Goal: Task Accomplishment & Management: Use online tool/utility

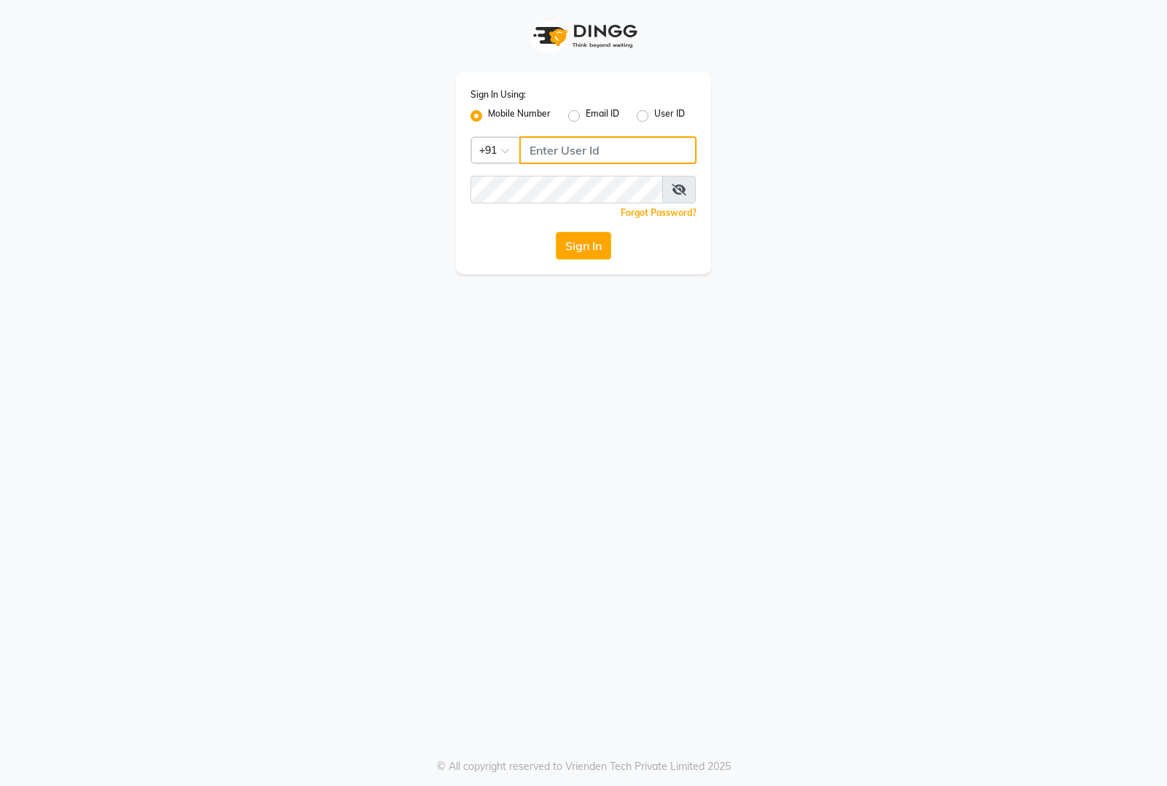
click at [594, 147] on input "Username" at bounding box center [607, 150] width 177 height 28
type input "8884866447"
click at [556, 232] on button "Sign In" at bounding box center [583, 246] width 55 height 28
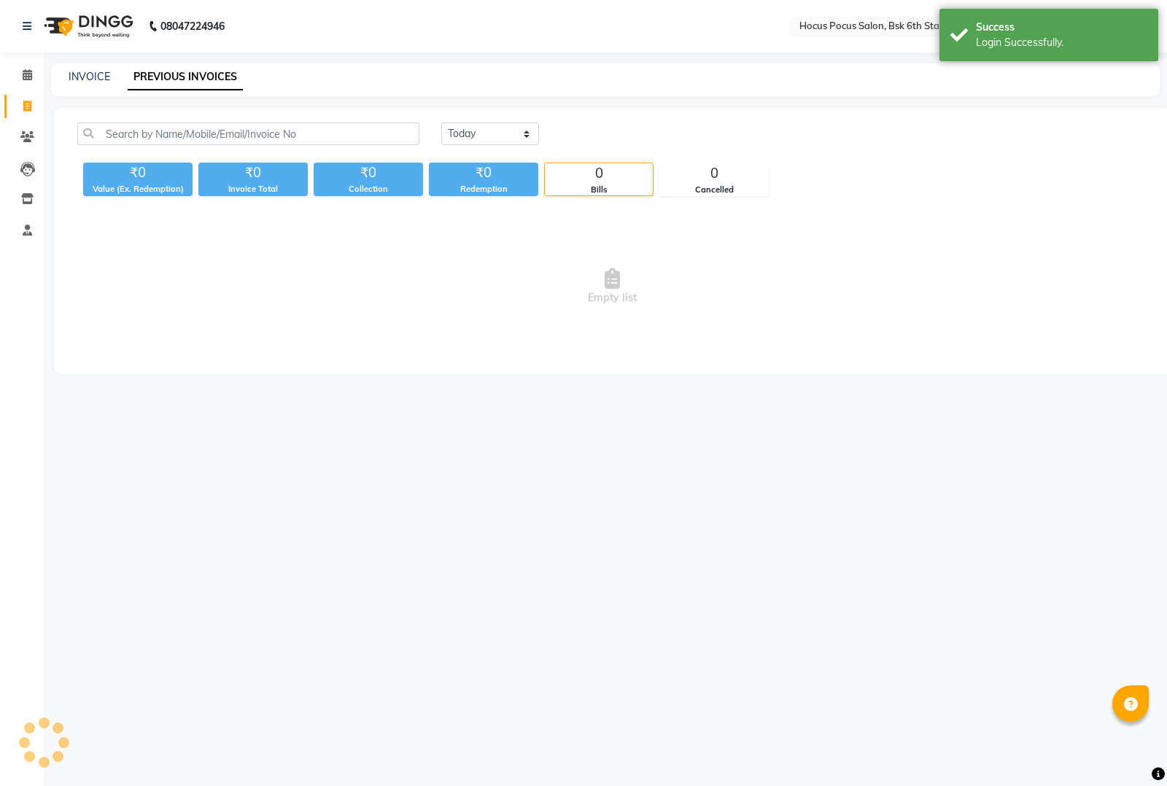
select select "en"
click at [88, 75] on link "INVOICE" at bounding box center [90, 76] width 42 height 13
select select "service"
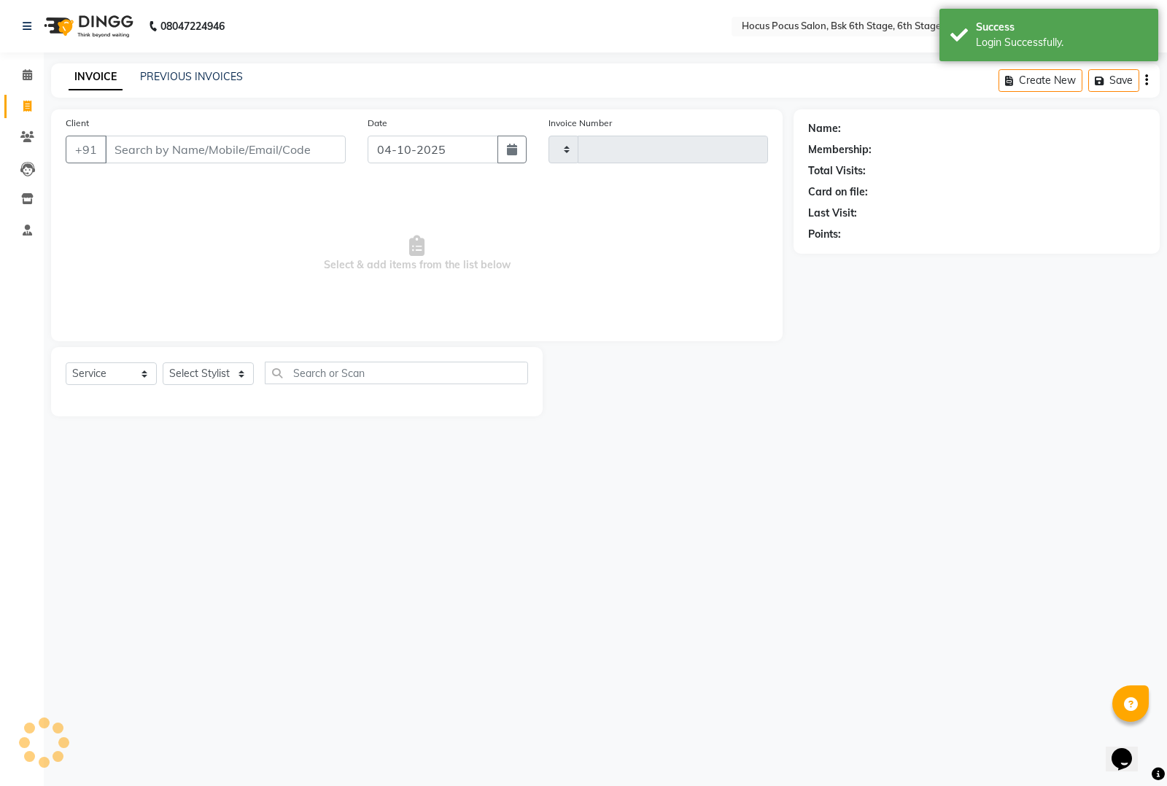
type input "4092"
select select "5242"
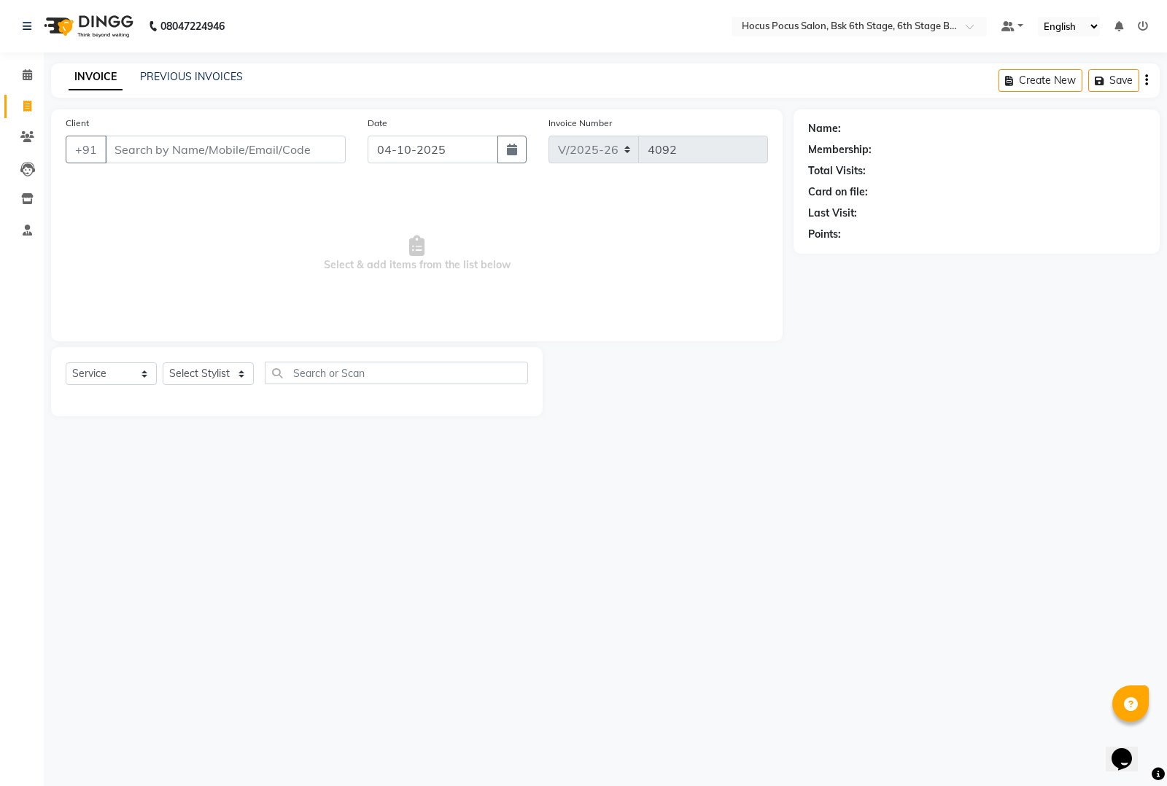
click at [129, 154] on input "Client" at bounding box center [225, 150] width 241 height 28
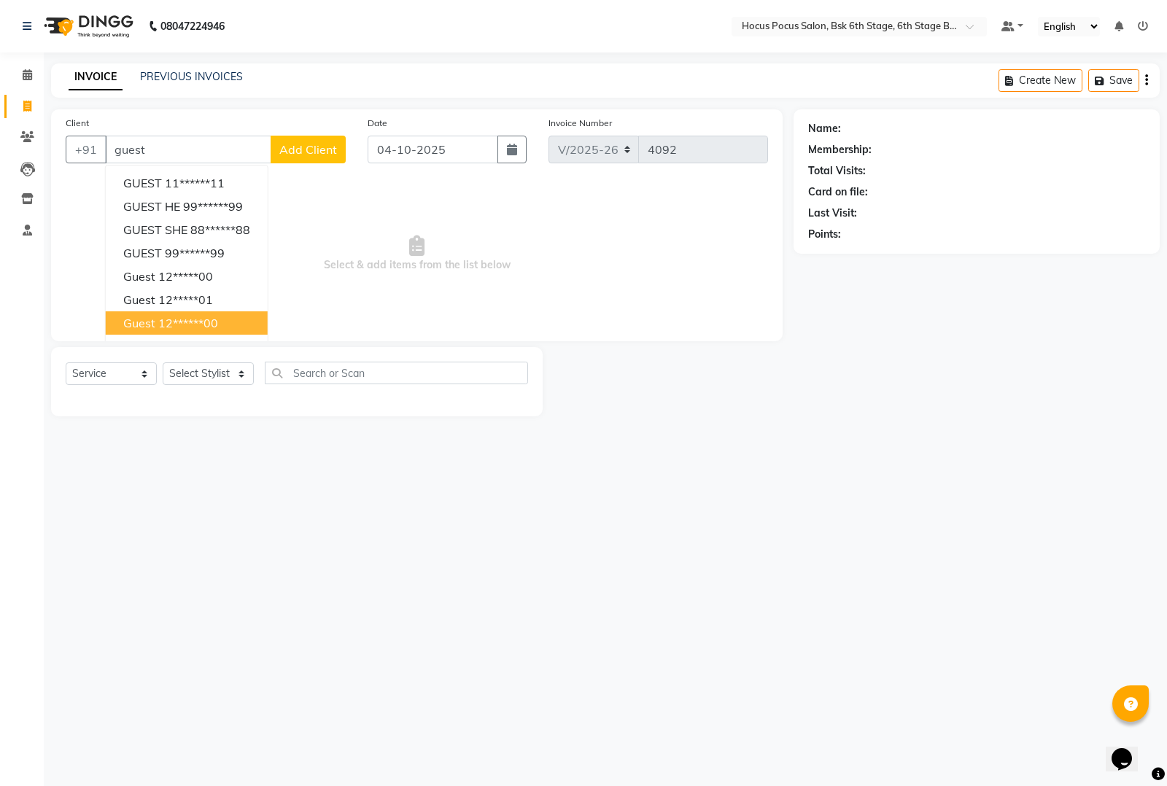
click at [152, 321] on span "guest" at bounding box center [139, 323] width 32 height 15
type input "12******00"
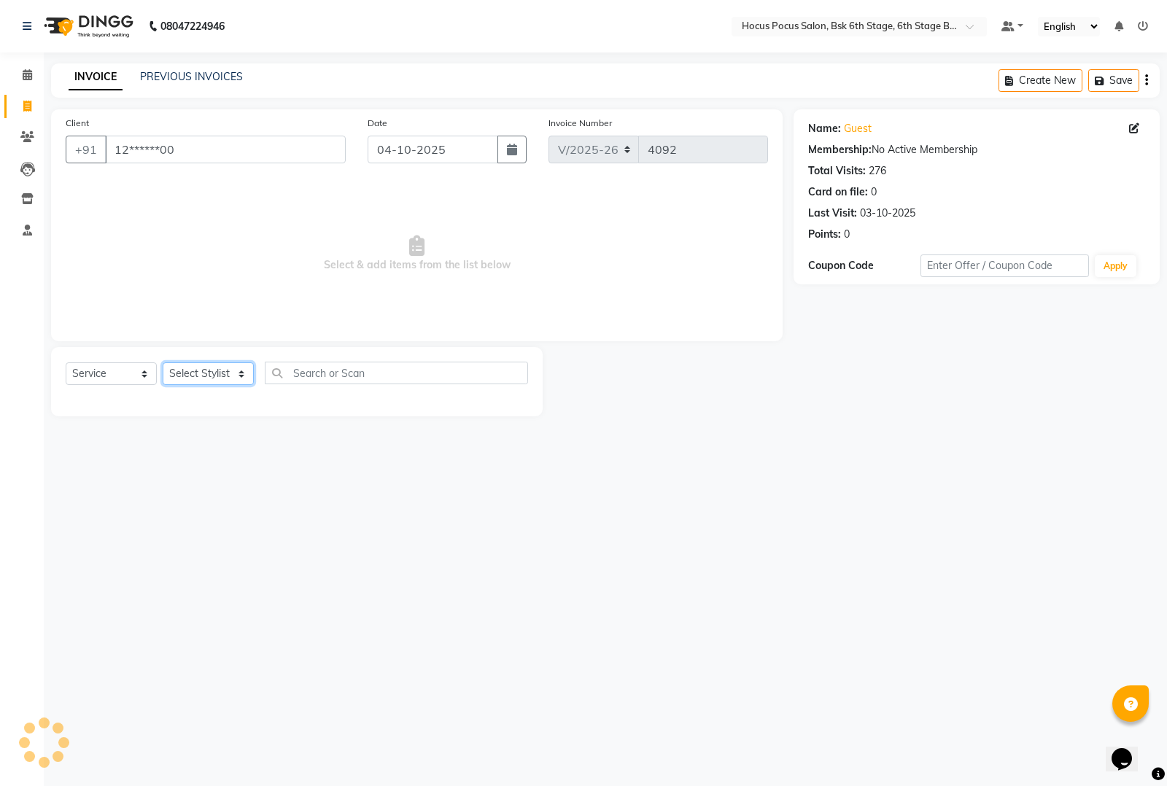
click at [210, 370] on select "Select Stylist [PERSON_NAME] hocus pocus [PERSON_NAME] [PERSON_NAME] [PERSON_NA…" at bounding box center [208, 373] width 91 height 23
select select "87125"
click at [163, 362] on select "Select Stylist [PERSON_NAME] hocus pocus [PERSON_NAME] [PERSON_NAME] [PERSON_NA…" at bounding box center [208, 373] width 91 height 23
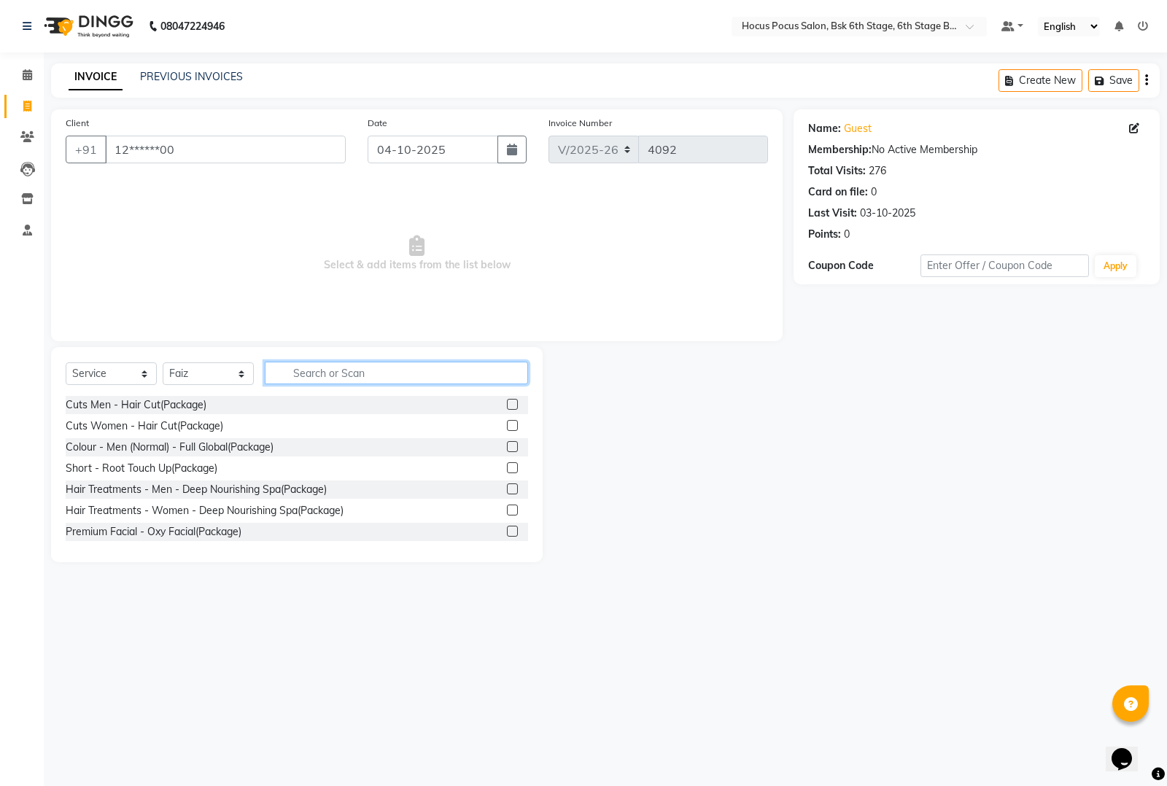
click at [316, 376] on input "text" at bounding box center [396, 373] width 263 height 23
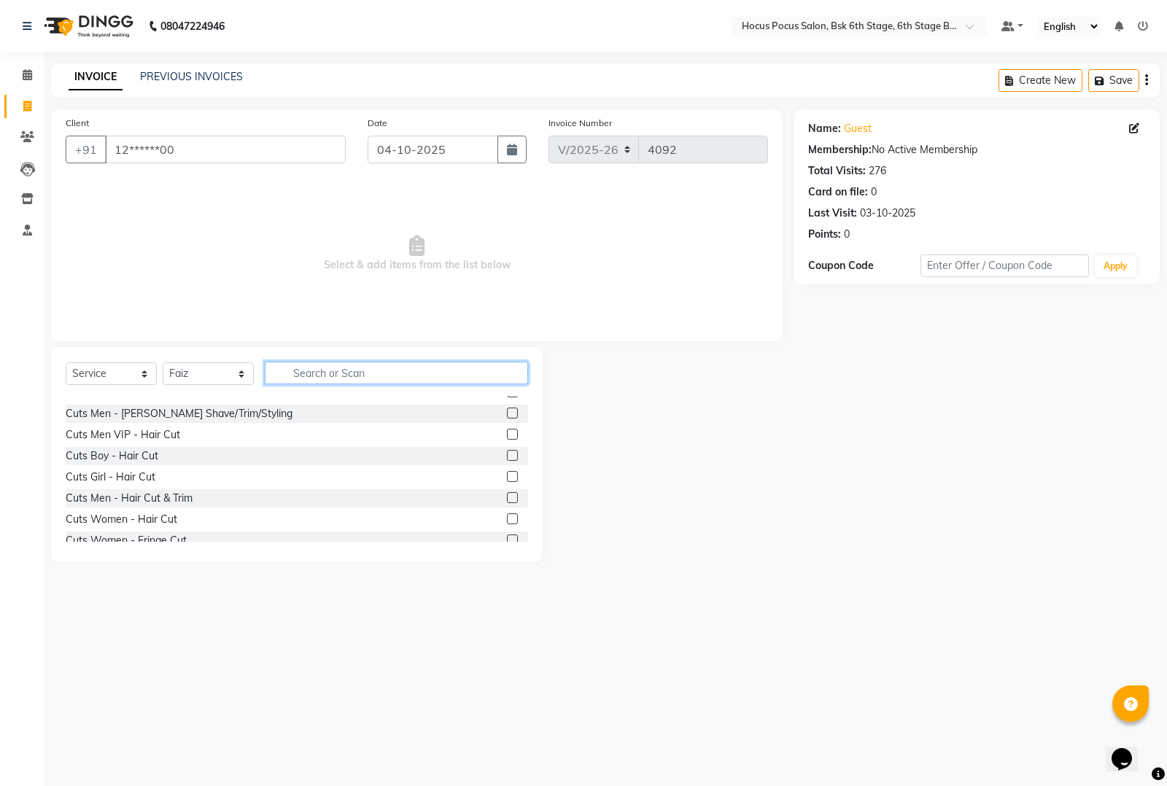
scroll to position [638, 0]
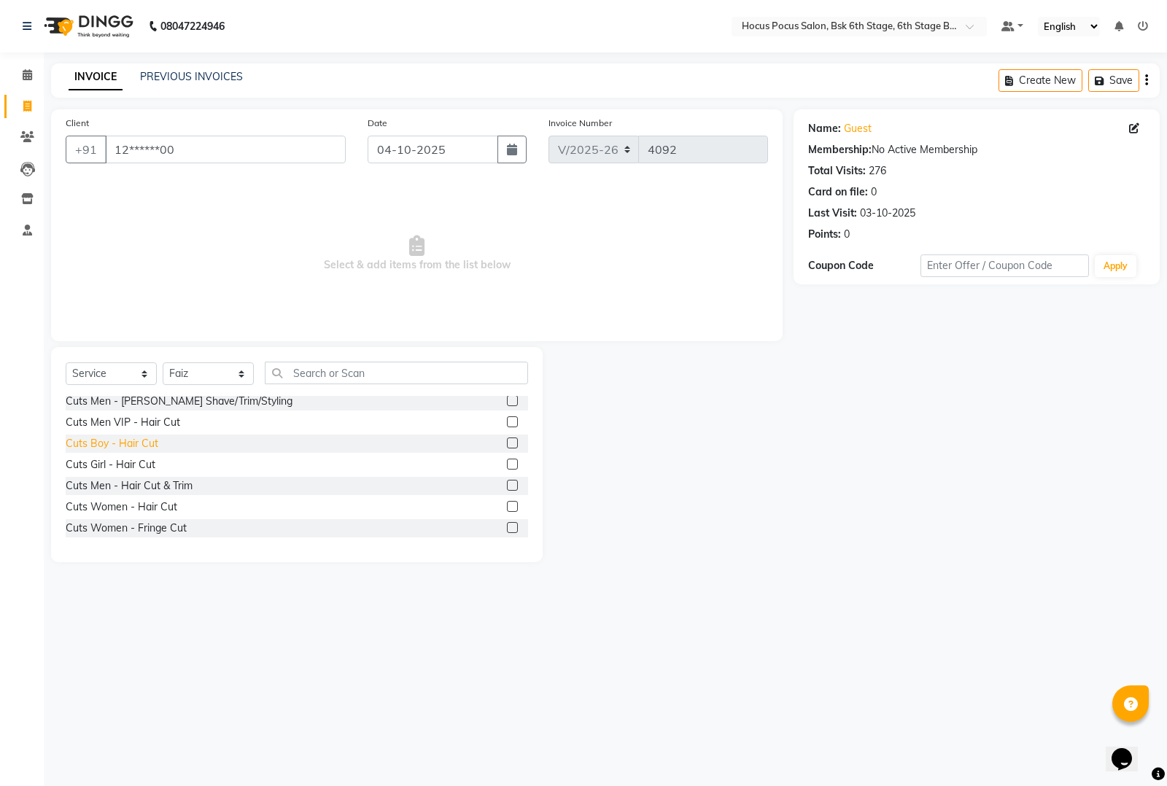
click at [117, 443] on div "Cuts Boy - Hair Cut" at bounding box center [112, 443] width 93 height 15
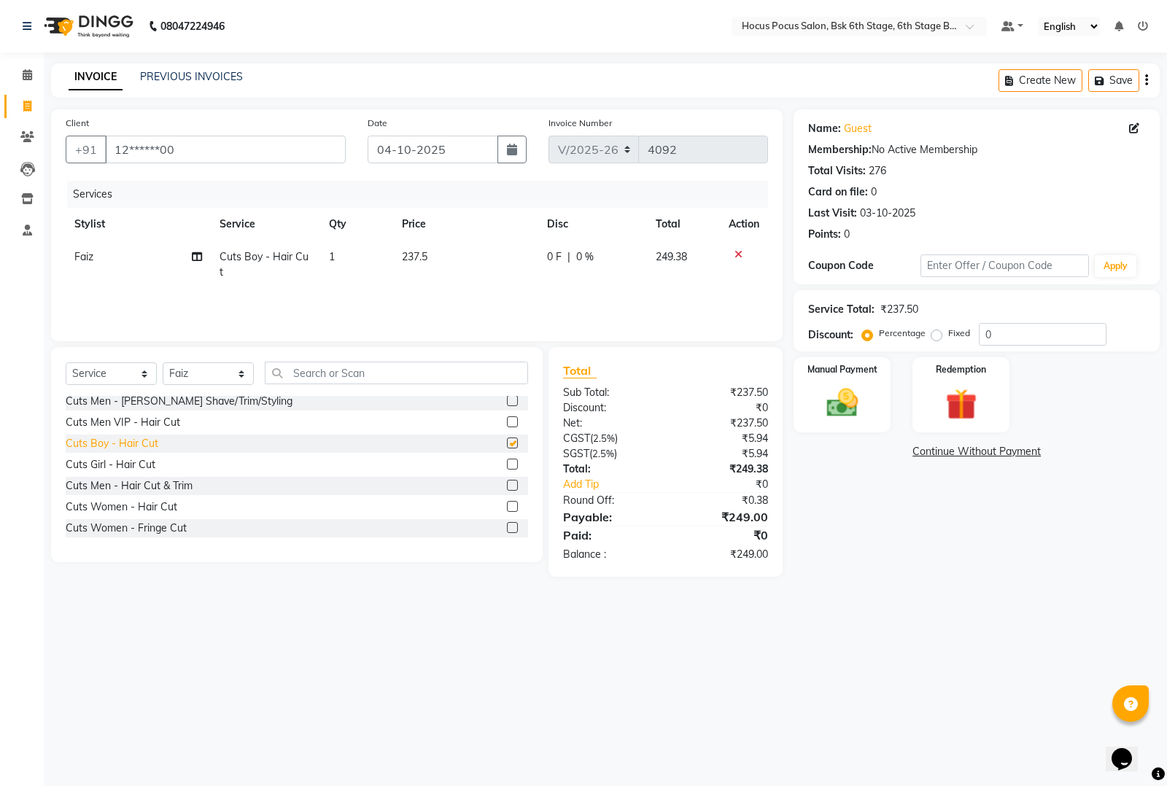
checkbox input "false"
click at [449, 250] on td "237.5" at bounding box center [465, 265] width 145 height 48
select select "87125"
click at [486, 264] on input "237.5" at bounding box center [467, 260] width 93 height 23
type input "238"
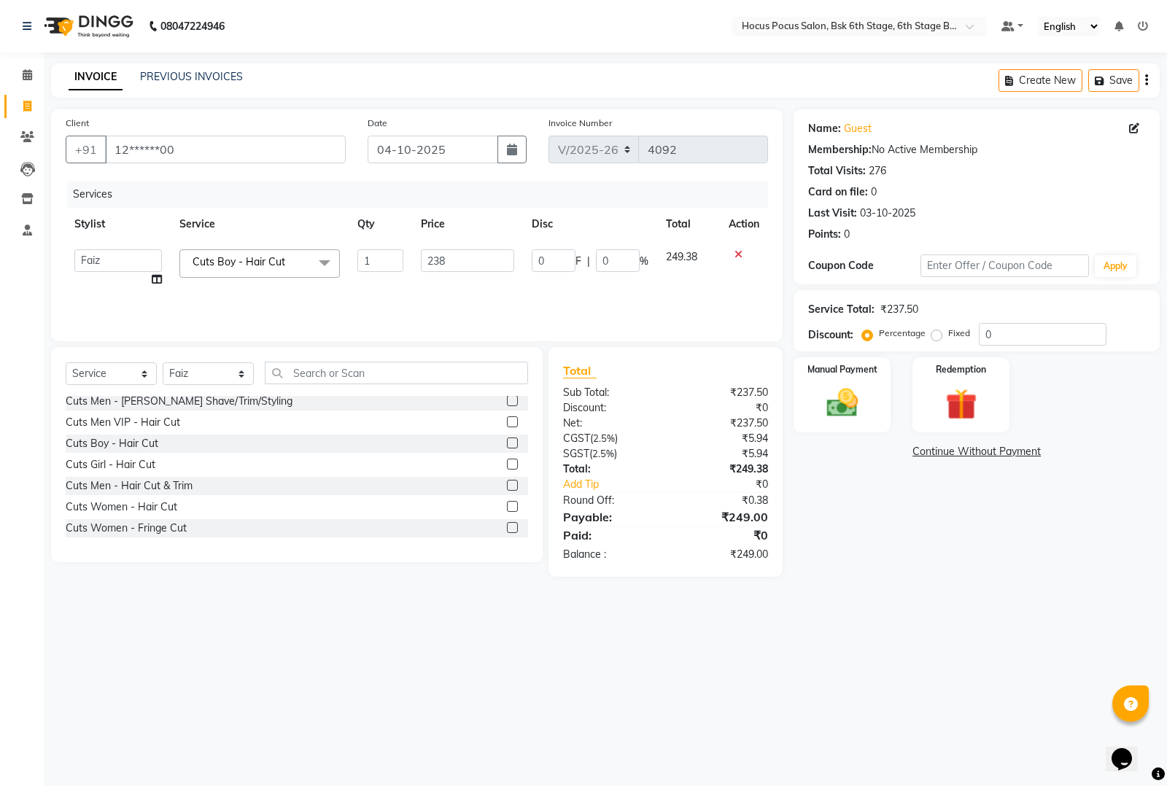
click at [435, 474] on div "Cuts Men - Hair Cut(Package) Cuts Women - Hair Cut(Package) Colour - Men (Norma…" at bounding box center [297, 469] width 462 height 146
click at [837, 395] on img at bounding box center [842, 402] width 53 height 37
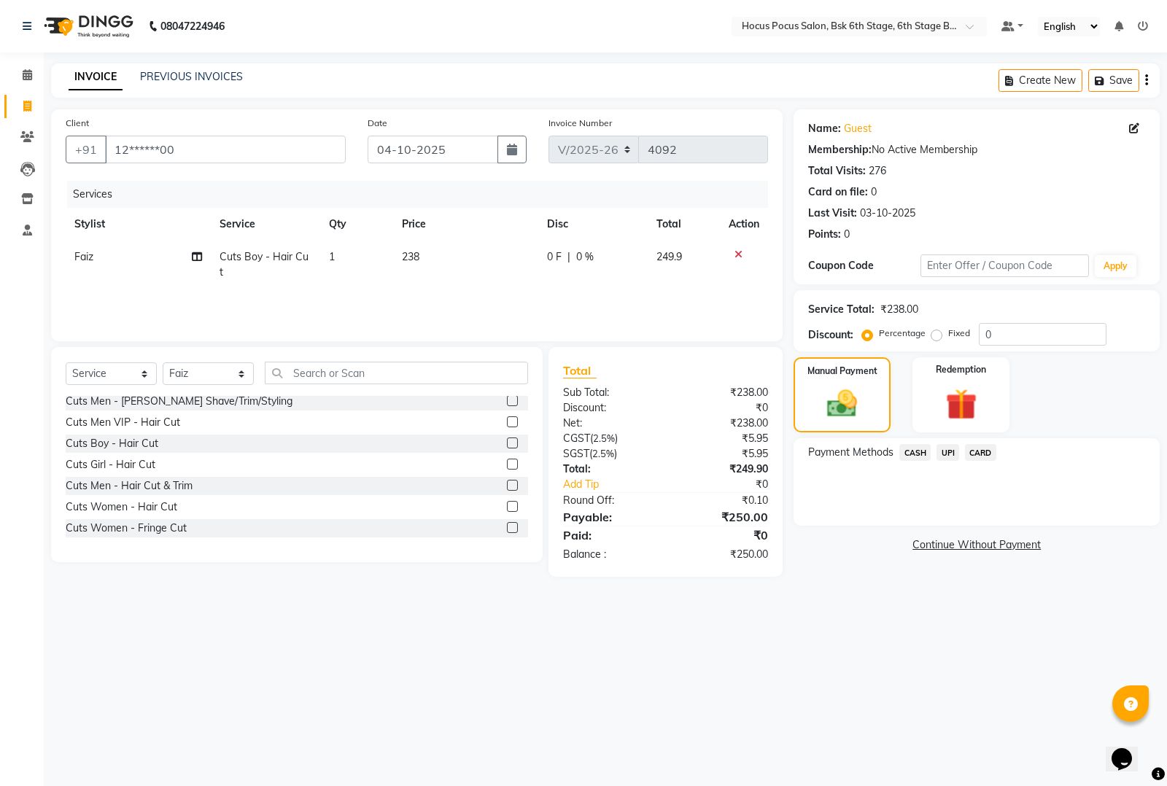
click at [949, 450] on span "UPI" at bounding box center [947, 452] width 23 height 17
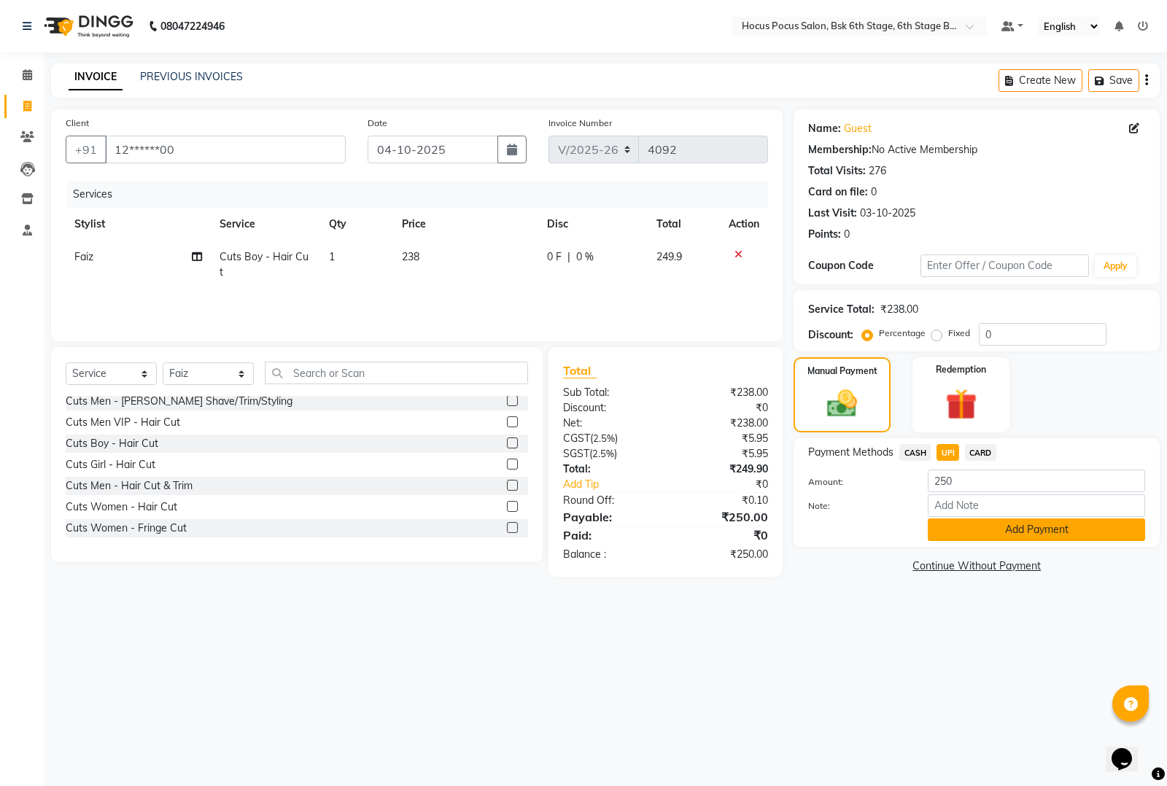
drag, startPoint x: 987, startPoint y: 527, endPoint x: 987, endPoint y: 535, distance: 8.0
click at [987, 535] on button "Add Payment" at bounding box center [1036, 530] width 217 height 23
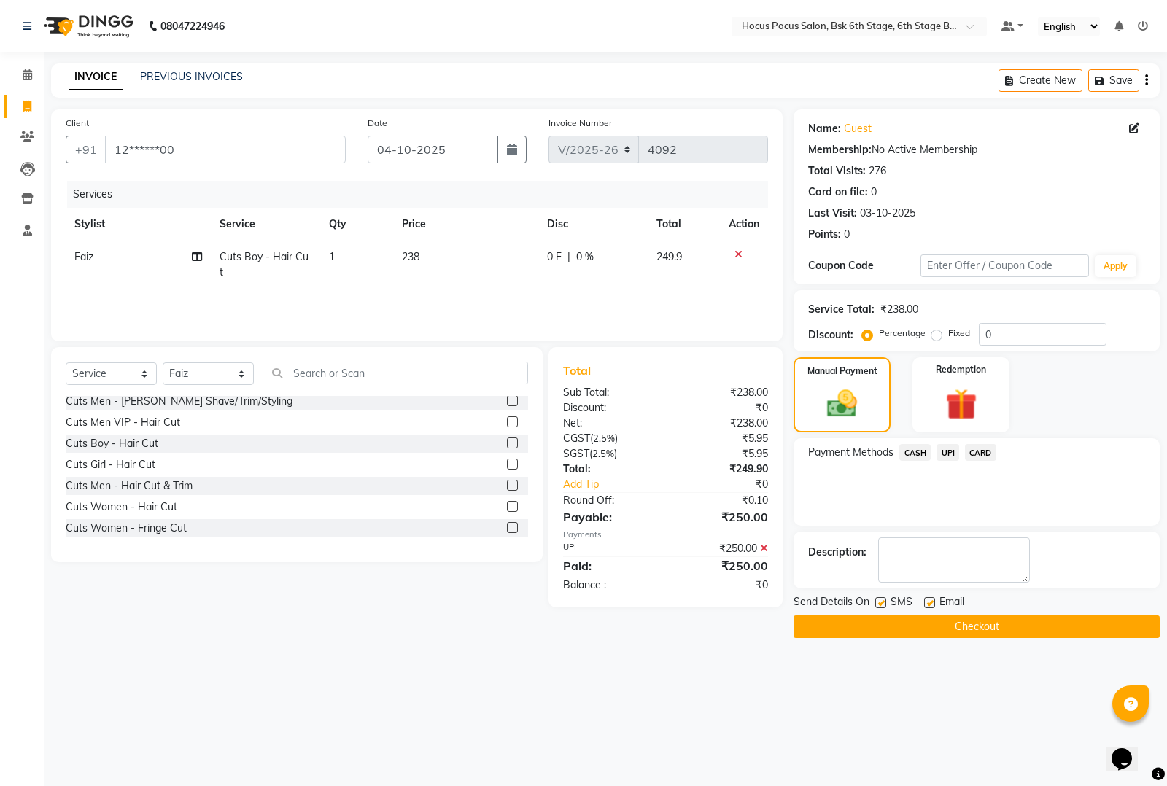
click at [880, 606] on label at bounding box center [880, 602] width 11 height 11
click at [880, 606] on input "checkbox" at bounding box center [879, 603] width 9 height 9
checkbox input "false"
click at [887, 621] on button "Checkout" at bounding box center [976, 627] width 366 height 23
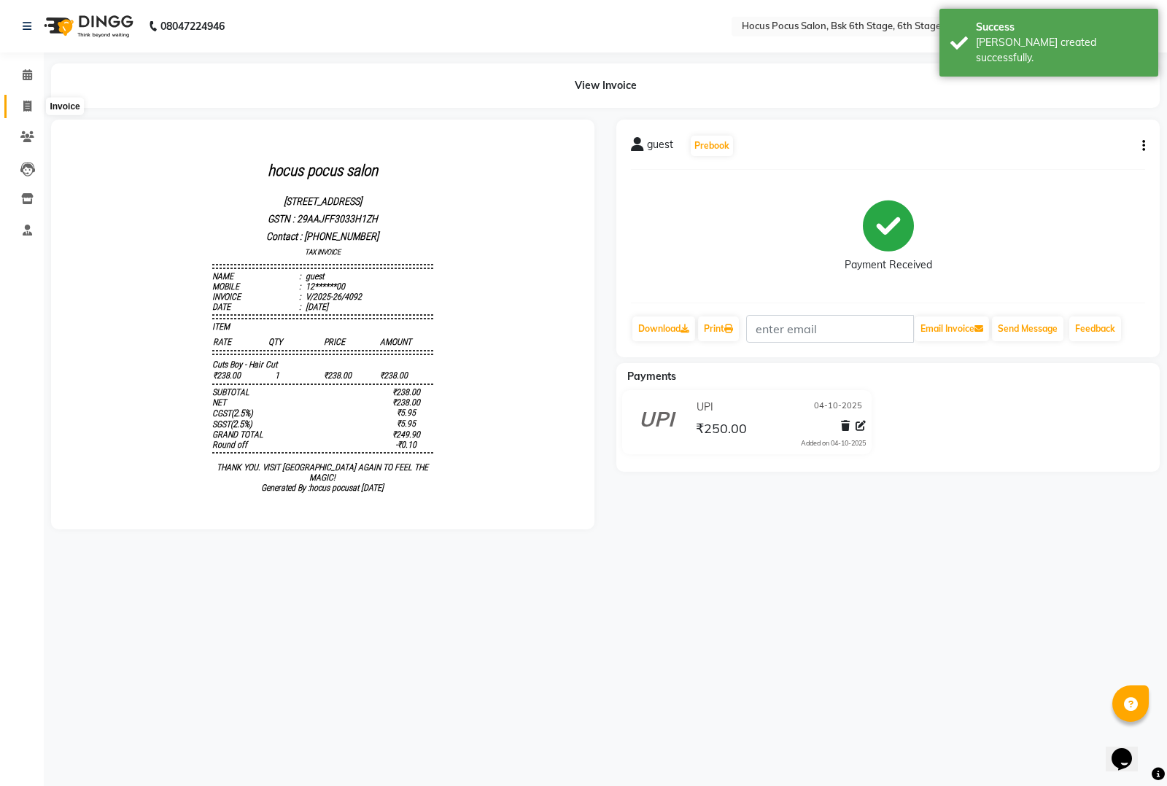
click at [31, 101] on span at bounding box center [28, 106] width 26 height 17
select select "5242"
select select "service"
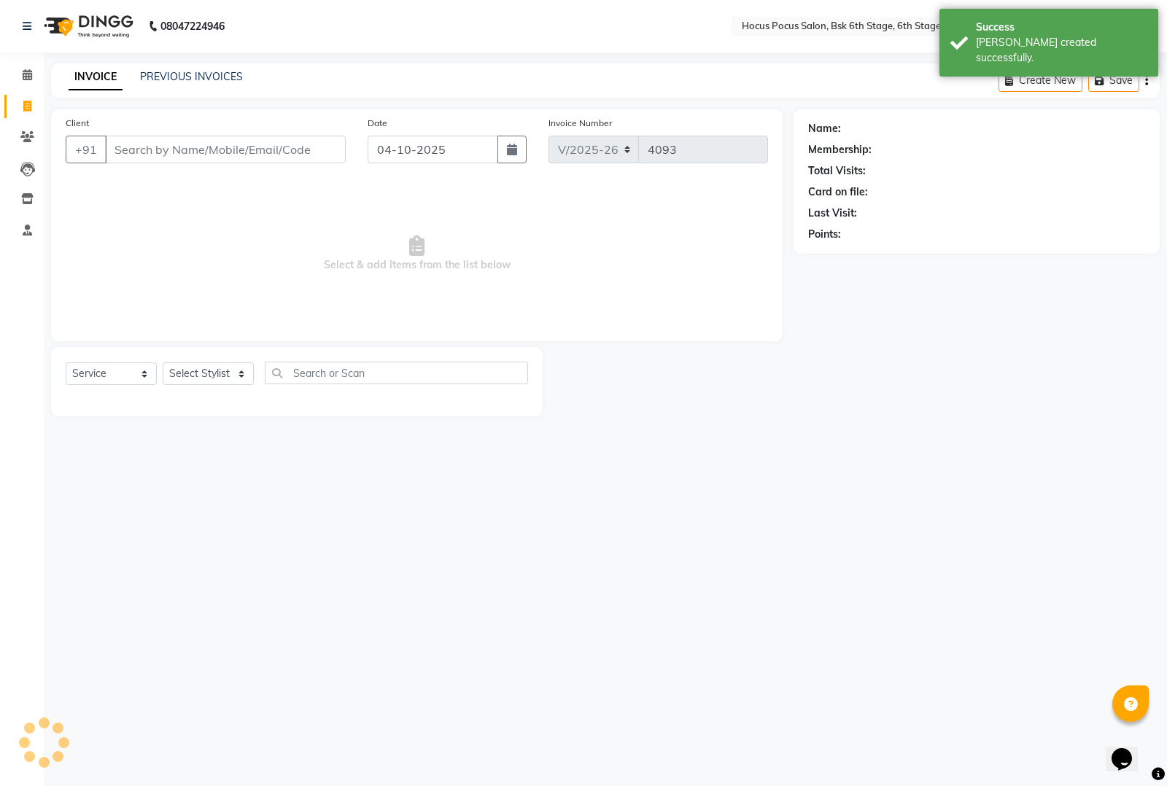
click at [142, 148] on input "Client" at bounding box center [225, 150] width 241 height 28
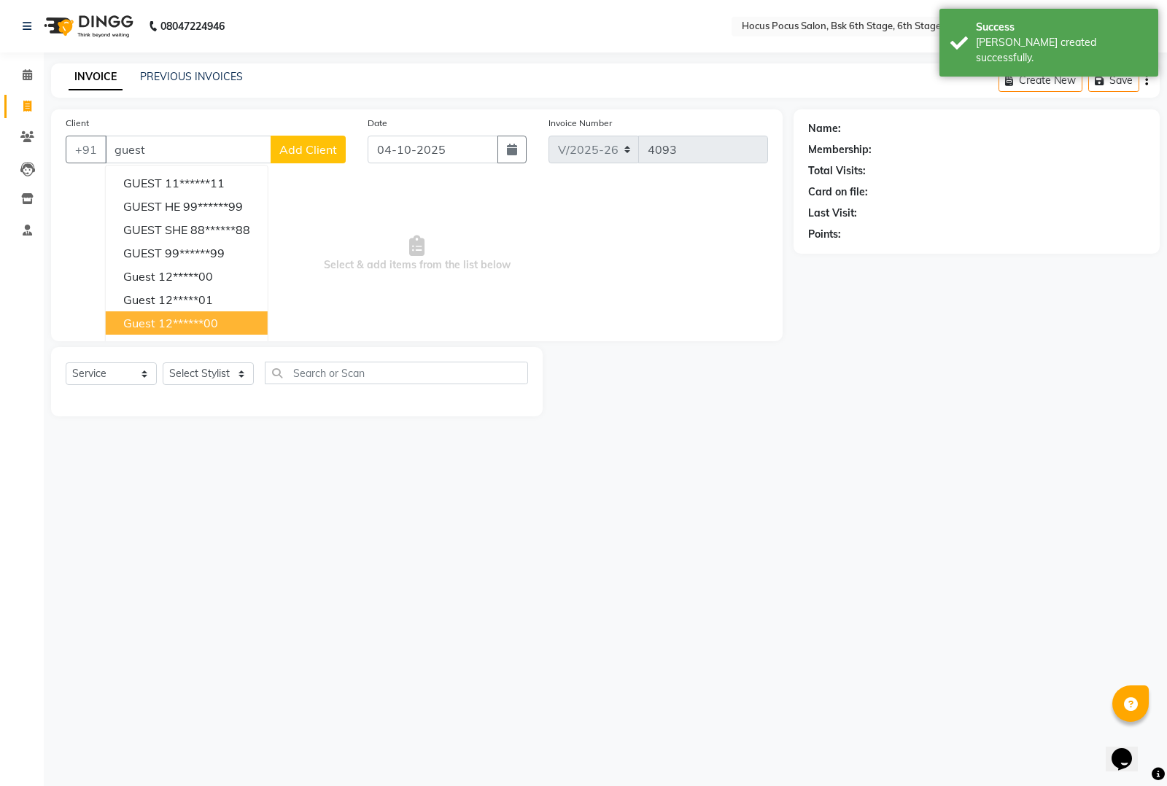
click at [203, 321] on ngb-highlight "12******00" at bounding box center [188, 323] width 60 height 15
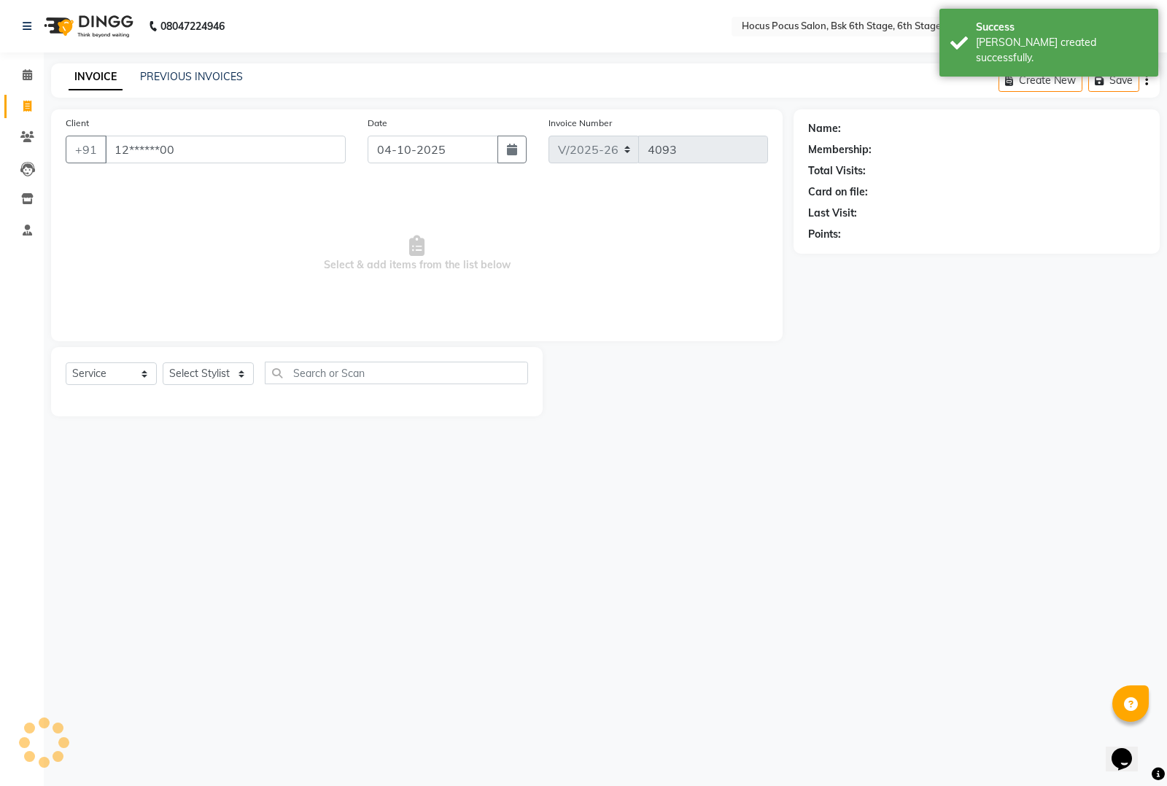
type input "12******00"
click at [192, 376] on select "Select Stylist [PERSON_NAME] hocus pocus [PERSON_NAME] [PERSON_NAME] [PERSON_NA…" at bounding box center [208, 373] width 91 height 23
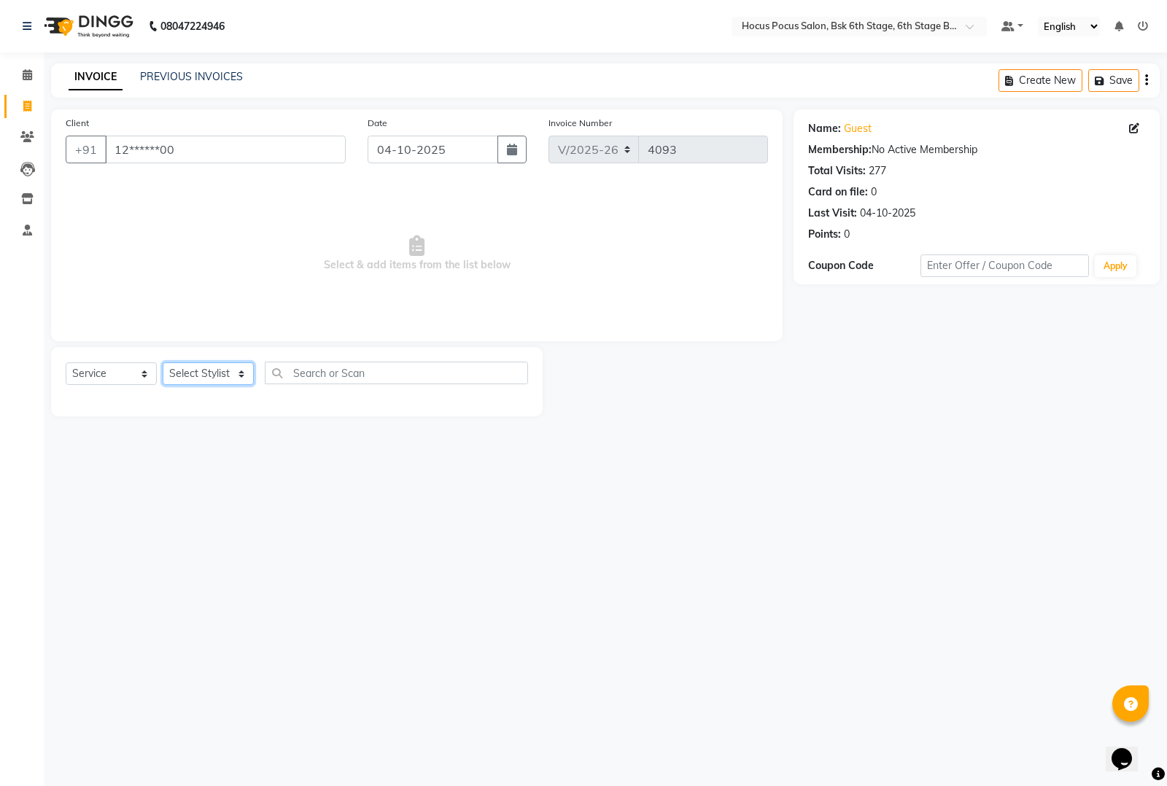
select select "87125"
click at [163, 362] on select "Select Stylist [PERSON_NAME] hocus pocus [PERSON_NAME] [PERSON_NAME] [PERSON_NA…" at bounding box center [208, 373] width 91 height 23
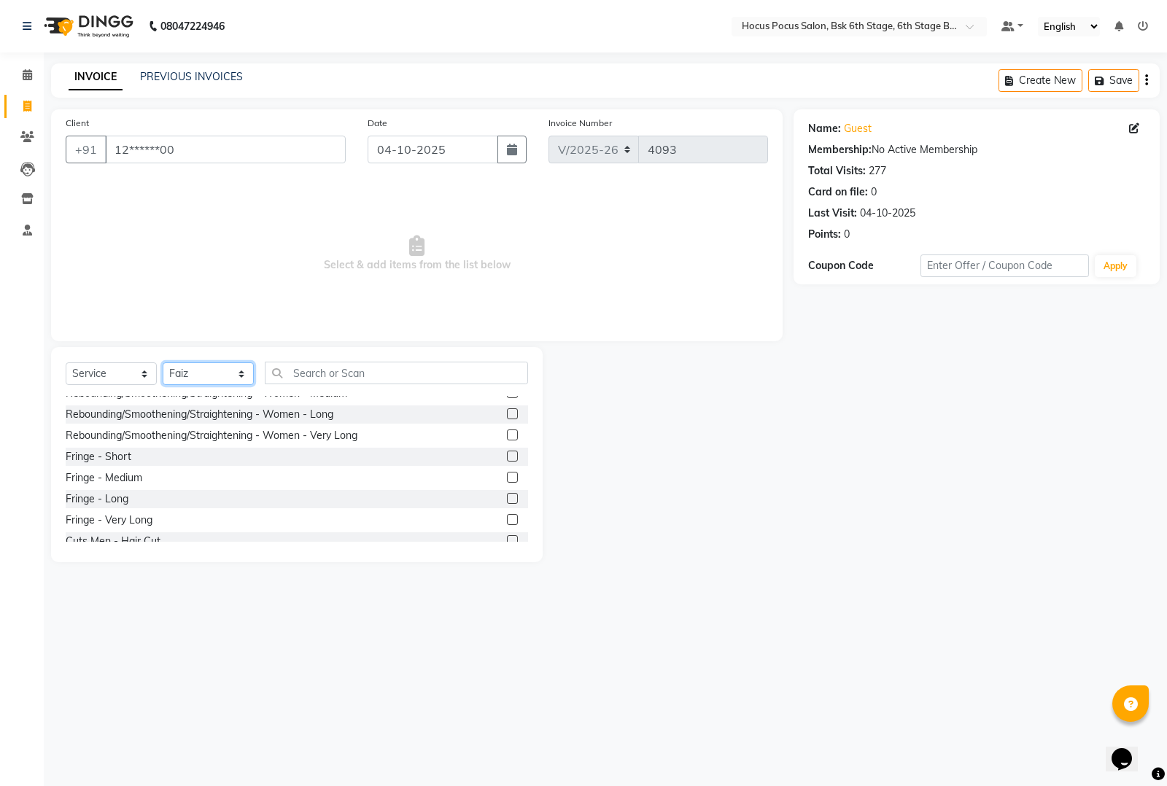
scroll to position [547, 0]
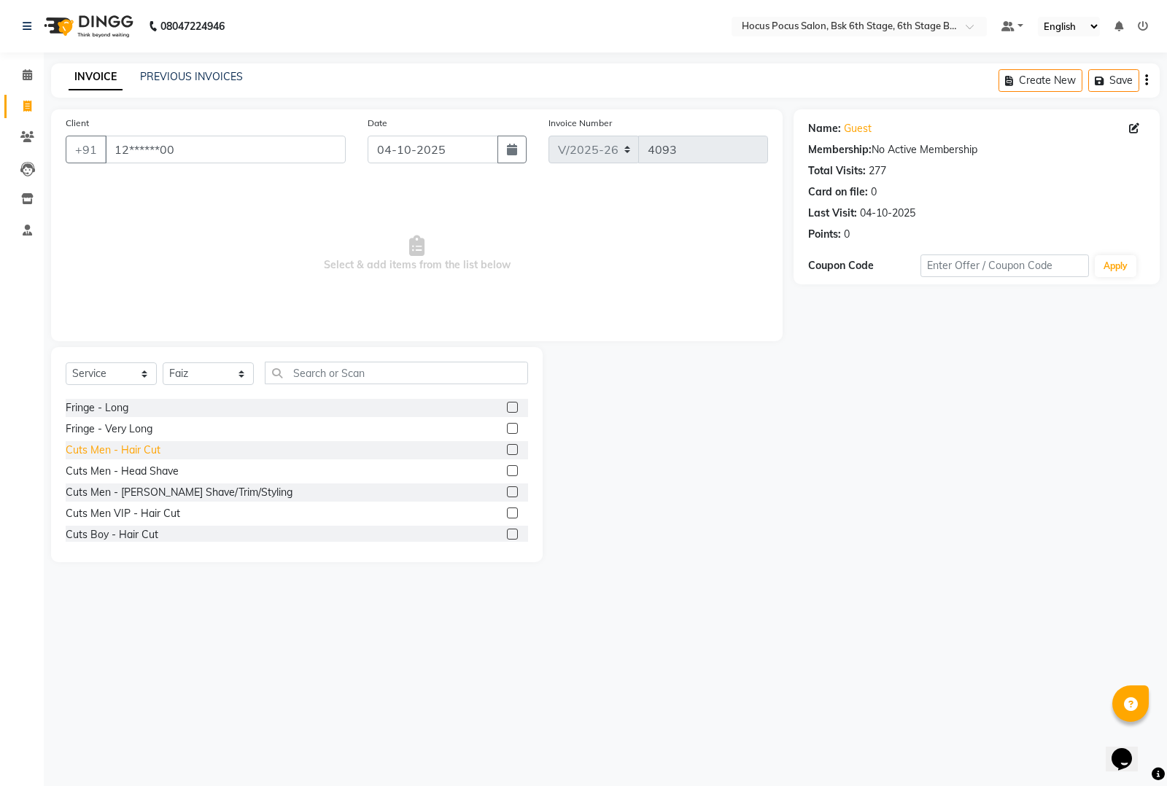
click at [136, 443] on div "Cuts Men - Hair Cut" at bounding box center [113, 450] width 95 height 15
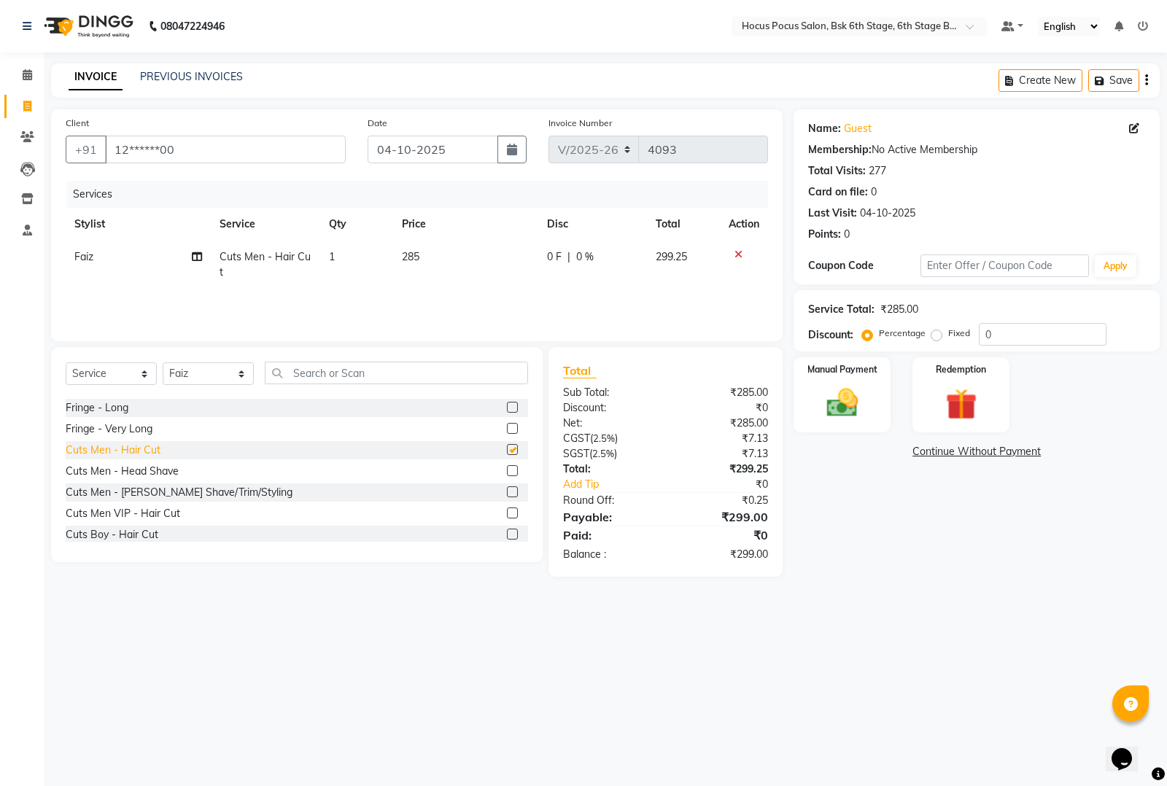
checkbox input "false"
click at [446, 257] on td "285" at bounding box center [465, 265] width 145 height 48
select select "87125"
click at [451, 257] on input "285" at bounding box center [467, 260] width 93 height 23
type input "286"
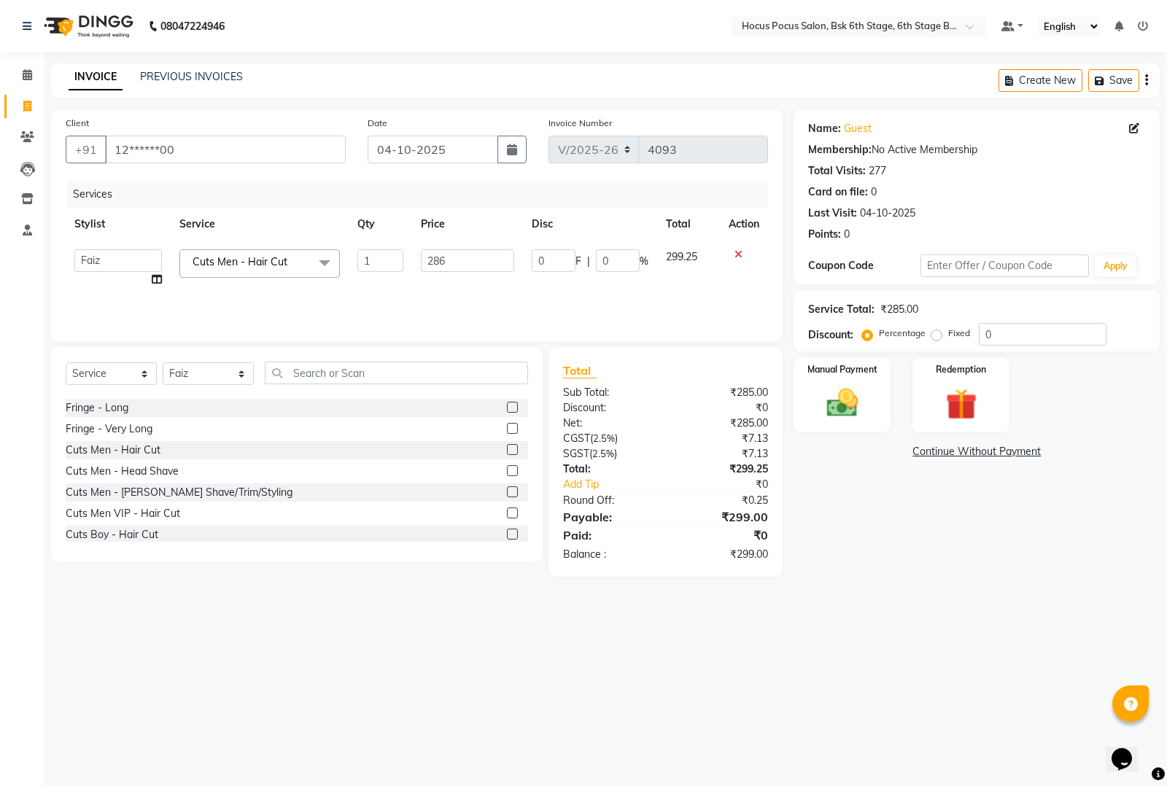
click at [440, 596] on main "INVOICE PREVIOUS INVOICES Create New Save Client +91 12******00 Date 04-10-2025…" at bounding box center [605, 330] width 1123 height 535
click at [847, 402] on img at bounding box center [842, 402] width 53 height 37
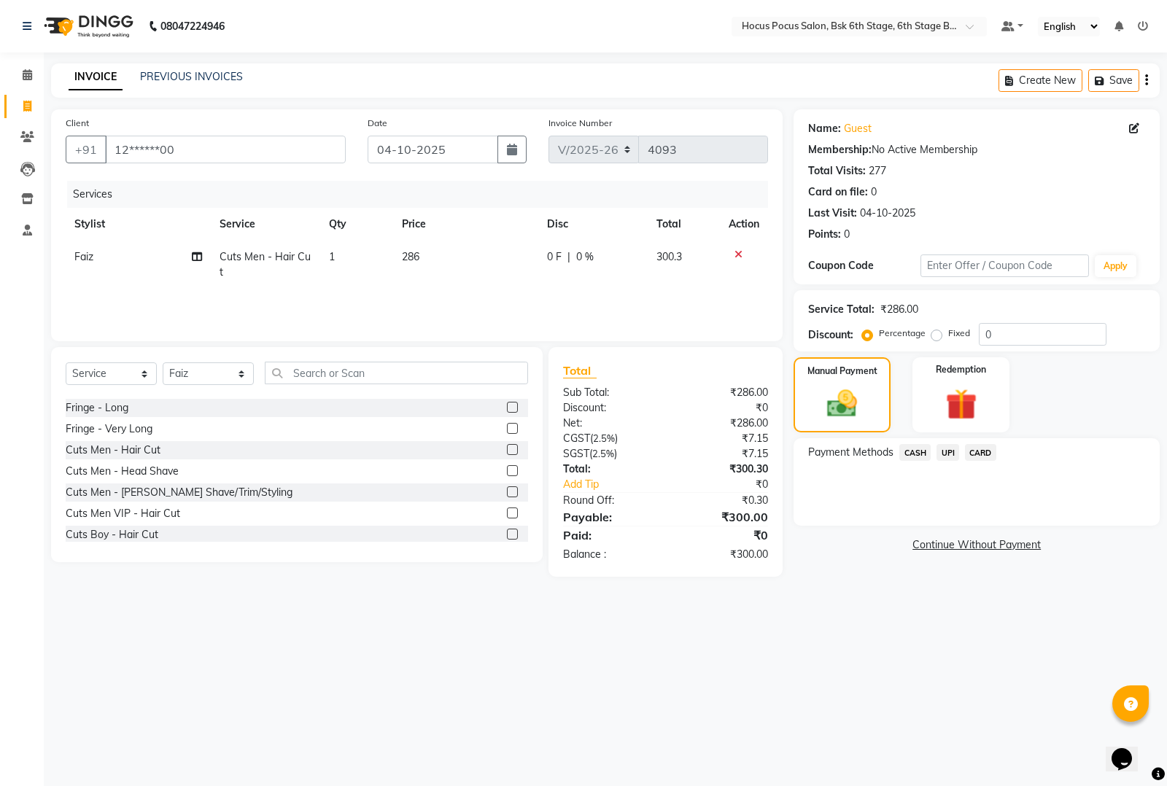
click at [947, 450] on span "UPI" at bounding box center [947, 452] width 23 height 17
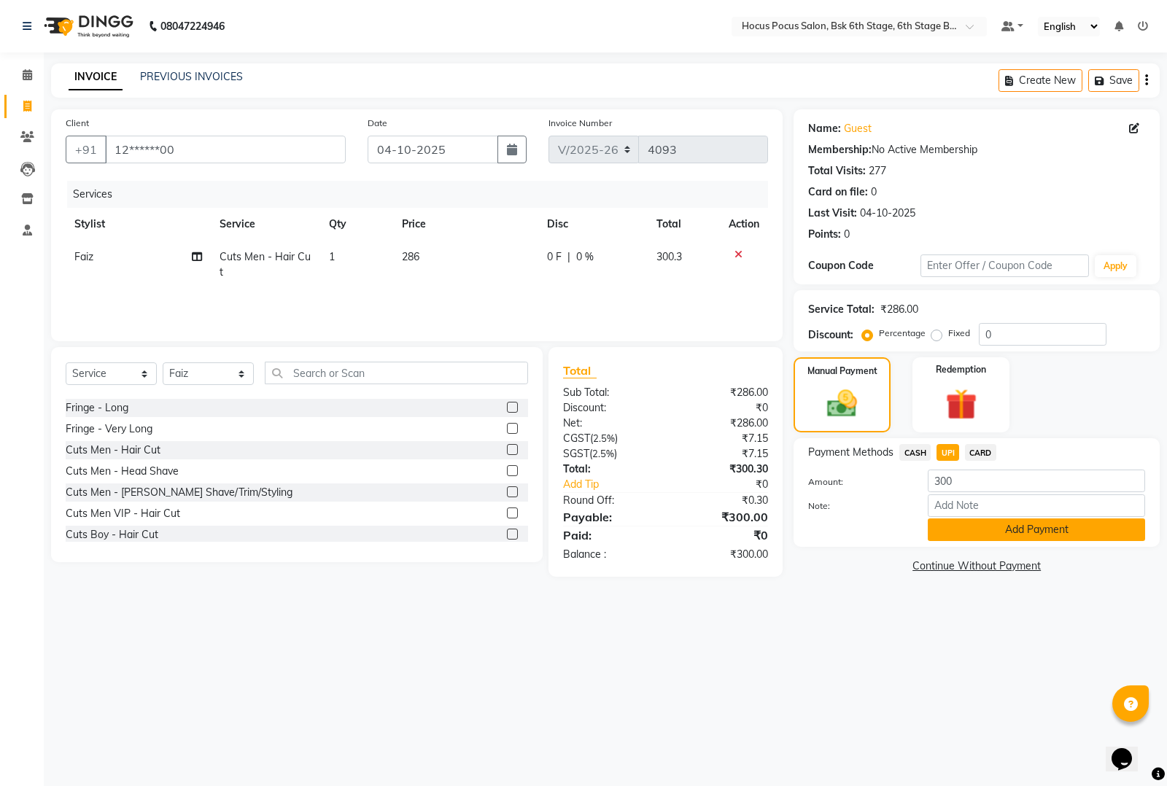
click at [985, 529] on button "Add Payment" at bounding box center [1036, 530] width 217 height 23
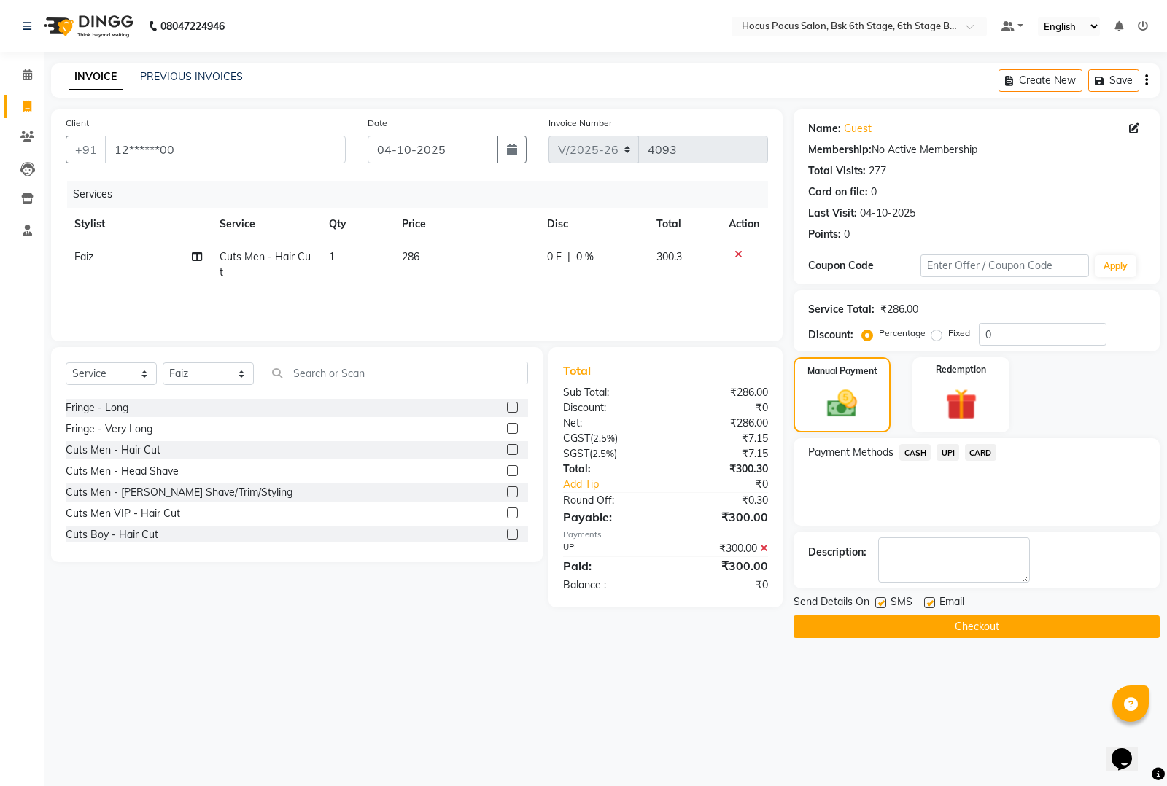
click at [880, 600] on label at bounding box center [880, 602] width 11 height 11
click at [880, 600] on input "checkbox" at bounding box center [879, 603] width 9 height 9
checkbox input "false"
click at [890, 628] on button "Checkout" at bounding box center [976, 627] width 366 height 23
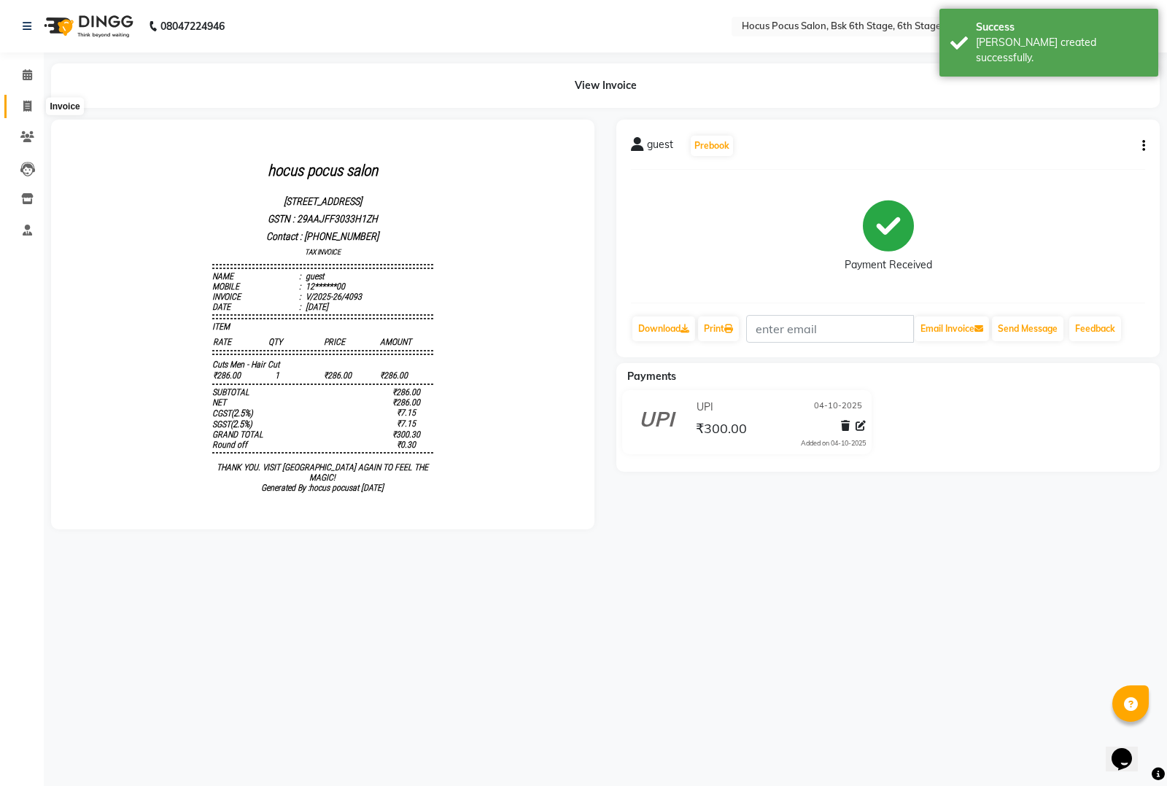
click at [24, 107] on icon at bounding box center [27, 106] width 8 height 11
select select "service"
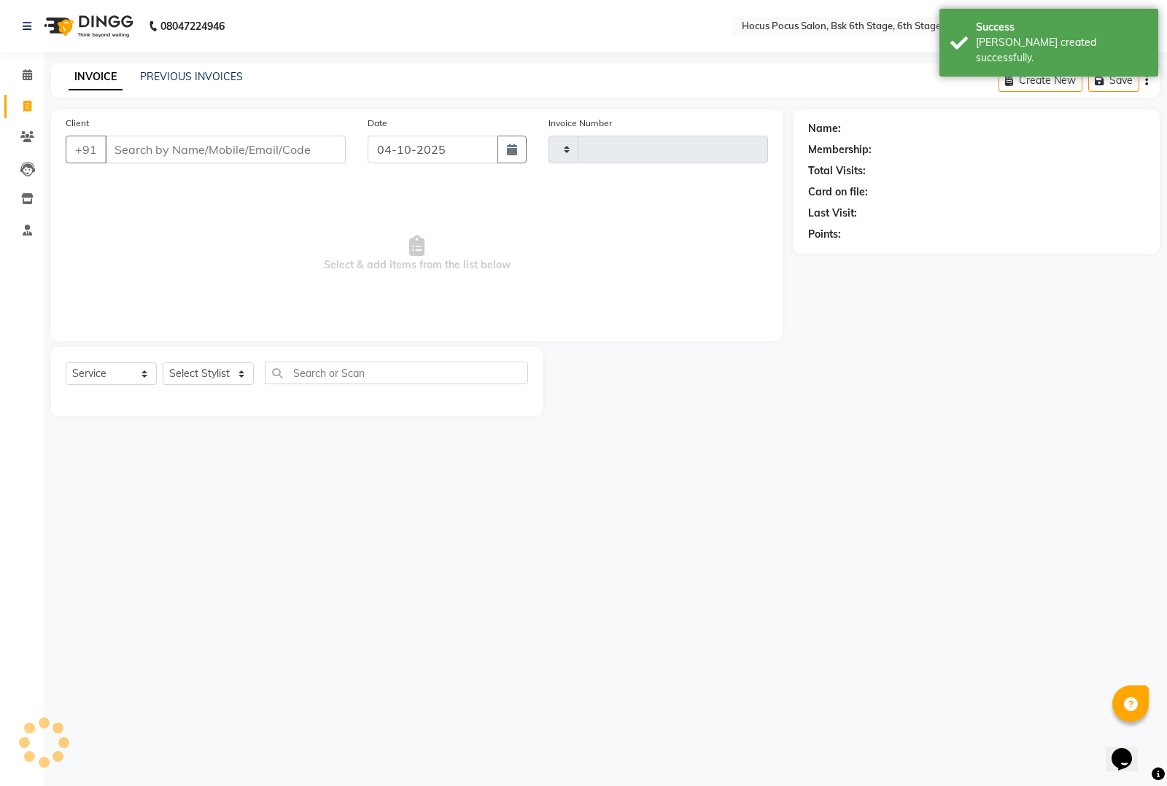
type input "4094"
select select "5242"
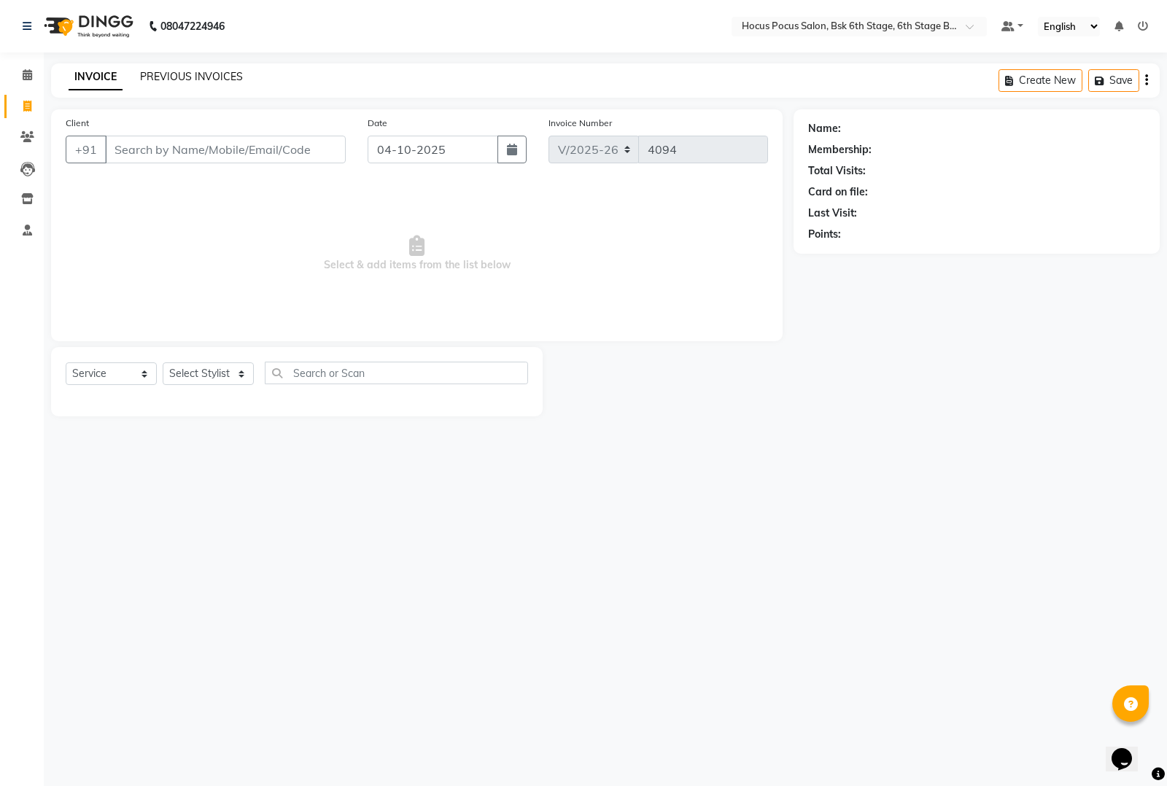
click at [183, 75] on link "PREVIOUS INVOICES" at bounding box center [191, 76] width 103 height 13
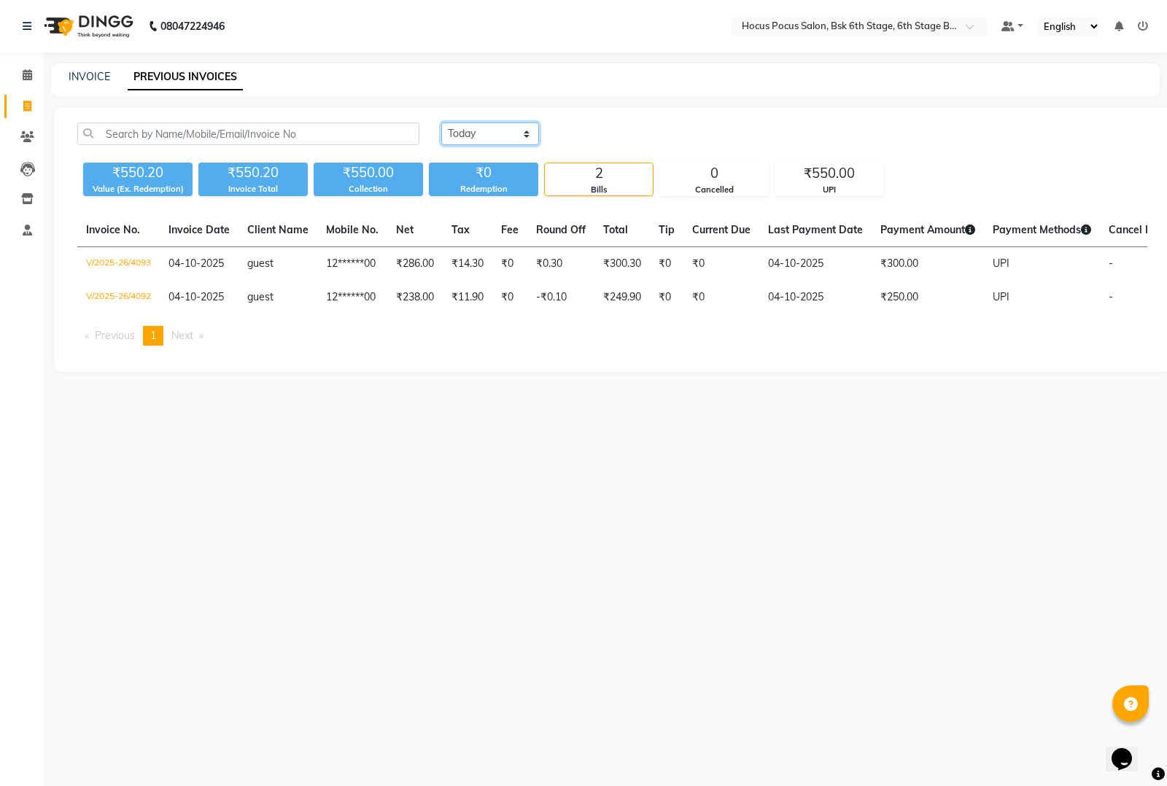
click at [478, 132] on select "Today Yesterday Custom Range" at bounding box center [490, 134] width 98 height 23
click at [441, 123] on select "Today Yesterday Custom Range" at bounding box center [490, 134] width 98 height 23
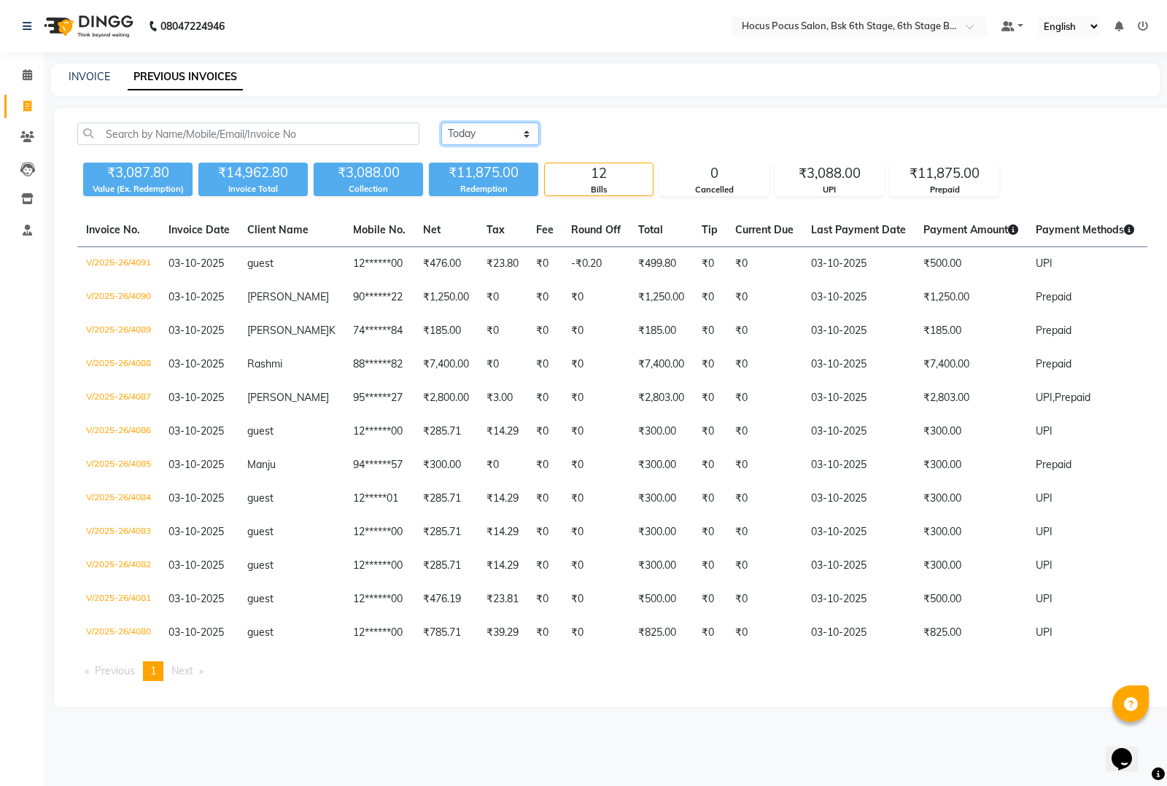
click at [507, 135] on select "Today Yesterday Custom Range" at bounding box center [490, 134] width 98 height 23
click at [441, 123] on select "Today Yesterday Custom Range" at bounding box center [490, 134] width 98 height 23
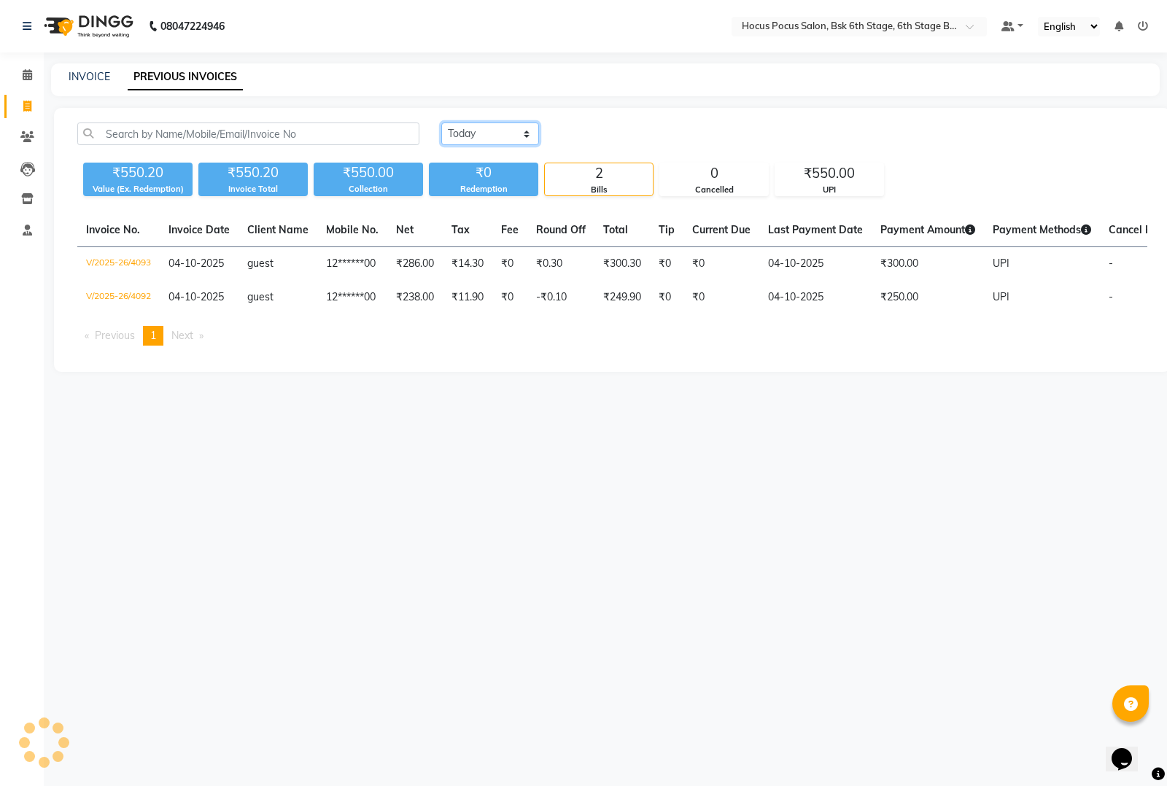
click at [489, 126] on select "Today Yesterday Custom Range" at bounding box center [490, 134] width 98 height 23
select select "yesterday"
click at [441, 123] on select "Today Yesterday Custom Range" at bounding box center [490, 134] width 98 height 23
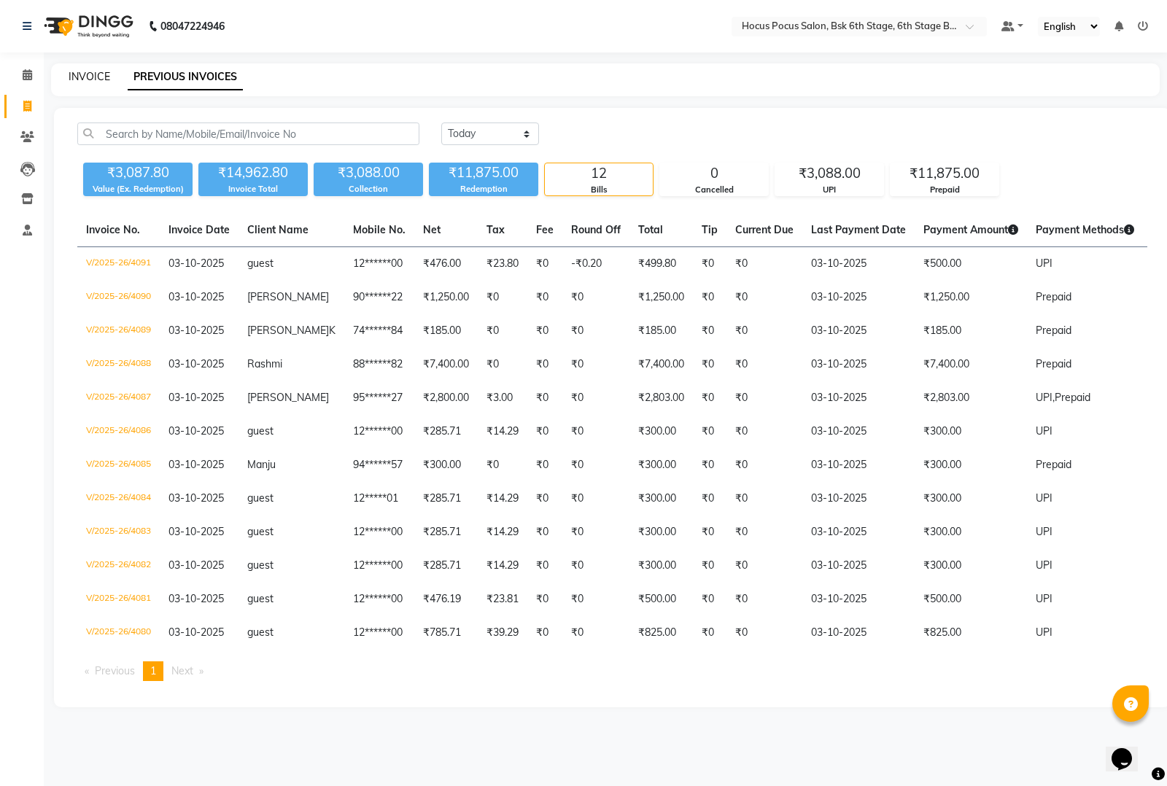
click at [88, 77] on link "INVOICE" at bounding box center [90, 76] width 42 height 13
select select "service"
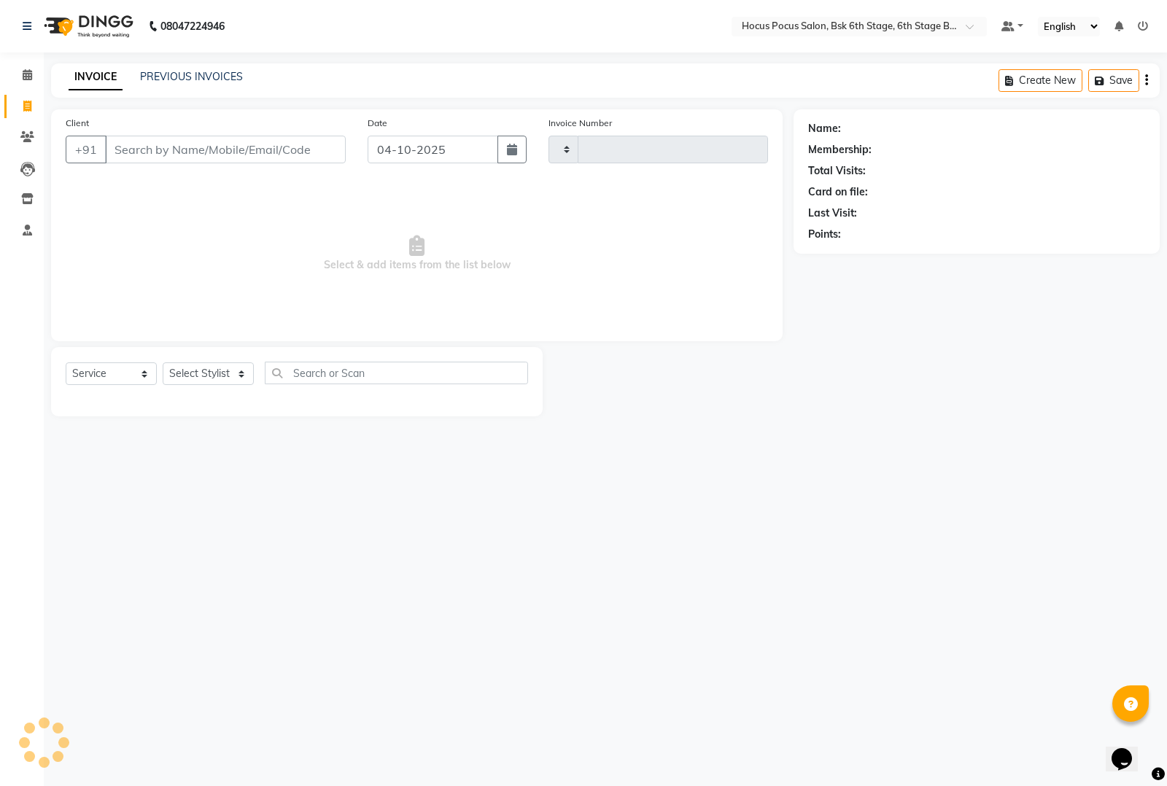
type input "4094"
select select "5242"
click at [179, 79] on link "PREVIOUS INVOICES" at bounding box center [191, 76] width 103 height 13
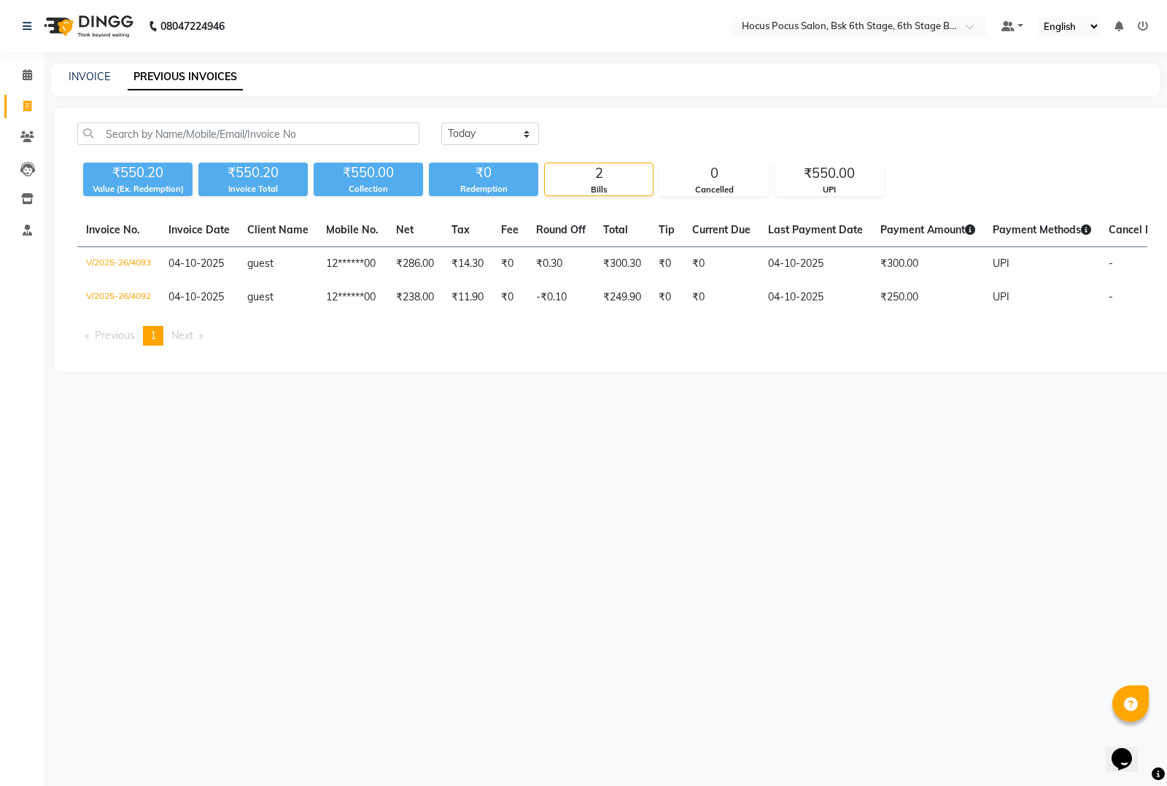
click at [84, 67] on div "INVOICE PREVIOUS INVOICES" at bounding box center [605, 79] width 1109 height 33
click at [84, 71] on link "INVOICE" at bounding box center [90, 76] width 42 height 13
select select "service"
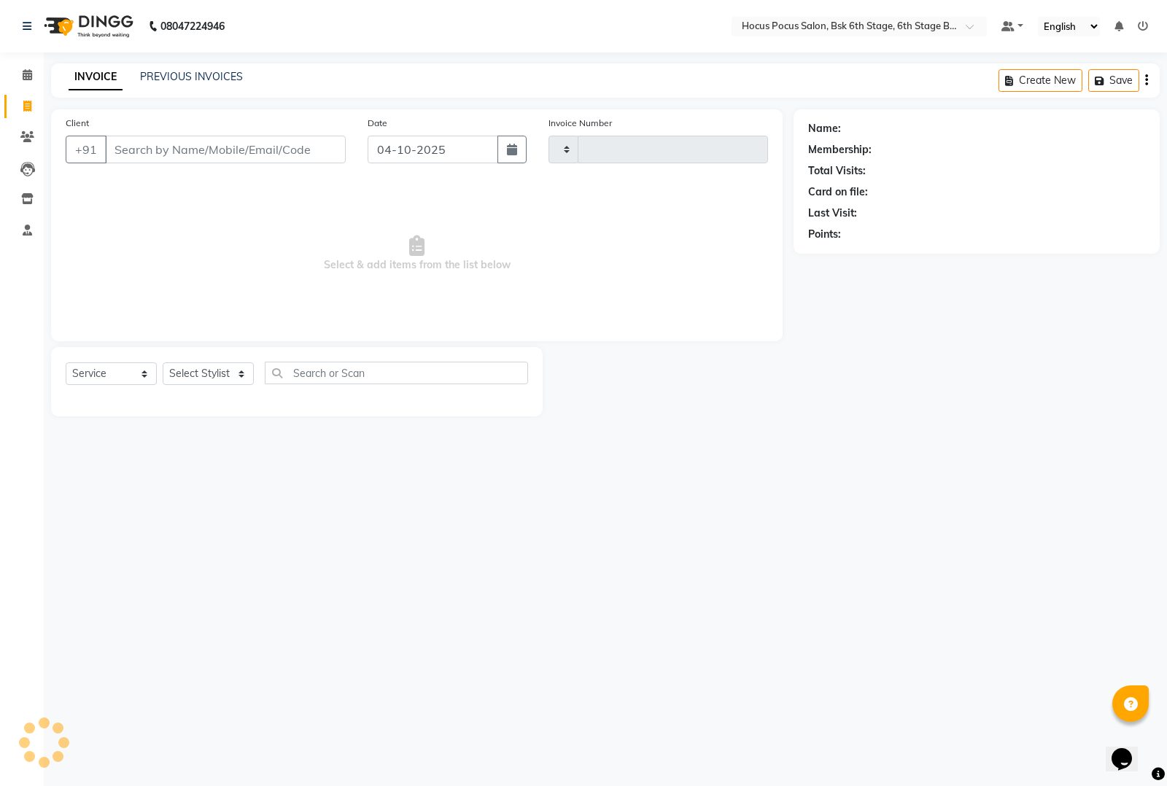
type input "4094"
select select "5242"
click at [187, 74] on link "PREVIOUS INVOICES" at bounding box center [191, 76] width 103 height 13
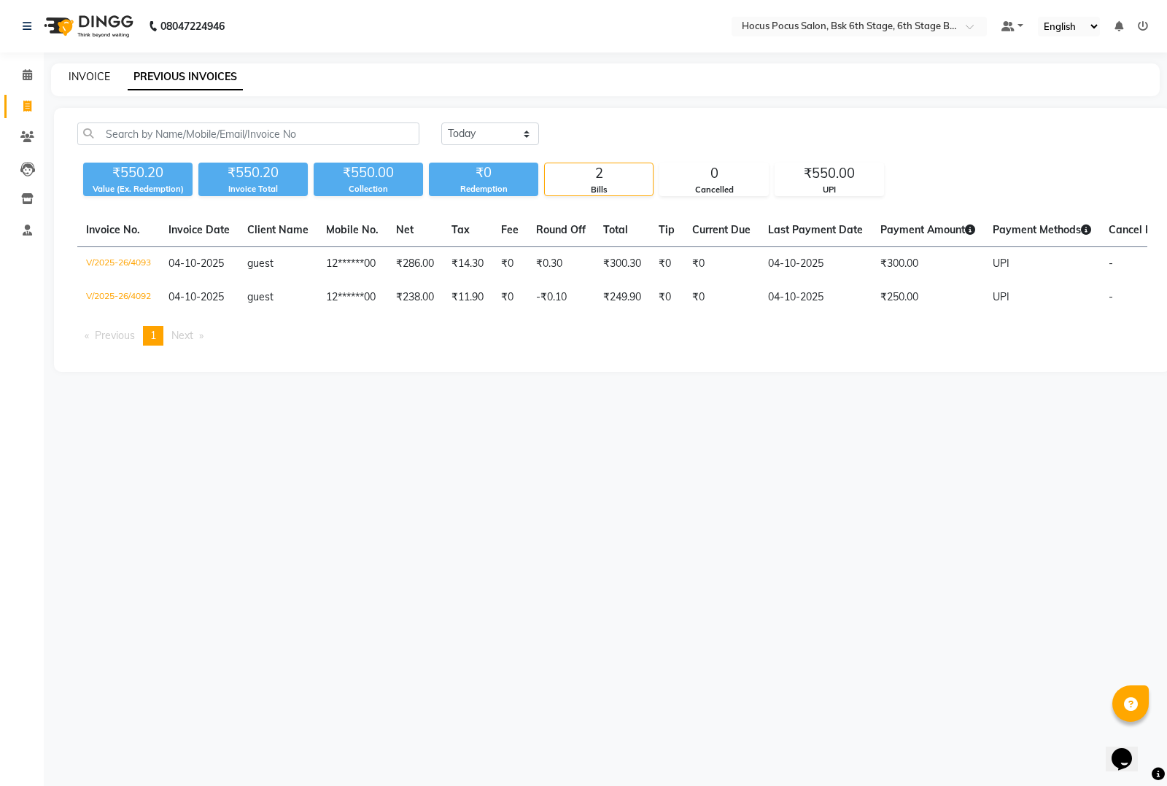
click at [85, 75] on link "INVOICE" at bounding box center [90, 76] width 42 height 13
select select "service"
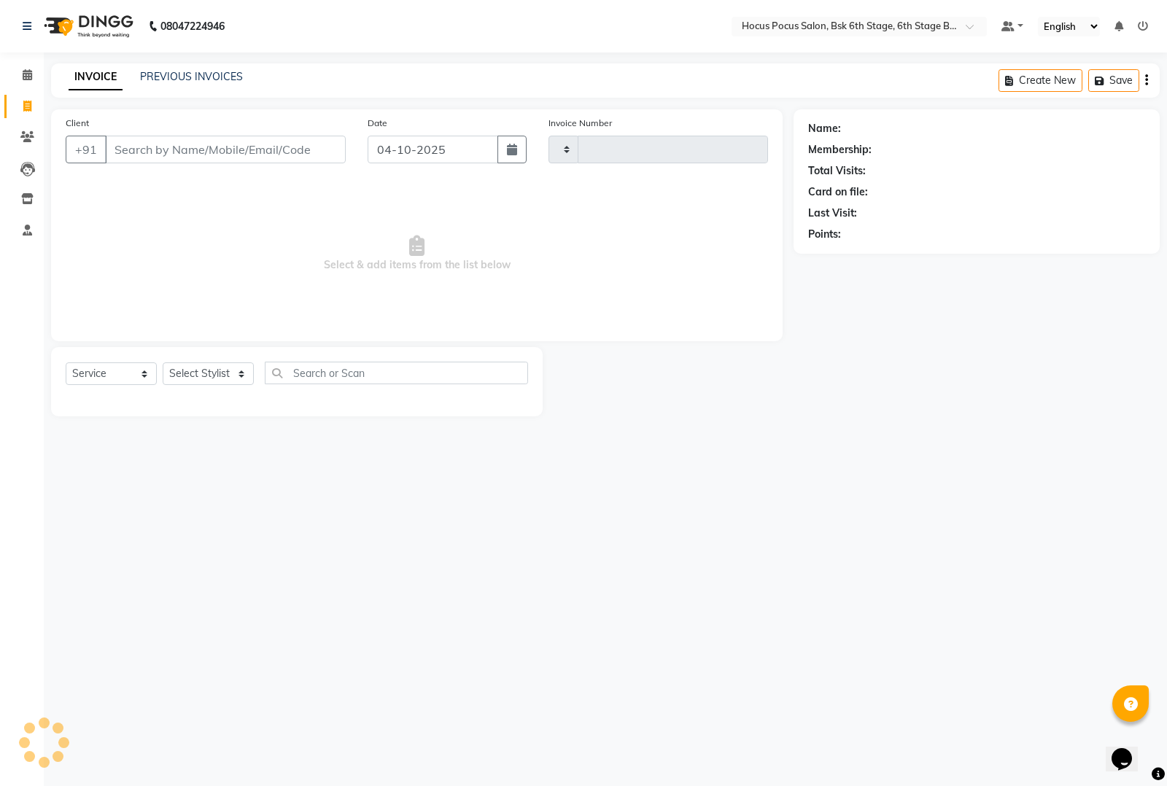
type input "4094"
select select "5242"
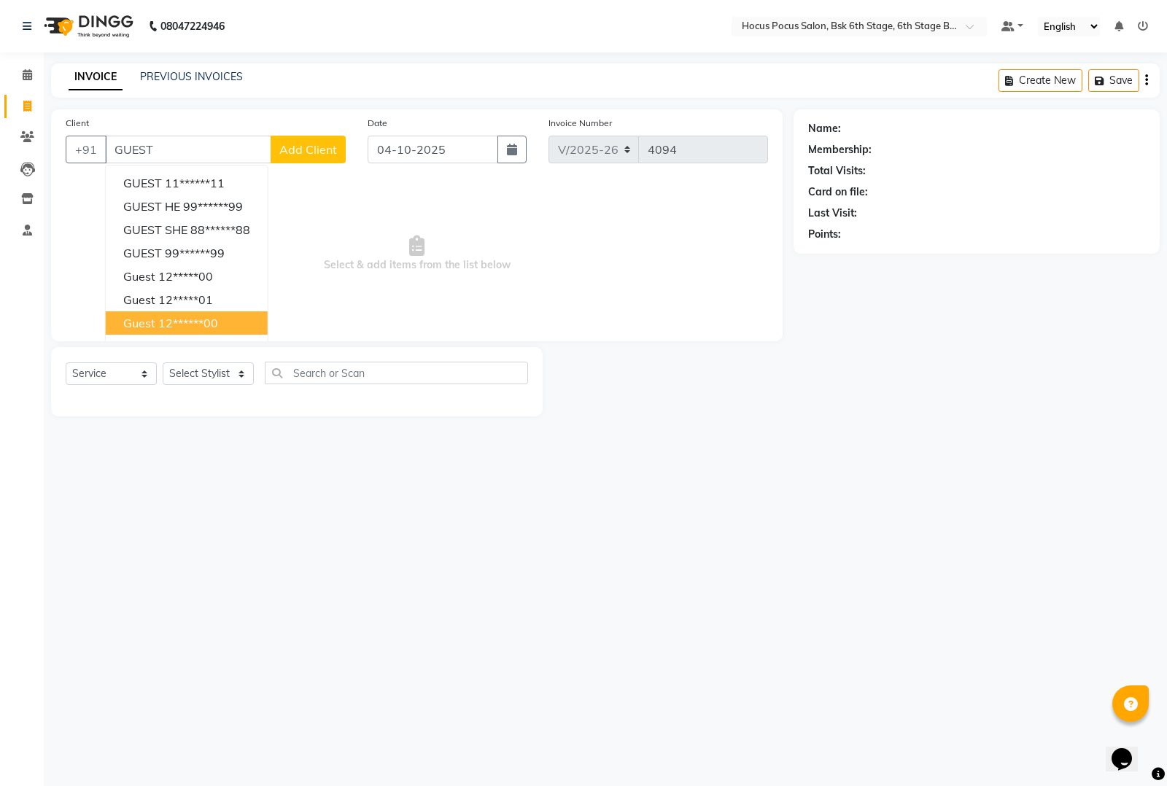
click at [158, 317] on ngb-highlight "12******00" at bounding box center [188, 323] width 60 height 15
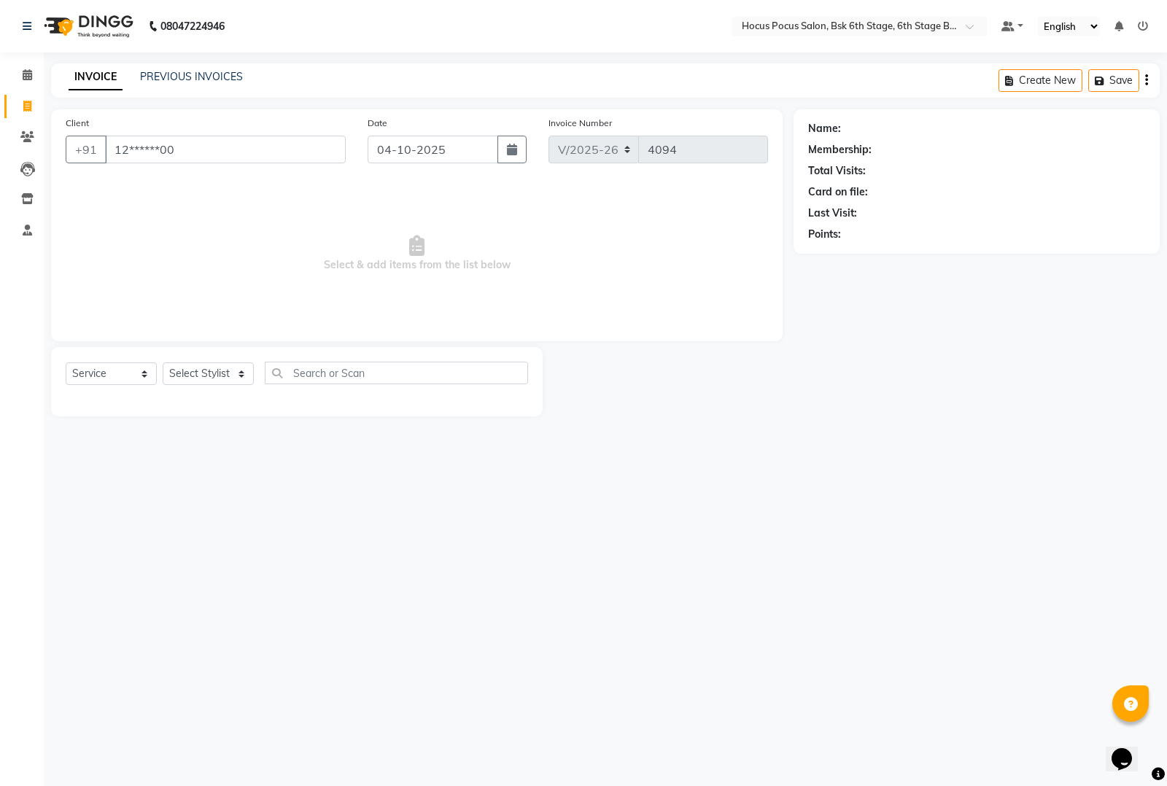
type input "12******00"
click at [197, 374] on select "Select Stylist Ayan Faiz hocus pocus Jonathan Komal Manjila Parvathi Sai" at bounding box center [208, 373] width 91 height 23
select select "92672"
click at [163, 362] on select "Select Stylist Ayan Faiz hocus pocus Jonathan Komal Manjila Parvathi Sai" at bounding box center [208, 373] width 91 height 23
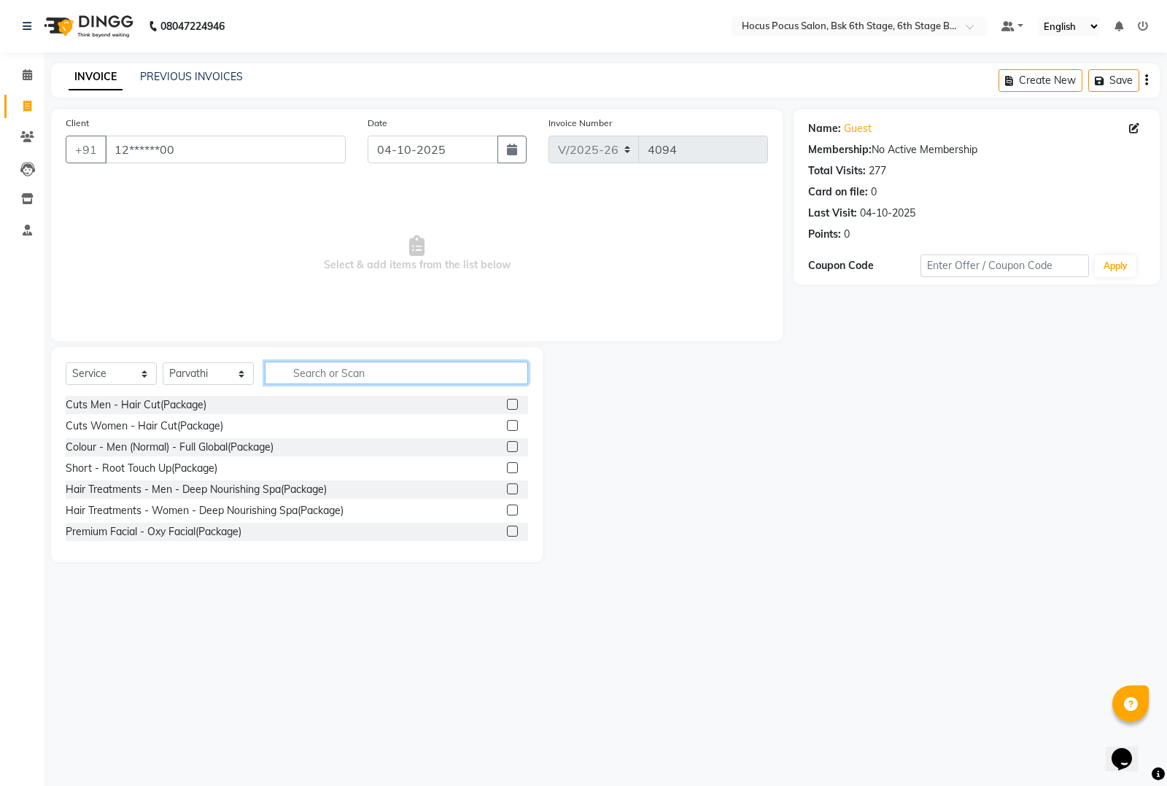
click at [304, 368] on input "text" at bounding box center [396, 373] width 263 height 23
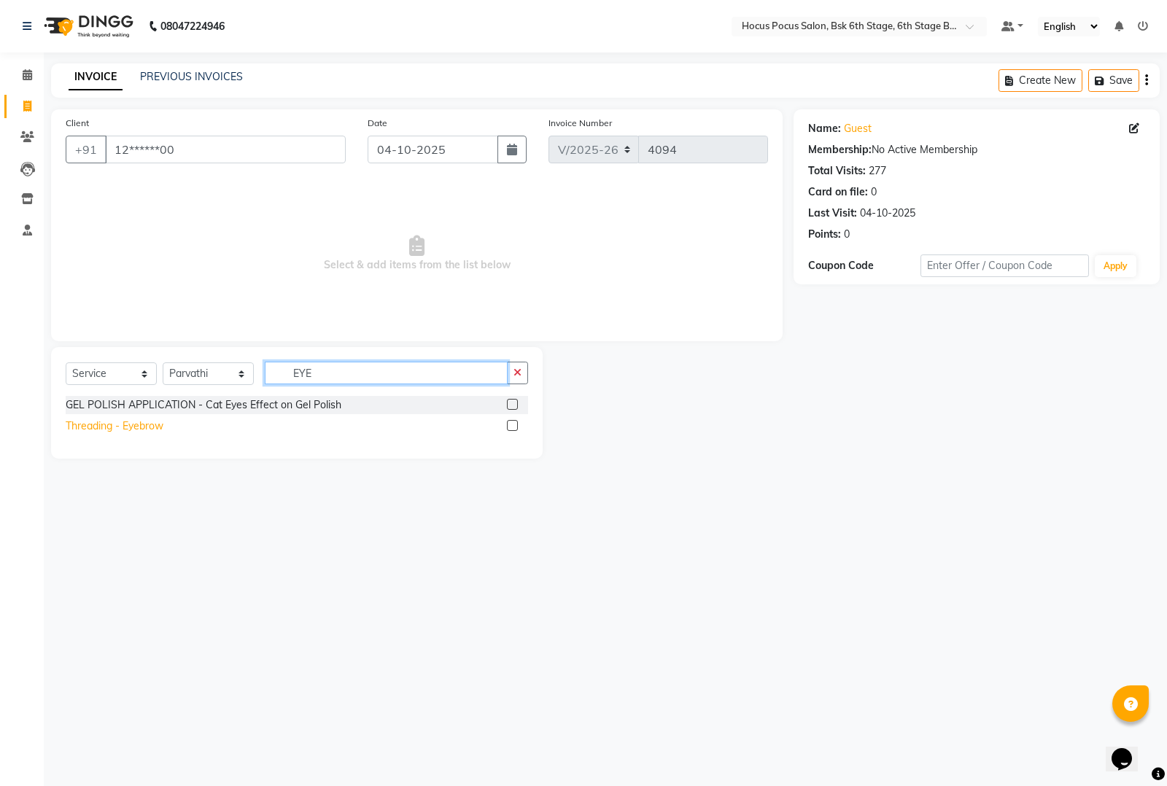
type input "EYE"
click at [107, 427] on div "Threading - Eyebrow" at bounding box center [115, 426] width 98 height 15
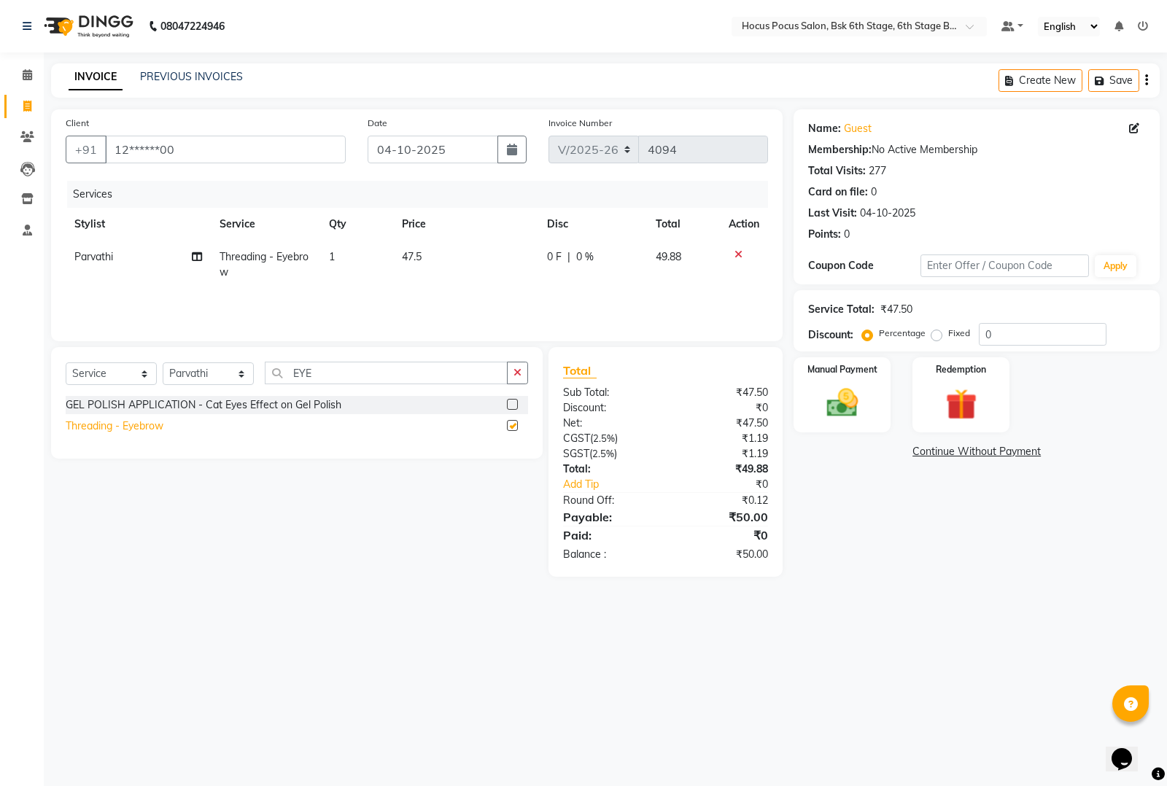
checkbox input "false"
click at [828, 400] on img at bounding box center [842, 402] width 53 height 37
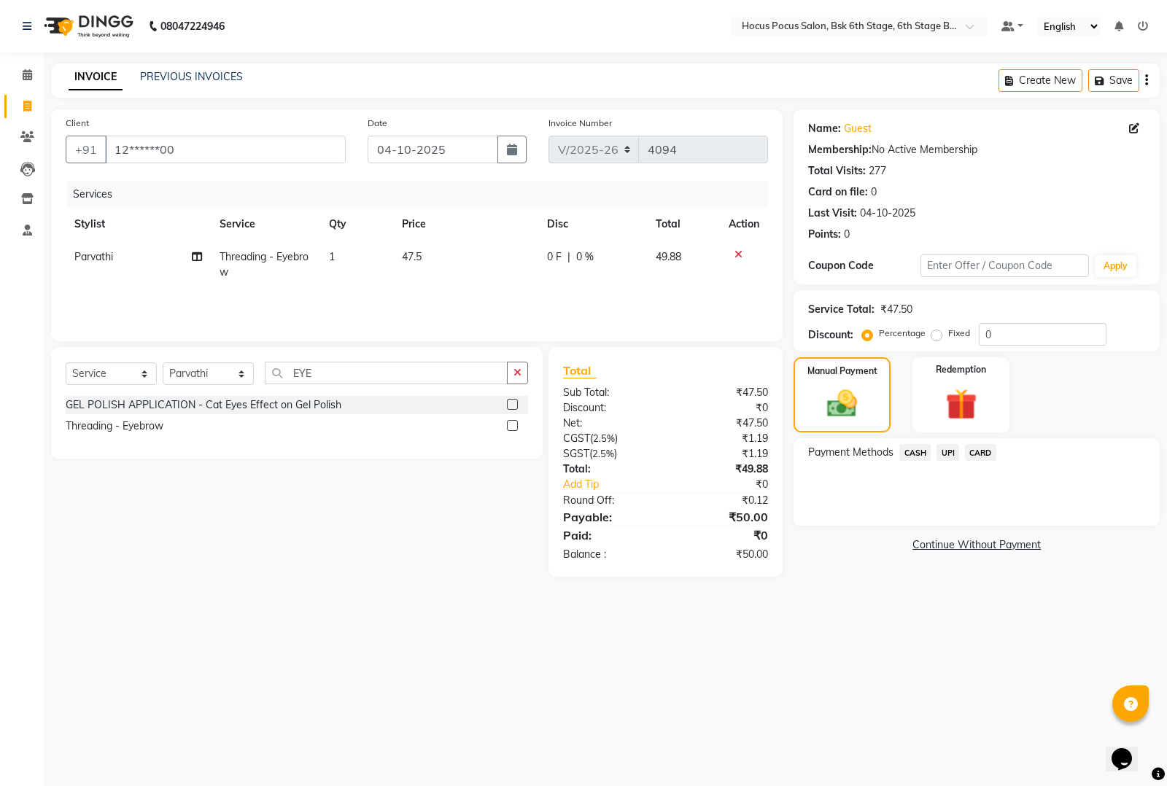
click at [942, 454] on span "UPI" at bounding box center [947, 452] width 23 height 17
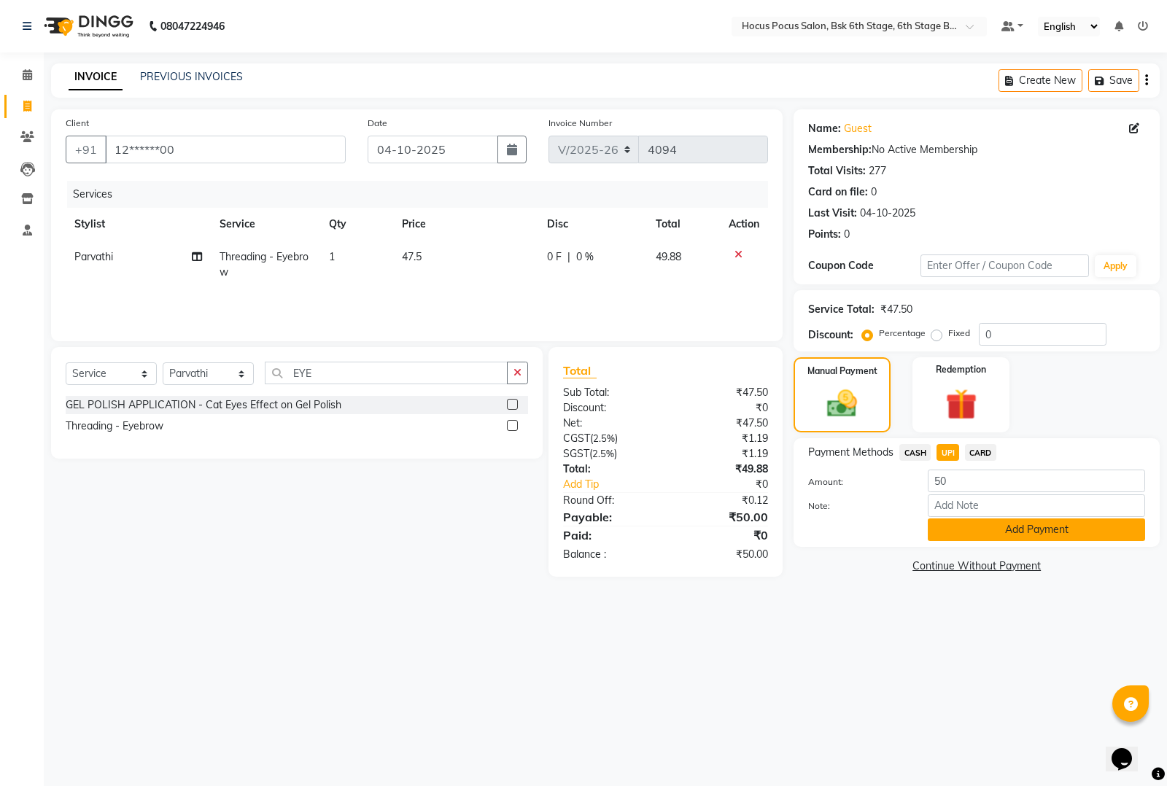
click at [975, 526] on button "Add Payment" at bounding box center [1036, 530] width 217 height 23
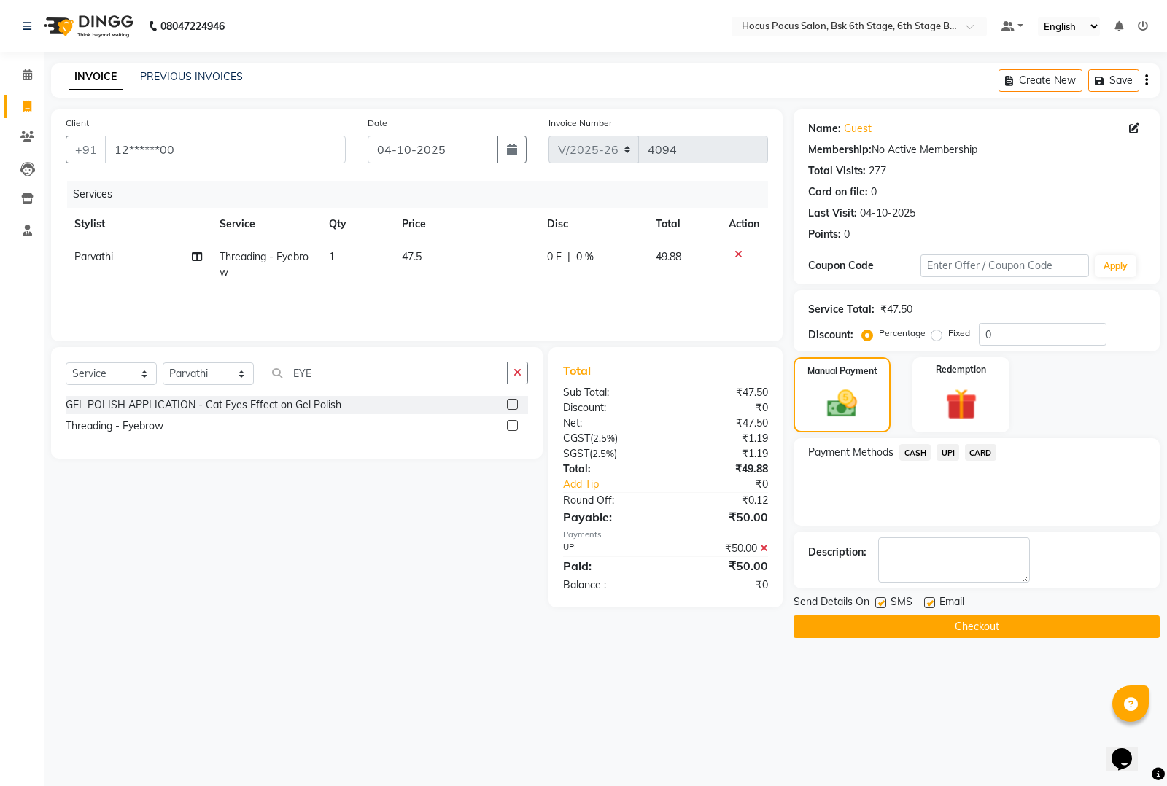
click at [877, 602] on label at bounding box center [880, 602] width 11 height 11
click at [877, 602] on input "checkbox" at bounding box center [879, 603] width 9 height 9
checkbox input "false"
click at [885, 618] on button "Checkout" at bounding box center [976, 627] width 366 height 23
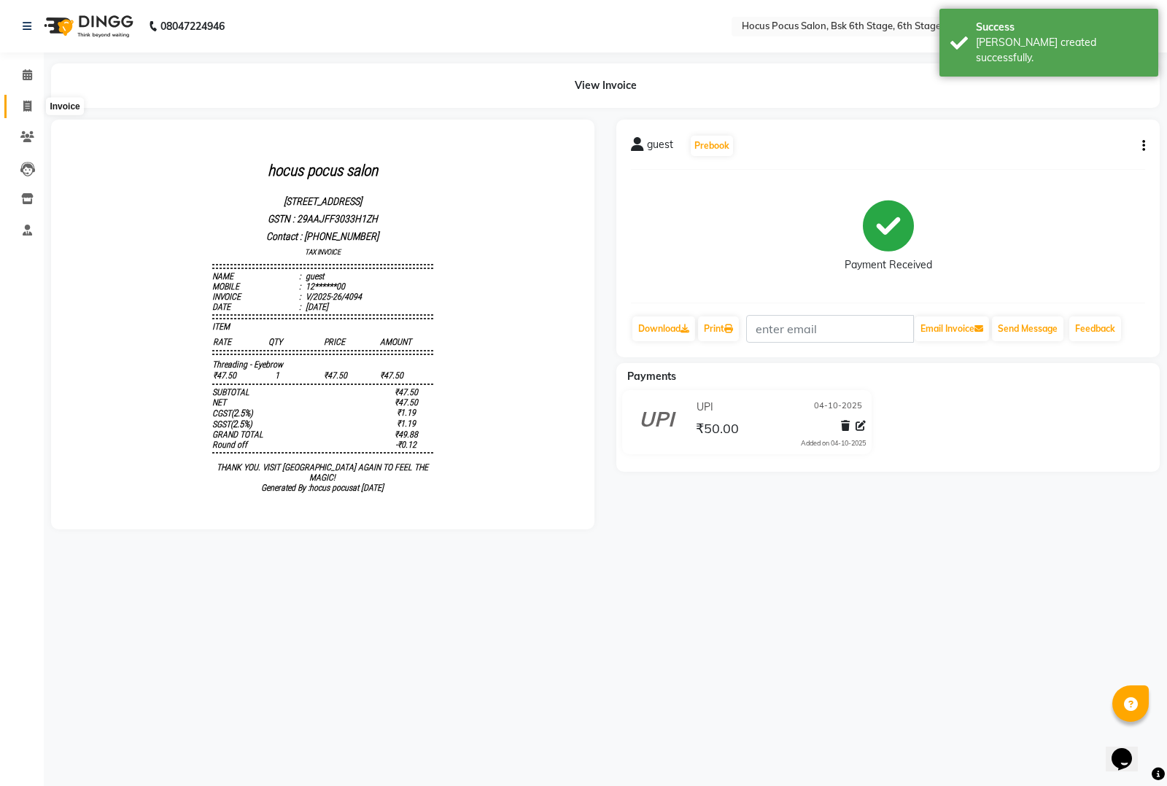
click at [20, 100] on span at bounding box center [28, 106] width 26 height 17
select select "service"
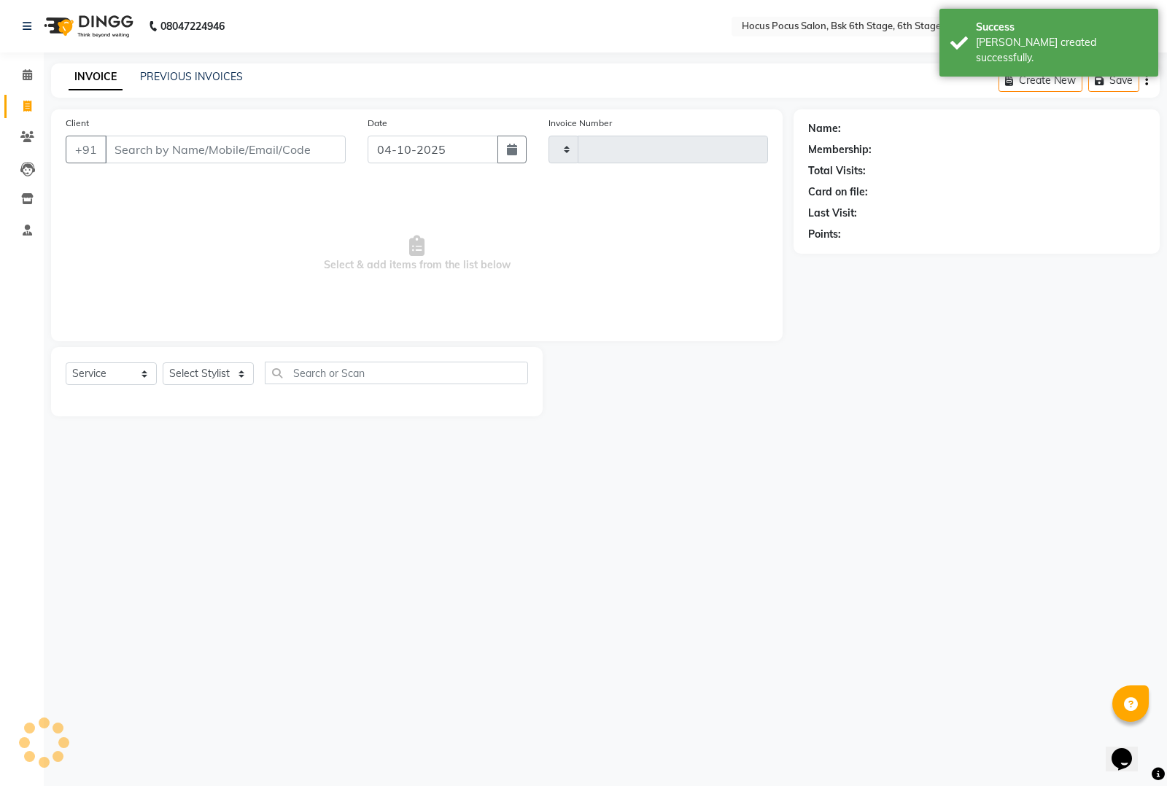
type input "4095"
select select "5242"
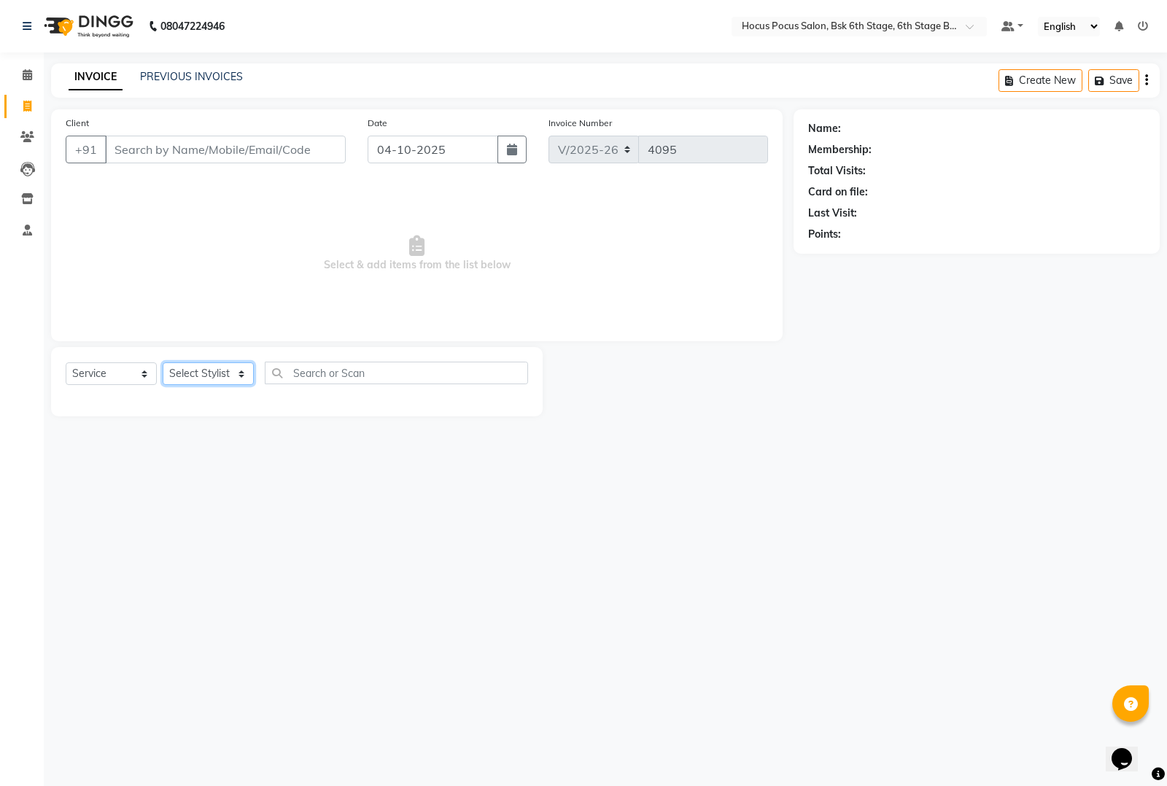
click at [228, 381] on select "Select Stylist Ayan Faiz hocus pocus Jonathan Komal Manjila Parvathi Sai" at bounding box center [208, 373] width 91 height 23
select select "92672"
click at [163, 362] on select "Select Stylist Ayan Faiz hocus pocus Jonathan Komal Manjila Parvathi Sai" at bounding box center [208, 373] width 91 height 23
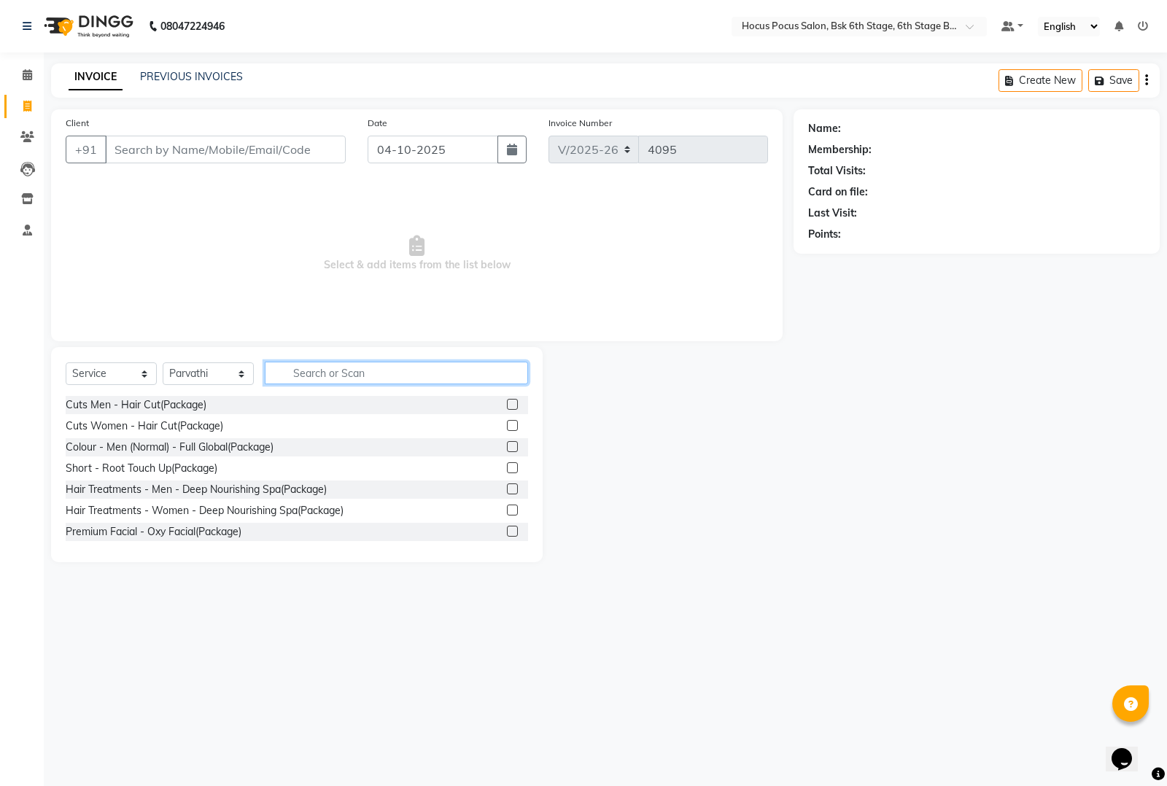
click at [323, 373] on input "text" at bounding box center [396, 373] width 263 height 23
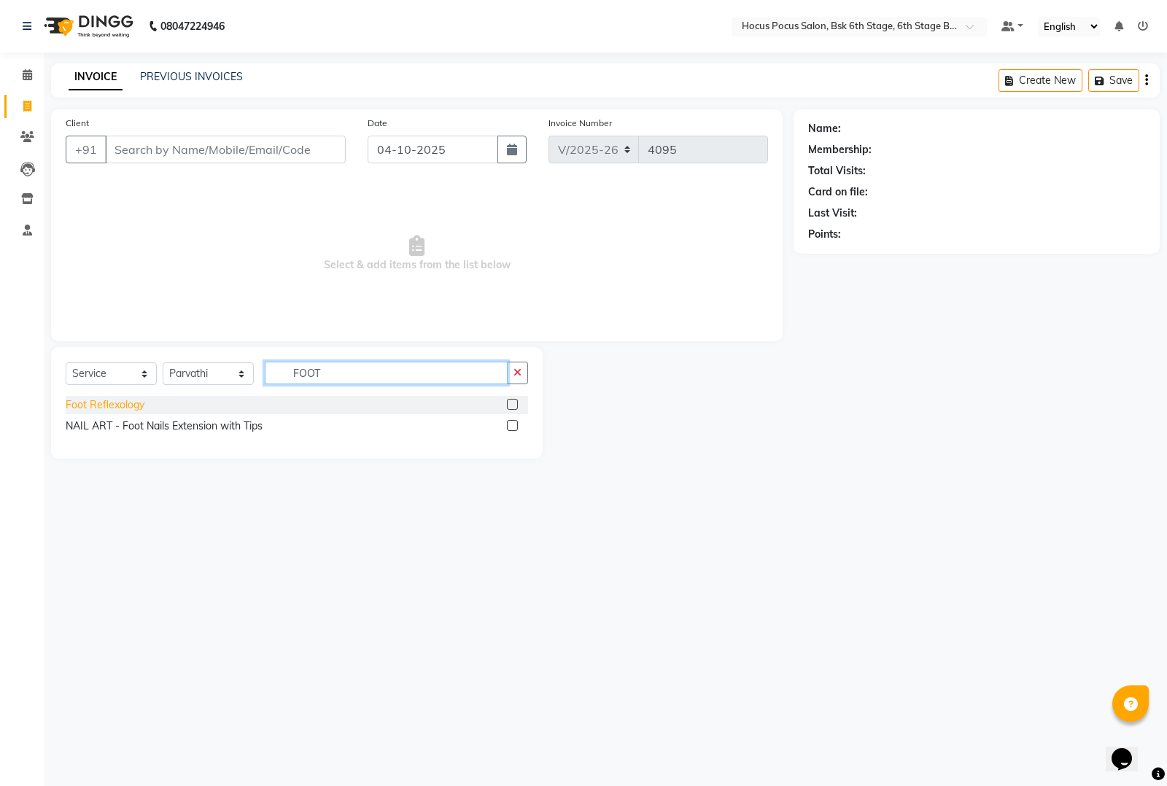
type input "FOOT"
click at [115, 399] on div "Foot Reflexology" at bounding box center [105, 404] width 79 height 15
checkbox input "false"
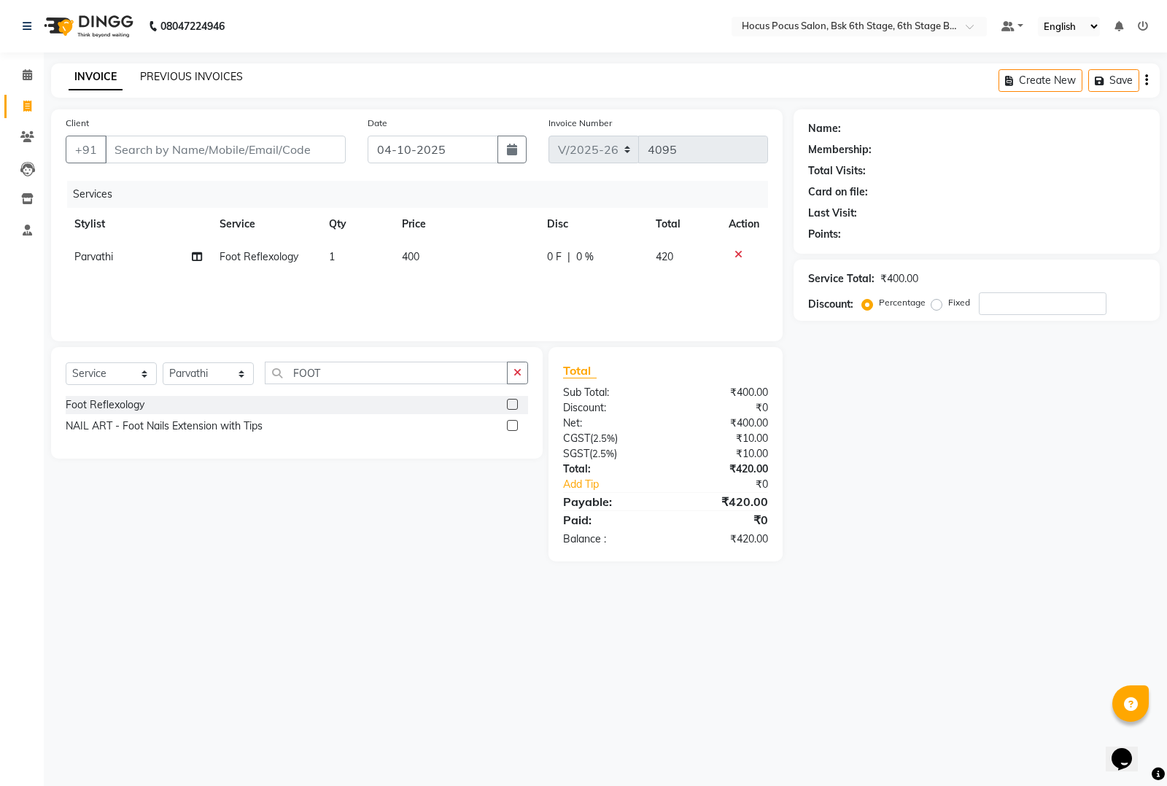
click at [162, 78] on link "PREVIOUS INVOICES" at bounding box center [191, 76] width 103 height 13
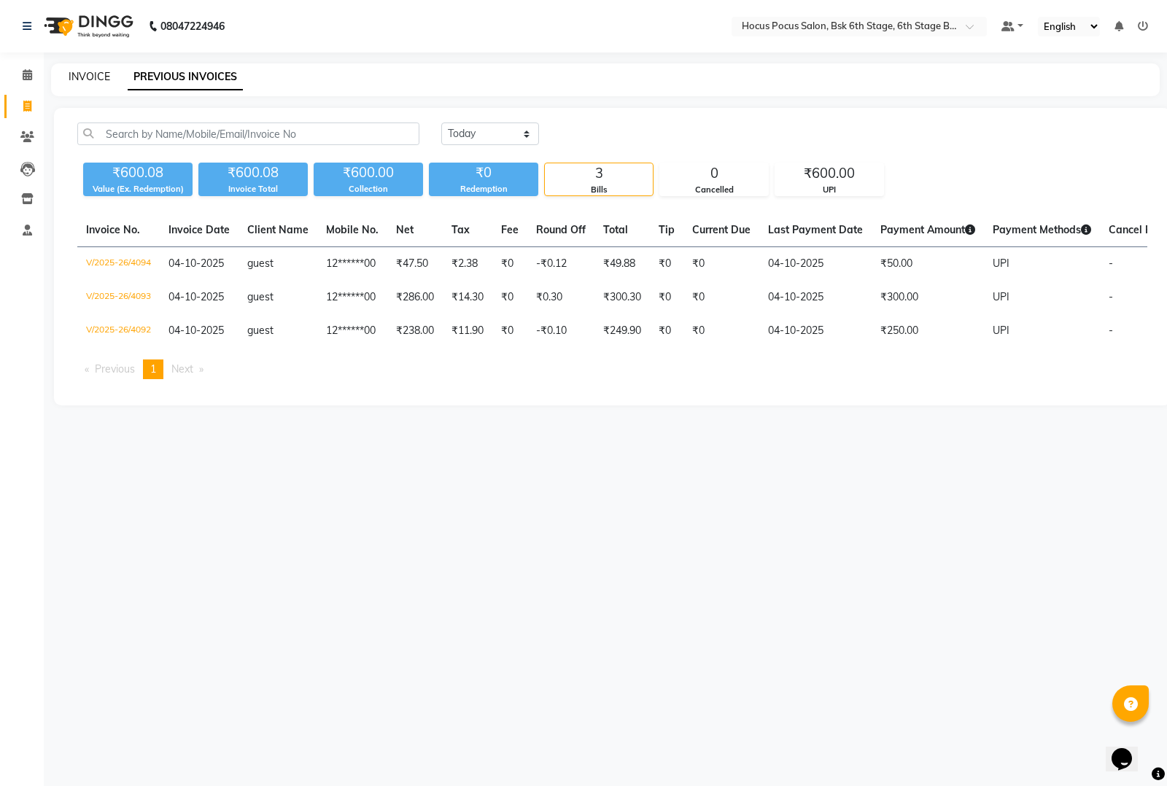
click at [106, 78] on link "INVOICE" at bounding box center [90, 76] width 42 height 13
select select "service"
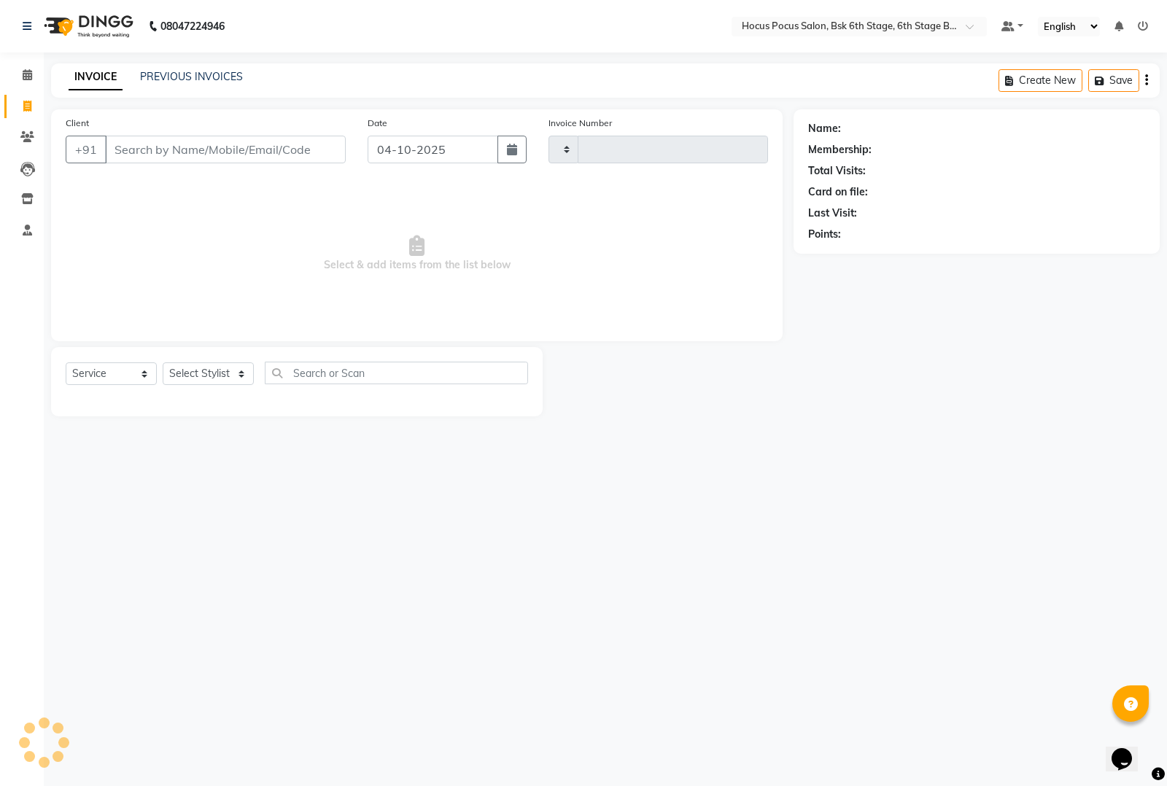
type input "4095"
select select "5242"
click at [122, 153] on input "Client" at bounding box center [225, 150] width 241 height 28
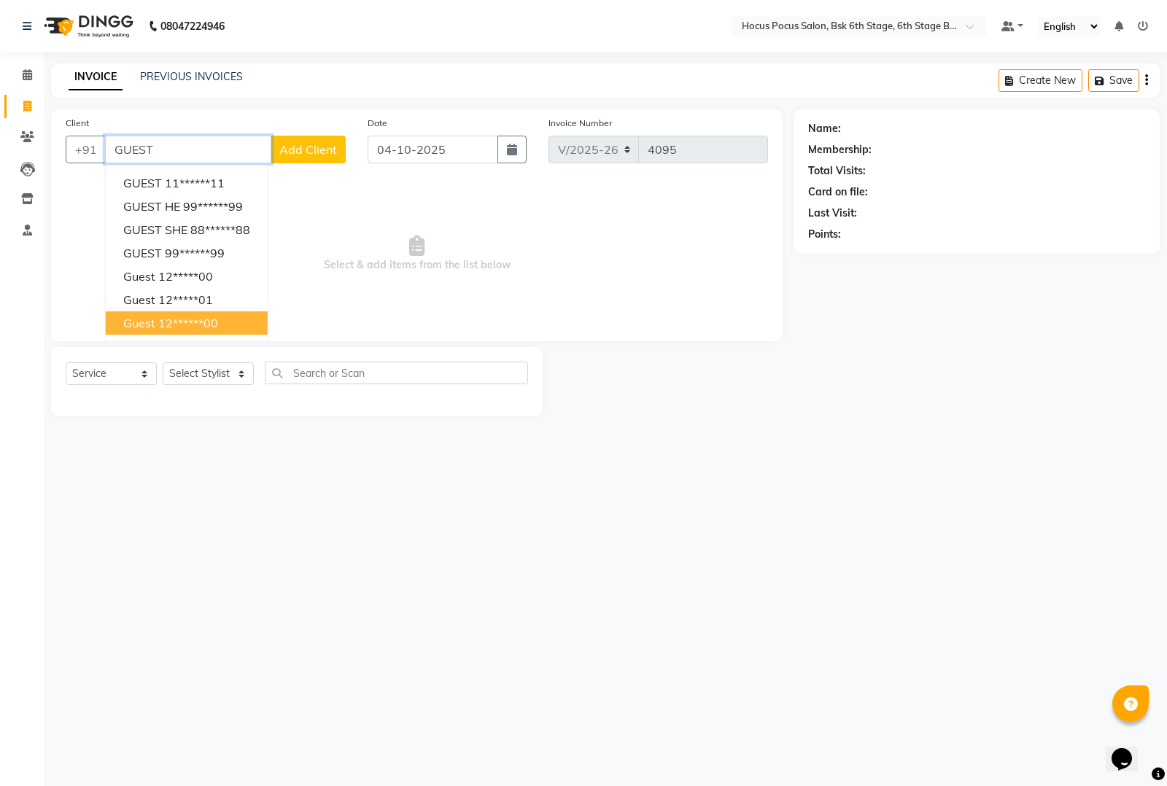
click at [147, 319] on span "guest" at bounding box center [139, 323] width 32 height 15
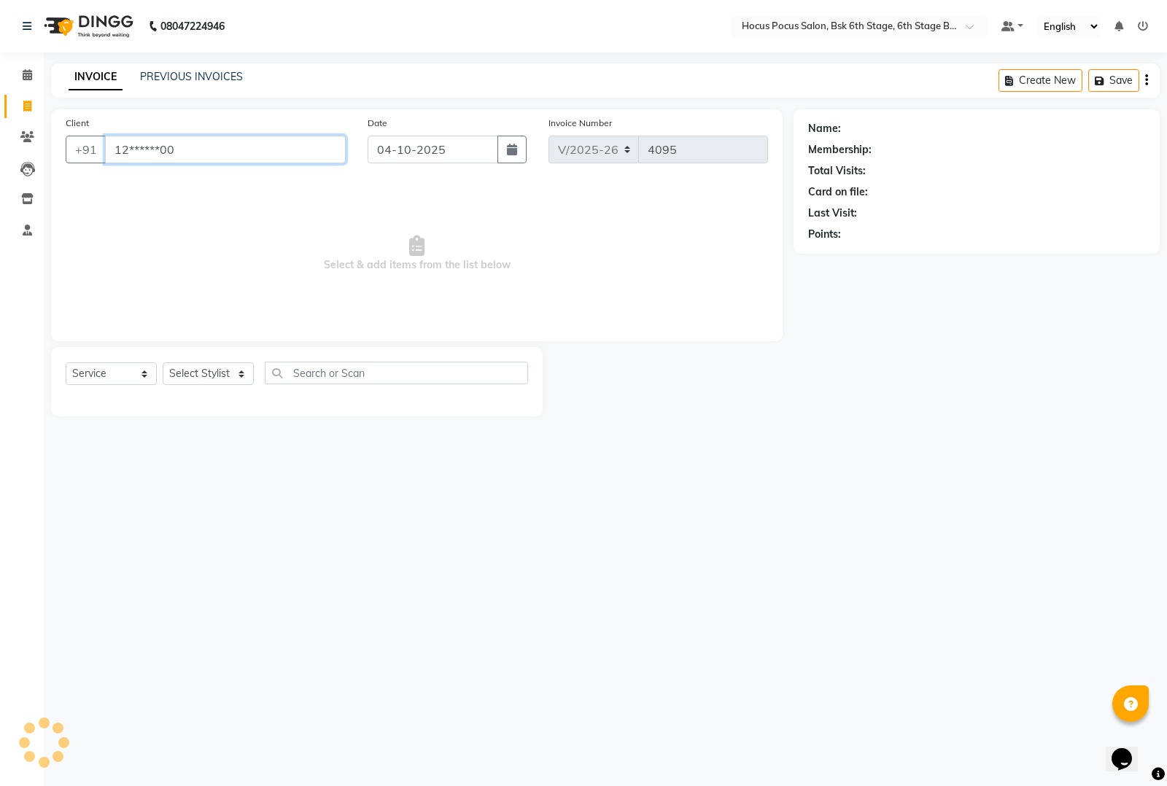
type input "12******00"
click at [209, 363] on select "Select Stylist [PERSON_NAME] hocus pocus [PERSON_NAME] [PERSON_NAME] [PERSON_NA…" at bounding box center [208, 373] width 91 height 23
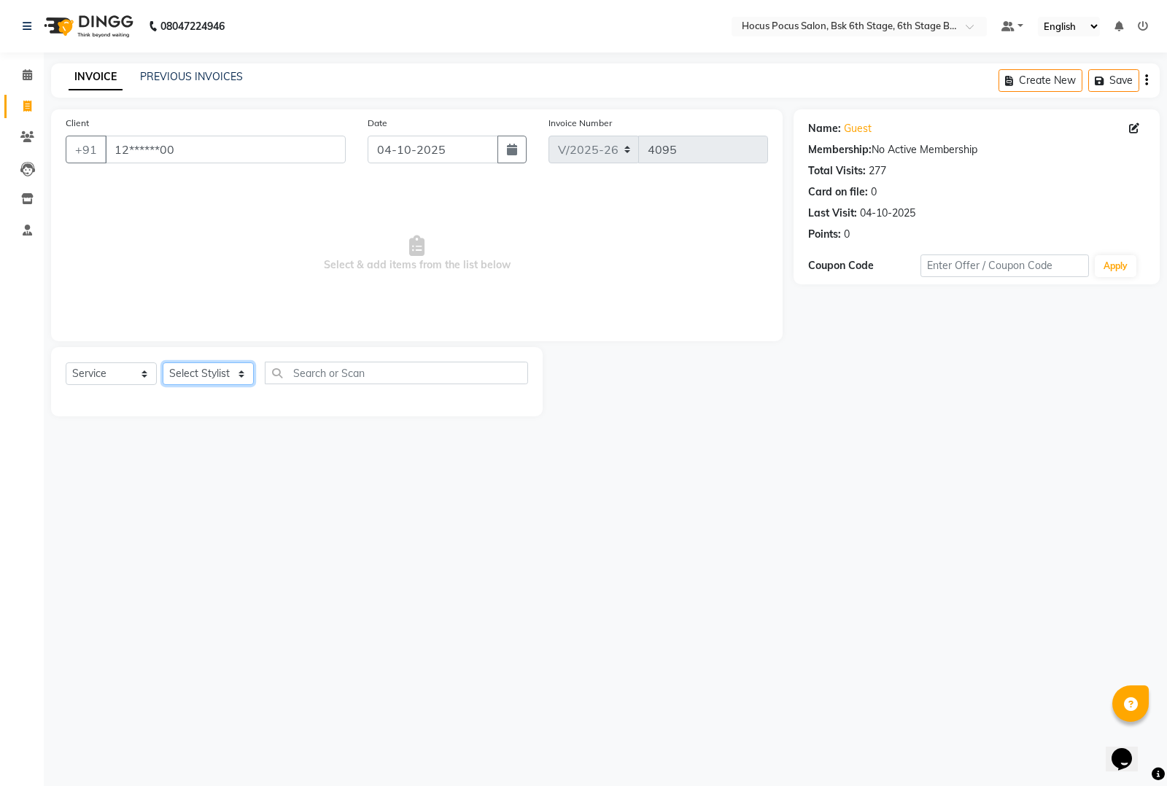
select select "87125"
click at [163, 362] on select "Select Stylist [PERSON_NAME] hocus pocus [PERSON_NAME] [PERSON_NAME] [PERSON_NA…" at bounding box center [208, 373] width 91 height 23
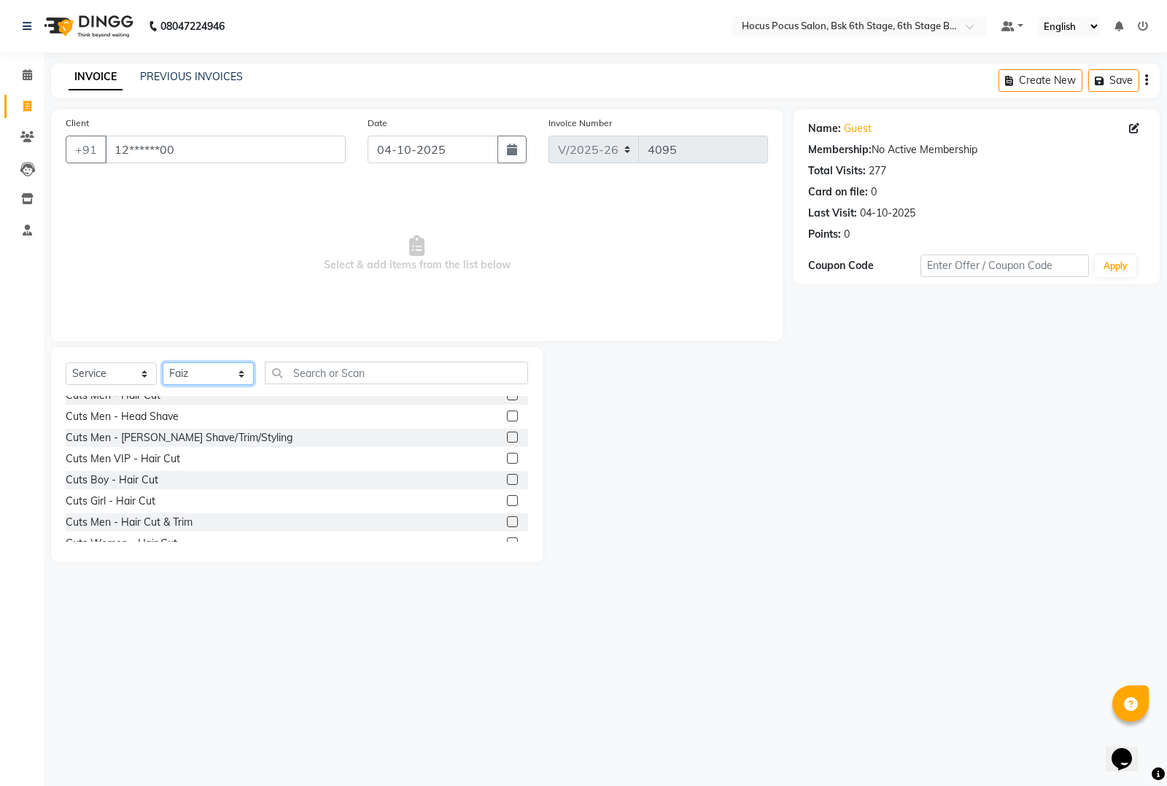
scroll to position [638, 0]
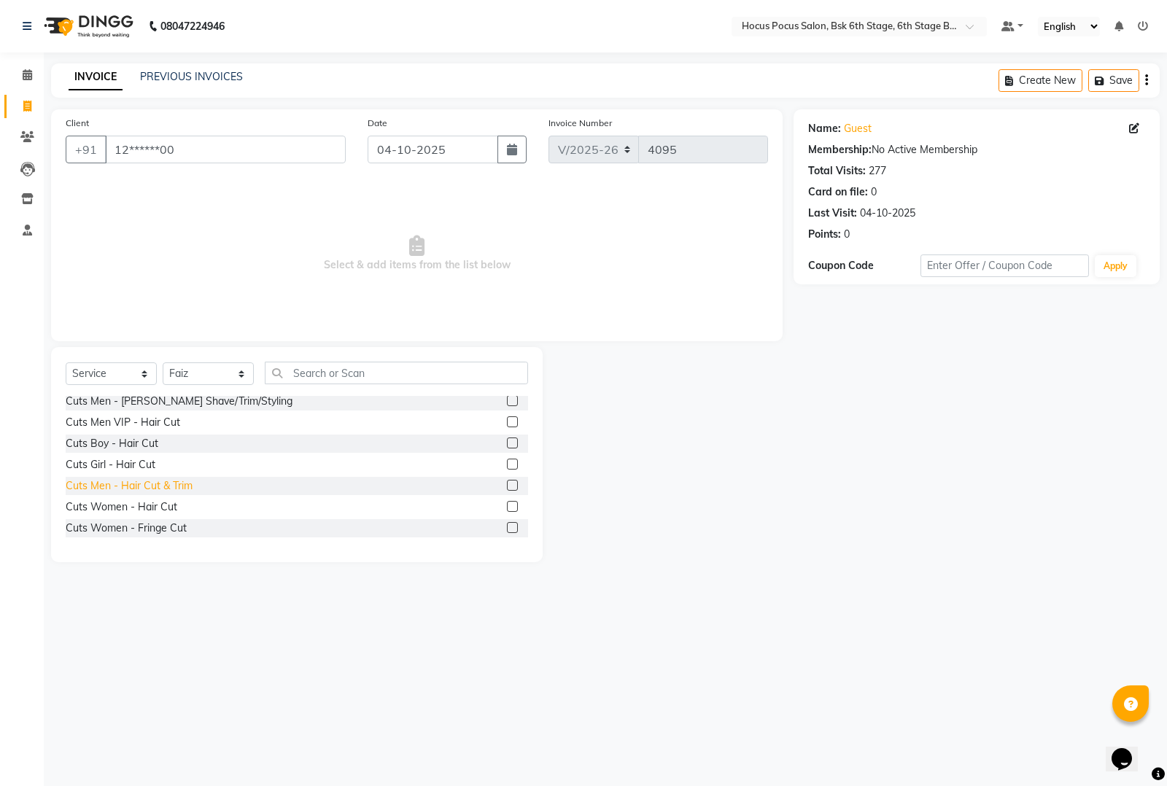
click at [166, 486] on div "Cuts Men - Hair Cut & Trim" at bounding box center [129, 485] width 127 height 15
checkbox input "false"
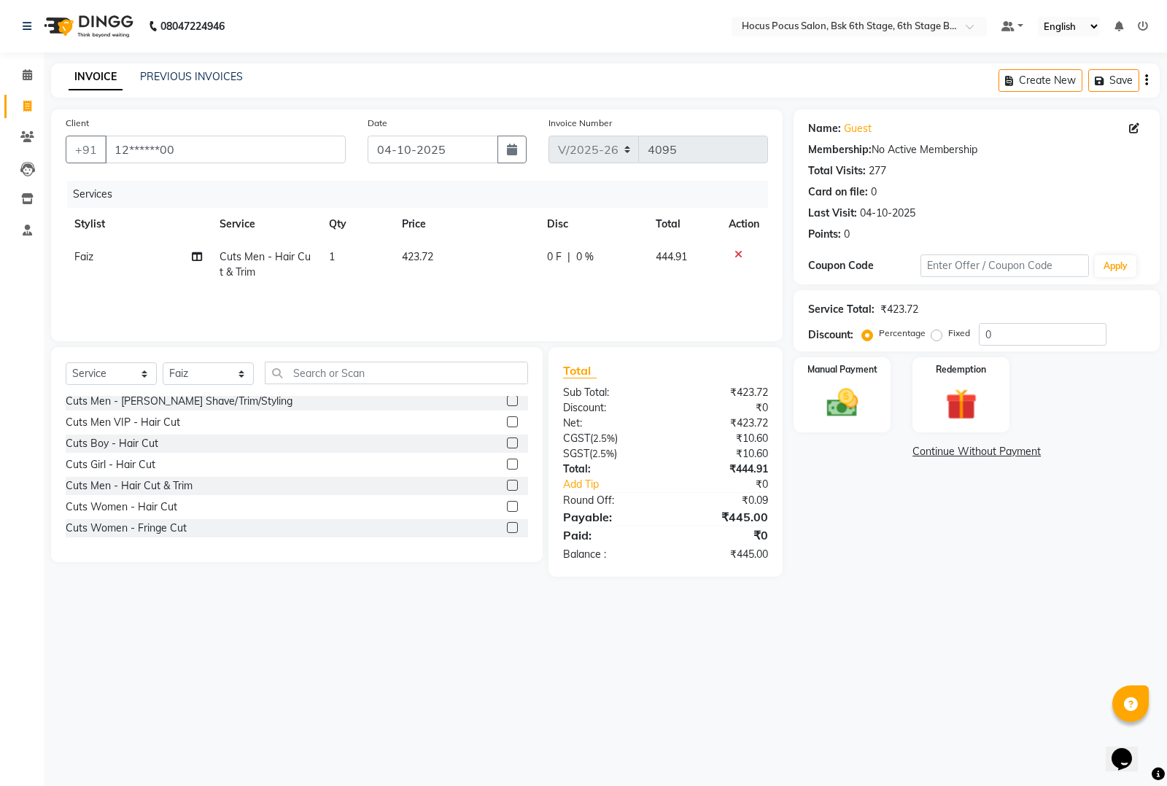
click at [453, 247] on td "423.72" at bounding box center [465, 265] width 145 height 48
select select "87125"
click at [471, 253] on input "423.72" at bounding box center [467, 260] width 93 height 23
type input "430"
click at [389, 496] on div "Cuts Men - Hair Cut(Package) Cuts Women - Hair Cut(Package) Colour - Men (Norma…" at bounding box center [297, 469] width 462 height 146
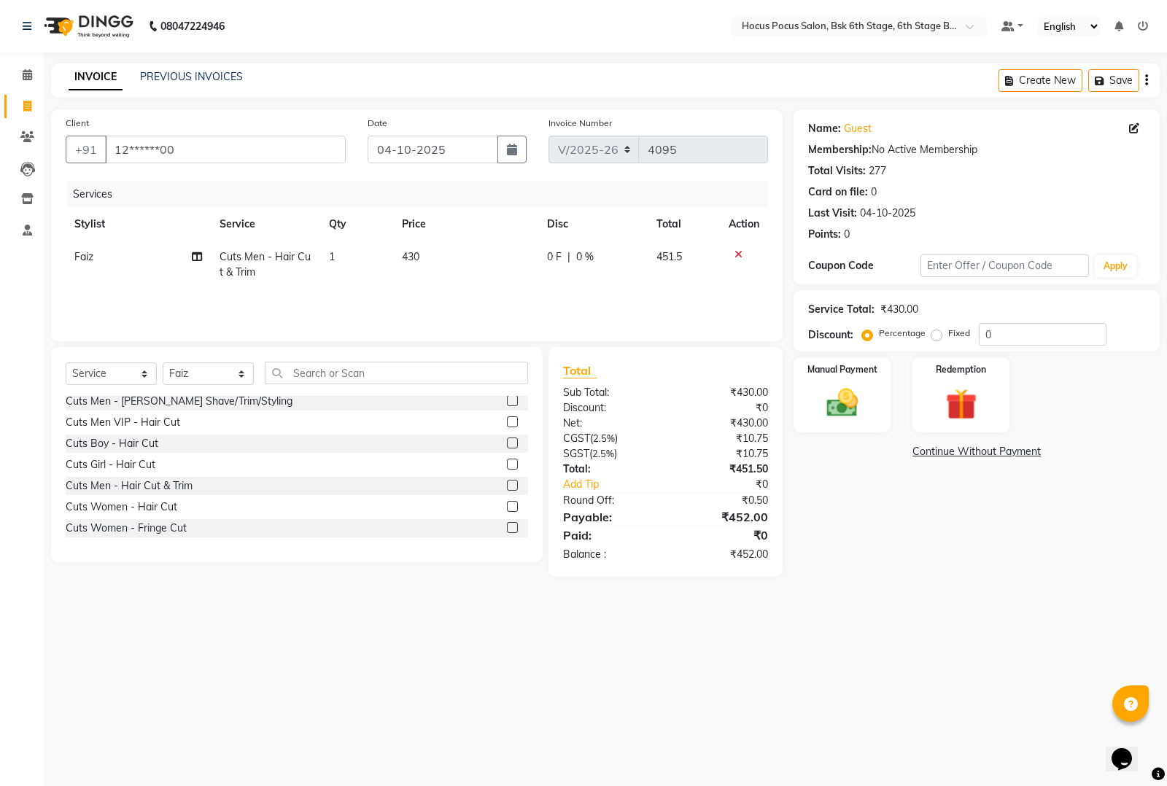
click at [443, 242] on td "430" at bounding box center [465, 265] width 145 height 48
select select "87125"
click at [473, 260] on input "430" at bounding box center [469, 260] width 94 height 23
type input "457"
click at [370, 569] on div "Select Service Product Membership Package Voucher Prepaid Gift Card Select Styl…" at bounding box center [291, 462] width 502 height 230
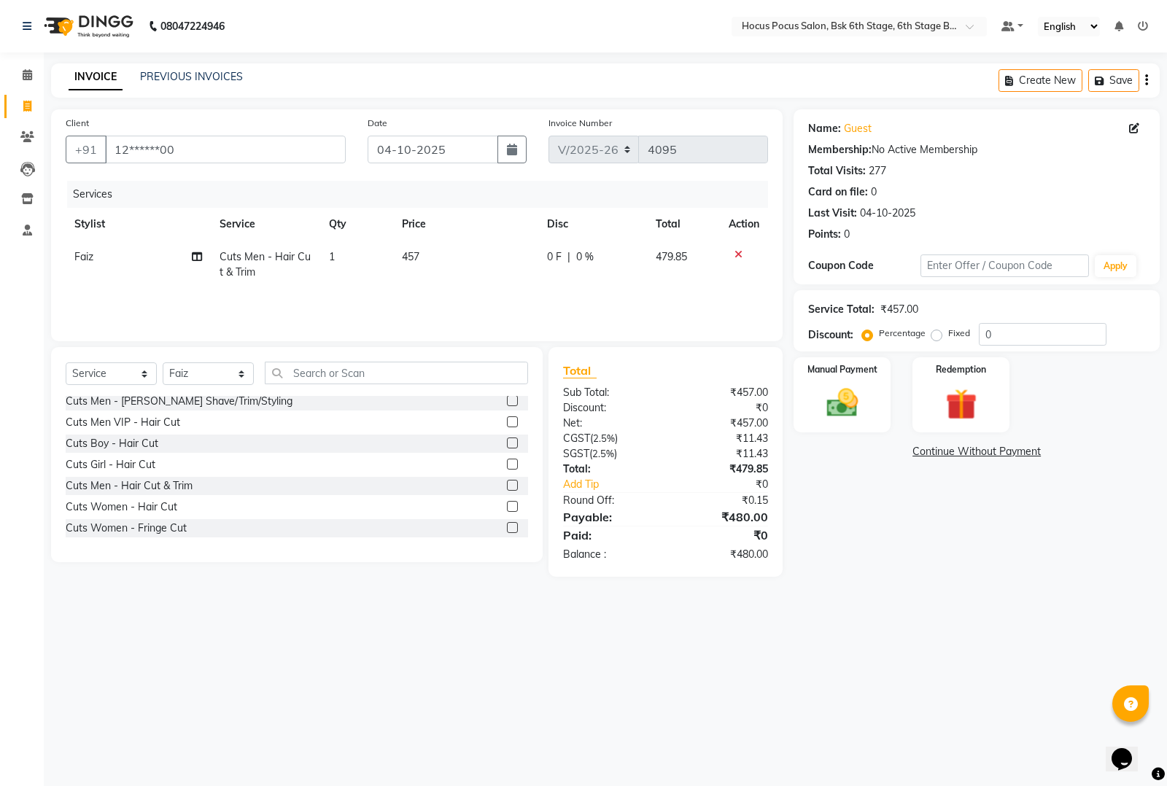
click at [430, 263] on td "457" at bounding box center [465, 265] width 145 height 48
select select "87125"
click at [445, 246] on td "457" at bounding box center [467, 272] width 111 height 62
click at [461, 249] on td "457" at bounding box center [467, 272] width 111 height 62
type input "487"
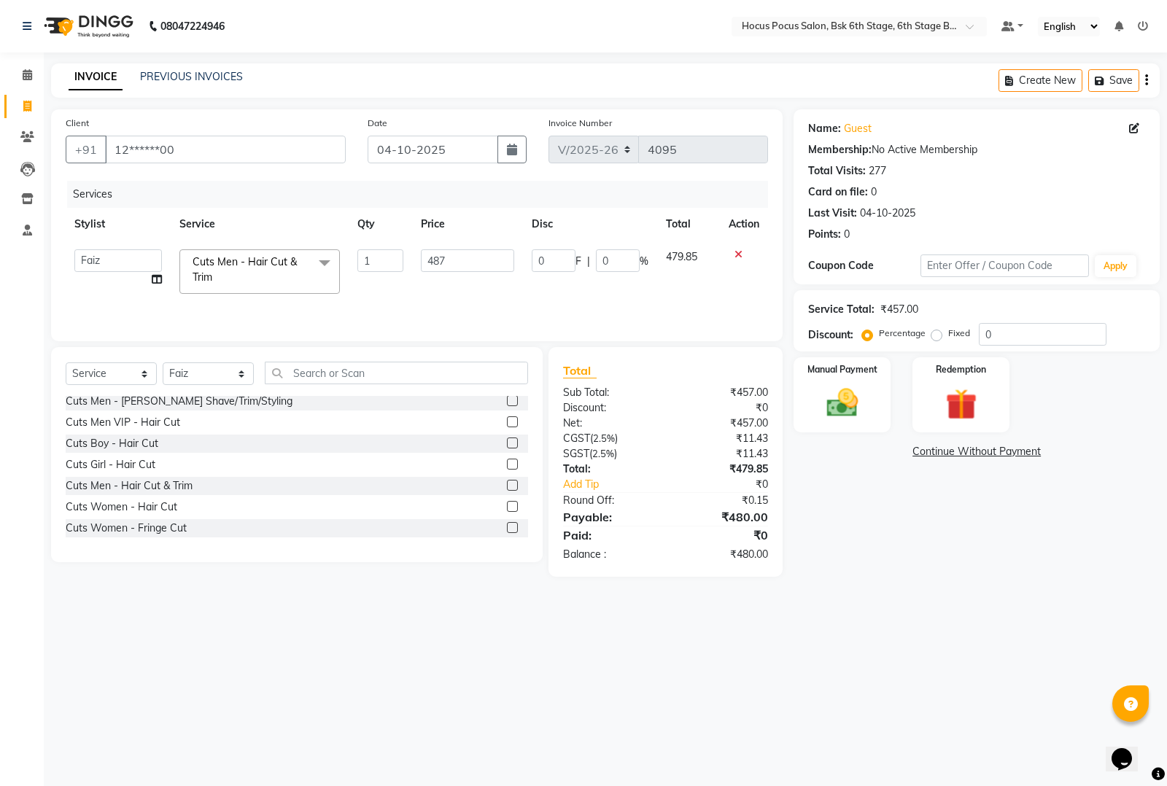
click at [387, 511] on div "Cuts Women - Hair Cut" at bounding box center [297, 507] width 462 height 18
click at [432, 256] on td "487" at bounding box center [465, 265] width 145 height 48
select select "87125"
click at [454, 257] on input "487" at bounding box center [467, 260] width 93 height 23
type input "479"
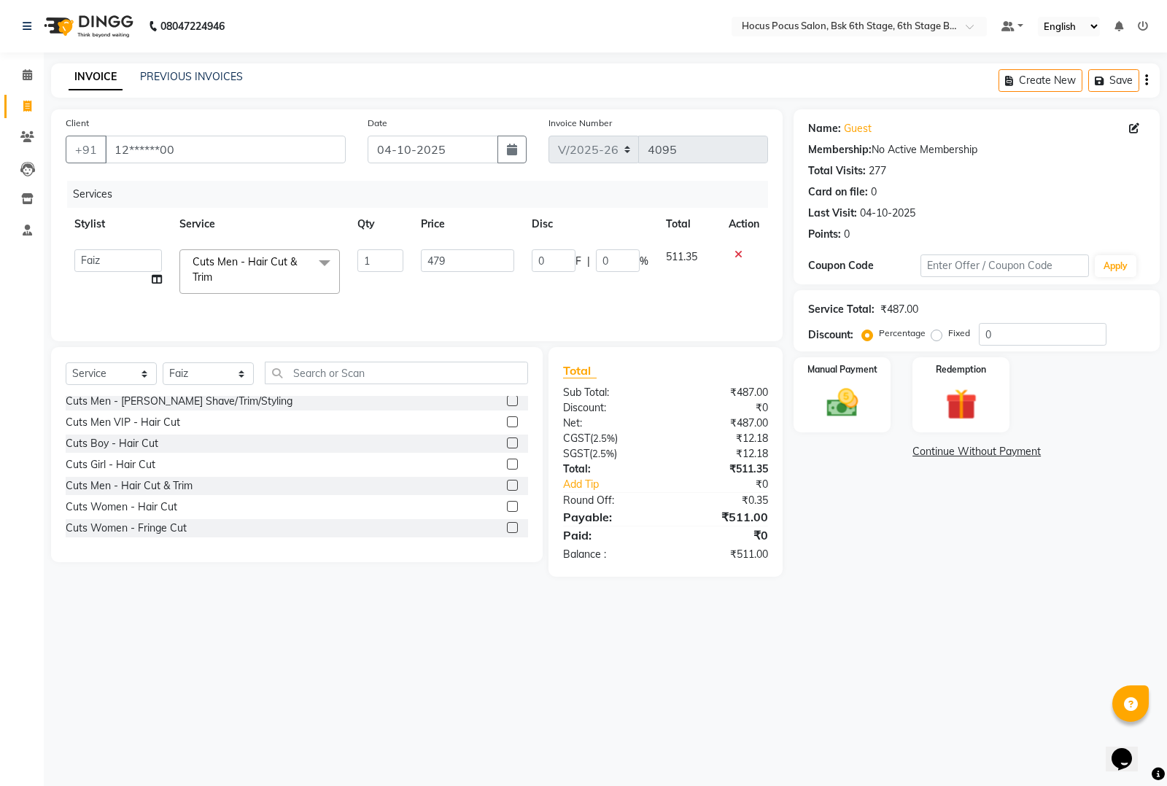
click at [391, 504] on div "Cuts Women - Hair Cut" at bounding box center [297, 507] width 462 height 18
click at [427, 255] on td "479" at bounding box center [465, 265] width 145 height 48
select select "87125"
click at [447, 256] on input "479" at bounding box center [467, 260] width 93 height 23
type input "476"
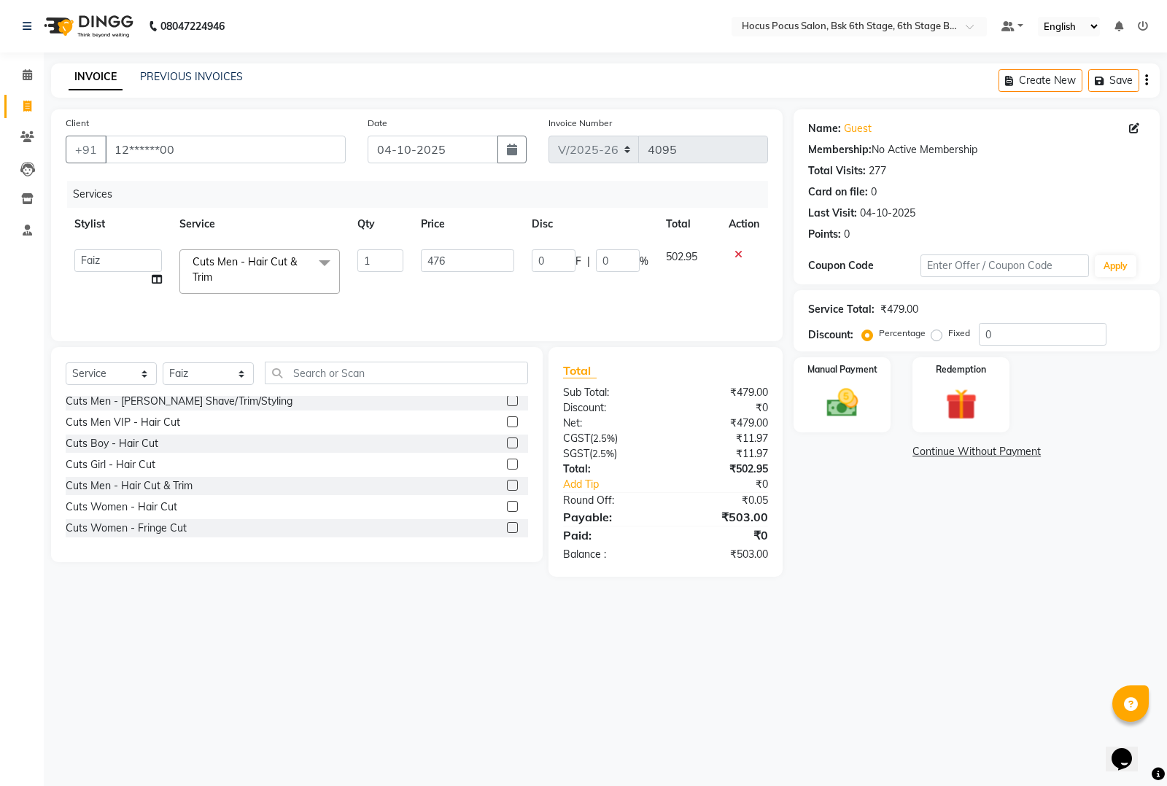
click at [335, 594] on main "INVOICE PREVIOUS INVOICES Create New Save Client +91 12******00 Date 04-10-2025…" at bounding box center [605, 330] width 1123 height 535
click at [855, 406] on img at bounding box center [842, 402] width 53 height 37
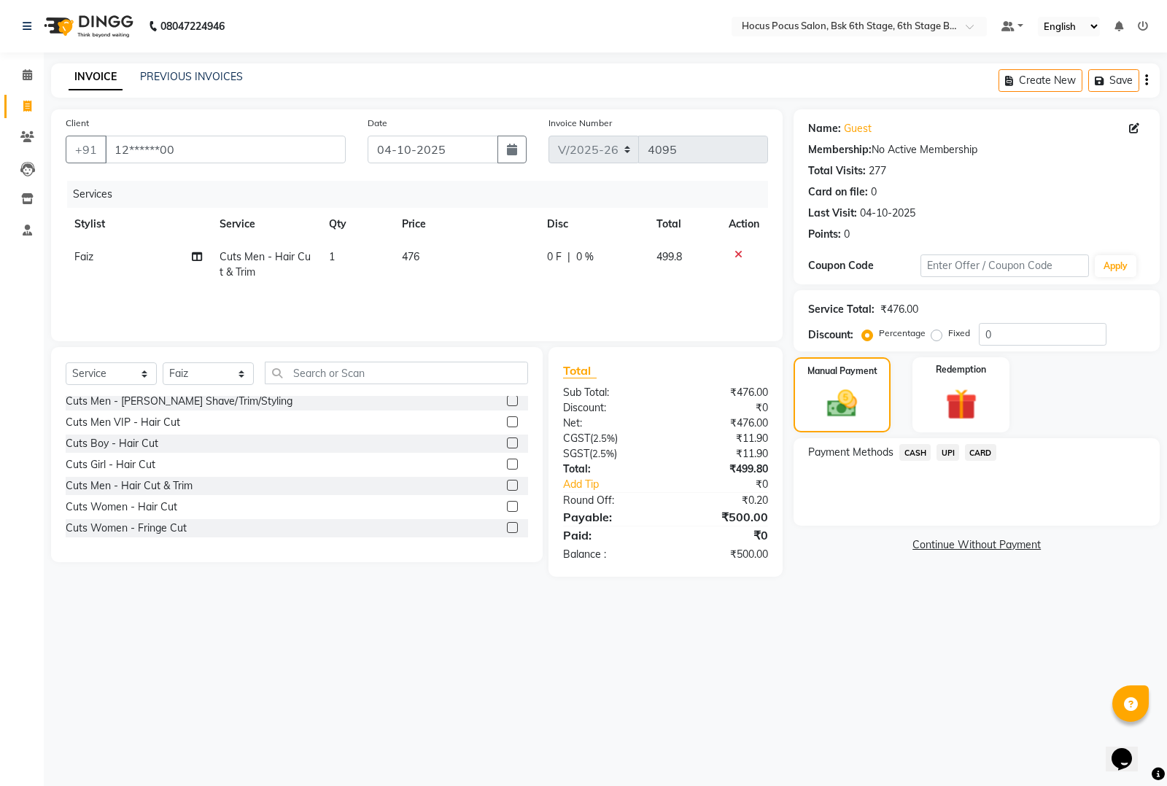
click at [945, 453] on span "UPI" at bounding box center [947, 452] width 23 height 17
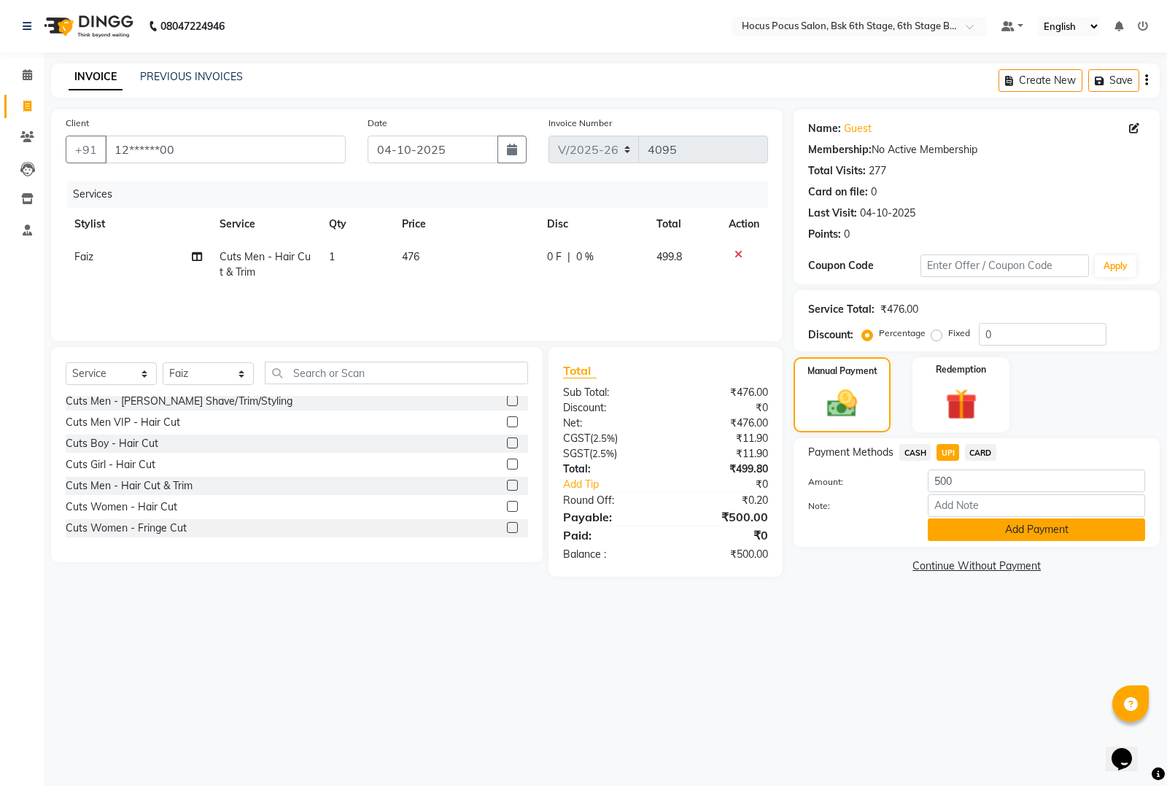
click at [977, 520] on button "Add Payment" at bounding box center [1036, 530] width 217 height 23
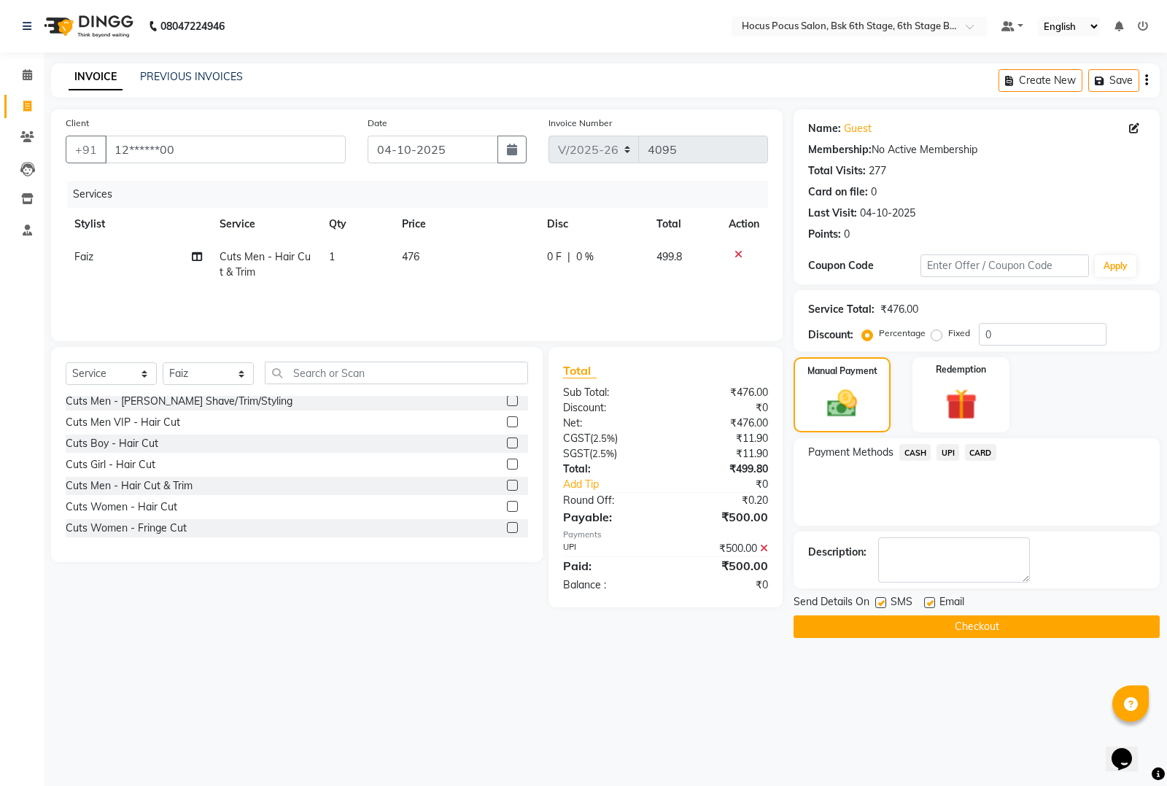
click at [881, 600] on label at bounding box center [880, 602] width 11 height 11
click at [881, 600] on input "checkbox" at bounding box center [879, 603] width 9 height 9
checkbox input "false"
click at [890, 622] on button "Checkout" at bounding box center [976, 627] width 366 height 23
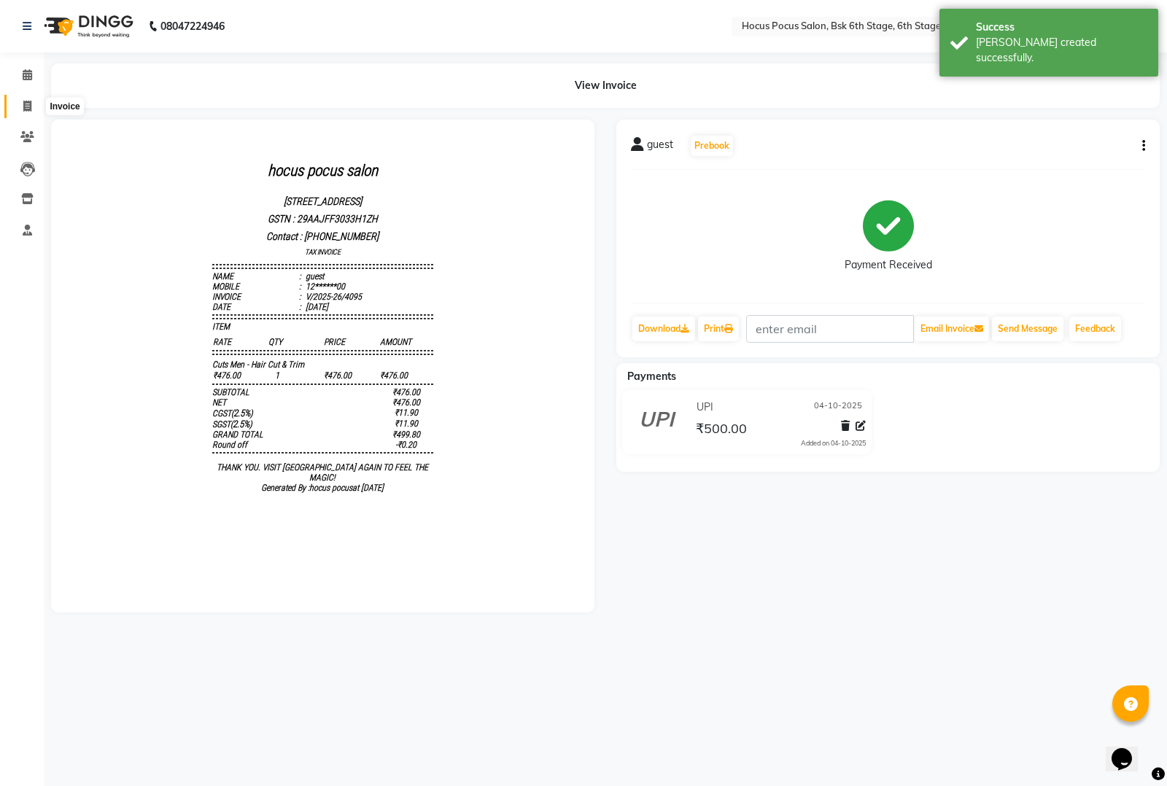
click at [29, 102] on icon at bounding box center [27, 106] width 8 height 11
select select "service"
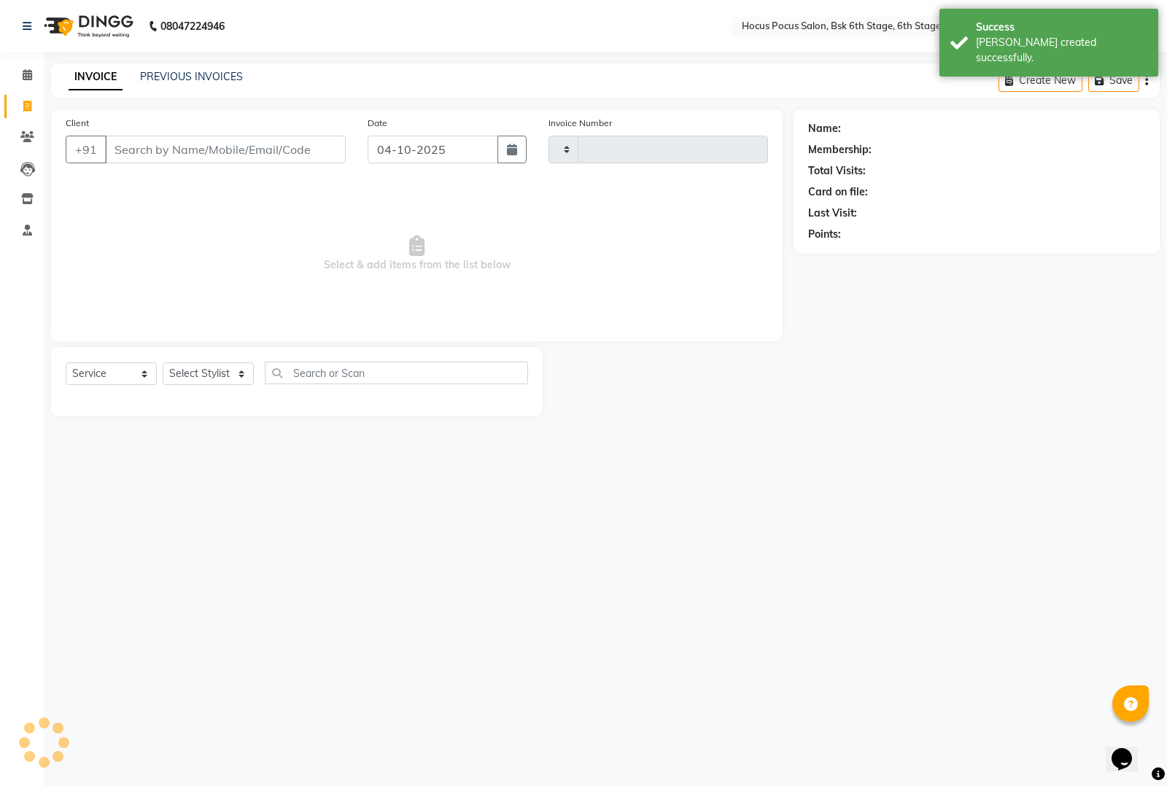
type input "4096"
select select "5242"
click at [193, 77] on link "PREVIOUS INVOICES" at bounding box center [191, 76] width 103 height 13
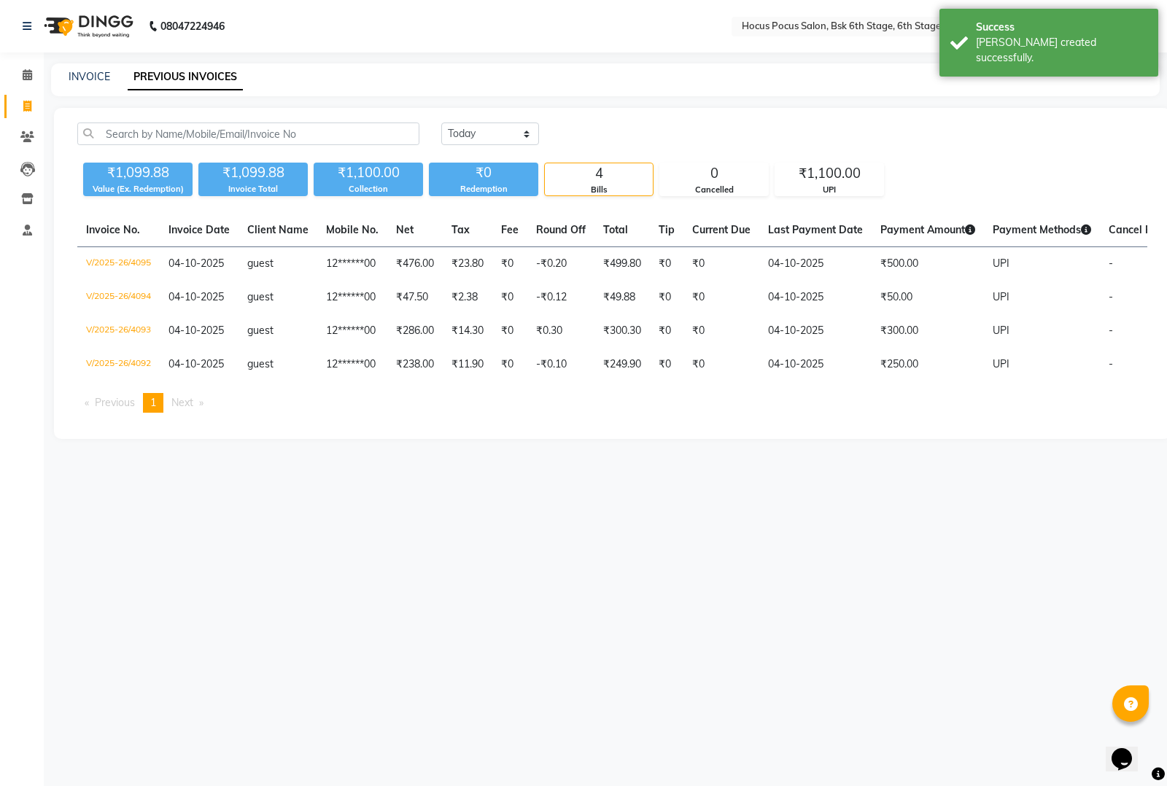
click at [89, 82] on div "INVOICE" at bounding box center [90, 76] width 42 height 15
click at [88, 74] on link "INVOICE" at bounding box center [90, 76] width 42 height 13
select select "5242"
select select "service"
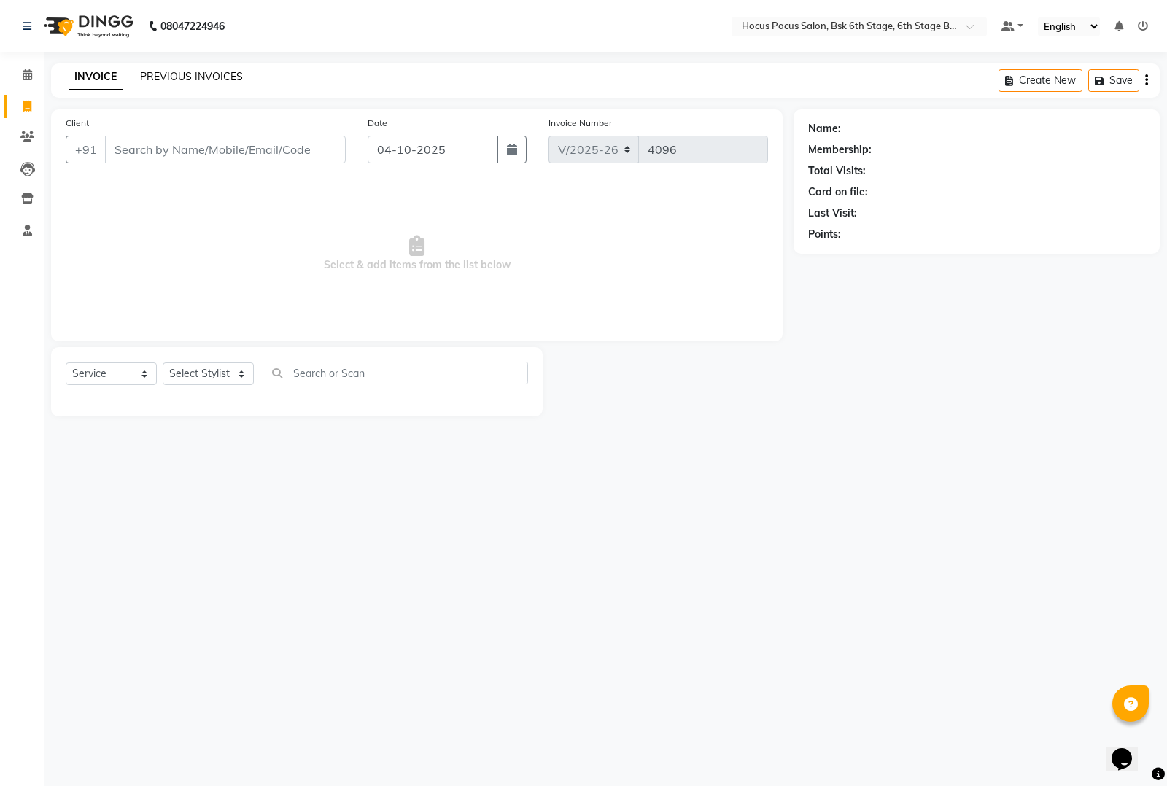
click at [181, 74] on link "PREVIOUS INVOICES" at bounding box center [191, 76] width 103 height 13
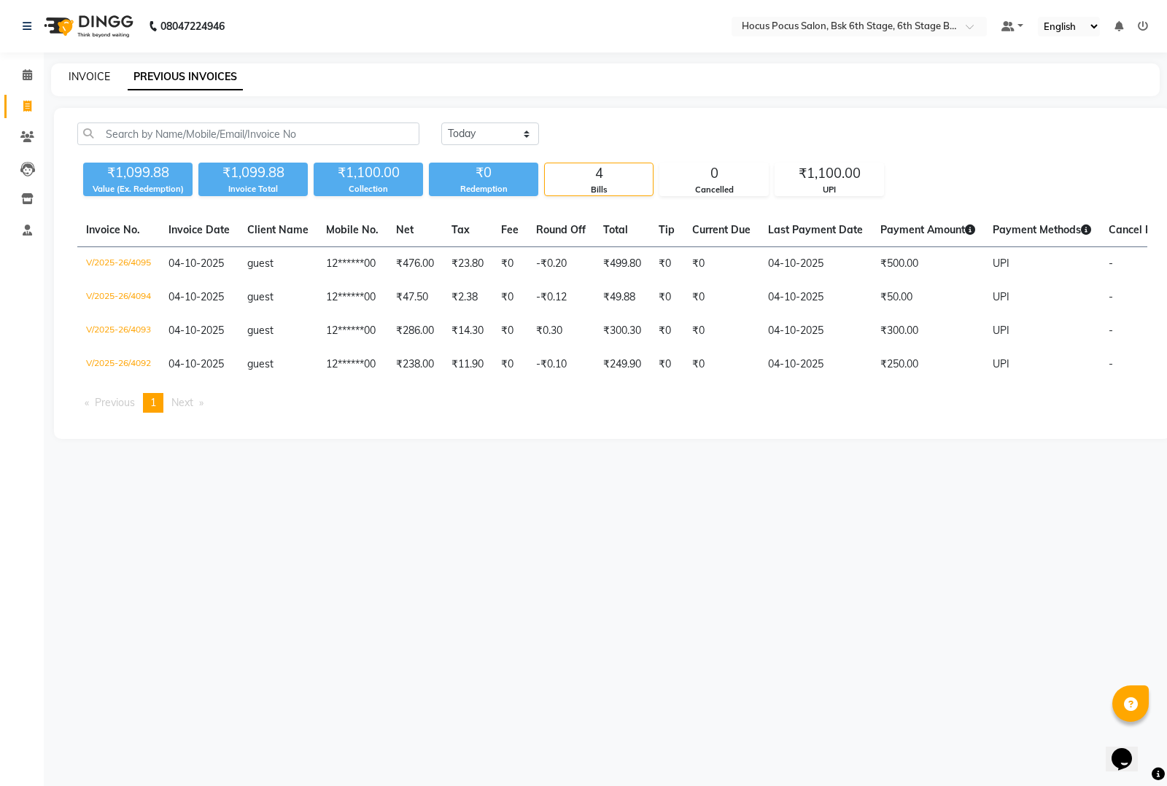
click at [75, 71] on link "INVOICE" at bounding box center [90, 76] width 42 height 13
select select "5242"
select select "service"
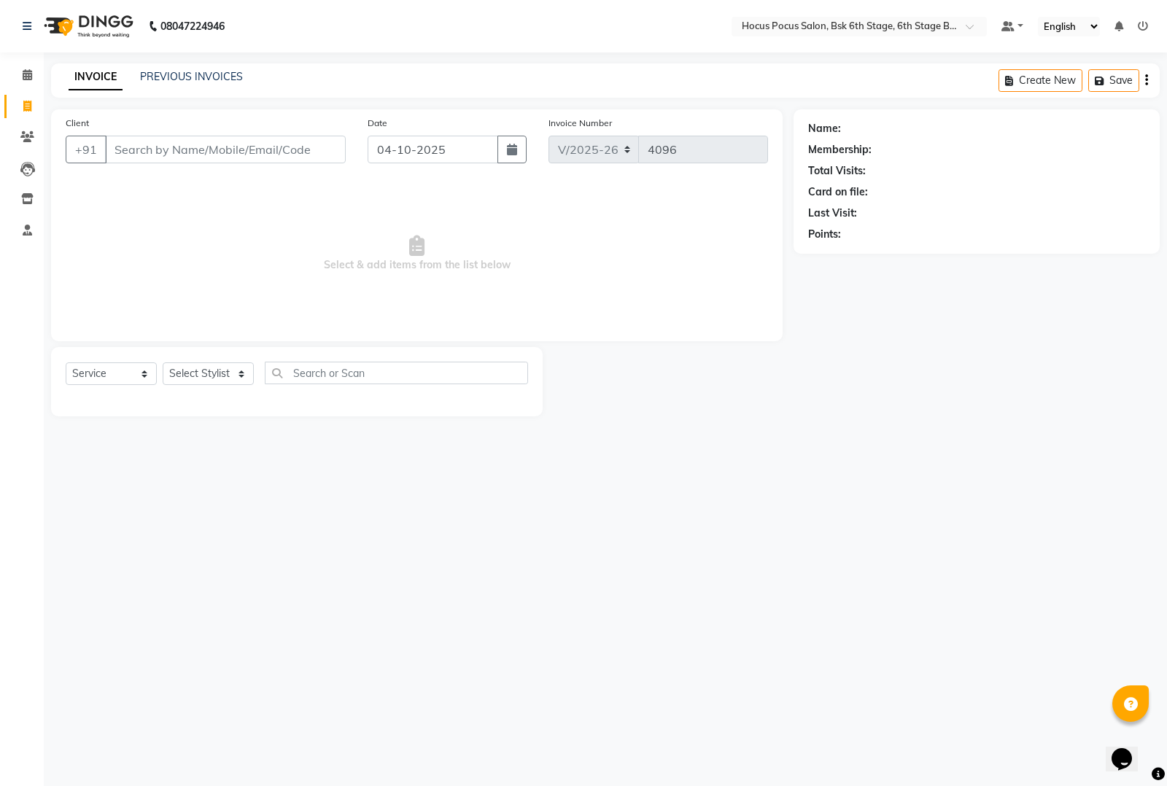
click at [446, 389] on div "Select Service Product Membership Package Voucher Prepaid Gift Card Select Styl…" at bounding box center [297, 379] width 462 height 34
click at [195, 74] on link "PREVIOUS INVOICES" at bounding box center [191, 76] width 103 height 13
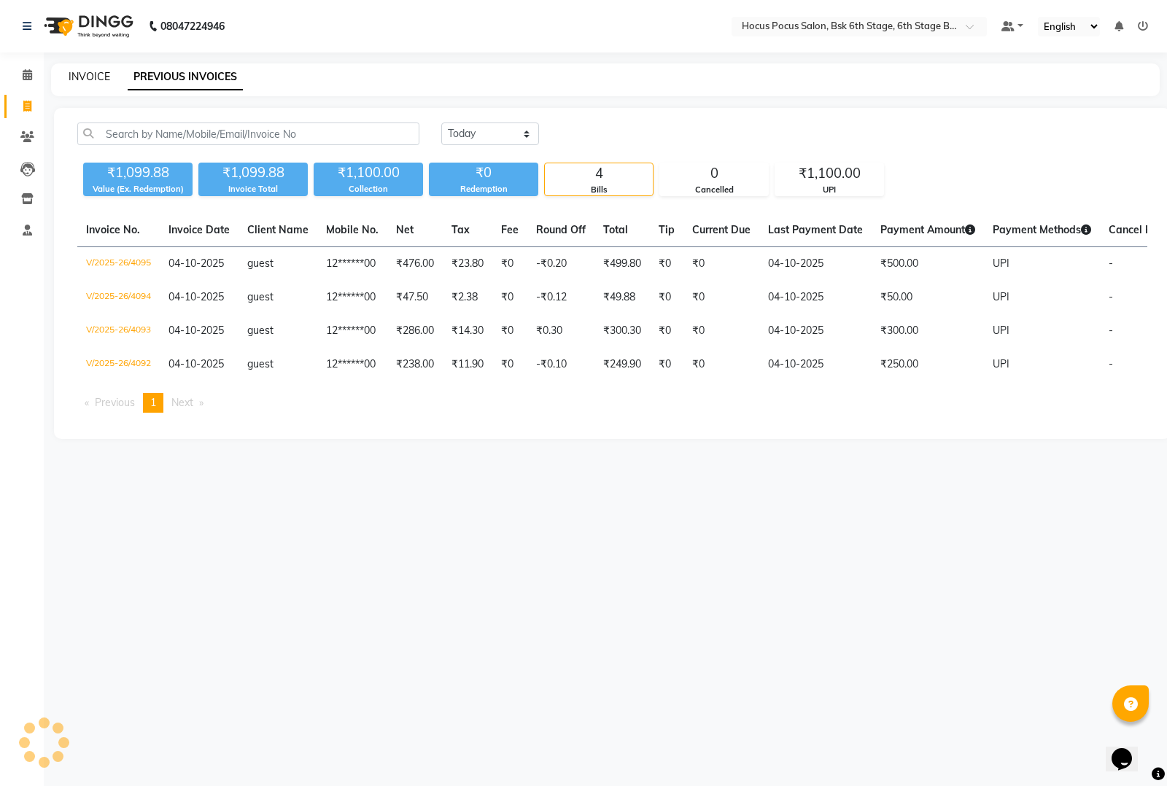
click at [90, 77] on link "INVOICE" at bounding box center [90, 76] width 42 height 13
select select "service"
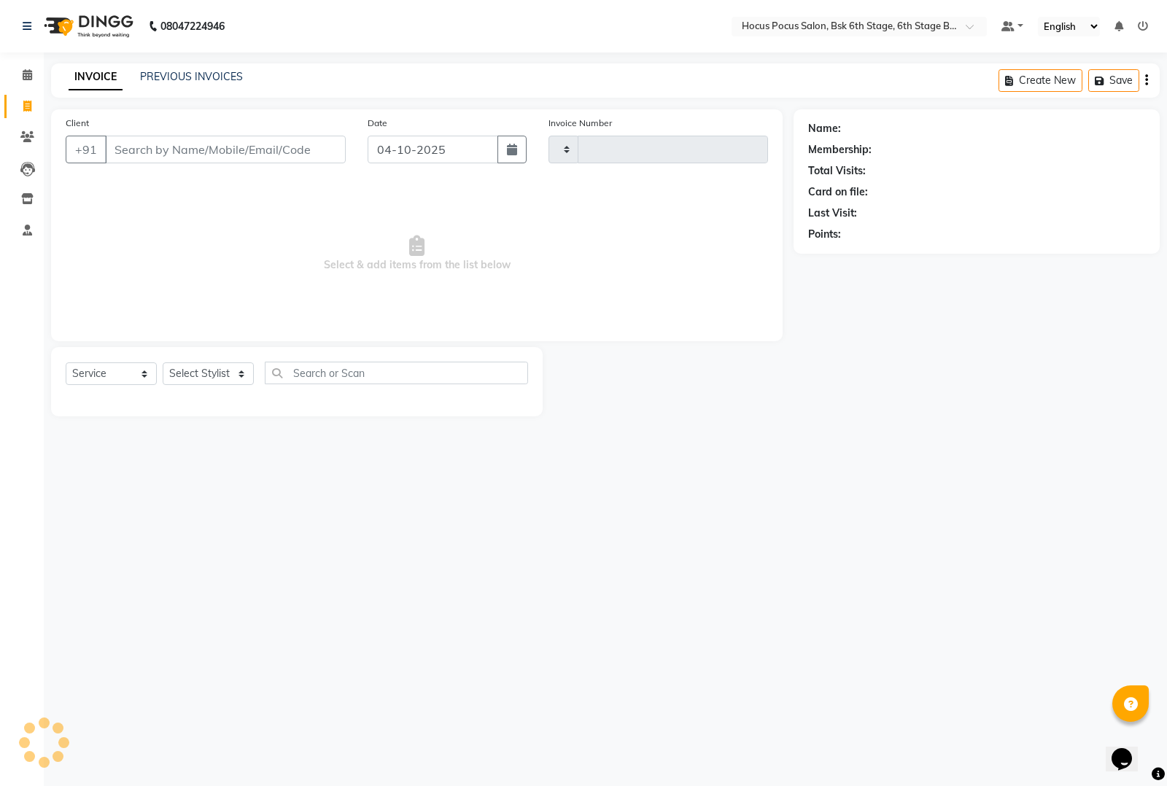
type input "4096"
select select "5242"
click at [176, 142] on input "Client" at bounding box center [225, 150] width 241 height 28
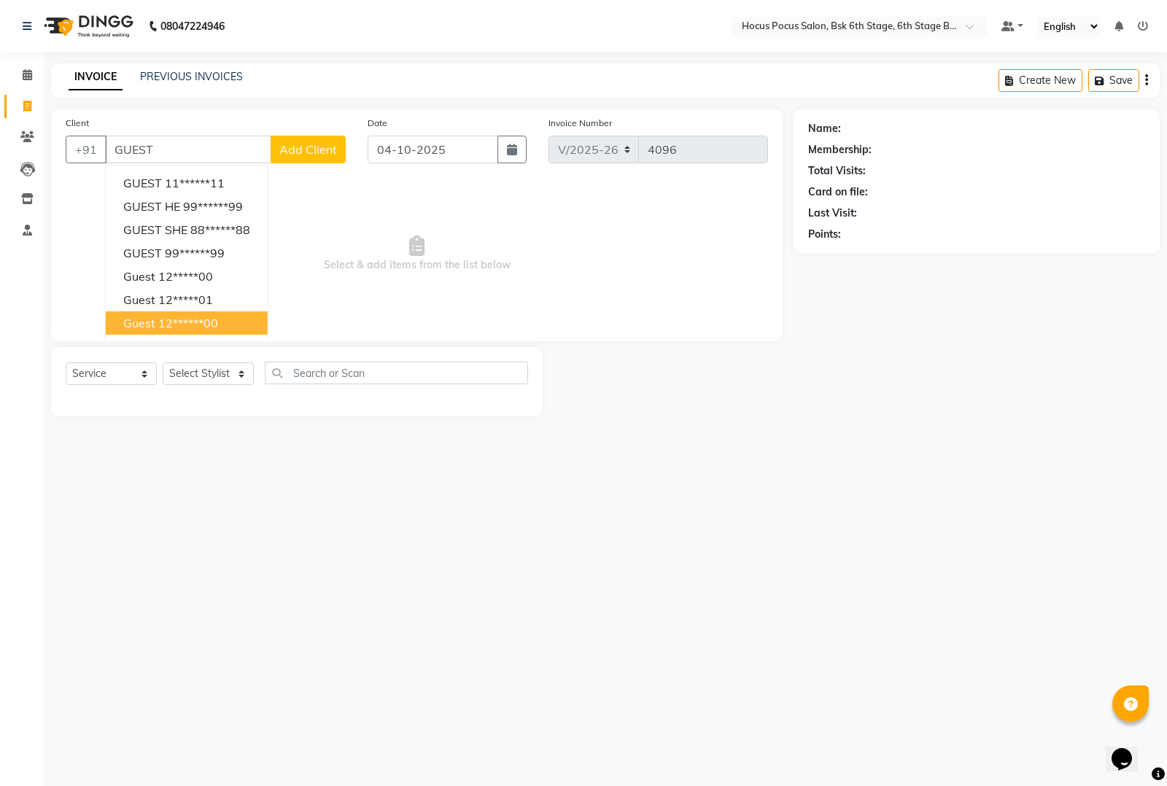
click at [155, 319] on button "guest 12******00" at bounding box center [187, 322] width 162 height 23
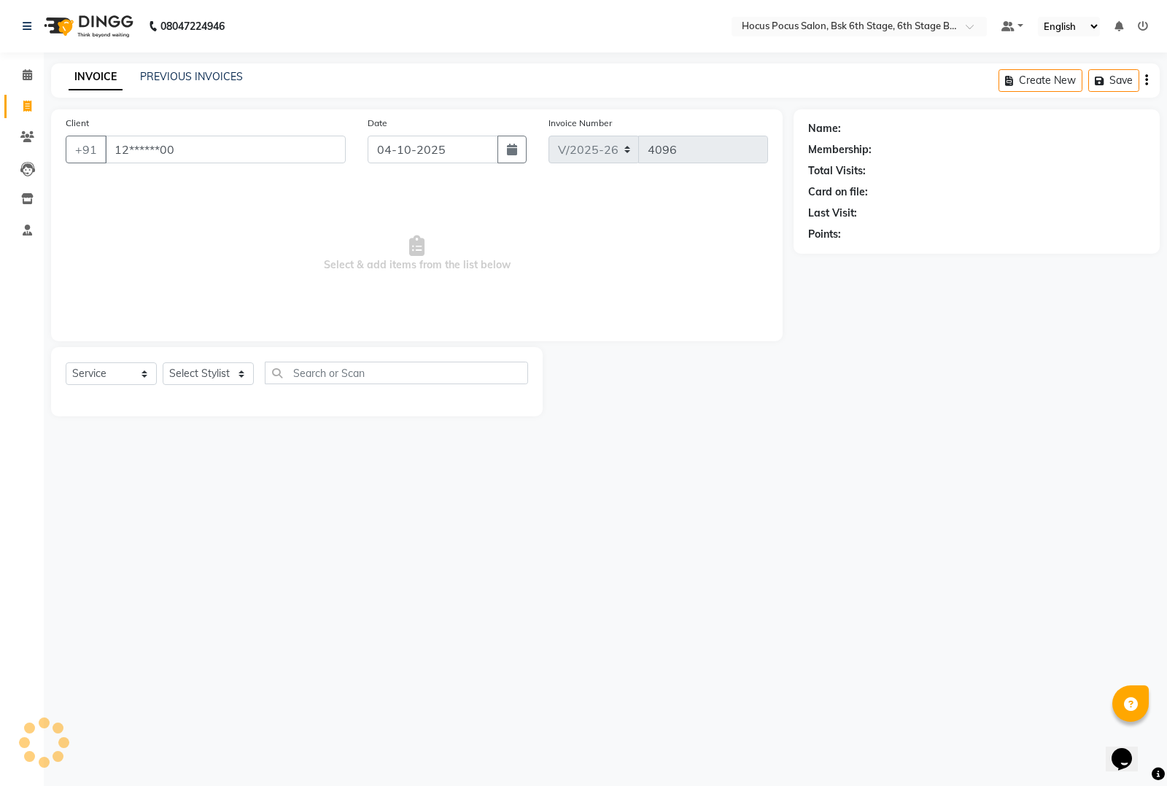
type input "12******00"
drag, startPoint x: 216, startPoint y: 376, endPoint x: 213, endPoint y: 384, distance: 7.9
click at [216, 376] on select "Select Stylist [PERSON_NAME] hocus pocus [PERSON_NAME] [PERSON_NAME] [PERSON_NA…" at bounding box center [208, 373] width 91 height 23
select select "78947"
click at [163, 362] on select "Select Stylist [PERSON_NAME] hocus pocus [PERSON_NAME] [PERSON_NAME] [PERSON_NA…" at bounding box center [208, 373] width 91 height 23
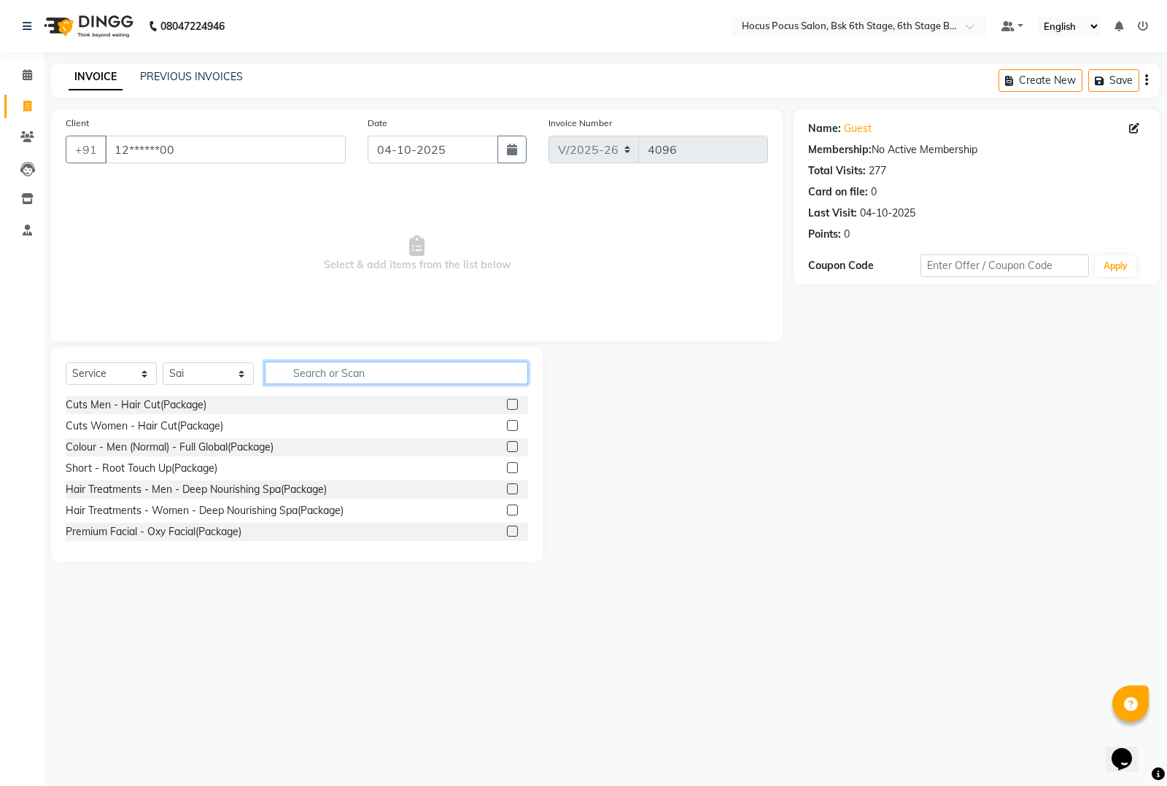
click at [316, 376] on input "text" at bounding box center [396, 373] width 263 height 23
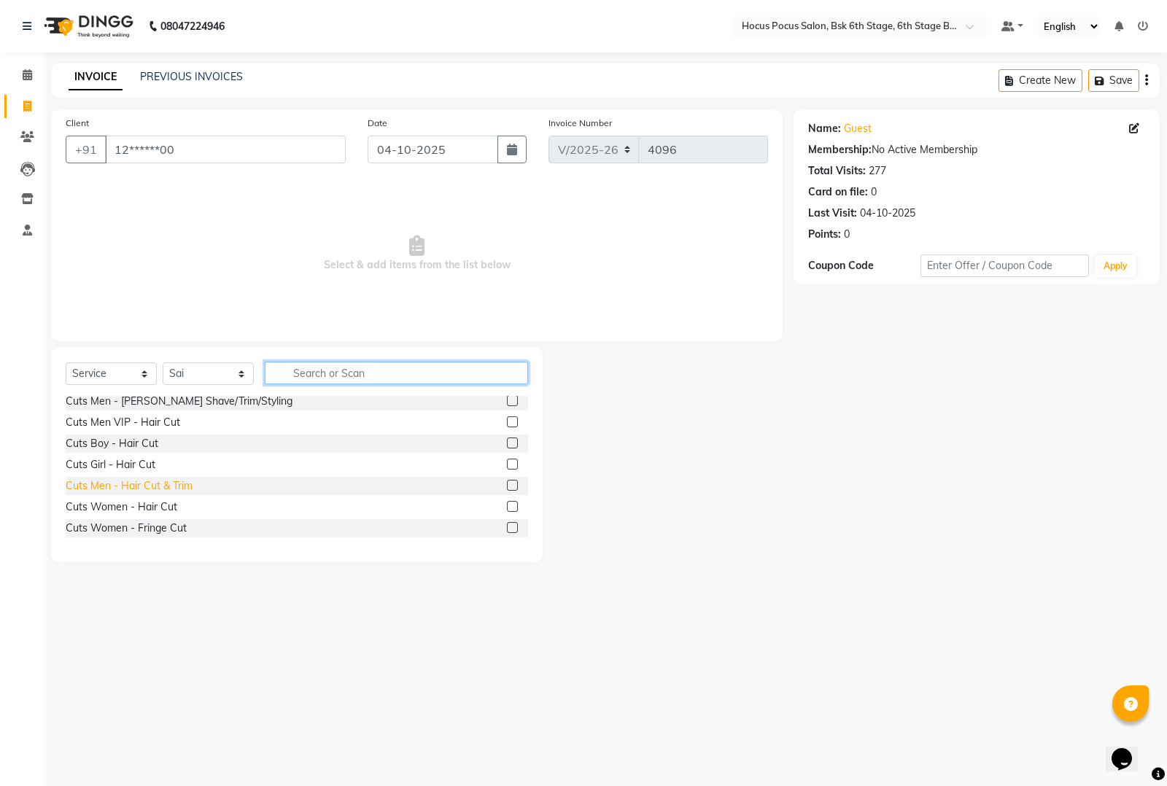
scroll to position [547, 0]
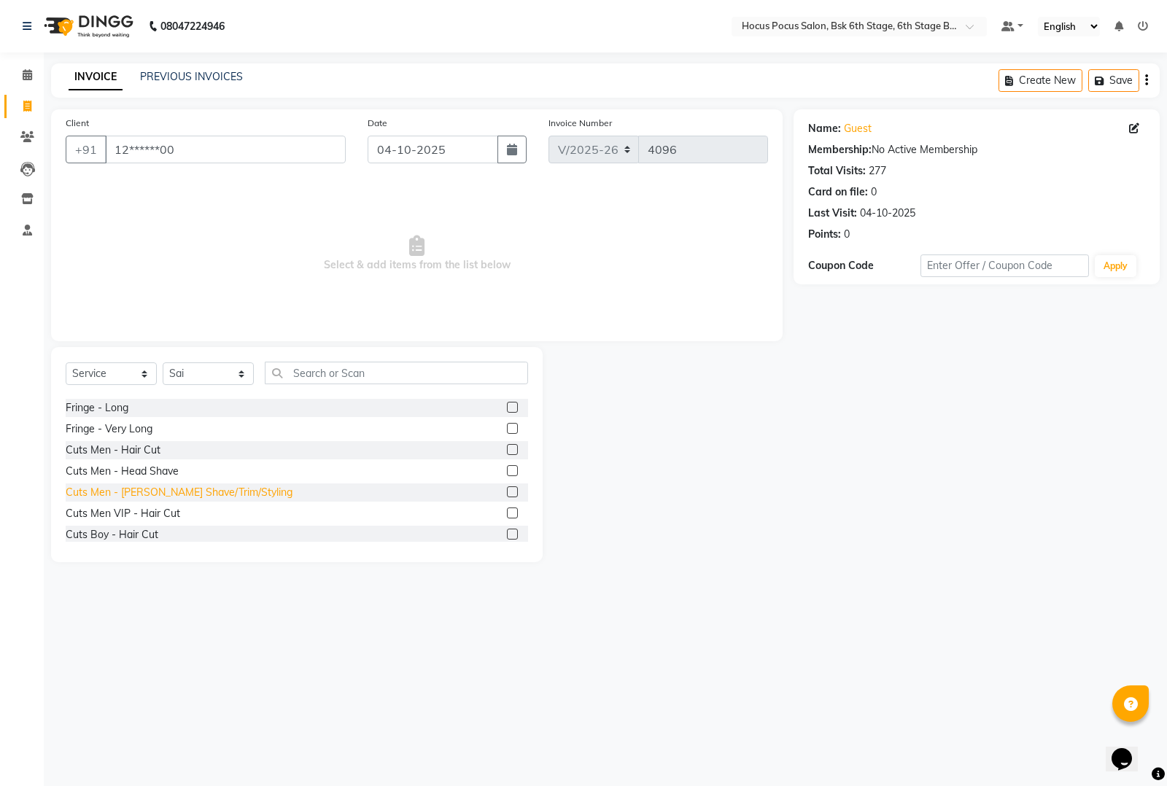
click at [173, 485] on div "Cuts Men - [PERSON_NAME] Shave/Trim/Styling" at bounding box center [179, 492] width 227 height 15
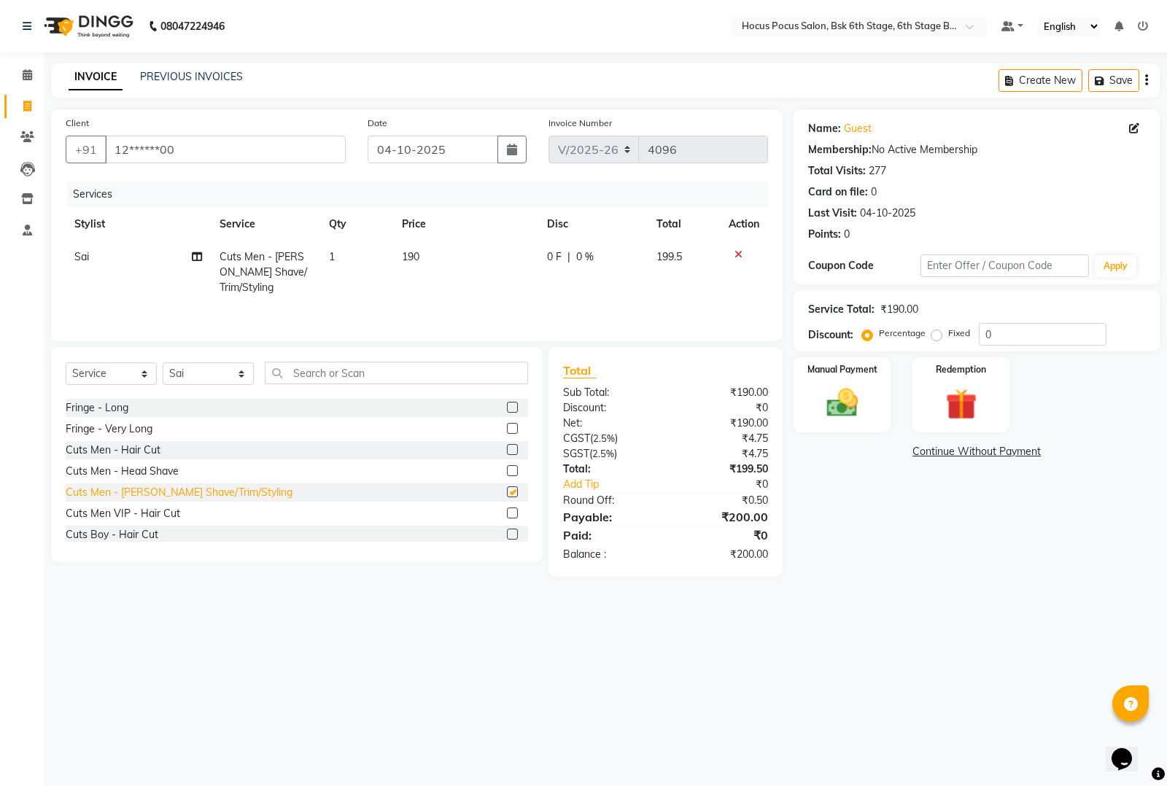
checkbox input "false"
click at [835, 397] on img at bounding box center [842, 402] width 53 height 37
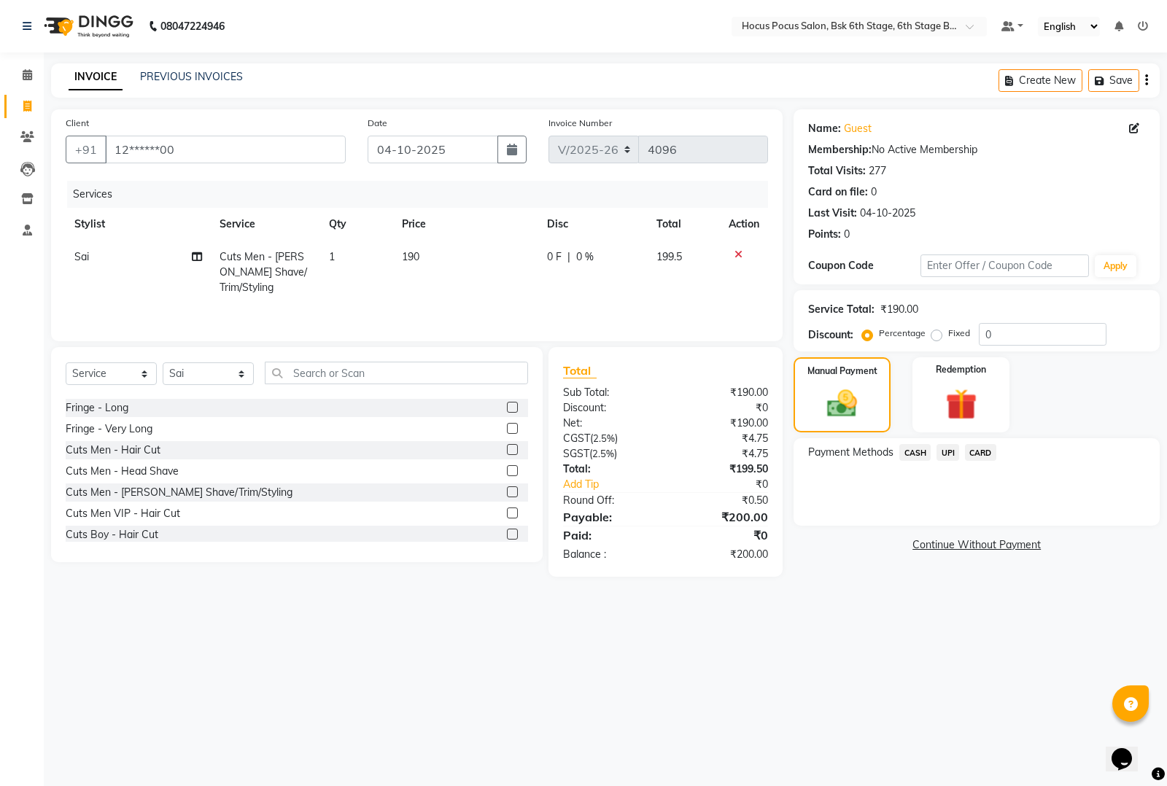
click at [942, 451] on span "UPI" at bounding box center [947, 452] width 23 height 17
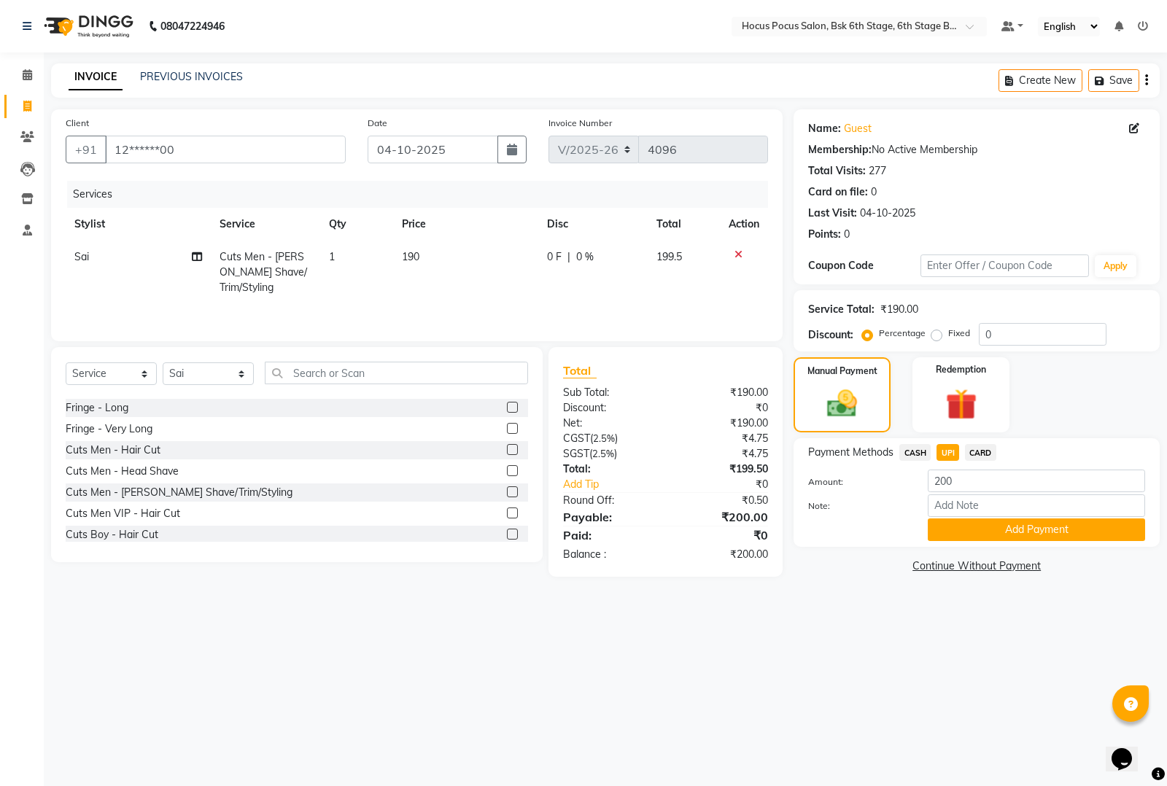
drag, startPoint x: 969, startPoint y: 525, endPoint x: 957, endPoint y: 530, distance: 12.7
click at [968, 525] on button "Add Payment" at bounding box center [1036, 530] width 217 height 23
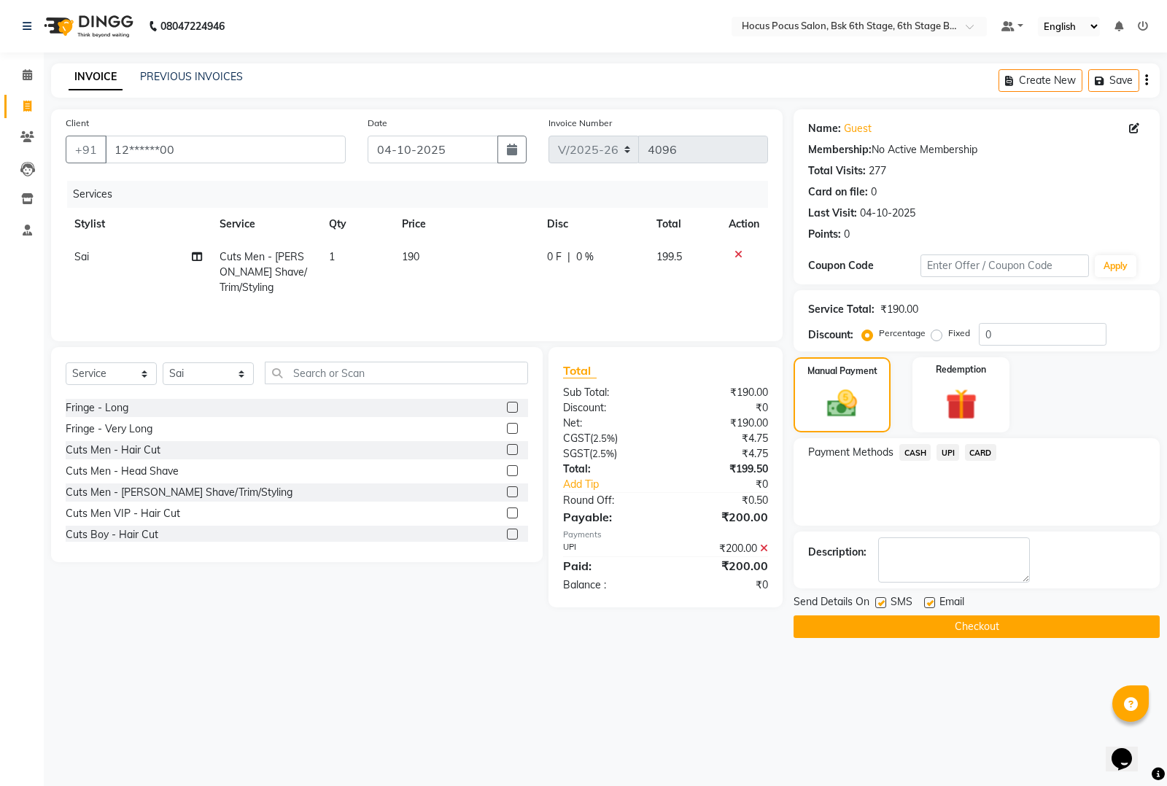
click at [880, 596] on div "SMS" at bounding box center [899, 603] width 49 height 18
click at [881, 602] on label at bounding box center [880, 602] width 11 height 11
click at [881, 602] on input "checkbox" at bounding box center [879, 603] width 9 height 9
checkbox input "false"
click at [877, 618] on button "Checkout" at bounding box center [976, 627] width 366 height 23
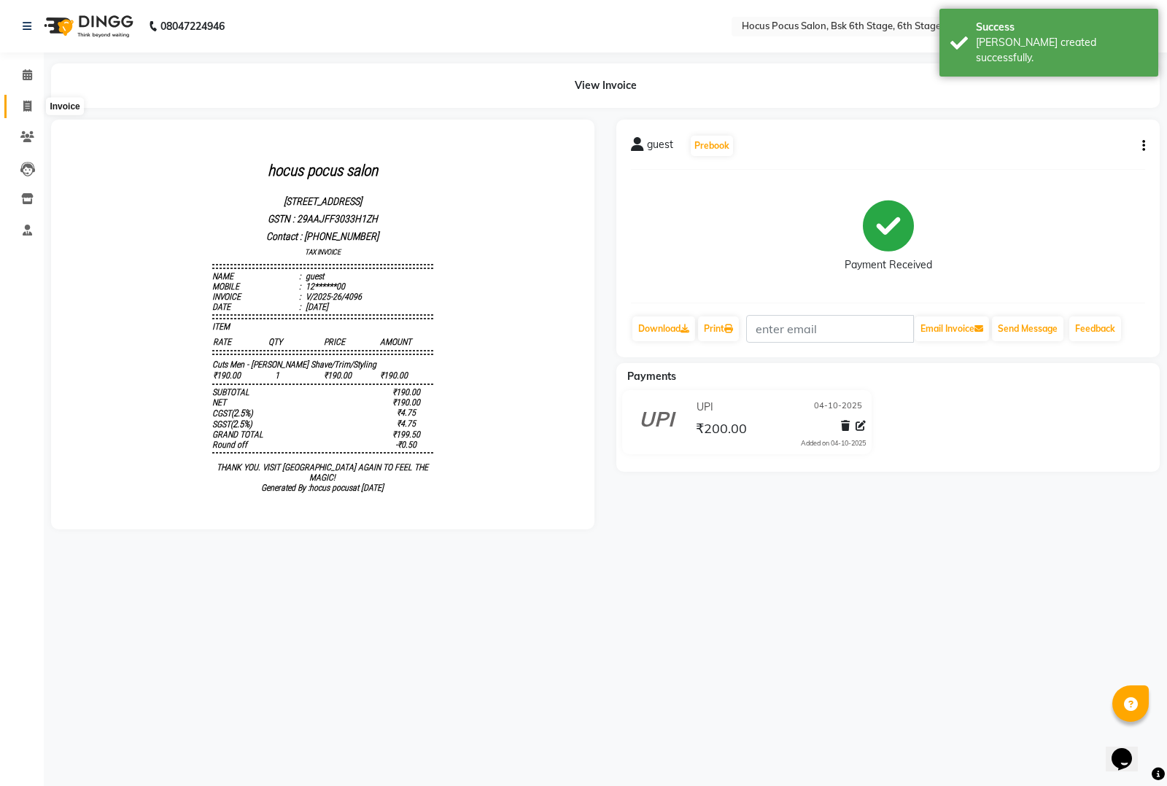
click at [27, 104] on icon at bounding box center [27, 106] width 8 height 11
select select "5242"
select select "service"
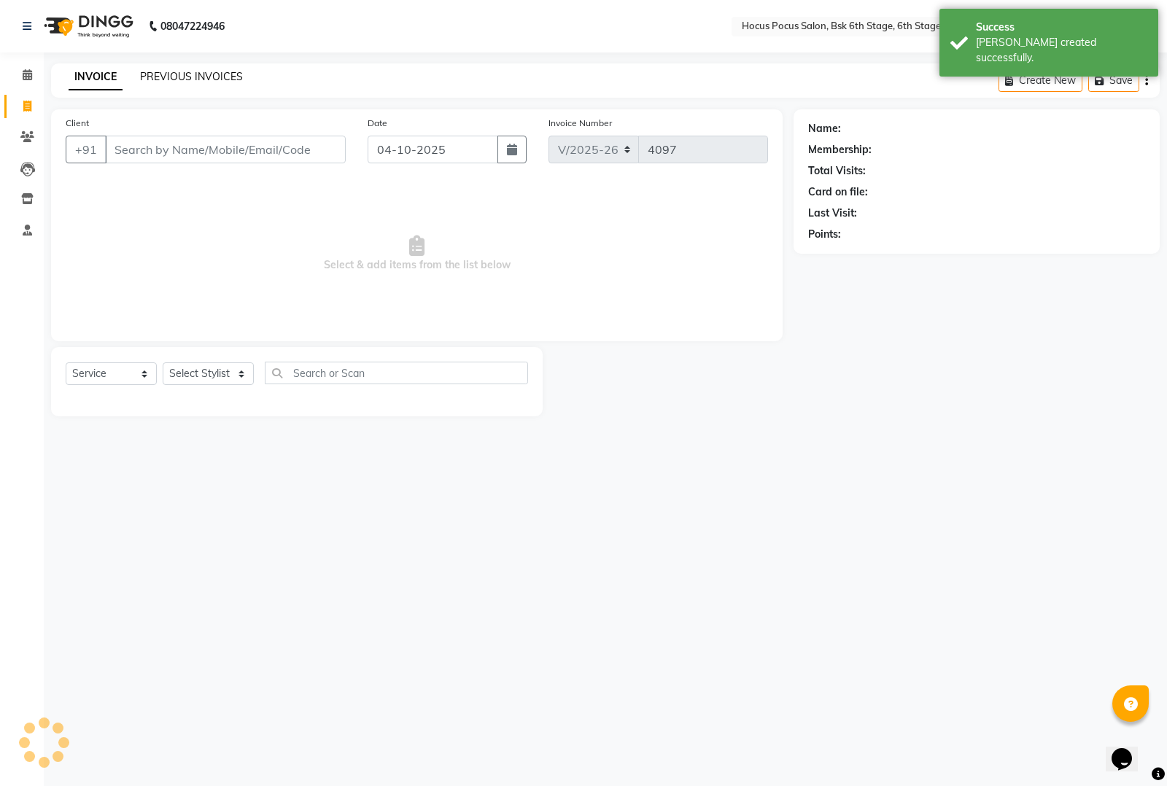
click at [160, 74] on link "PREVIOUS INVOICES" at bounding box center [191, 76] width 103 height 13
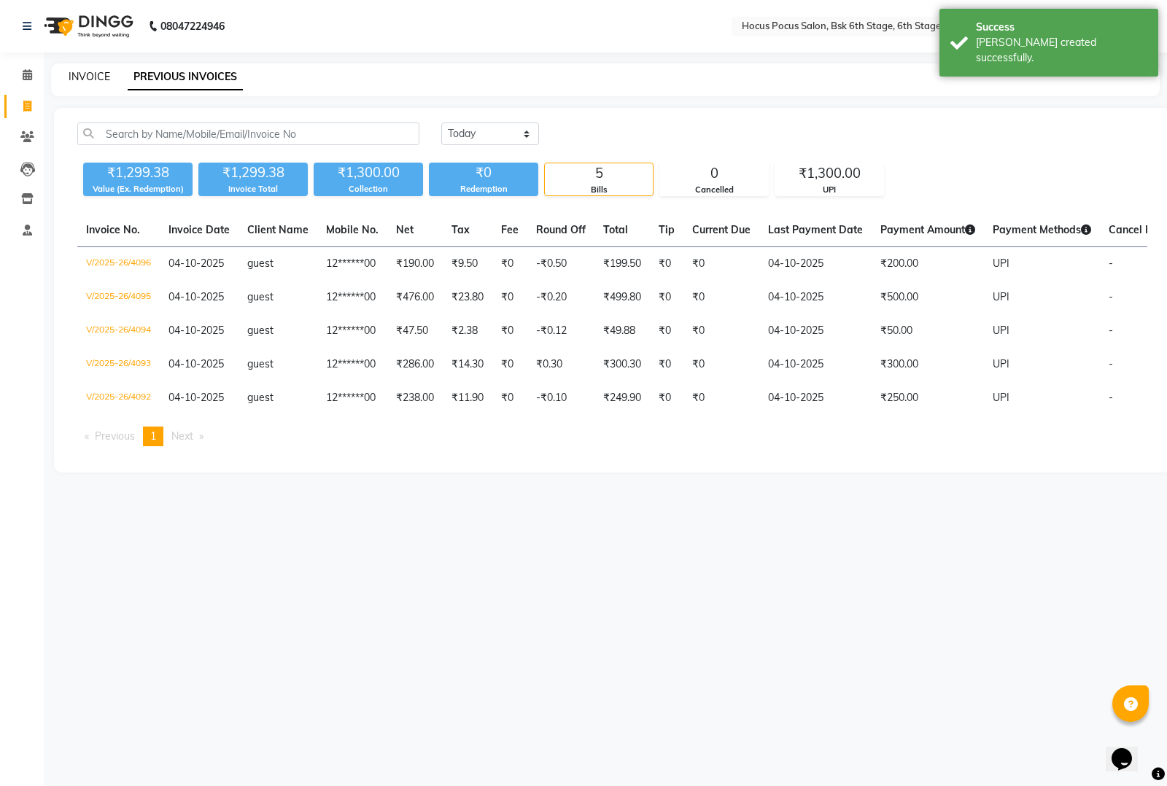
click at [96, 75] on link "INVOICE" at bounding box center [90, 76] width 42 height 13
select select "service"
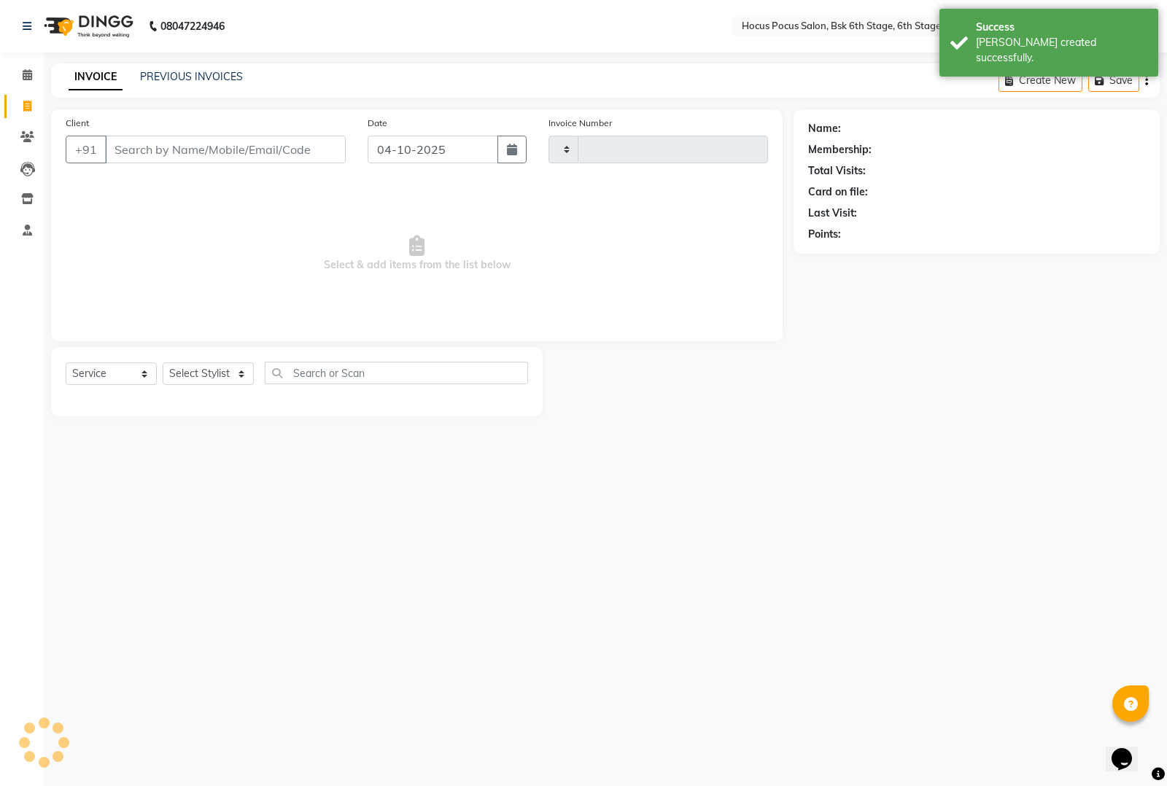
type input "4097"
select select "5242"
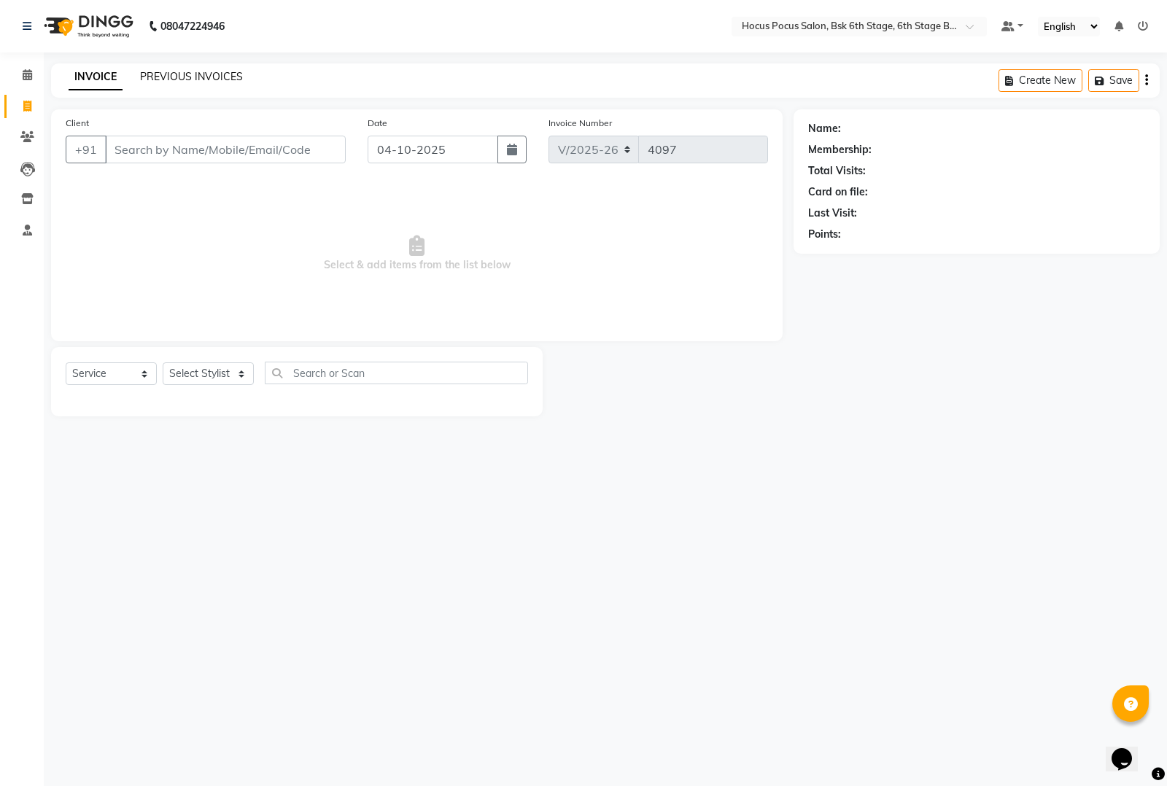
click at [206, 77] on link "PREVIOUS INVOICES" at bounding box center [191, 76] width 103 height 13
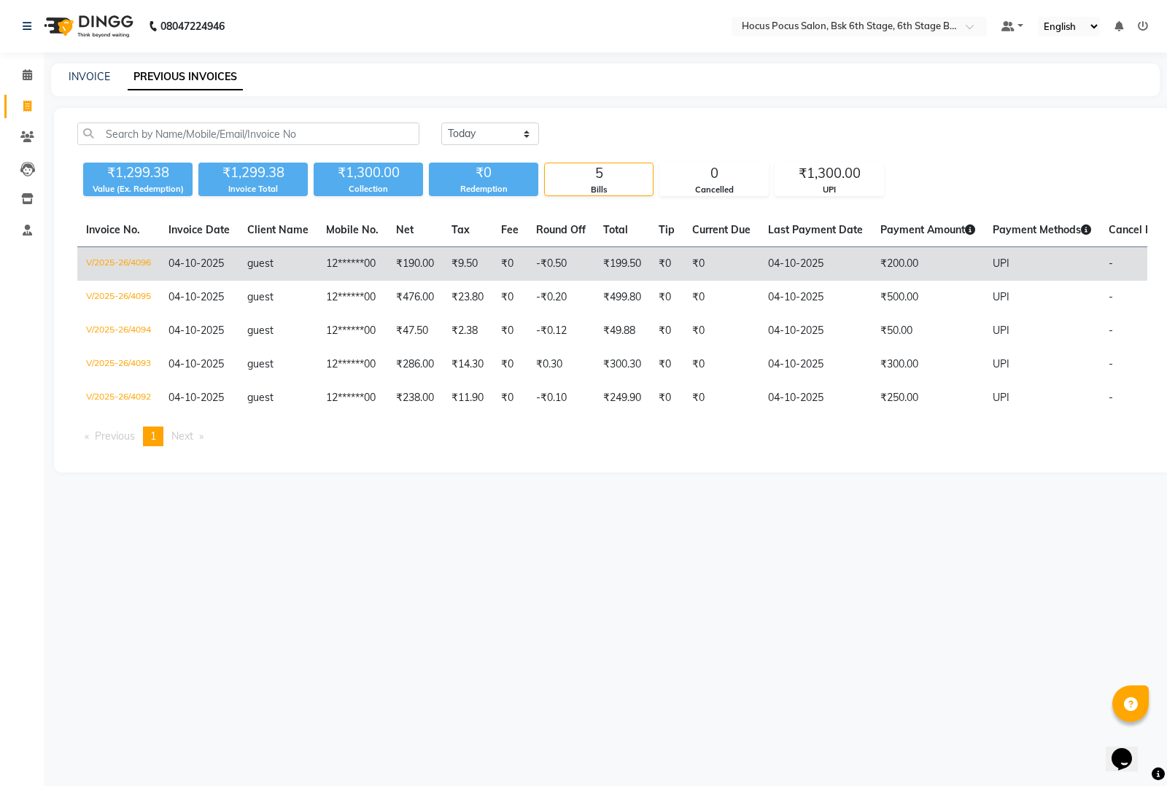
click at [909, 260] on td "₹200.00" at bounding box center [928, 264] width 112 height 34
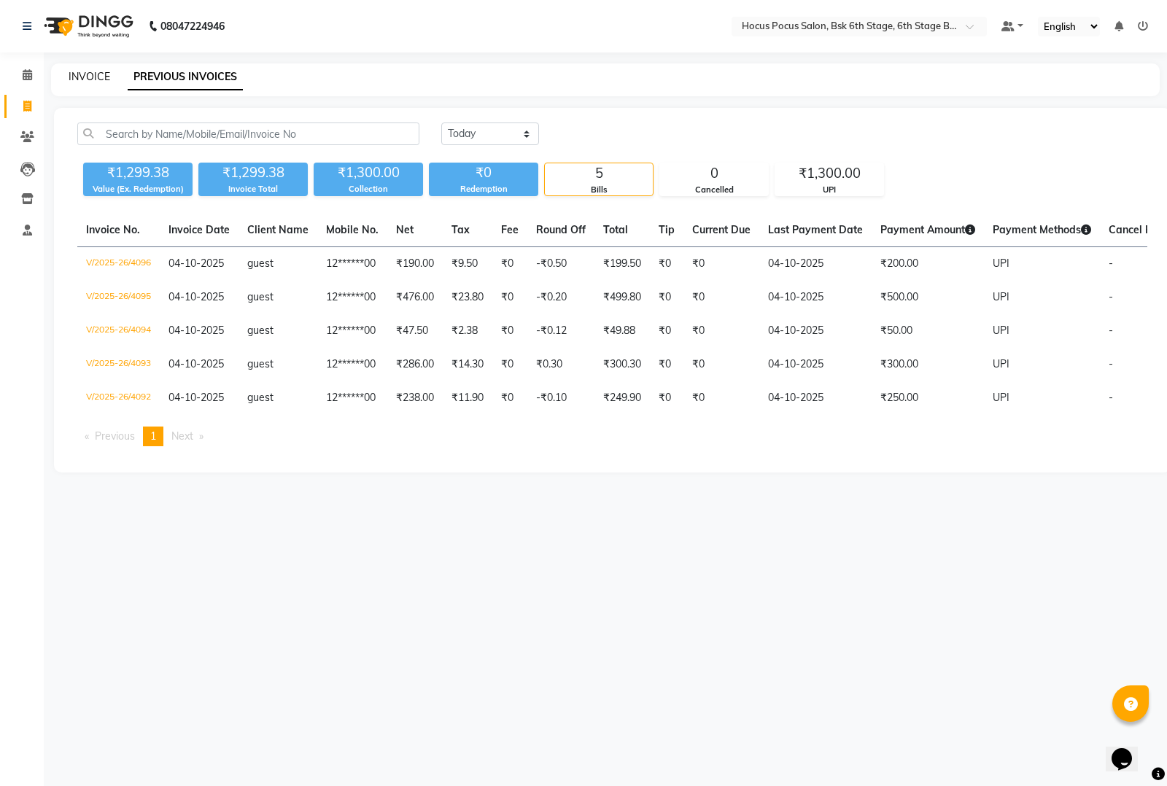
click at [90, 74] on link "INVOICE" at bounding box center [90, 76] width 42 height 13
select select "5242"
select select "service"
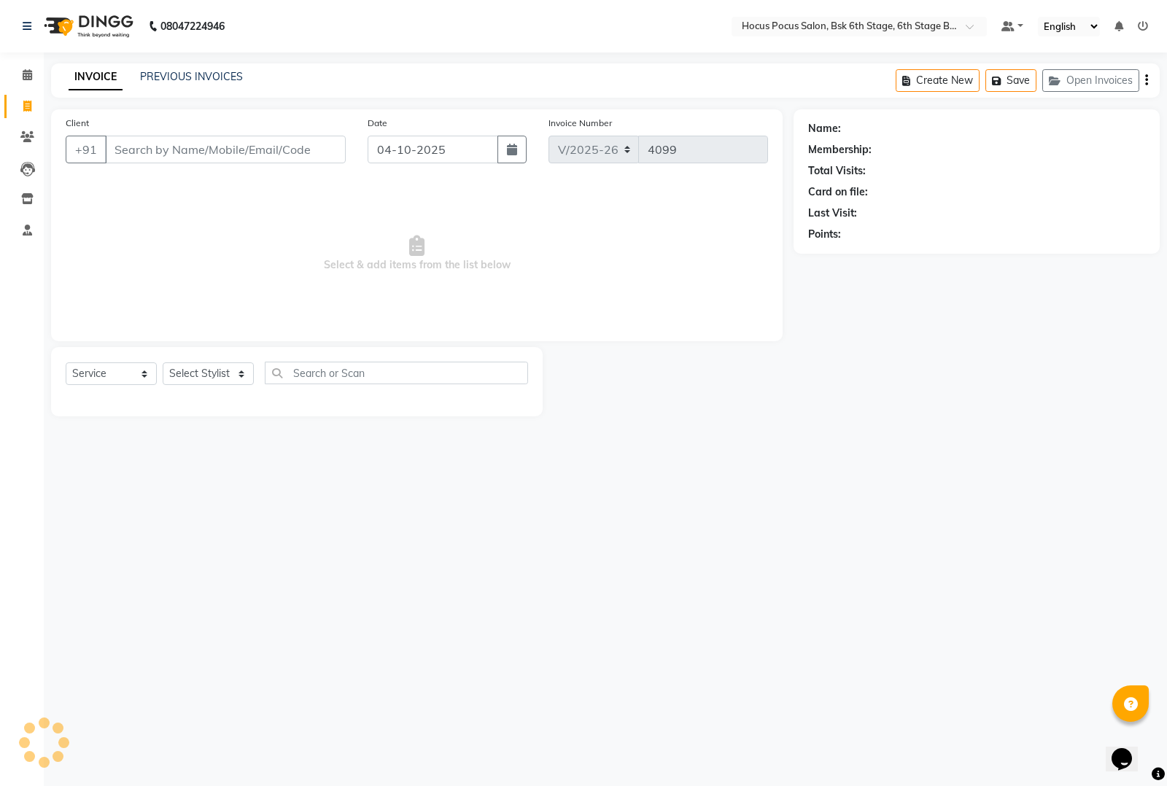
click at [144, 161] on input "Client" at bounding box center [225, 150] width 241 height 28
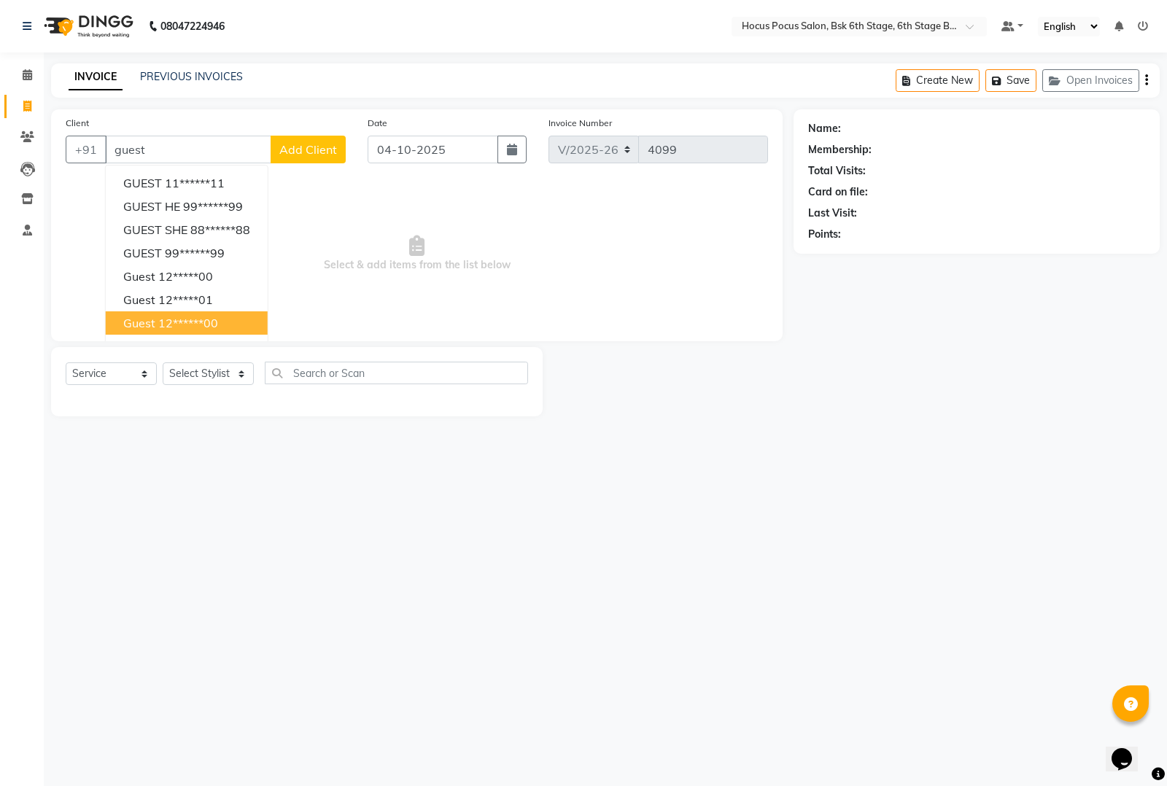
click at [160, 316] on ngb-highlight "12******00" at bounding box center [188, 323] width 60 height 15
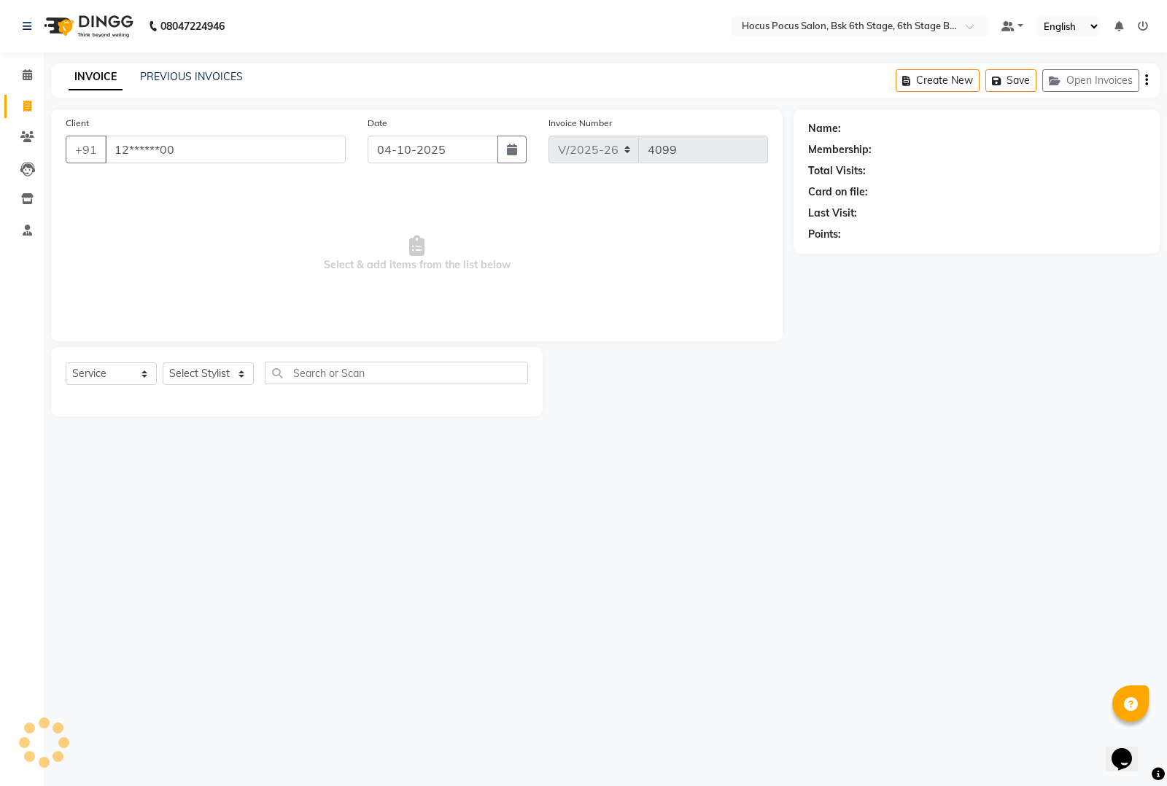
type input "12******00"
click at [187, 370] on select "Select Stylist [PERSON_NAME] hocus pocus [PERSON_NAME] [PERSON_NAME] [PERSON_NA…" at bounding box center [208, 373] width 91 height 23
select select "78947"
click at [163, 362] on select "Select Stylist [PERSON_NAME] hocus pocus [PERSON_NAME] [PERSON_NAME] [PERSON_NA…" at bounding box center [208, 373] width 91 height 23
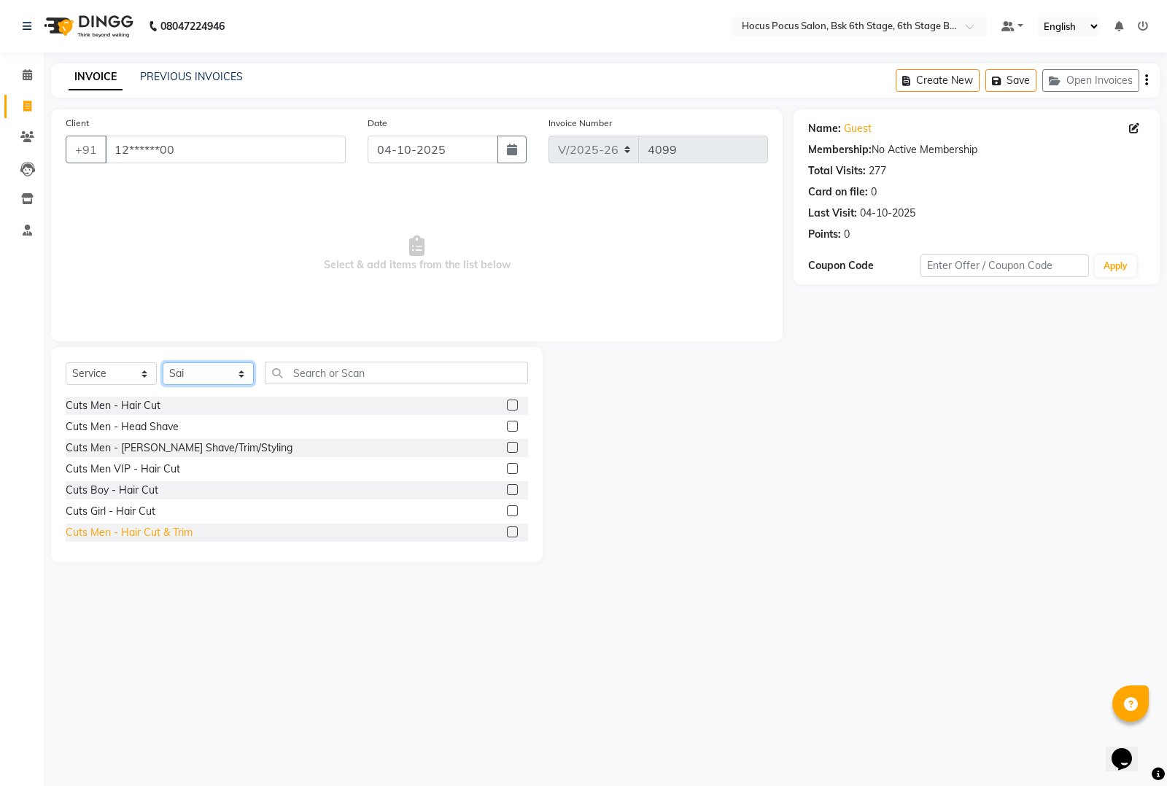
scroll to position [638, 0]
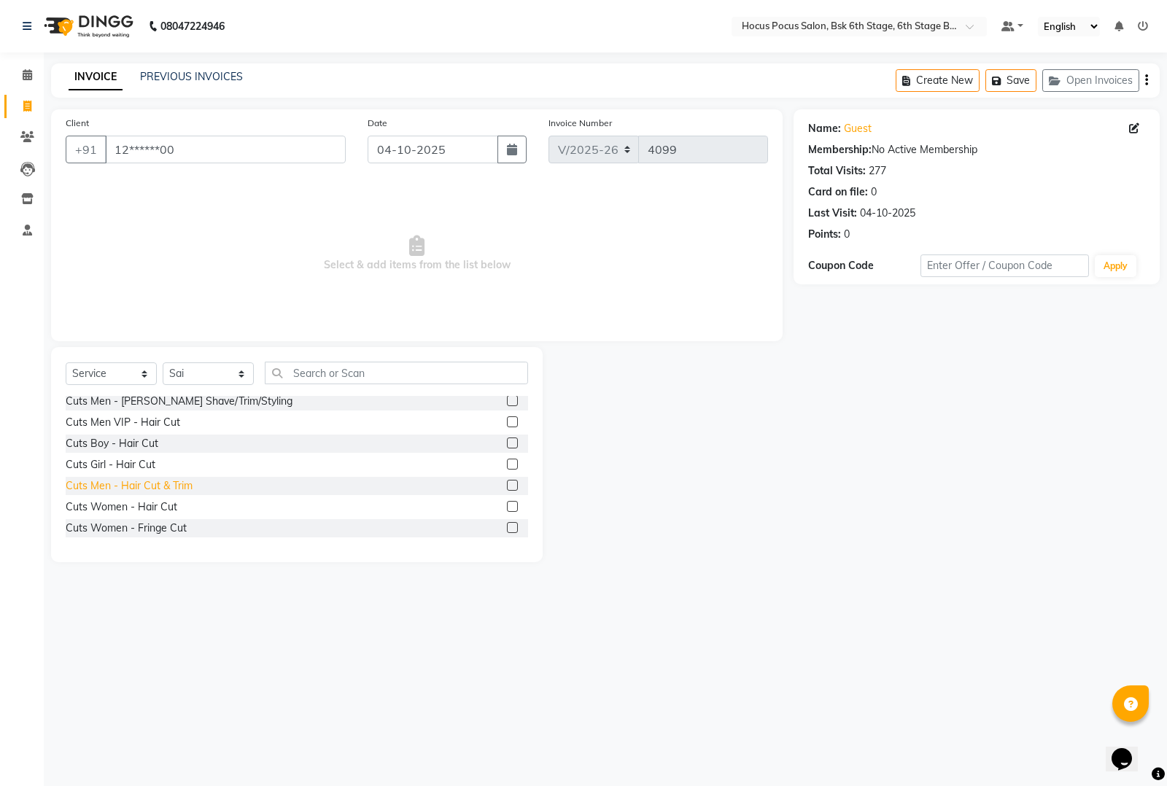
click at [137, 484] on div "Cuts Men - Hair Cut & Trim" at bounding box center [129, 485] width 127 height 15
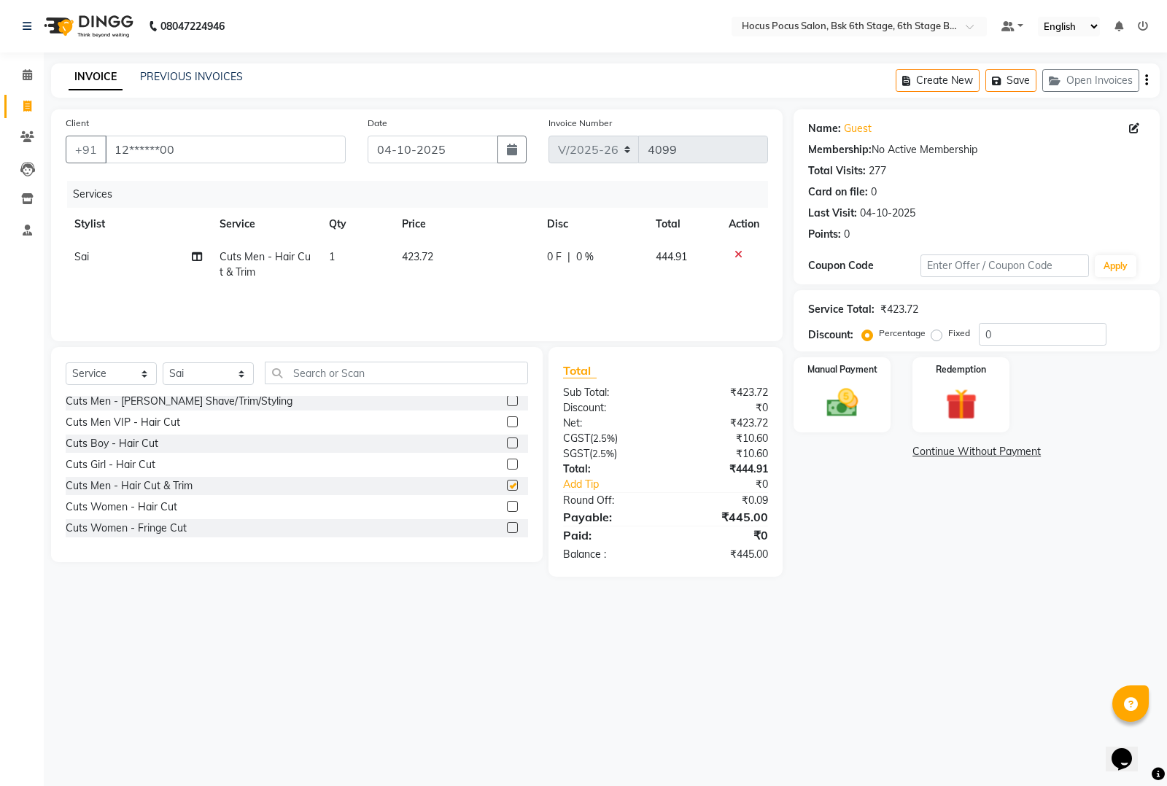
checkbox input "false"
click at [465, 259] on td "423.72" at bounding box center [465, 265] width 145 height 48
select select "78947"
click at [465, 259] on input "423.72" at bounding box center [467, 260] width 93 height 23
type input "476"
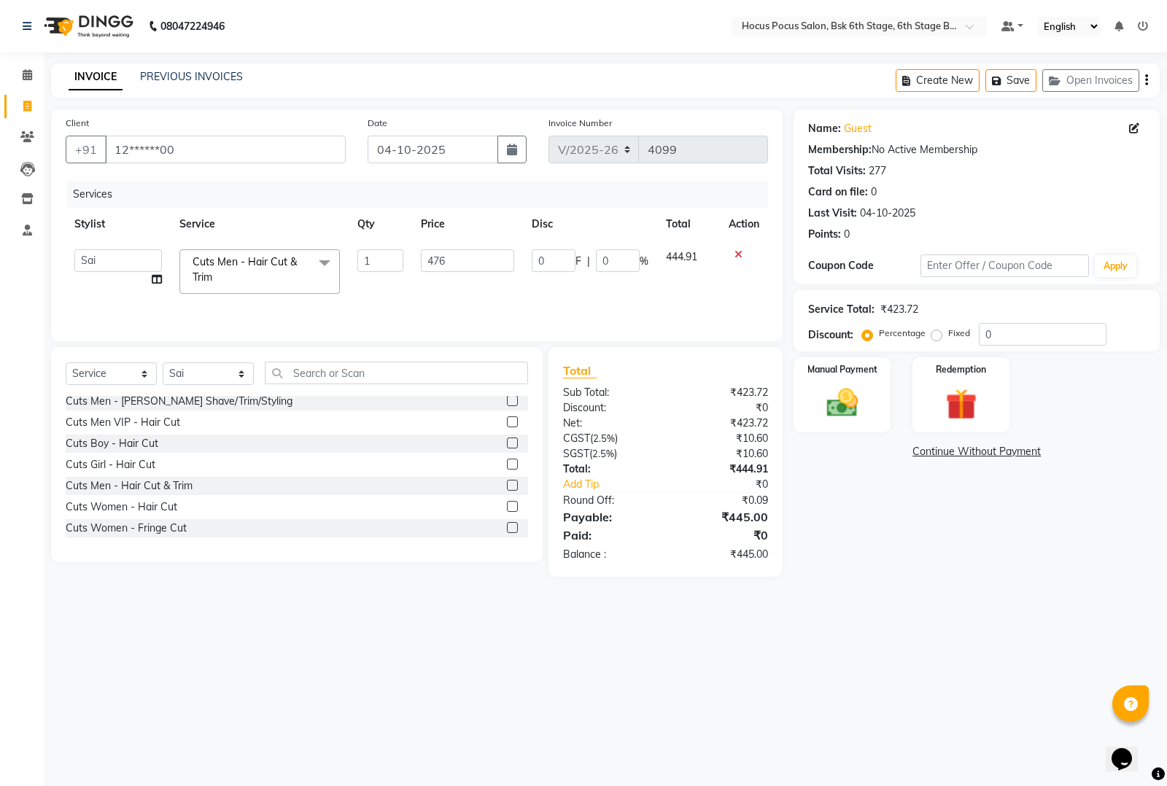
click at [362, 519] on div "Cuts Women - Fringe Cut" at bounding box center [297, 528] width 462 height 18
click at [837, 411] on img at bounding box center [842, 402] width 53 height 37
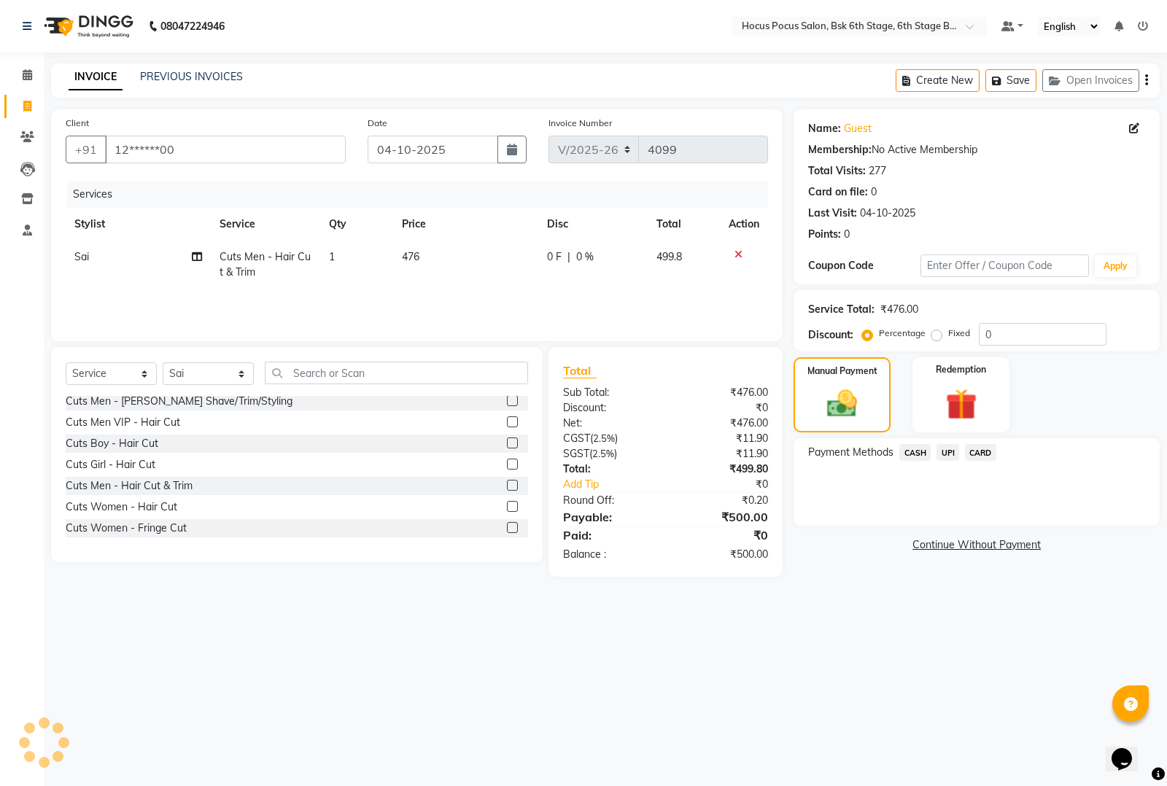
click at [944, 447] on span "UPI" at bounding box center [947, 452] width 23 height 17
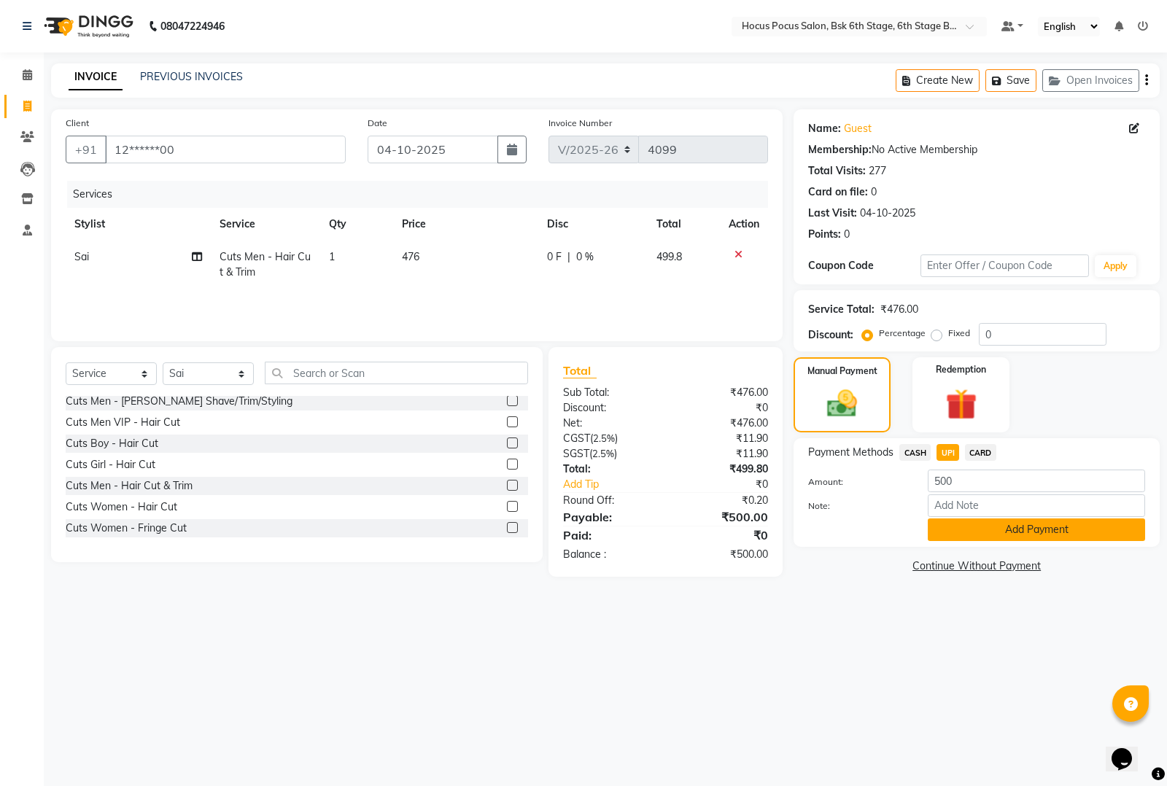
click at [977, 526] on button "Add Payment" at bounding box center [1036, 530] width 217 height 23
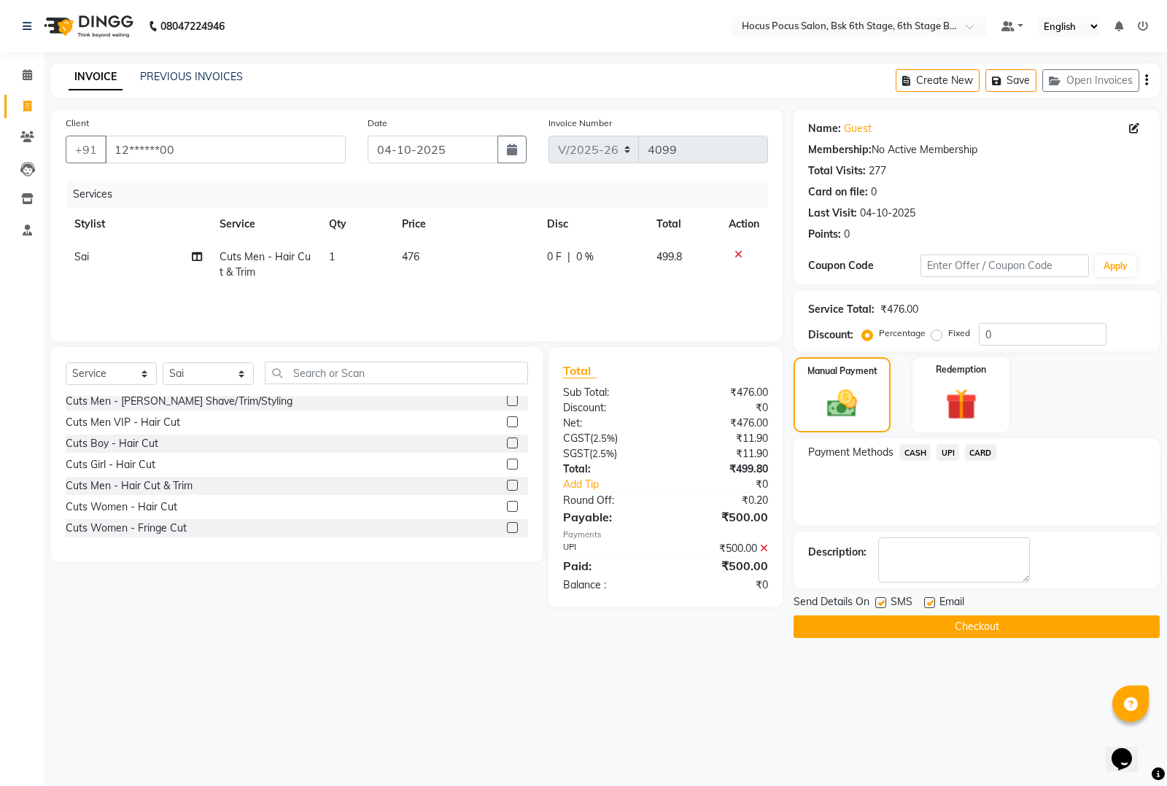
click at [881, 602] on label at bounding box center [880, 602] width 11 height 11
click at [881, 602] on input "checkbox" at bounding box center [879, 603] width 9 height 9
checkbox input "false"
click at [885, 626] on button "Checkout" at bounding box center [976, 627] width 366 height 23
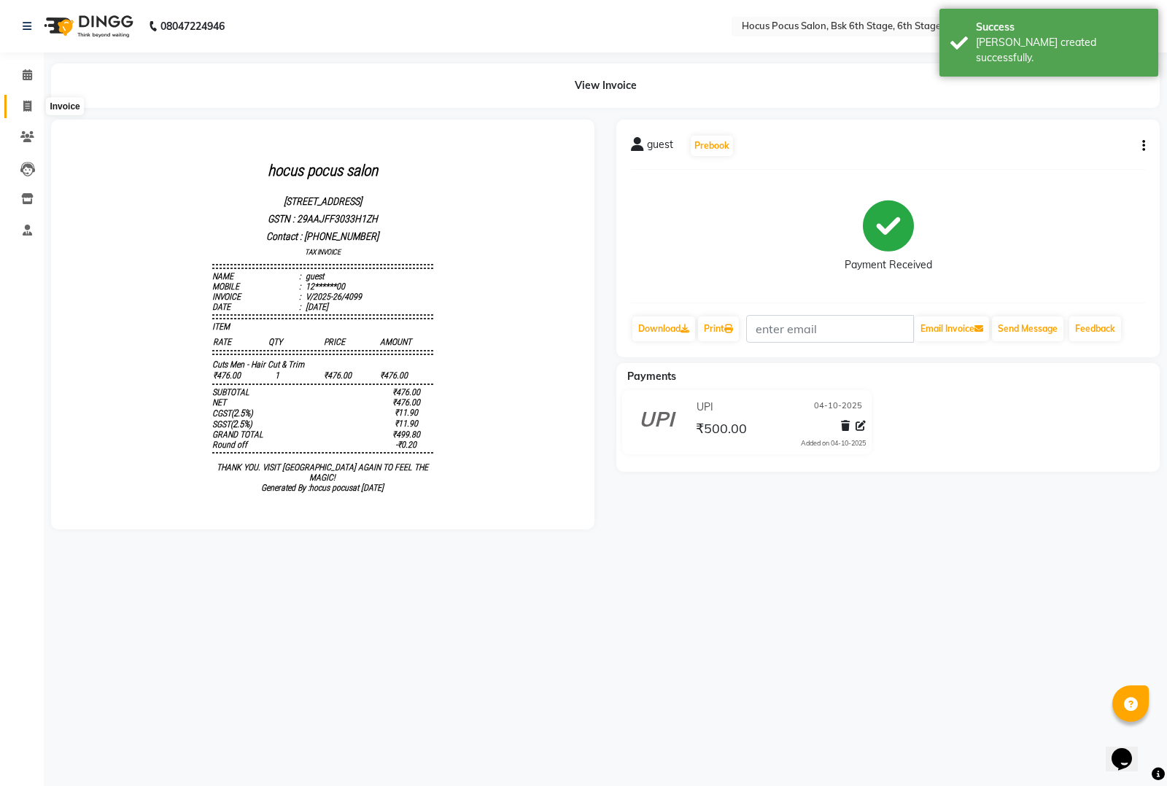
click at [27, 101] on icon at bounding box center [27, 106] width 8 height 11
select select "service"
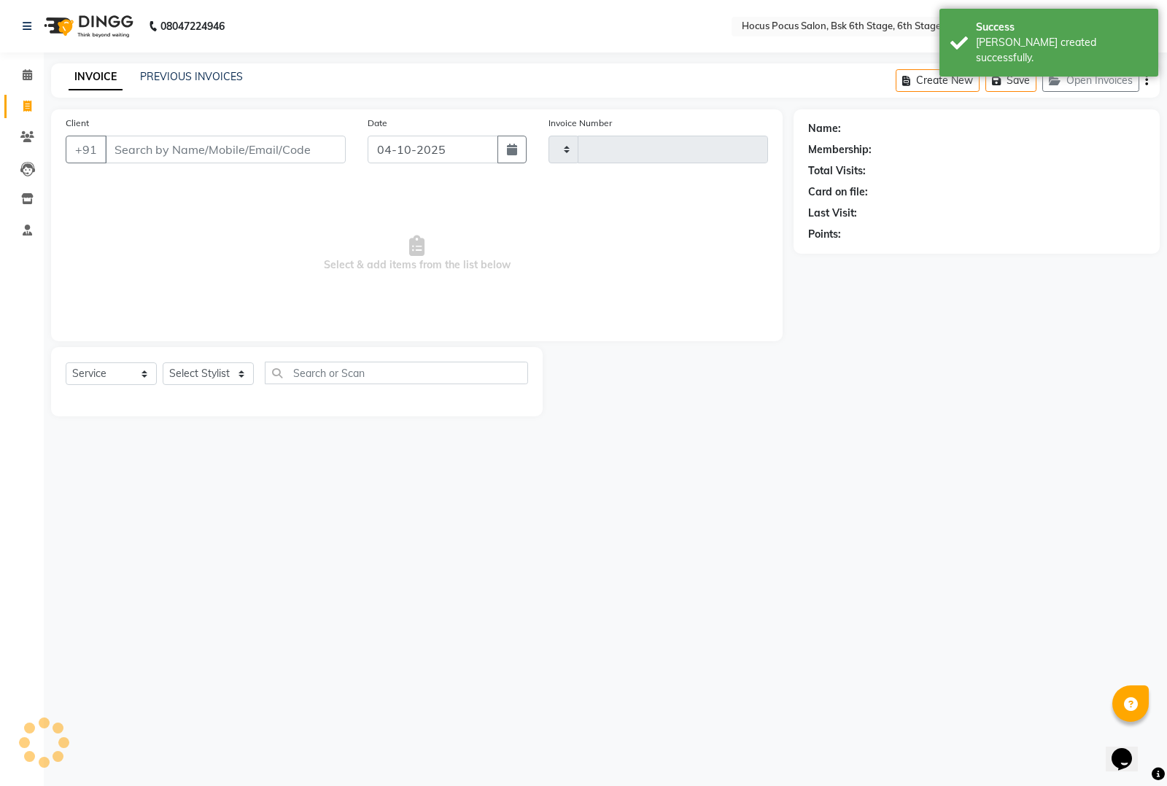
type input "4100"
select select "5242"
click at [213, 74] on link "PREVIOUS INVOICES" at bounding box center [191, 76] width 103 height 13
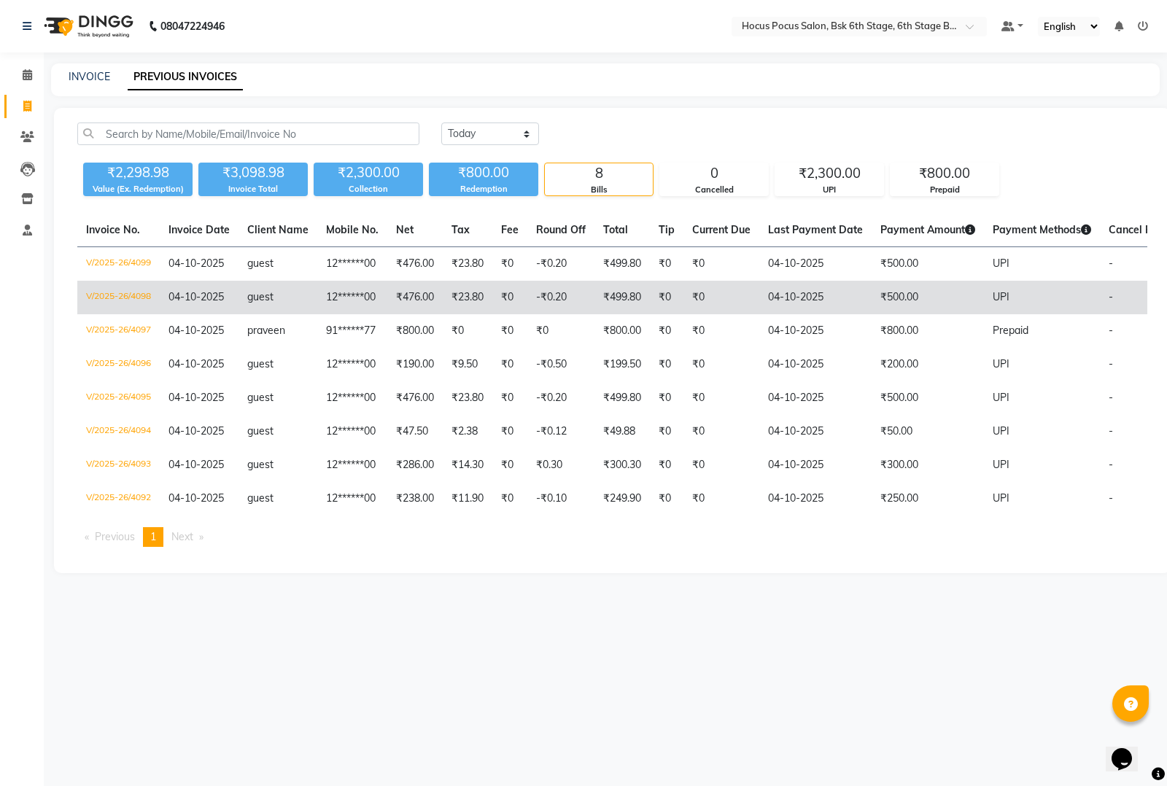
click at [901, 297] on td "₹500.00" at bounding box center [928, 298] width 112 height 34
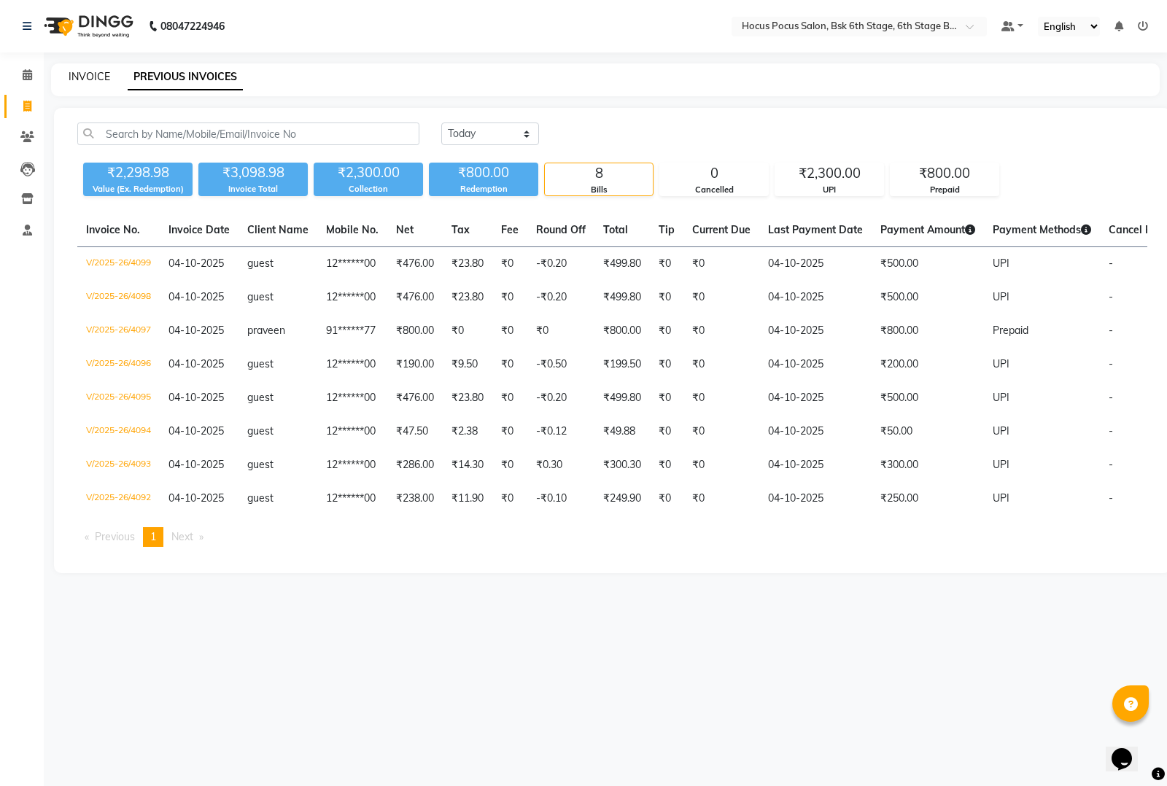
click at [78, 74] on link "INVOICE" at bounding box center [90, 76] width 42 height 13
select select "service"
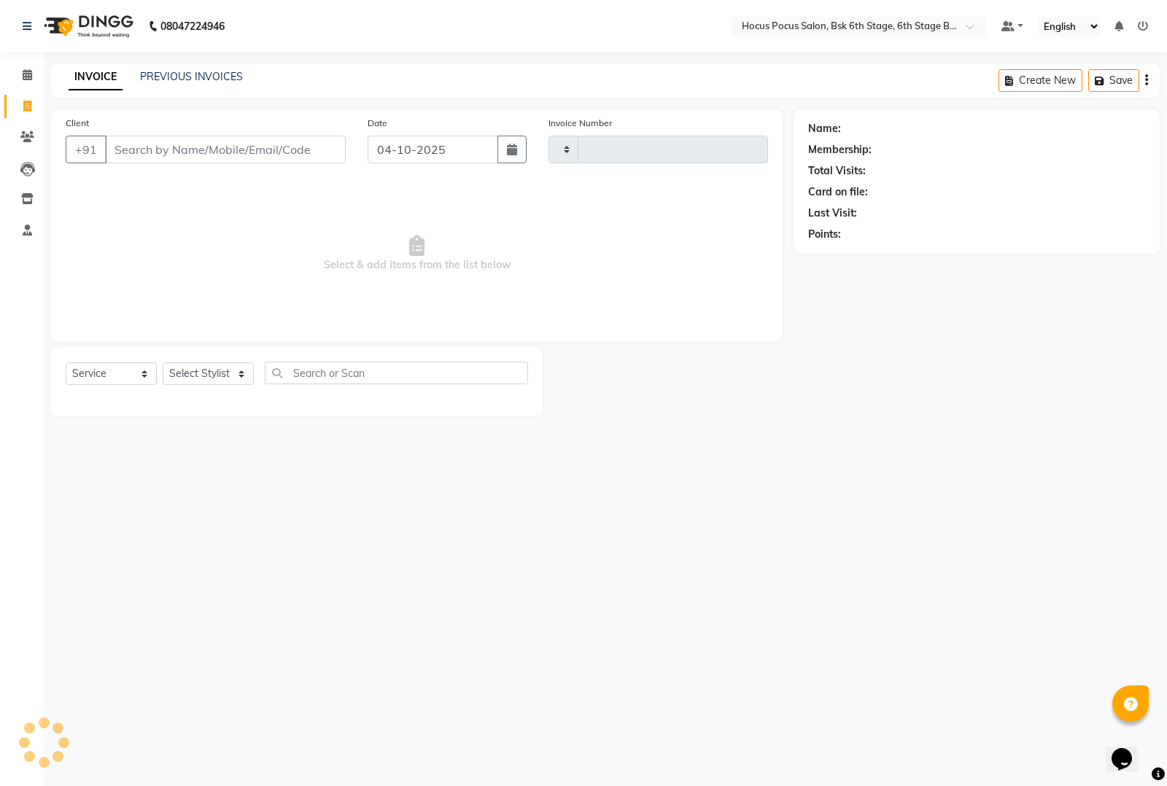
type input "4100"
select select "5242"
click at [183, 74] on link "PREVIOUS INVOICES" at bounding box center [191, 76] width 103 height 13
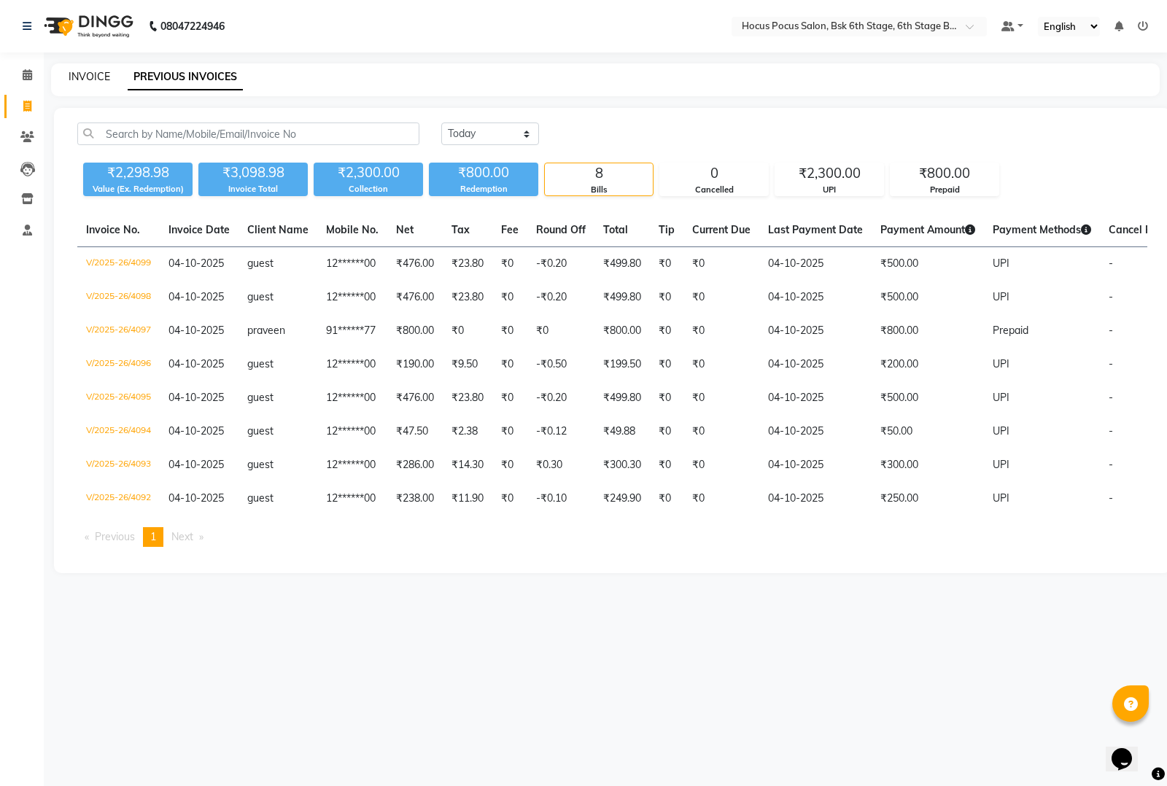
click at [79, 70] on link "INVOICE" at bounding box center [90, 76] width 42 height 13
select select "5242"
select select "service"
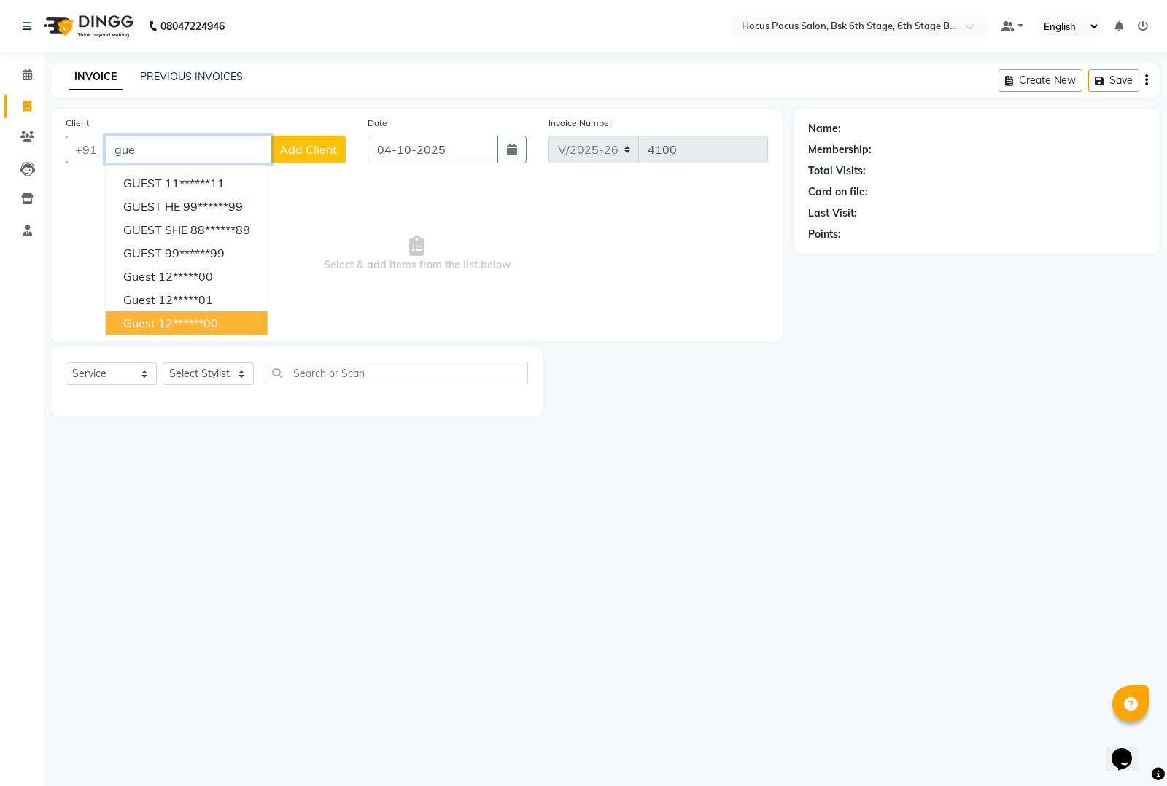
click at [199, 322] on ngb-highlight "12******00" at bounding box center [188, 323] width 60 height 15
type input "12******00"
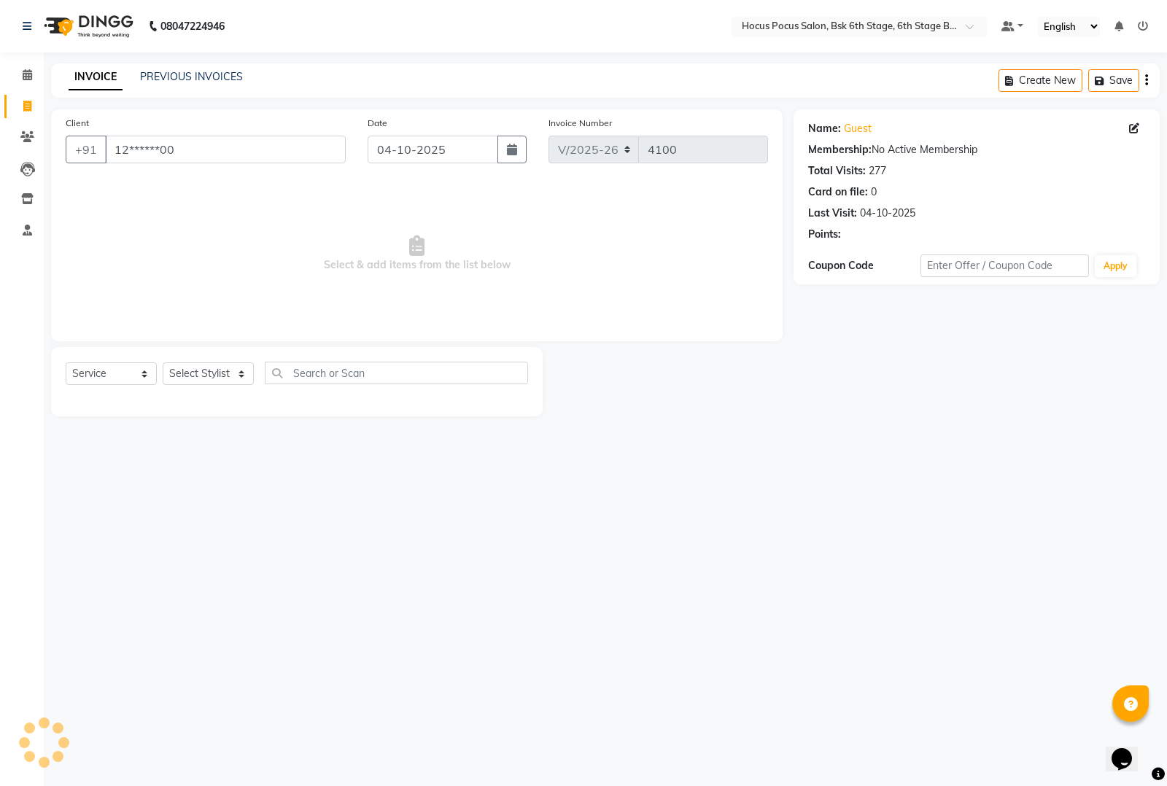
click at [197, 362] on div "Select Service Product Membership Package Voucher Prepaid Gift Card Select Styl…" at bounding box center [297, 379] width 462 height 34
click at [194, 378] on select "Select Stylist [PERSON_NAME] hocus pocus [PERSON_NAME] [PERSON_NAME] [PERSON_NA…" at bounding box center [208, 373] width 91 height 23
select select "81460"
click at [163, 362] on select "Select Stylist [PERSON_NAME] hocus pocus [PERSON_NAME] [PERSON_NAME] [PERSON_NA…" at bounding box center [208, 373] width 91 height 23
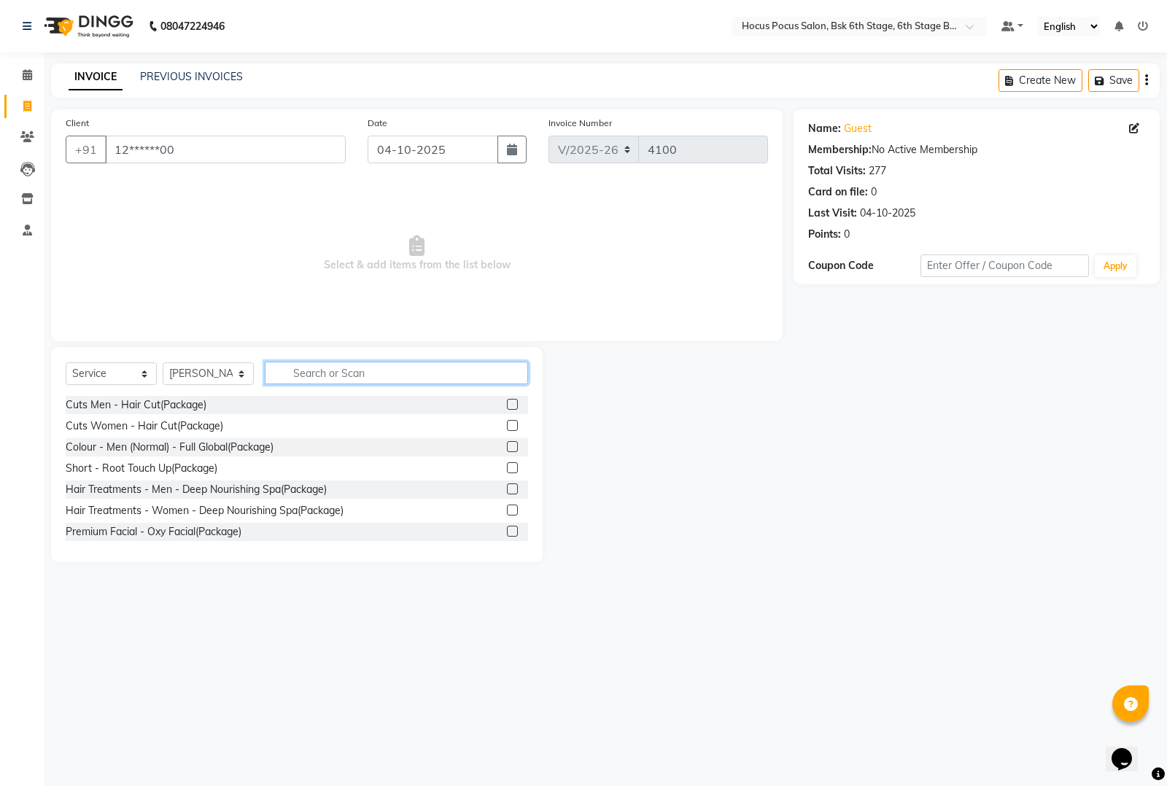
click at [292, 372] on input "text" at bounding box center [396, 373] width 263 height 23
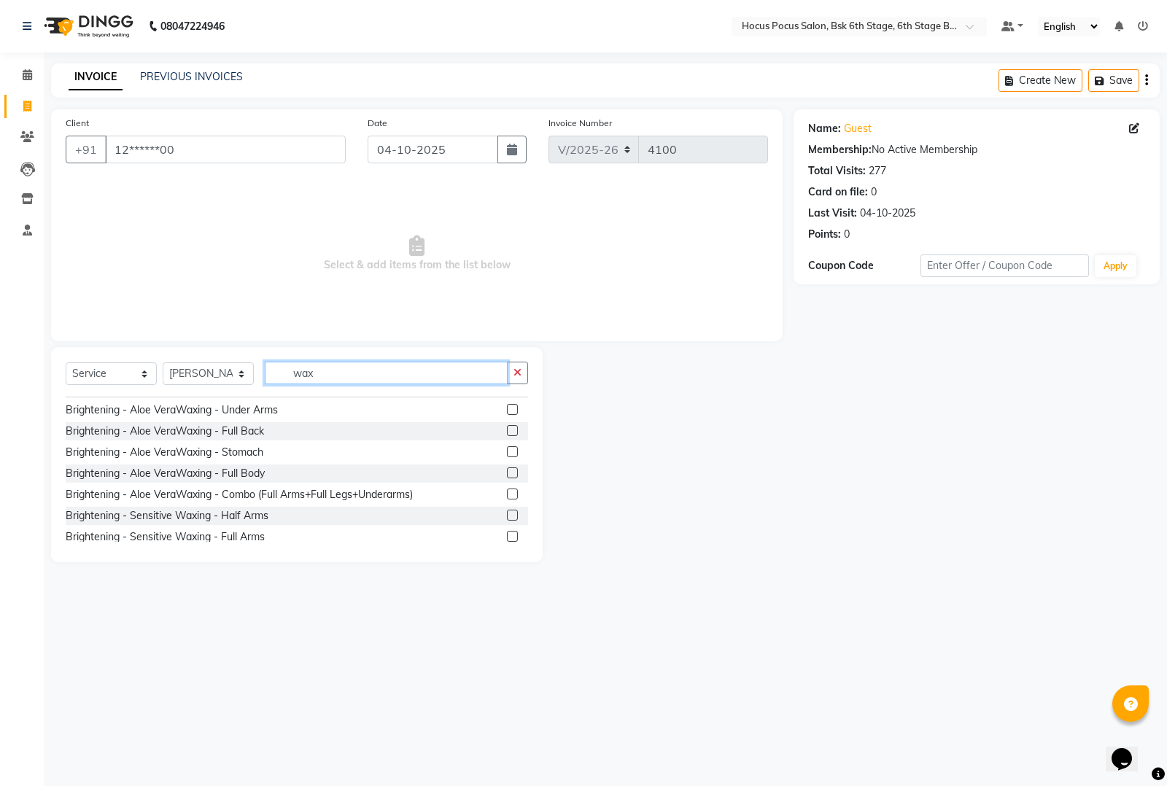
scroll to position [273, 0]
type input "wax"
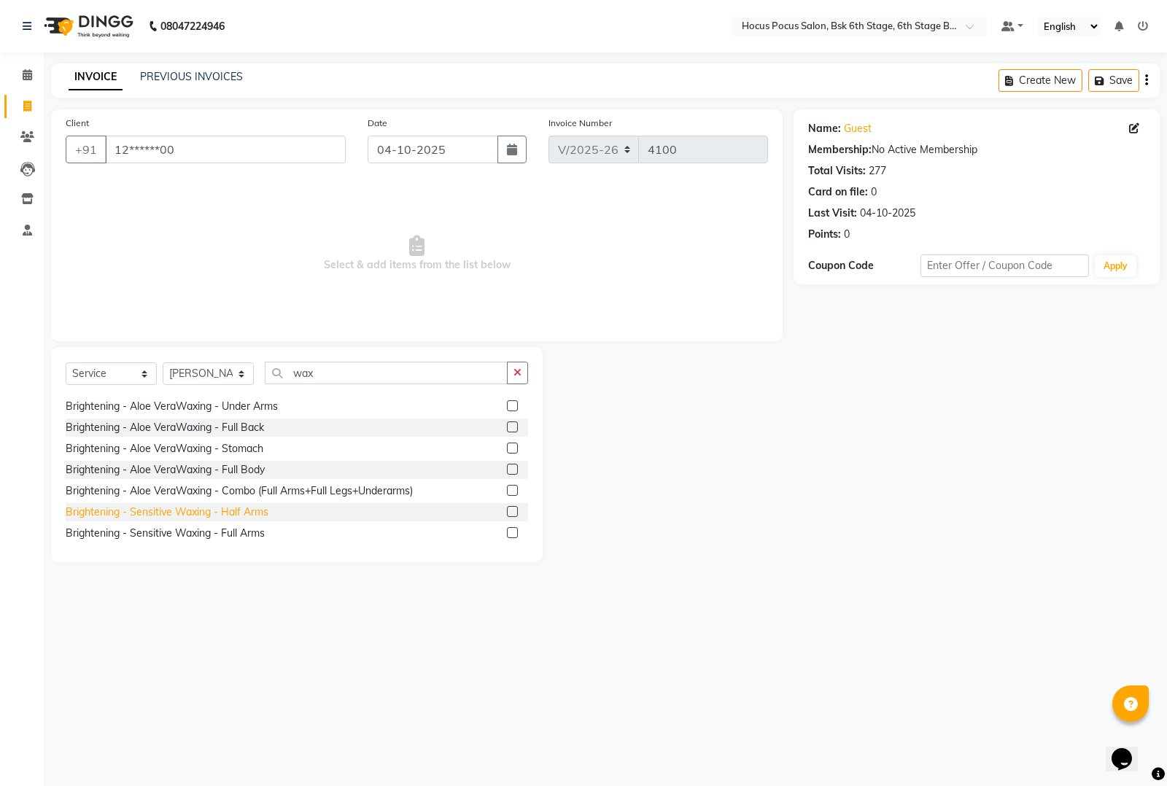
click at [205, 512] on div "Brightening - Sensitive Waxing - Half Arms" at bounding box center [167, 512] width 203 height 15
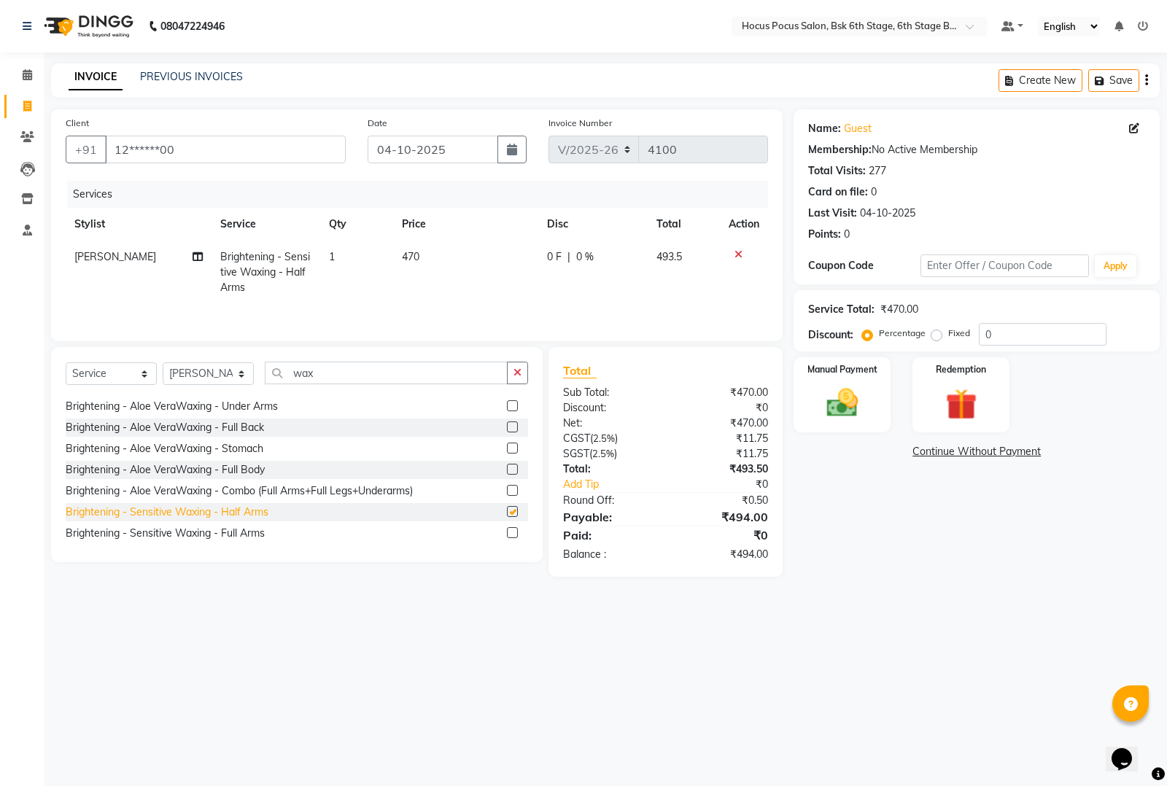
checkbox input "false"
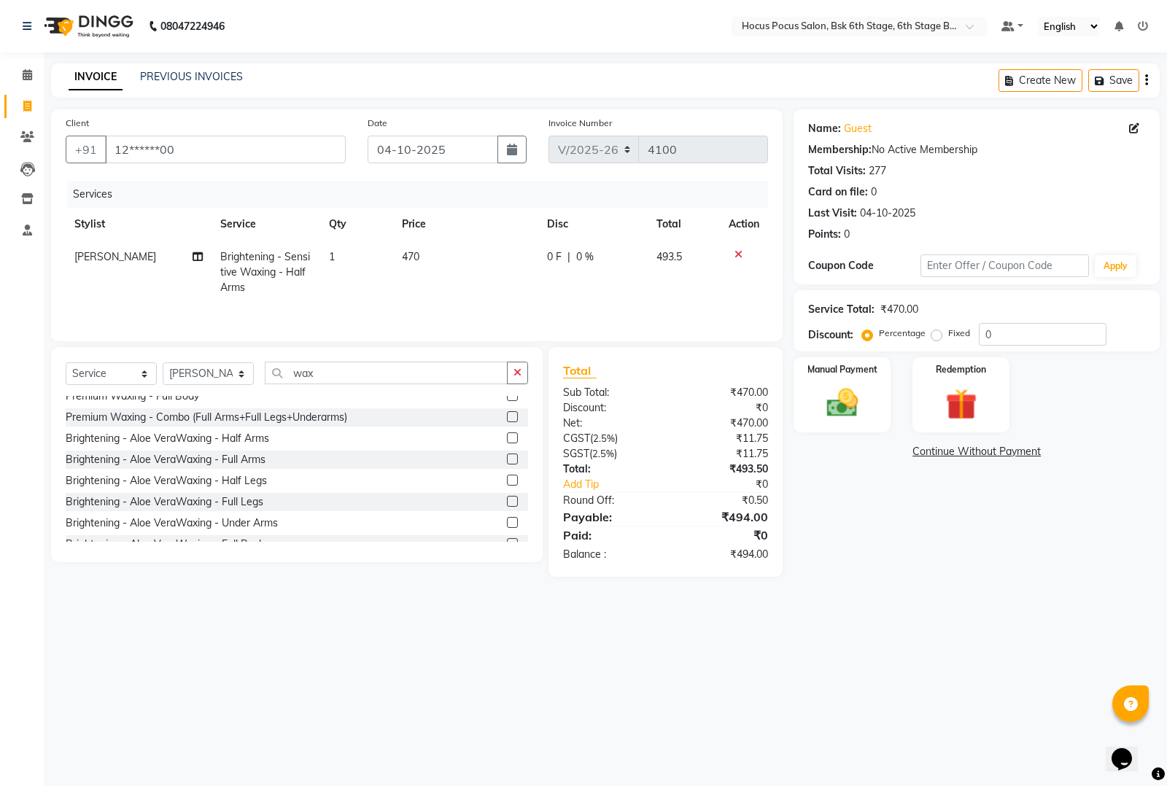
scroll to position [182, 0]
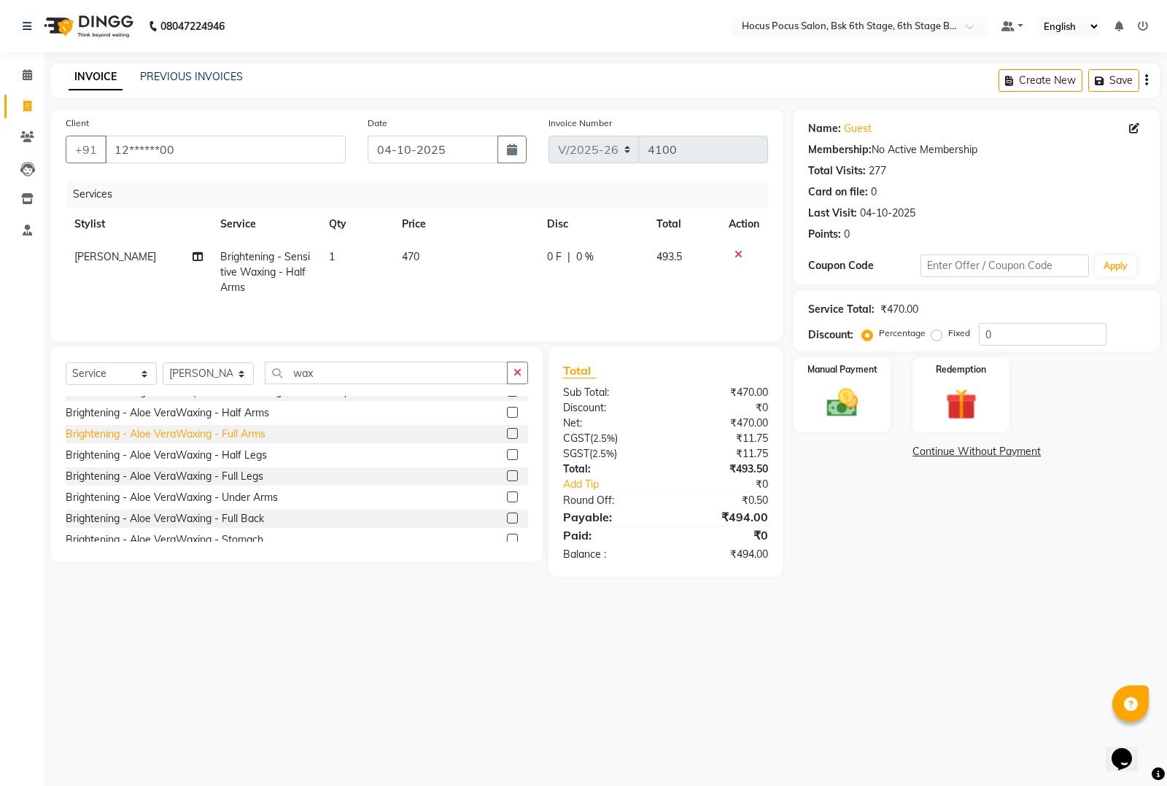
click at [198, 438] on div "Brightening - Aloe VeraWaxing - Full Arms" at bounding box center [166, 434] width 200 height 15
checkbox input "false"
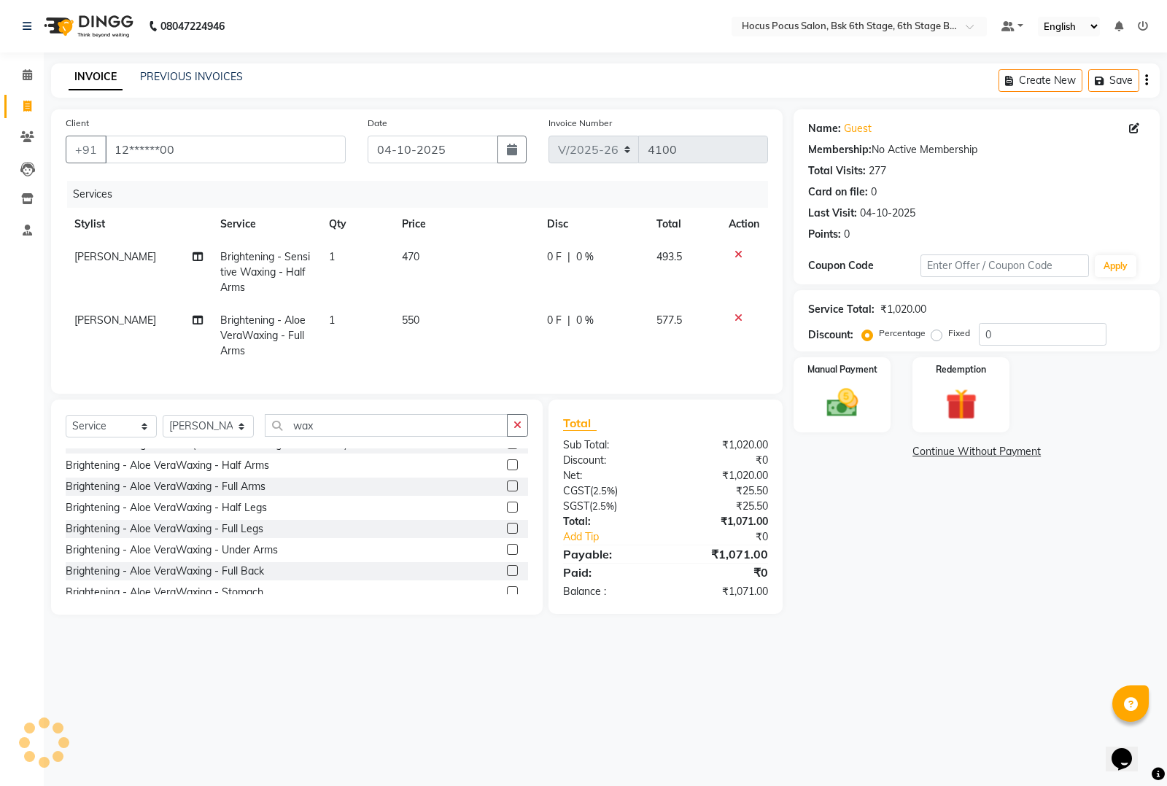
click at [739, 252] on icon at bounding box center [738, 254] width 8 height 10
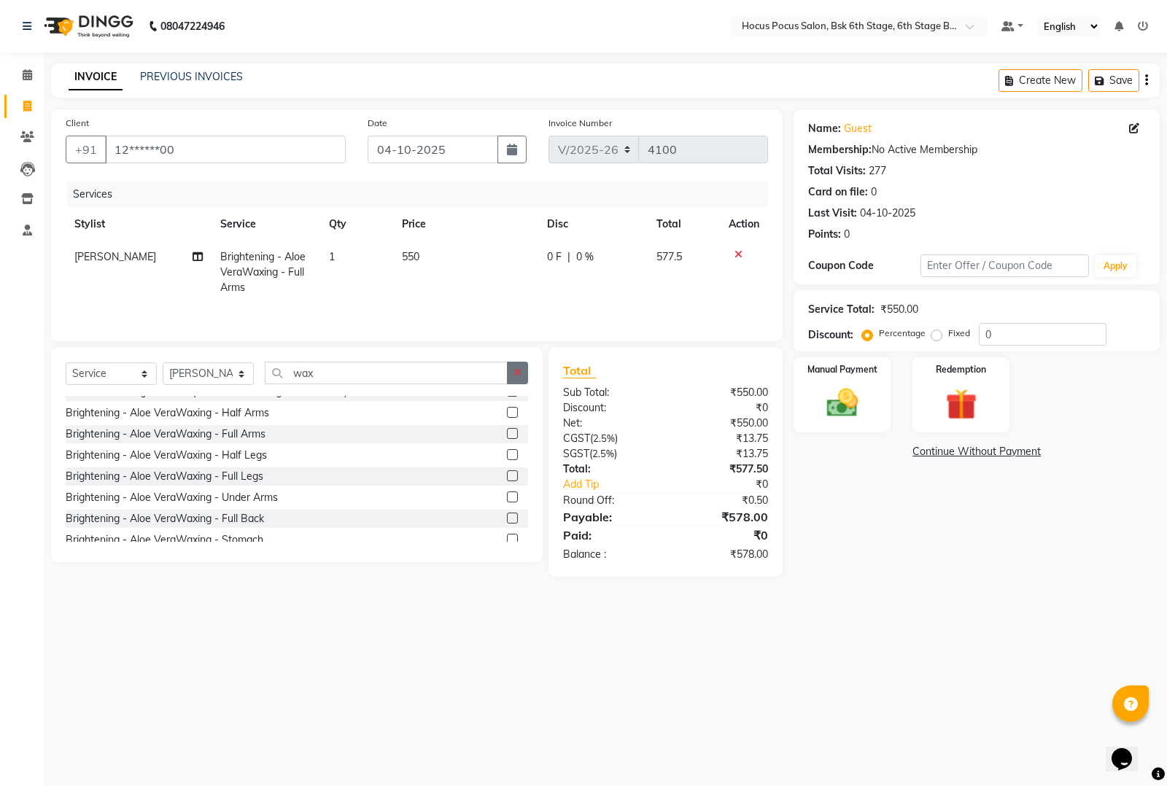
click at [514, 376] on icon "button" at bounding box center [517, 373] width 8 height 10
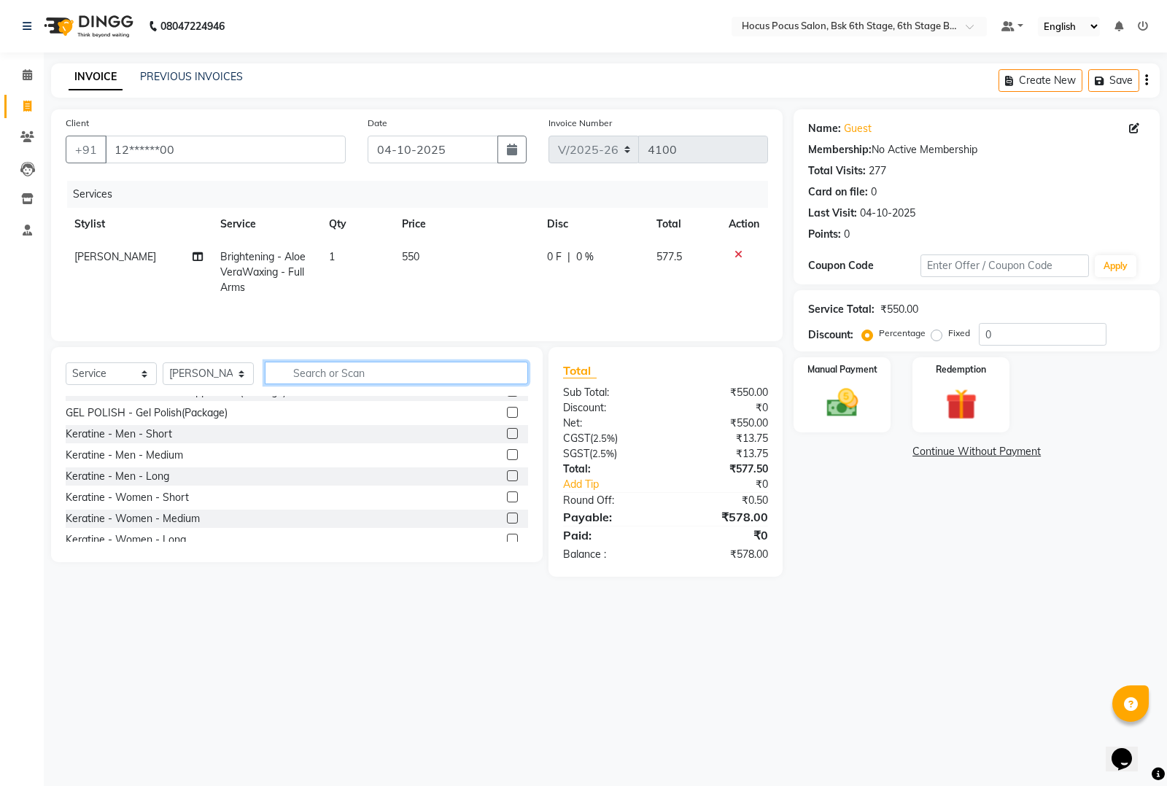
click at [468, 379] on input "text" at bounding box center [396, 373] width 263 height 23
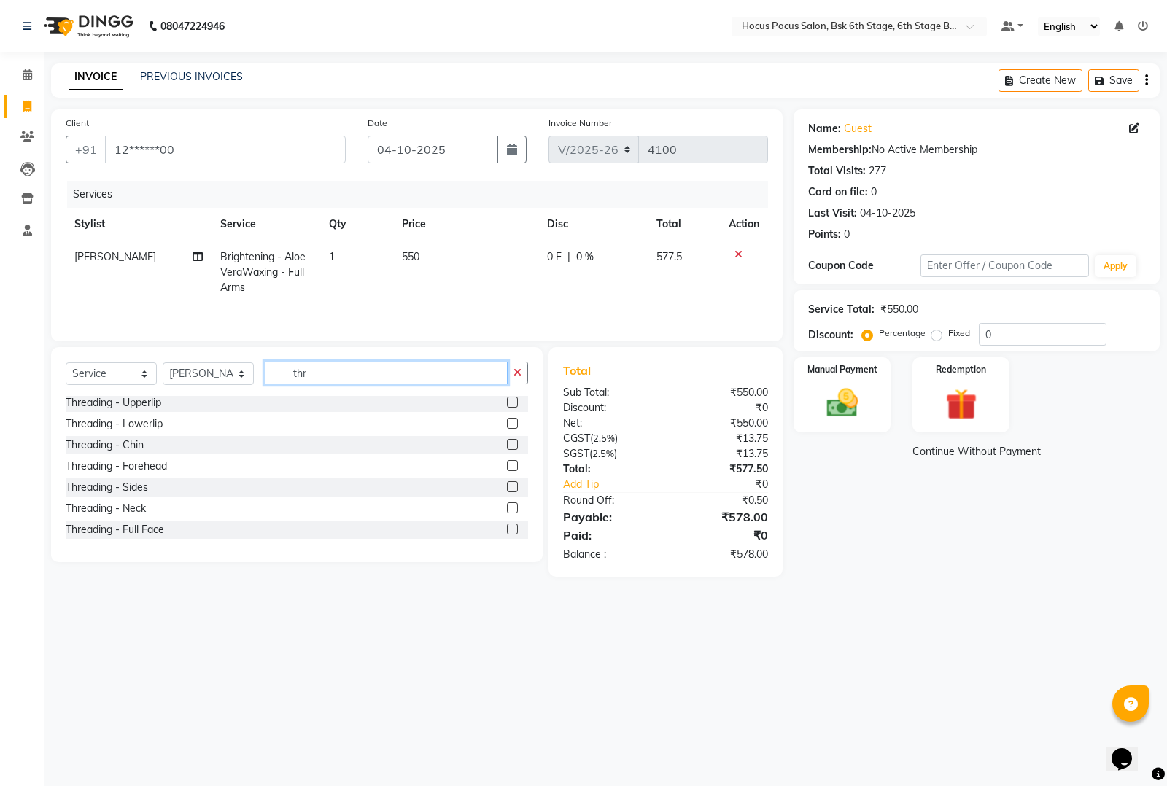
scroll to position [44, 0]
click at [424, 366] on input "thr" at bounding box center [386, 373] width 243 height 23
type input "t"
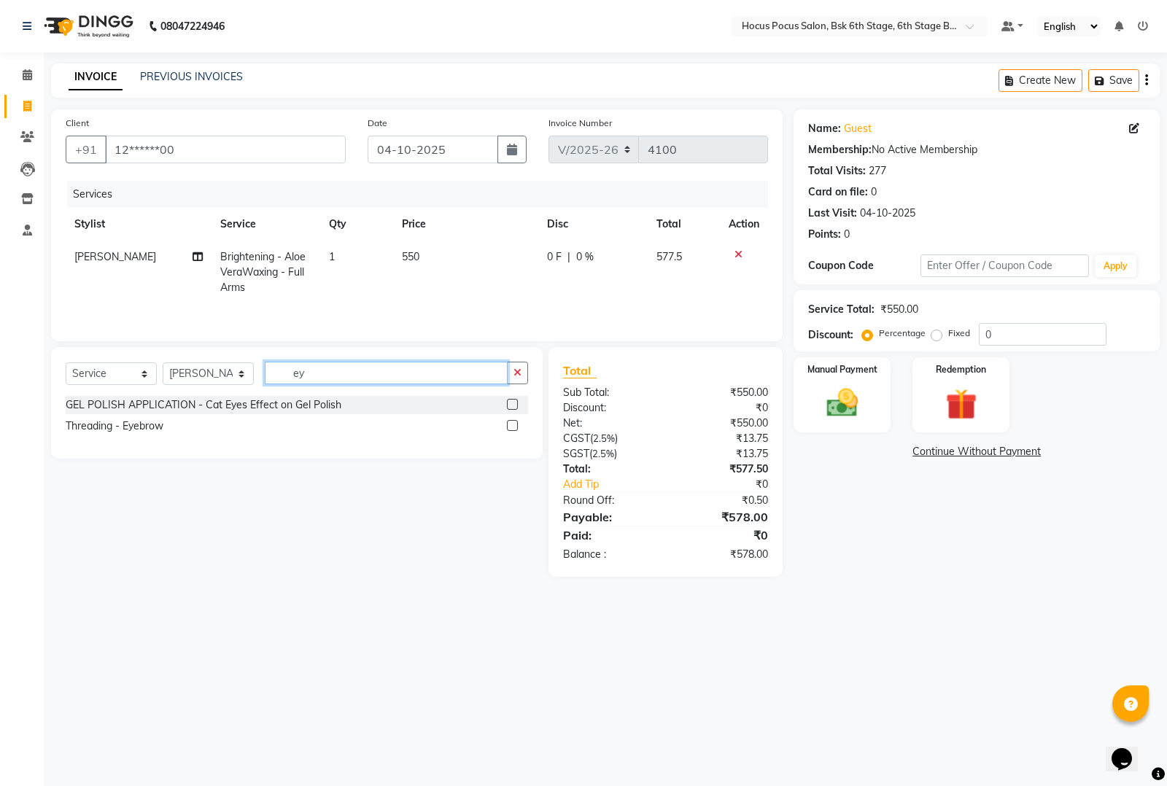
scroll to position [0, 0]
type input "ey"
click at [80, 430] on div "Threading - Eyebrow" at bounding box center [115, 426] width 98 height 15
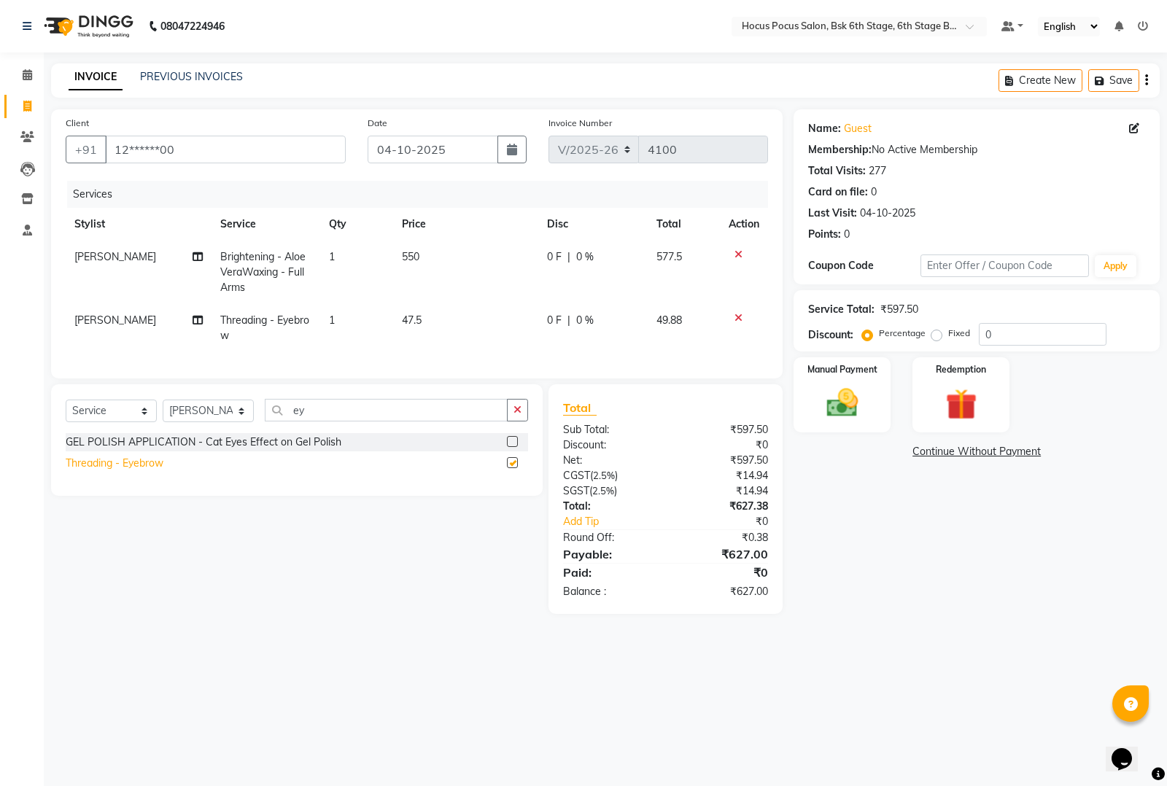
checkbox input "false"
click at [515, 415] on icon "button" at bounding box center [517, 410] width 8 height 10
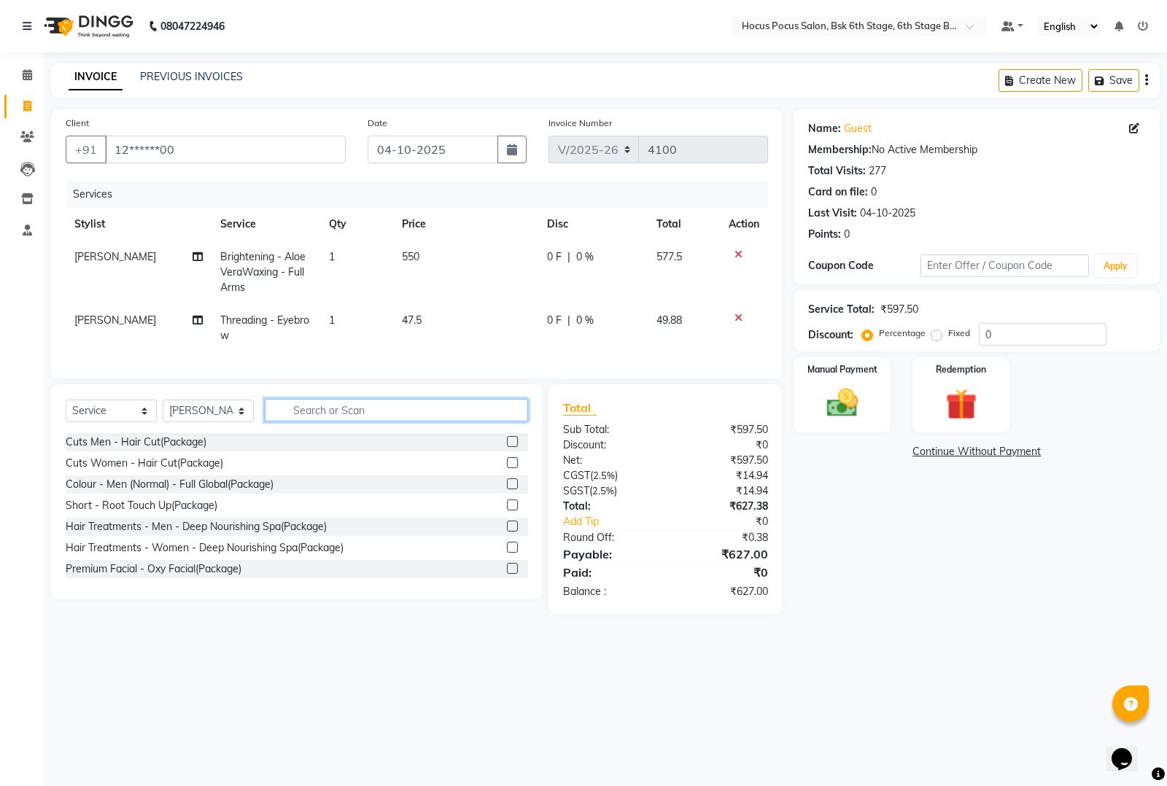
click at [514, 422] on input "text" at bounding box center [396, 410] width 263 height 23
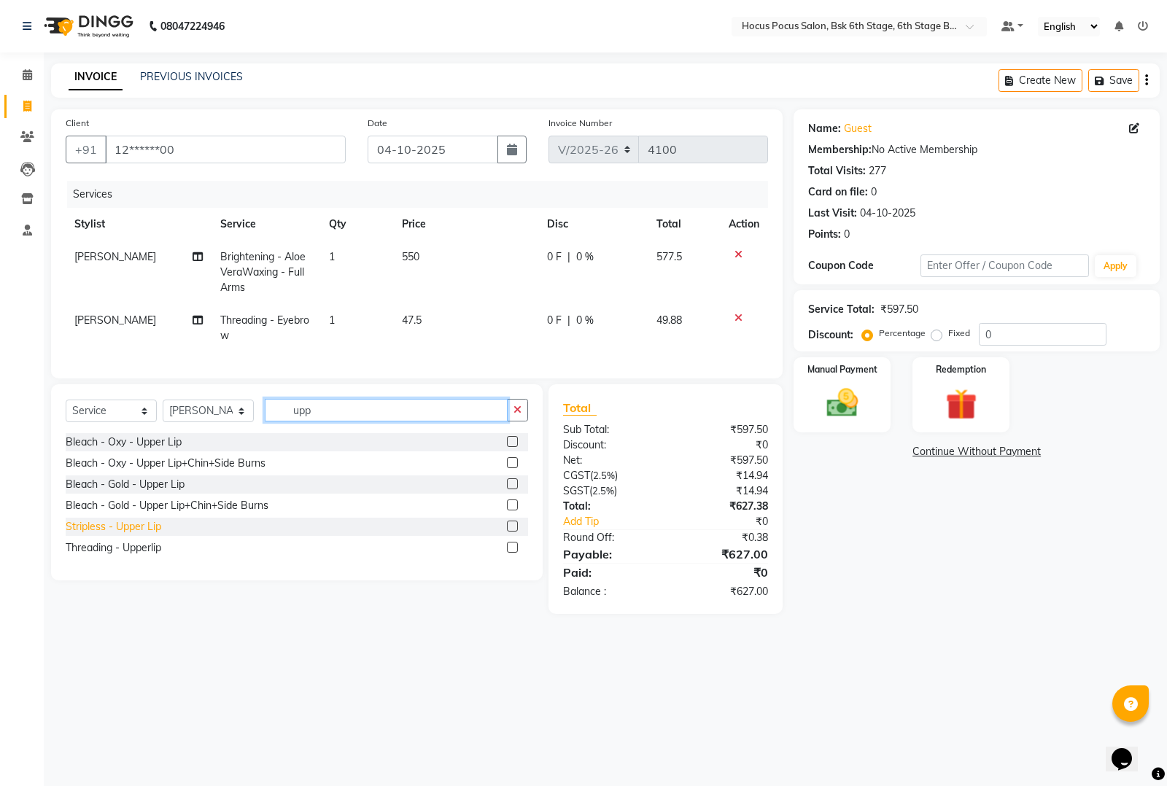
type input "upp"
click at [117, 535] on div "Stripless - Upper Lip" at bounding box center [114, 526] width 96 height 15
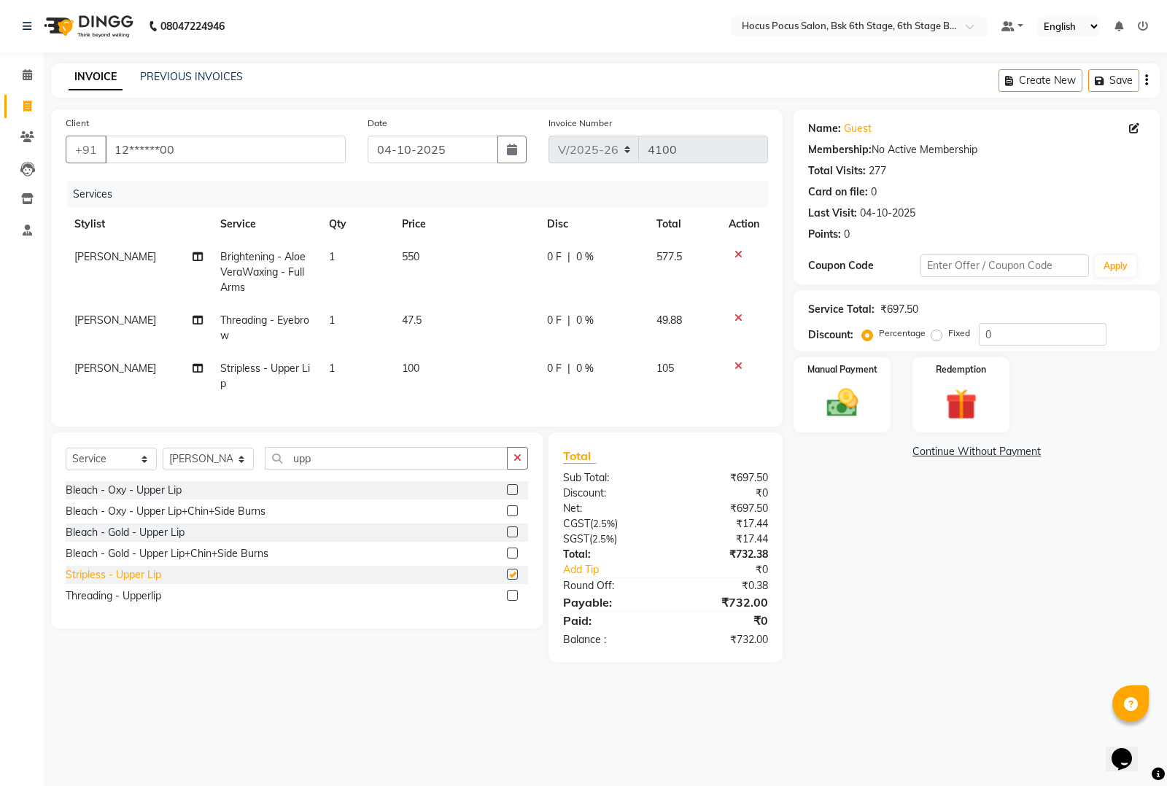
checkbox input "false"
click at [512, 465] on button "button" at bounding box center [517, 458] width 21 height 23
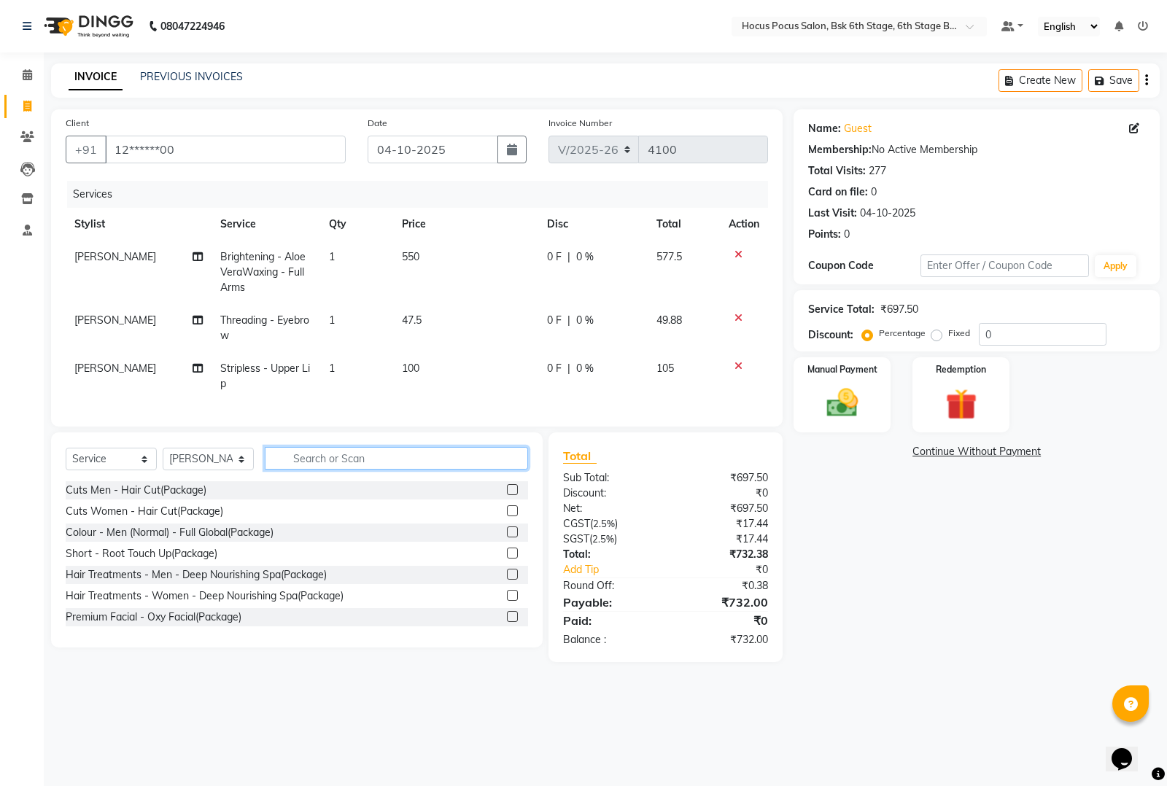
click at [478, 470] on input "text" at bounding box center [396, 458] width 263 height 23
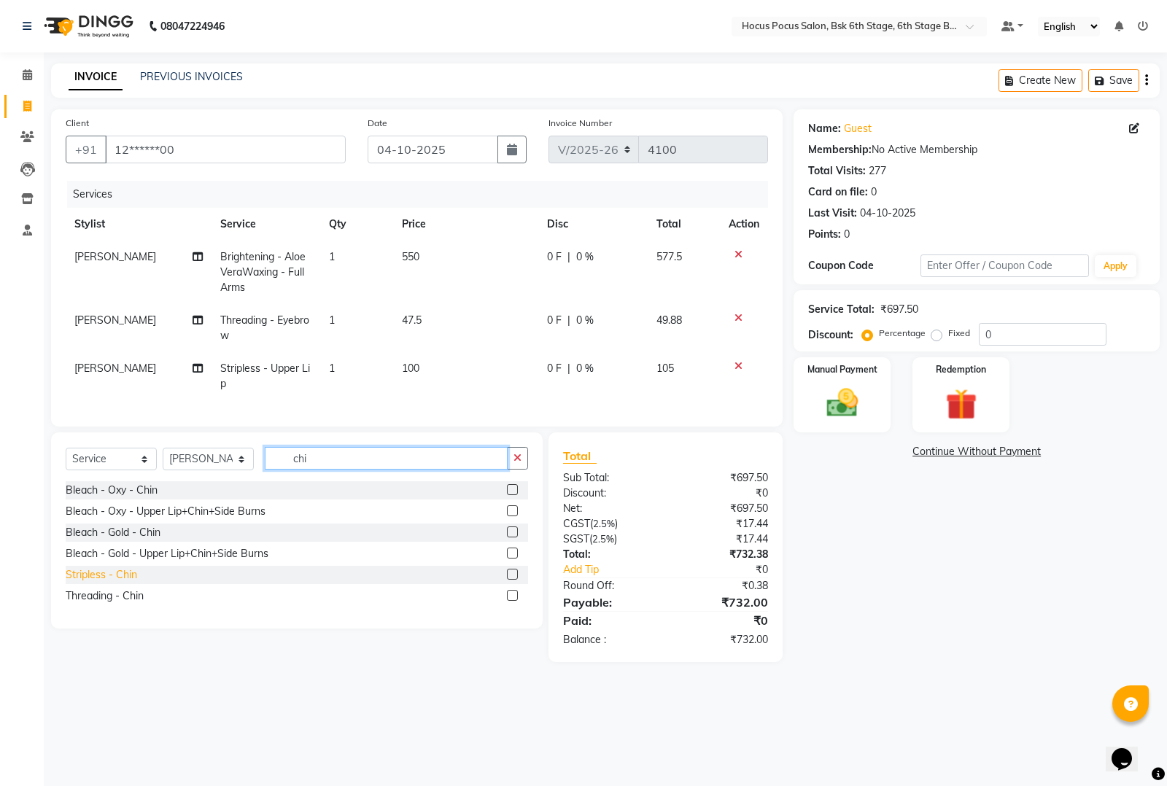
type input "chi"
click at [115, 583] on div "Stripless - Chin" at bounding box center [101, 574] width 71 height 15
checkbox input "false"
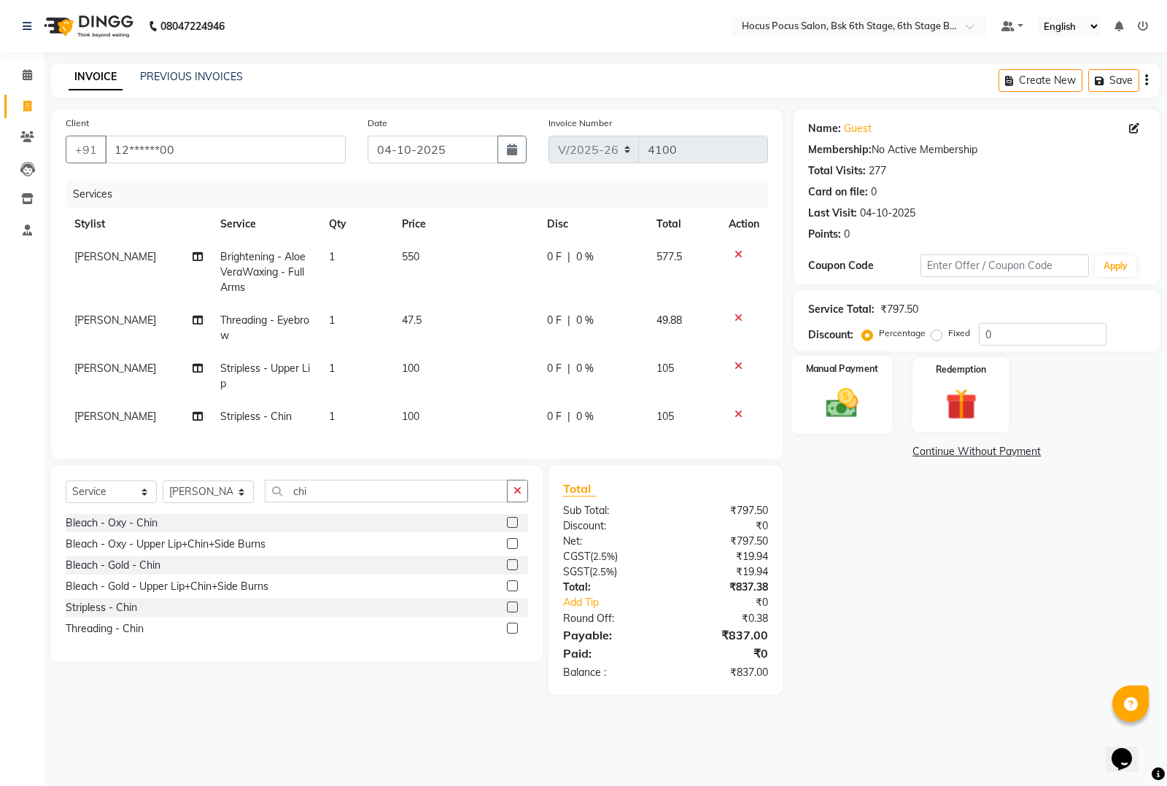
click at [847, 406] on img at bounding box center [842, 402] width 53 height 37
click at [947, 449] on span "UPI" at bounding box center [947, 452] width 23 height 17
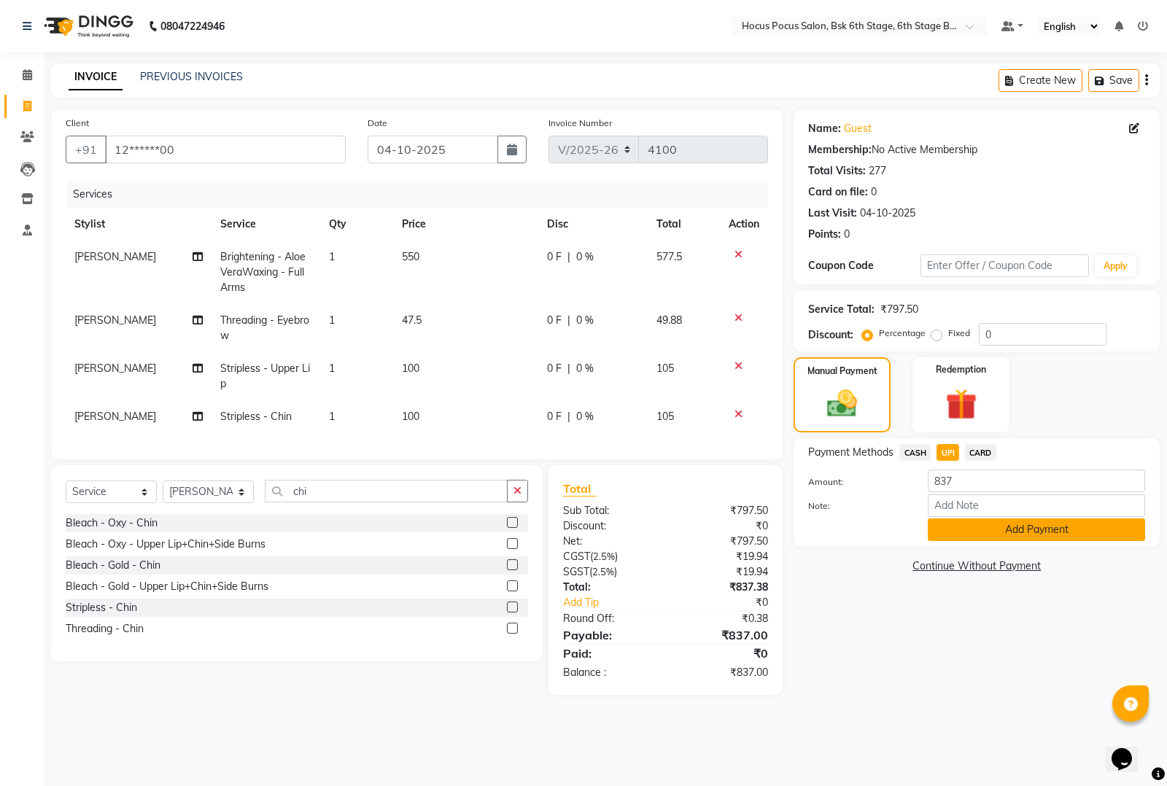
click at [970, 529] on button "Add Payment" at bounding box center [1036, 530] width 217 height 23
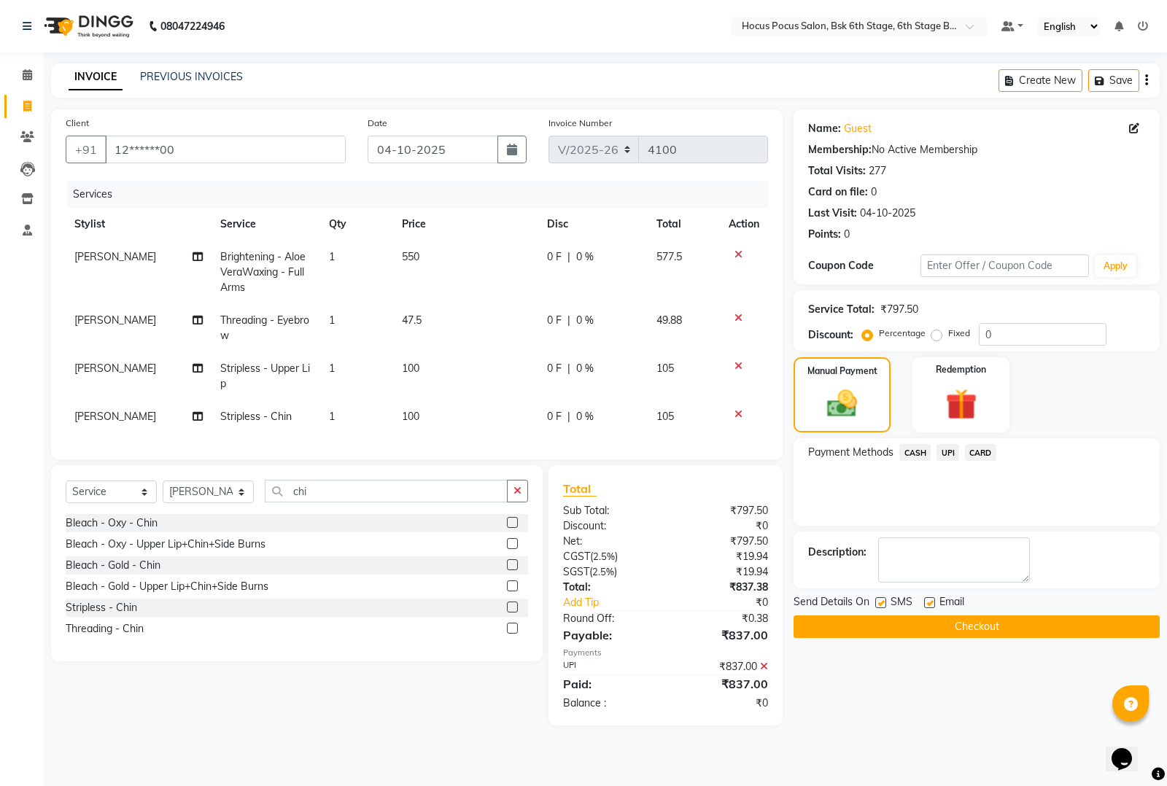
click at [879, 600] on label at bounding box center [880, 602] width 11 height 11
click at [879, 600] on input "checkbox" at bounding box center [879, 603] width 9 height 9
checkbox input "false"
click at [899, 628] on button "Checkout" at bounding box center [976, 627] width 366 height 23
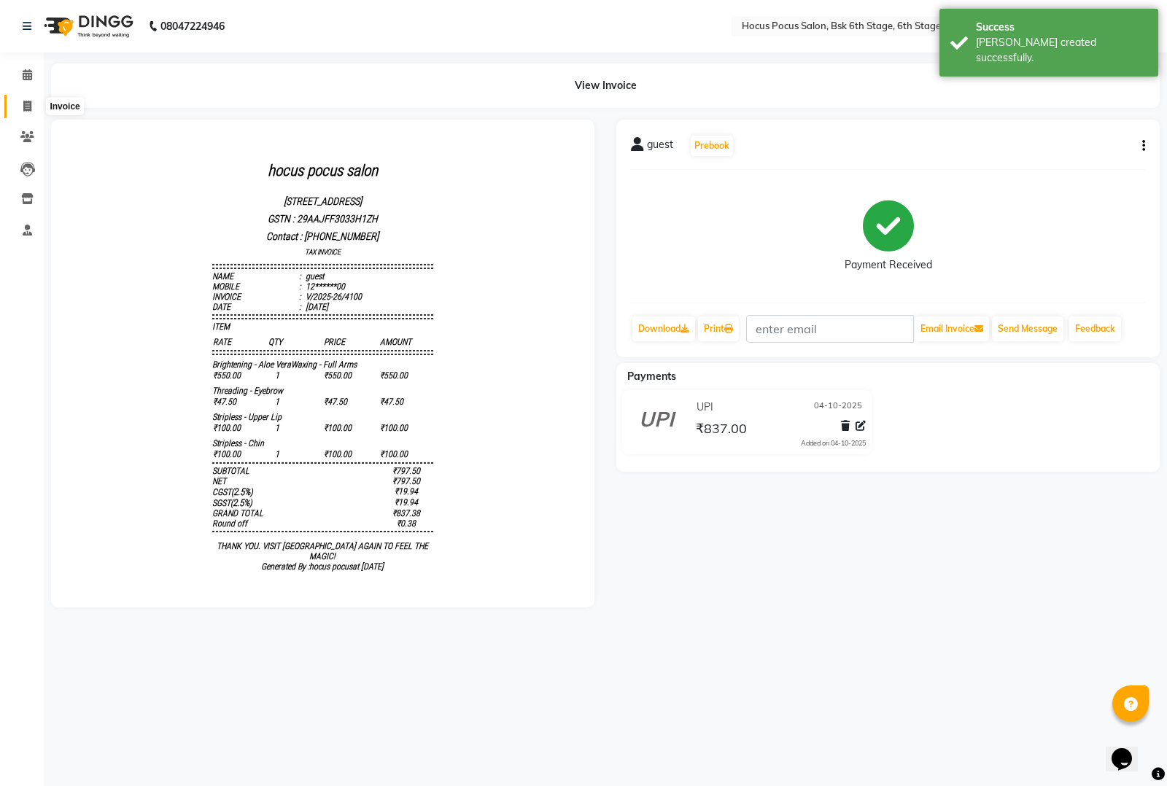
click at [31, 107] on icon at bounding box center [27, 106] width 8 height 11
select select "service"
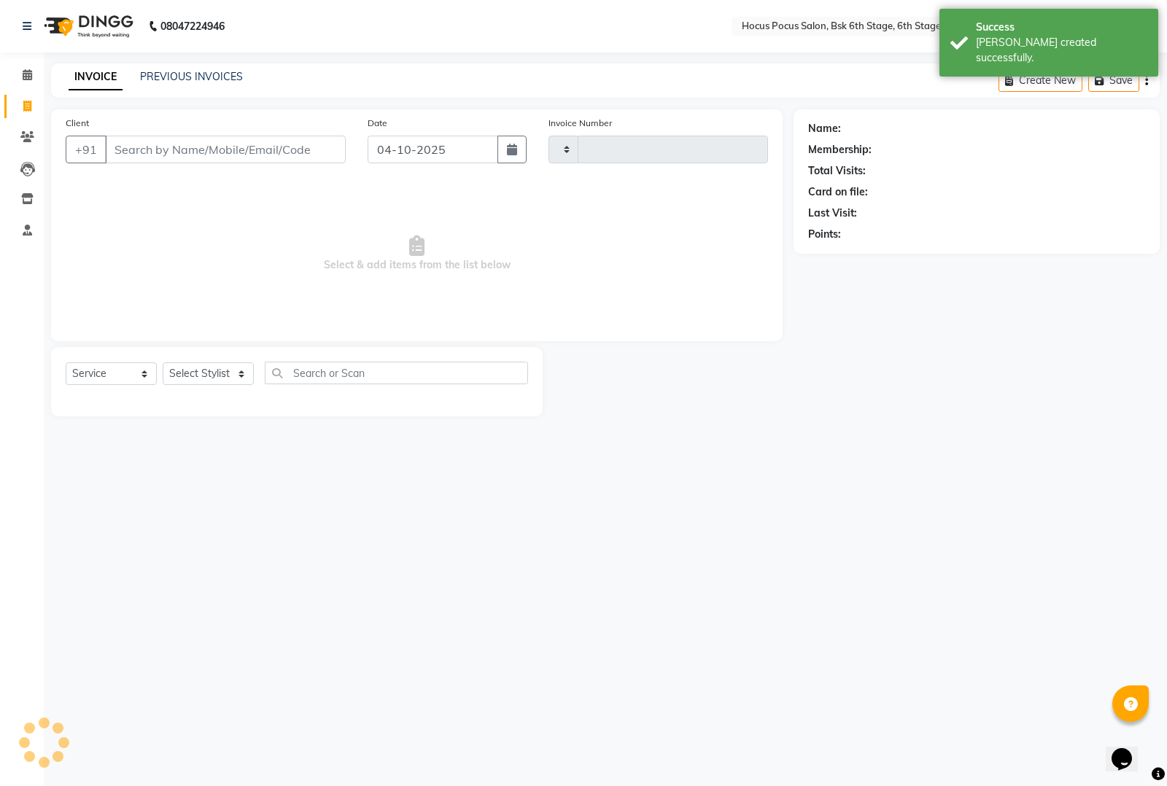
type input "4101"
select select "5242"
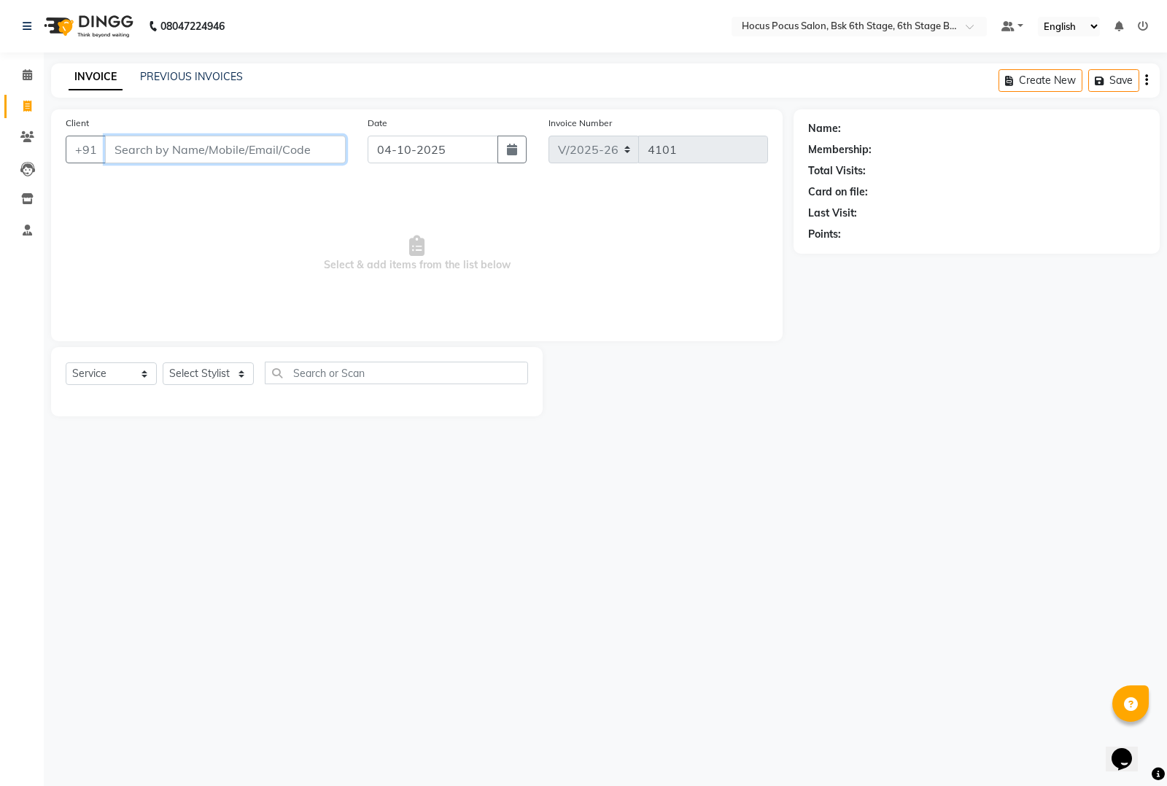
click at [147, 155] on input "Client" at bounding box center [225, 150] width 241 height 28
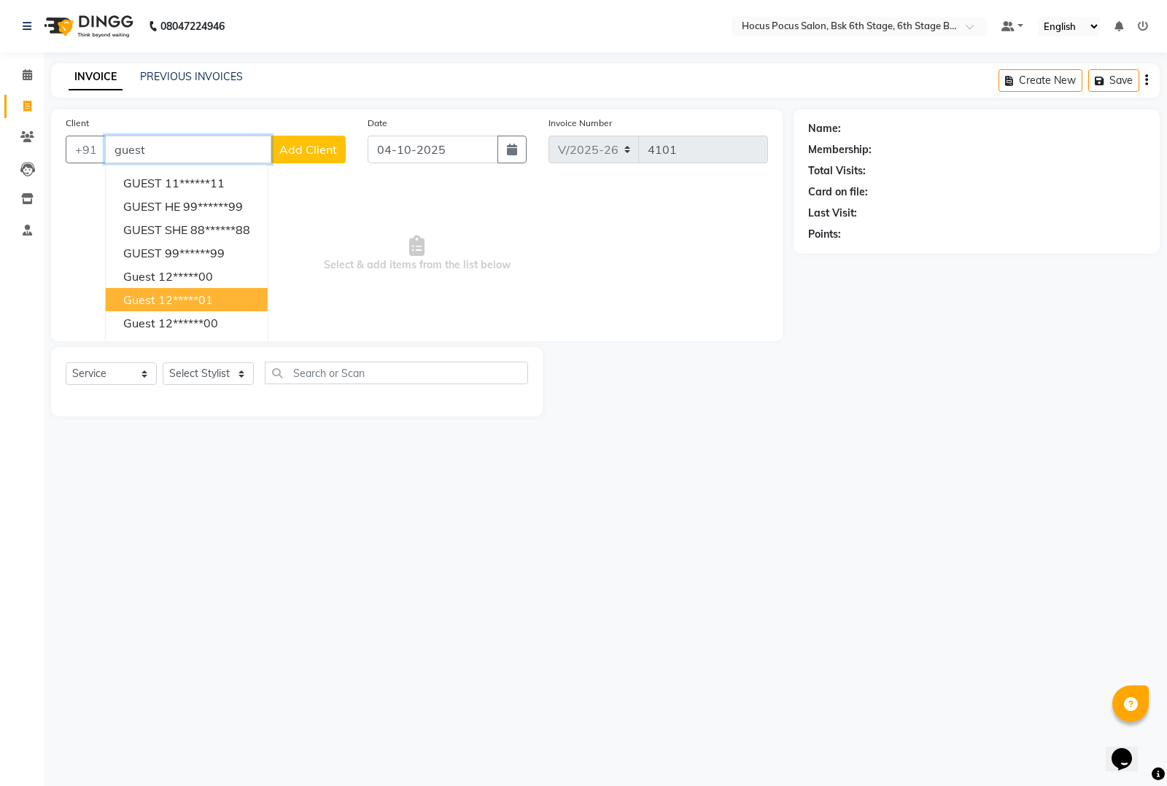
click at [158, 310] on button "guest 12*****01" at bounding box center [187, 299] width 162 height 23
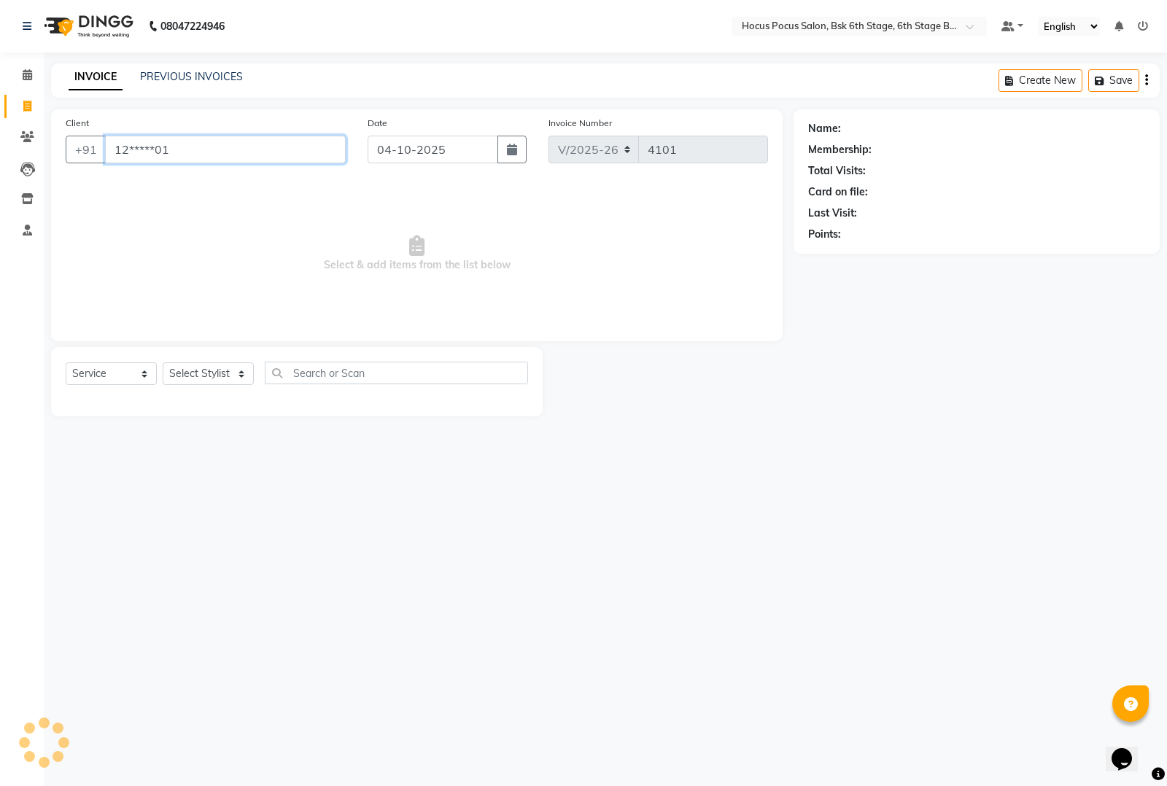
type input "12*****01"
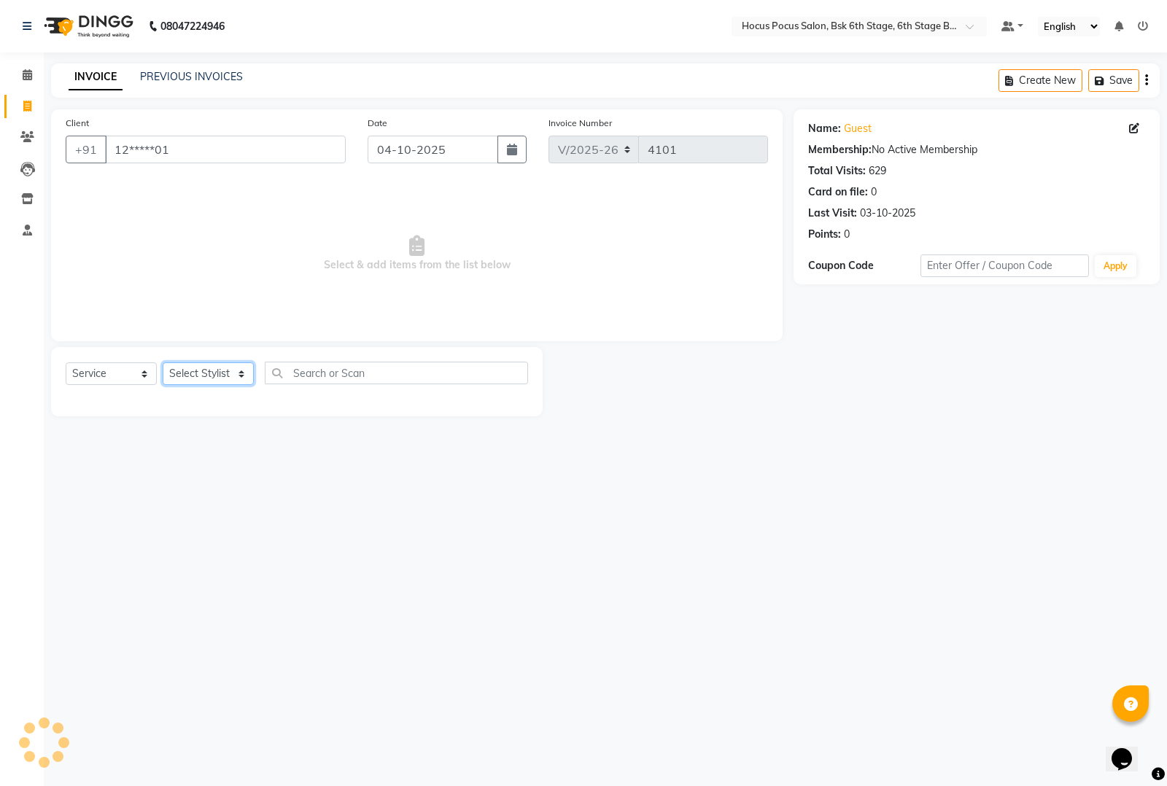
click at [190, 376] on select "Select Stylist [PERSON_NAME] hocus pocus [PERSON_NAME] [PERSON_NAME] [PERSON_NA…" at bounding box center [208, 373] width 91 height 23
select select "87125"
click at [163, 362] on select "Select Stylist [PERSON_NAME] hocus pocus [PERSON_NAME] [PERSON_NAME] [PERSON_NA…" at bounding box center [208, 373] width 91 height 23
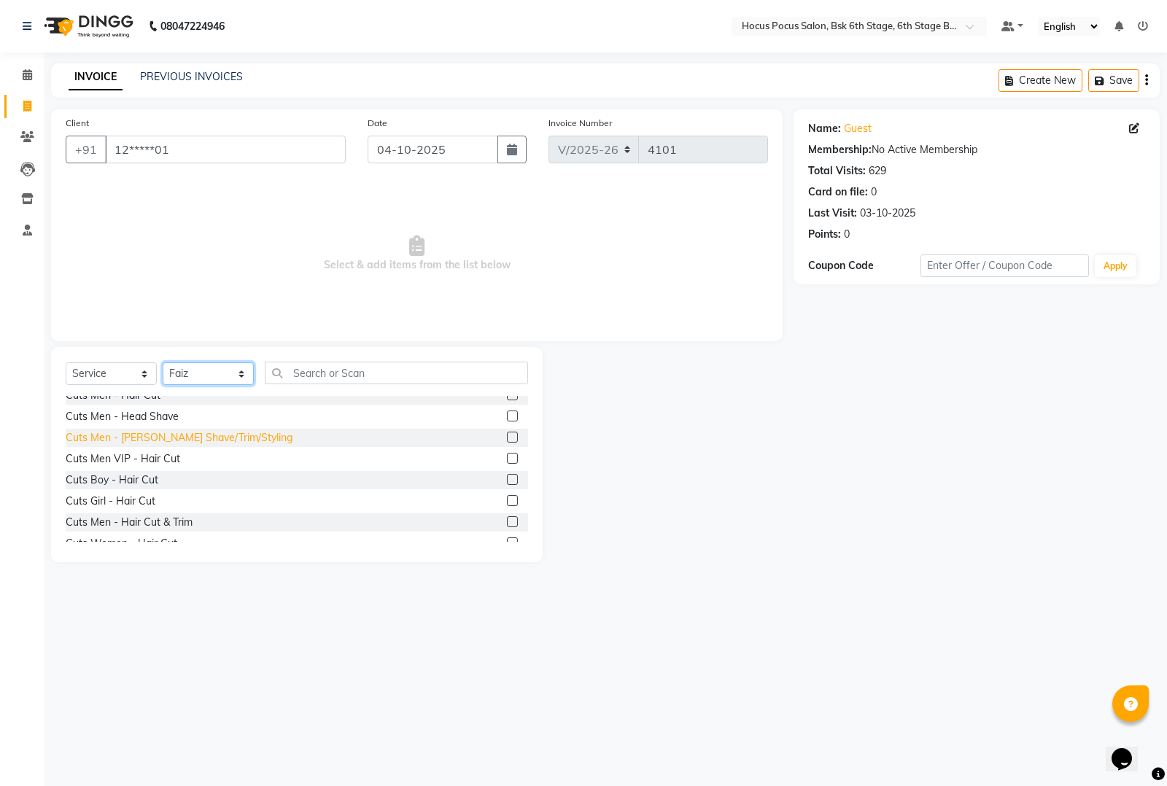
scroll to position [638, 0]
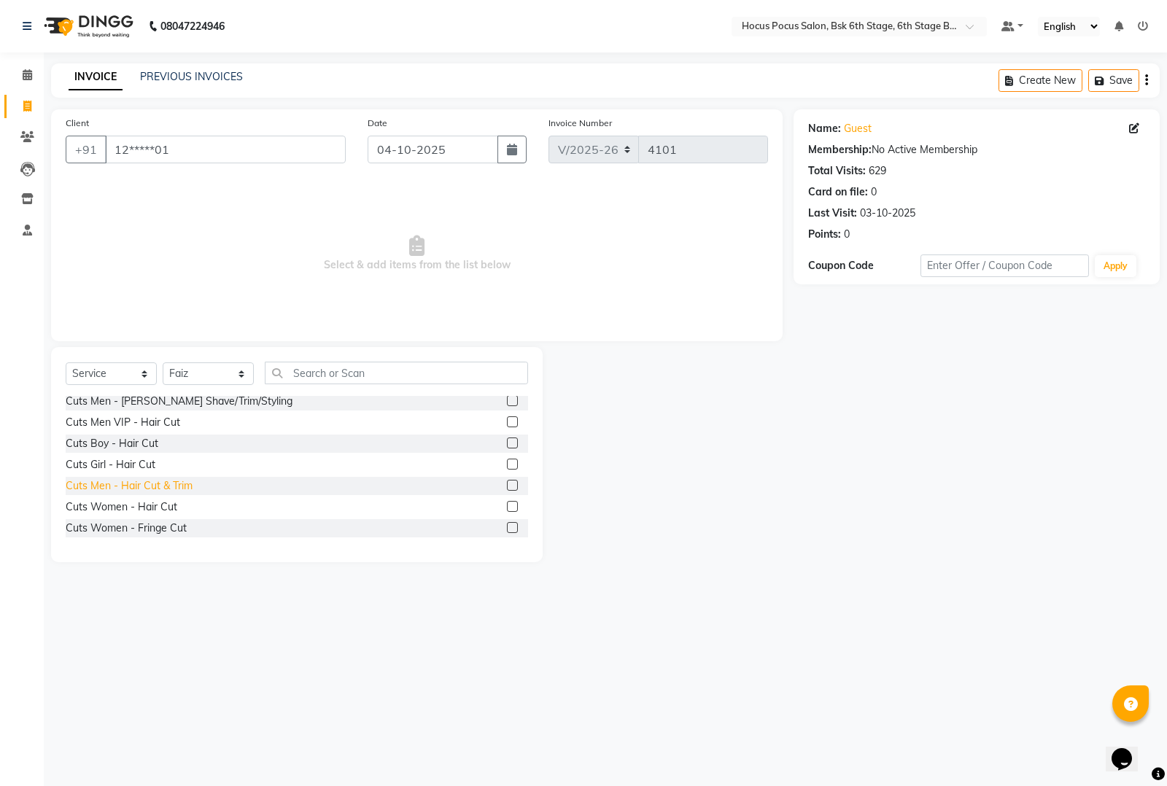
click at [136, 485] on div "Cuts Men - Hair Cut & Trim" at bounding box center [129, 485] width 127 height 15
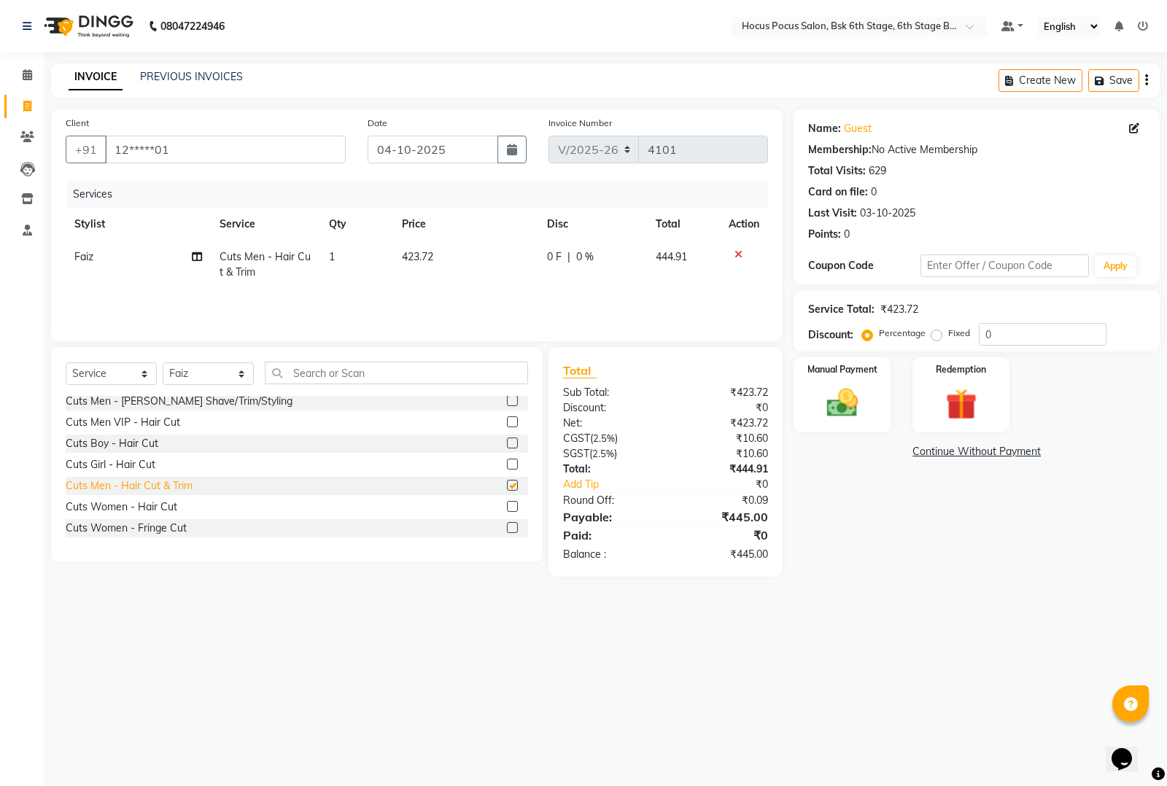
checkbox input "false"
click at [435, 250] on td "423.72" at bounding box center [465, 265] width 145 height 48
select select "87125"
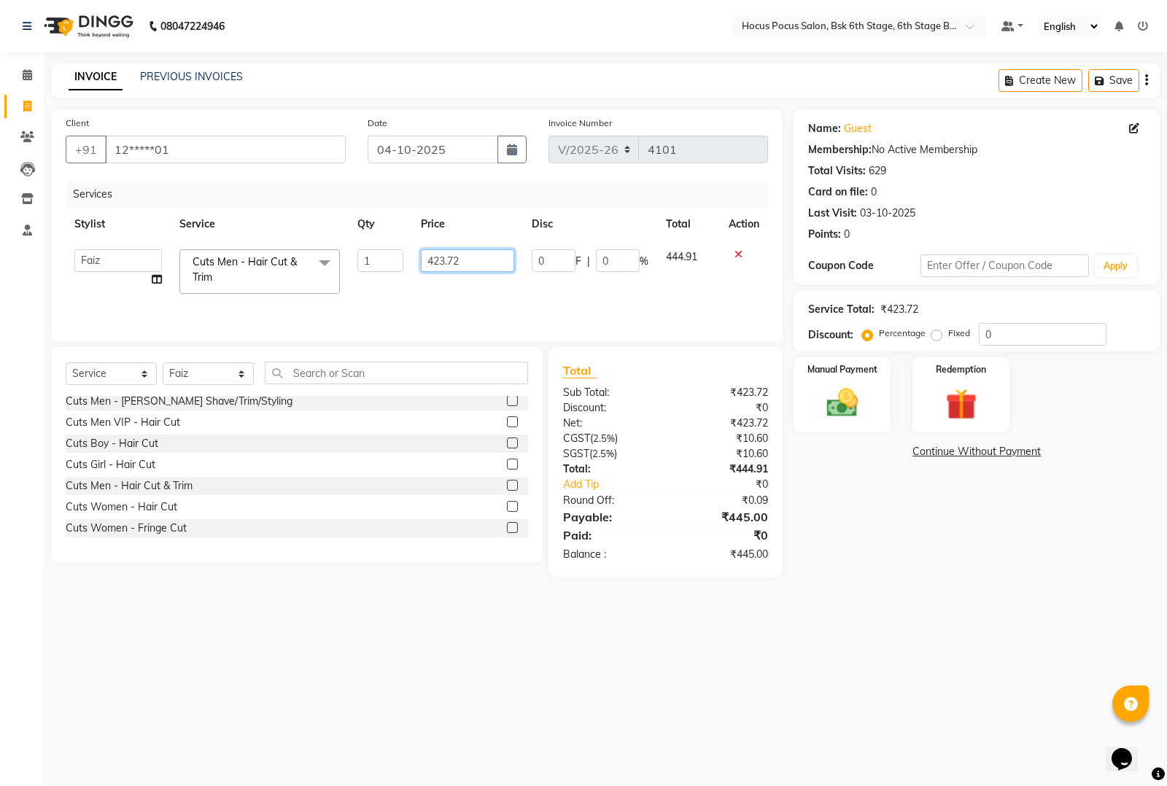
click at [463, 252] on input "423.72" at bounding box center [467, 260] width 93 height 23
type input "476"
click at [319, 492] on div "Cuts Men - Hair Cut & Trim" at bounding box center [297, 486] width 462 height 18
click at [858, 419] on img at bounding box center [842, 402] width 53 height 37
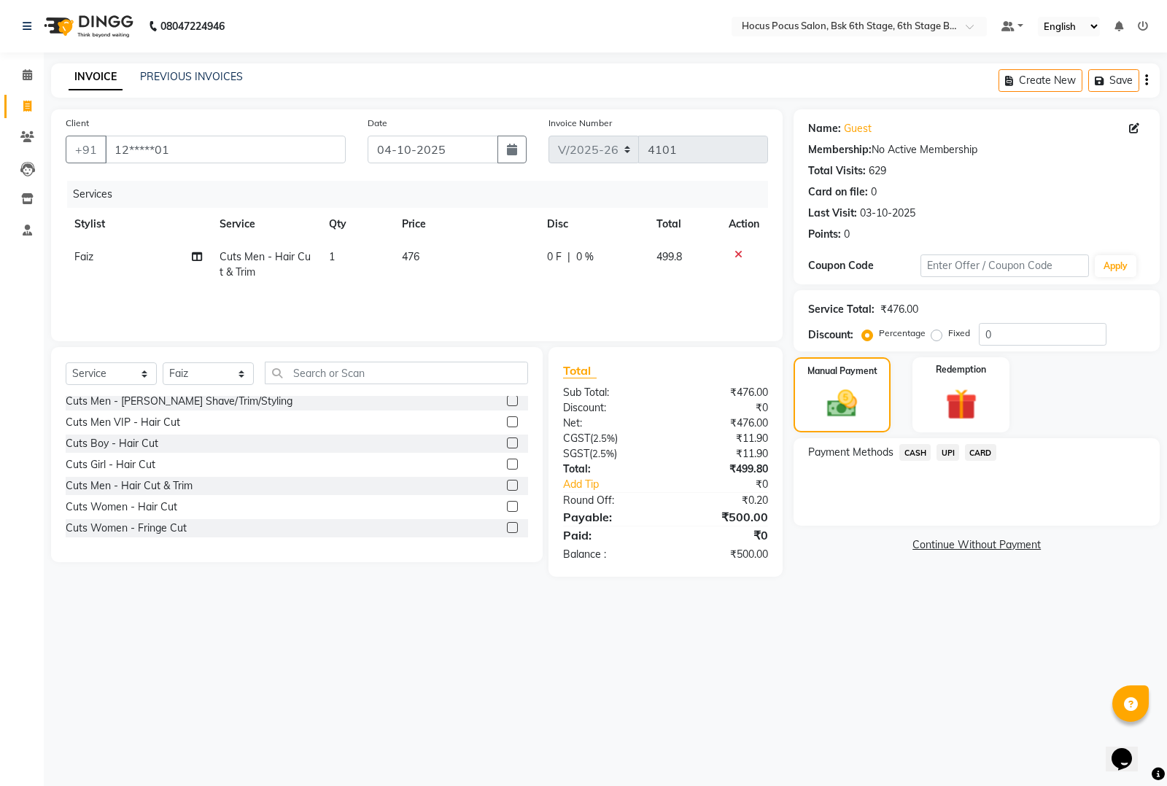
click at [946, 451] on span "UPI" at bounding box center [947, 452] width 23 height 17
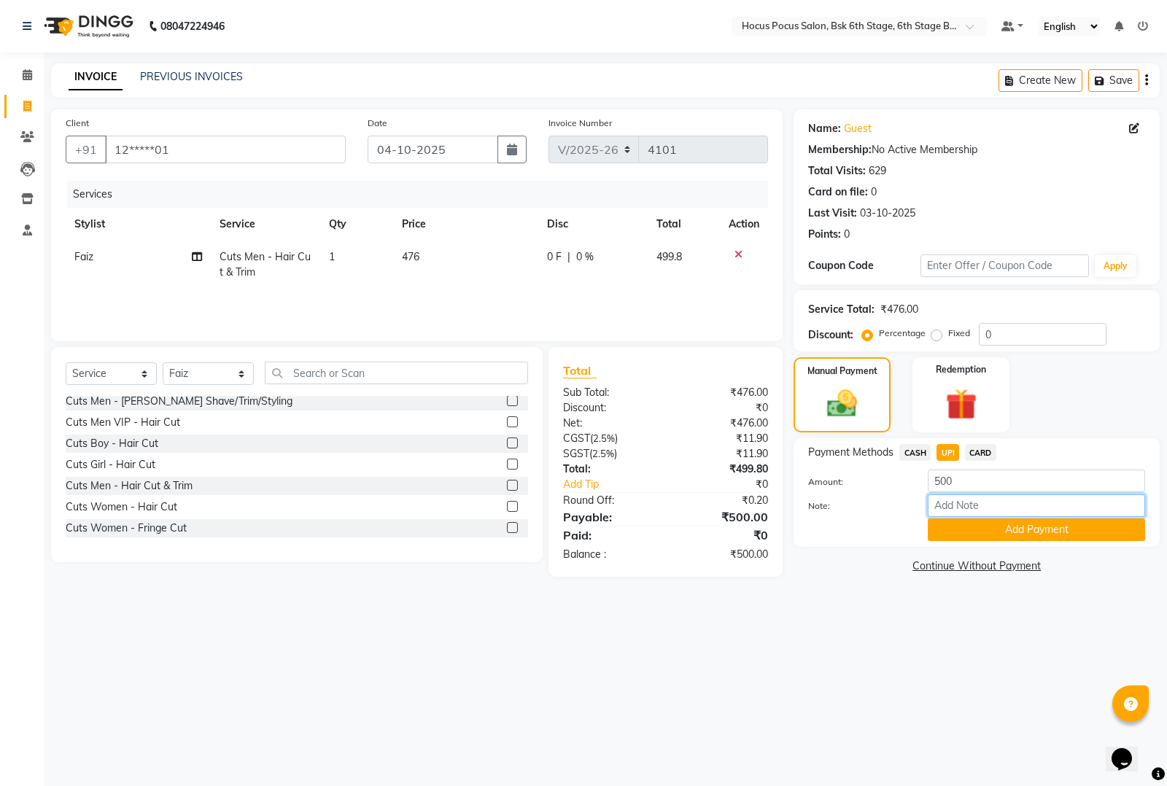
click at [972, 505] on input "Note:" at bounding box center [1036, 505] width 217 height 23
type input "tip 50"
click at [1025, 527] on button "Add Payment" at bounding box center [1036, 530] width 217 height 23
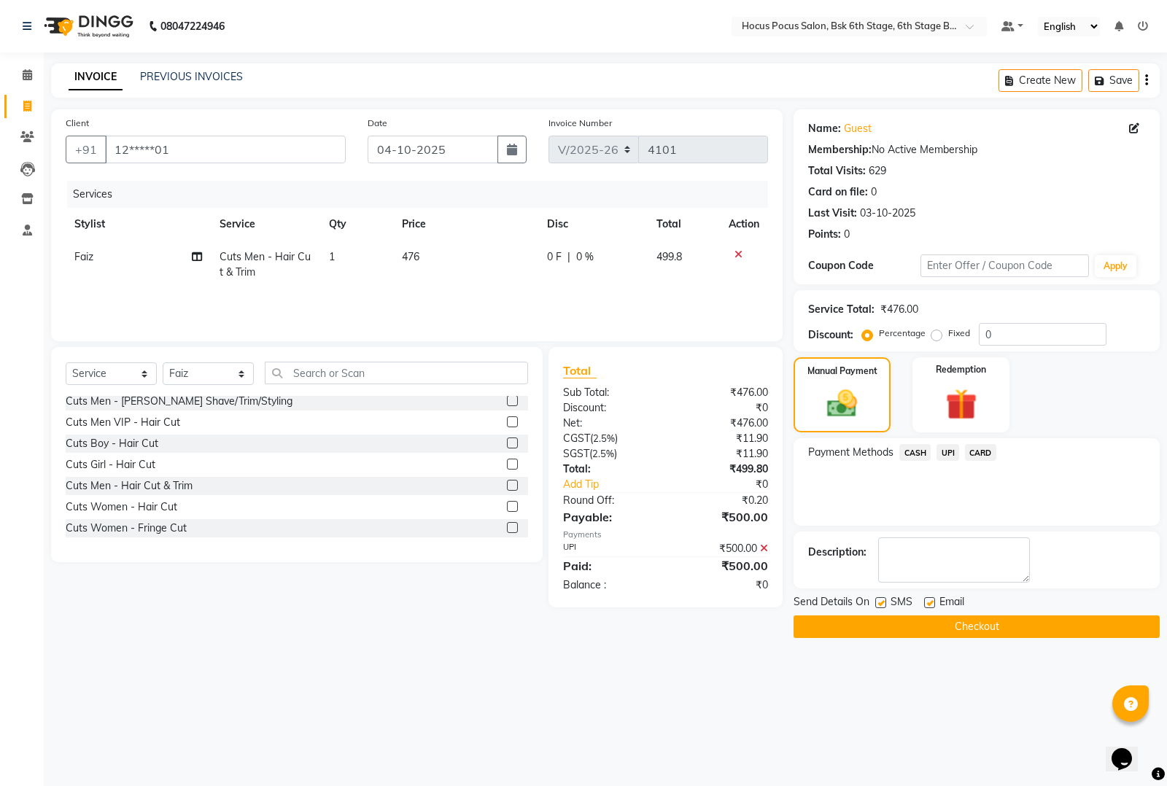
click at [883, 599] on label at bounding box center [880, 602] width 11 height 11
click at [883, 599] on input "checkbox" at bounding box center [879, 603] width 9 height 9
checkbox input "false"
click at [903, 628] on button "Checkout" at bounding box center [976, 627] width 366 height 23
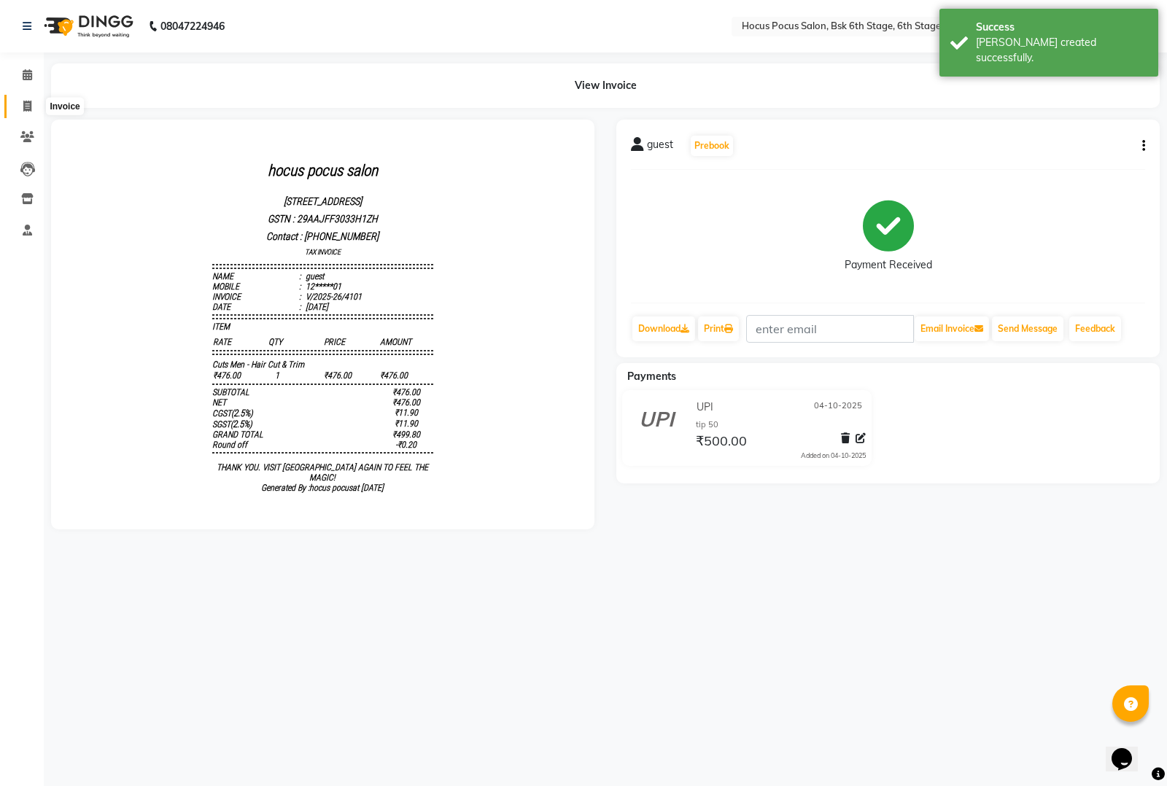
click at [19, 98] on span at bounding box center [28, 106] width 26 height 17
select select "5242"
select select "service"
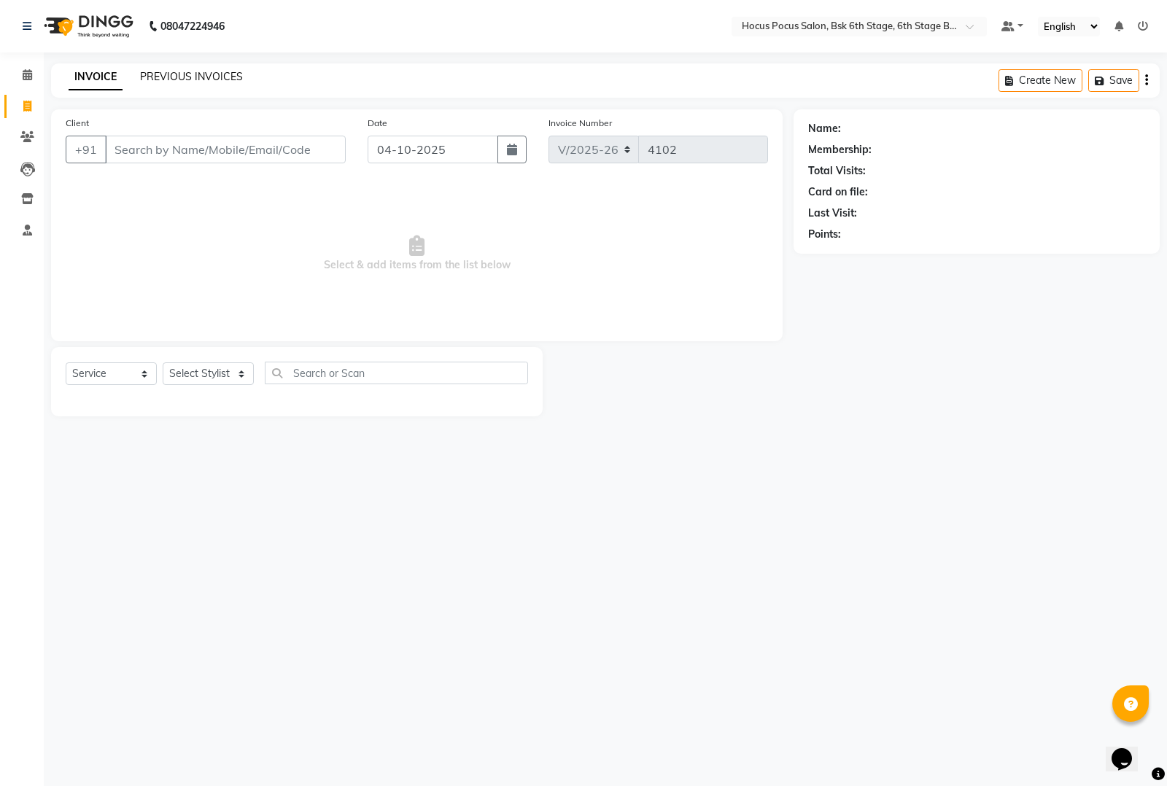
click at [197, 77] on link "PREVIOUS INVOICES" at bounding box center [191, 76] width 103 height 13
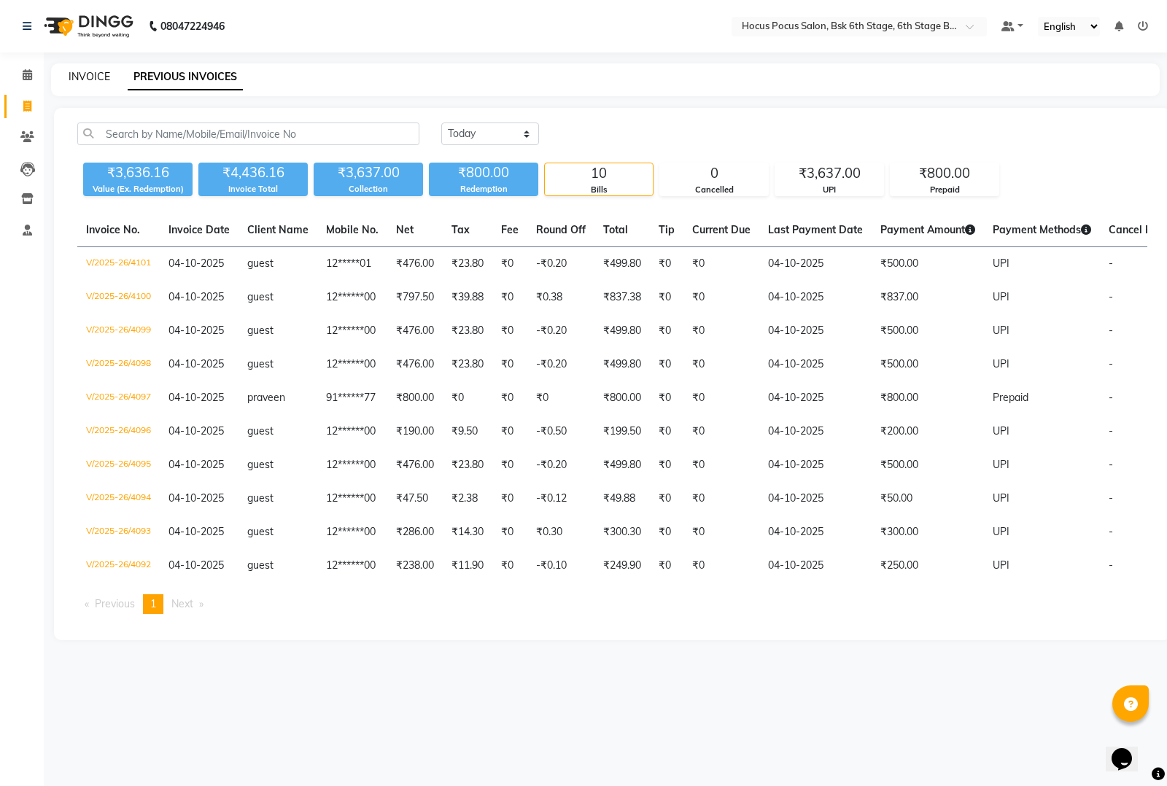
click at [93, 71] on link "INVOICE" at bounding box center [90, 76] width 42 height 13
select select "5242"
select select "service"
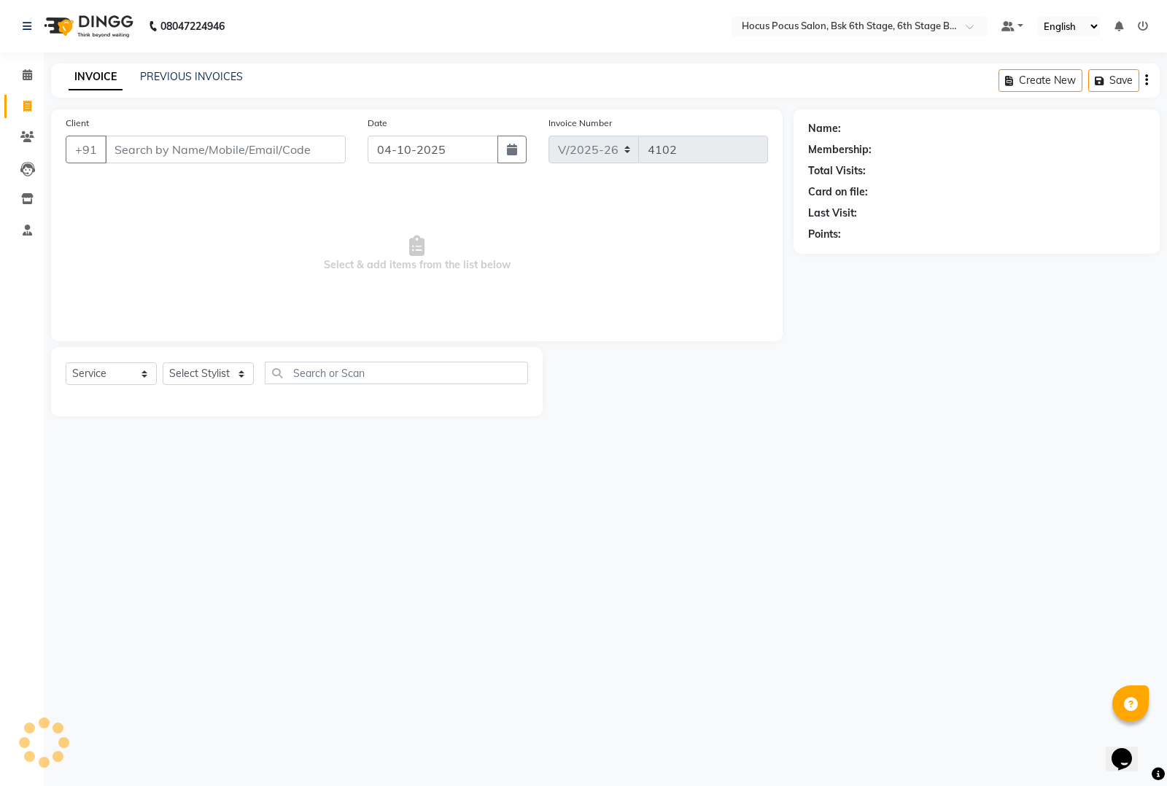
click at [165, 148] on input "Client" at bounding box center [225, 150] width 241 height 28
type input "f"
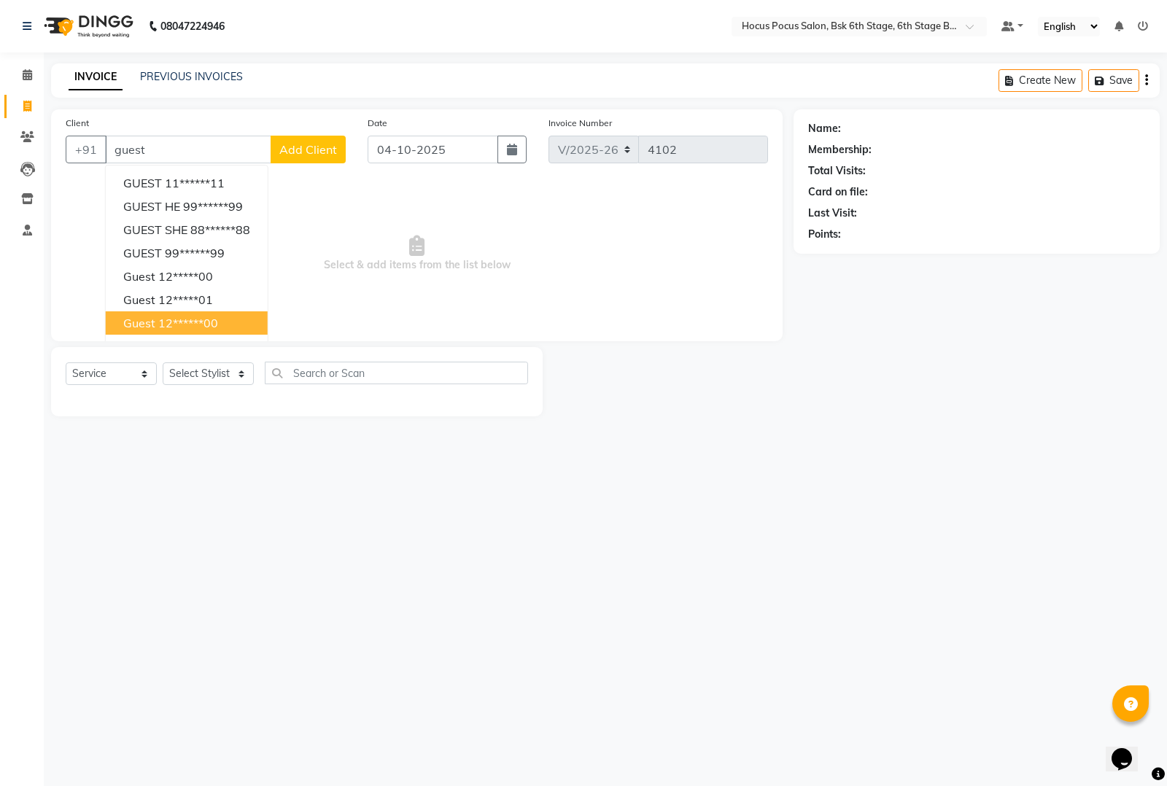
click at [144, 319] on span "guest" at bounding box center [139, 323] width 32 height 15
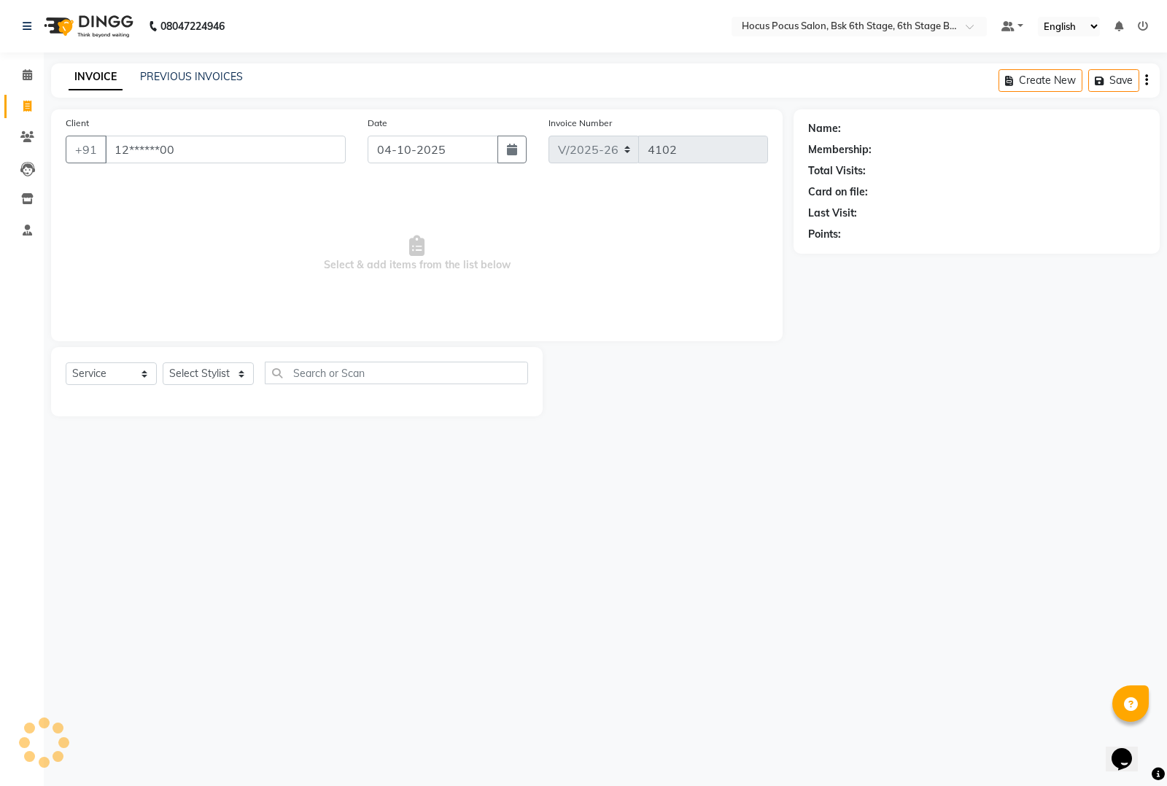
type input "12******00"
click at [206, 370] on select "Select Stylist [PERSON_NAME] hocus pocus [PERSON_NAME] [PERSON_NAME] [PERSON_NA…" at bounding box center [208, 373] width 91 height 23
select select "87767"
click at [163, 362] on select "Select Stylist [PERSON_NAME] hocus pocus [PERSON_NAME] [PERSON_NAME] [PERSON_NA…" at bounding box center [208, 373] width 91 height 23
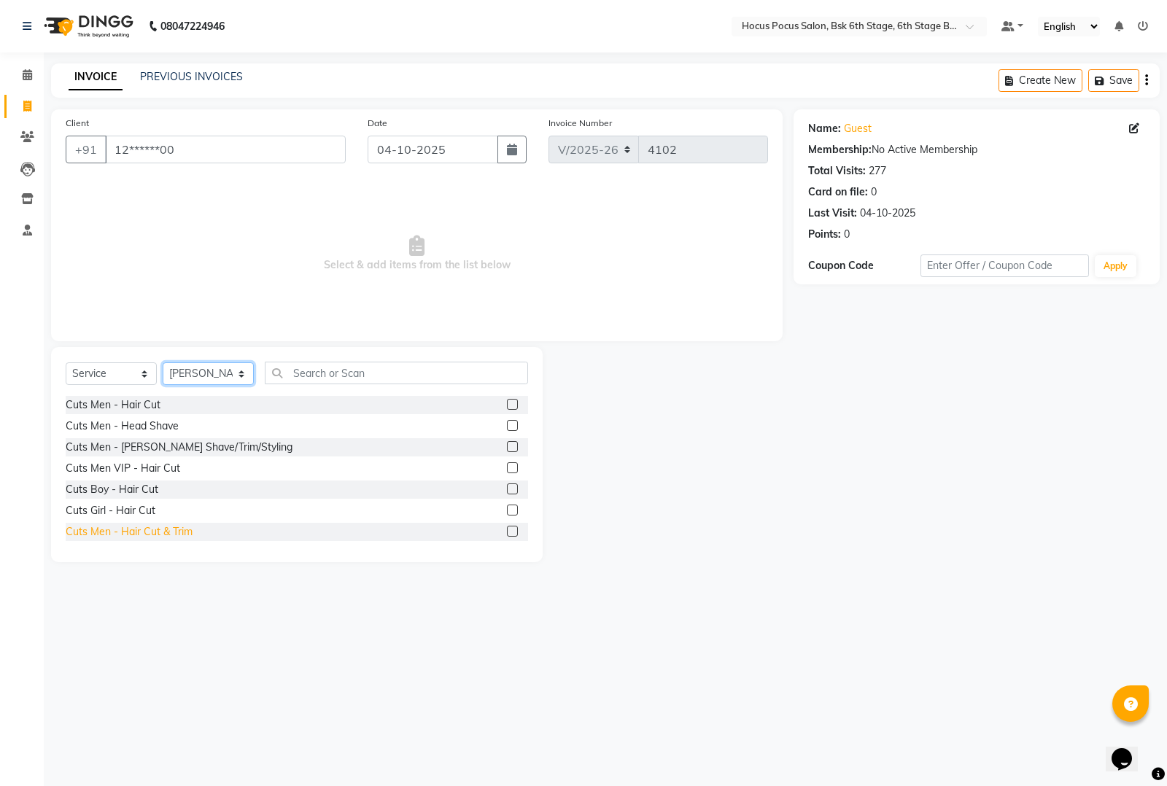
scroll to position [638, 0]
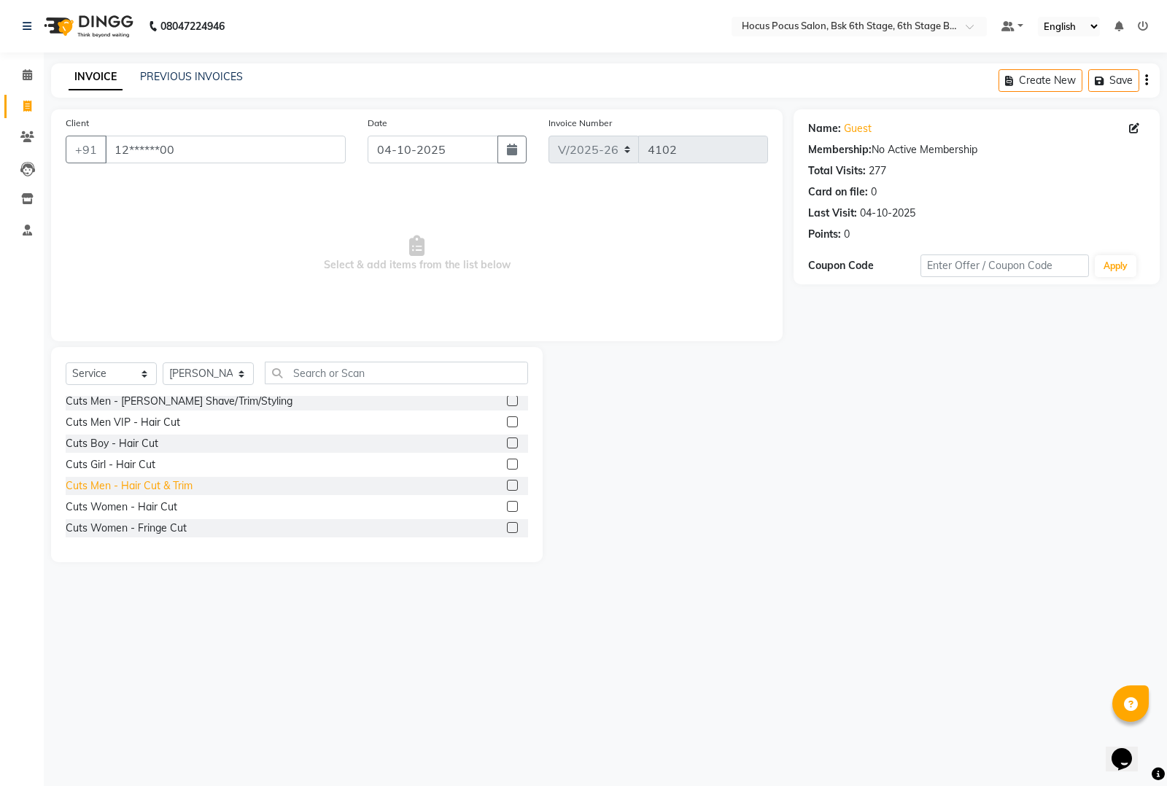
click at [147, 480] on div "Cuts Men - Hair Cut & Trim" at bounding box center [129, 485] width 127 height 15
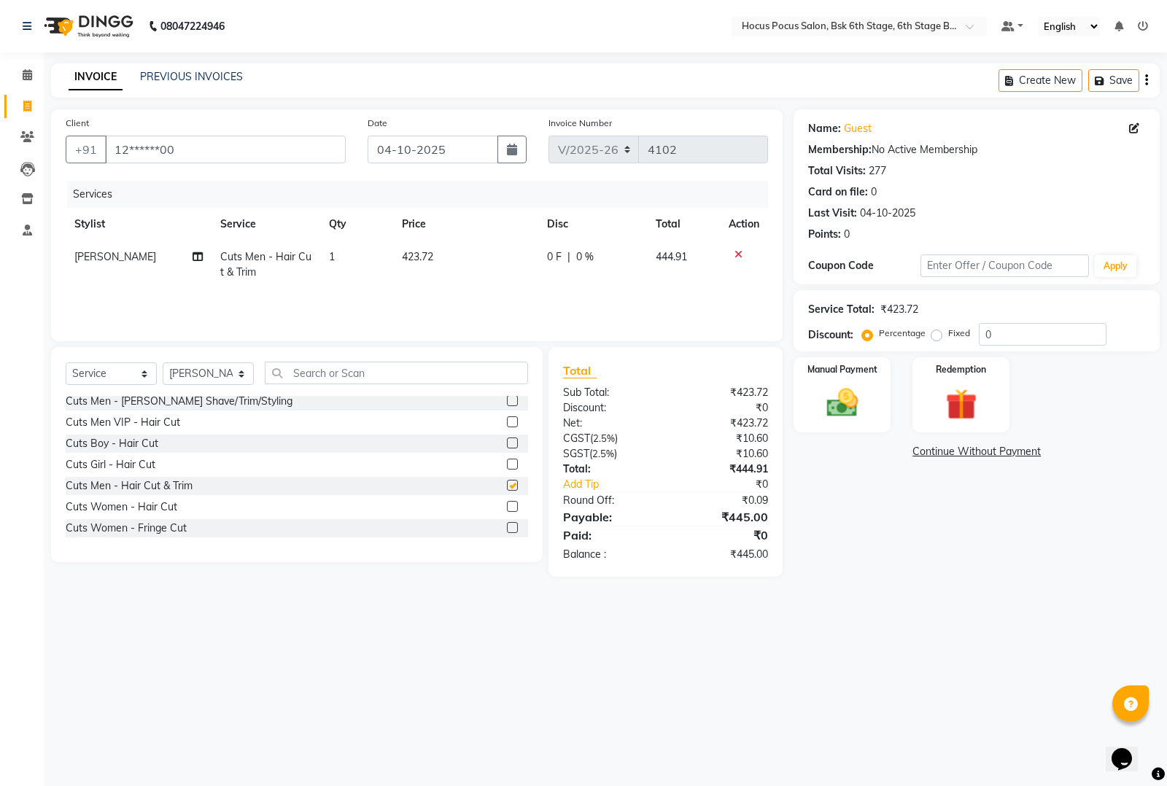
checkbox input "false"
click at [450, 244] on td "423.72" at bounding box center [465, 265] width 145 height 48
select select "87767"
drag, startPoint x: 459, startPoint y: 248, endPoint x: 471, endPoint y: 253, distance: 12.7
click at [462, 249] on input "423.72" at bounding box center [467, 260] width 93 height 23
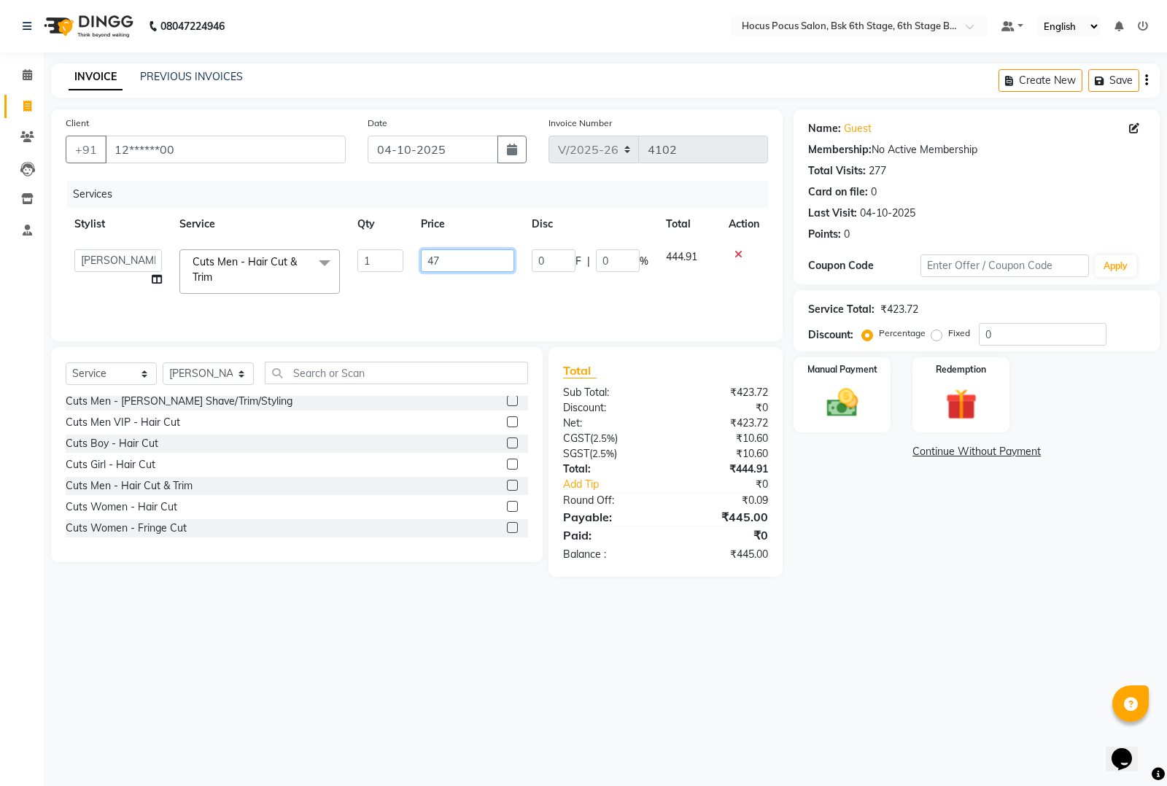
type input "476"
click at [410, 564] on div "Select Service Product Membership Package Voucher Prepaid Gift Card Select Styl…" at bounding box center [291, 462] width 502 height 230
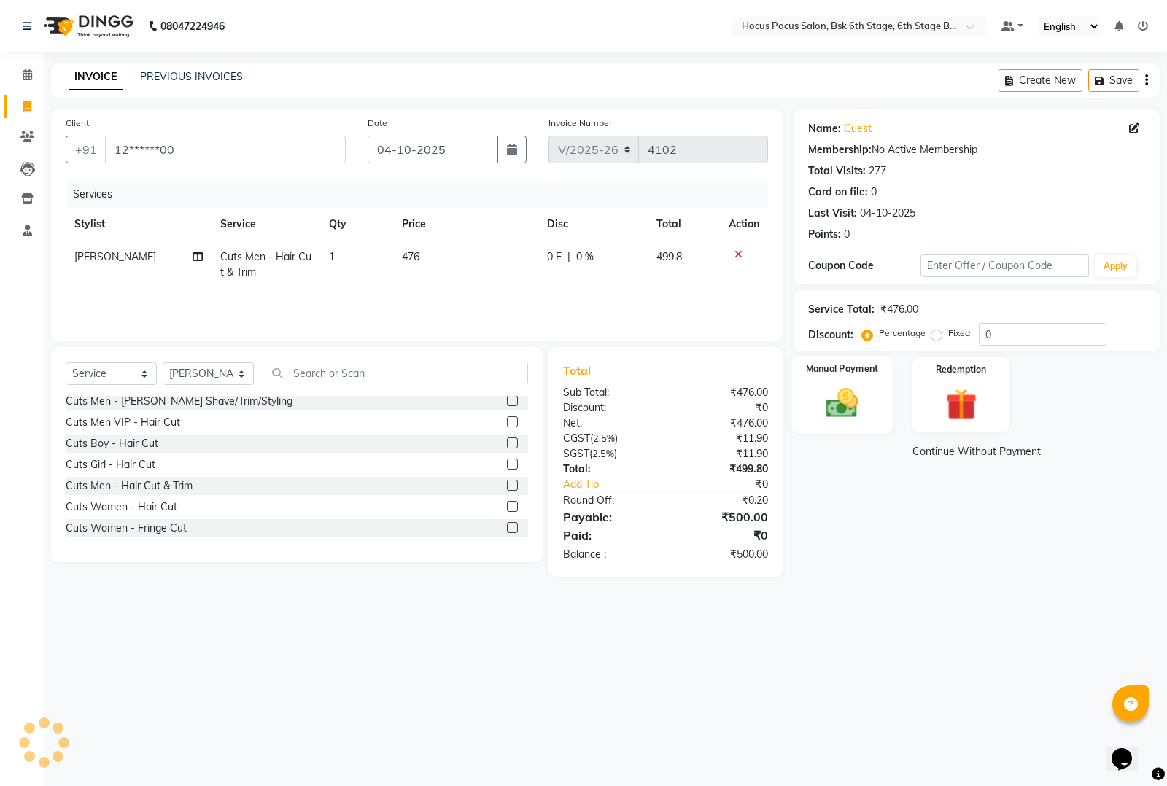
click at [851, 407] on img at bounding box center [842, 402] width 53 height 37
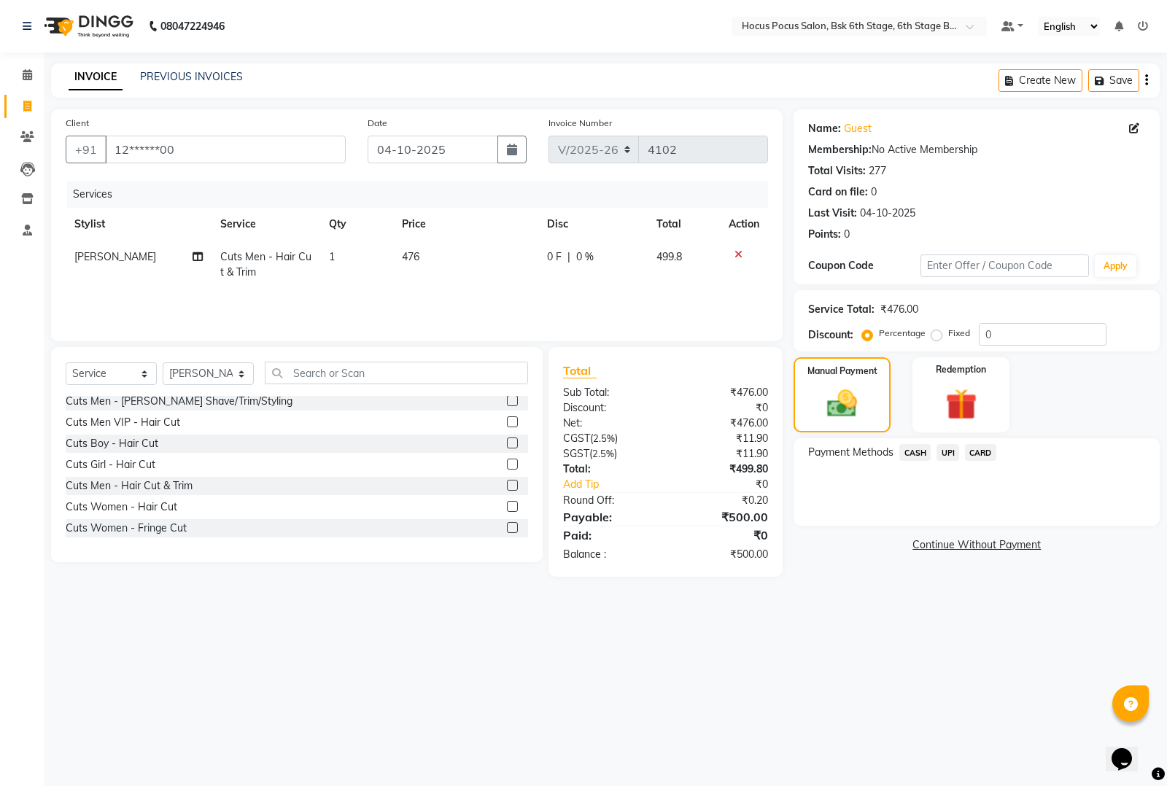
click at [943, 452] on span "UPI" at bounding box center [947, 452] width 23 height 17
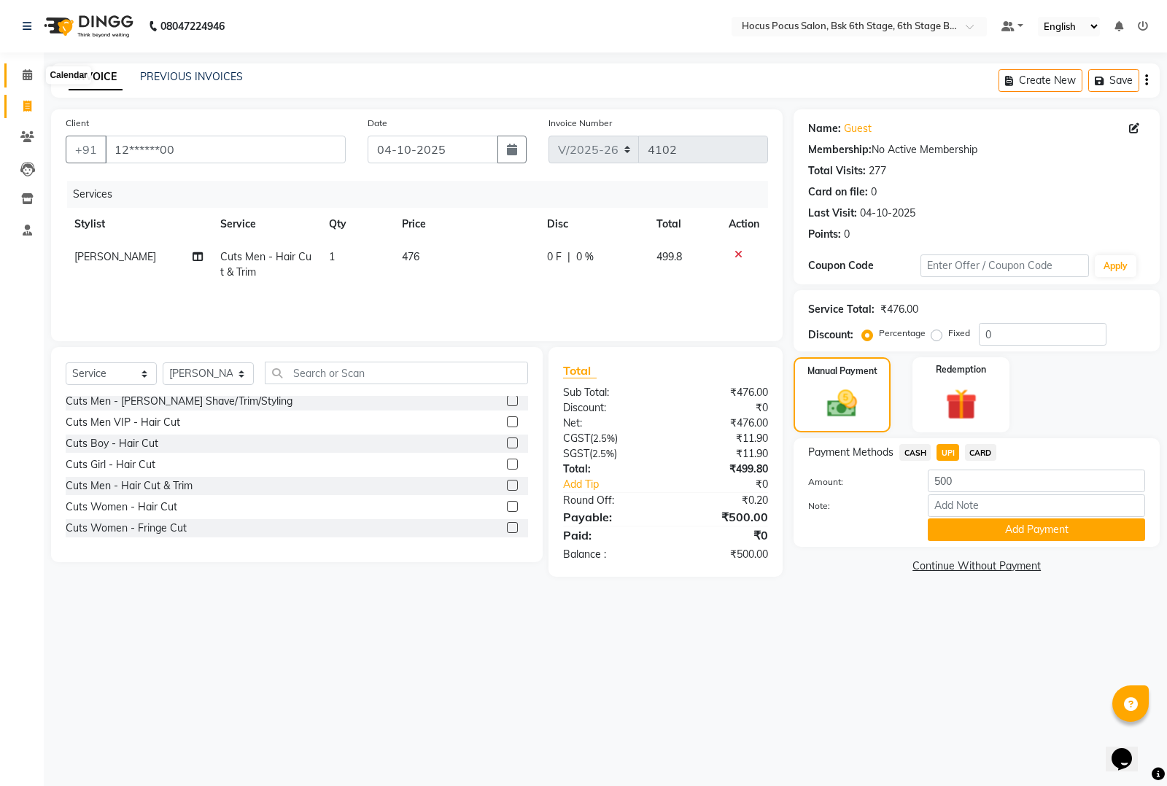
click at [31, 74] on icon at bounding box center [27, 74] width 9 height 11
click at [1109, 71] on button "Save" at bounding box center [1113, 80] width 51 height 23
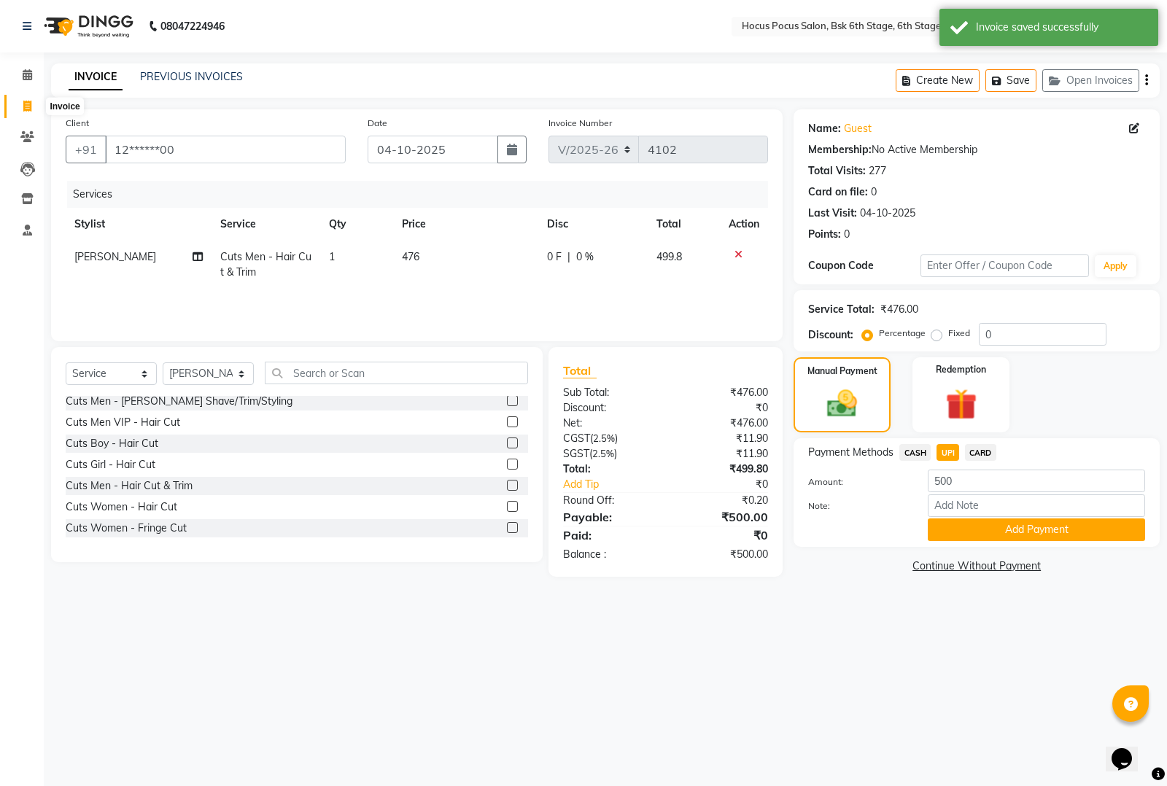
click at [31, 98] on span at bounding box center [28, 106] width 26 height 17
select select "service"
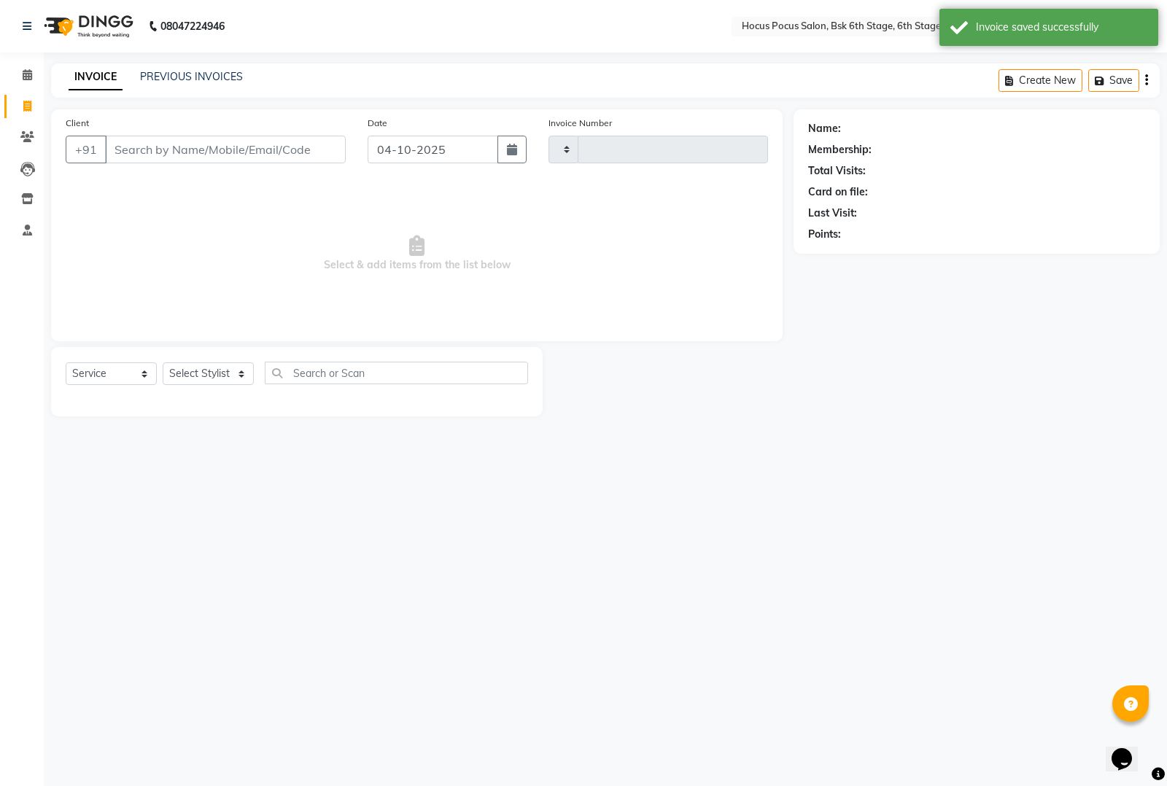
type input "4102"
select select "5242"
click at [35, 73] on span at bounding box center [28, 75] width 26 height 17
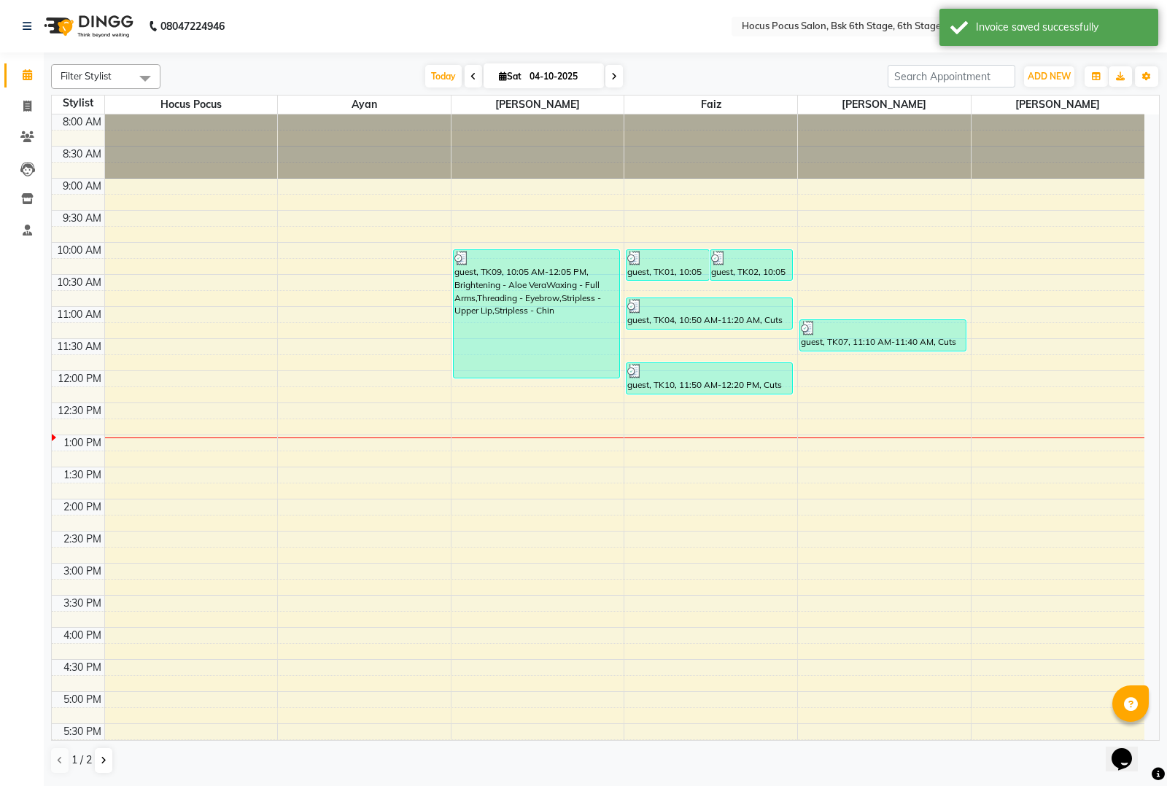
click at [132, 77] on span at bounding box center [145, 78] width 29 height 28
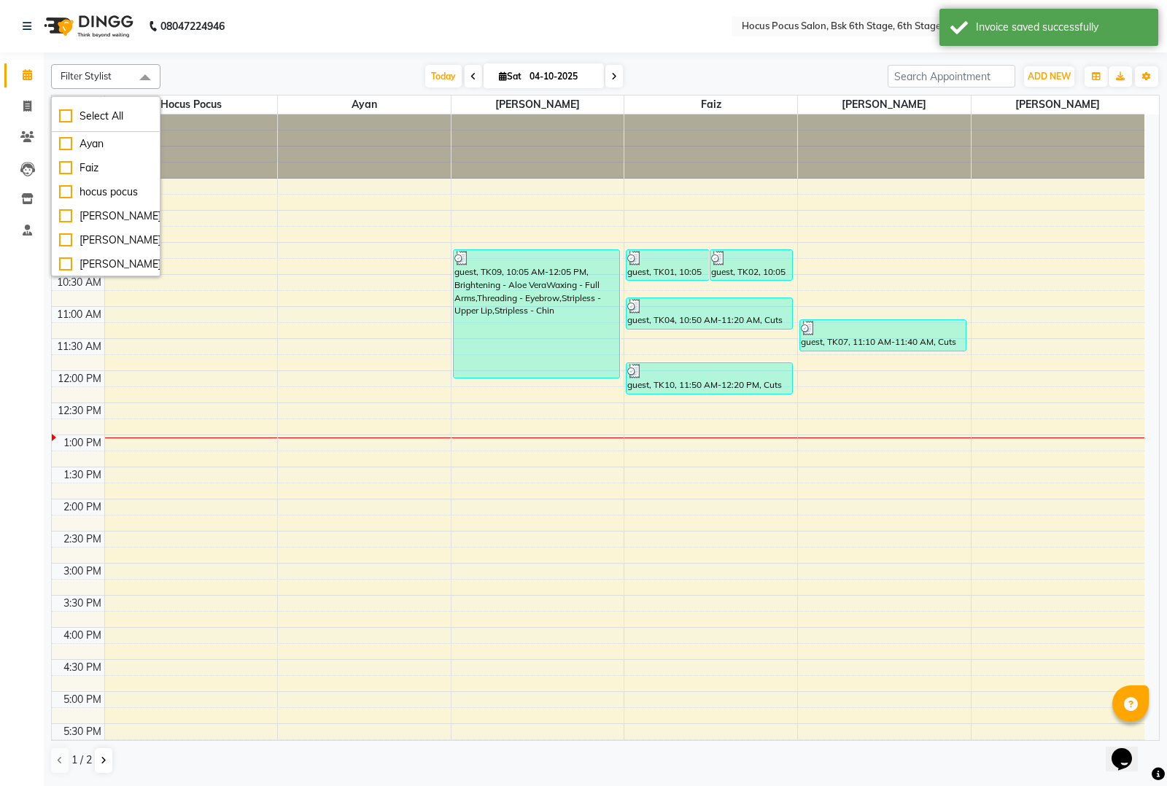
click at [150, 80] on span at bounding box center [145, 78] width 29 height 28
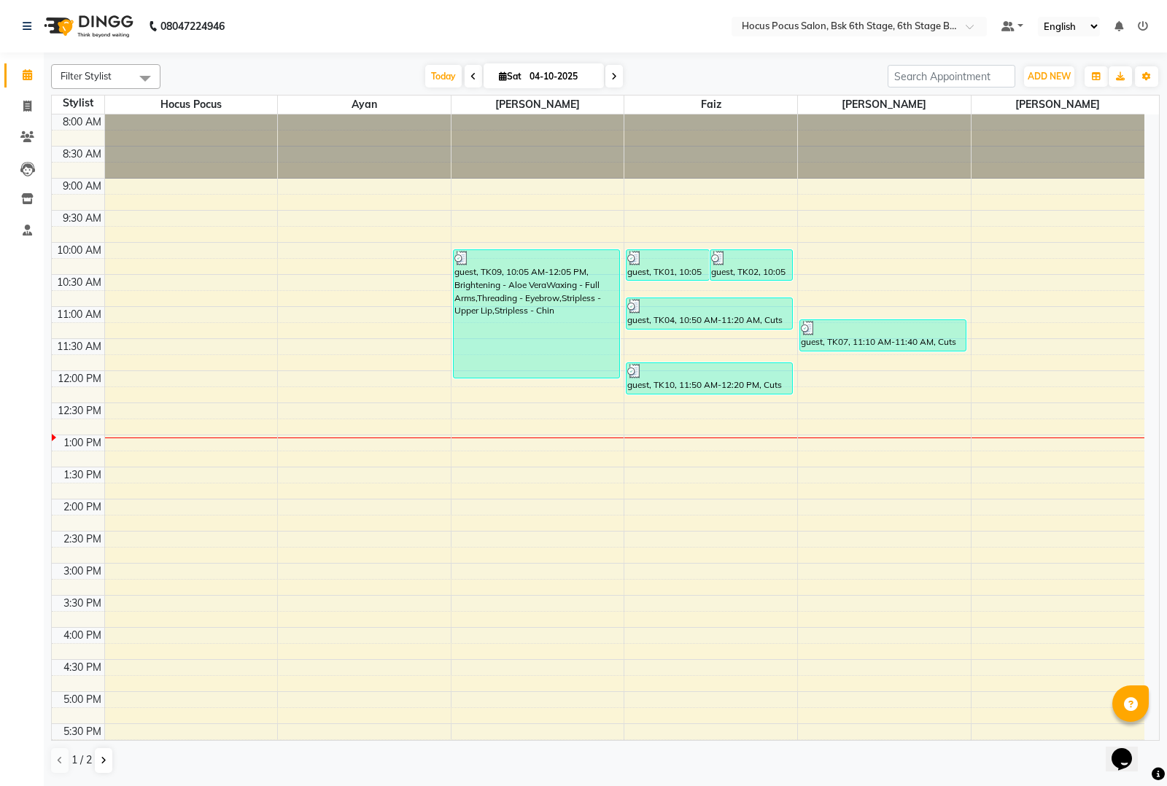
click at [150, 80] on span at bounding box center [145, 78] width 29 height 28
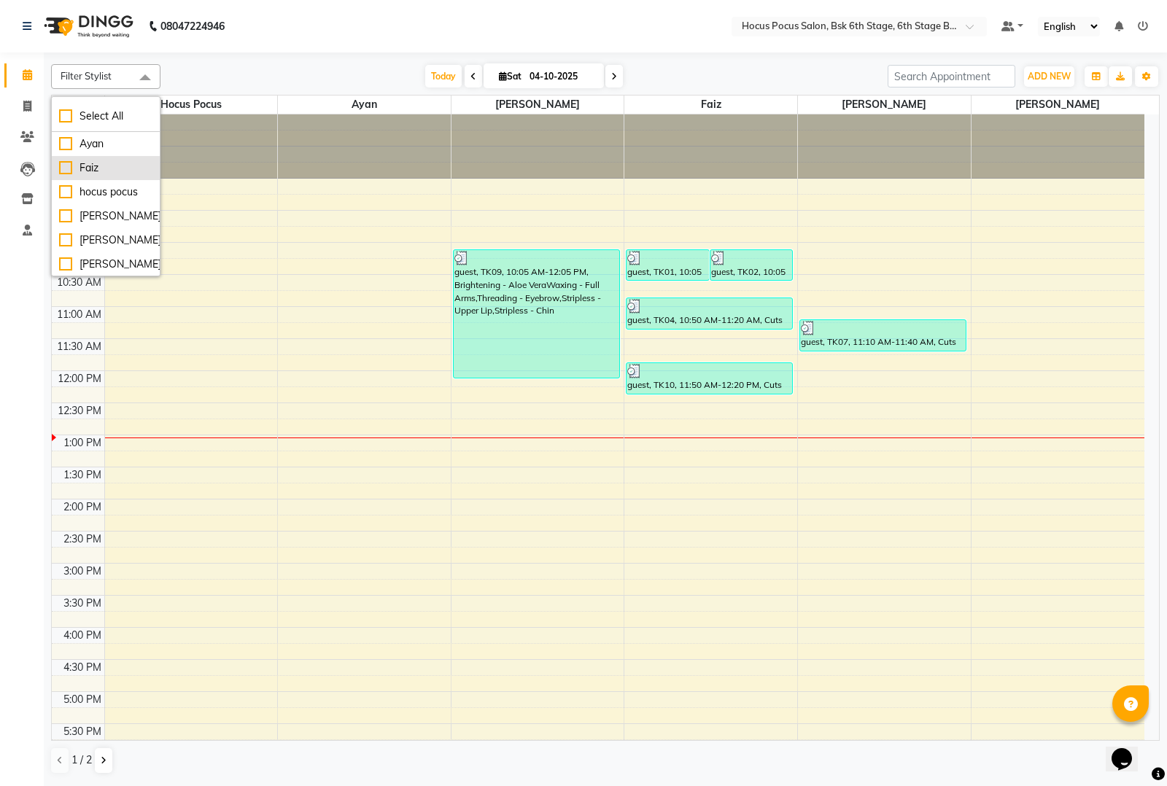
click at [66, 166] on div "Faiz" at bounding box center [105, 167] width 93 height 15
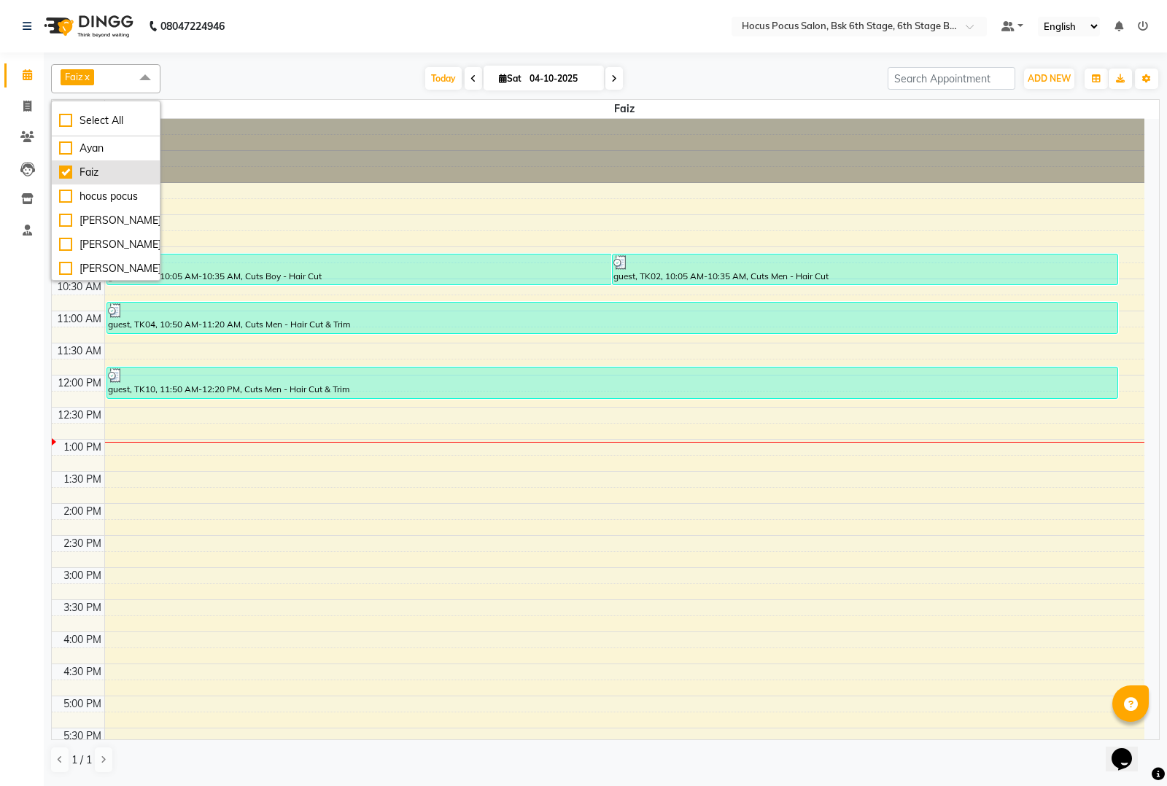
click at [66, 172] on div "Faiz" at bounding box center [105, 172] width 93 height 15
checkbox input "false"
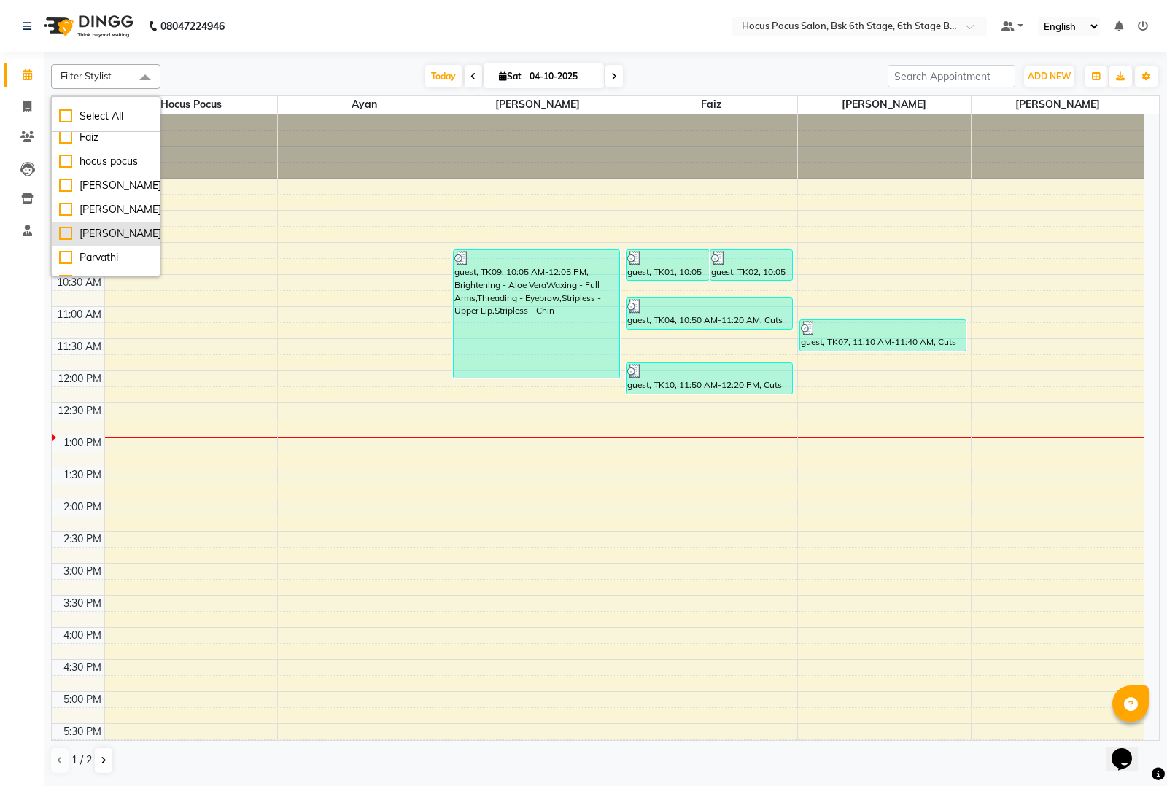
scroll to position [48, 0]
click at [63, 260] on div "Sai" at bounding box center [105, 264] width 93 height 15
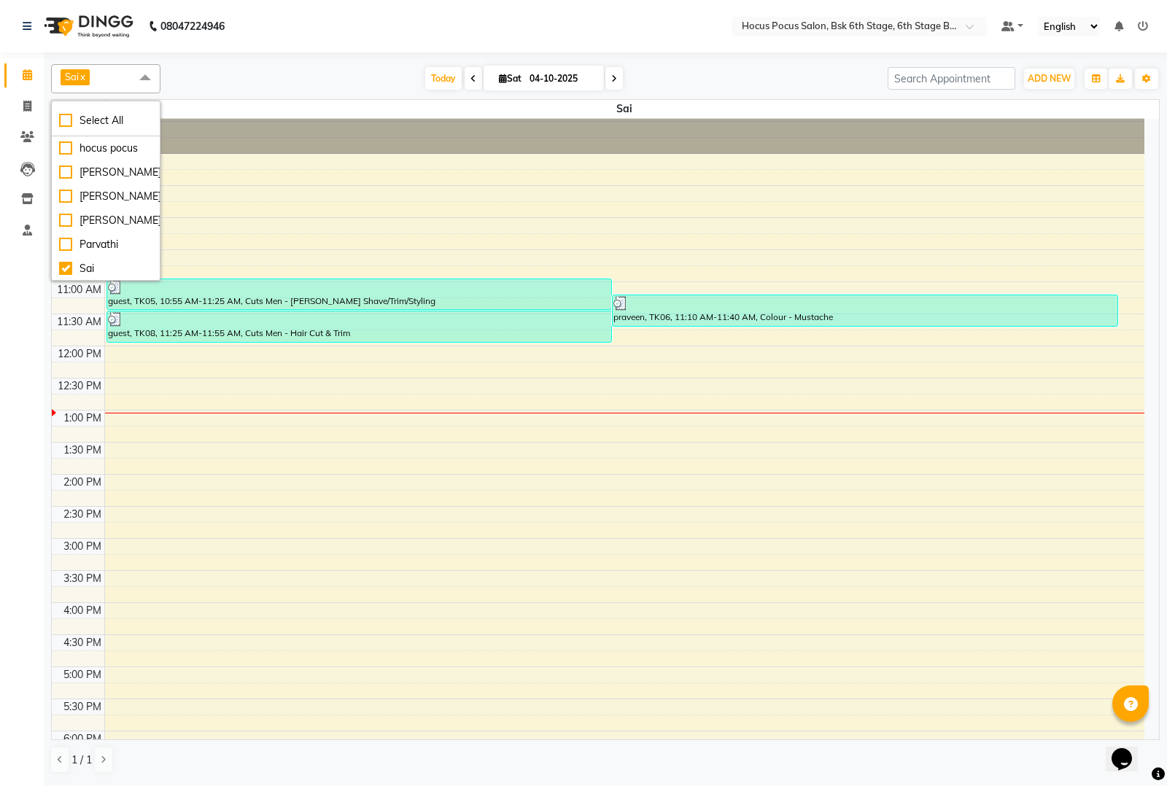
scroll to position [0, 0]
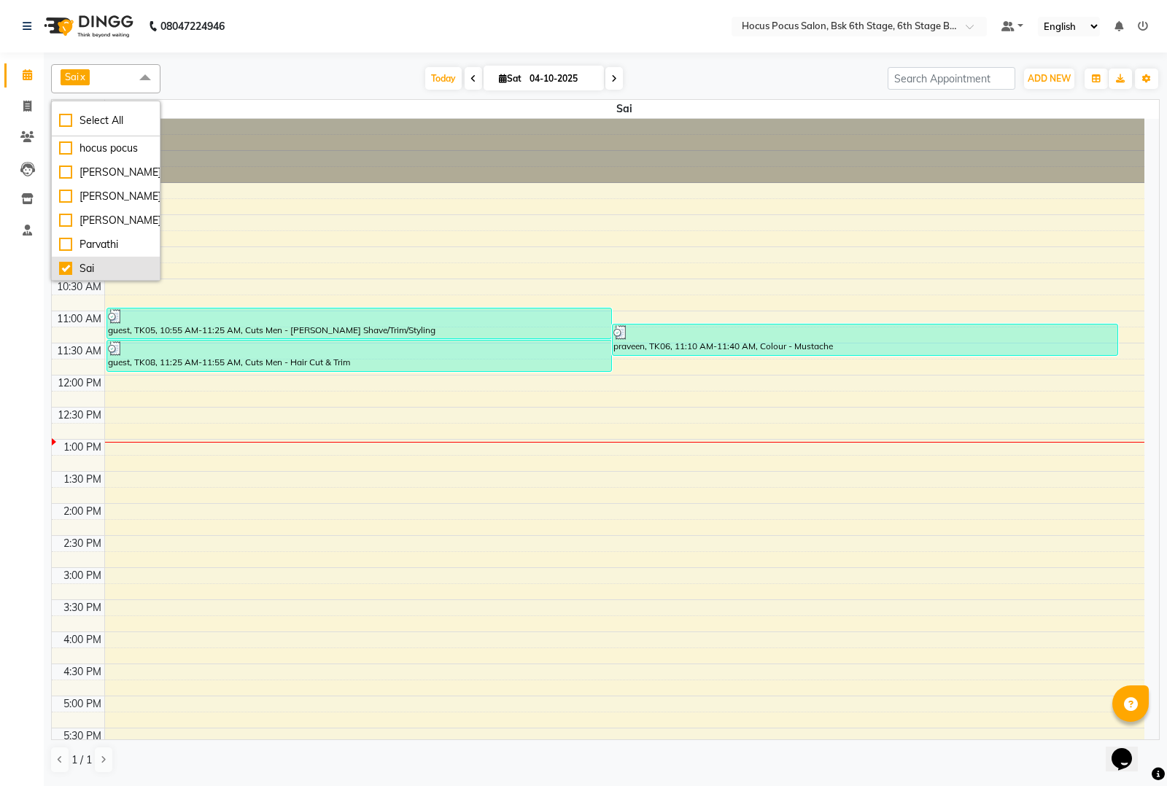
click at [68, 266] on div "Sai" at bounding box center [105, 268] width 93 height 15
checkbox input "false"
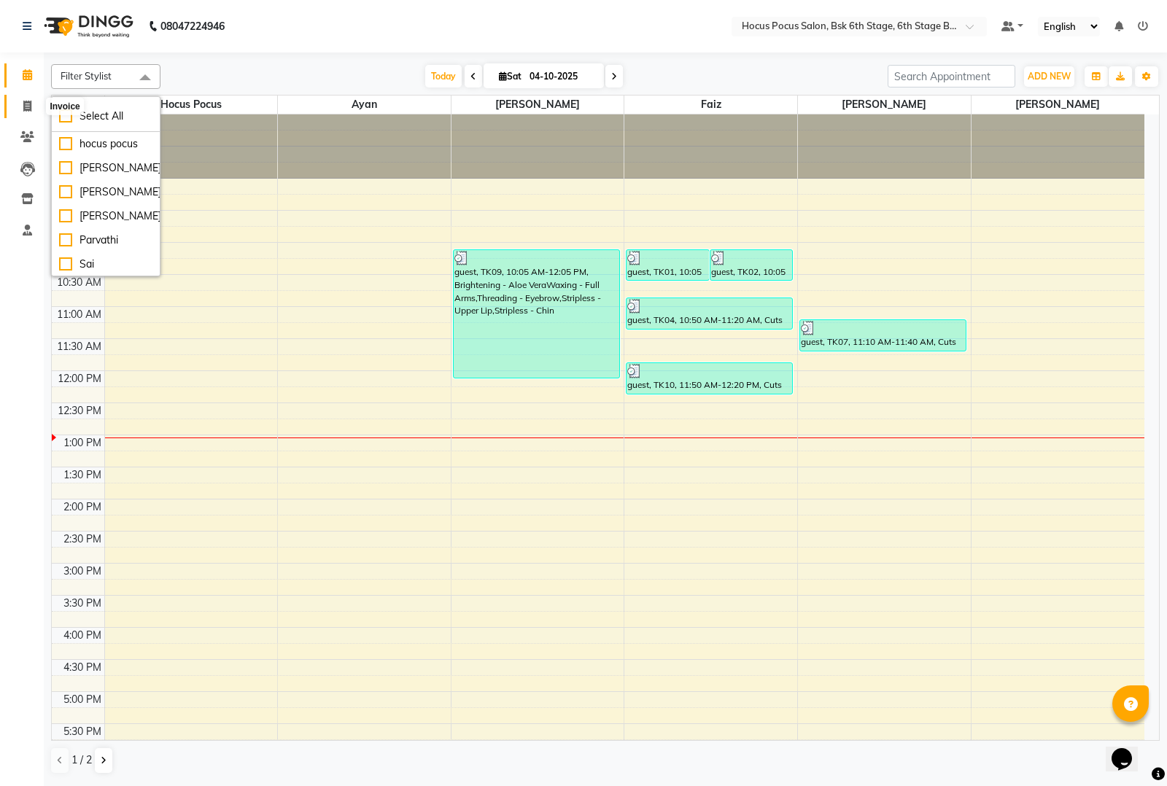
click at [26, 102] on icon at bounding box center [27, 106] width 8 height 11
select select "service"
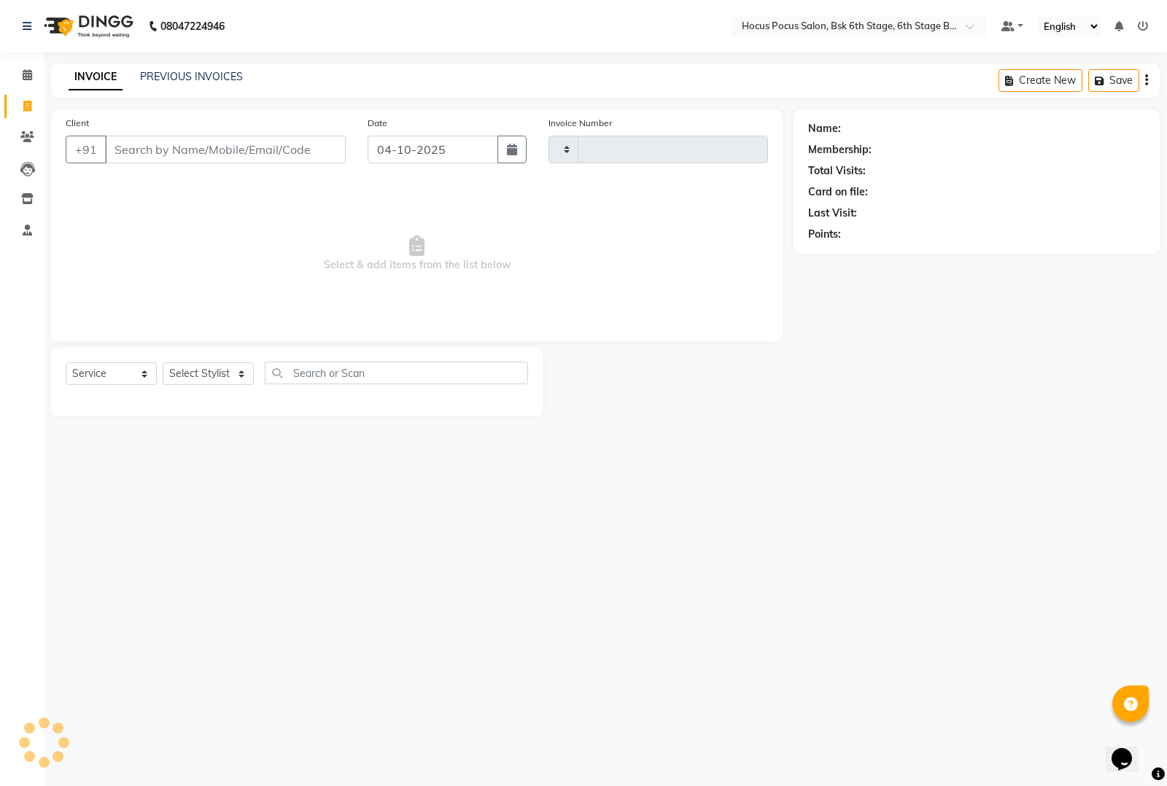
type input "4102"
select select "5242"
click at [589, 354] on div at bounding box center [668, 381] width 251 height 69
click at [198, 74] on link "PREVIOUS INVOICES" at bounding box center [191, 76] width 103 height 13
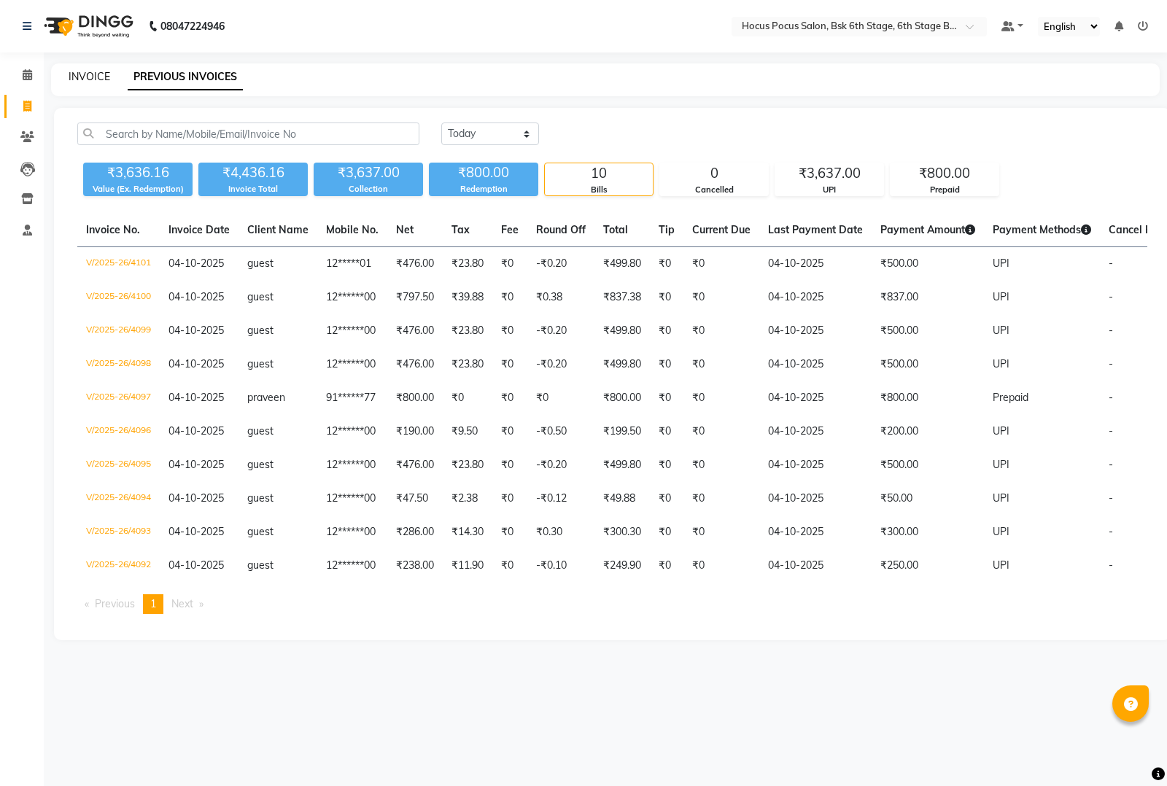
click at [79, 78] on link "INVOICE" at bounding box center [90, 76] width 42 height 13
select select "service"
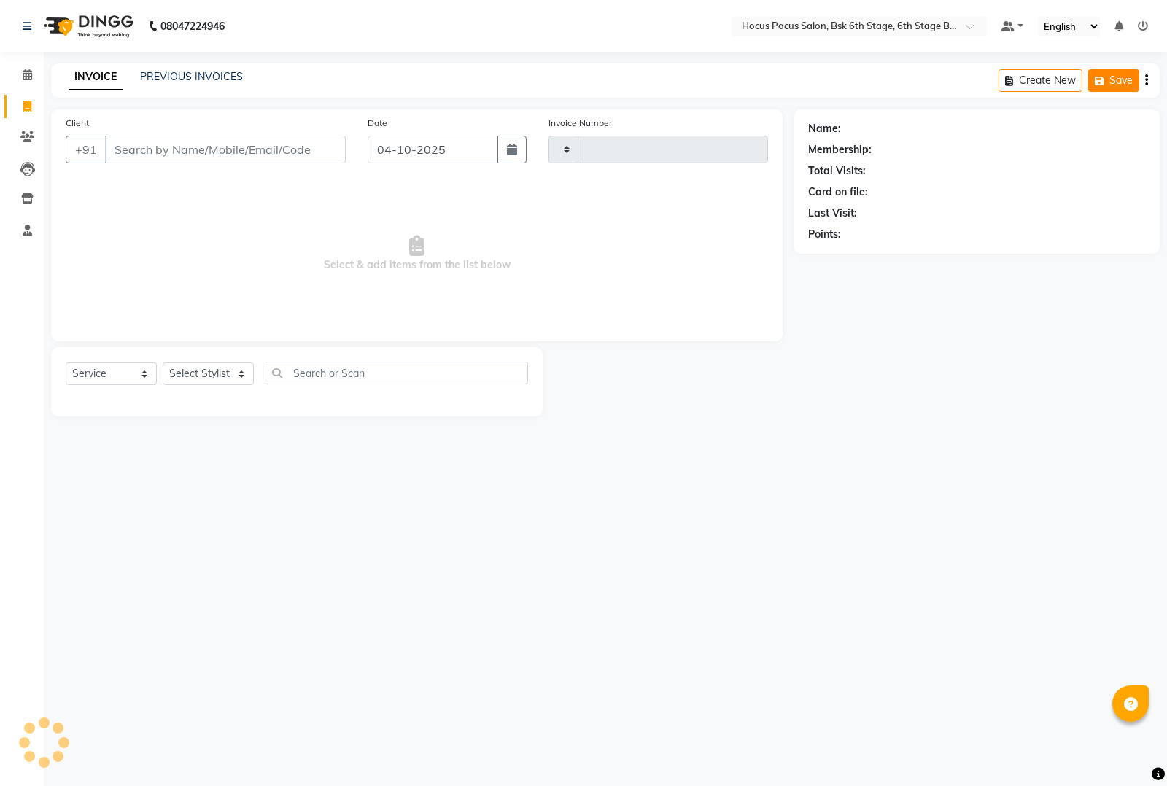
type input "4102"
select select "5242"
click at [1092, 86] on button "Open Invoices" at bounding box center [1090, 80] width 97 height 23
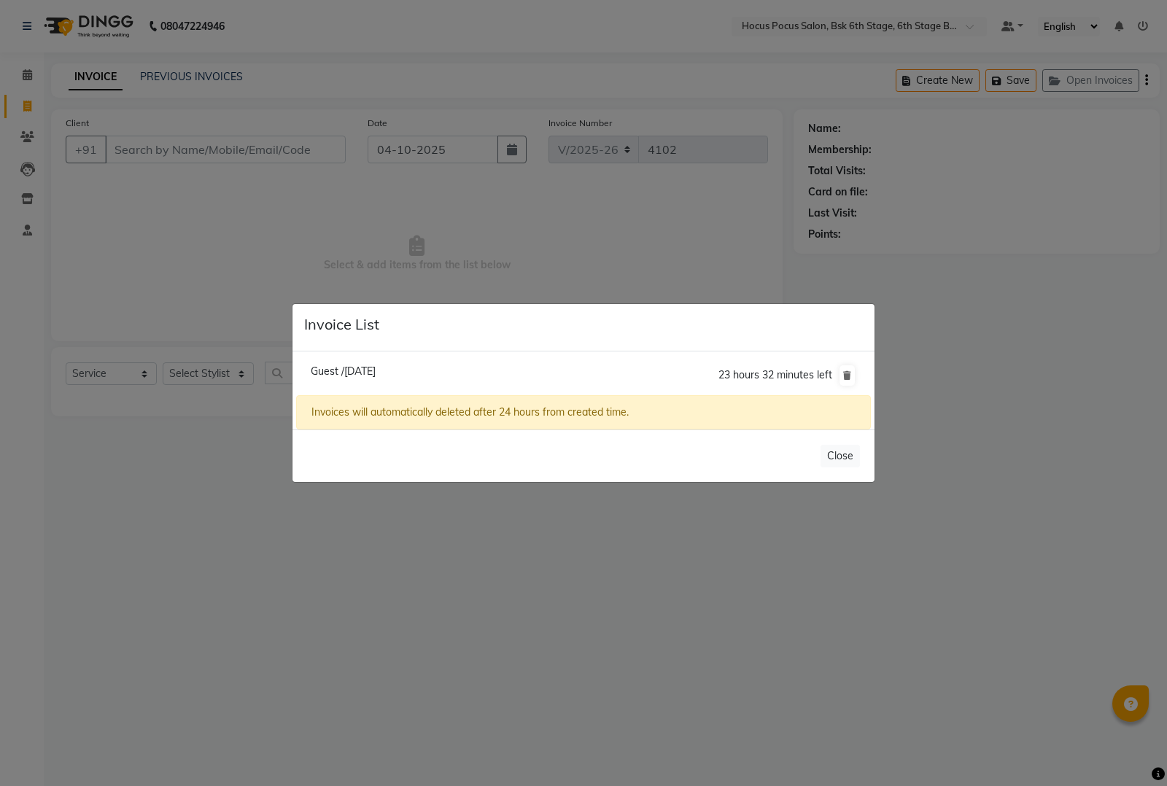
click at [336, 366] on span "Guest /04 October 2025" at bounding box center [343, 371] width 65 height 13
type input "12******00"
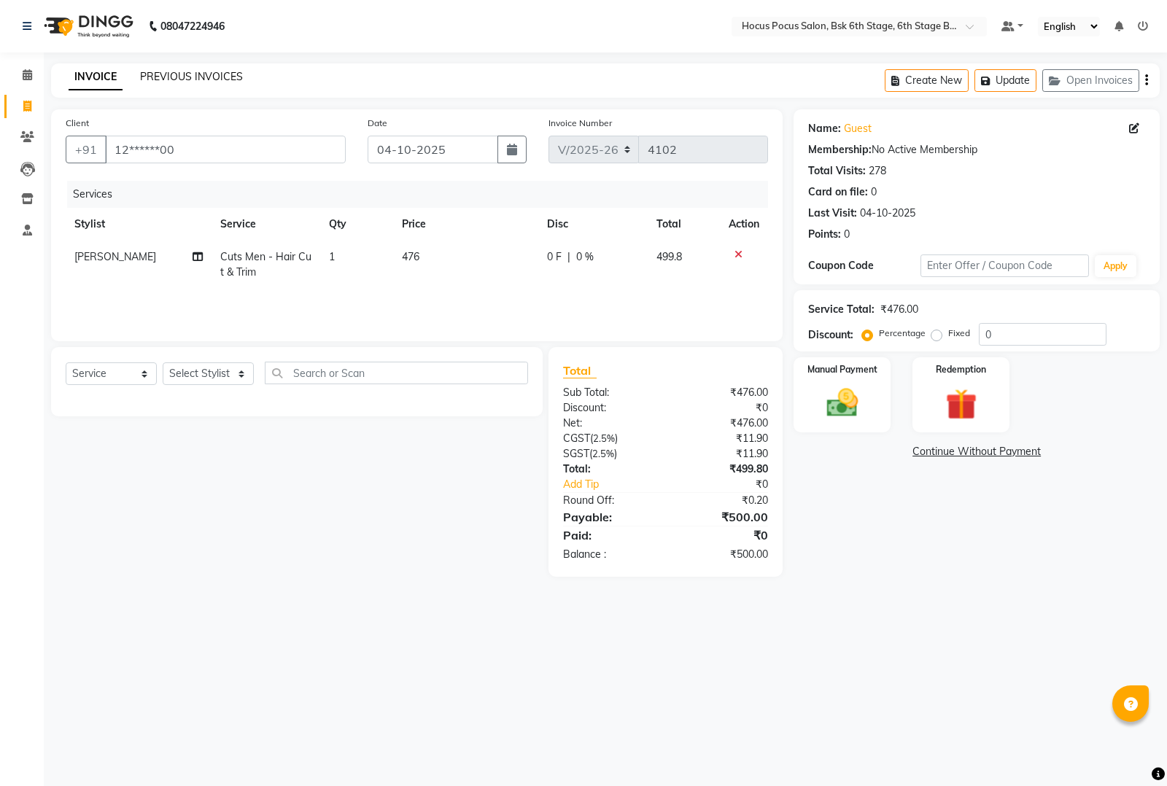
click at [168, 82] on link "PREVIOUS INVOICES" at bounding box center [191, 76] width 103 height 13
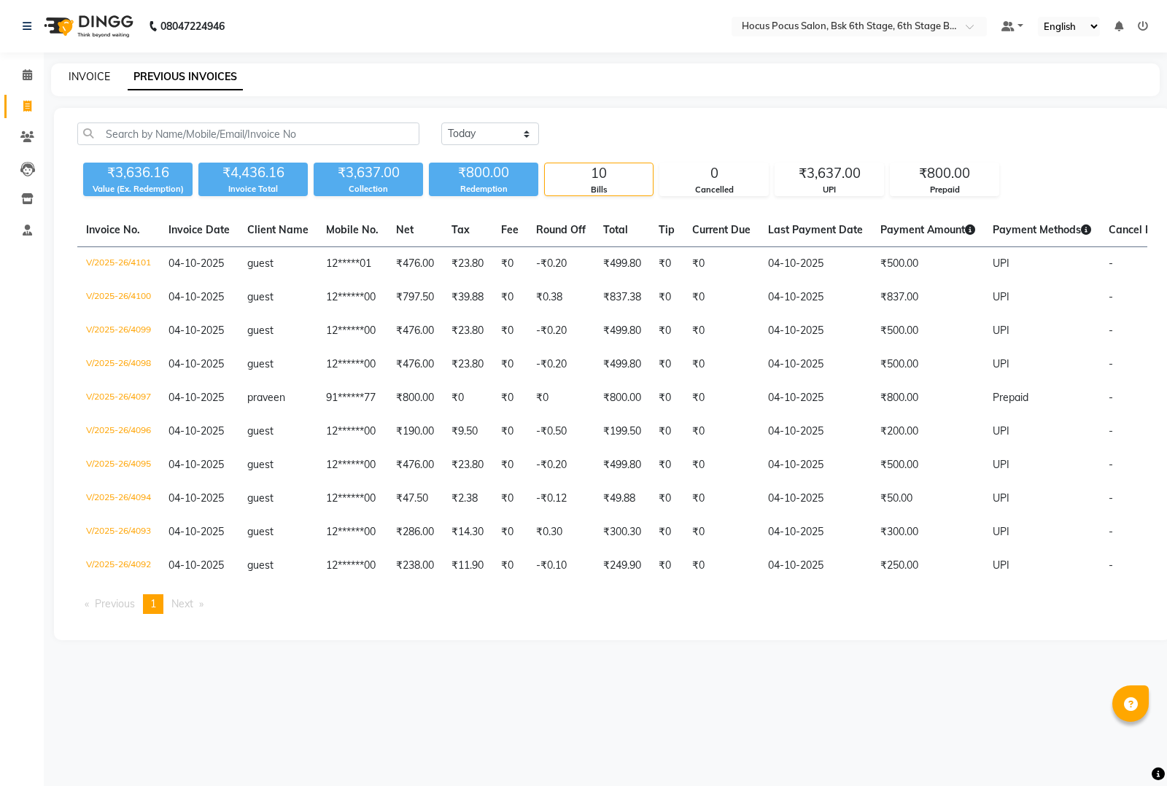
click at [96, 74] on link "INVOICE" at bounding box center [90, 76] width 42 height 13
select select "5242"
select select "service"
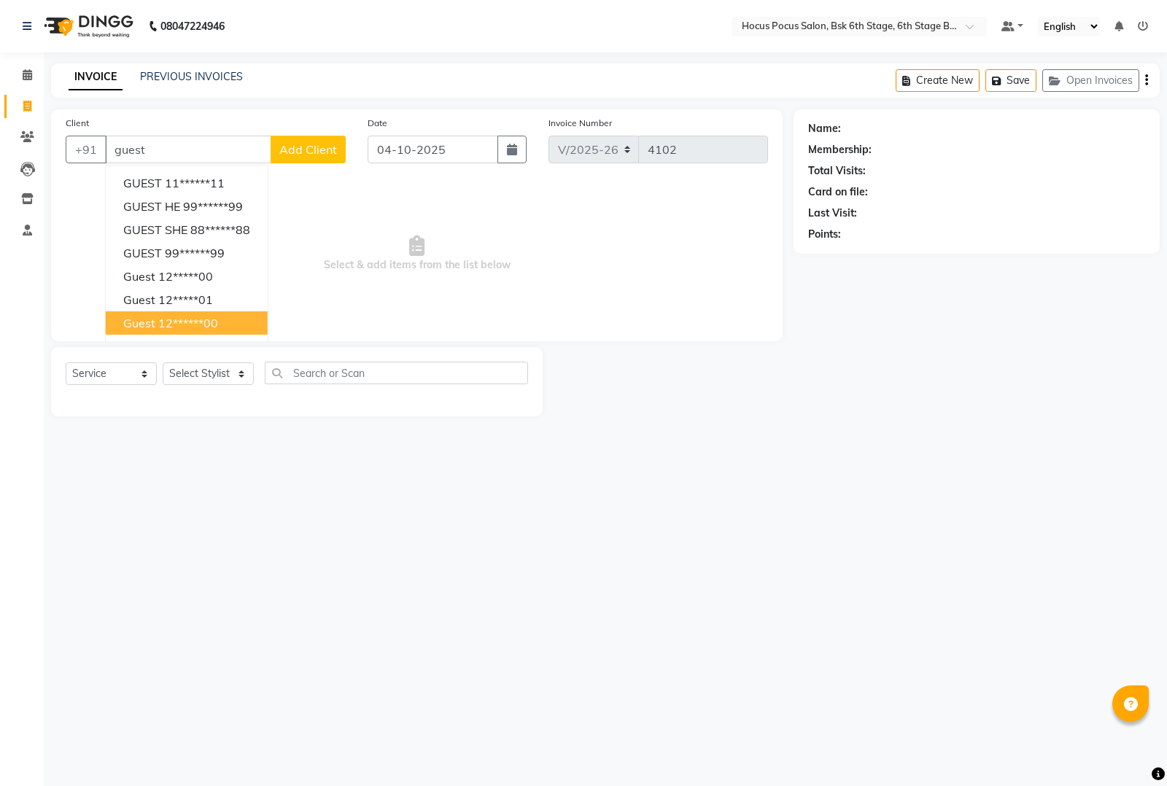
click at [176, 317] on ngb-highlight "12******00" at bounding box center [188, 323] width 60 height 15
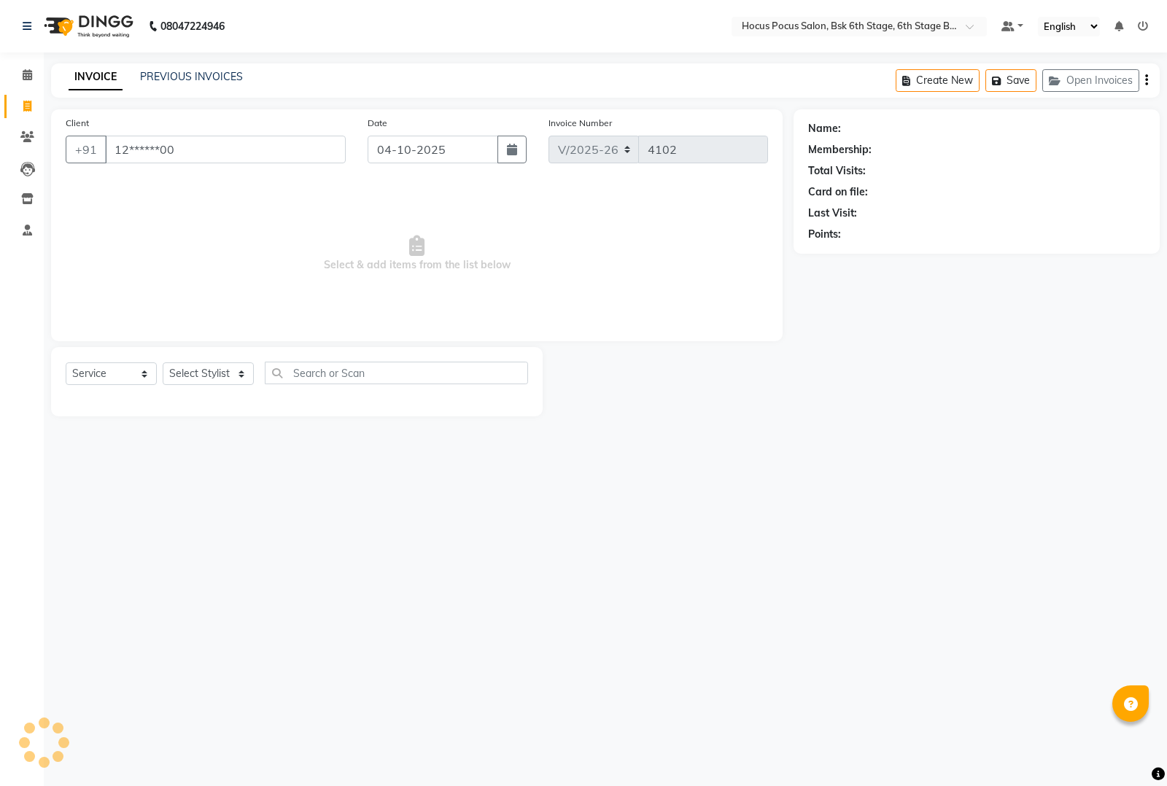
type input "12******00"
click at [215, 369] on select "Select Stylist [PERSON_NAME] hocus pocus [PERSON_NAME] [PERSON_NAME] [PERSON_NA…" at bounding box center [208, 373] width 91 height 23
select select "87767"
click at [163, 362] on select "Select Stylist [PERSON_NAME] hocus pocus [PERSON_NAME] [PERSON_NAME] [PERSON_NA…" at bounding box center [208, 373] width 91 height 23
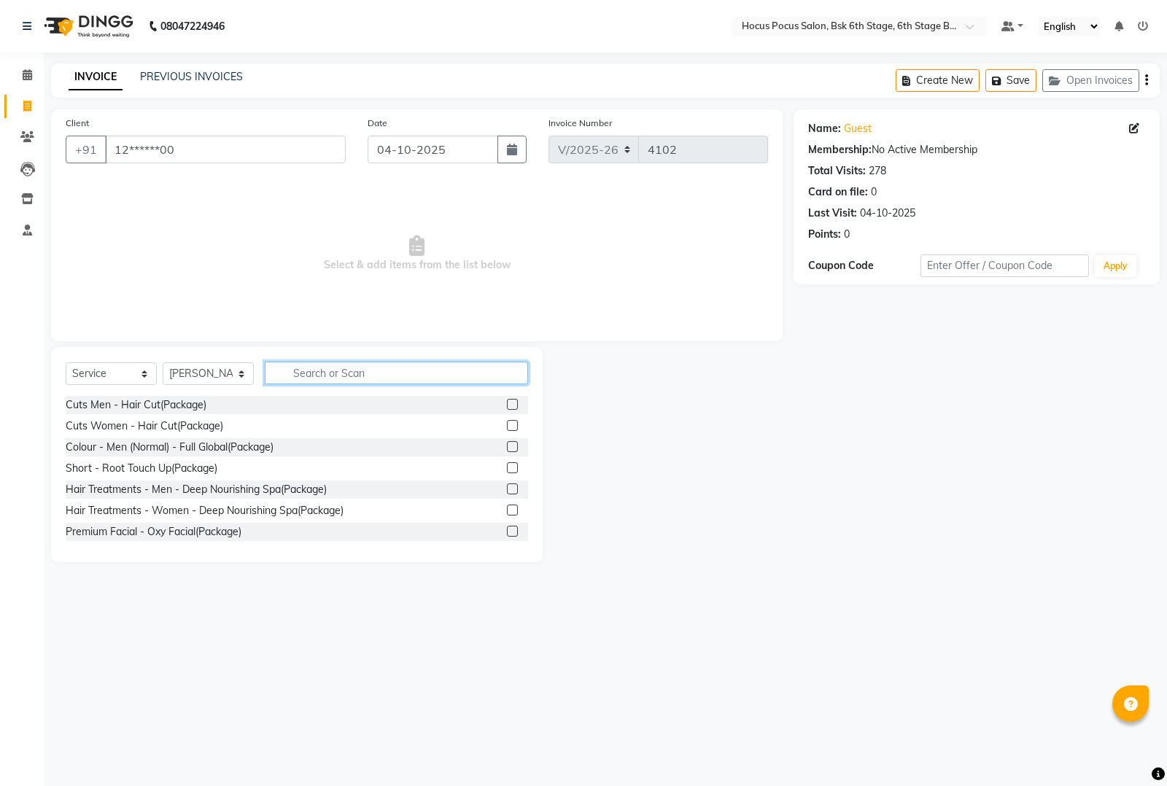
click at [301, 376] on input "text" at bounding box center [396, 373] width 263 height 23
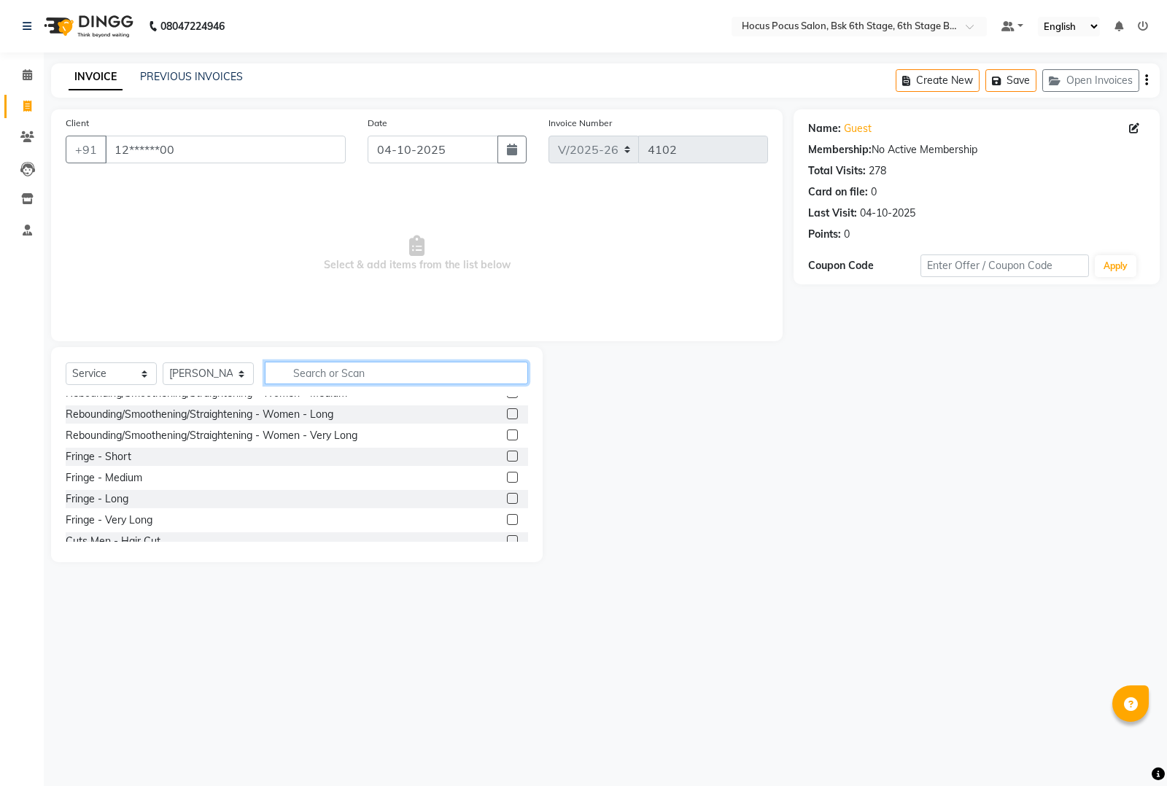
scroll to position [547, 0]
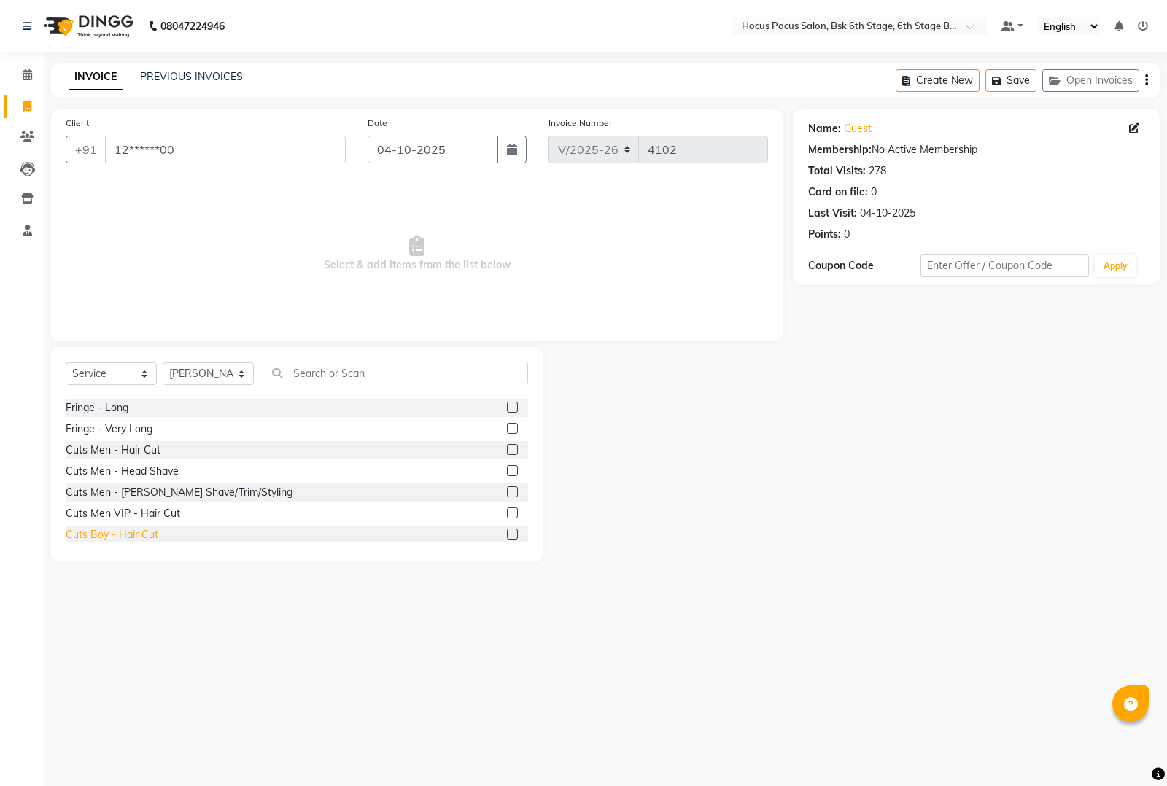
click at [126, 540] on div "Cuts Boy - Hair Cut" at bounding box center [112, 534] width 93 height 15
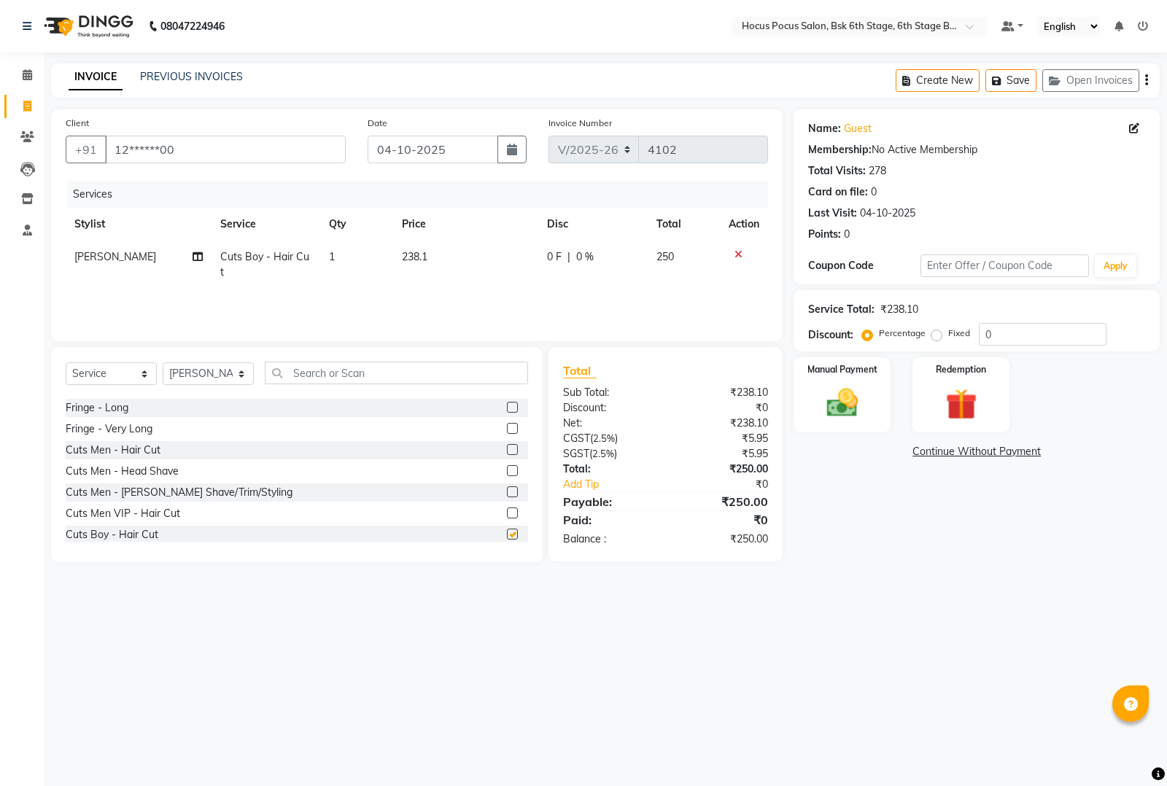
checkbox input "false"
click at [821, 407] on img at bounding box center [842, 402] width 53 height 37
click at [947, 451] on span "UPI" at bounding box center [947, 452] width 23 height 17
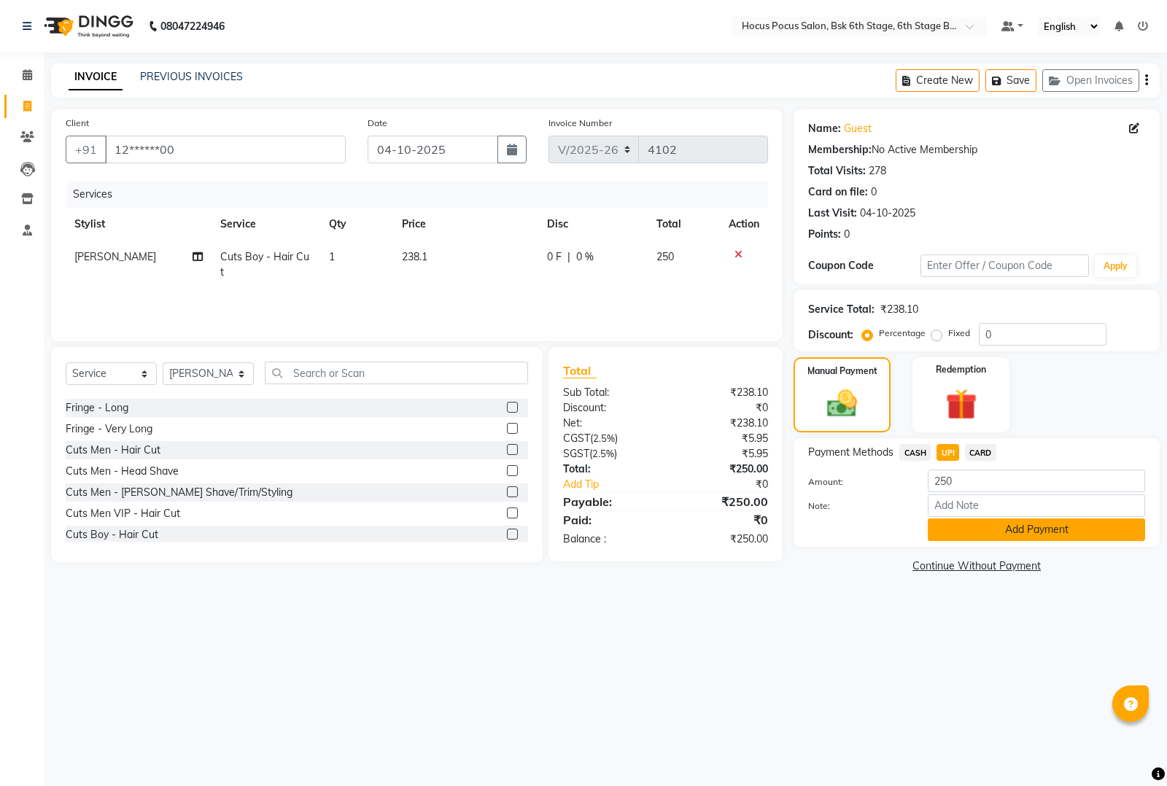
click at [968, 524] on button "Add Payment" at bounding box center [1036, 530] width 217 height 23
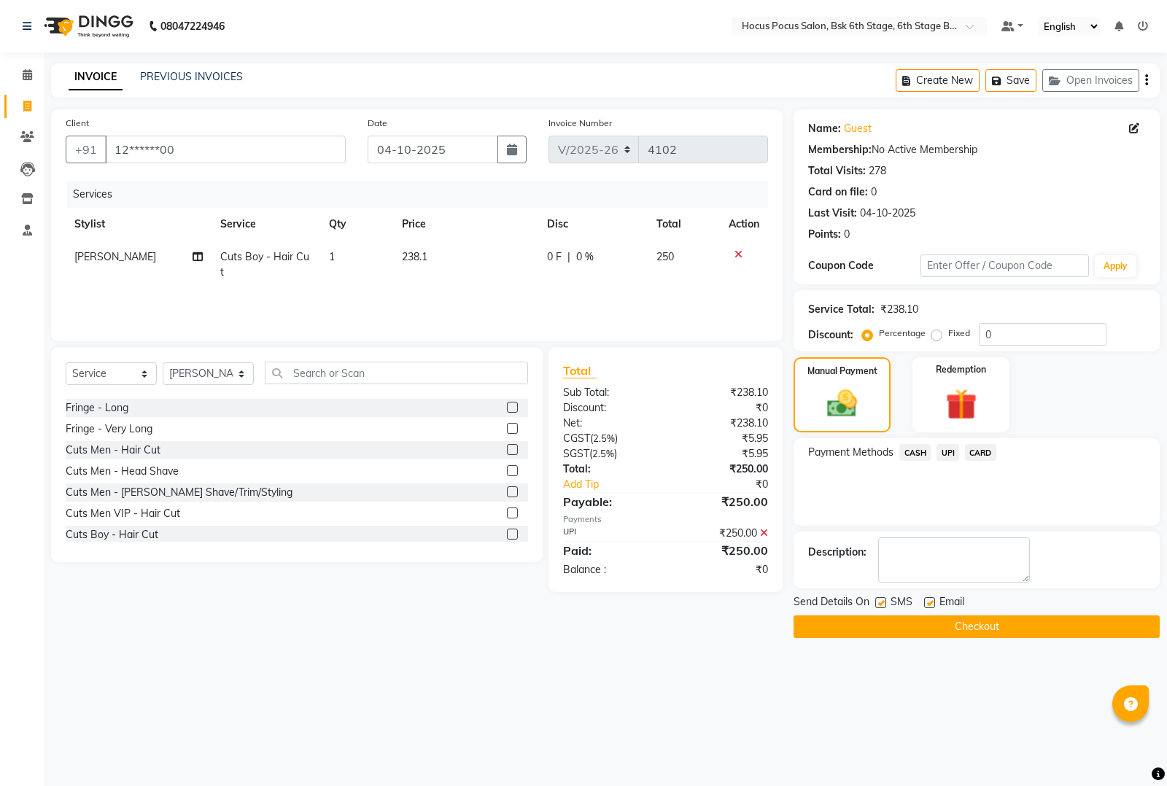
click at [877, 599] on label at bounding box center [880, 602] width 11 height 11
click at [877, 599] on input "checkbox" at bounding box center [879, 603] width 9 height 9
checkbox input "false"
click at [890, 618] on button "Checkout" at bounding box center [976, 627] width 366 height 23
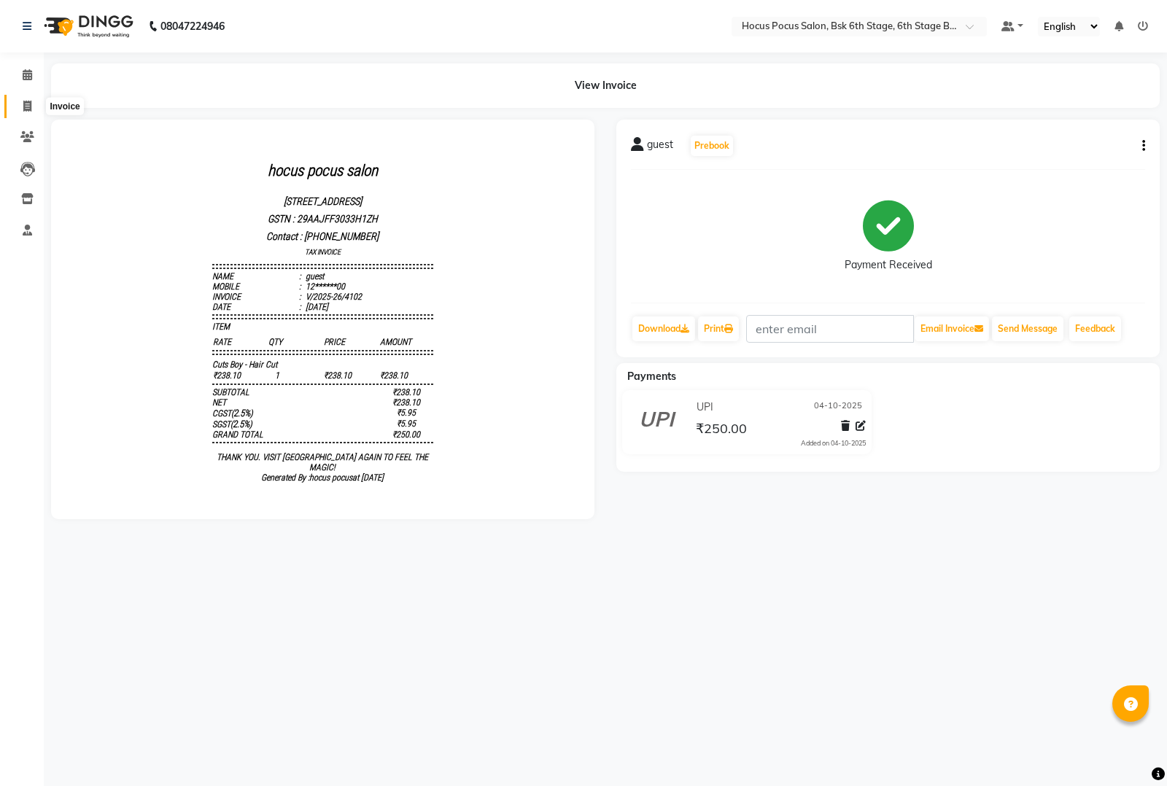
drag, startPoint x: 27, startPoint y: 98, endPoint x: 30, endPoint y: 106, distance: 7.9
click at [28, 98] on span at bounding box center [28, 106] width 26 height 17
select select "5242"
select select "service"
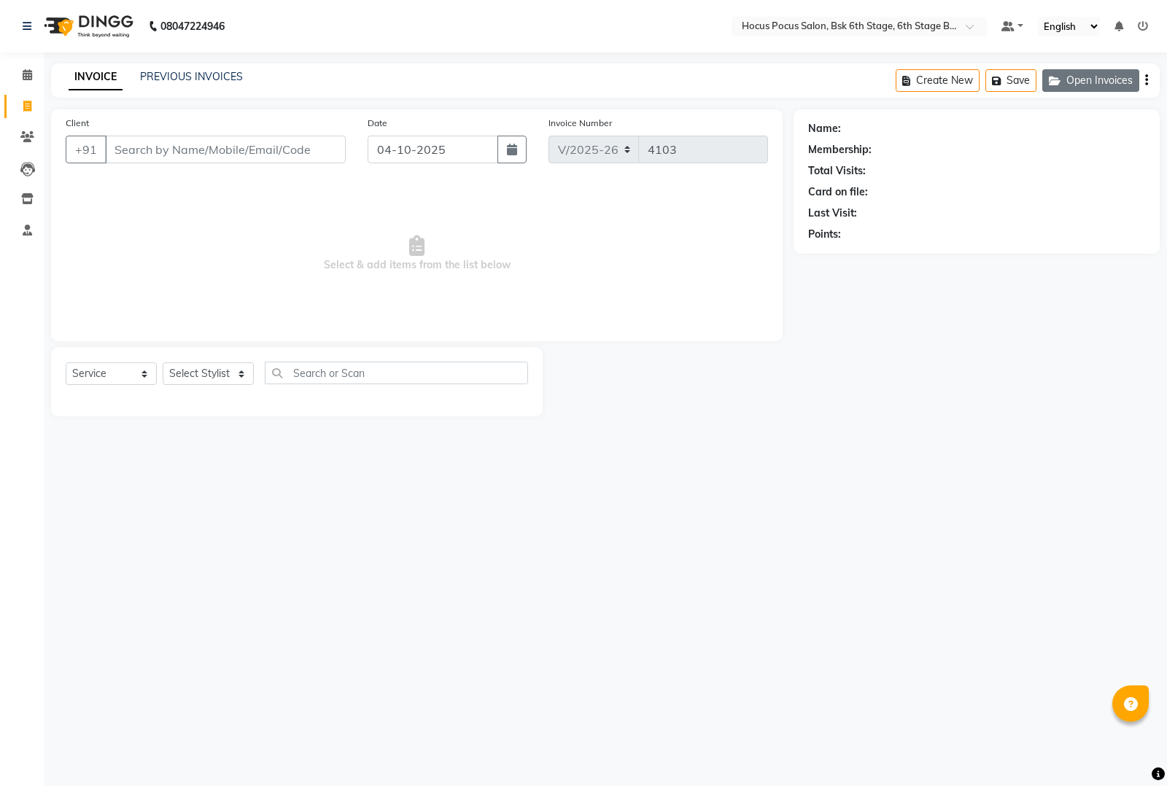
click at [1067, 73] on button "Open Invoices" at bounding box center [1090, 80] width 97 height 23
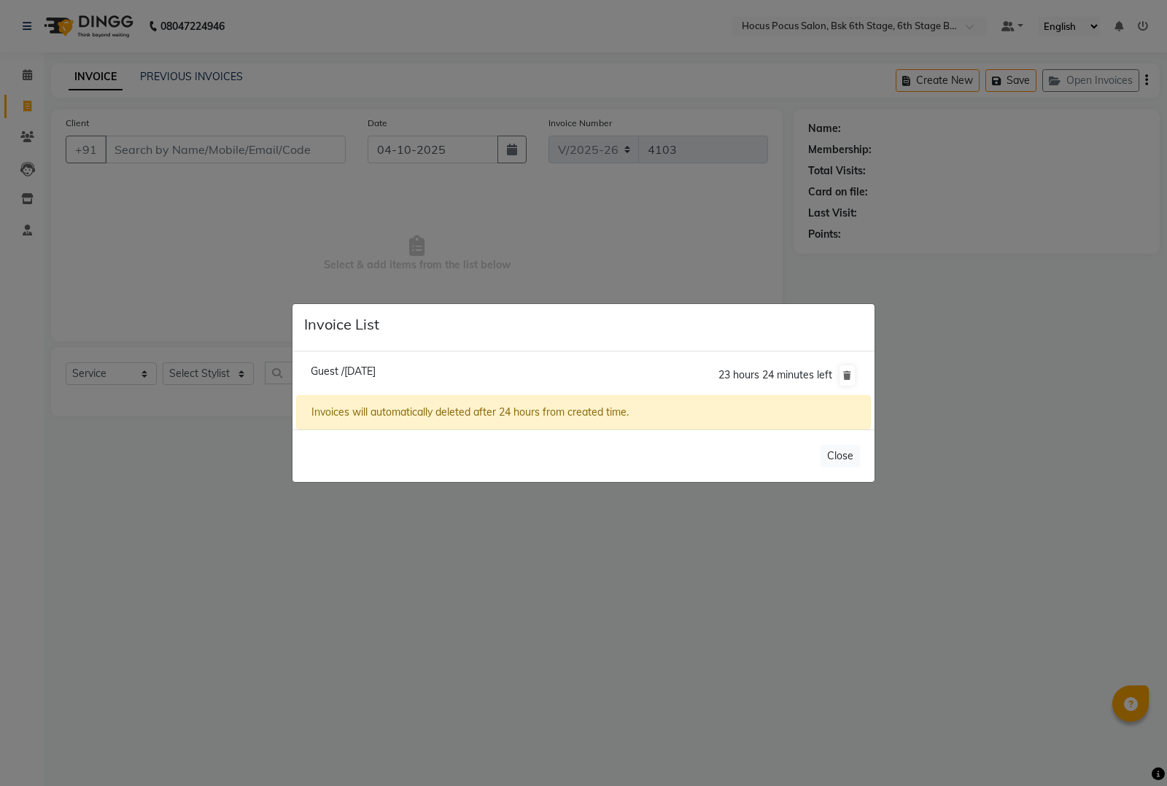
click at [369, 368] on span "Guest /04 October 2025" at bounding box center [343, 371] width 65 height 13
type input "12******00"
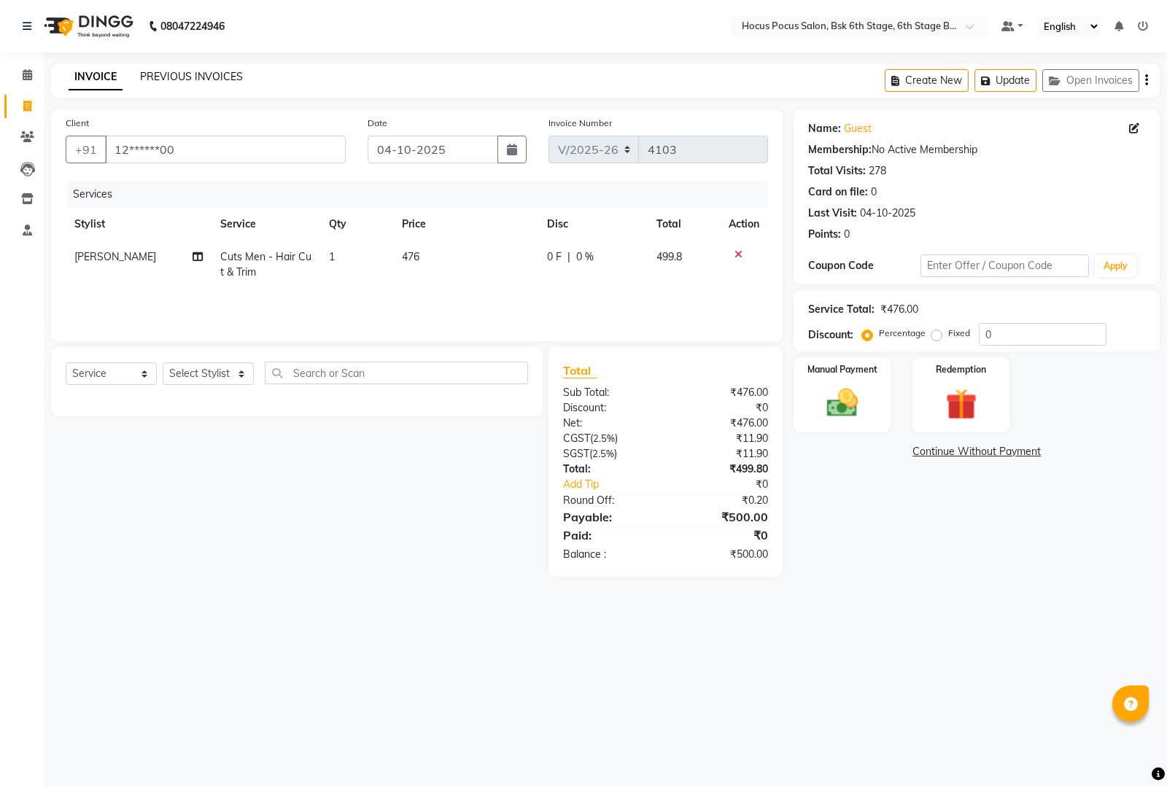
click at [179, 75] on link "PREVIOUS INVOICES" at bounding box center [191, 76] width 103 height 13
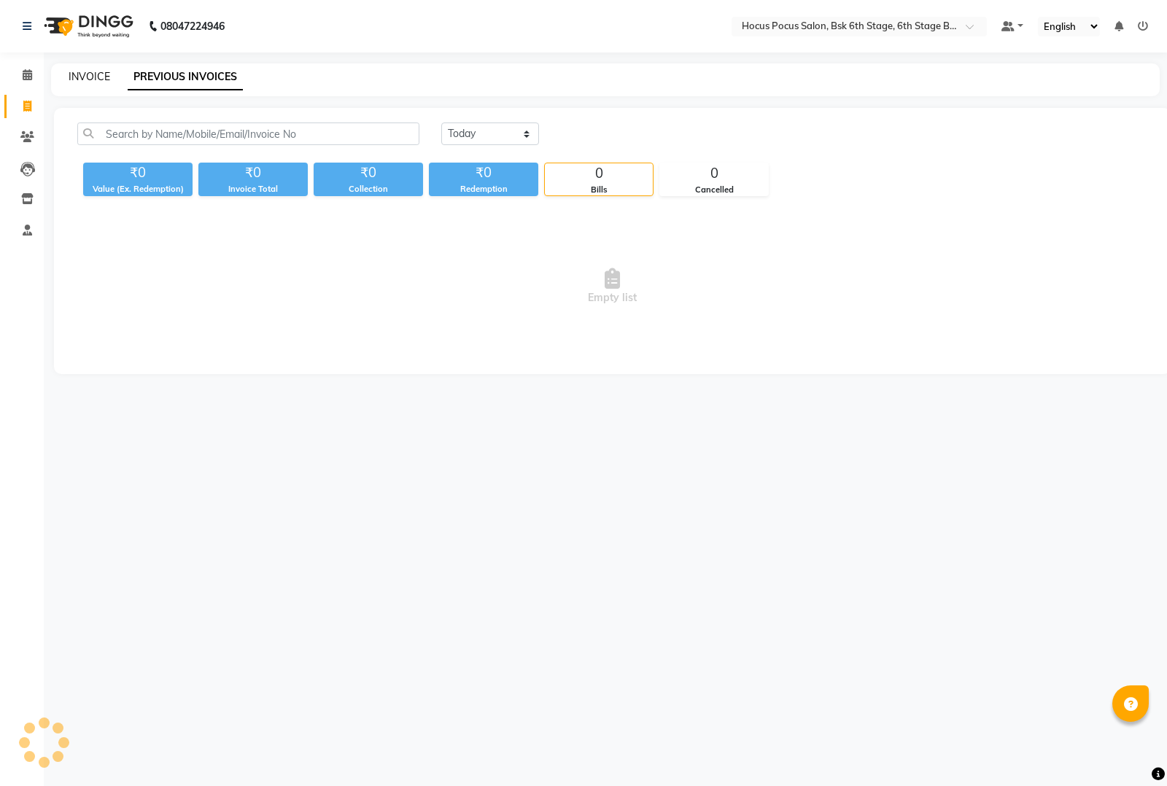
click at [96, 77] on link "INVOICE" at bounding box center [90, 76] width 42 height 13
select select "service"
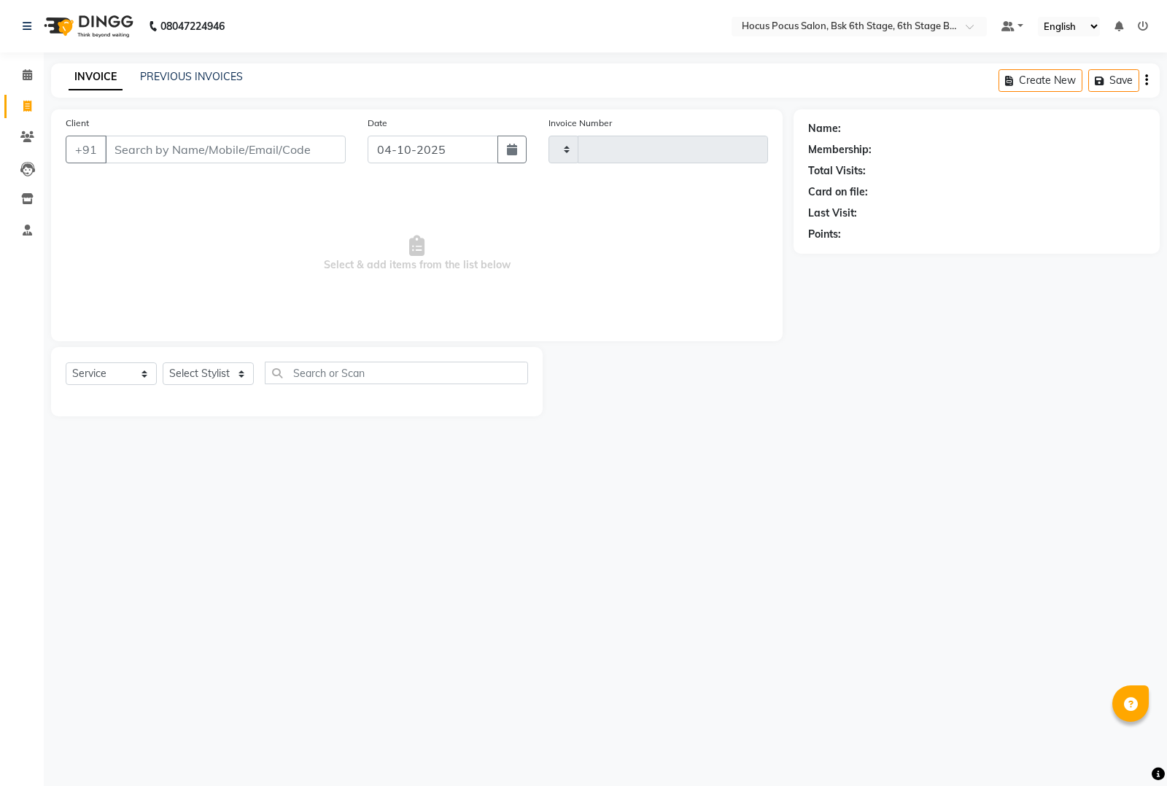
type input "4103"
select select "5242"
click at [1112, 74] on button "Open Invoices" at bounding box center [1090, 80] width 97 height 23
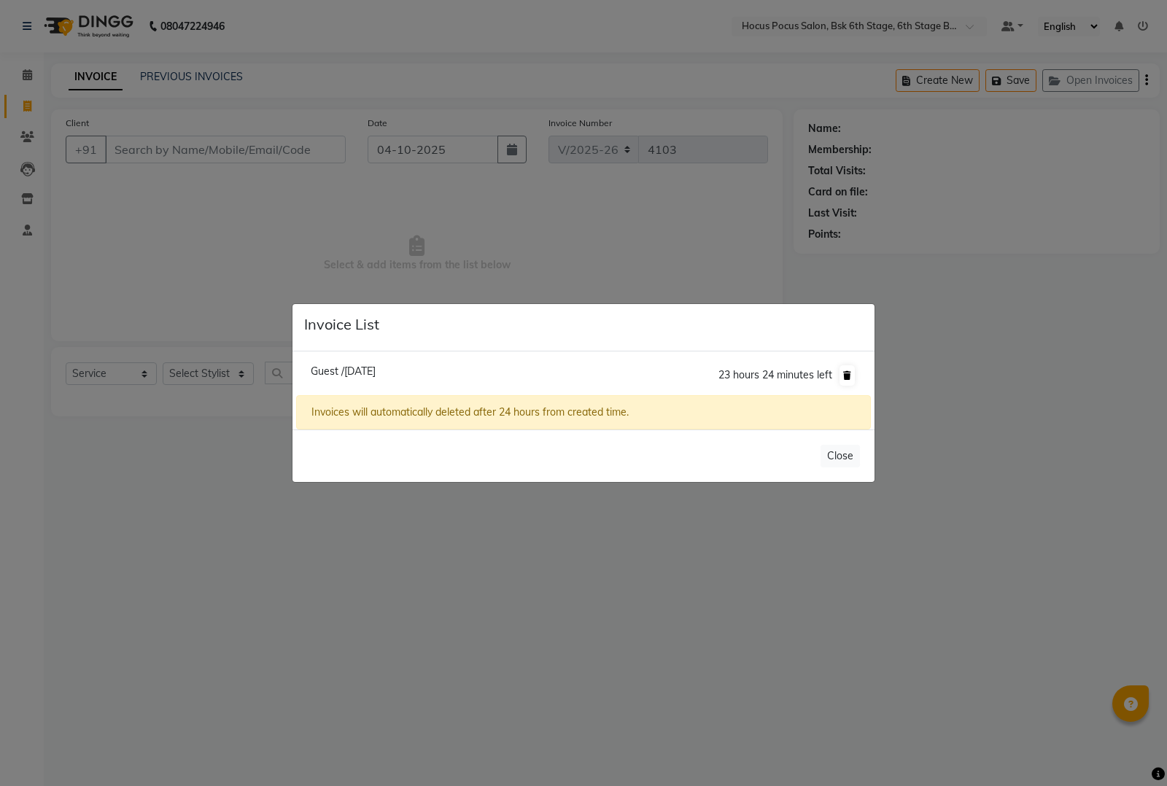
click at [850, 372] on icon at bounding box center [847, 375] width 8 height 9
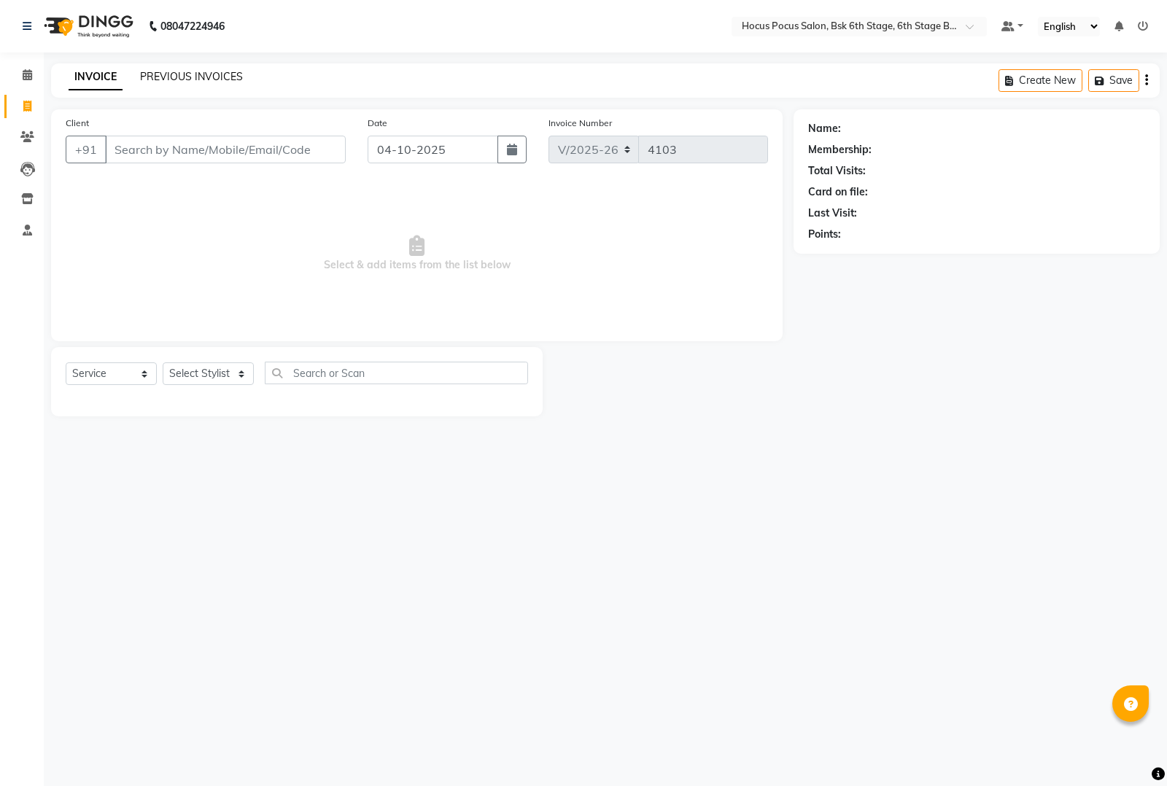
click at [182, 77] on link "PREVIOUS INVOICES" at bounding box center [191, 76] width 103 height 13
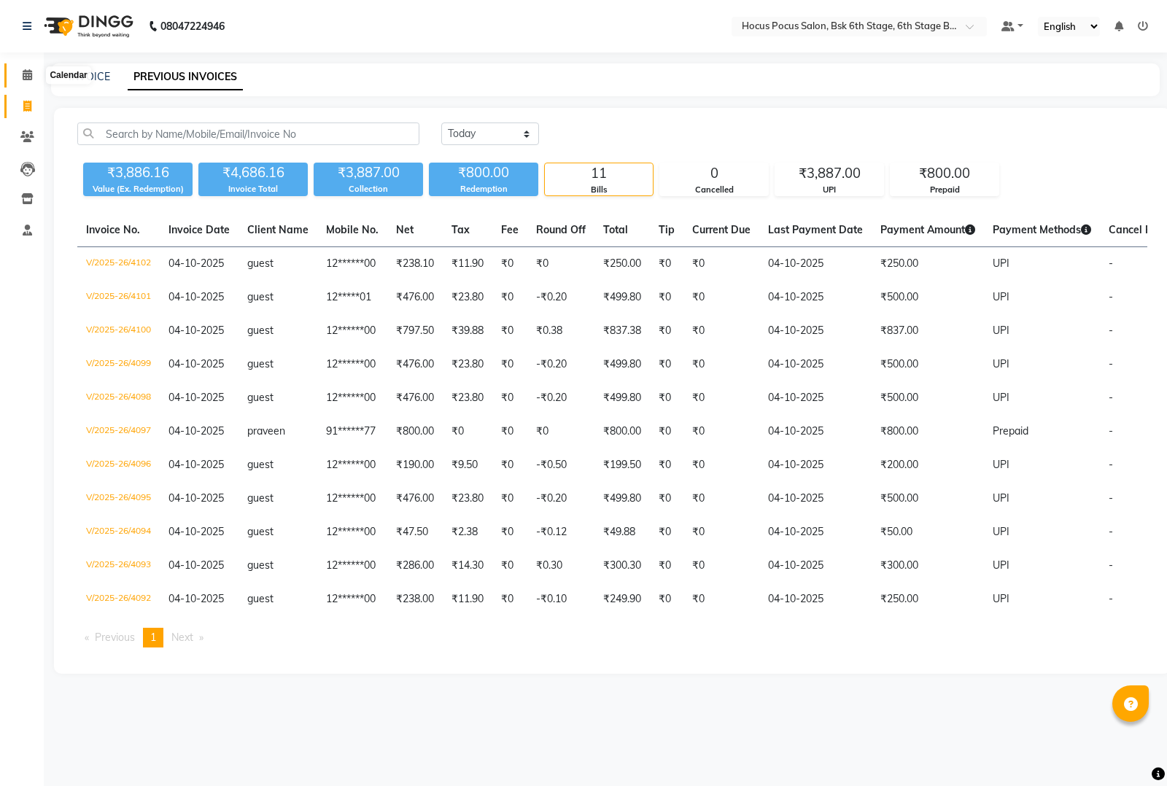
click at [31, 68] on span at bounding box center [28, 75] width 26 height 17
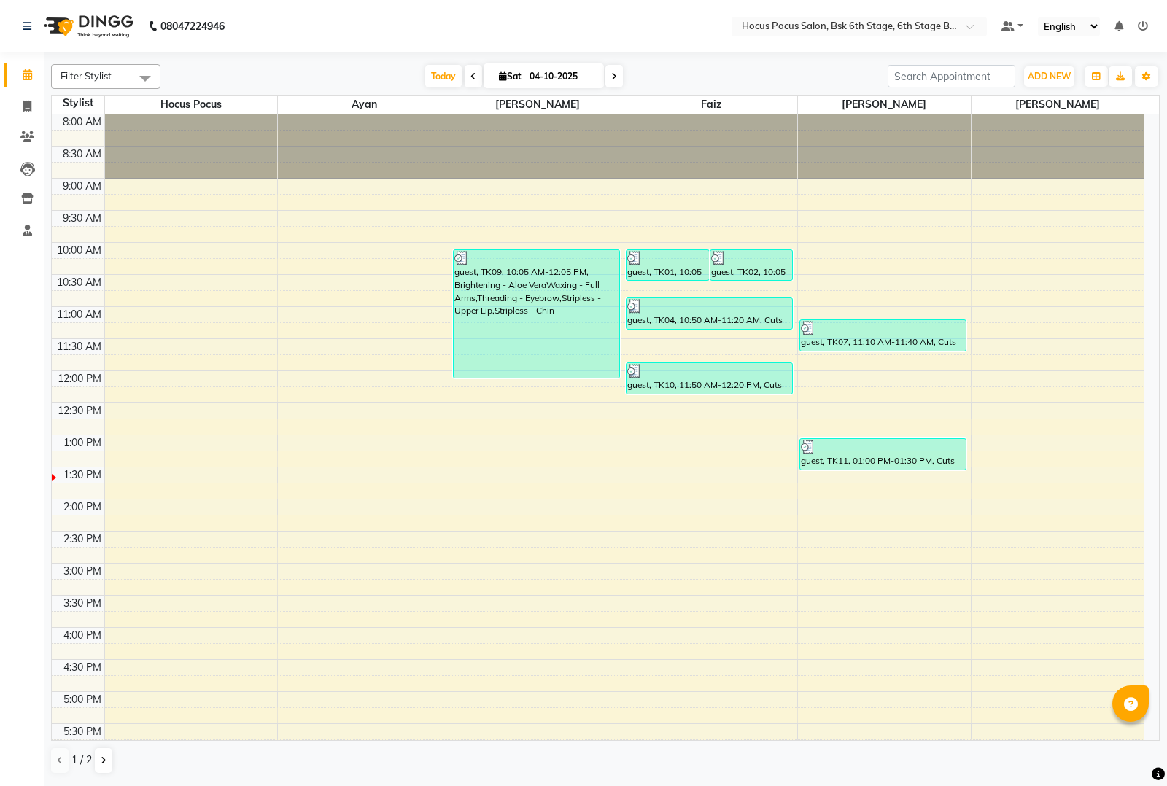
click at [142, 74] on span at bounding box center [145, 78] width 29 height 28
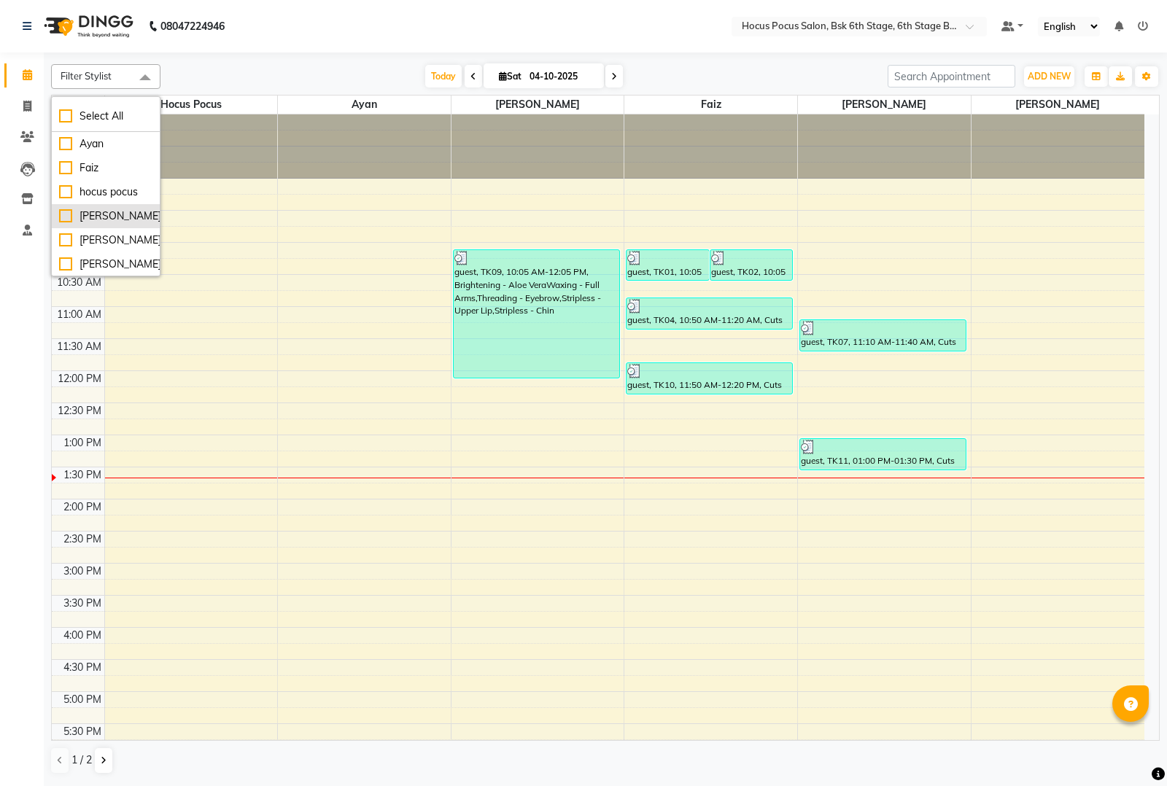
click at [60, 215] on div "[PERSON_NAME]" at bounding box center [105, 216] width 93 height 15
checkbox input "true"
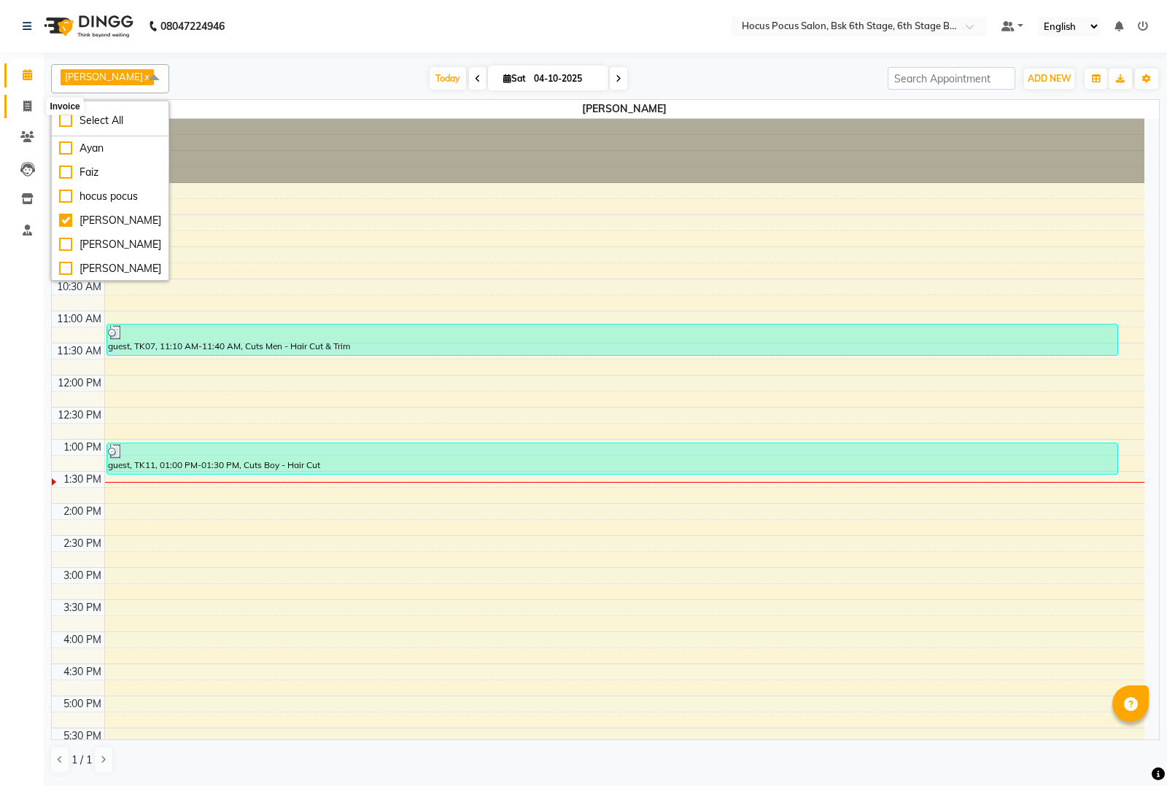
click at [23, 104] on icon at bounding box center [27, 106] width 8 height 11
select select "service"
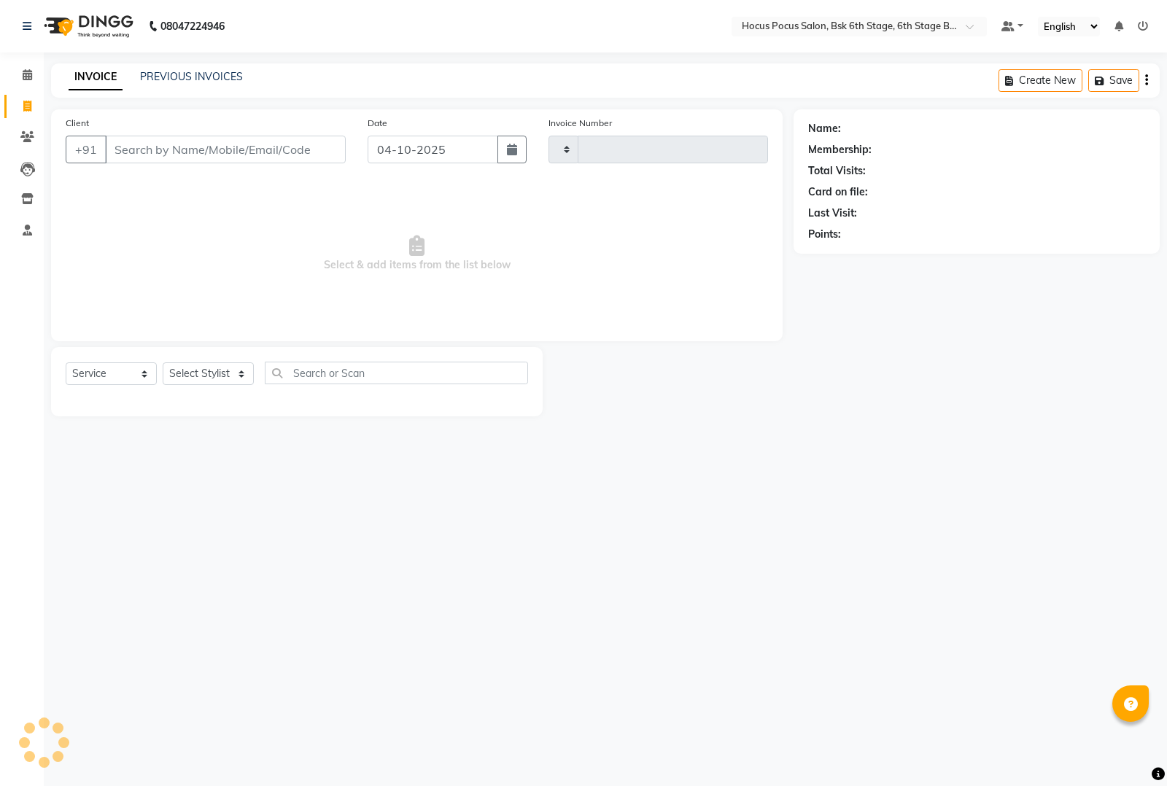
type input "4103"
select select "5242"
click at [204, 73] on link "PREVIOUS INVOICES" at bounding box center [191, 76] width 103 height 13
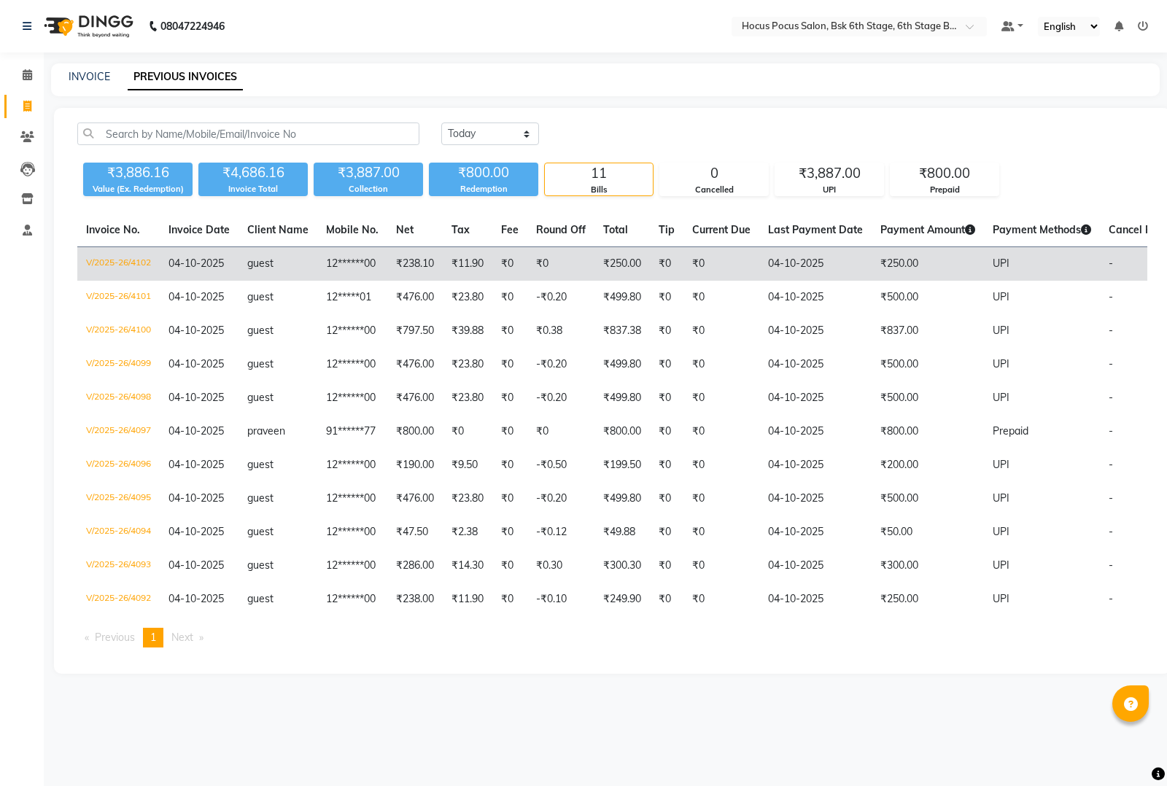
click at [887, 261] on td "₹250.00" at bounding box center [928, 264] width 112 height 34
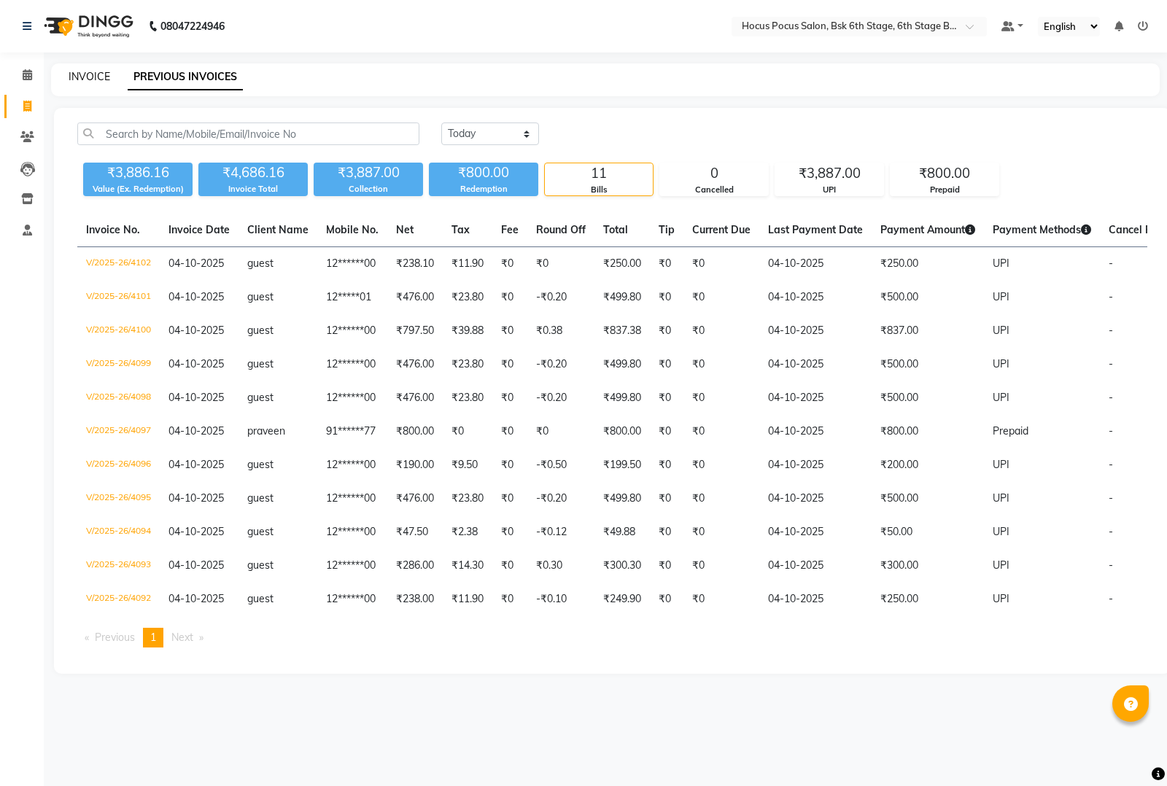
click at [86, 77] on link "INVOICE" at bounding box center [90, 76] width 42 height 13
select select "5242"
select select "service"
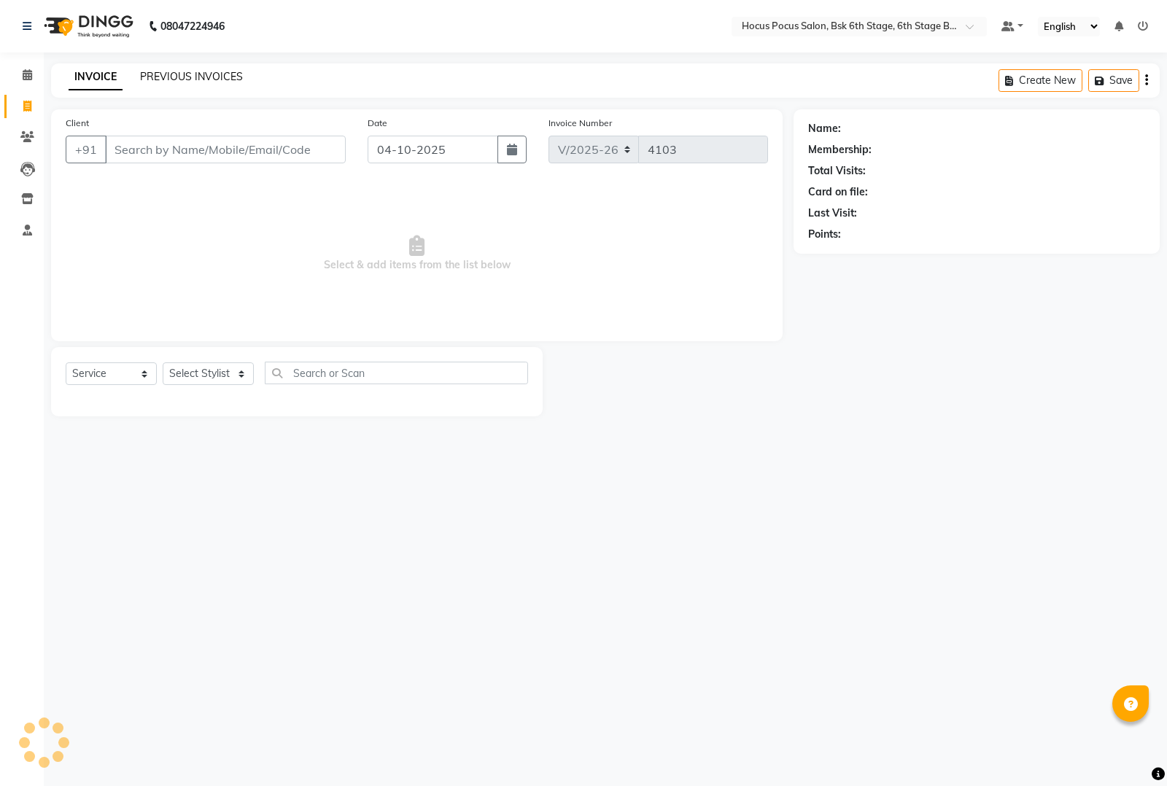
click at [166, 71] on link "PREVIOUS INVOICES" at bounding box center [191, 76] width 103 height 13
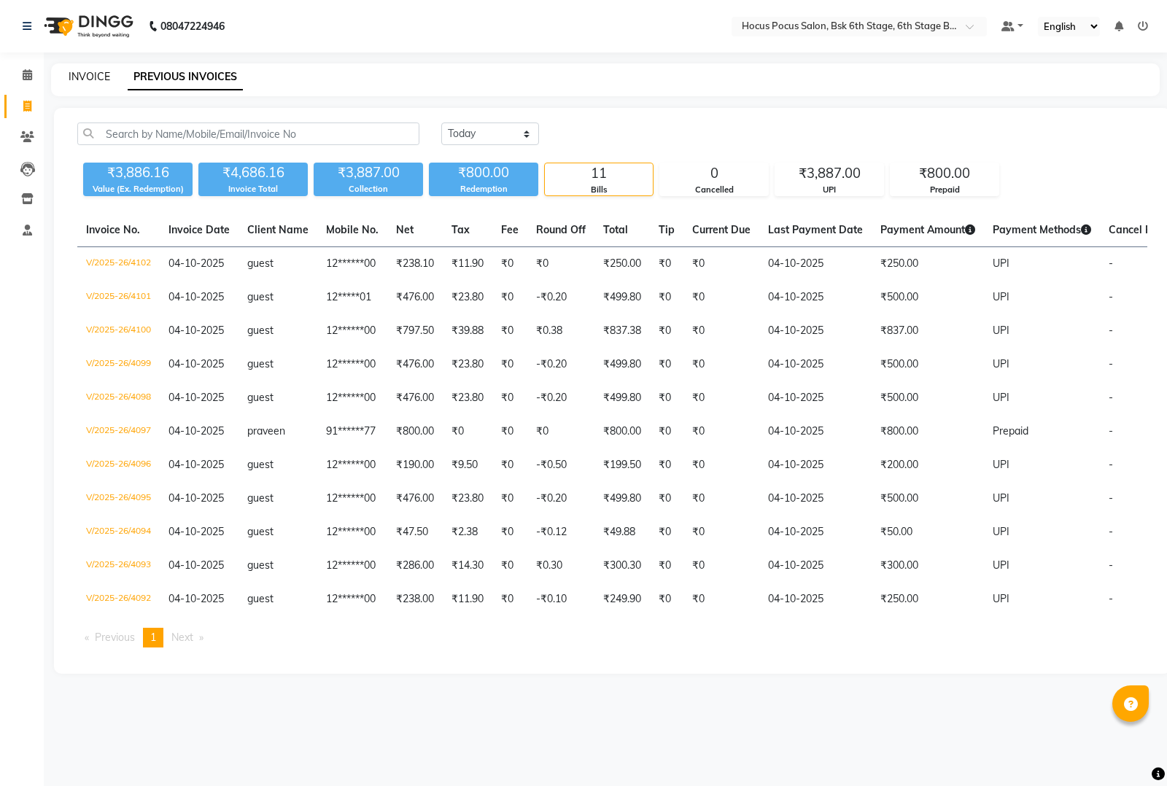
click at [92, 70] on link "INVOICE" at bounding box center [90, 76] width 42 height 13
select select "service"
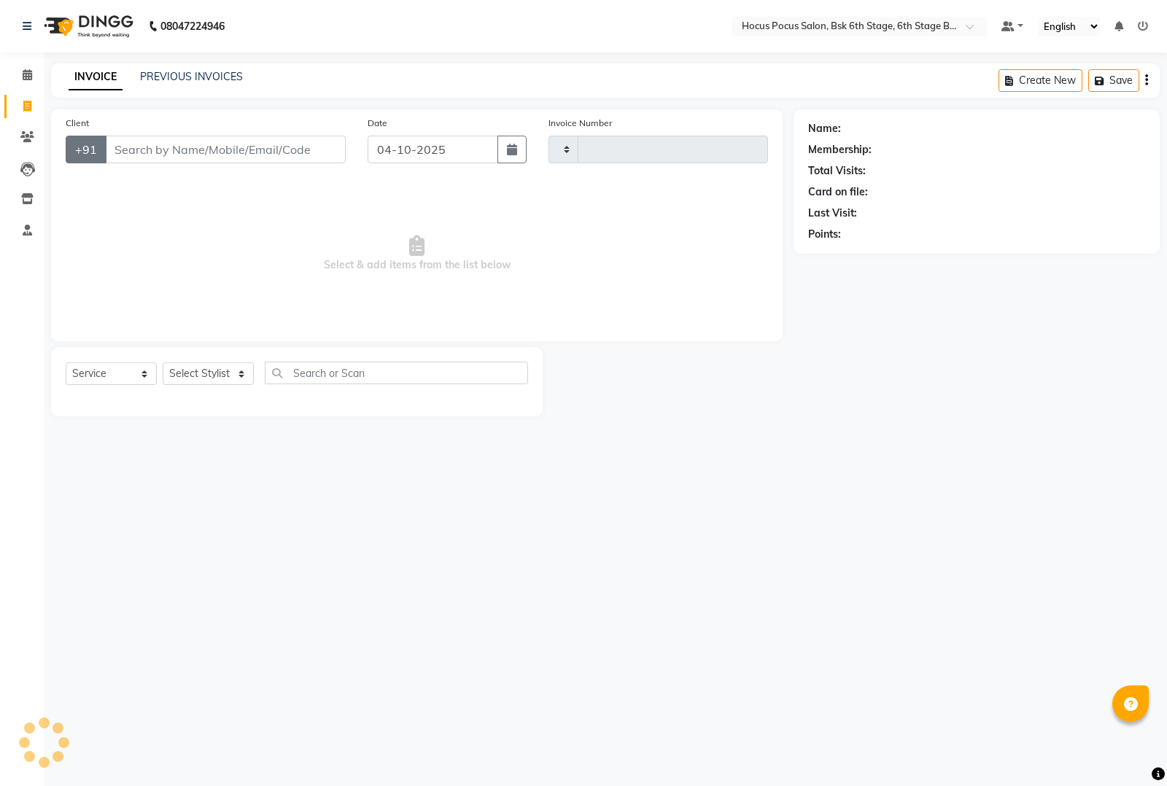
type input "4103"
select select "5242"
click at [142, 155] on input "Client" at bounding box center [225, 150] width 241 height 28
click at [191, 75] on link "PREVIOUS INVOICES" at bounding box center [191, 76] width 103 height 13
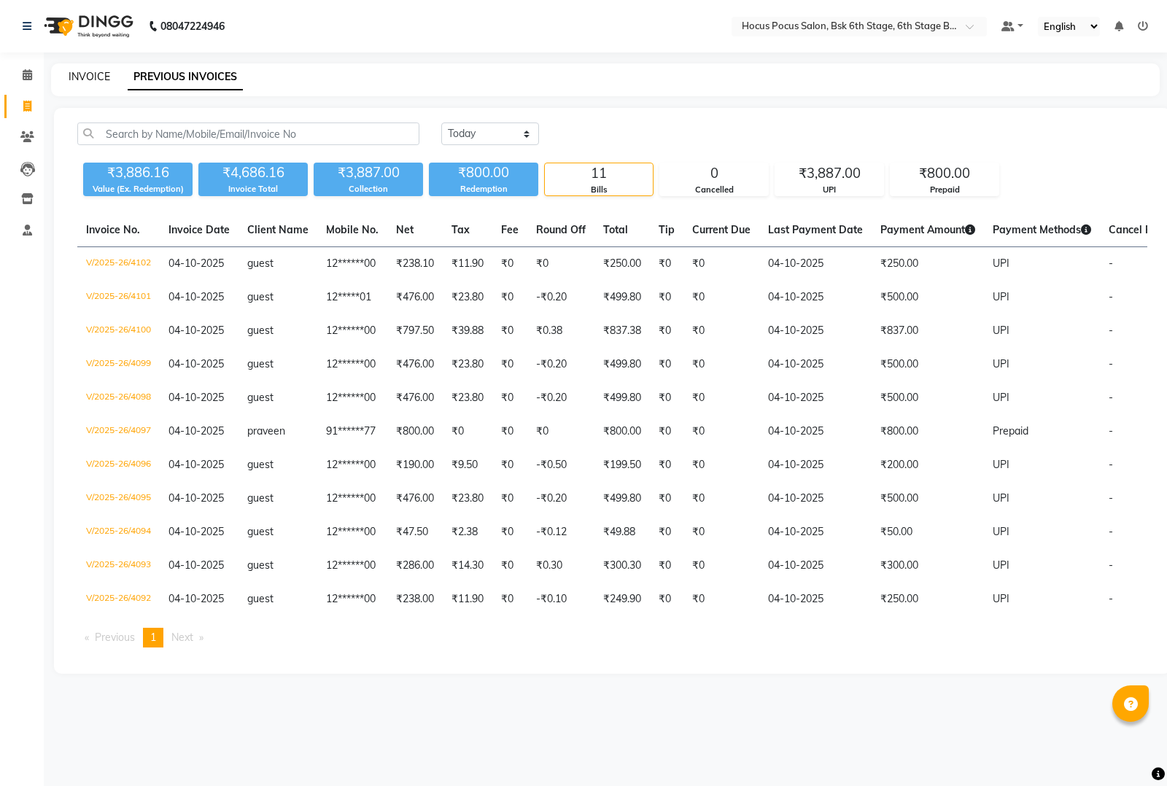
click at [85, 71] on link "INVOICE" at bounding box center [90, 76] width 42 height 13
select select "5242"
select select "service"
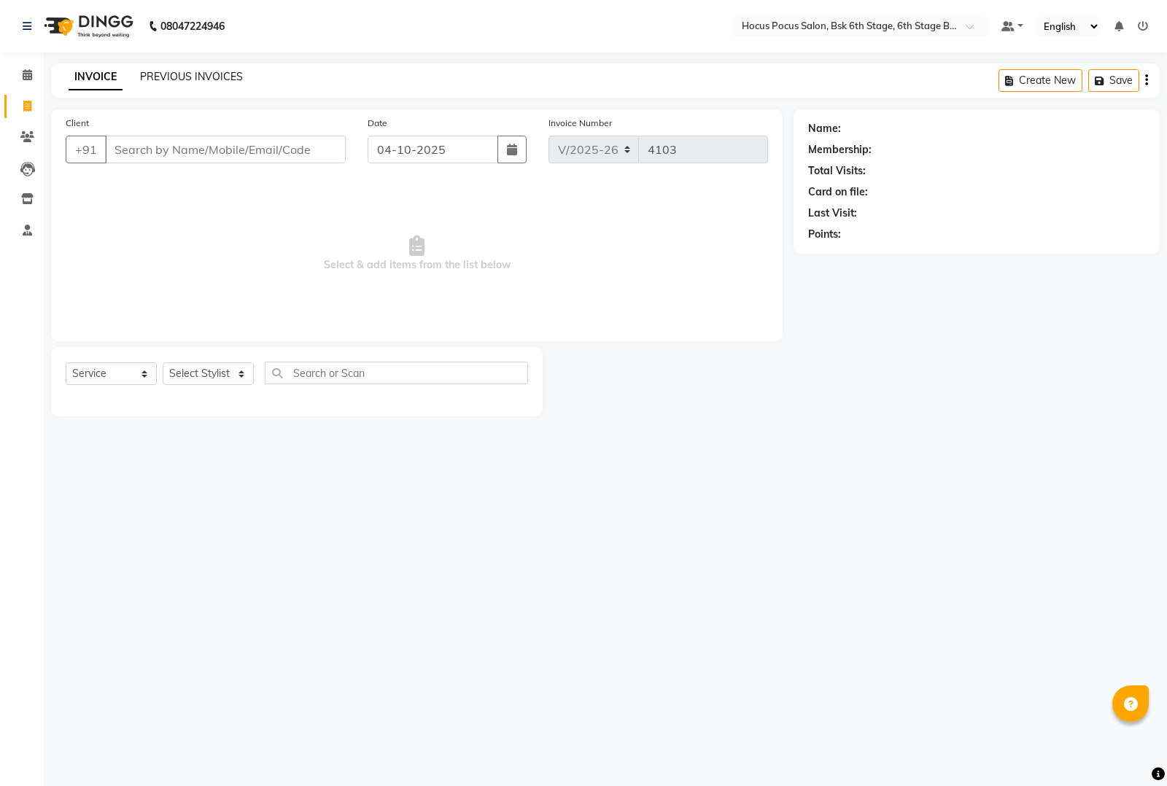
click at [222, 74] on link "PREVIOUS INVOICES" at bounding box center [191, 76] width 103 height 13
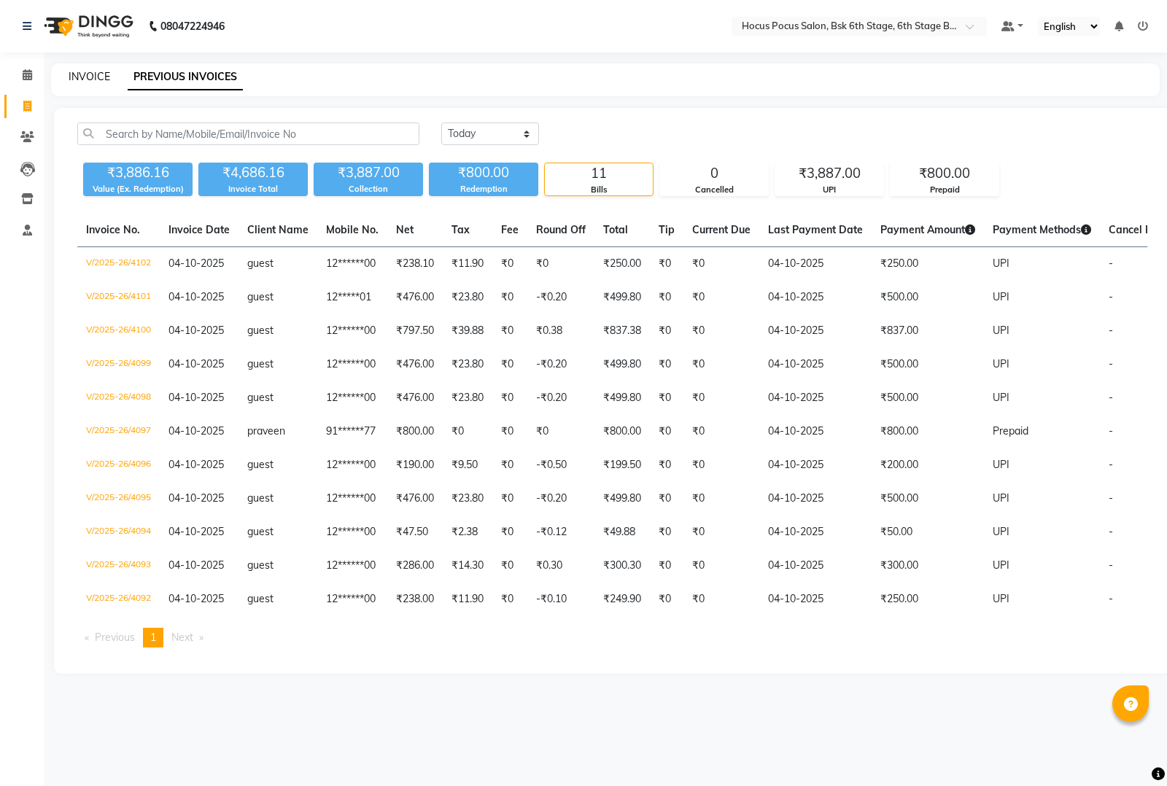
click at [88, 75] on link "INVOICE" at bounding box center [90, 76] width 42 height 13
select select "5242"
select select "service"
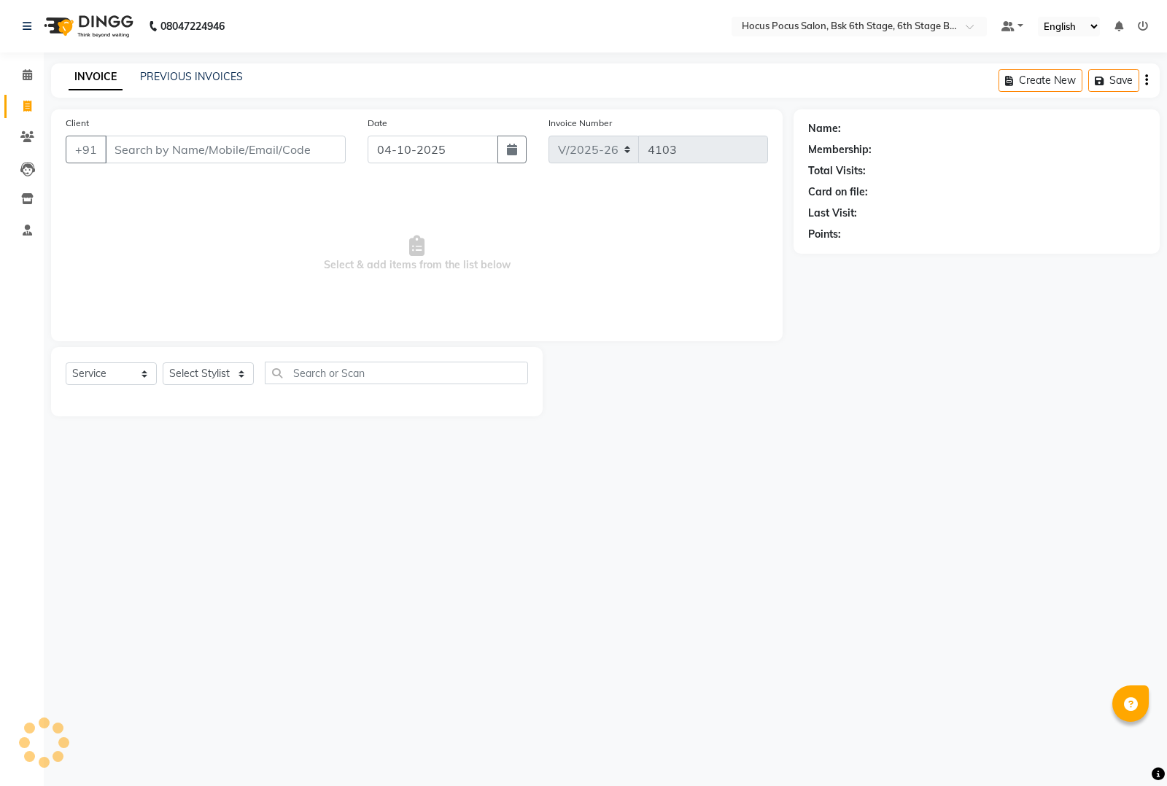
click at [133, 162] on input "Client" at bounding box center [225, 150] width 241 height 28
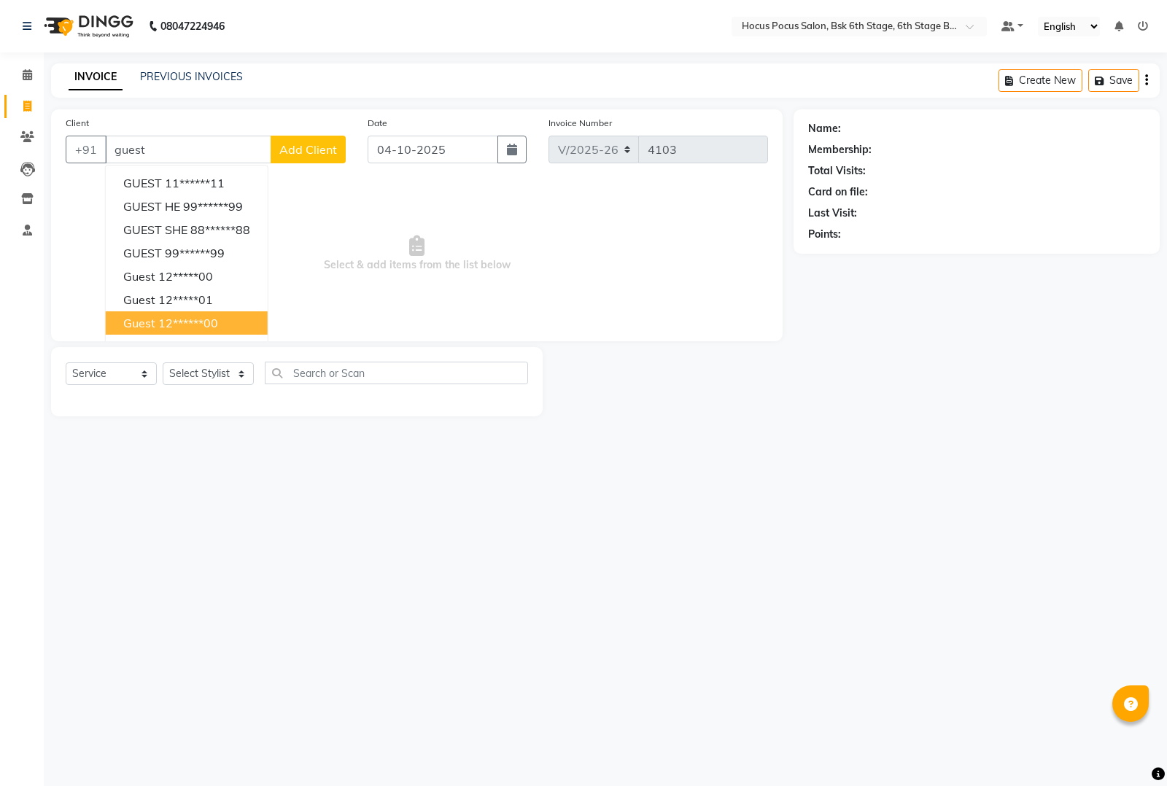
click at [161, 318] on ngb-highlight "12******00" at bounding box center [188, 323] width 60 height 15
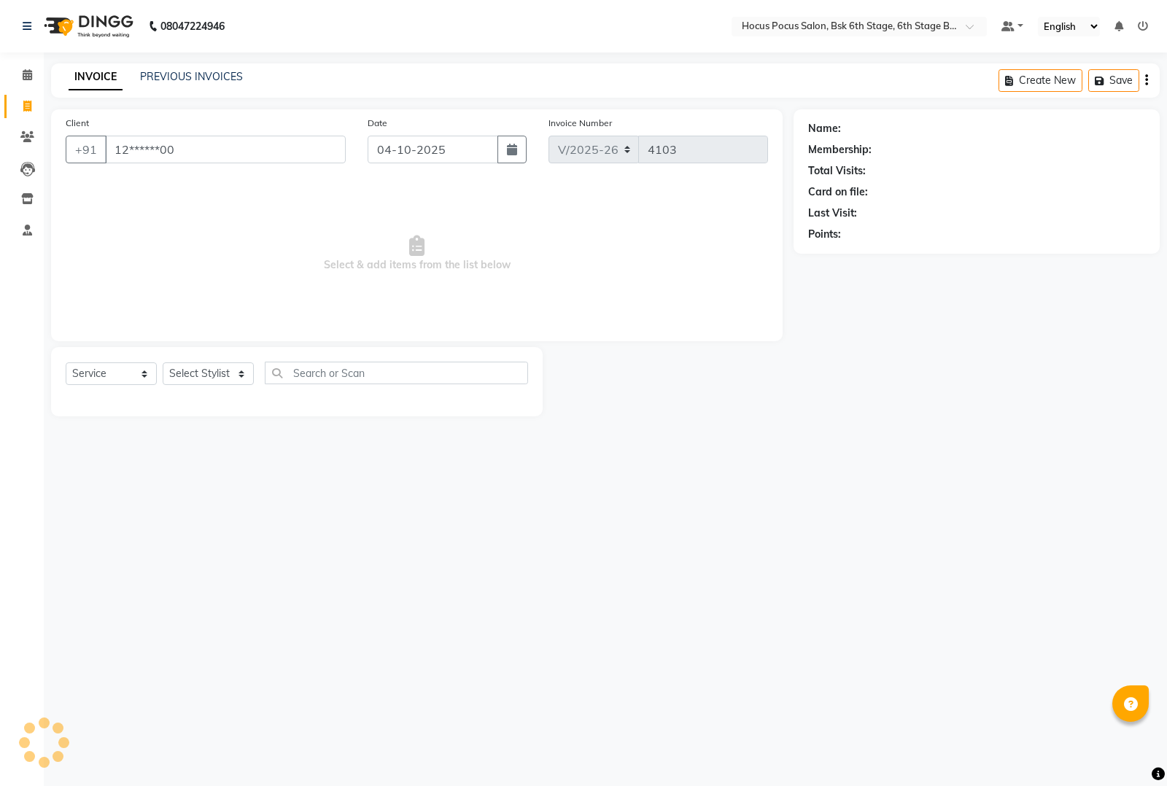
type input "12******00"
click at [208, 369] on select "Select Stylist [PERSON_NAME] hocus pocus [PERSON_NAME] [PERSON_NAME] [PERSON_NA…" at bounding box center [208, 373] width 91 height 23
select select "87767"
click at [163, 362] on select "Select Stylist [PERSON_NAME] hocus pocus [PERSON_NAME] [PERSON_NAME] [PERSON_NA…" at bounding box center [208, 373] width 91 height 23
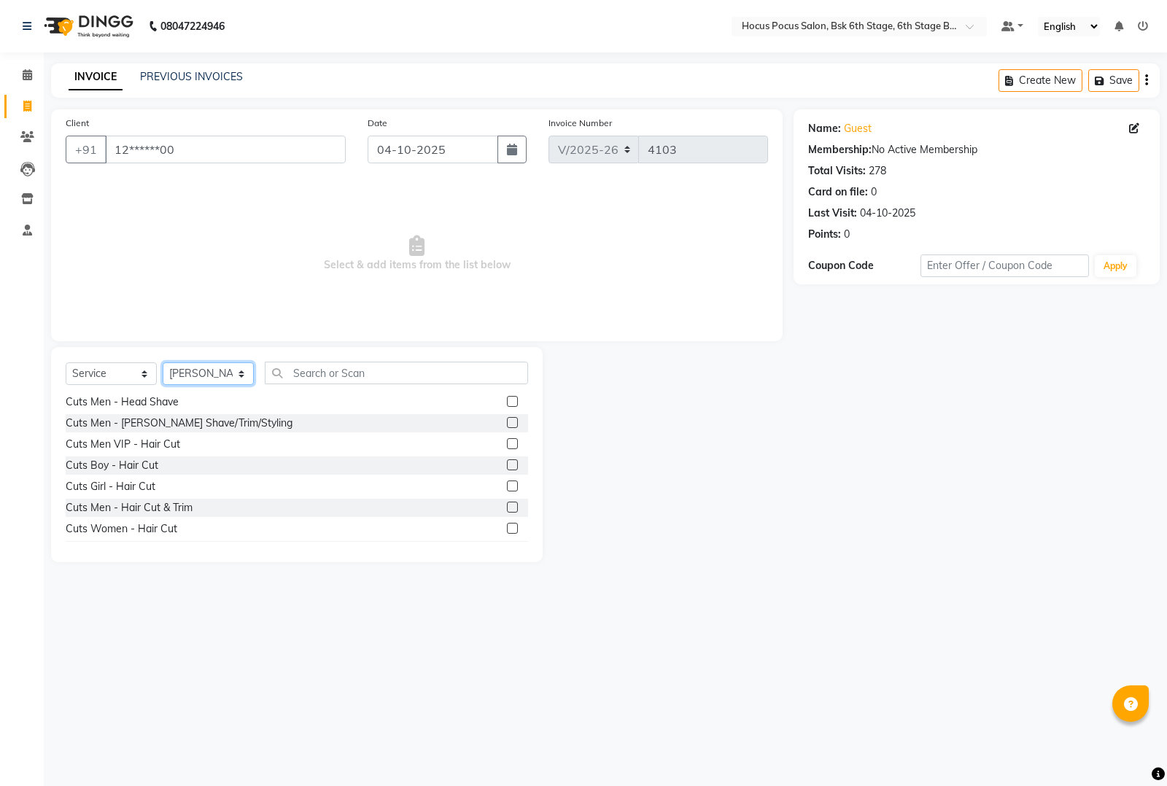
scroll to position [638, 0]
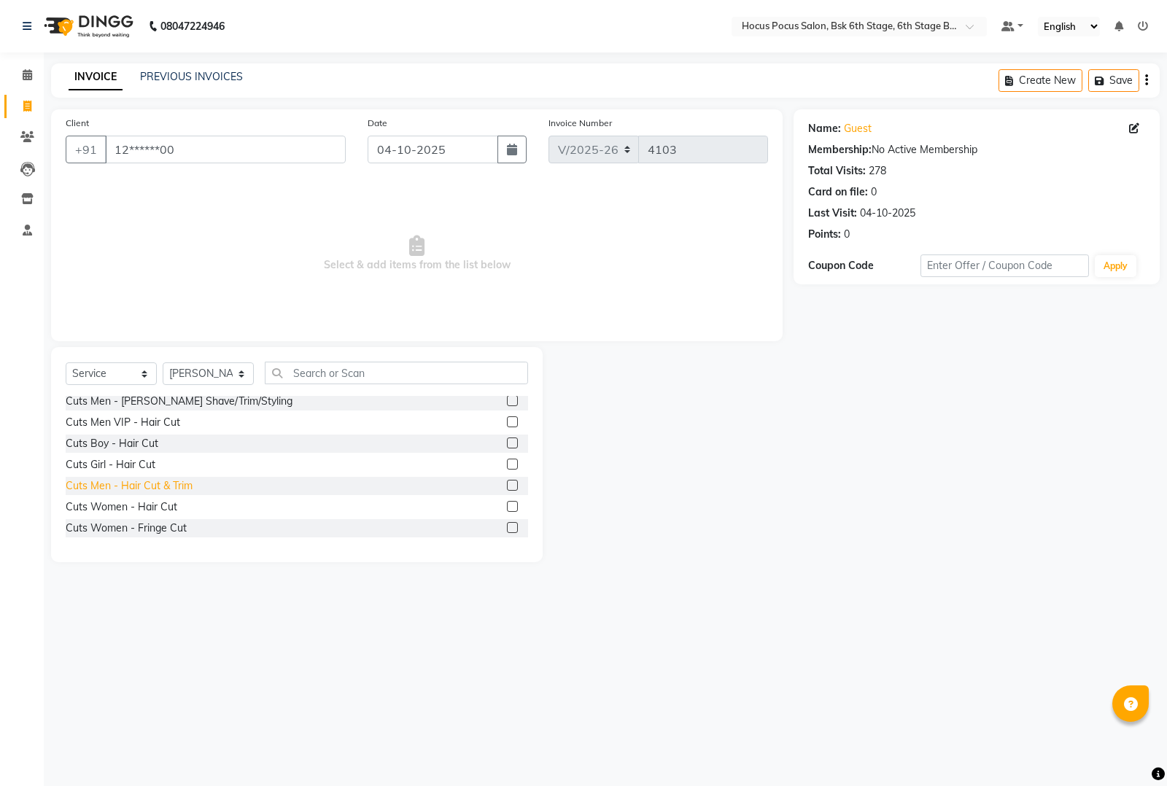
click at [155, 486] on div "Cuts Men - Hair Cut & Trim" at bounding box center [129, 485] width 127 height 15
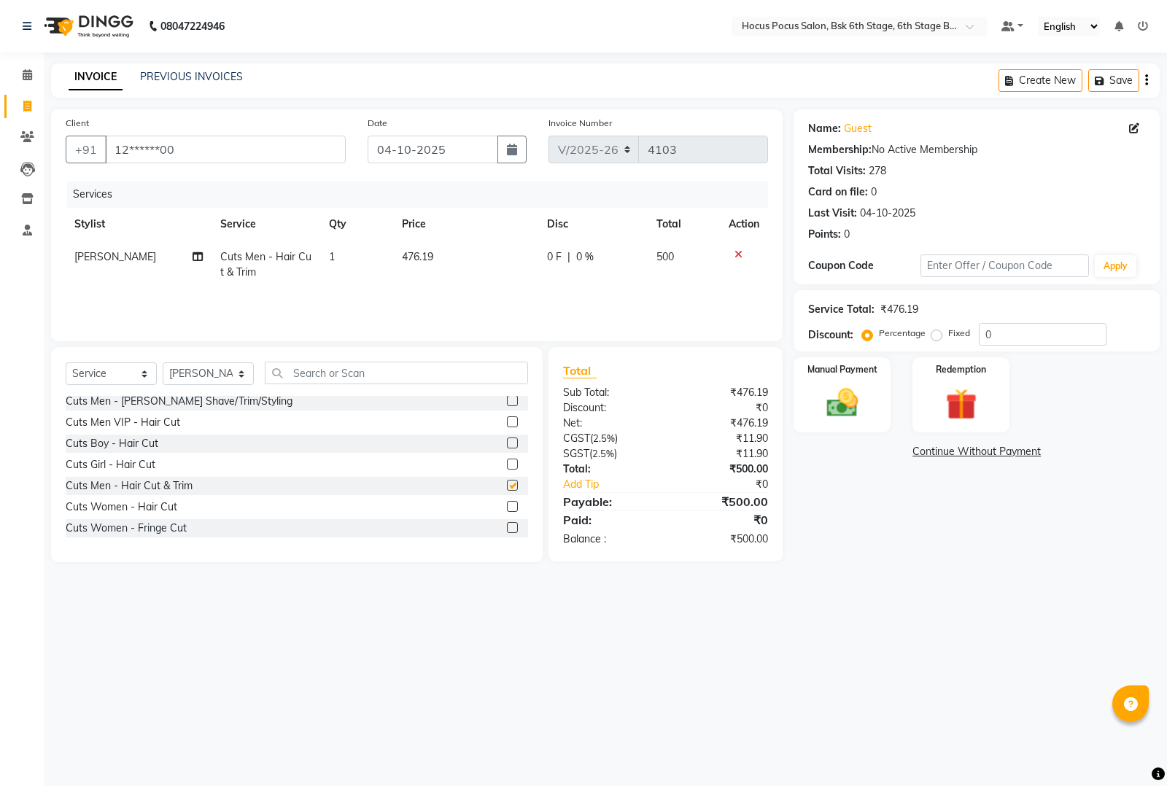
checkbox input "false"
click at [445, 252] on td "476.19" at bounding box center [465, 265] width 145 height 48
select select "87767"
click at [836, 400] on img at bounding box center [842, 402] width 53 height 37
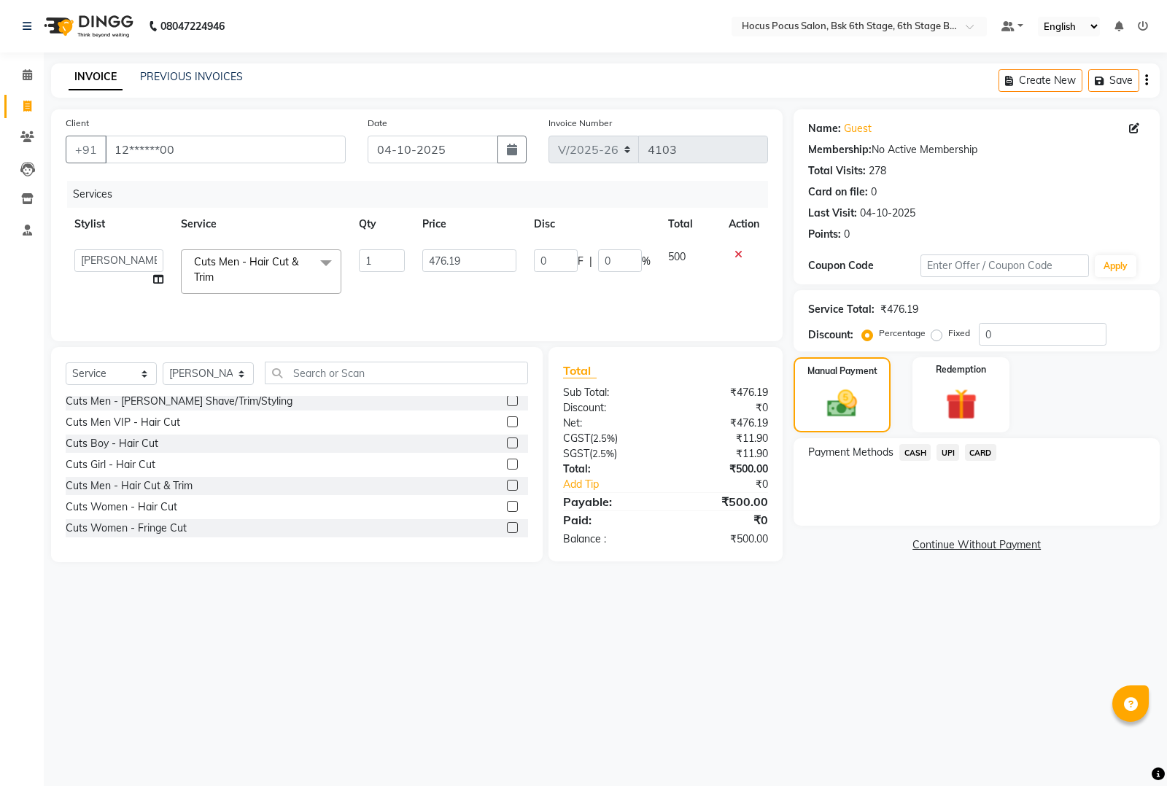
click at [946, 450] on span "UPI" at bounding box center [947, 452] width 23 height 17
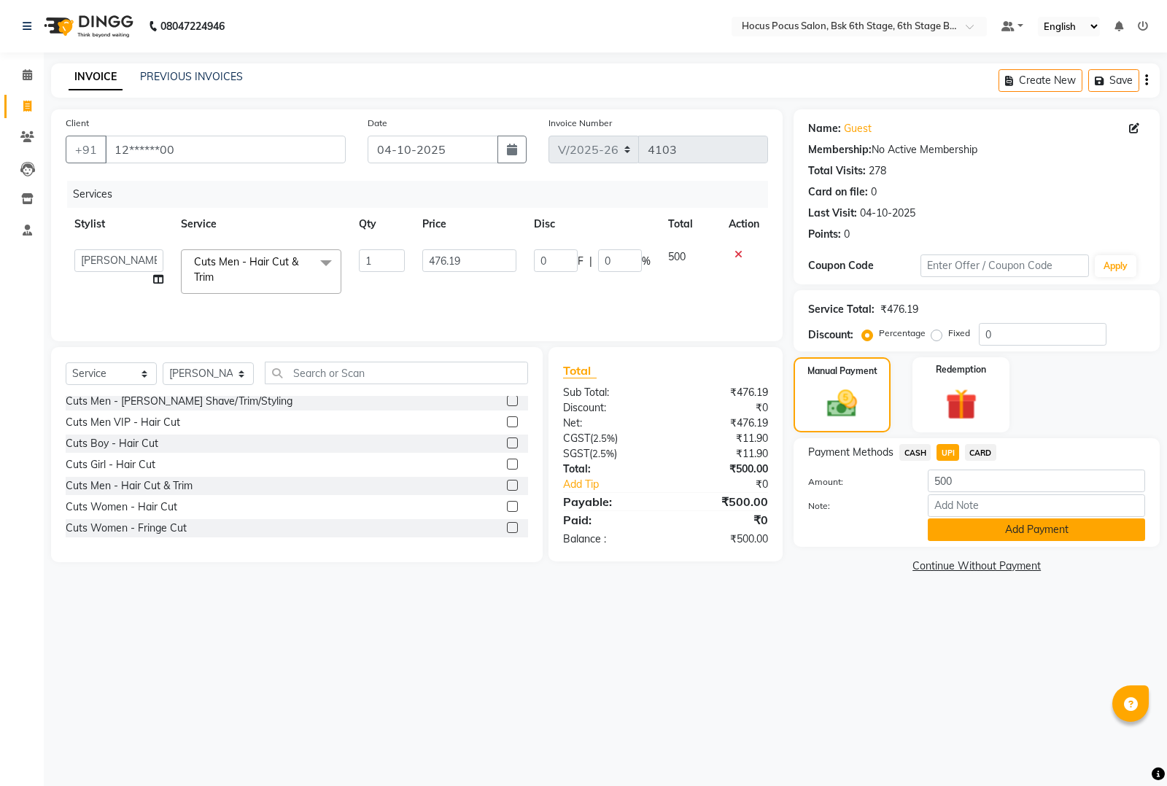
click at [985, 521] on button "Add Payment" at bounding box center [1036, 530] width 217 height 23
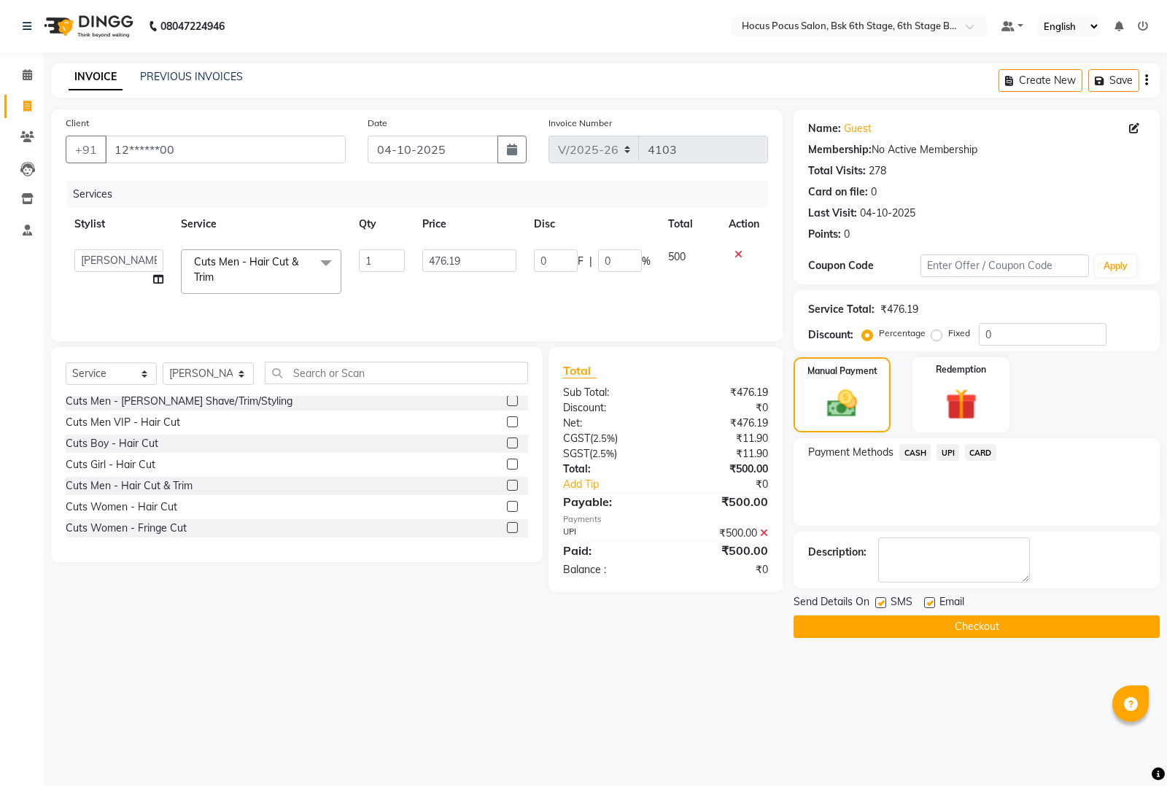
drag, startPoint x: 883, startPoint y: 600, endPoint x: 881, endPoint y: 624, distance: 24.2
click at [881, 609] on div at bounding box center [879, 604] width 9 height 15
click at [881, 625] on button "Checkout" at bounding box center [976, 627] width 366 height 23
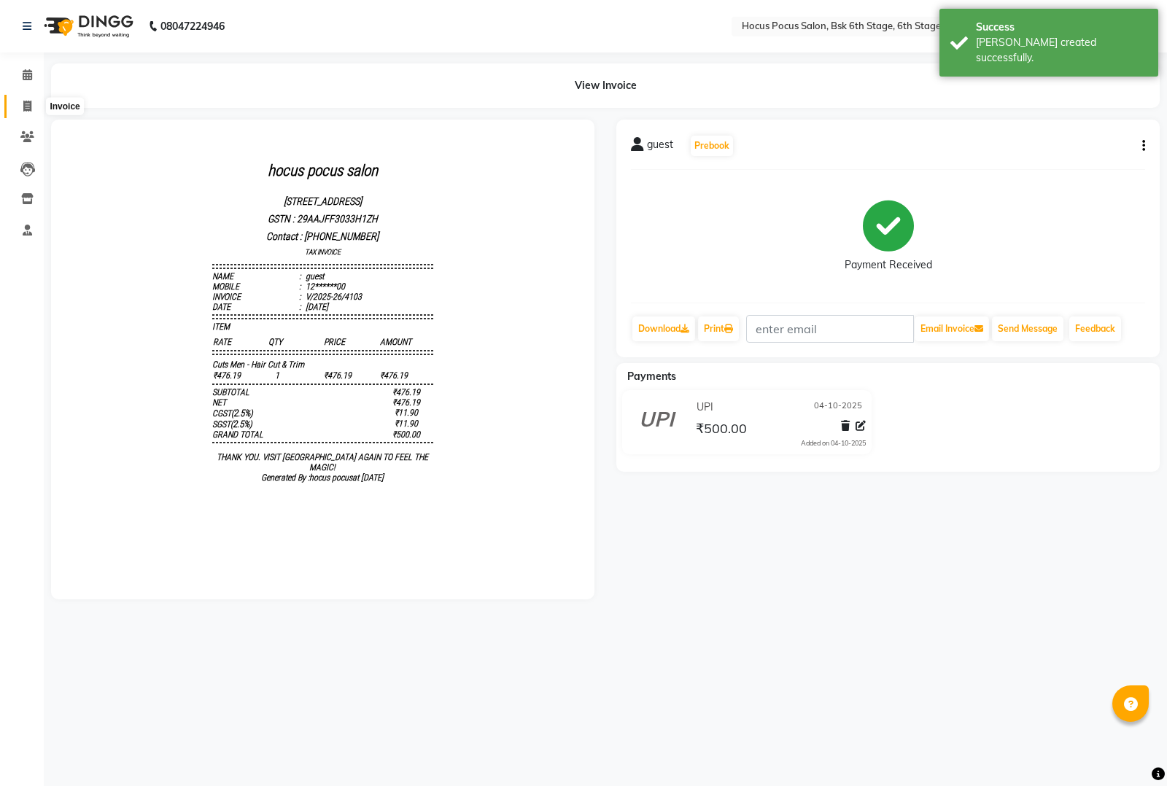
click at [22, 103] on span at bounding box center [28, 106] width 26 height 17
select select "service"
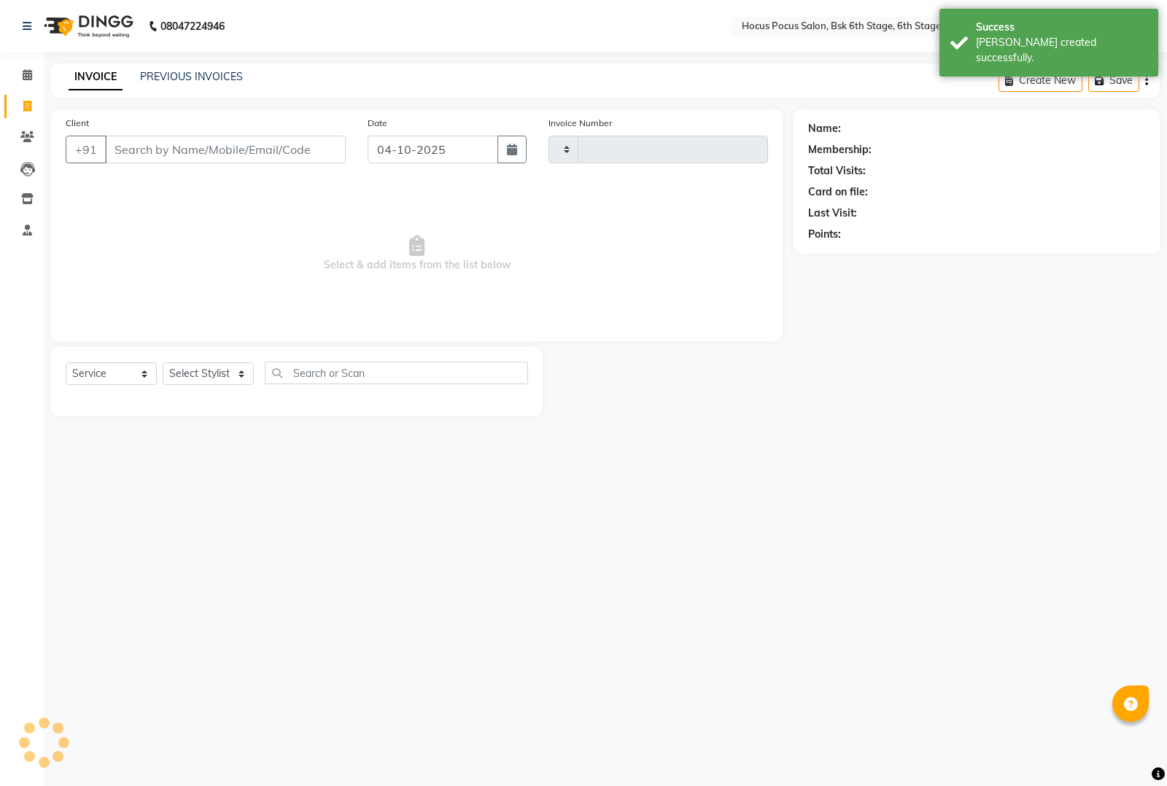
type input "4104"
select select "5242"
click at [185, 79] on link "PREVIOUS INVOICES" at bounding box center [191, 76] width 103 height 13
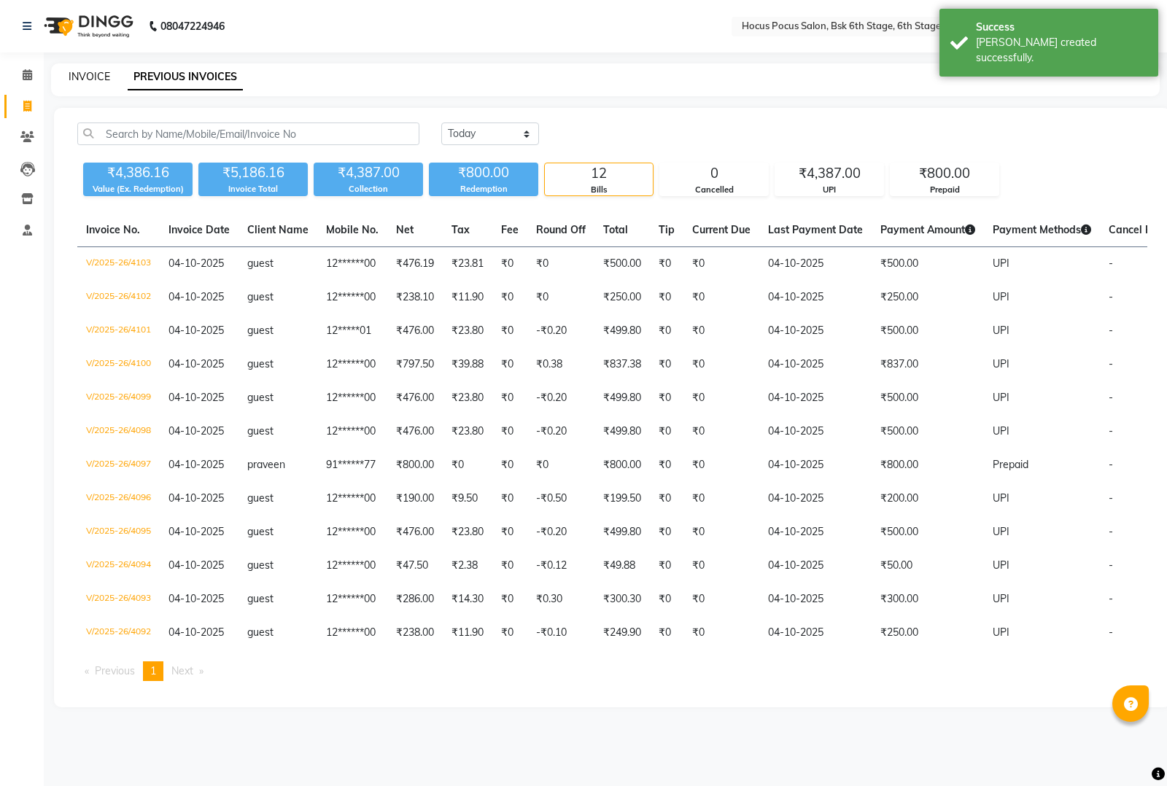
click at [93, 77] on link "INVOICE" at bounding box center [90, 76] width 42 height 13
select select "5242"
select select "service"
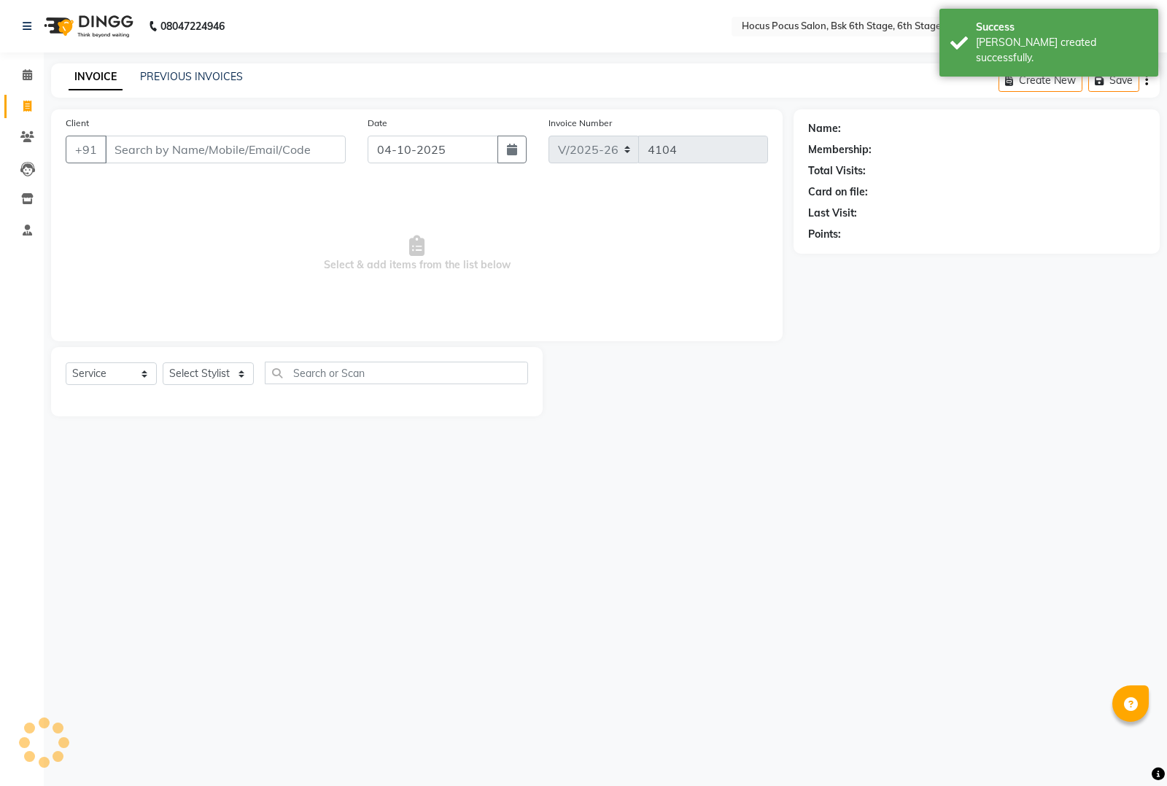
click at [158, 158] on input "Client" at bounding box center [225, 150] width 241 height 28
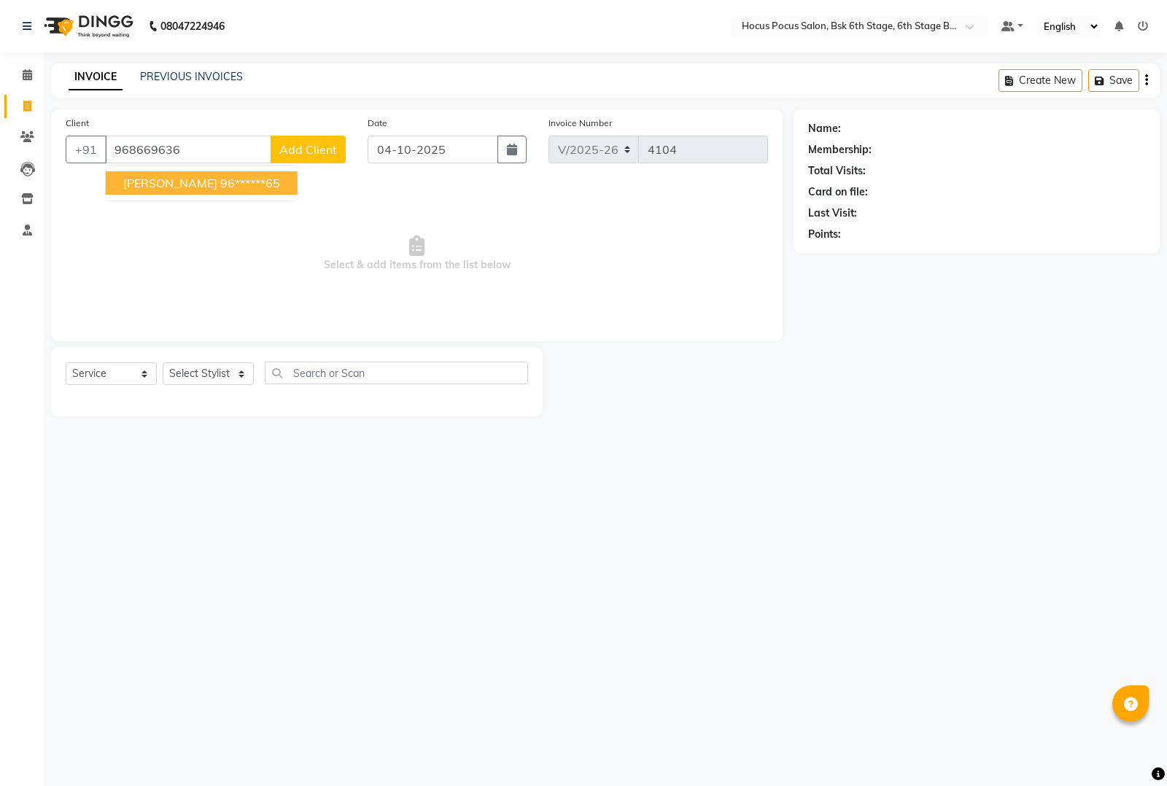
click at [165, 176] on span "[PERSON_NAME]" at bounding box center [170, 183] width 94 height 15
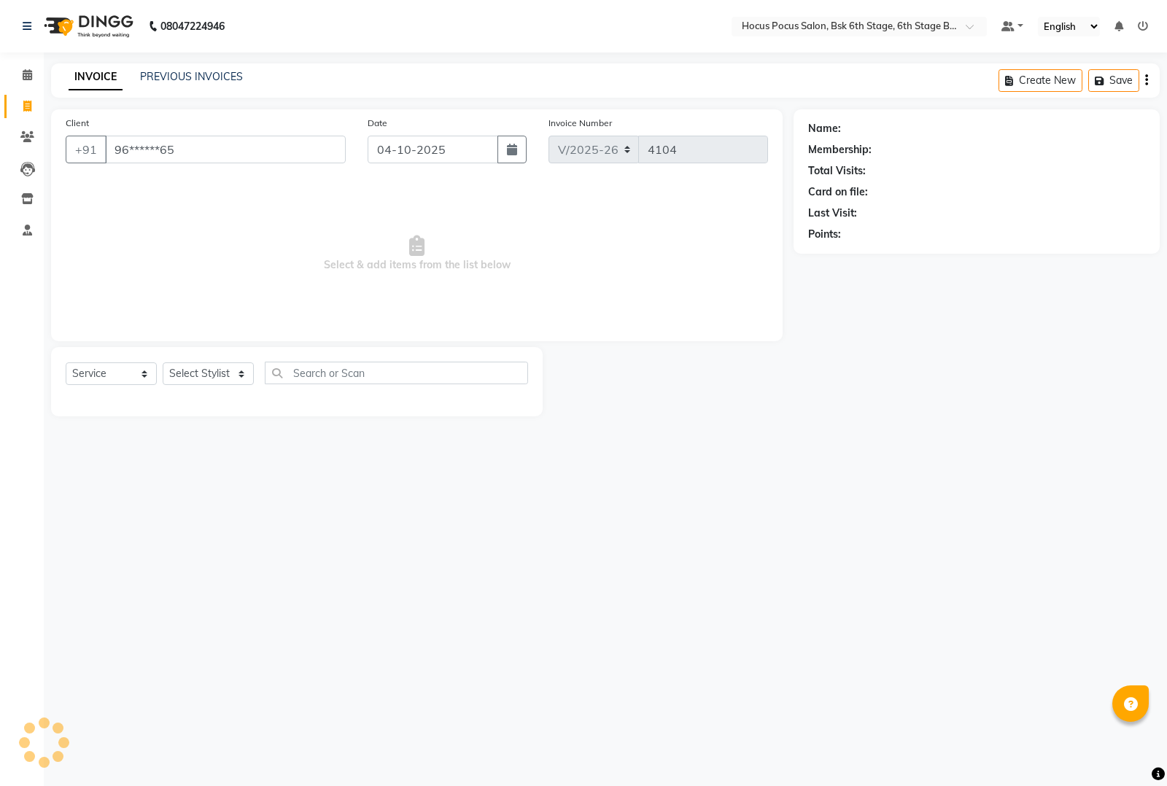
type input "96******65"
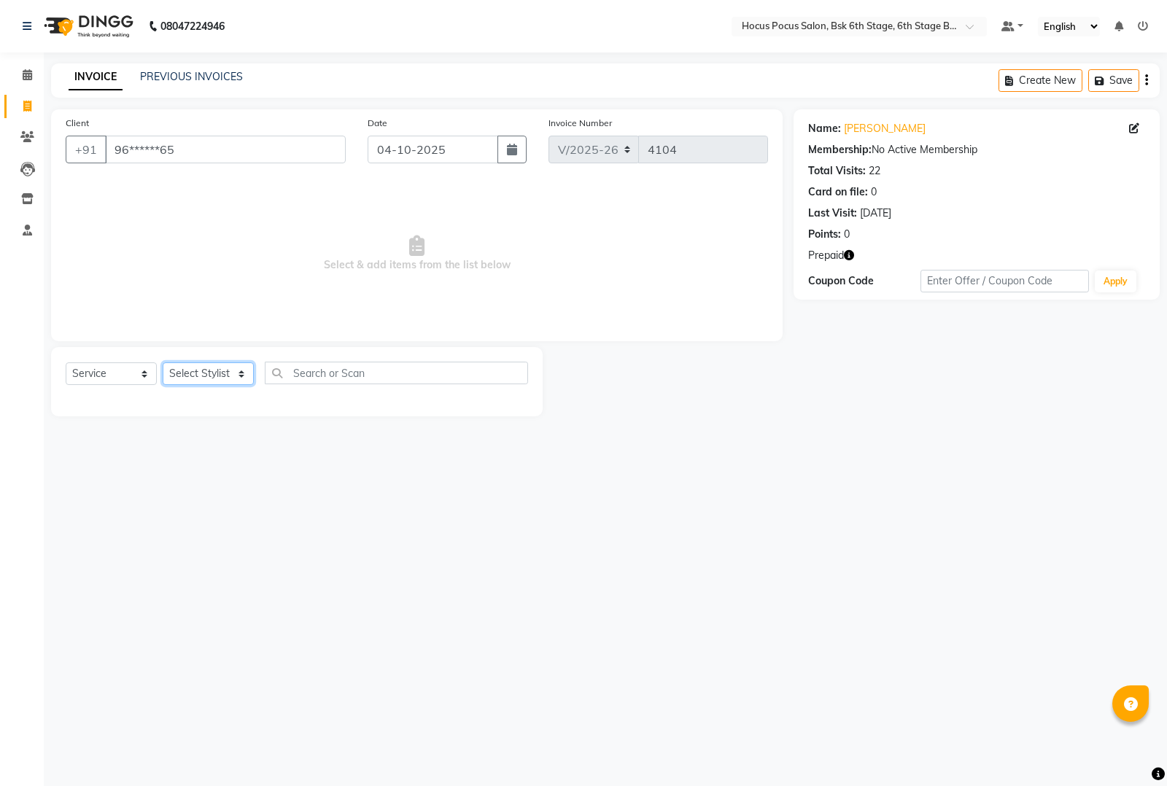
drag, startPoint x: 201, startPoint y: 370, endPoint x: 199, endPoint y: 381, distance: 11.8
click at [201, 373] on select "Select Stylist [PERSON_NAME] hocus pocus [PERSON_NAME] [PERSON_NAME] [PERSON_NA…" at bounding box center [208, 373] width 91 height 23
select select "87125"
click at [163, 362] on select "Select Stylist [PERSON_NAME] hocus pocus [PERSON_NAME] [PERSON_NAME] [PERSON_NA…" at bounding box center [208, 373] width 91 height 23
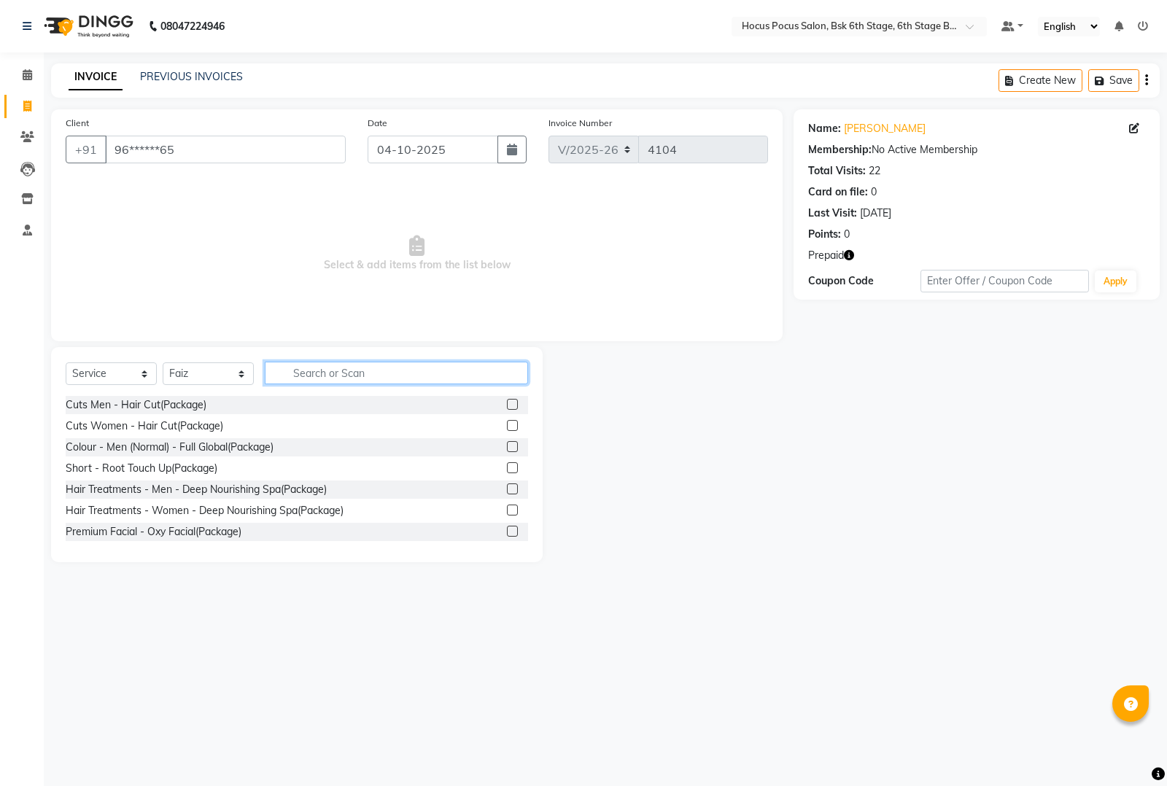
click at [321, 374] on input "text" at bounding box center [396, 373] width 263 height 23
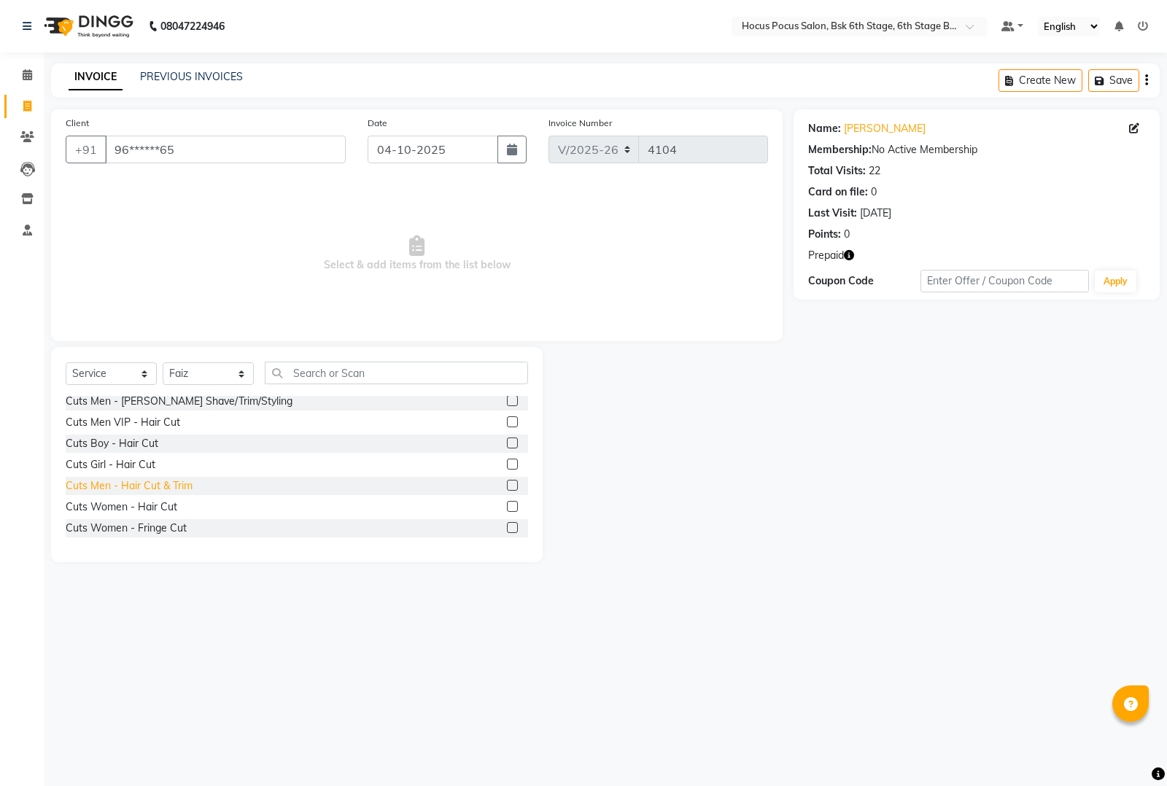
click at [147, 479] on div "Cuts Men - Hair Cut & Trim" at bounding box center [129, 485] width 127 height 15
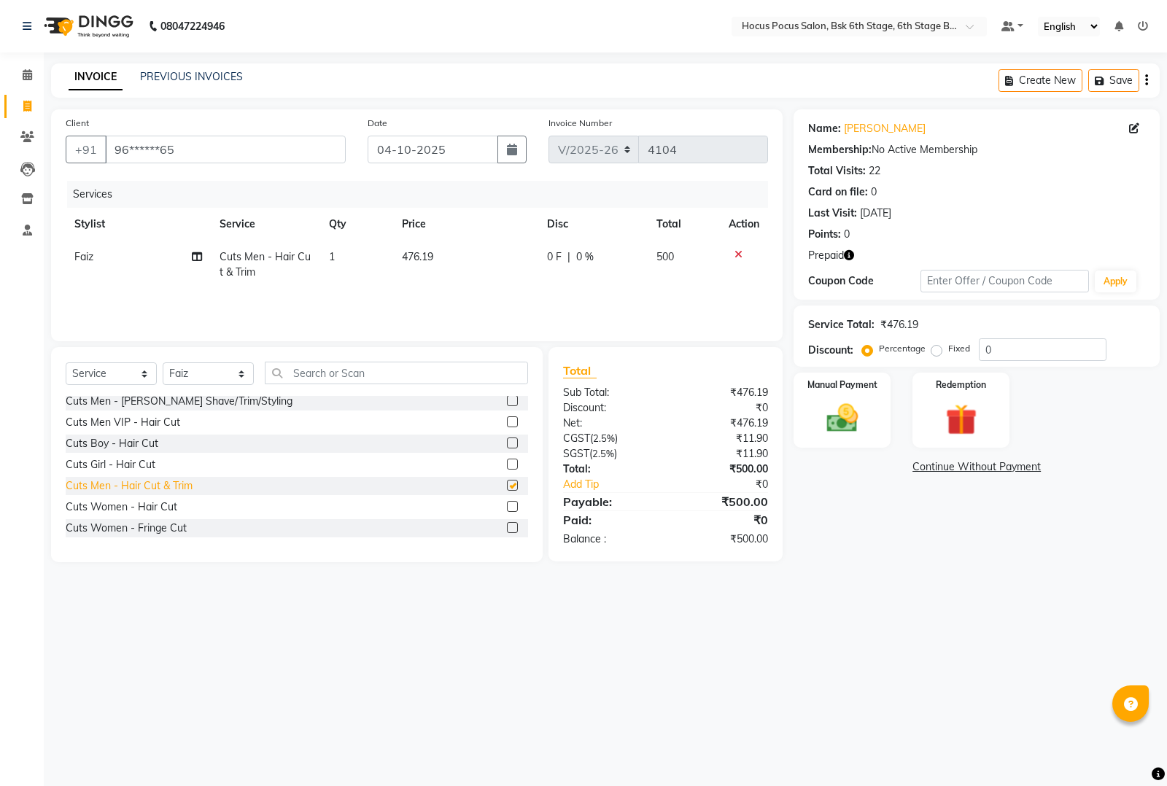
checkbox input "false"
click at [439, 250] on td "476.19" at bounding box center [465, 265] width 145 height 48
select select "87125"
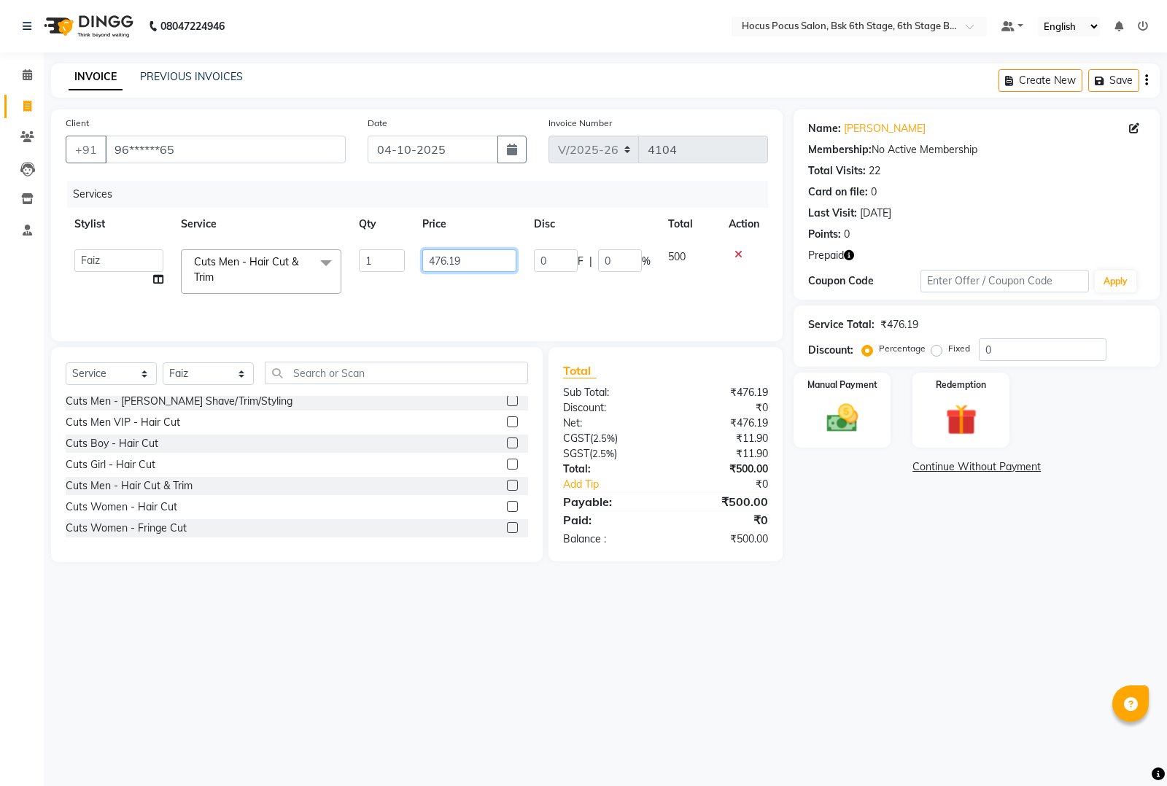
click at [456, 254] on input "476.19" at bounding box center [469, 260] width 94 height 23
click at [470, 255] on input "476.19" at bounding box center [469, 260] width 94 height 23
type input "4"
type input "500"
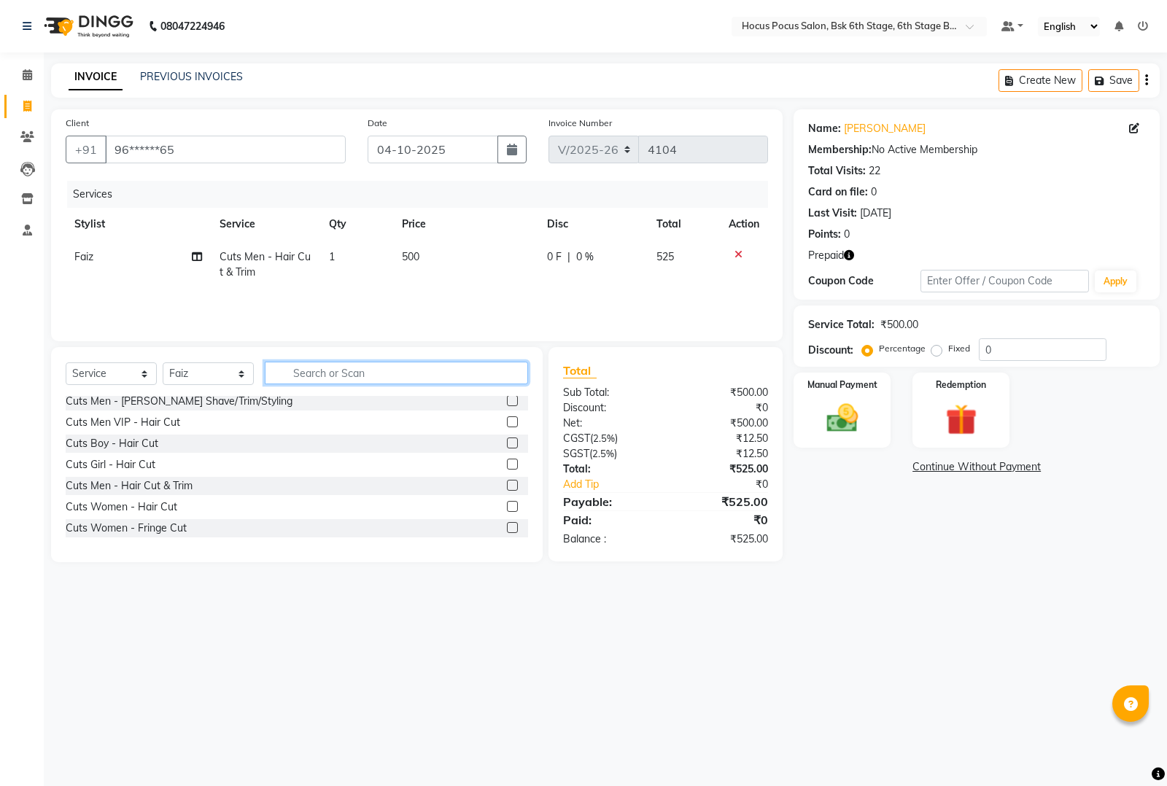
click at [349, 370] on input "text" at bounding box center [396, 373] width 263 height 23
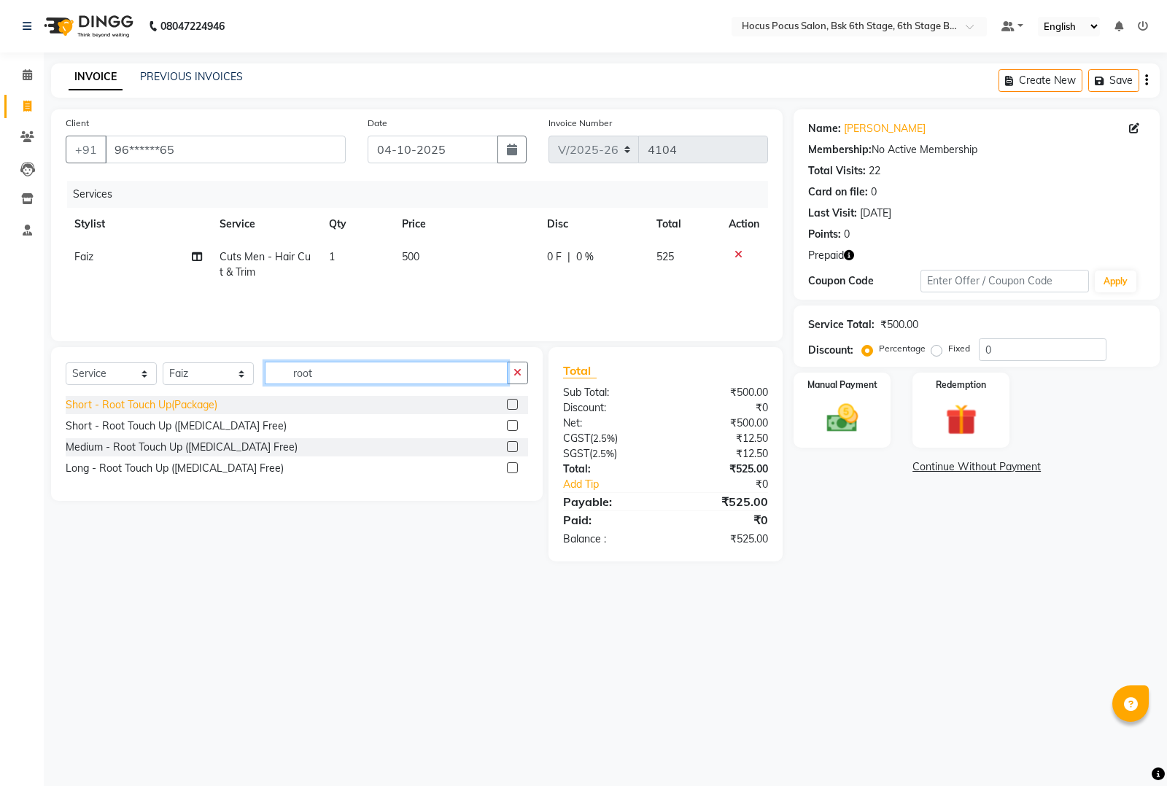
type input "root"
click at [146, 397] on div "Short - Root Touch Up(Package)" at bounding box center [142, 404] width 152 height 15
checkbox input "false"
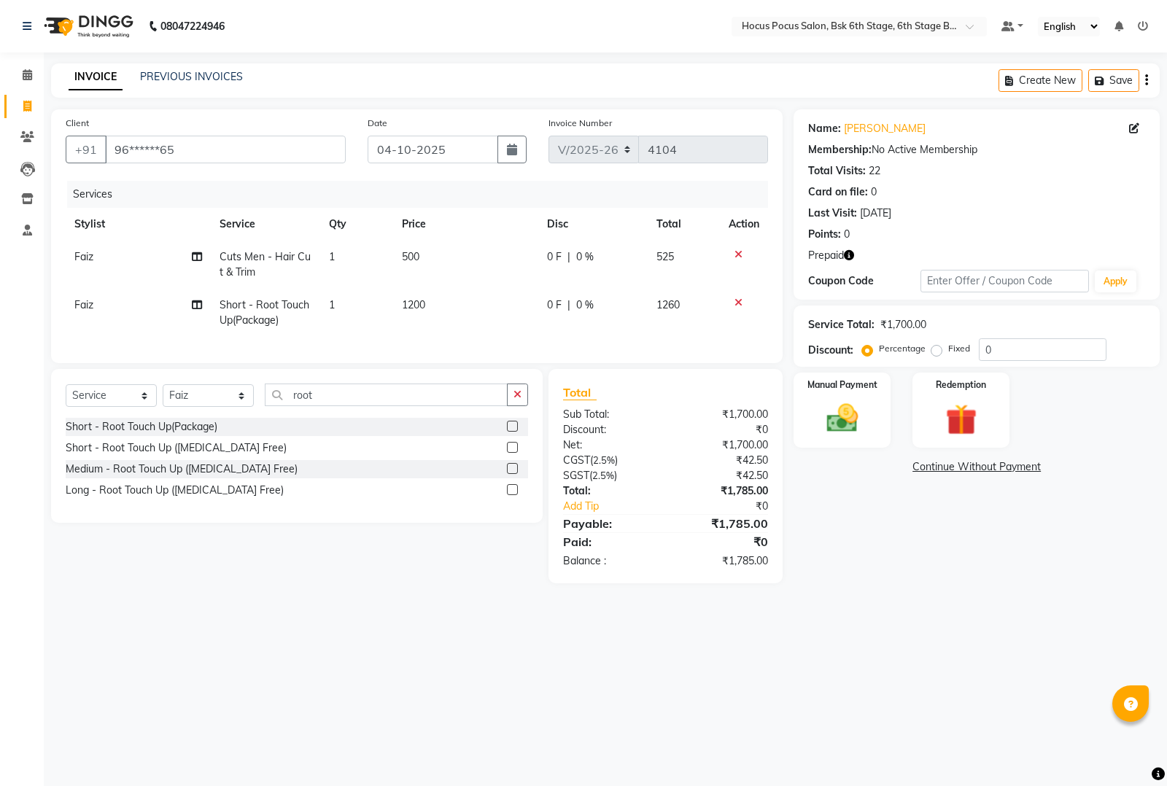
click at [460, 300] on td "1200" at bounding box center [465, 313] width 145 height 48
select select "87125"
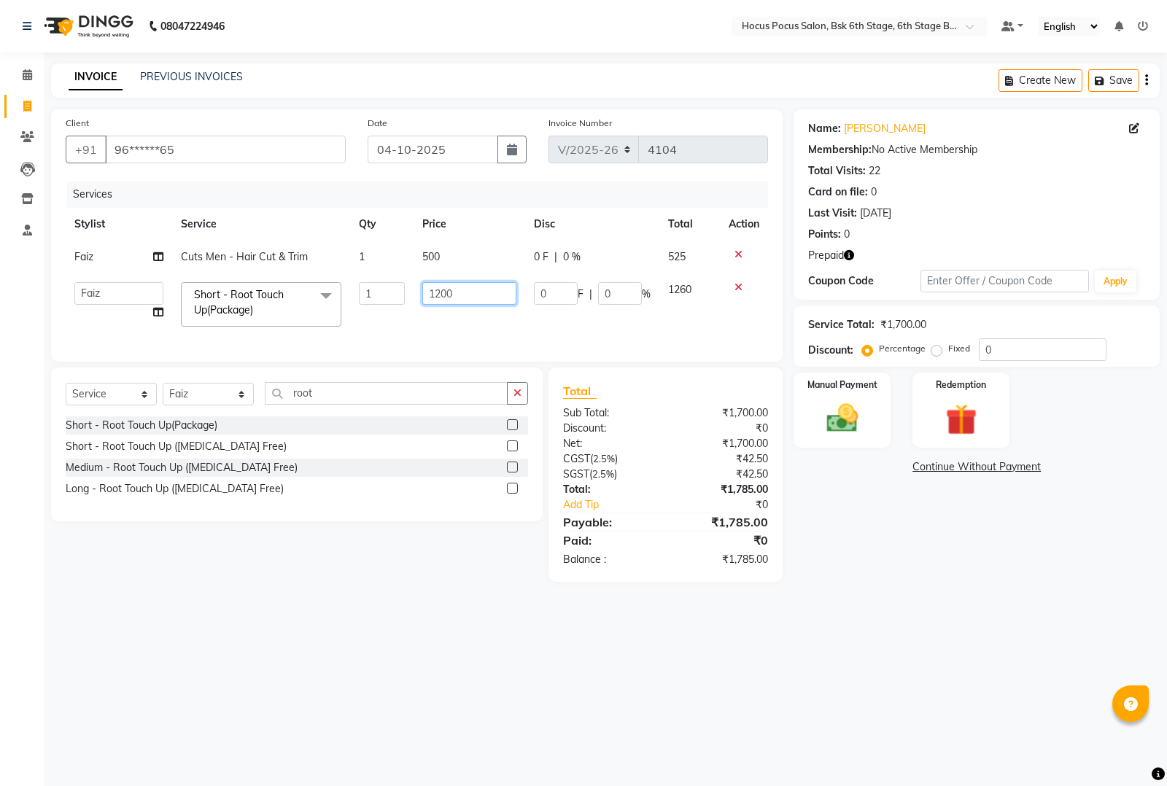
click at [469, 300] on input "1200" at bounding box center [469, 293] width 94 height 23
type input "1000"
click at [407, 521] on div "Select Service Product Membership Package Voucher Prepaid Gift Card Select Styl…" at bounding box center [297, 445] width 492 height 154
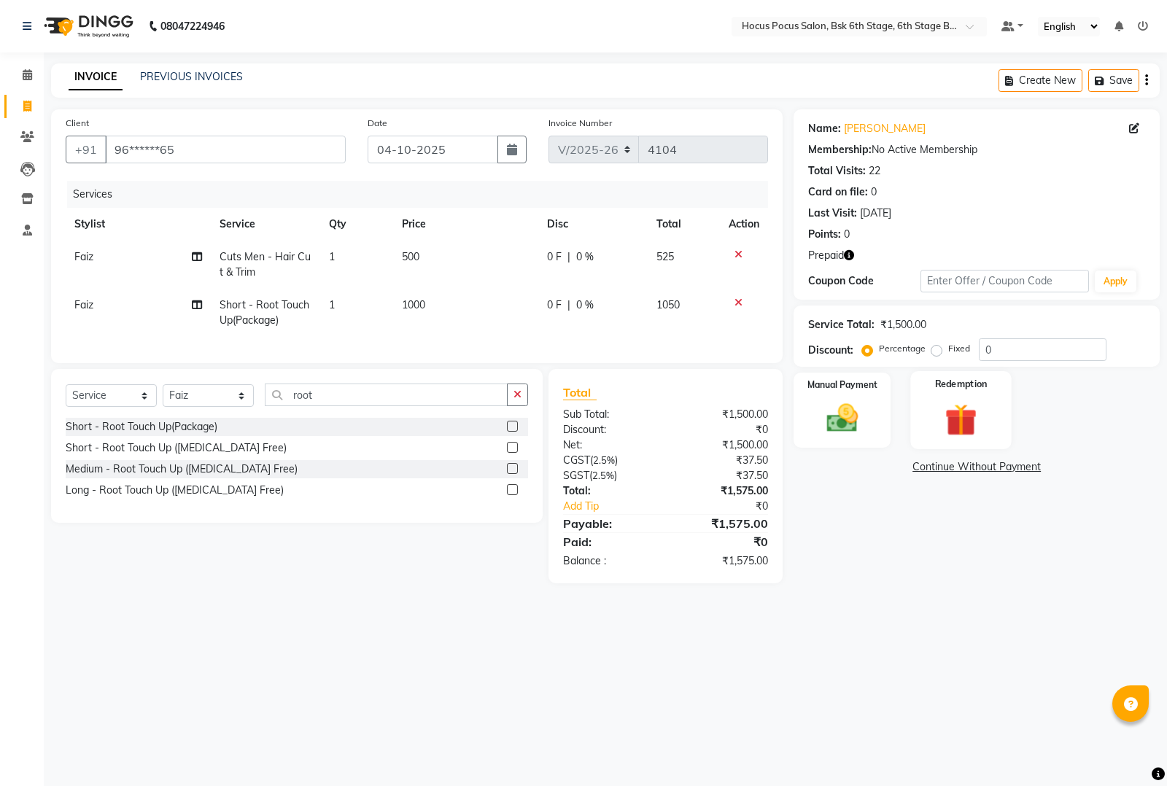
click at [971, 408] on img at bounding box center [960, 420] width 53 height 40
click at [985, 469] on span "3" at bounding box center [983, 470] width 8 height 9
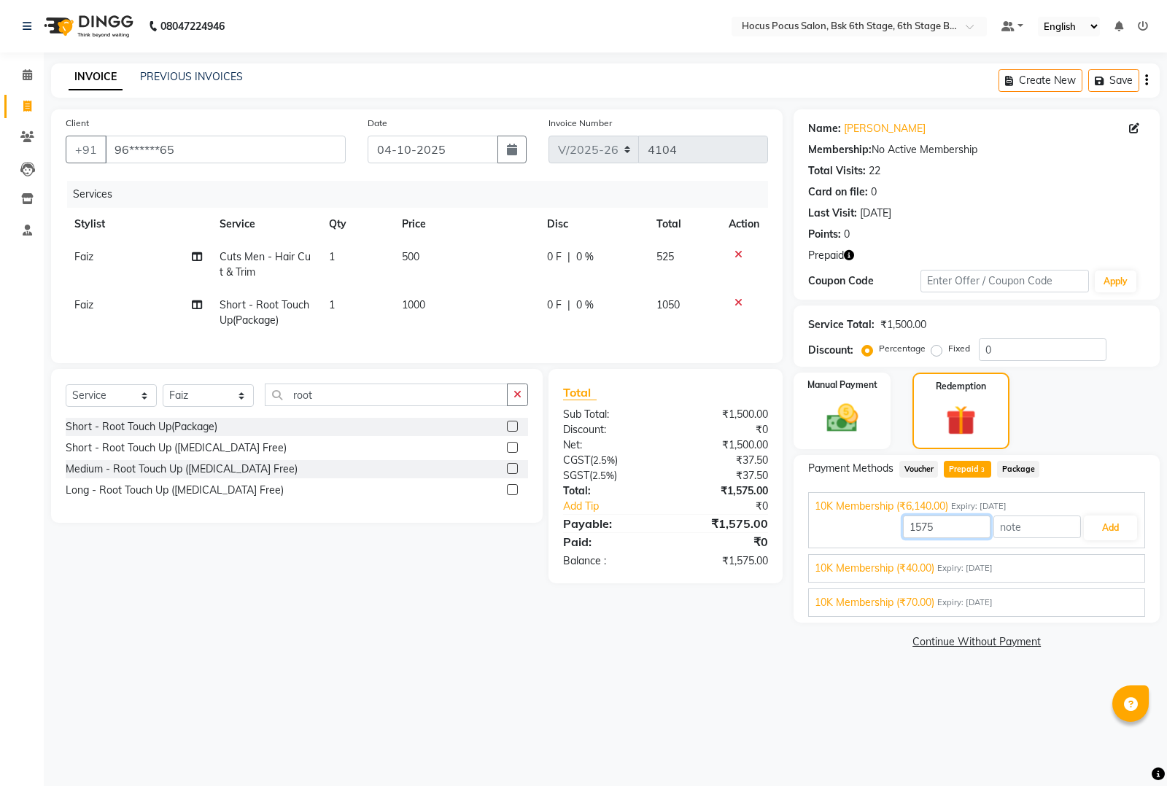
click at [943, 535] on input "1575" at bounding box center [947, 527] width 88 height 23
type input "1500"
click at [1123, 529] on button "Add" at bounding box center [1110, 528] width 53 height 25
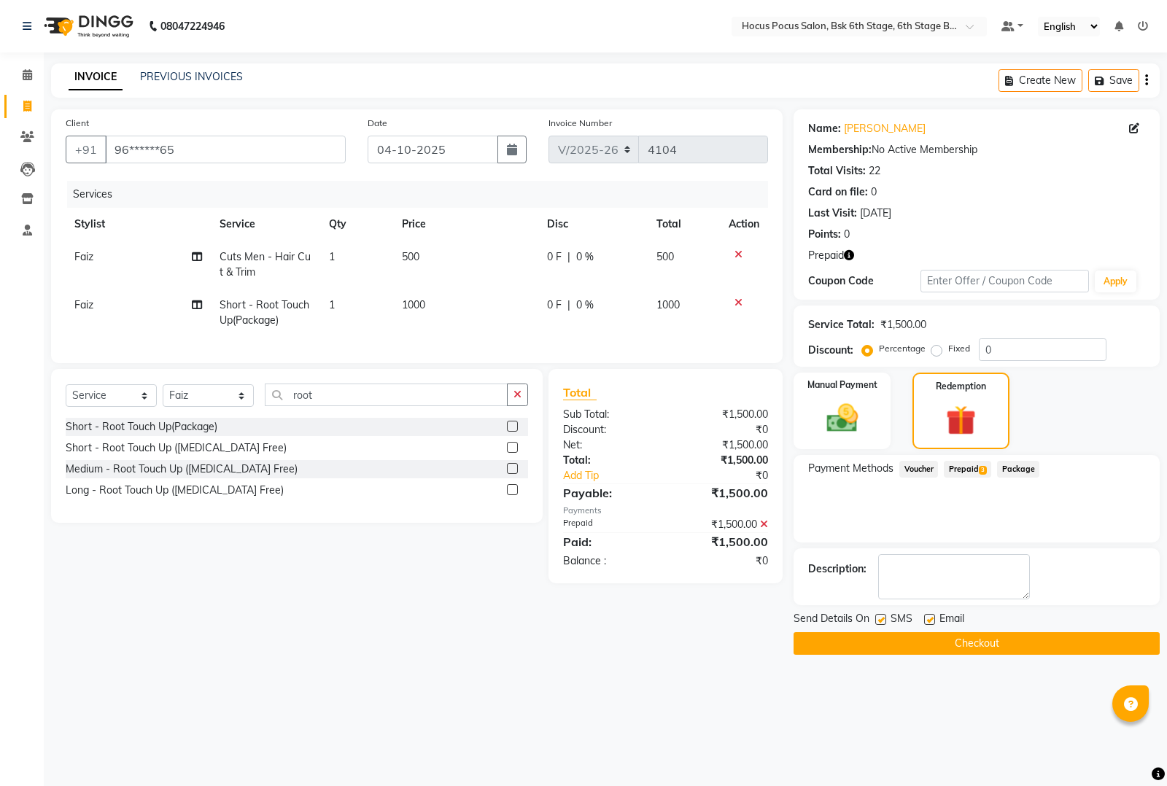
click at [852, 253] on icon "button" at bounding box center [849, 255] width 10 height 10
click at [905, 256] on div "Prepaid" at bounding box center [976, 255] width 337 height 15
click at [881, 615] on label at bounding box center [880, 619] width 11 height 11
click at [881, 616] on input "checkbox" at bounding box center [879, 620] width 9 height 9
checkbox input "false"
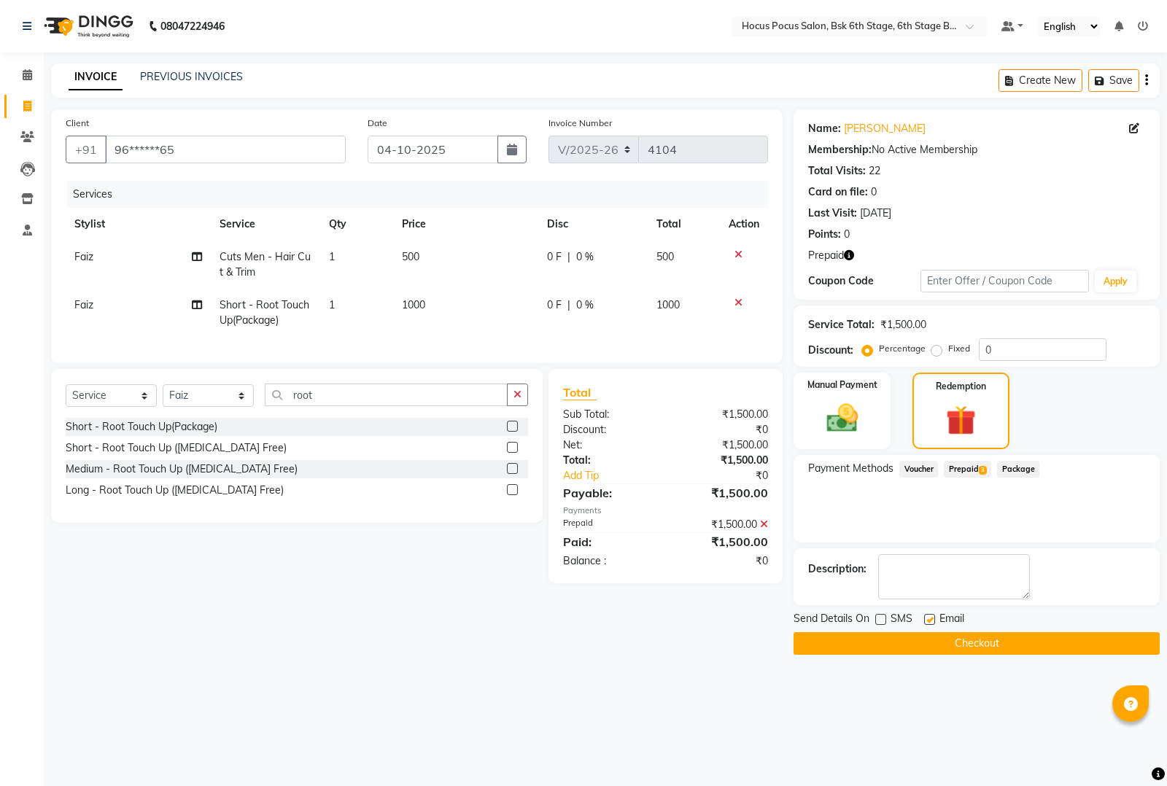
click at [893, 640] on button "Checkout" at bounding box center [976, 643] width 366 height 23
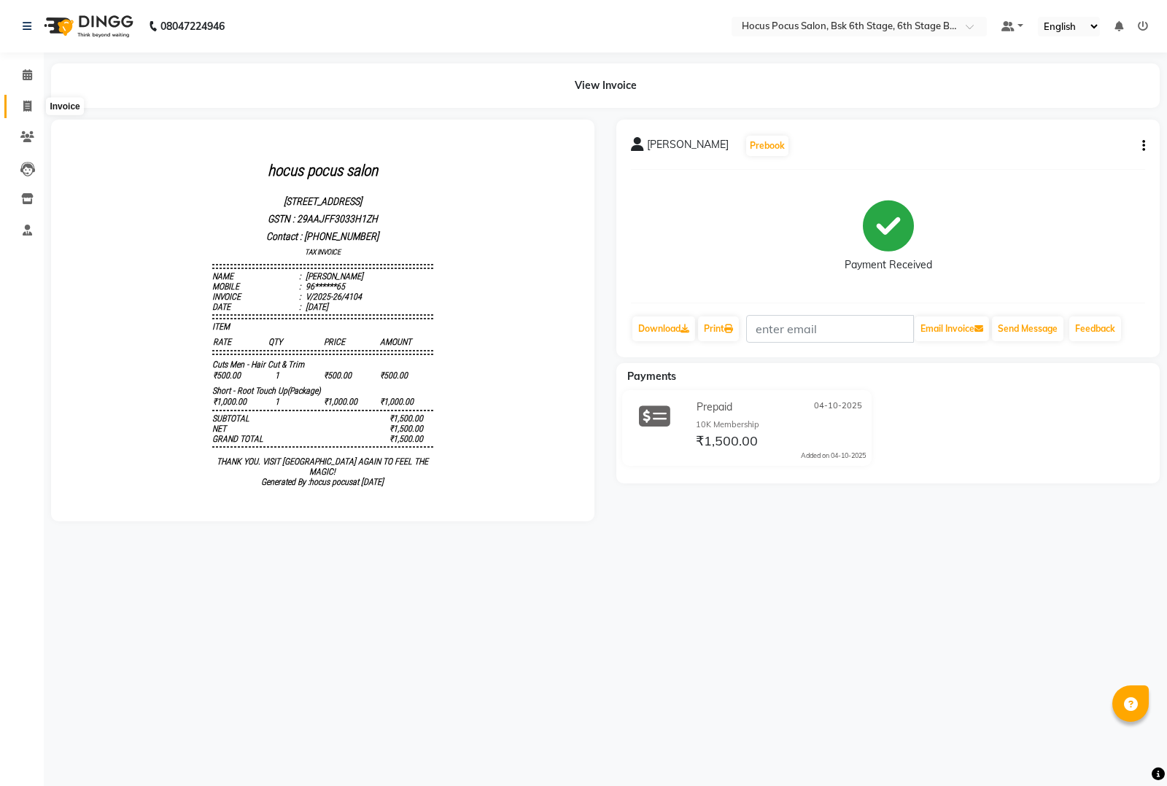
click at [24, 101] on span at bounding box center [28, 106] width 26 height 17
select select "service"
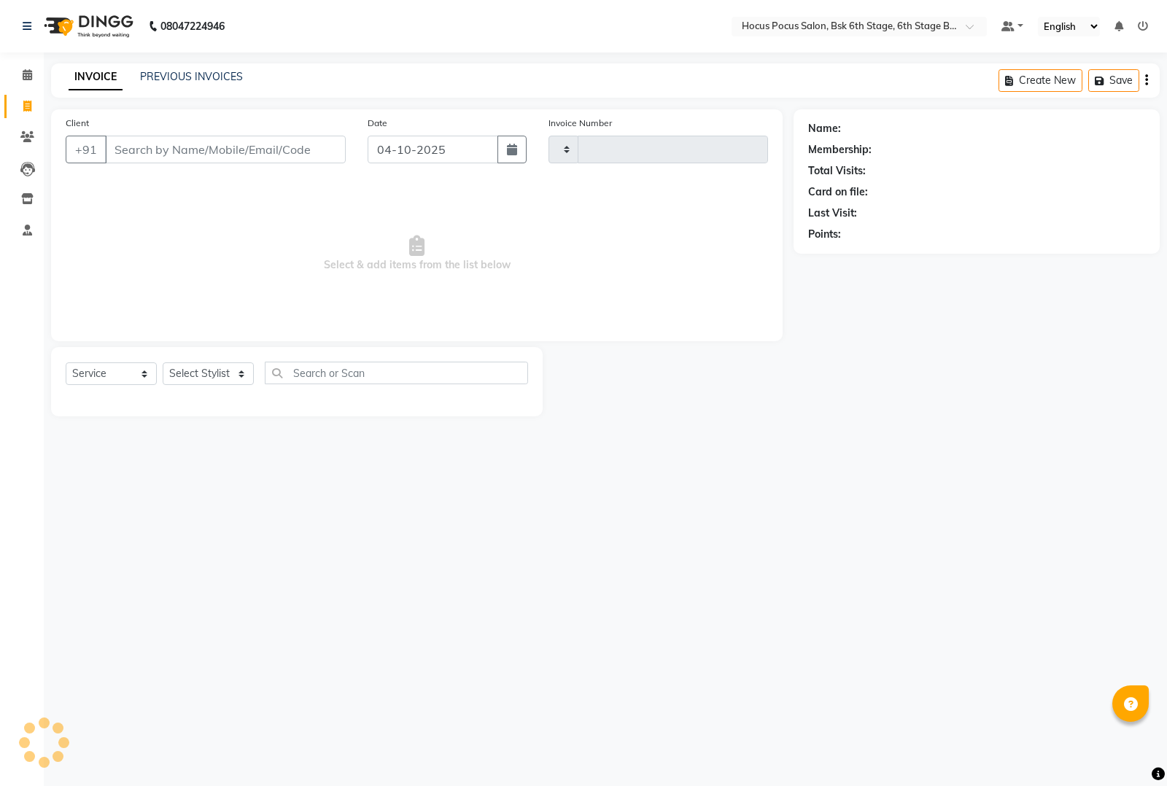
type input "4105"
select select "5242"
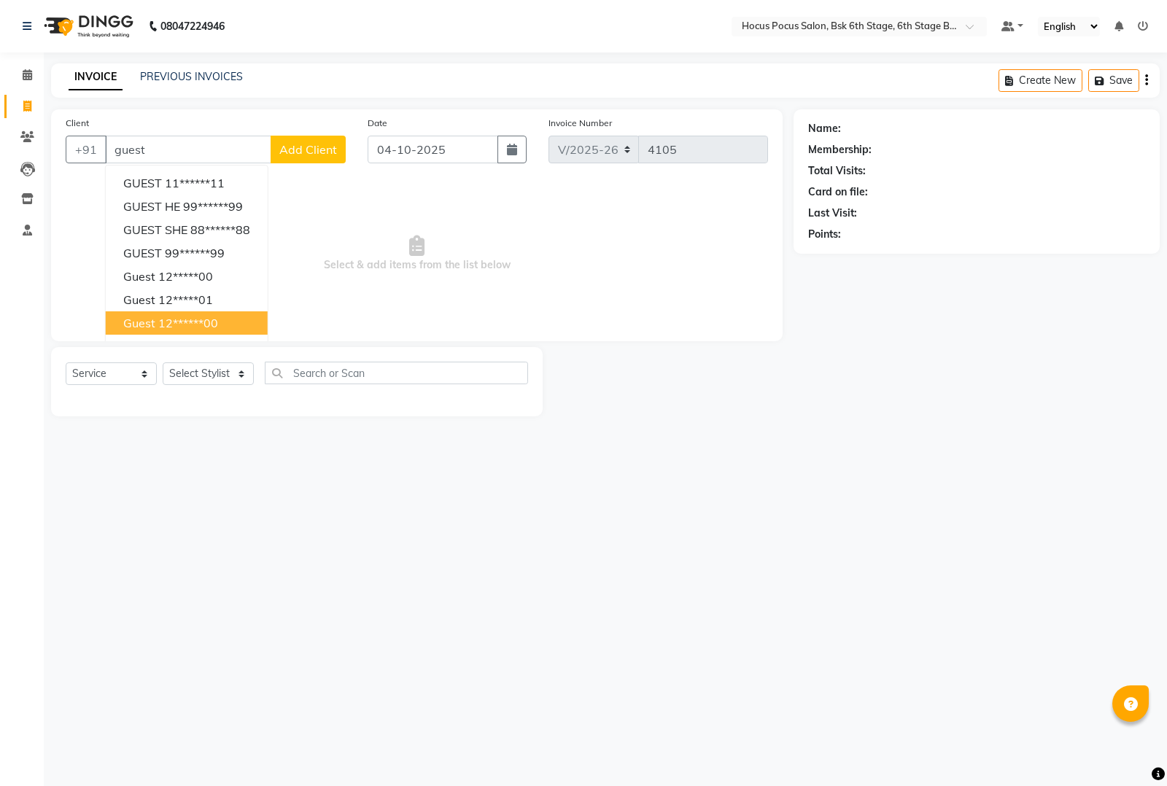
click at [150, 318] on span "guest" at bounding box center [139, 323] width 32 height 15
type input "12******00"
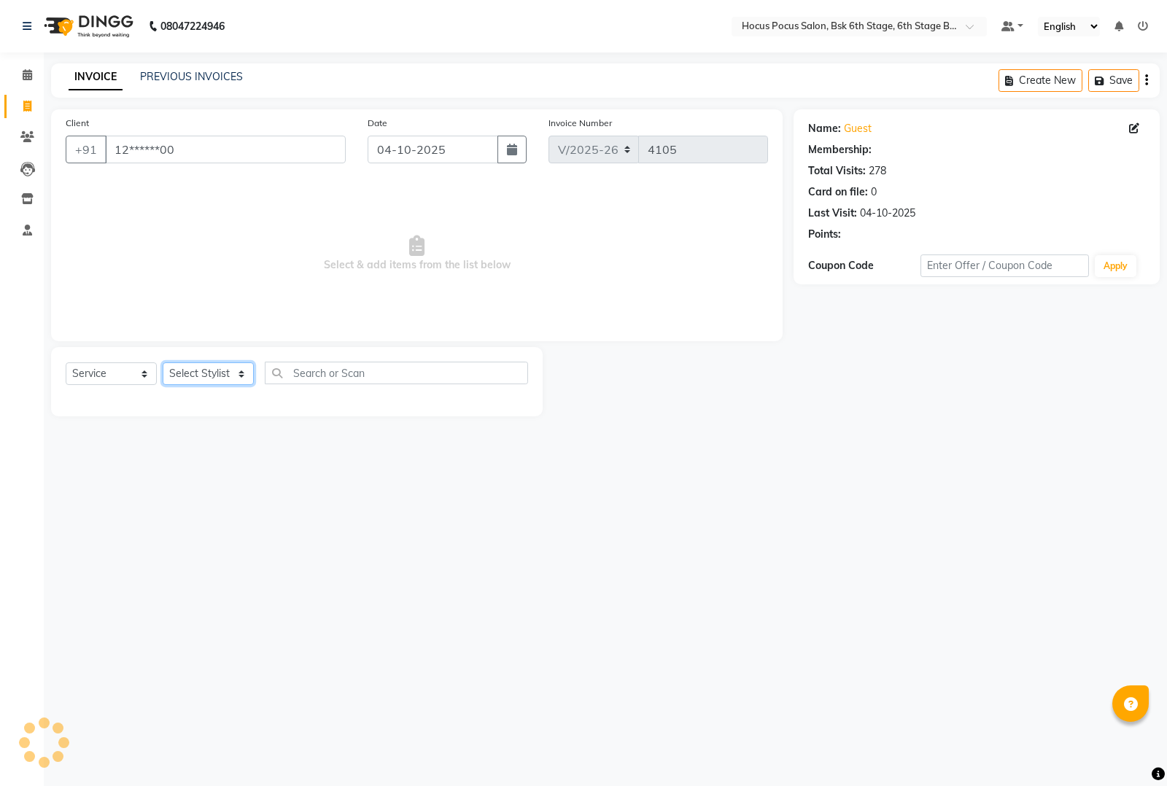
click at [201, 369] on select "Select Stylist [PERSON_NAME] hocus pocus [PERSON_NAME] [PERSON_NAME] [PERSON_NA…" at bounding box center [208, 373] width 91 height 23
select select "78947"
click at [163, 362] on select "Select Stylist [PERSON_NAME] hocus pocus [PERSON_NAME] [PERSON_NAME] [PERSON_NA…" at bounding box center [208, 373] width 91 height 23
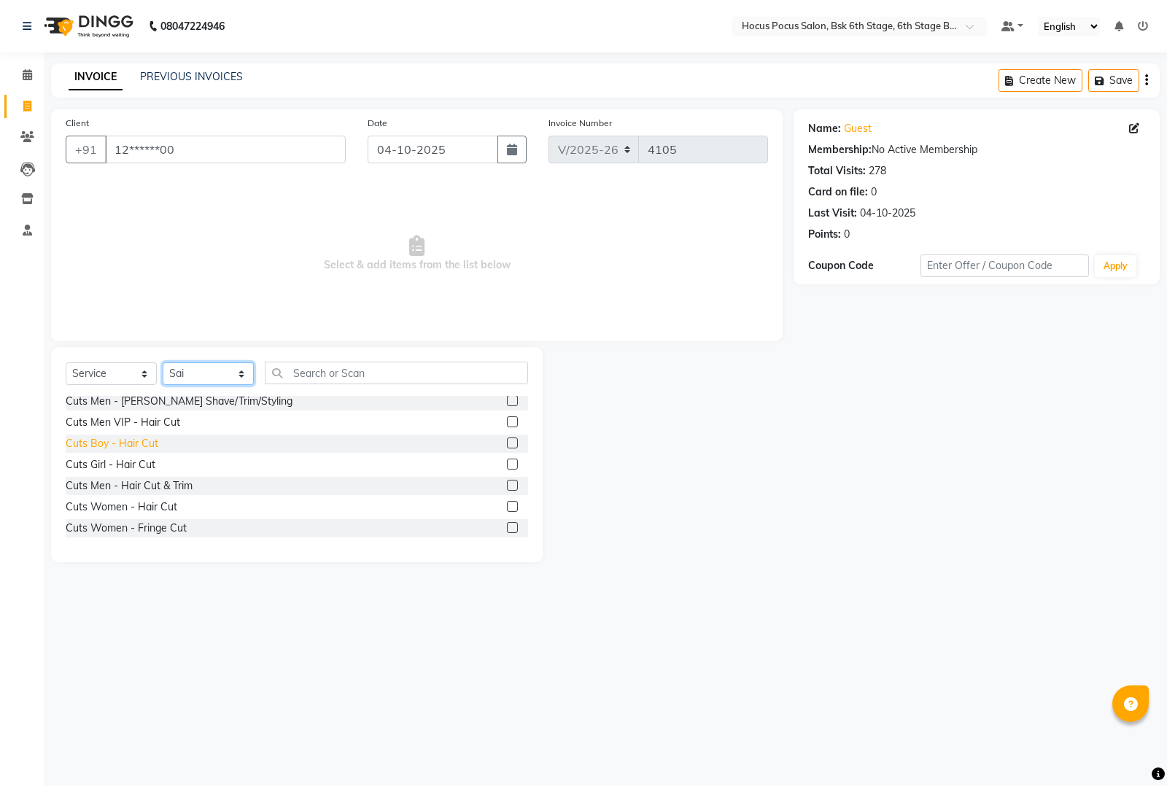
scroll to position [547, 0]
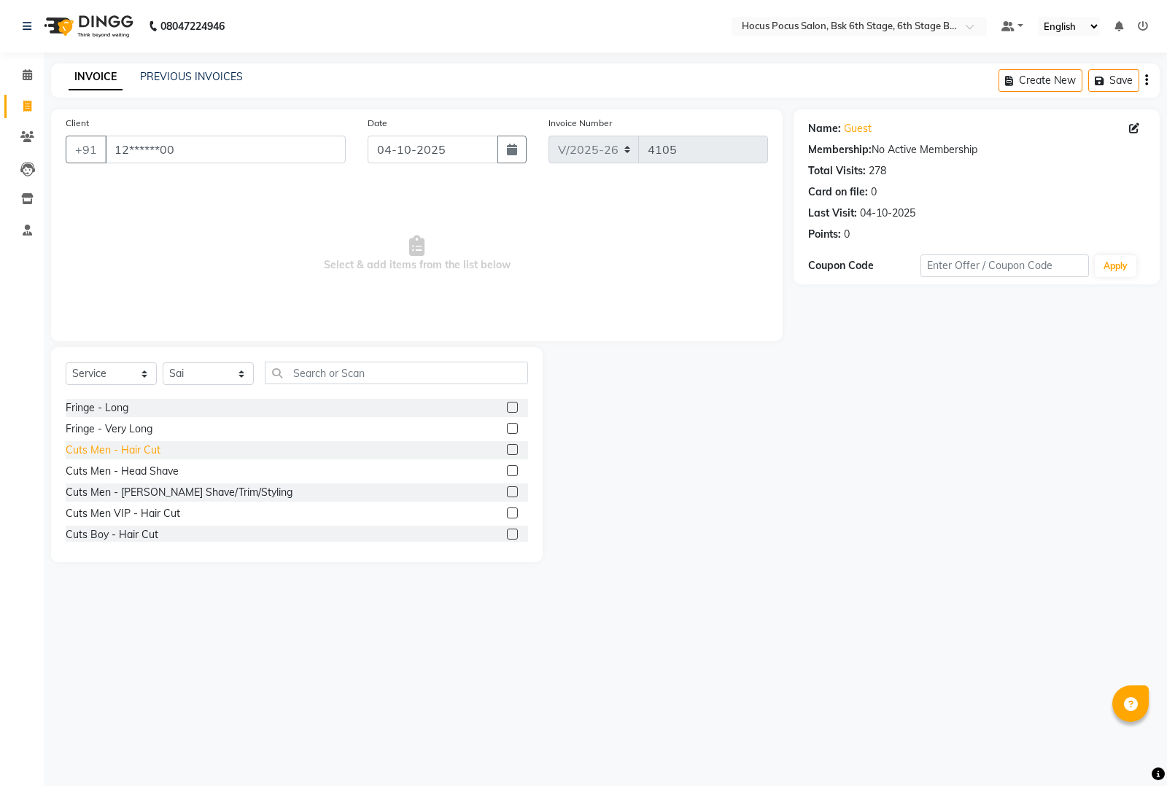
click at [113, 445] on div "Cuts Men - Hair Cut" at bounding box center [113, 450] width 95 height 15
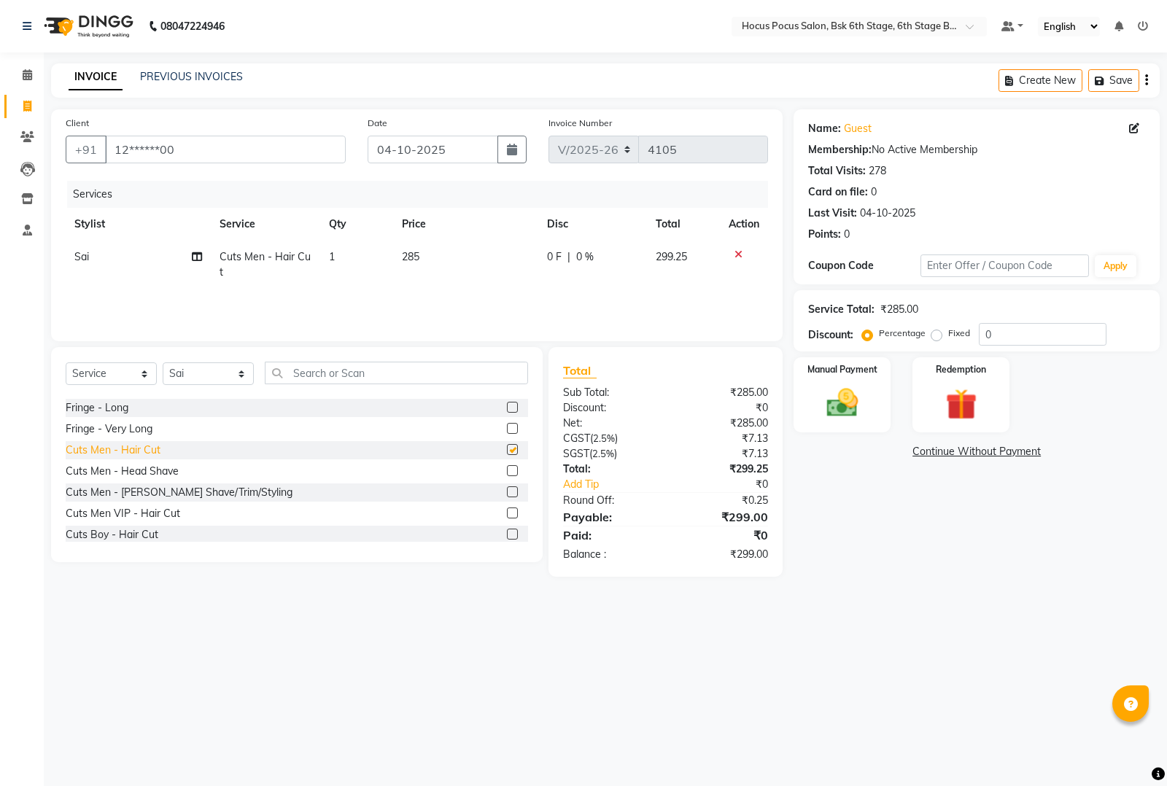
checkbox input "false"
click at [459, 247] on td "285" at bounding box center [465, 265] width 145 height 48
select select "78947"
click at [483, 249] on input "285" at bounding box center [467, 260] width 93 height 23
type input "286"
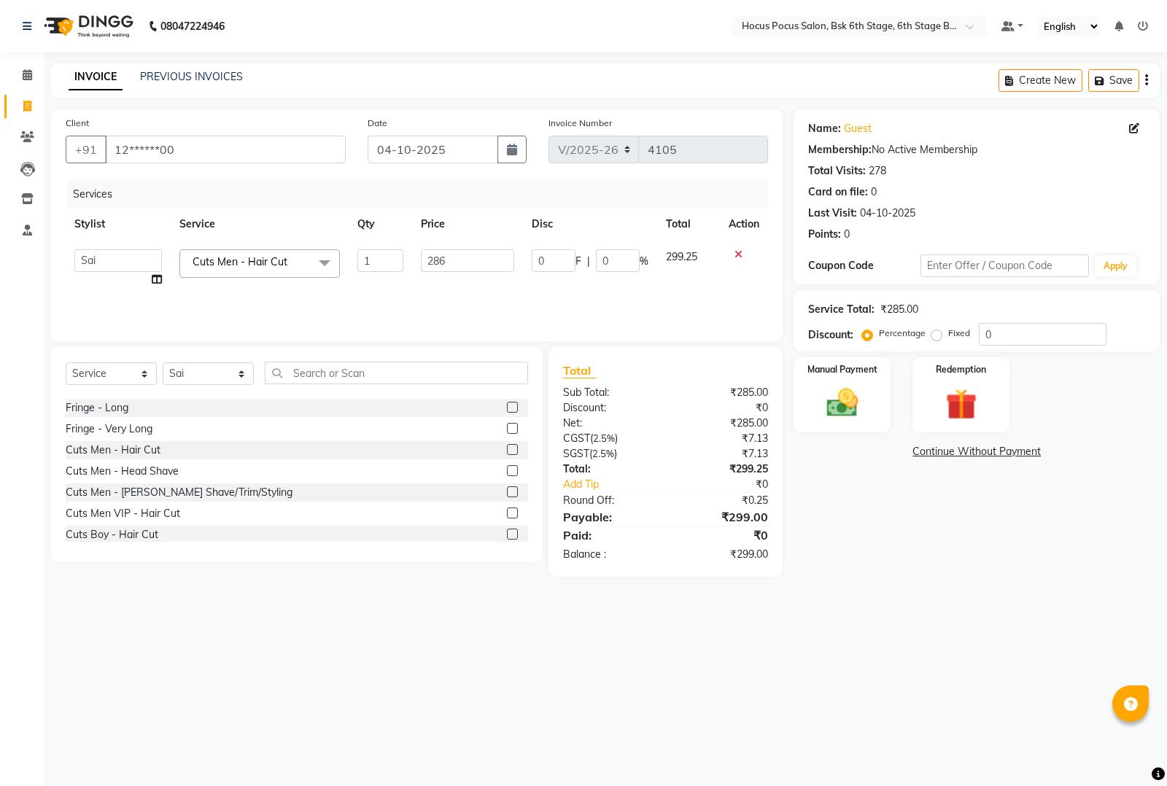
click at [352, 578] on main "INVOICE PREVIOUS INVOICES Create New Save Client +91 12******00 Date 04-10-2025…" at bounding box center [605, 330] width 1123 height 535
click at [833, 395] on img at bounding box center [842, 402] width 53 height 37
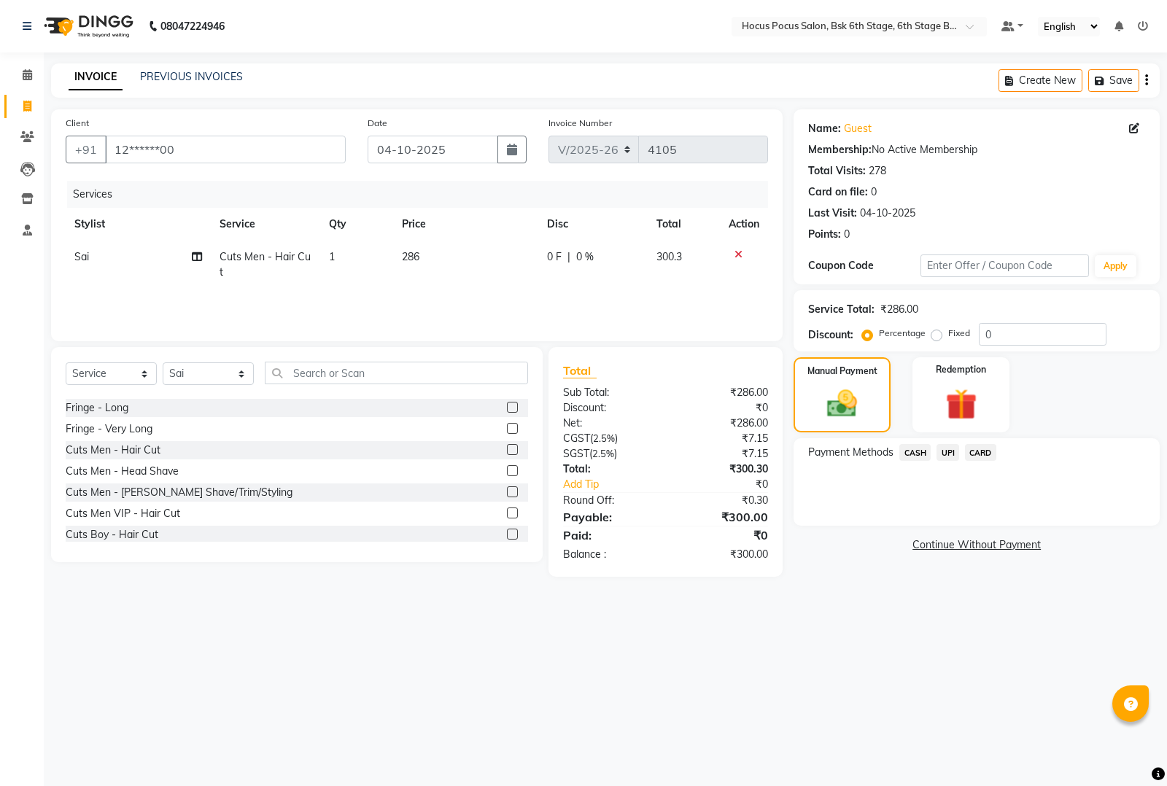
click at [946, 451] on span "UPI" at bounding box center [947, 452] width 23 height 17
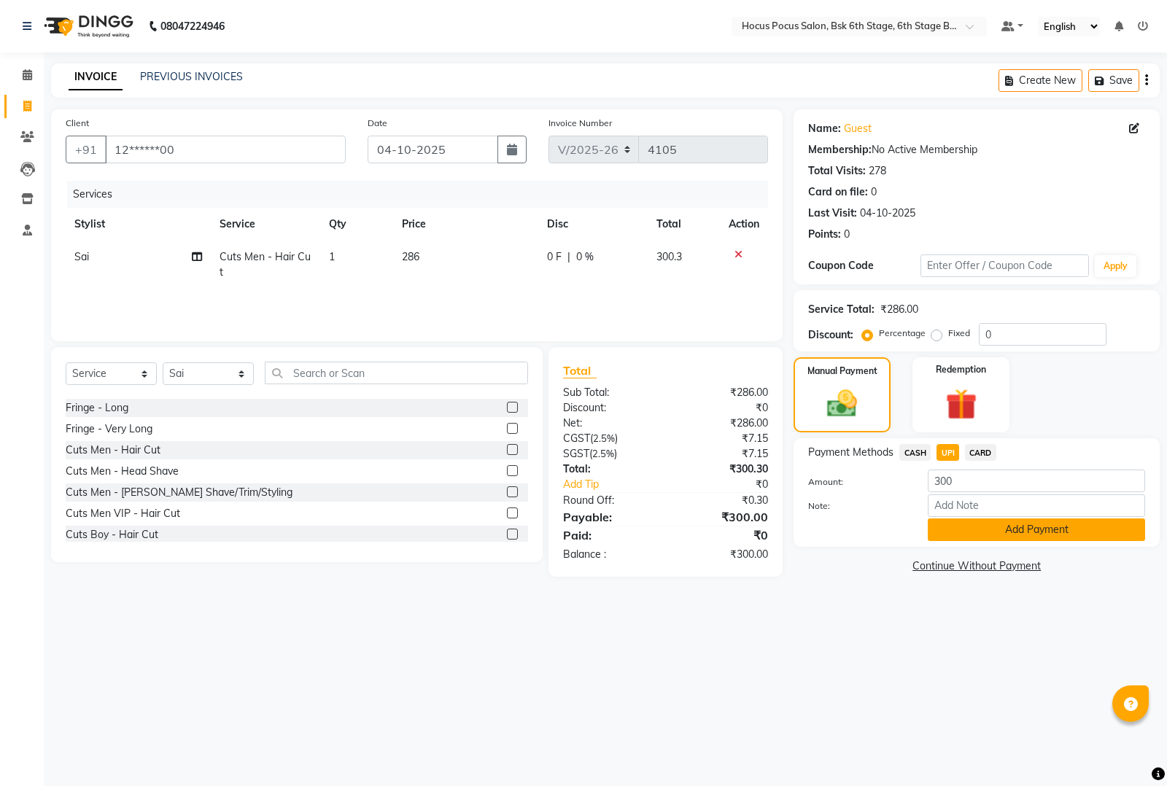
click at [977, 533] on button "Add Payment" at bounding box center [1036, 530] width 217 height 23
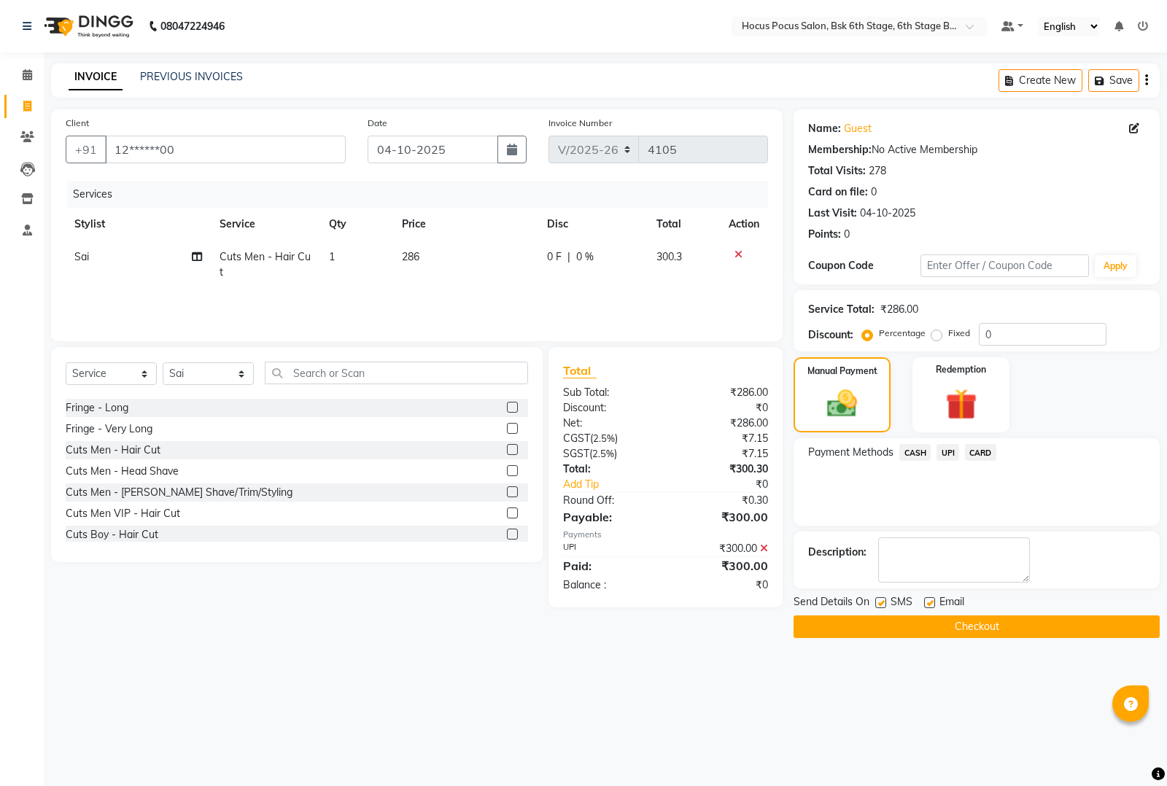
click at [879, 606] on label at bounding box center [880, 602] width 11 height 11
click at [879, 606] on input "checkbox" at bounding box center [879, 603] width 9 height 9
checkbox input "false"
click at [881, 620] on button "Checkout" at bounding box center [976, 627] width 366 height 23
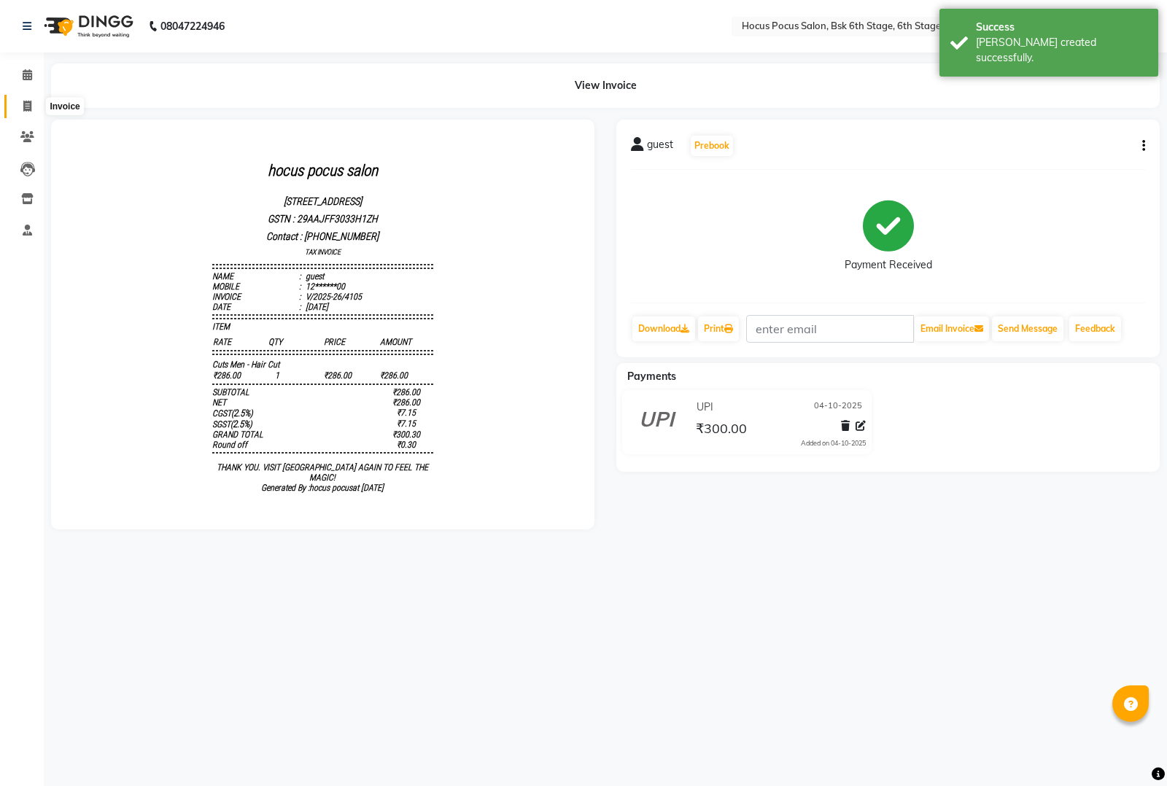
click at [22, 103] on span at bounding box center [28, 106] width 26 height 17
select select "service"
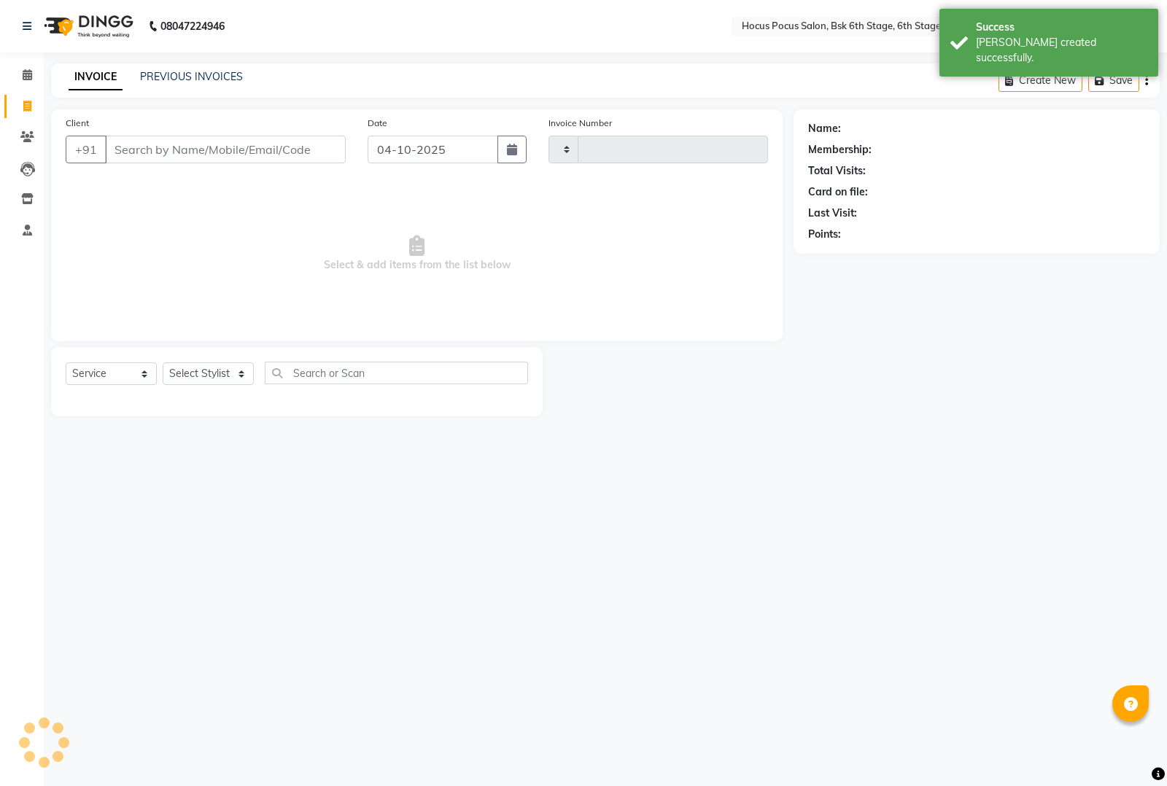
type input "4106"
select select "5242"
click at [176, 77] on link "PREVIOUS INVOICES" at bounding box center [191, 76] width 103 height 13
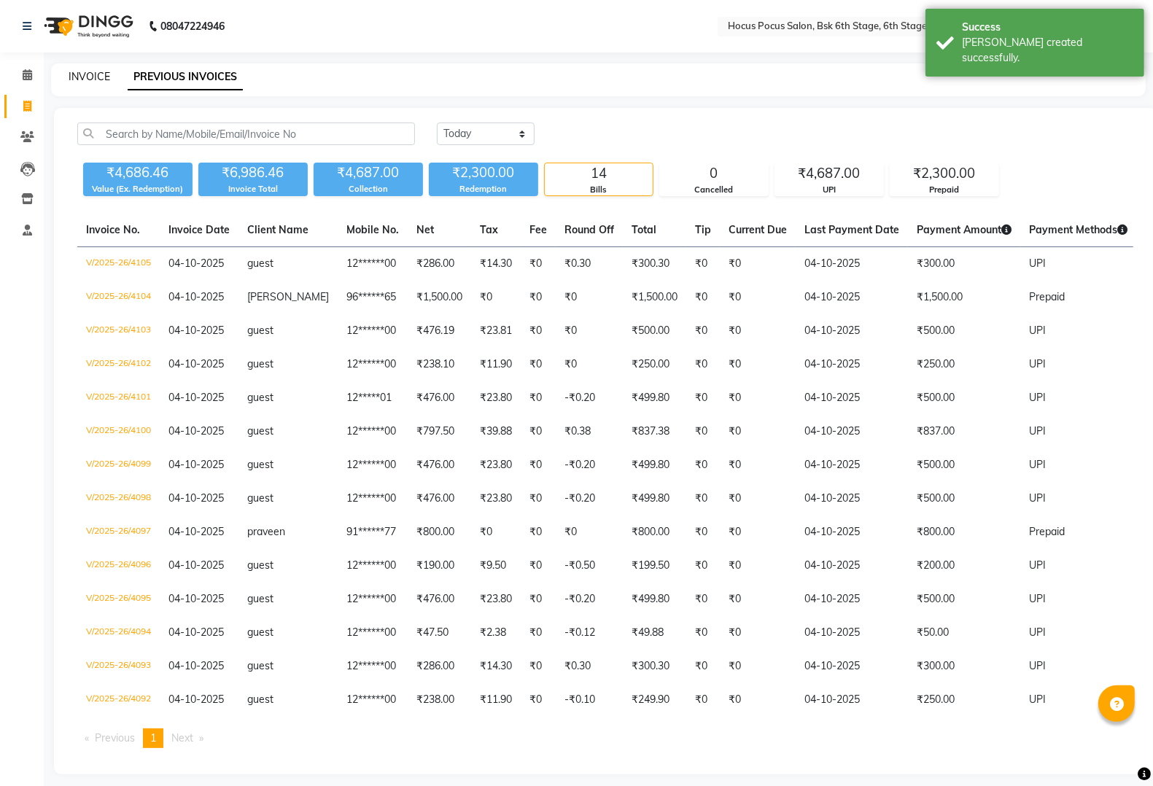
click at [77, 79] on link "INVOICE" at bounding box center [90, 76] width 42 height 13
select select "5242"
select select "service"
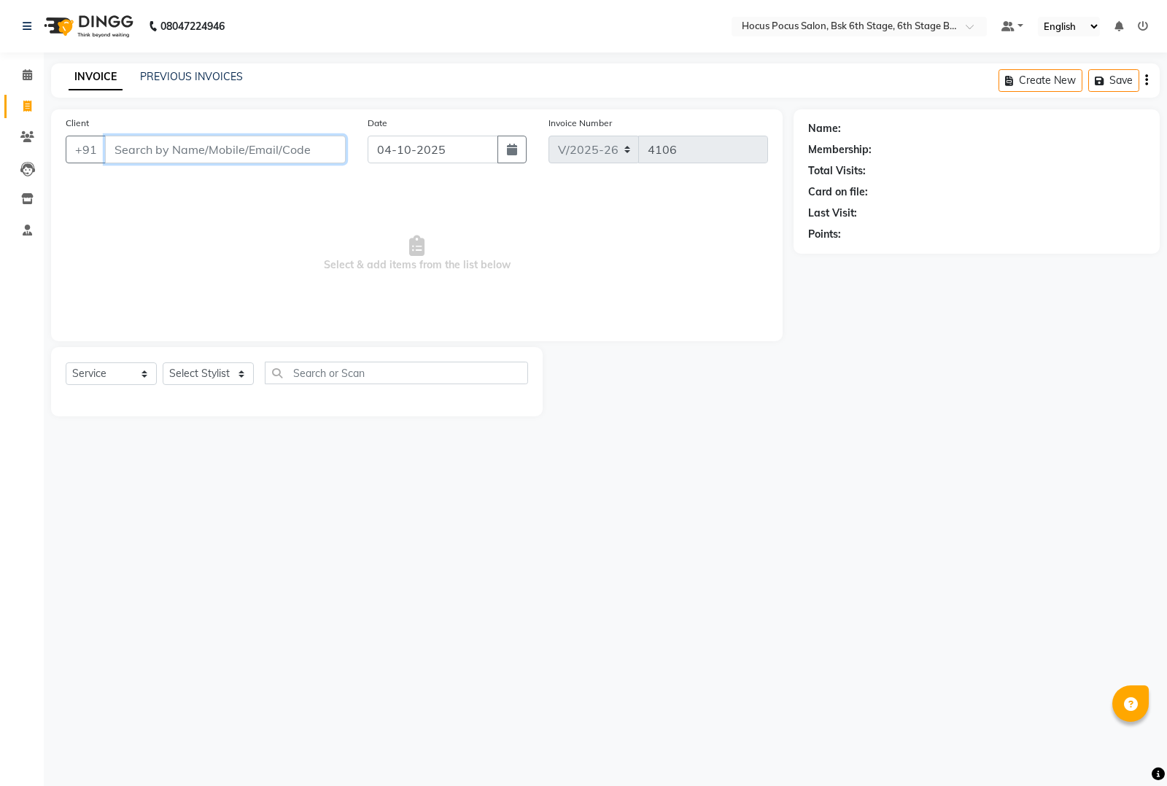
click at [137, 150] on input "Client" at bounding box center [225, 150] width 241 height 28
click at [220, 377] on select "Select Stylist [PERSON_NAME] hocus pocus [PERSON_NAME] [PERSON_NAME] [PERSON_NA…" at bounding box center [208, 373] width 91 height 23
click at [163, 362] on select "Select Stylist [PERSON_NAME] hocus pocus [PERSON_NAME] [PERSON_NAME] [PERSON_NA…" at bounding box center [208, 373] width 91 height 23
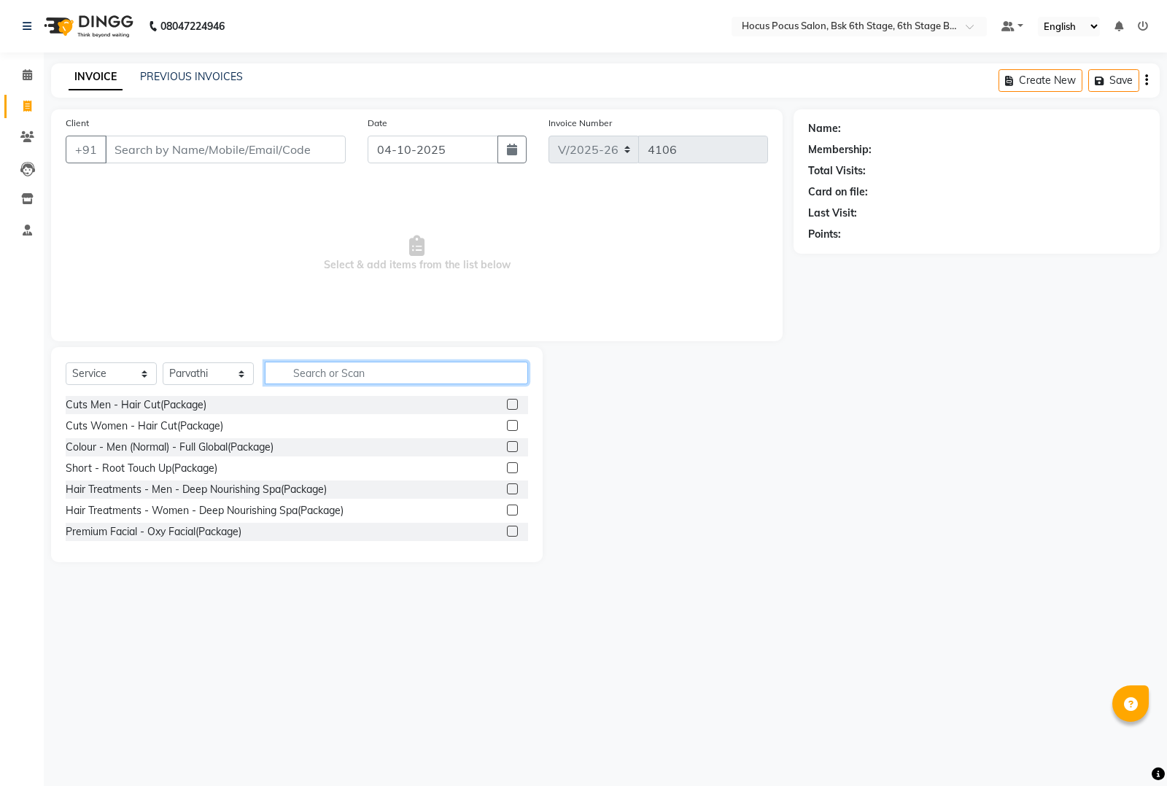
click at [315, 374] on input "text" at bounding box center [396, 373] width 263 height 23
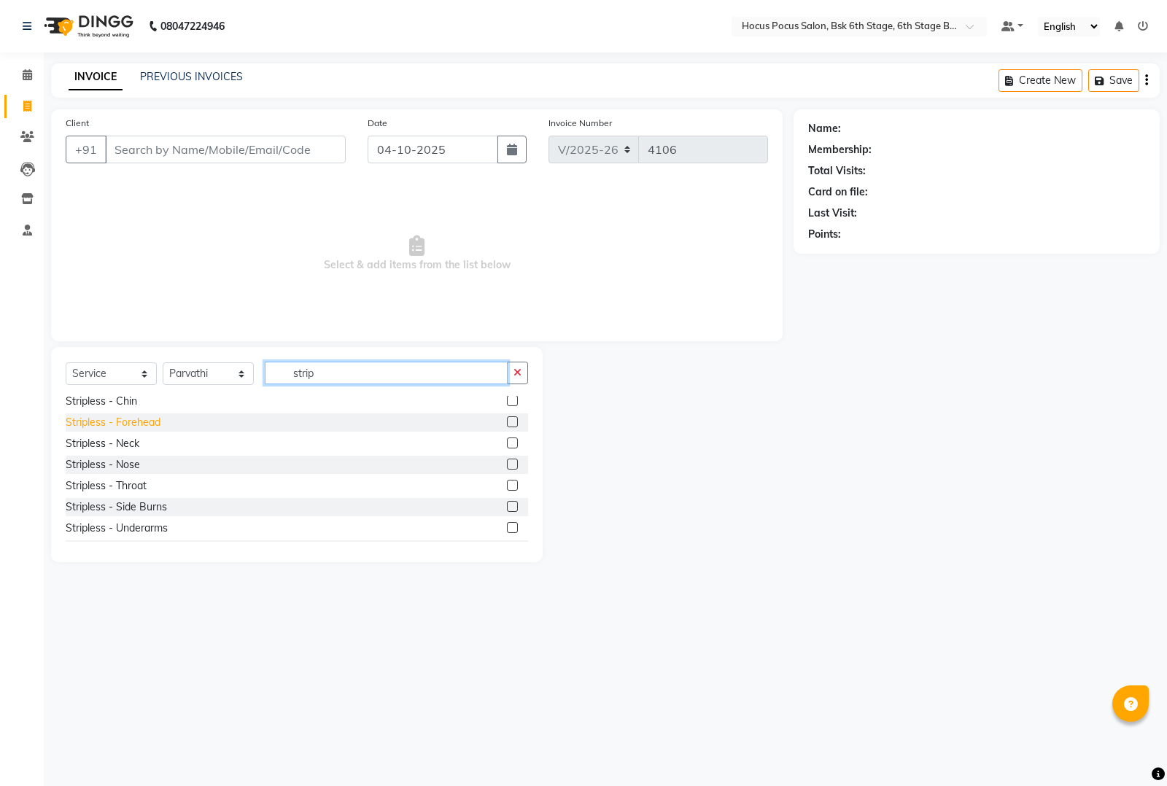
scroll to position [234, 0]
click at [150, 443] on div "Stripless - Face Combo" at bounding box center [120, 445] width 109 height 15
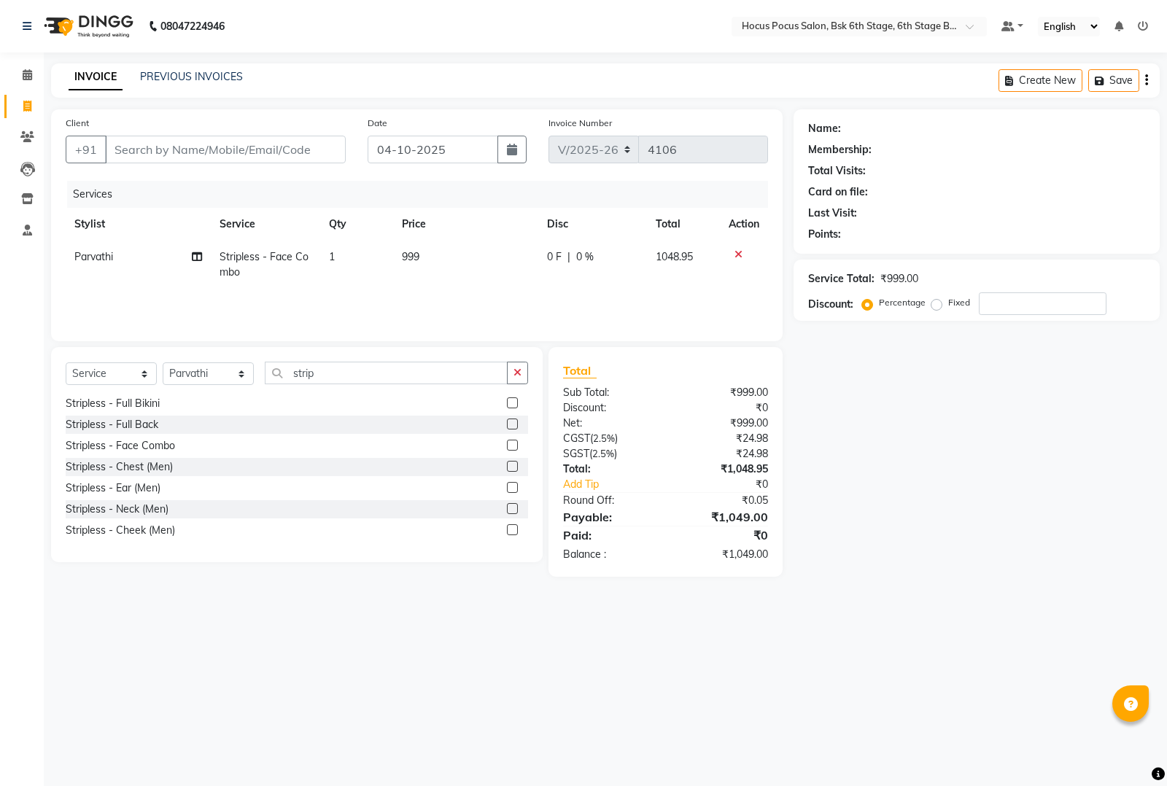
click at [734, 249] on icon at bounding box center [738, 254] width 8 height 10
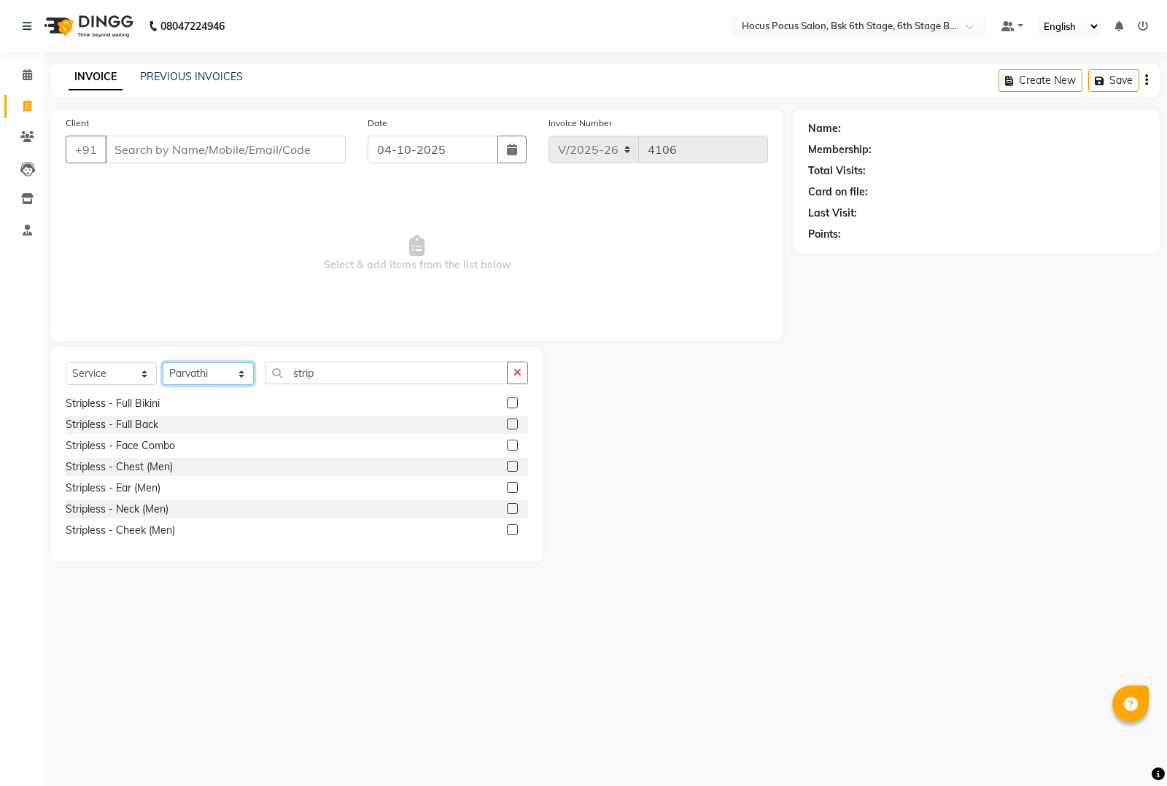
click at [234, 370] on select "Select Stylist [PERSON_NAME] hocus pocus [PERSON_NAME] [PERSON_NAME] [PERSON_NA…" at bounding box center [208, 373] width 91 height 23
click at [163, 362] on select "Select Stylist [PERSON_NAME] hocus pocus [PERSON_NAME] [PERSON_NAME] [PERSON_NA…" at bounding box center [208, 373] width 91 height 23
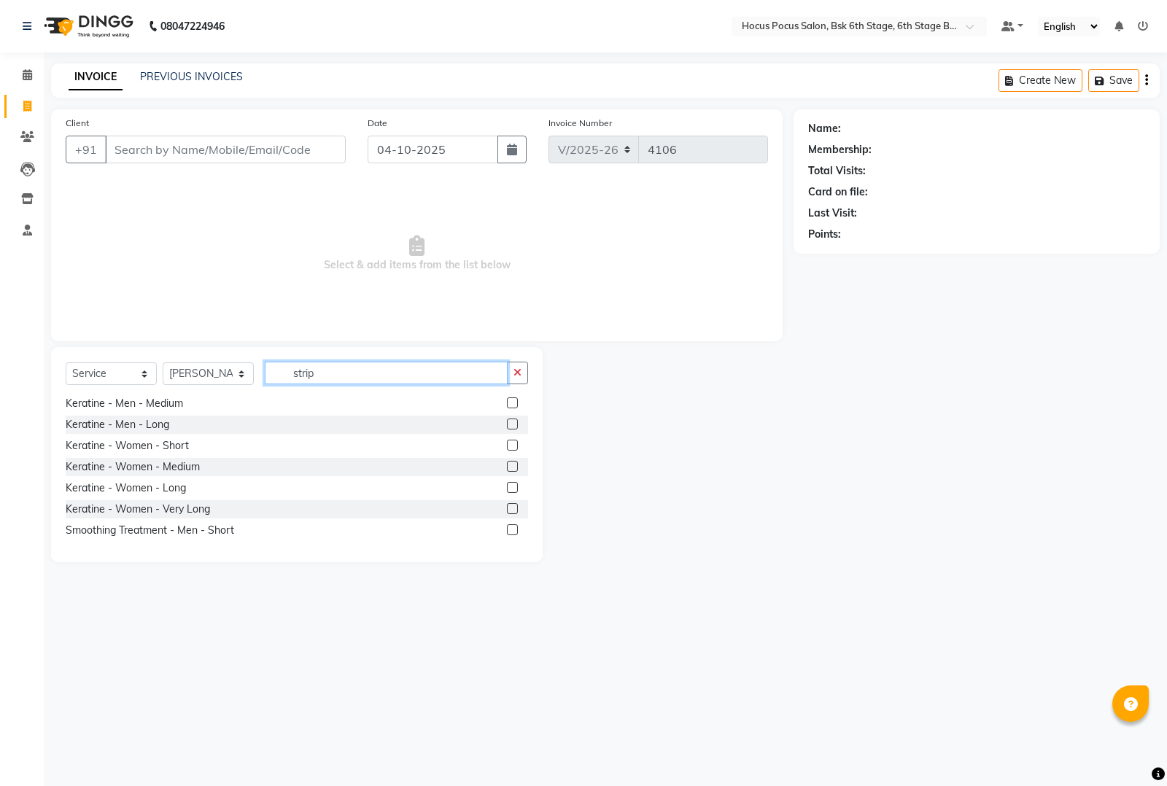
click at [333, 370] on input "strip" at bounding box center [386, 373] width 243 height 23
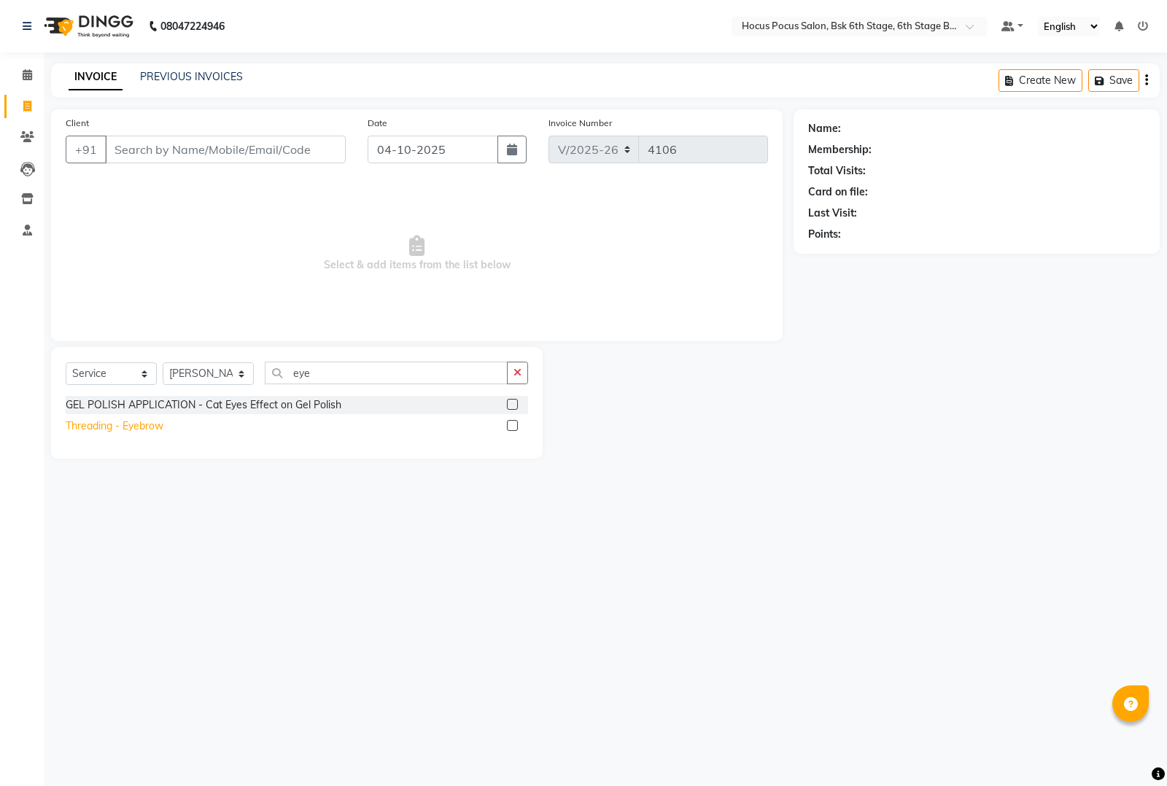
click at [117, 422] on div "Threading - Eyebrow" at bounding box center [115, 426] width 98 height 15
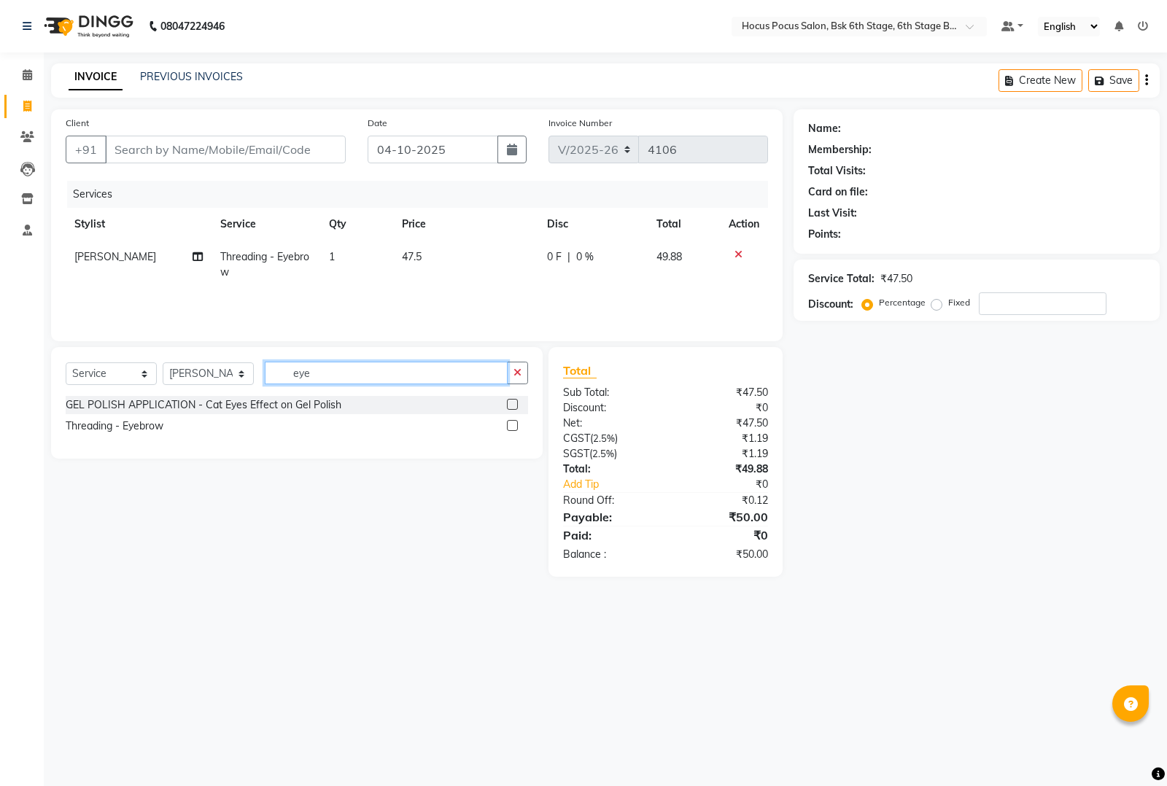
click at [380, 376] on input "eye" at bounding box center [386, 373] width 243 height 23
drag, startPoint x: 206, startPoint y: 368, endPoint x: 204, endPoint y: 381, distance: 12.5
click at [206, 368] on select "Select Stylist [PERSON_NAME] hocus pocus [PERSON_NAME] [PERSON_NAME] [PERSON_NA…" at bounding box center [208, 373] width 91 height 23
click at [163, 362] on select "Select Stylist [PERSON_NAME] hocus pocus [PERSON_NAME] [PERSON_NAME] [PERSON_NA…" at bounding box center [208, 373] width 91 height 23
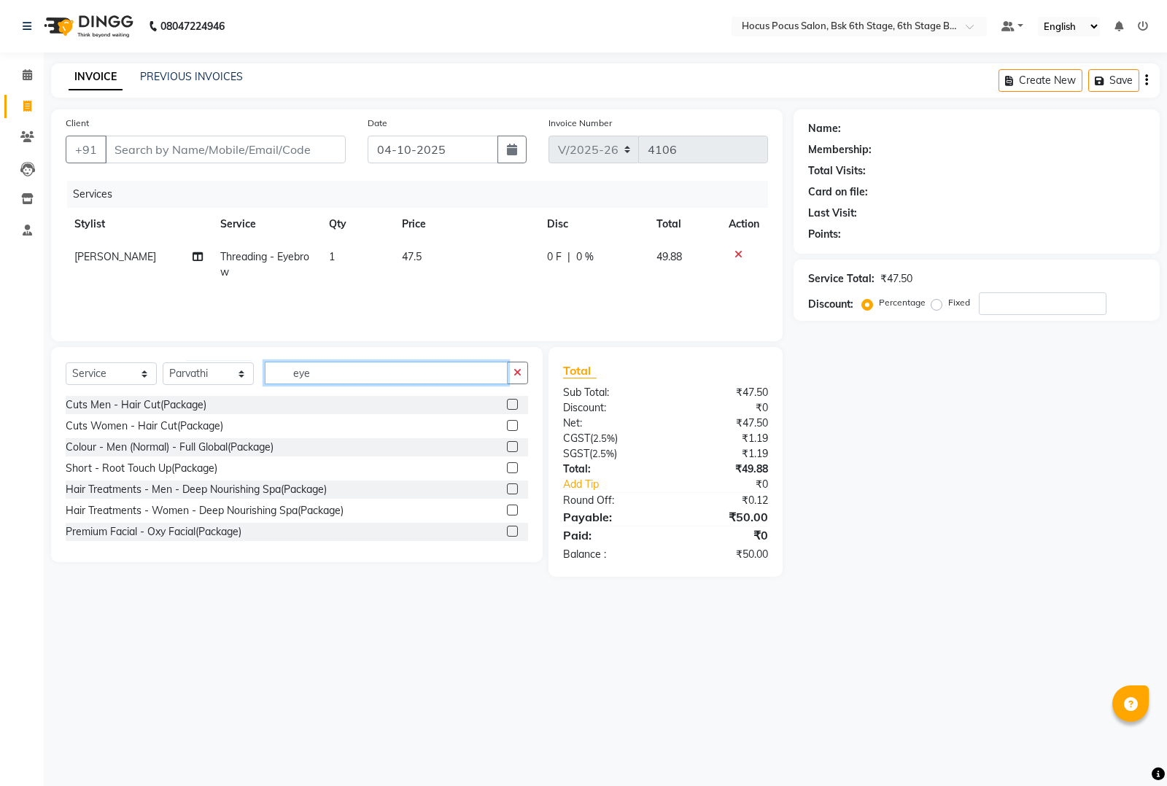
click at [338, 377] on input "eye" at bounding box center [386, 373] width 243 height 23
click at [1110, 82] on button "Save" at bounding box center [1113, 80] width 51 height 23
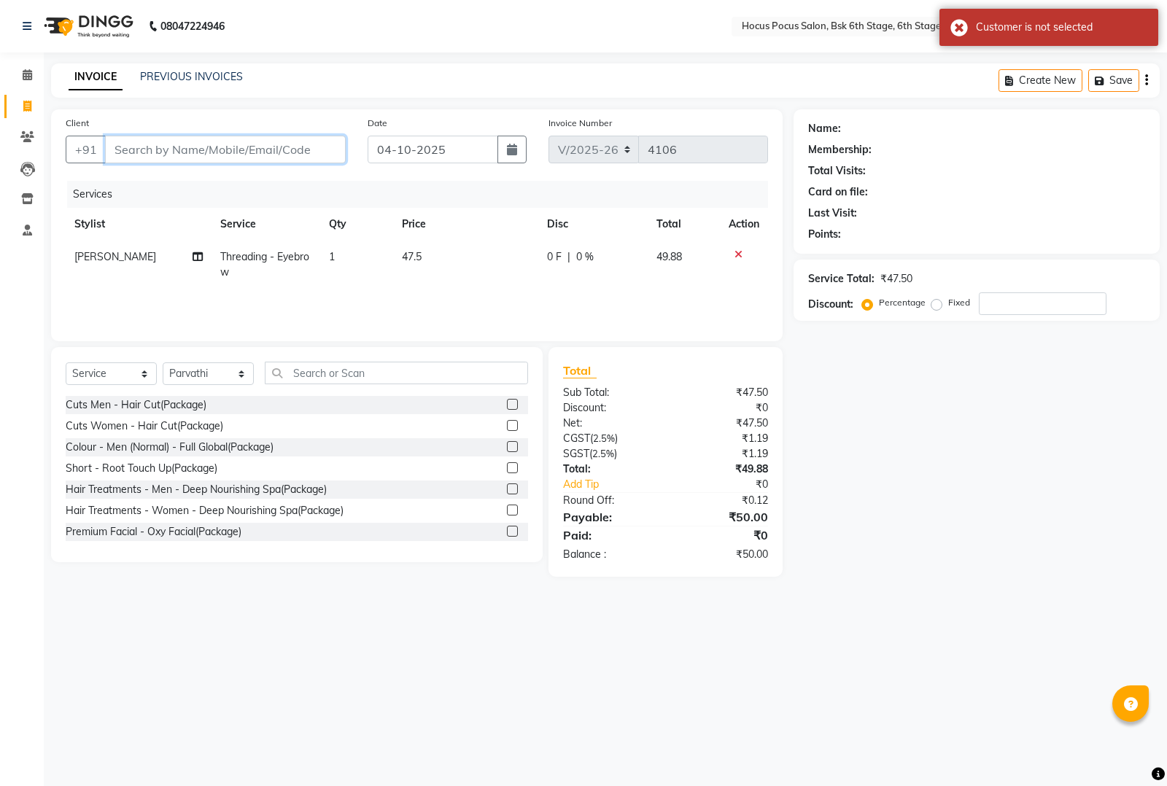
click at [220, 150] on input "Client" at bounding box center [225, 150] width 241 height 28
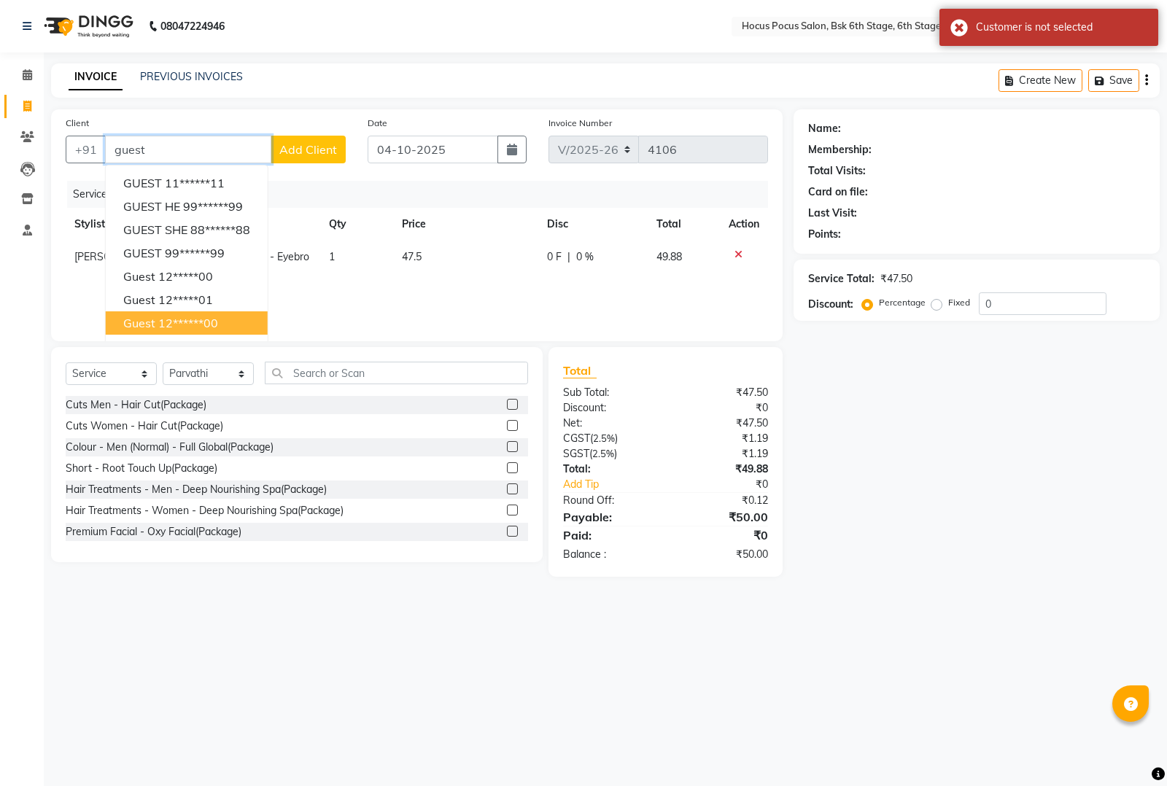
click at [158, 316] on ngb-highlight "12******00" at bounding box center [188, 323] width 60 height 15
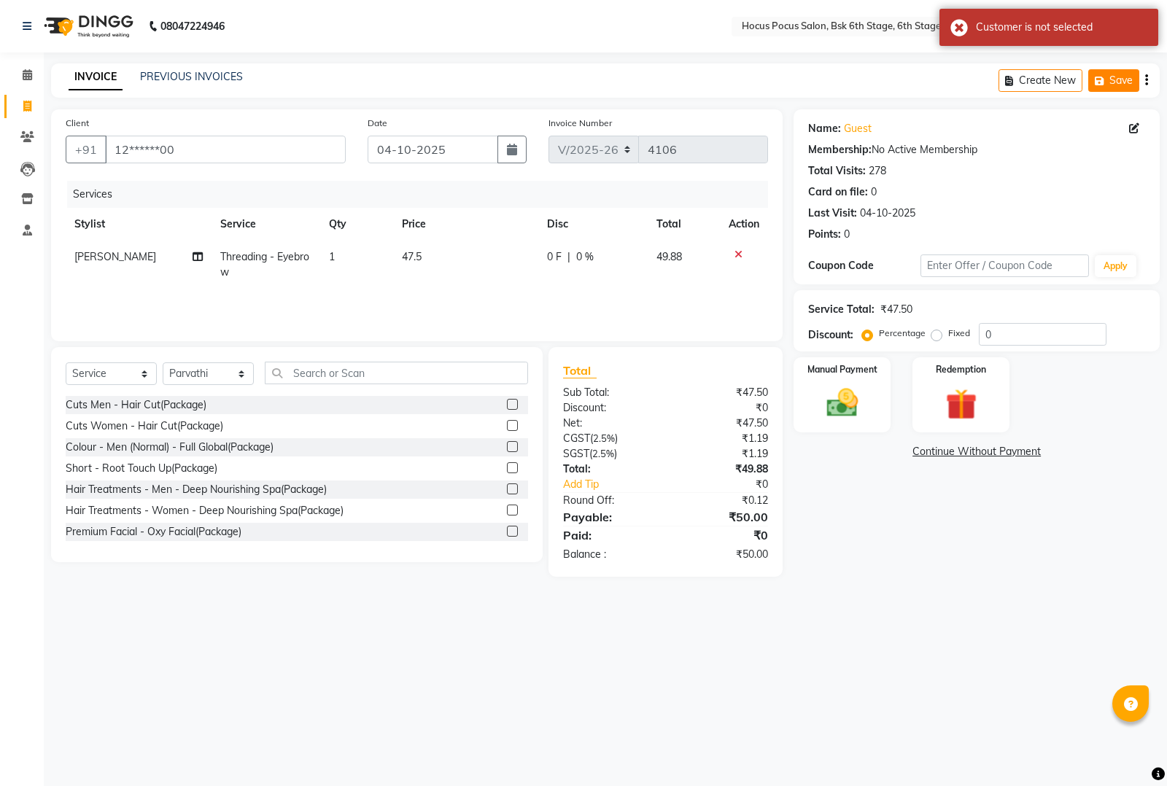
click at [1092, 77] on button "Save" at bounding box center [1113, 80] width 51 height 23
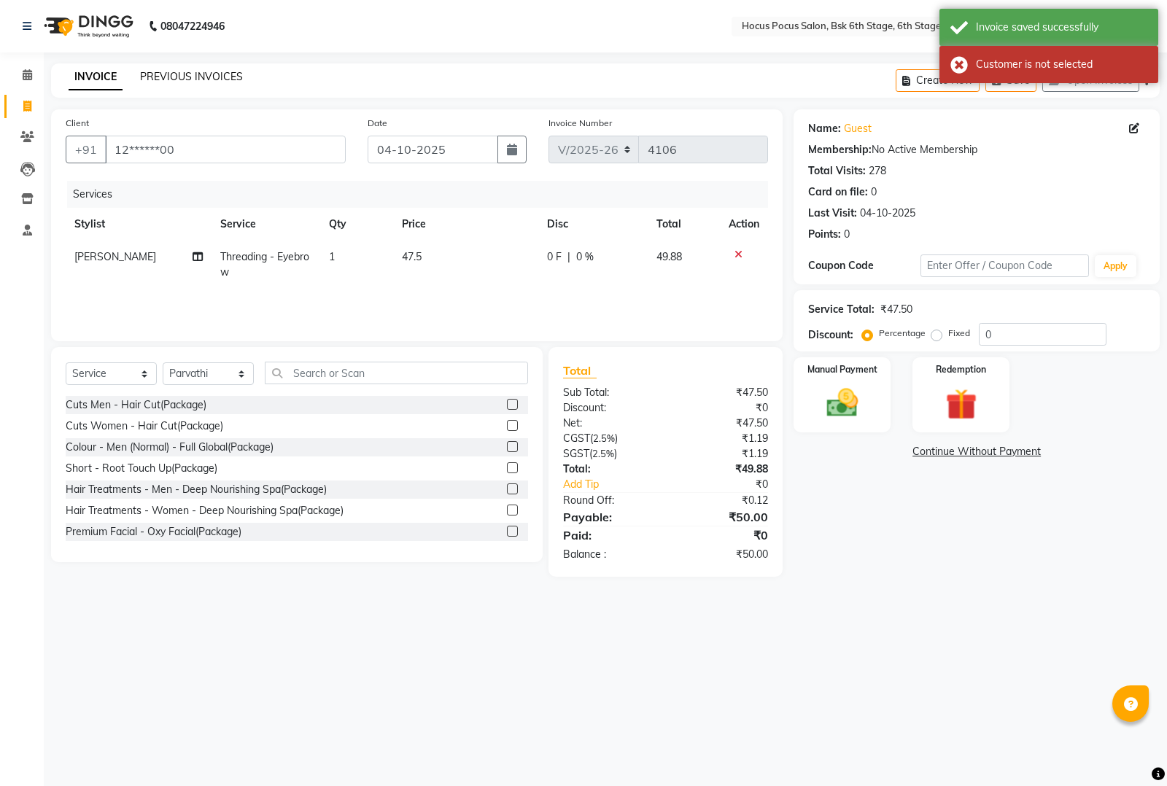
click at [214, 71] on link "PREVIOUS INVOICES" at bounding box center [191, 76] width 103 height 13
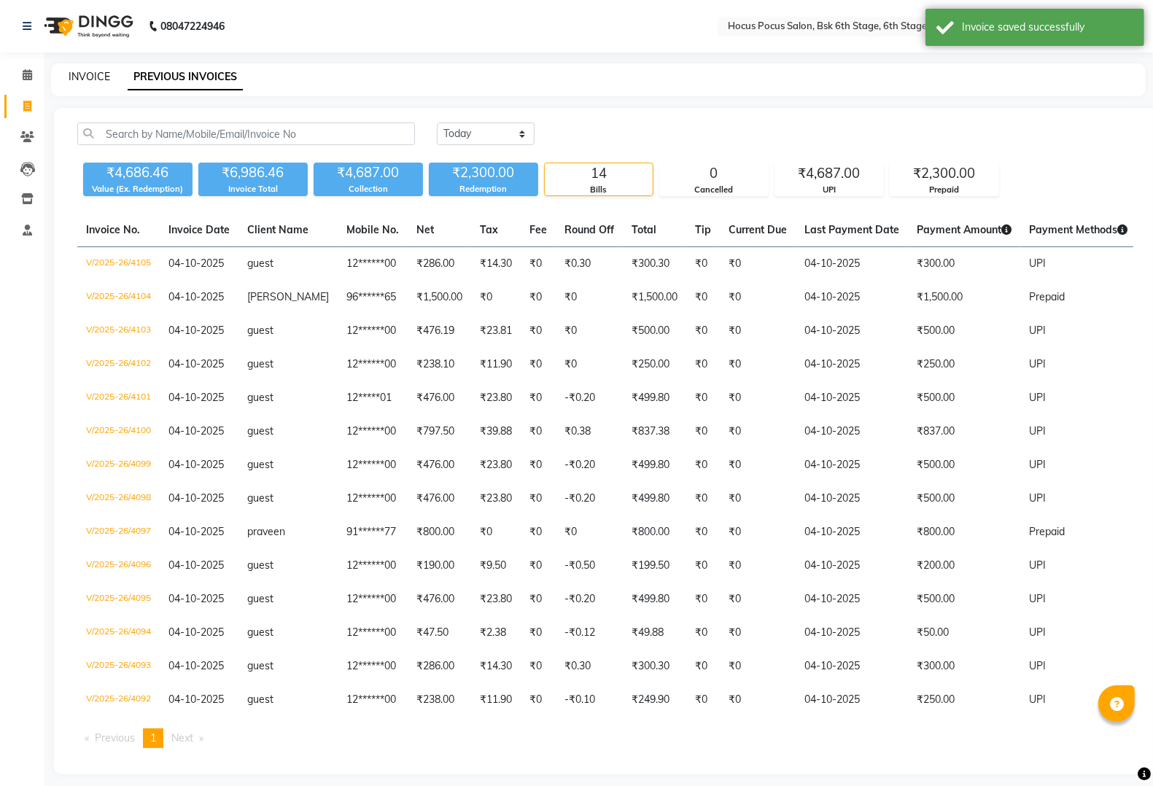
click at [74, 74] on link "INVOICE" at bounding box center [90, 76] width 42 height 13
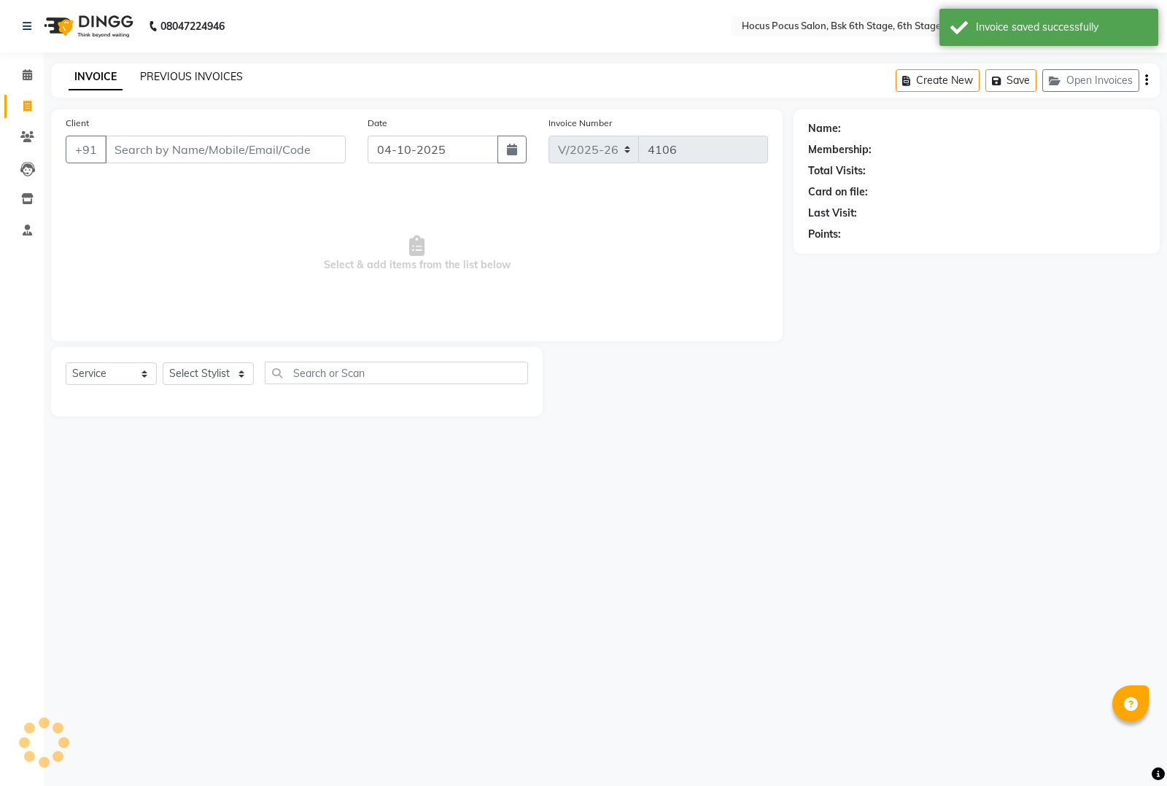
click at [191, 74] on link "PREVIOUS INVOICES" at bounding box center [191, 76] width 103 height 13
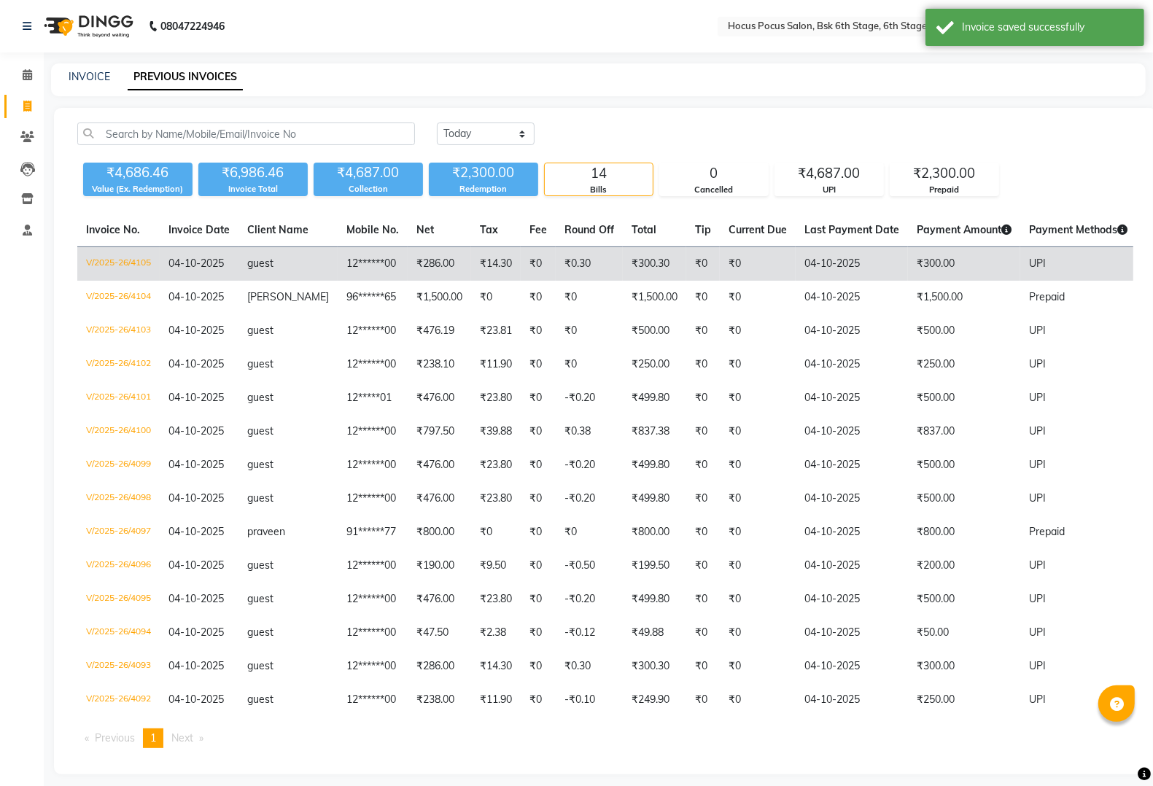
click at [920, 263] on td "₹300.00" at bounding box center [964, 264] width 112 height 34
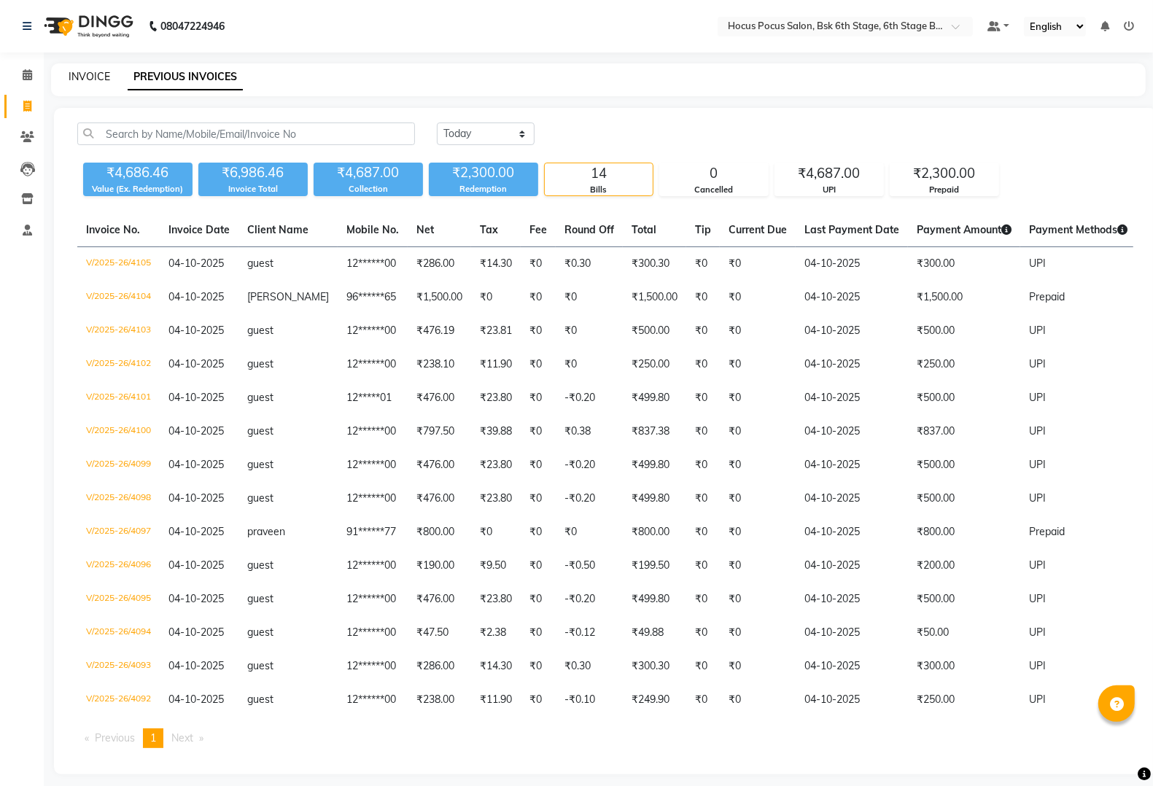
click at [91, 75] on link "INVOICE" at bounding box center [90, 76] width 42 height 13
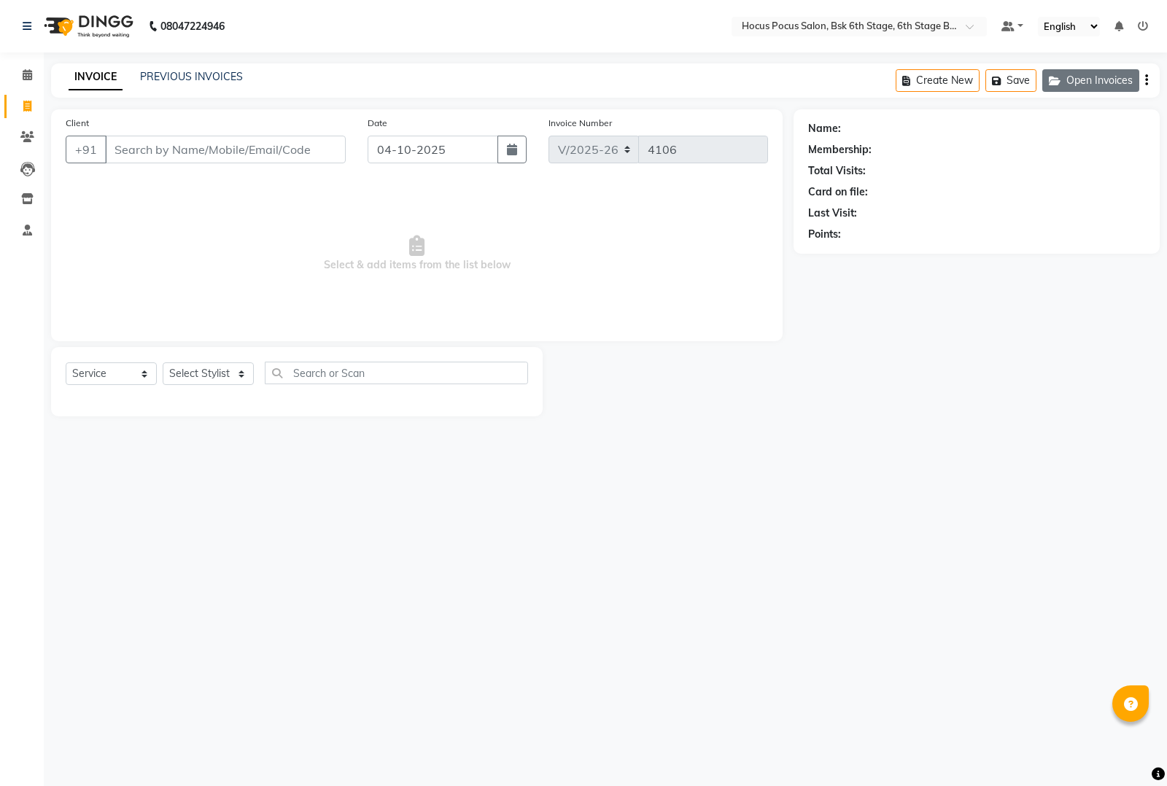
click at [1091, 86] on button "Open Invoices" at bounding box center [1090, 80] width 97 height 23
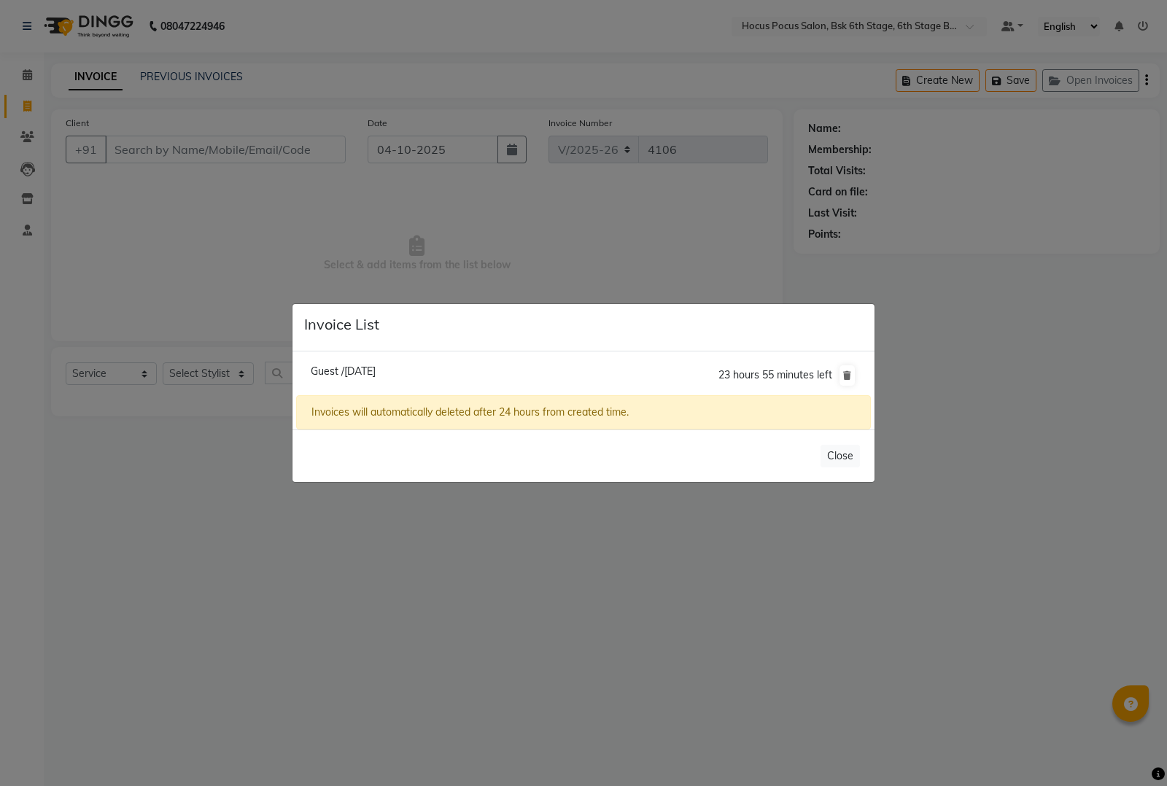
drag, startPoint x: 409, startPoint y: 238, endPoint x: 409, endPoint y: 257, distance: 18.2
click at [409, 249] on ngb-modal-window "Invoice List Guest /04 October 2025 23 hours 55 minutes left Invoices will auto…" at bounding box center [583, 393] width 1167 height 786
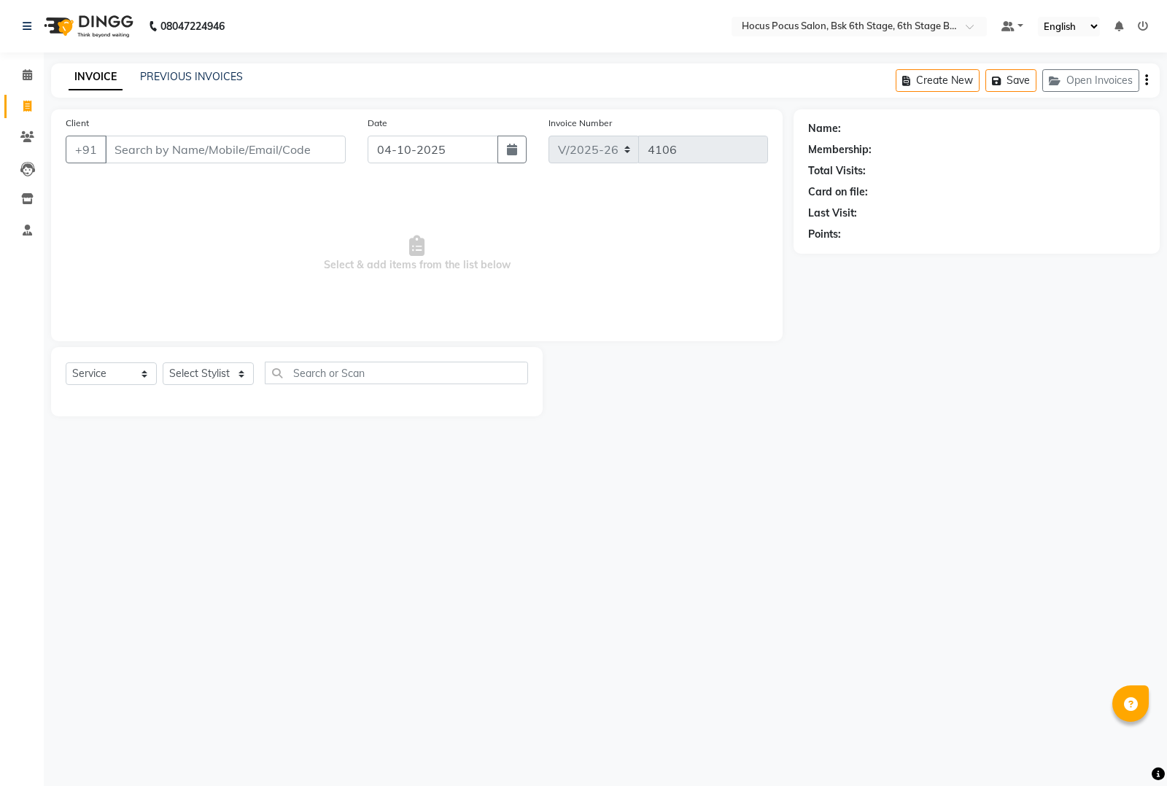
click at [1042, 69] on button "Open Invoices" at bounding box center [1090, 80] width 97 height 23
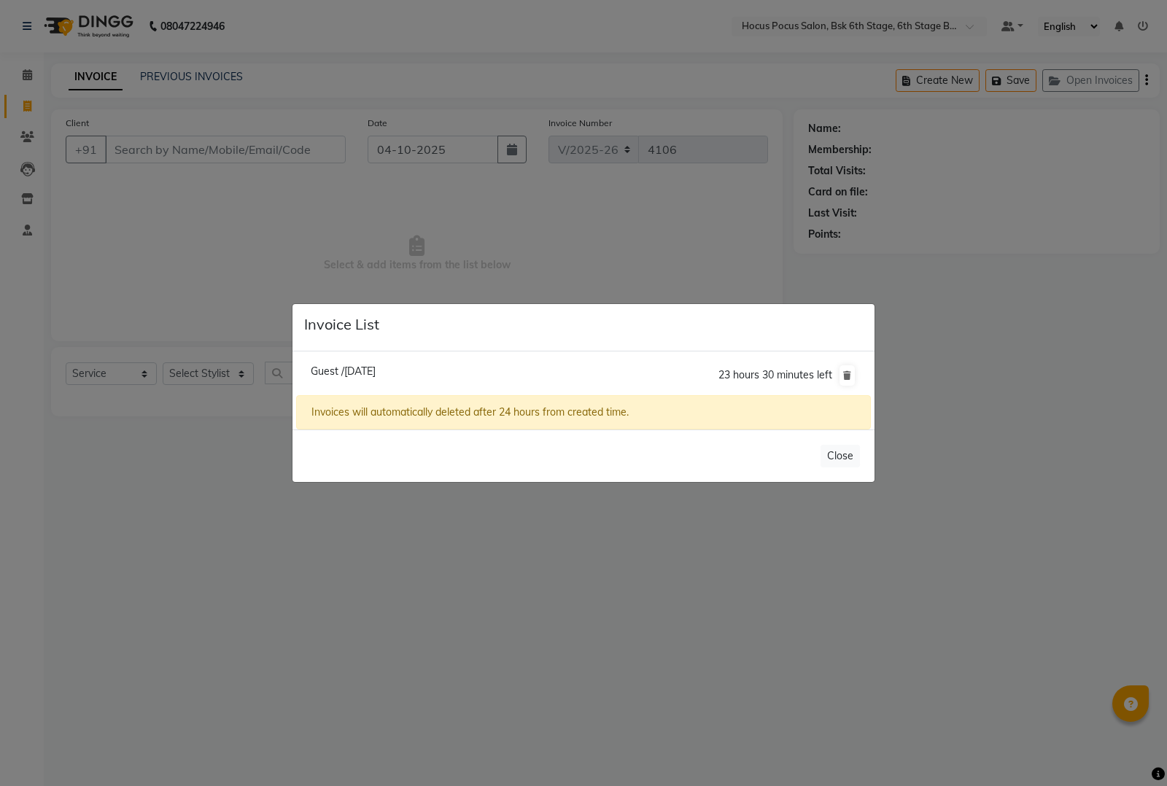
click at [358, 363] on li "Guest /04 October 2025 23 hours 30 minutes left" at bounding box center [583, 375] width 575 height 41
click at [358, 373] on span "Guest /04 October 2025" at bounding box center [343, 371] width 65 height 13
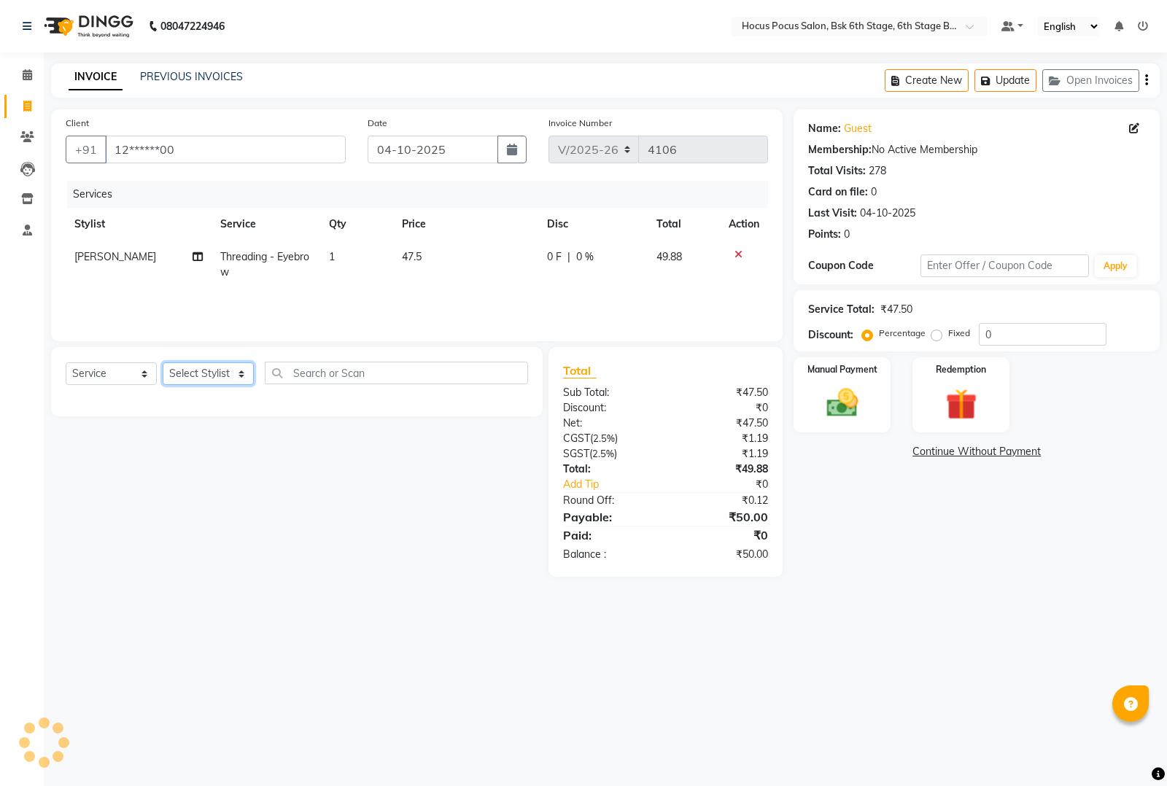
click at [209, 378] on select "Select Stylist [PERSON_NAME] hocus pocus [PERSON_NAME] [PERSON_NAME] [PERSON_NA…" at bounding box center [208, 373] width 91 height 23
click at [163, 362] on select "Select Stylist [PERSON_NAME] hocus pocus [PERSON_NAME] [PERSON_NAME] [PERSON_NA…" at bounding box center [208, 373] width 91 height 23
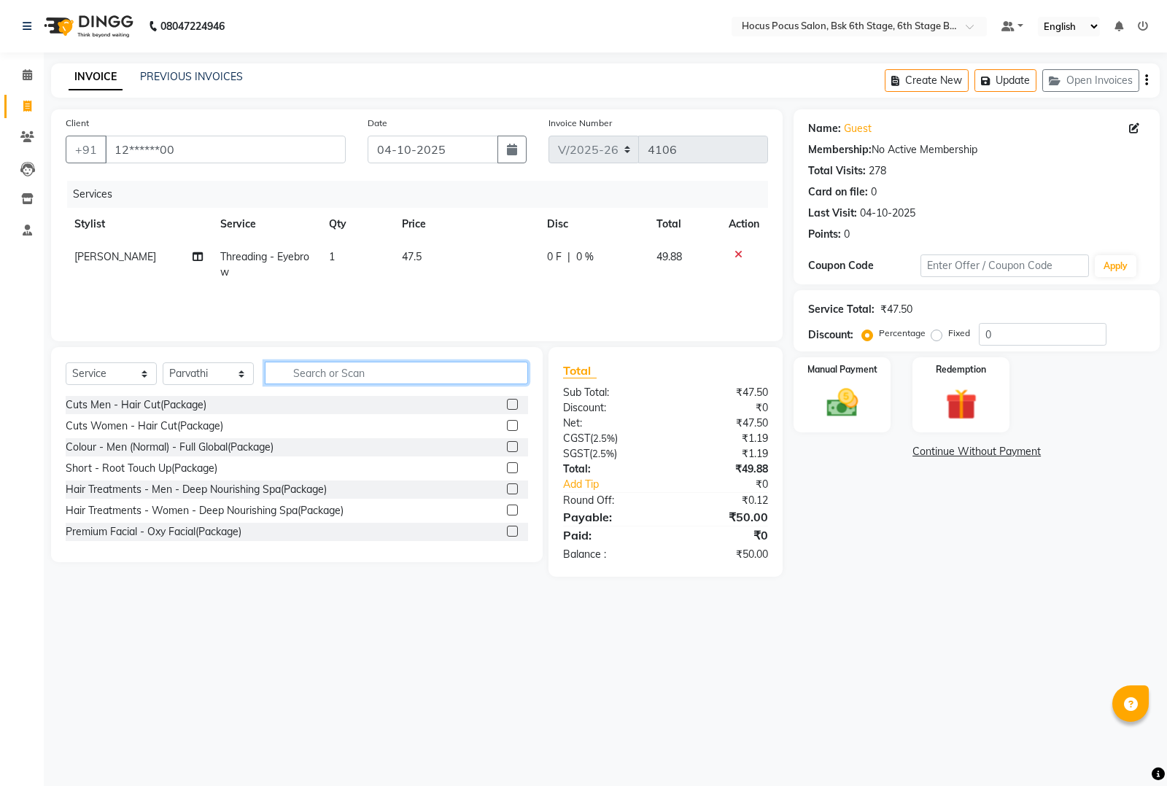
drag, startPoint x: 347, startPoint y: 362, endPoint x: 348, endPoint y: 381, distance: 19.7
click at [348, 365] on input "text" at bounding box center [396, 373] width 263 height 23
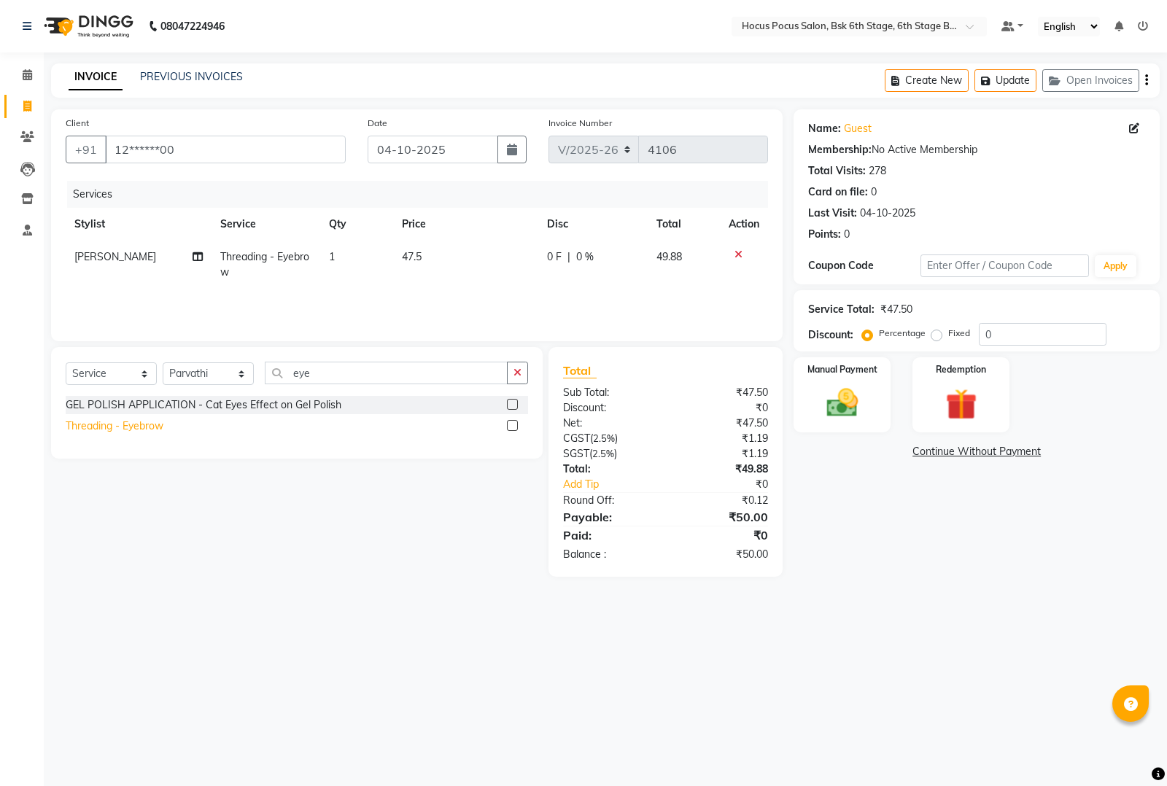
click at [111, 428] on div "Threading - Eyebrow" at bounding box center [115, 426] width 98 height 15
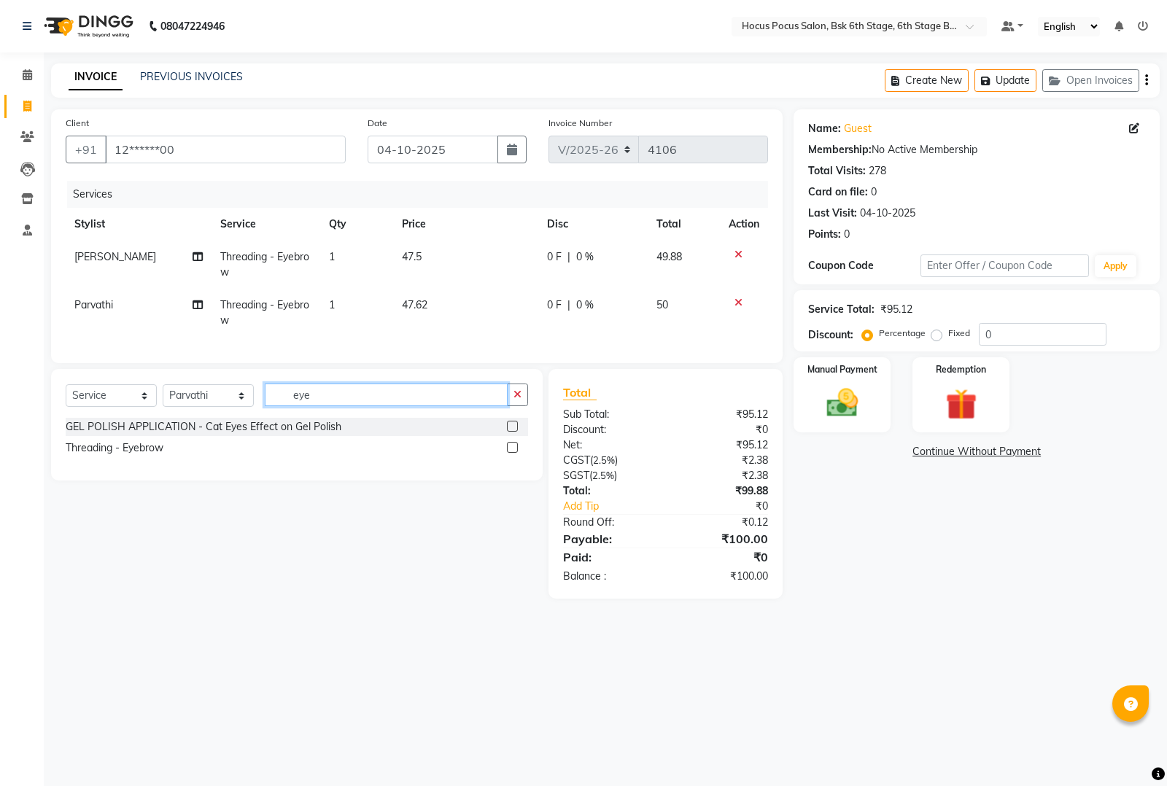
click at [347, 397] on input "eye" at bounding box center [386, 395] width 243 height 23
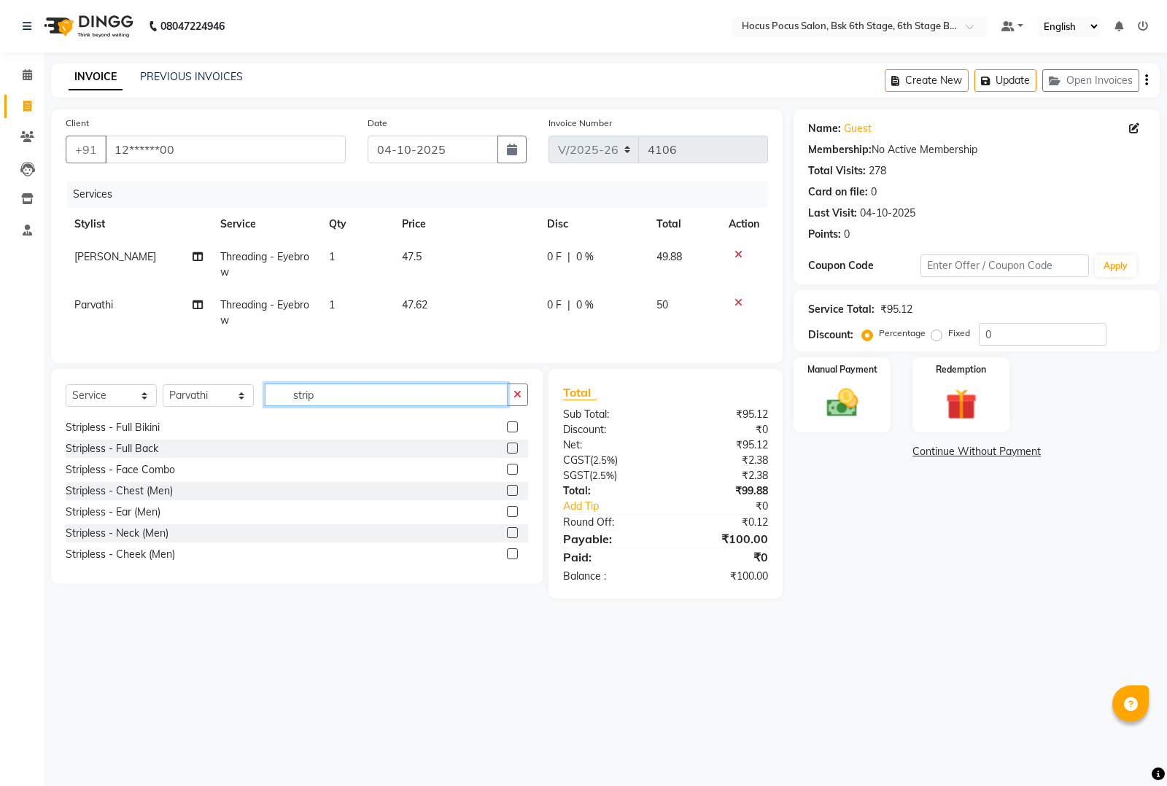
scroll to position [234, 0]
click at [146, 476] on div "Stripless - Face Combo" at bounding box center [120, 467] width 109 height 15
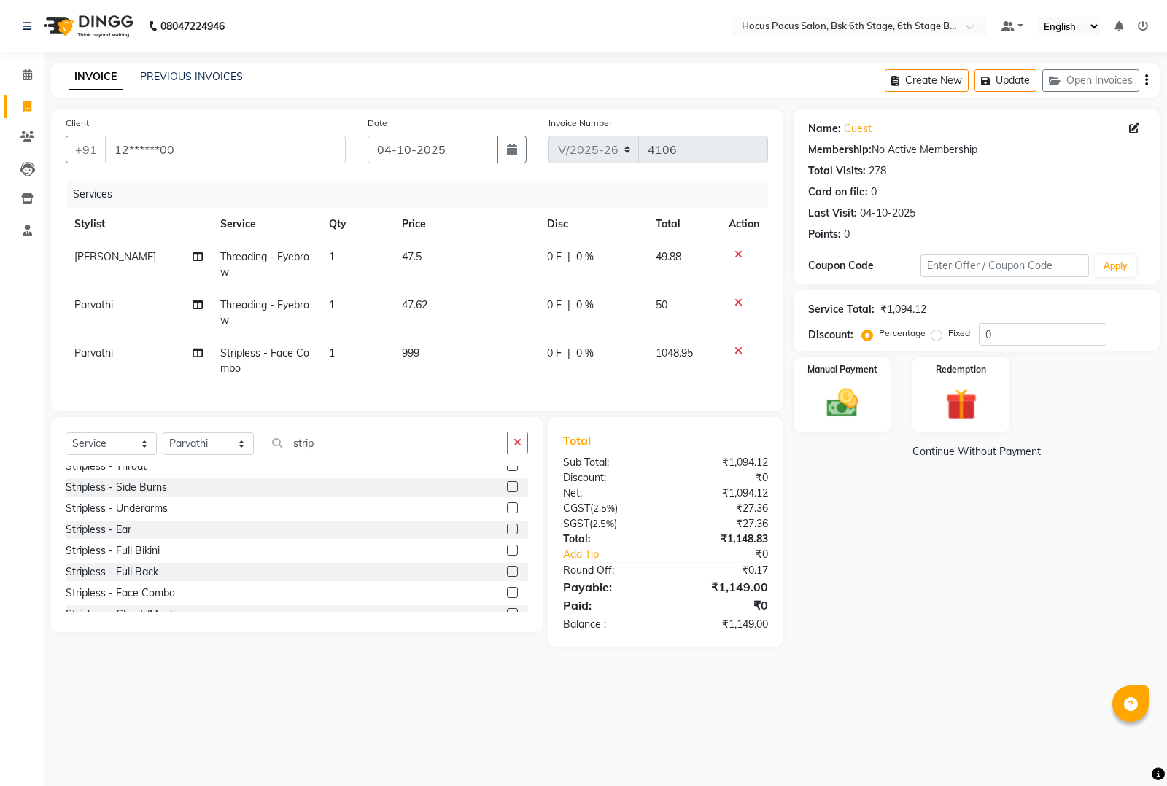
scroll to position [0, 0]
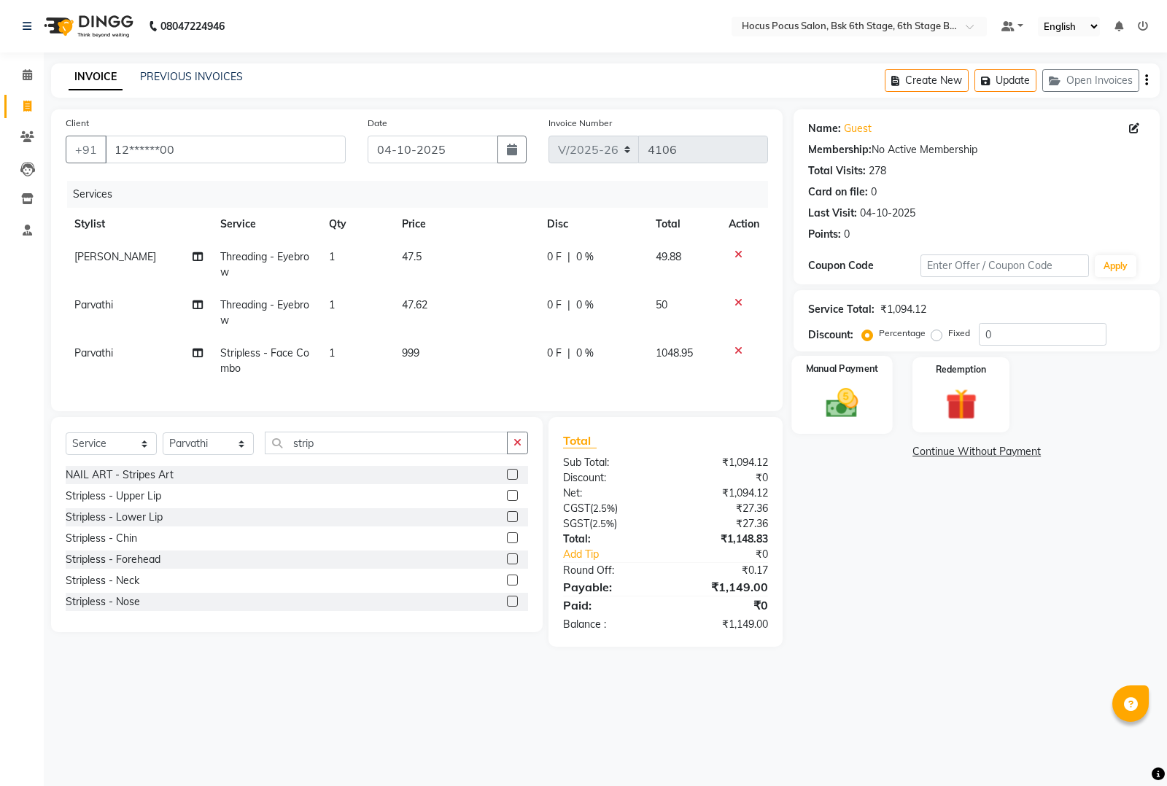
click at [831, 396] on img at bounding box center [842, 402] width 53 height 37
click at [946, 451] on span "UPI" at bounding box center [947, 452] width 23 height 17
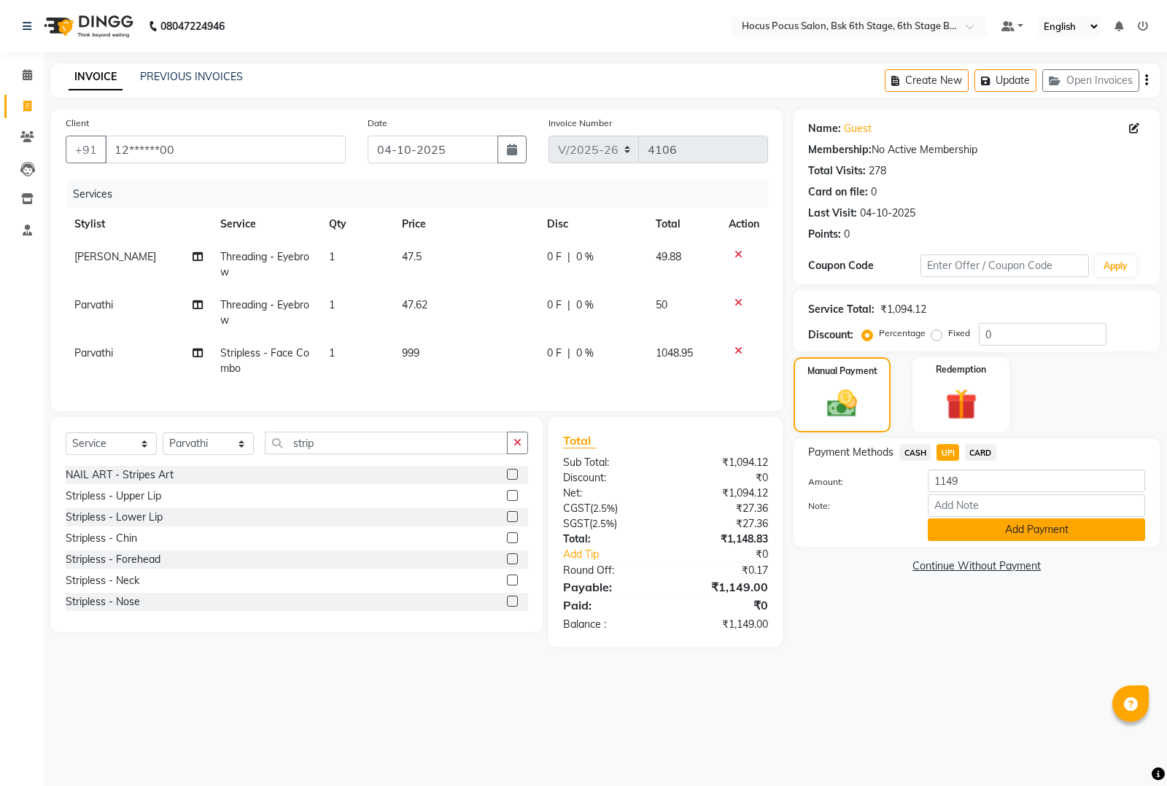
click at [994, 531] on button "Add Payment" at bounding box center [1036, 530] width 217 height 23
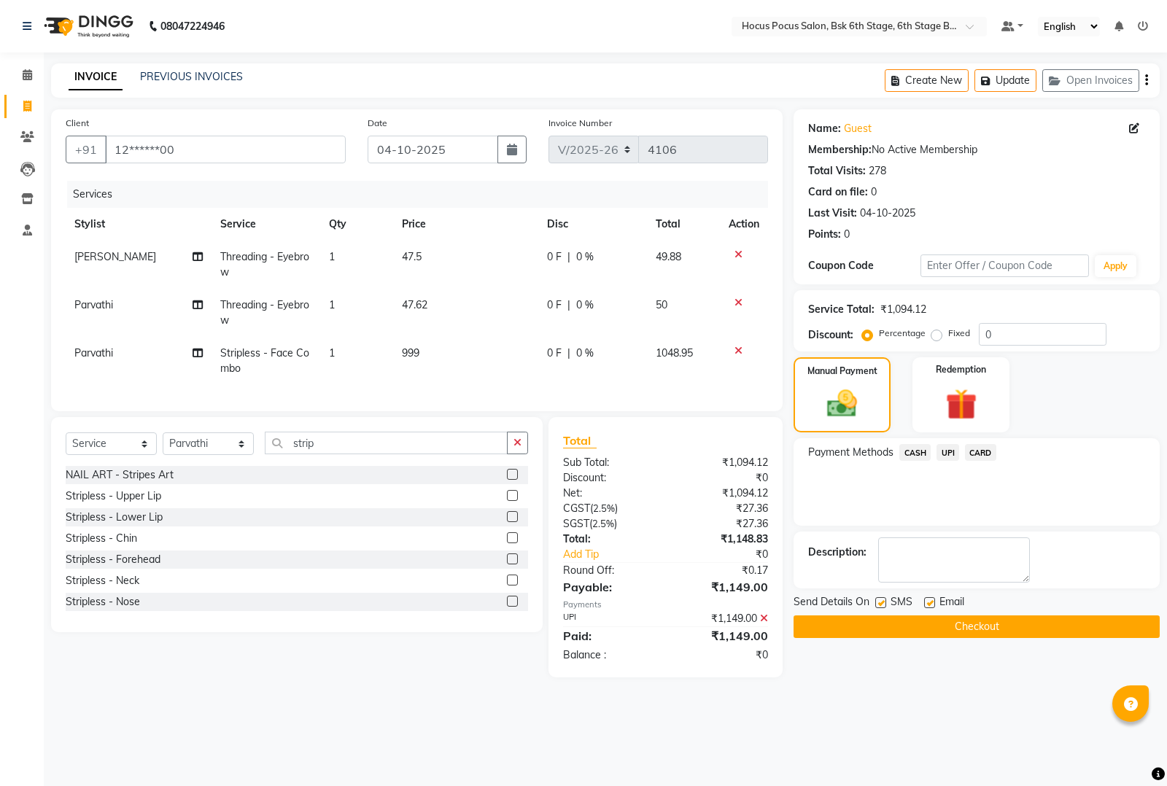
click at [881, 605] on label at bounding box center [880, 602] width 11 height 11
click at [881, 605] on input "checkbox" at bounding box center [879, 603] width 9 height 9
click at [895, 625] on button "Checkout" at bounding box center [976, 627] width 366 height 23
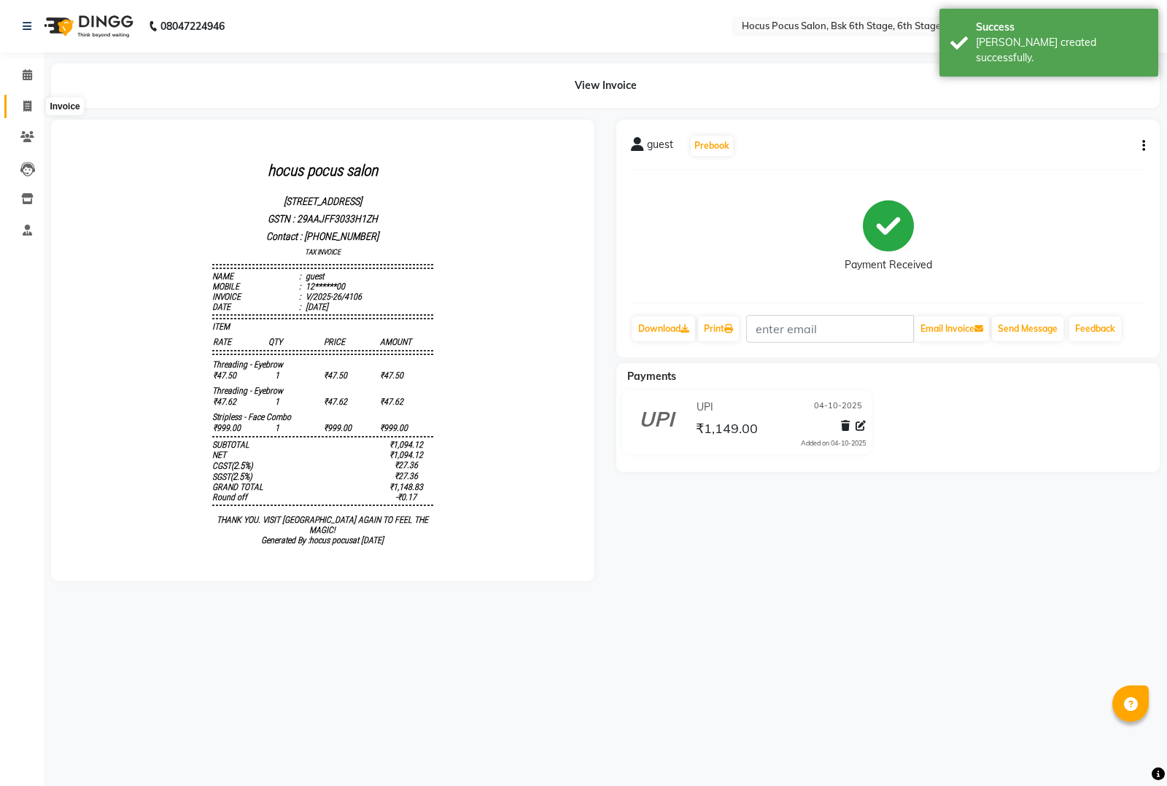
click at [19, 103] on span at bounding box center [28, 106] width 26 height 17
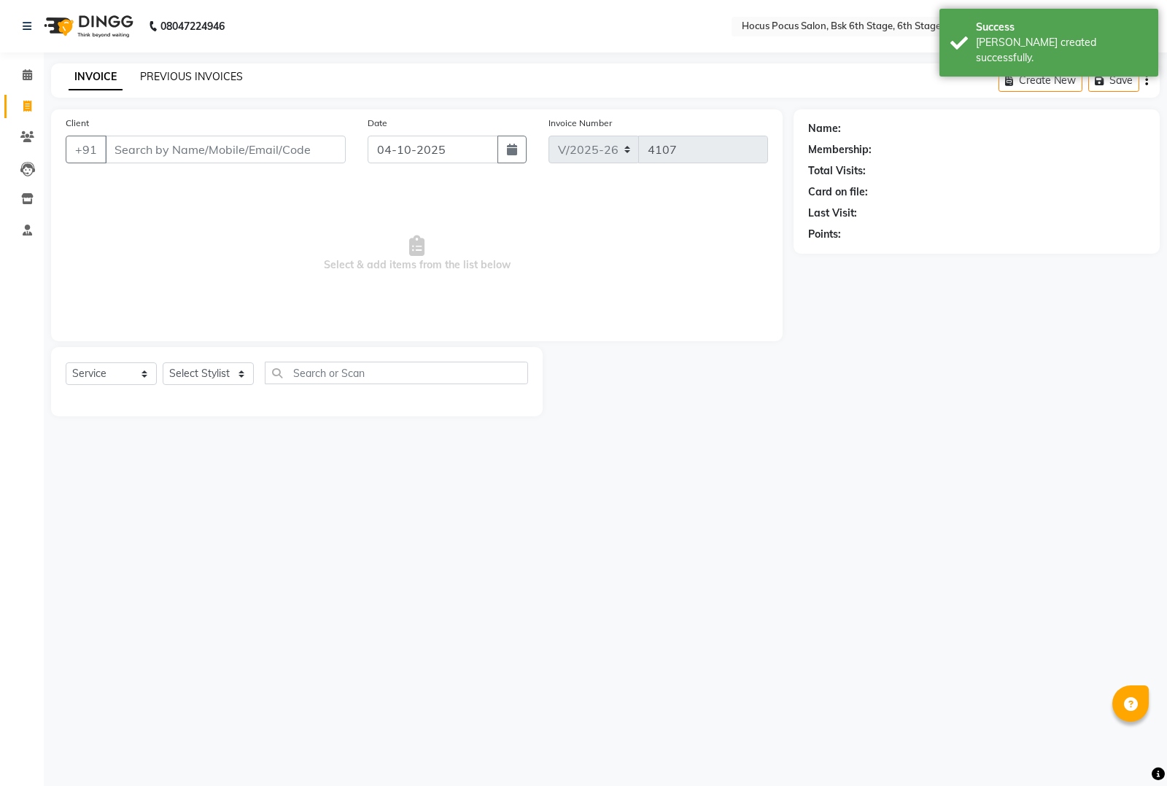
click at [161, 71] on link "PREVIOUS INVOICES" at bounding box center [191, 76] width 103 height 13
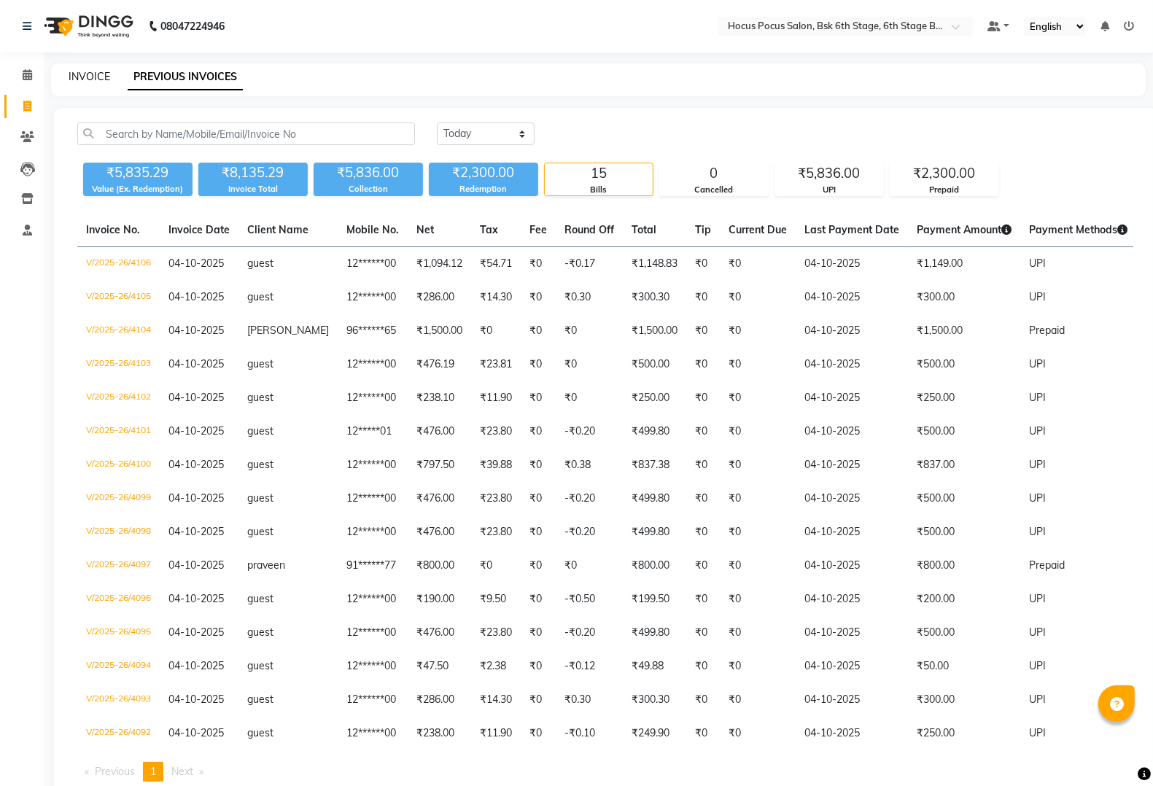
click at [80, 71] on link "INVOICE" at bounding box center [90, 76] width 42 height 13
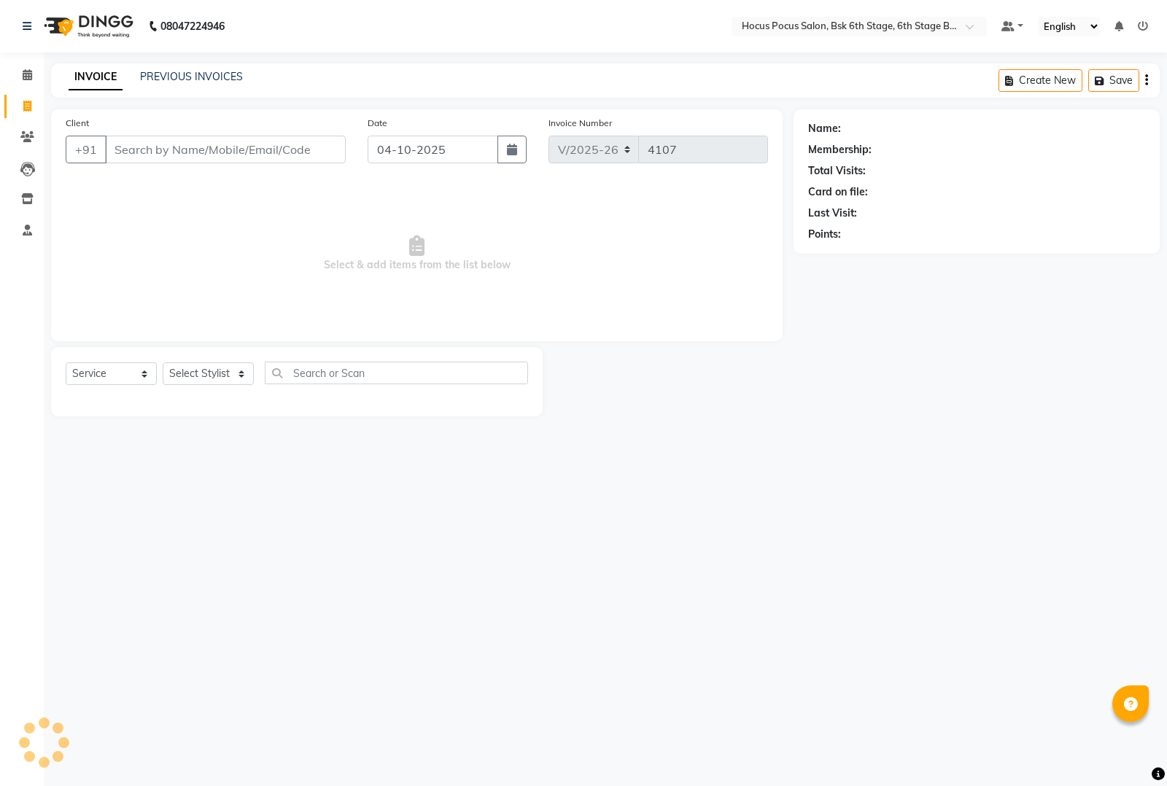
click at [123, 153] on input "Client" at bounding box center [225, 150] width 241 height 28
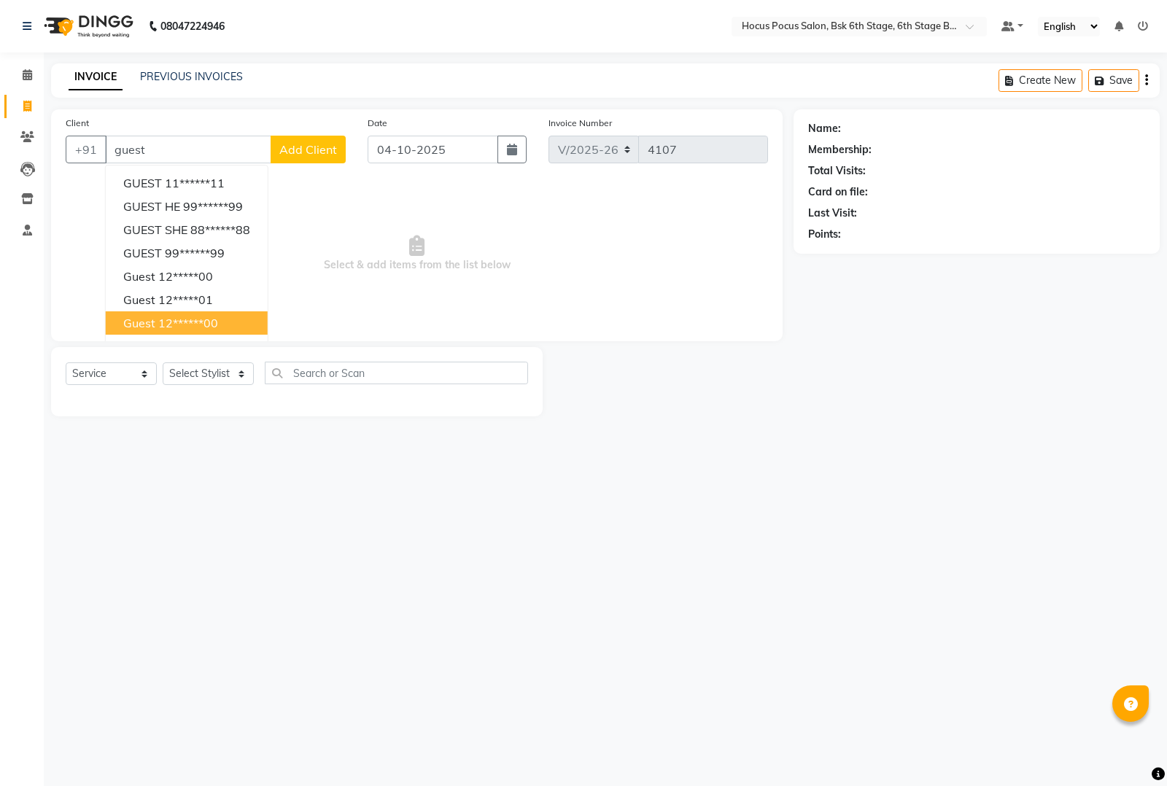
drag, startPoint x: 148, startPoint y: 325, endPoint x: 166, endPoint y: 376, distance: 54.9
click at [147, 325] on span "guest" at bounding box center [139, 323] width 32 height 15
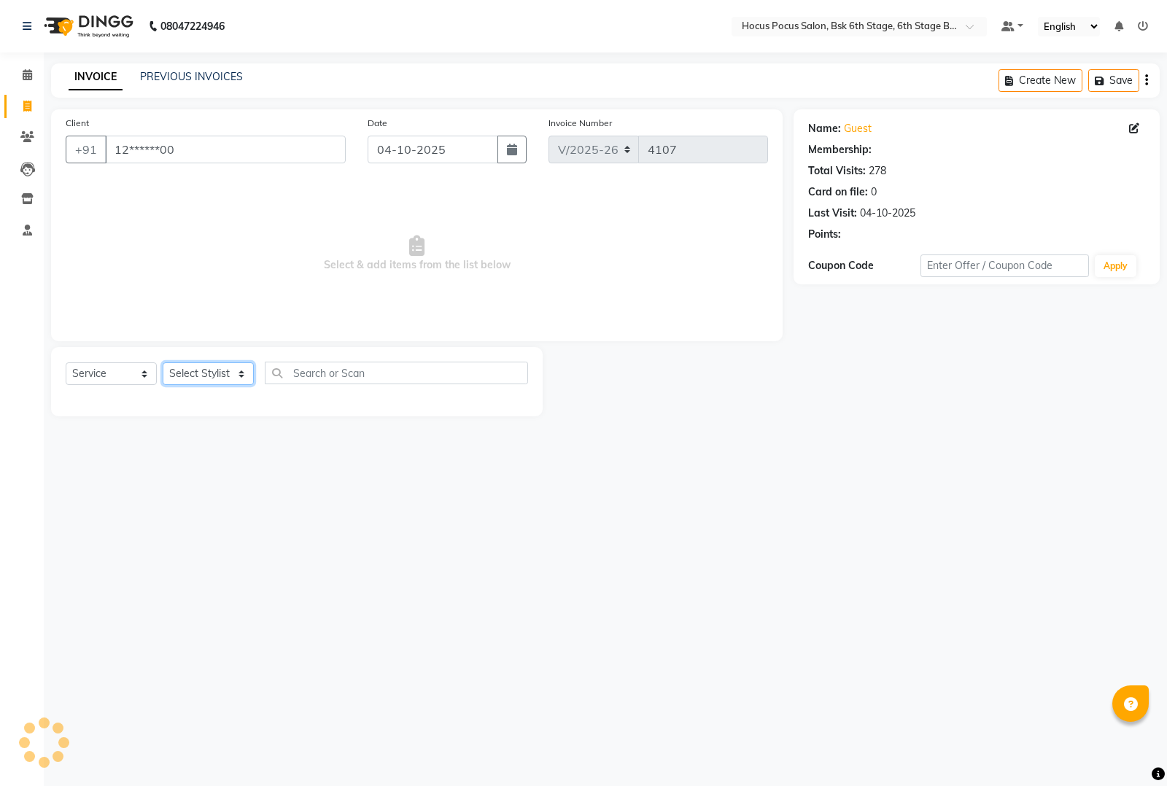
click at [176, 377] on select "Select Stylist [PERSON_NAME] hocus pocus [PERSON_NAME] [PERSON_NAME] [PERSON_NA…" at bounding box center [208, 373] width 91 height 23
click at [163, 362] on select "Select Stylist [PERSON_NAME] hocus pocus [PERSON_NAME] [PERSON_NAME] [PERSON_NA…" at bounding box center [208, 373] width 91 height 23
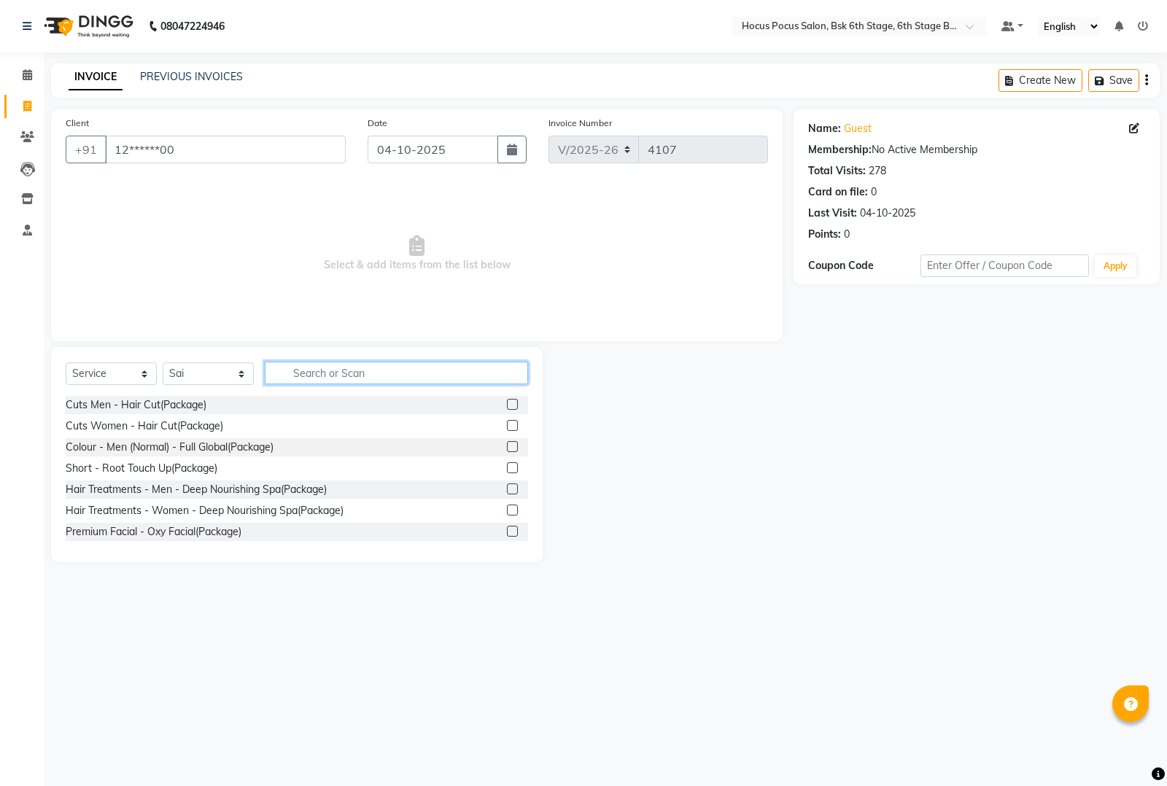
click at [316, 373] on input "text" at bounding box center [396, 373] width 263 height 23
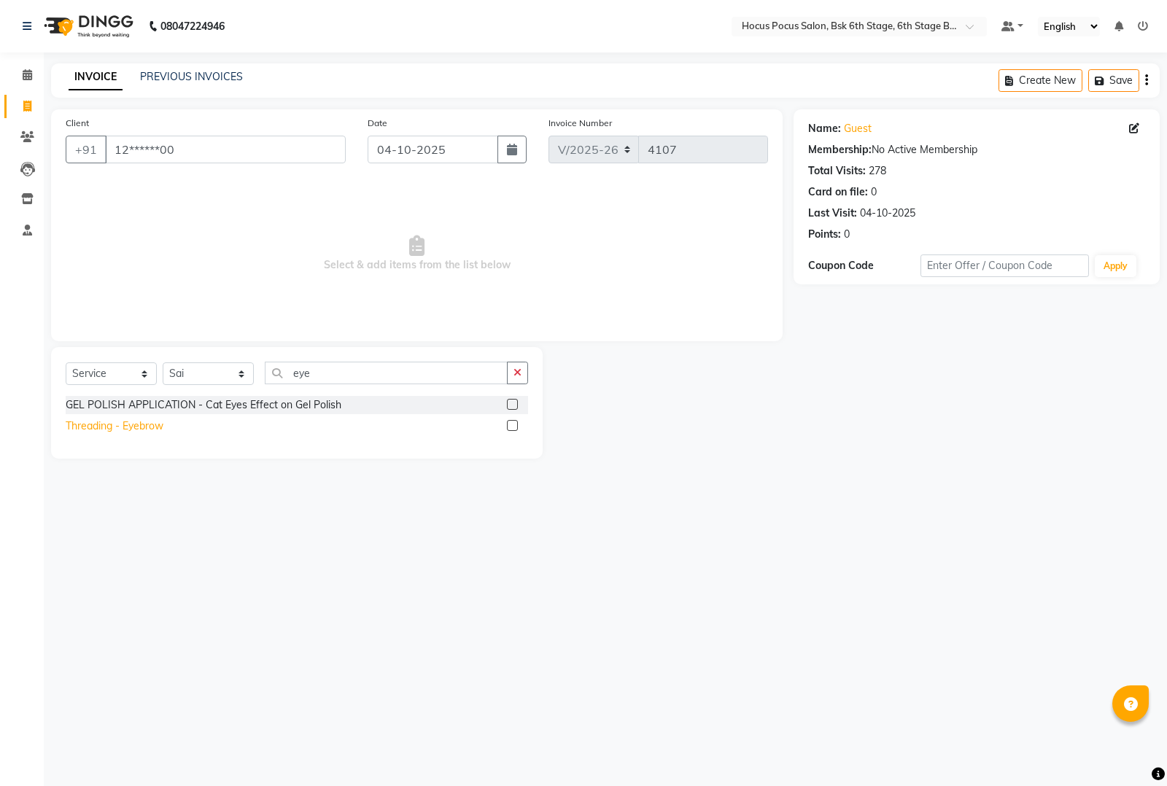
click at [125, 420] on div "Threading - Eyebrow" at bounding box center [115, 426] width 98 height 15
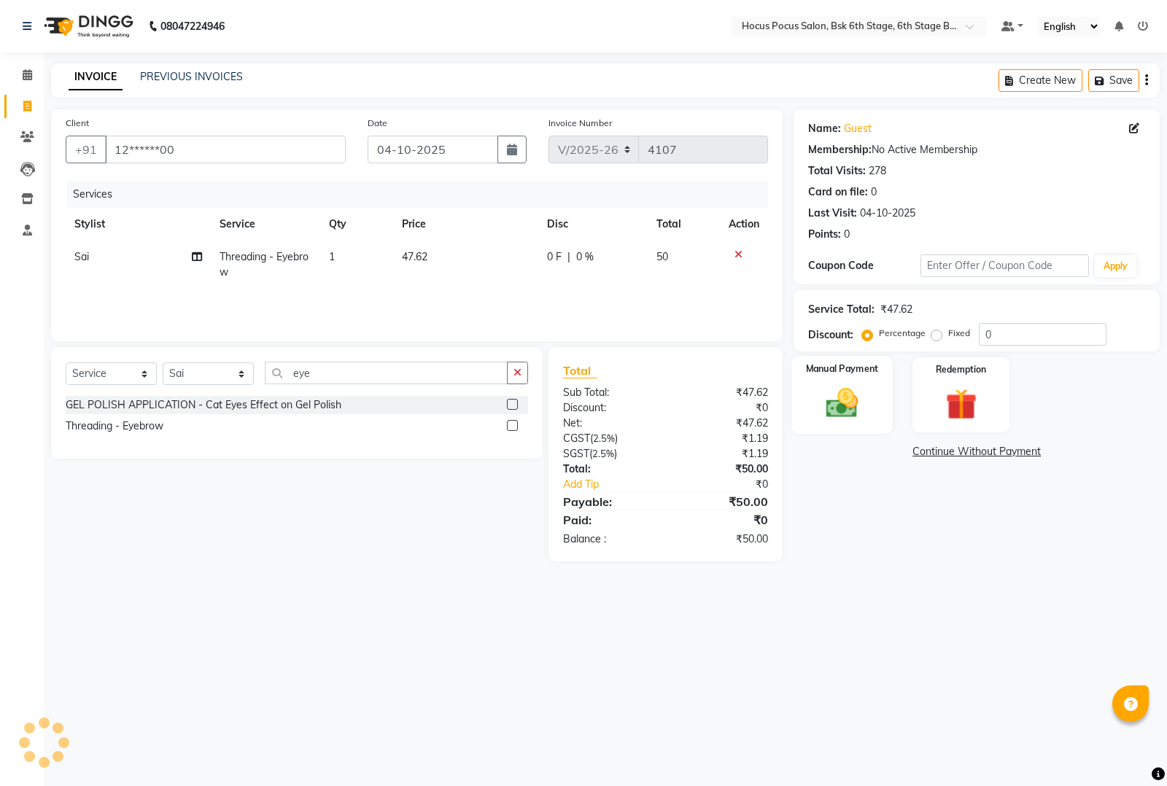
click at [829, 403] on img at bounding box center [842, 402] width 53 height 37
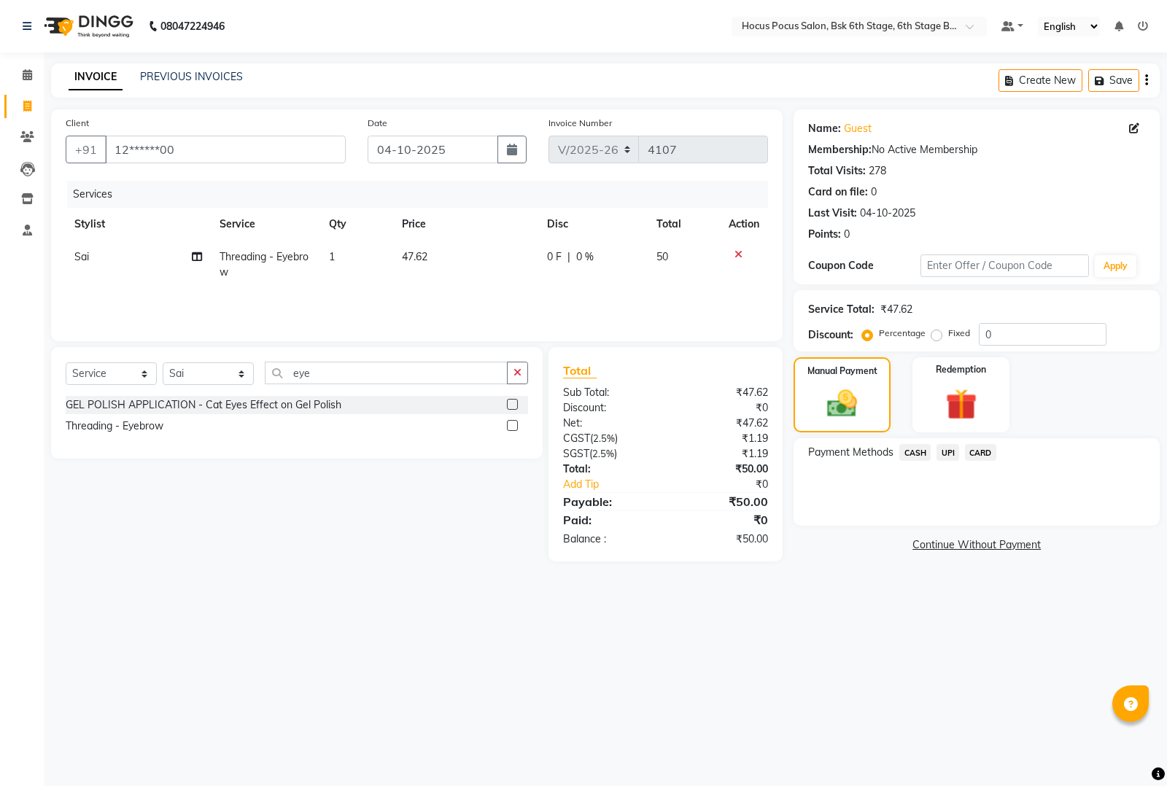
click at [942, 446] on span "UPI" at bounding box center [947, 452] width 23 height 17
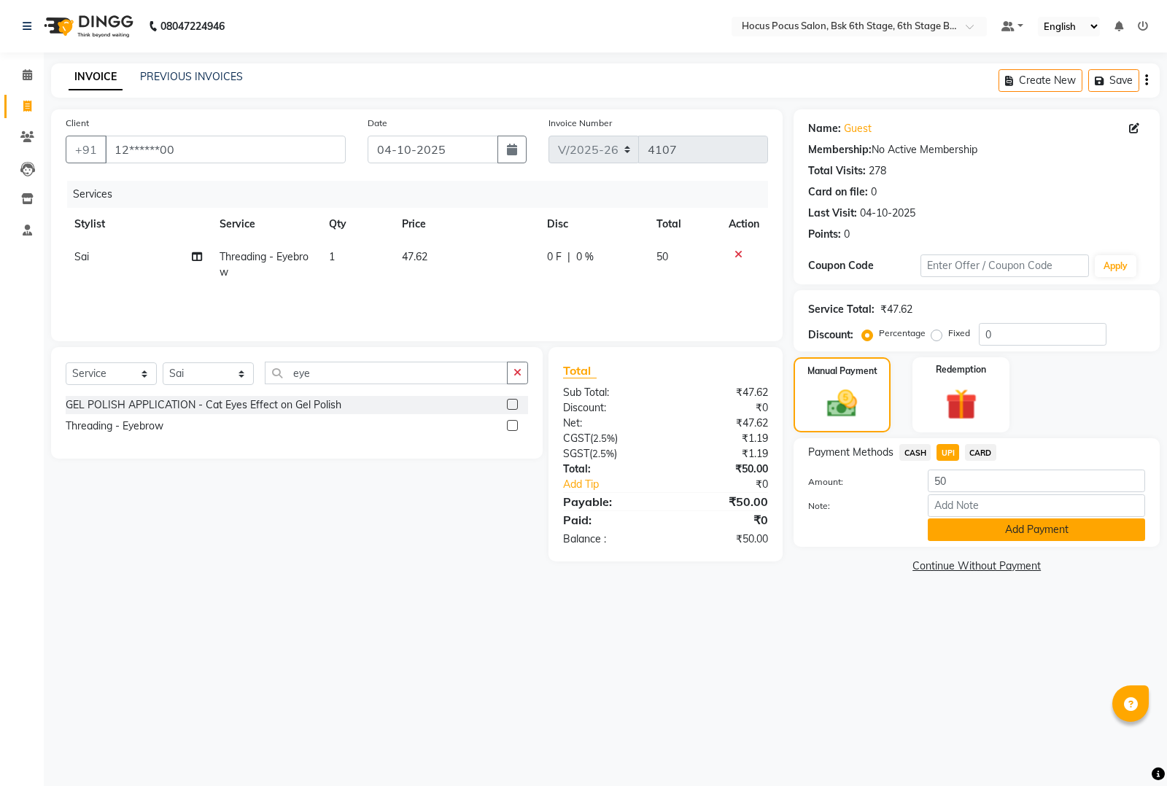
click at [983, 535] on button "Add Payment" at bounding box center [1036, 530] width 217 height 23
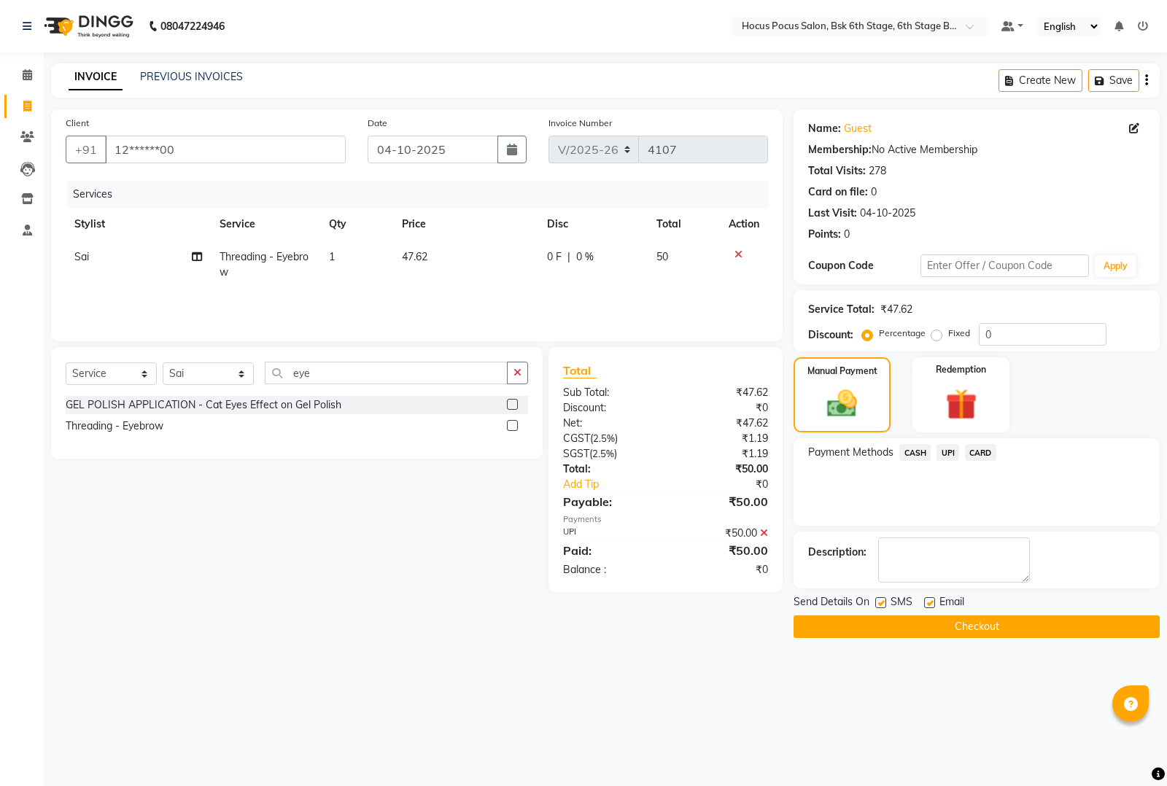
drag, startPoint x: 882, startPoint y: 604, endPoint x: 883, endPoint y: 624, distance: 19.7
click at [880, 613] on div at bounding box center [879, 604] width 9 height 15
click at [883, 624] on button "Checkout" at bounding box center [976, 627] width 366 height 23
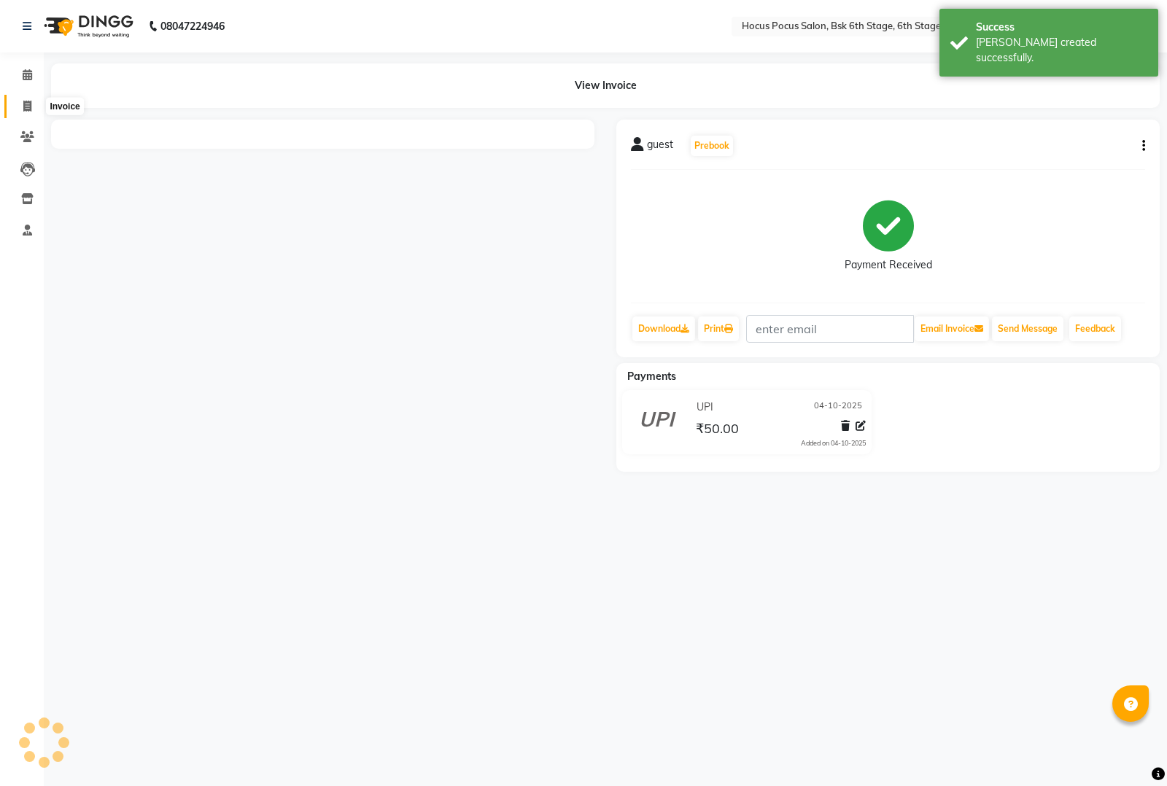
click at [23, 101] on icon at bounding box center [27, 106] width 8 height 11
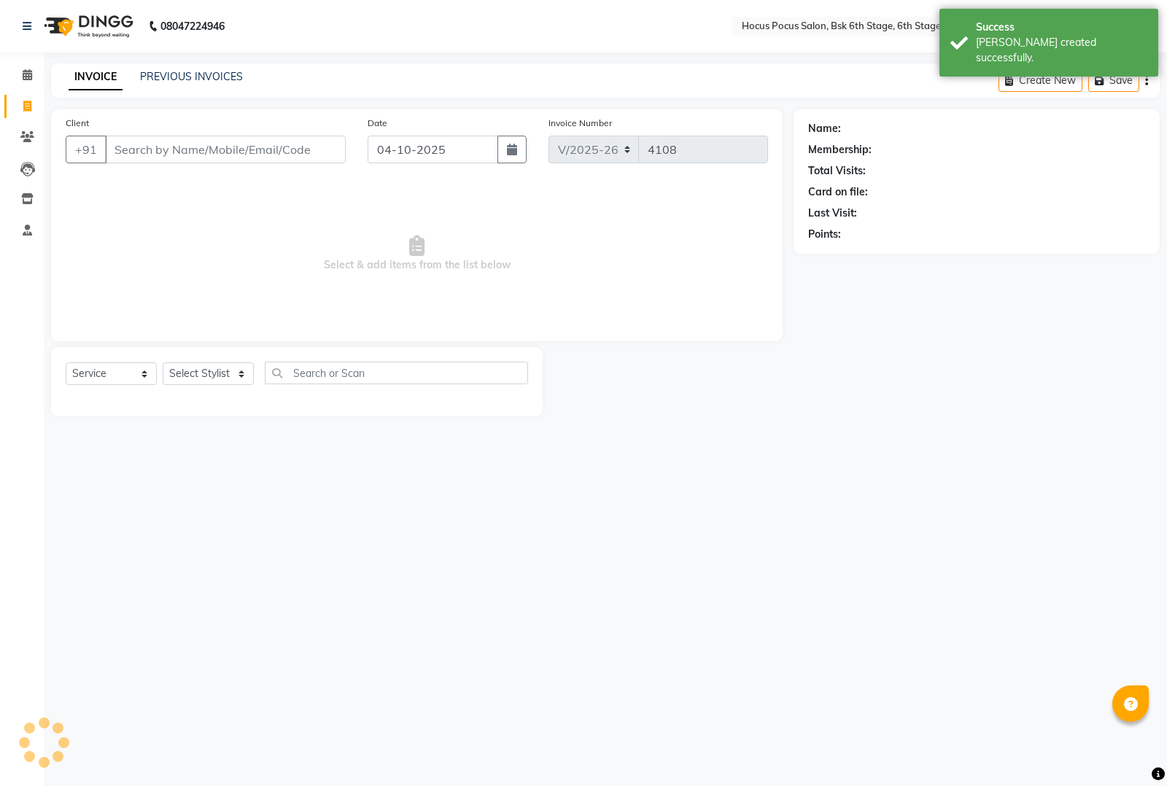
click at [133, 154] on input "Client" at bounding box center [225, 150] width 241 height 28
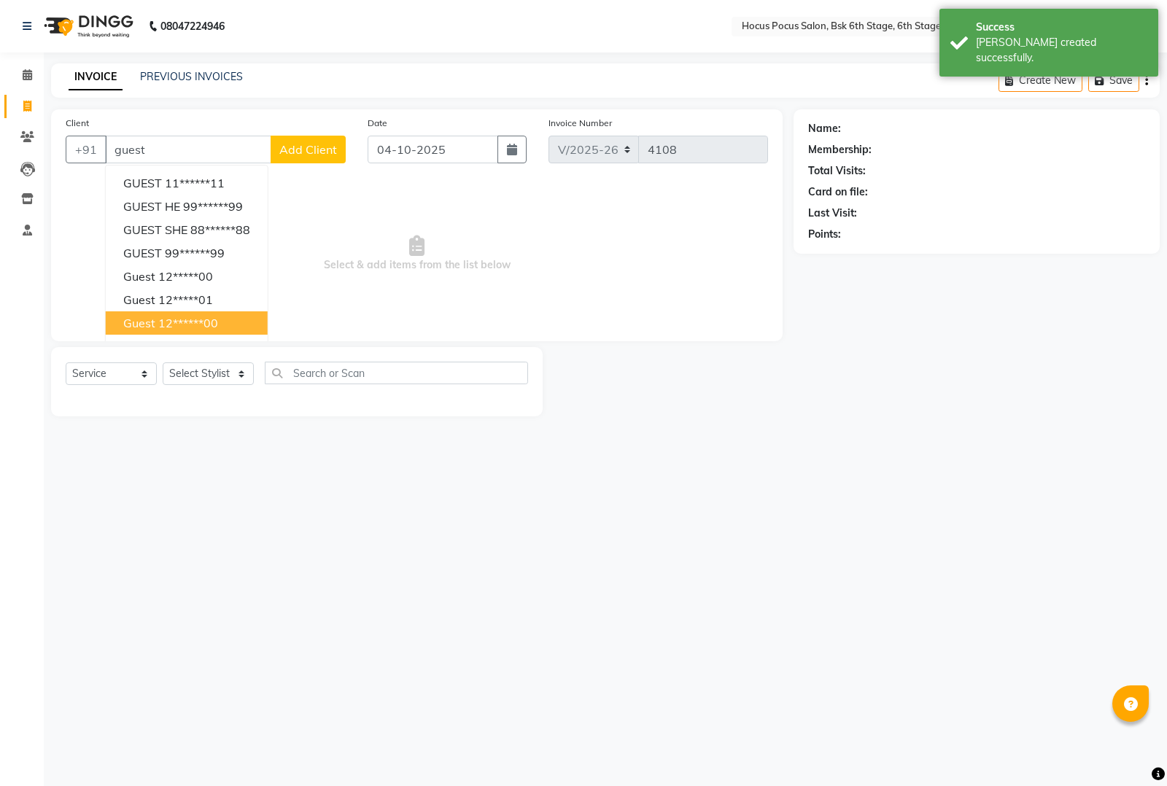
click at [171, 321] on ngb-highlight "12******00" at bounding box center [188, 323] width 60 height 15
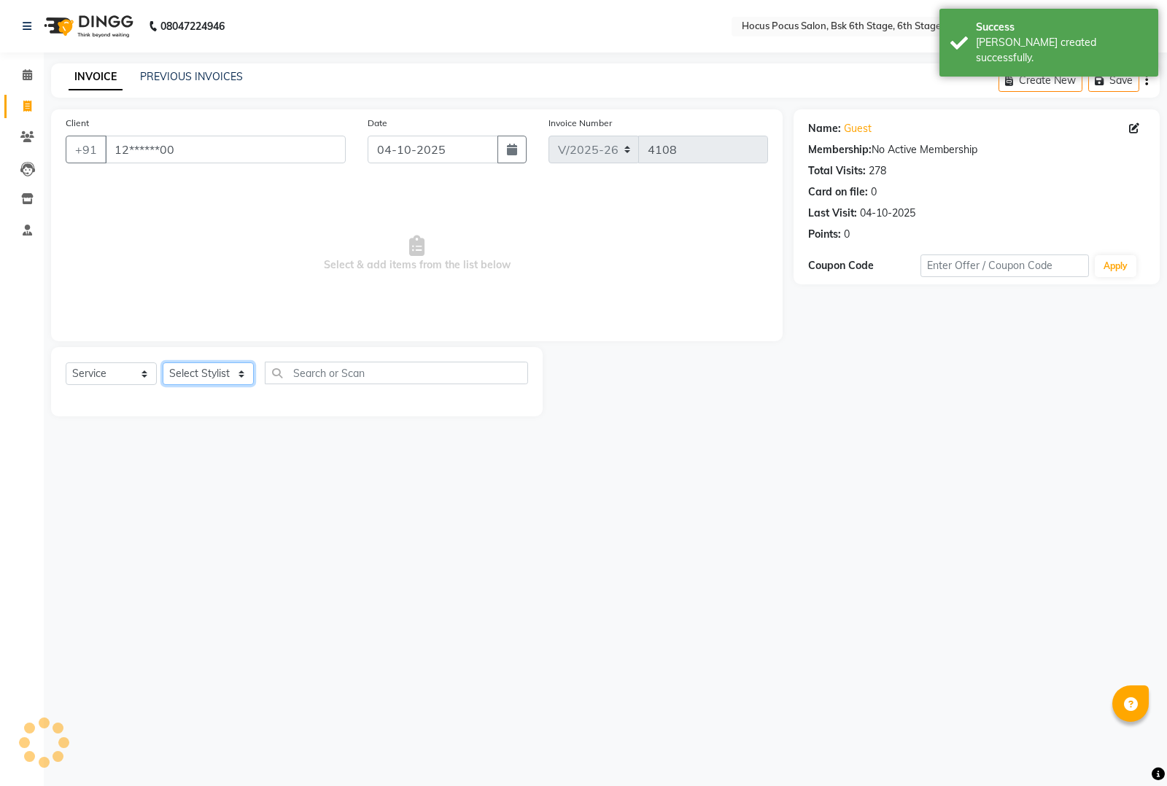
click at [208, 379] on select "Select Stylist [PERSON_NAME] hocus pocus [PERSON_NAME] [PERSON_NAME] [PERSON_NA…" at bounding box center [208, 373] width 91 height 23
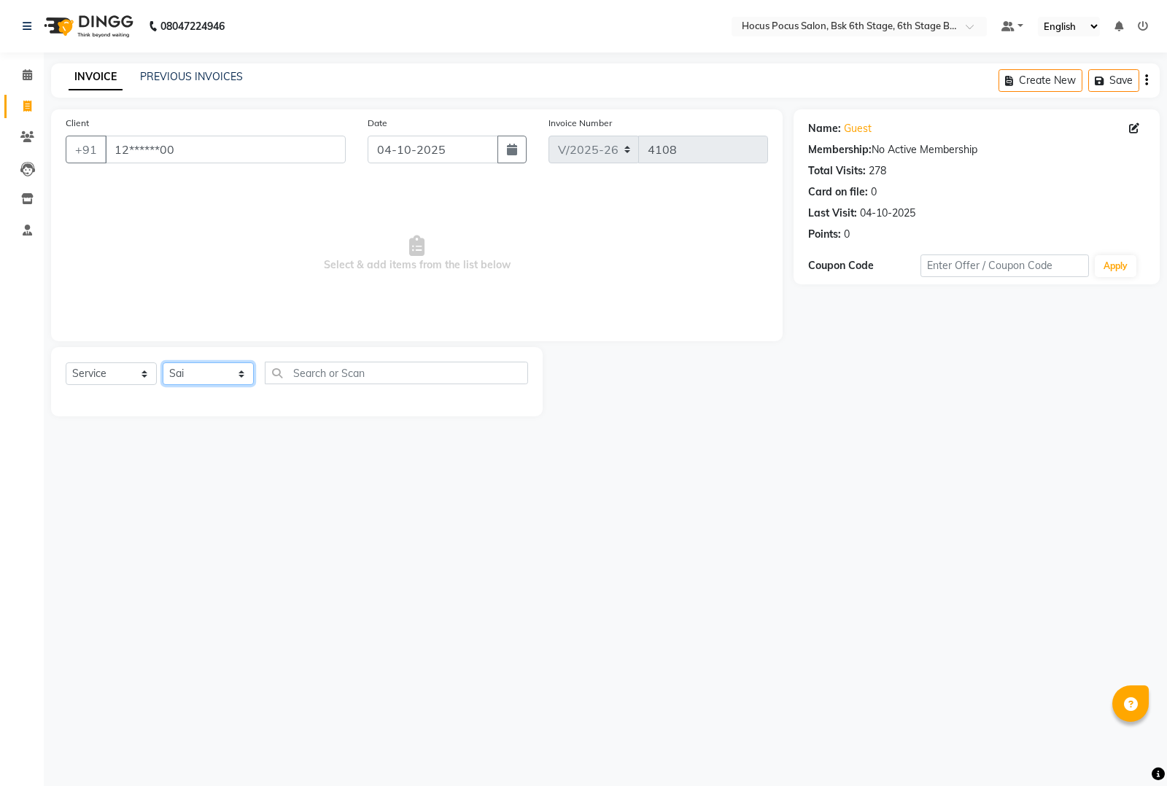
click at [163, 362] on select "Select Stylist [PERSON_NAME] hocus pocus [PERSON_NAME] [PERSON_NAME] [PERSON_NA…" at bounding box center [208, 373] width 91 height 23
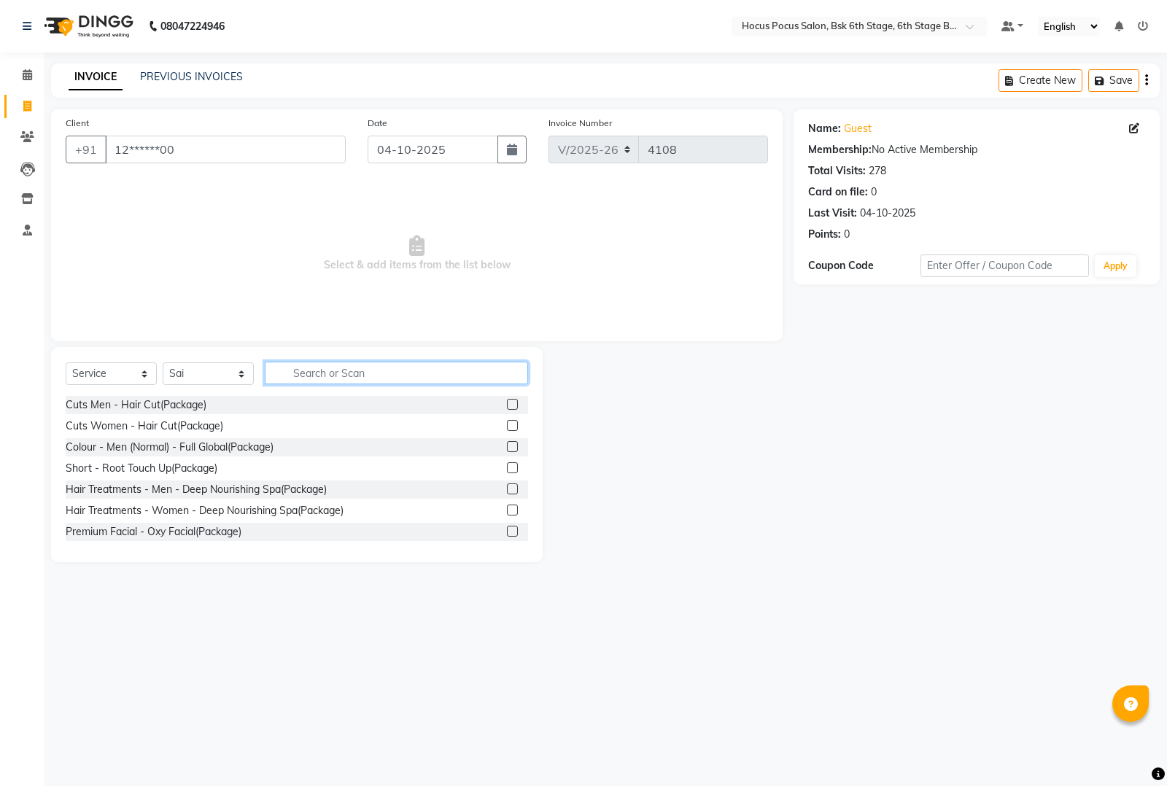
click at [310, 370] on input "text" at bounding box center [396, 373] width 263 height 23
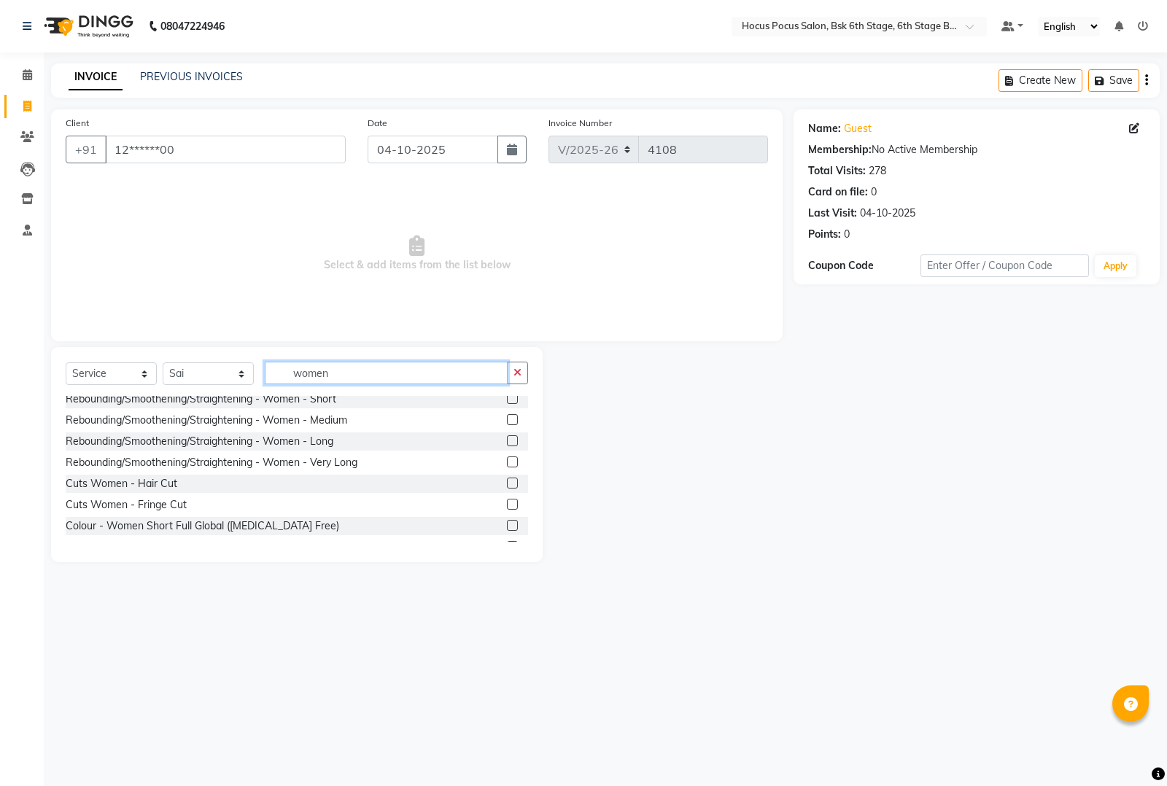
scroll to position [182, 0]
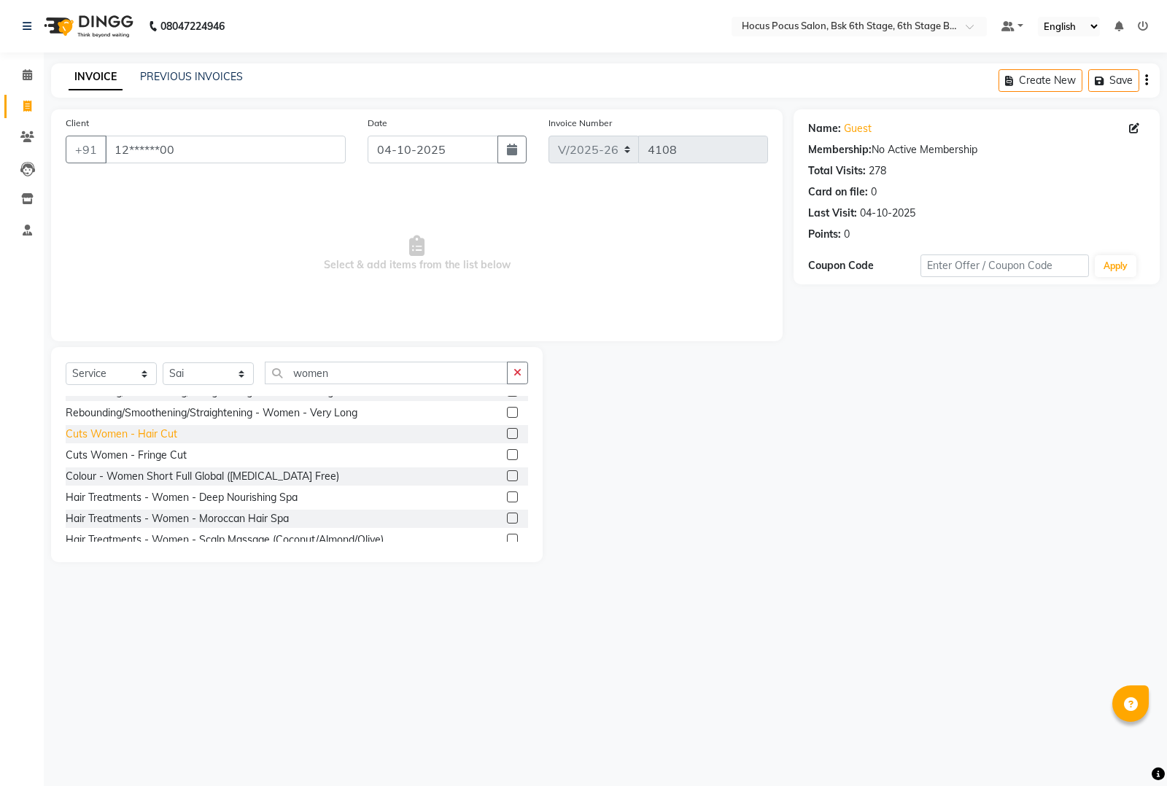
click at [120, 435] on div "Cuts Women - Hair Cut" at bounding box center [122, 434] width 112 height 15
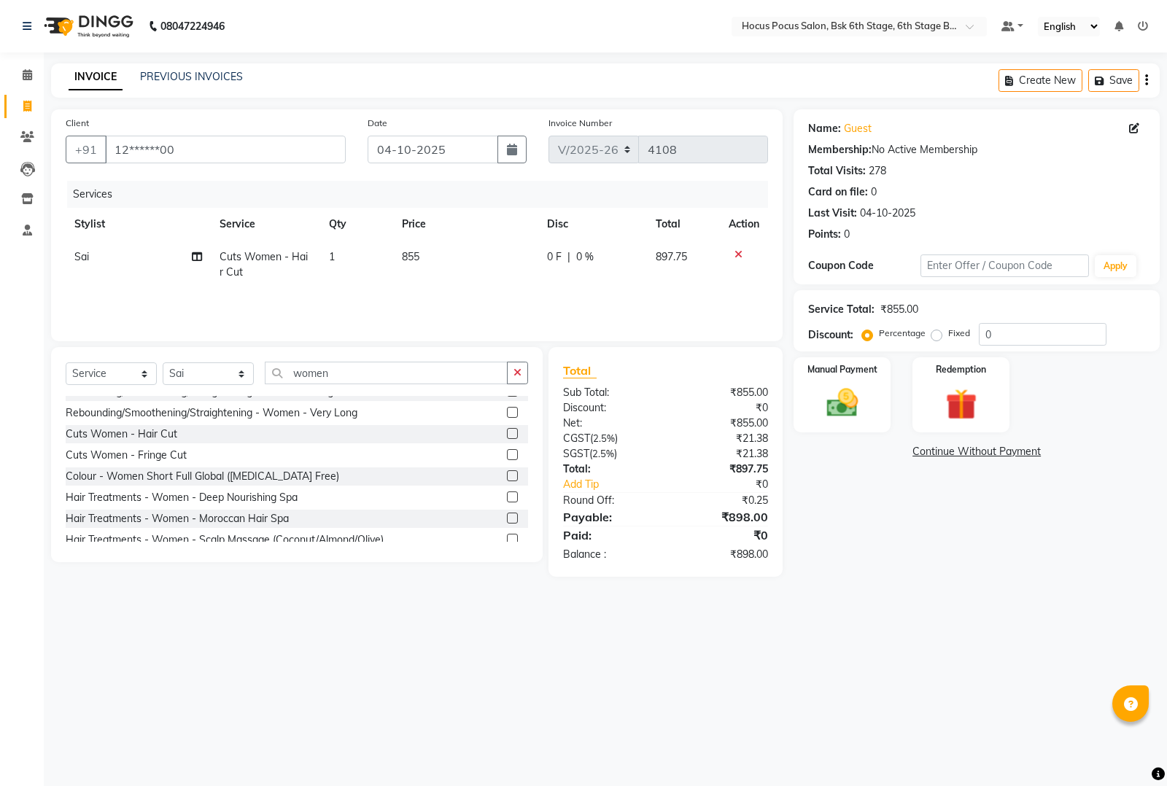
click at [447, 247] on td "855" at bounding box center [465, 265] width 145 height 48
click at [484, 245] on td "855" at bounding box center [467, 268] width 111 height 55
click at [484, 259] on input "855" at bounding box center [467, 260] width 93 height 23
click at [429, 424] on div "Cuts Women - Hair Cut(Package) Hair Treatments - Women - Deep Nourishing Spa(Pa…" at bounding box center [297, 469] width 462 height 146
click at [446, 260] on td "858" at bounding box center [465, 265] width 145 height 48
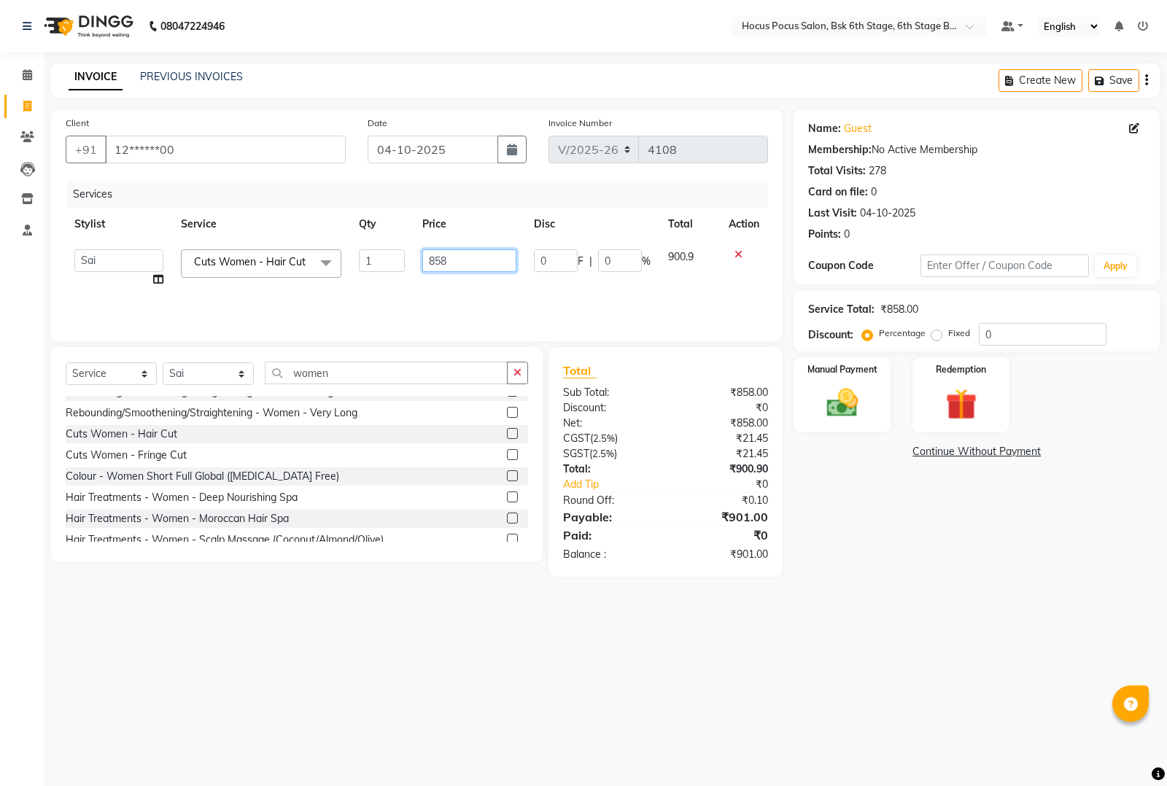
click at [457, 256] on input "858" at bounding box center [469, 260] width 94 height 23
click at [434, 398] on div "Rebounding/Smoothening/Straightening - Women - Long" at bounding box center [297, 392] width 462 height 18
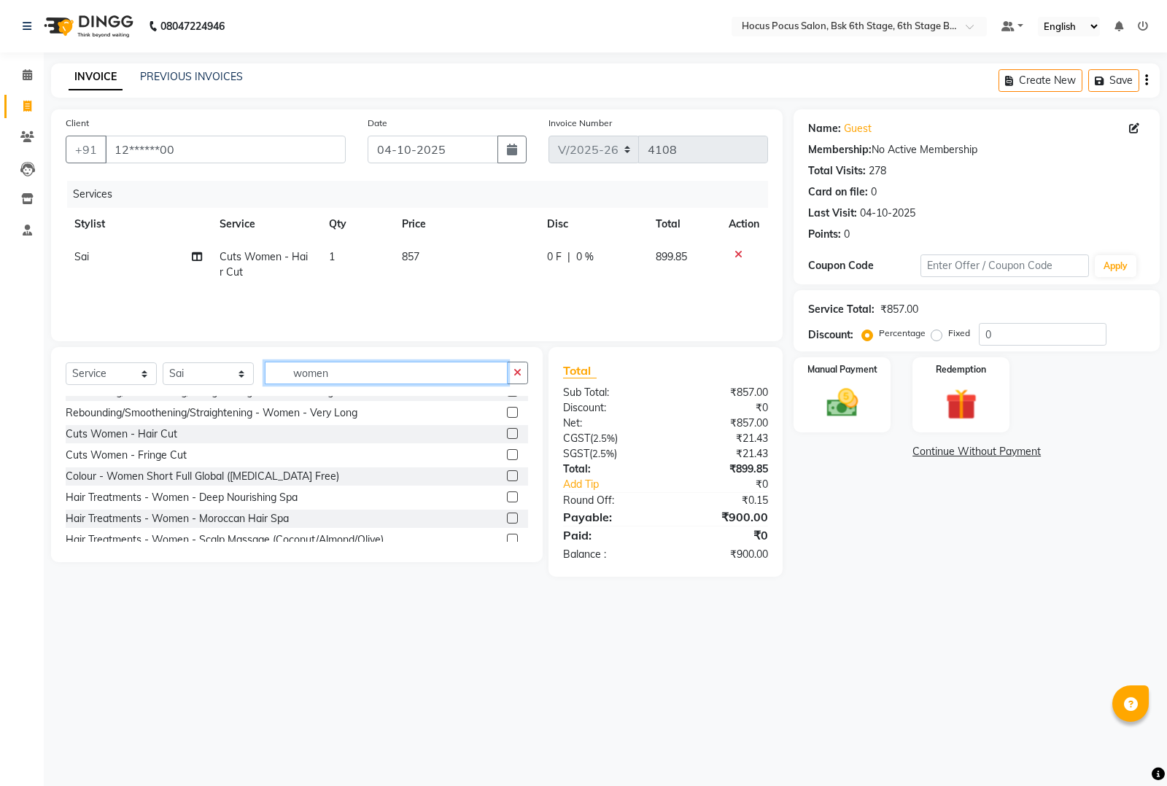
click at [357, 369] on input "women" at bounding box center [386, 373] width 243 height 23
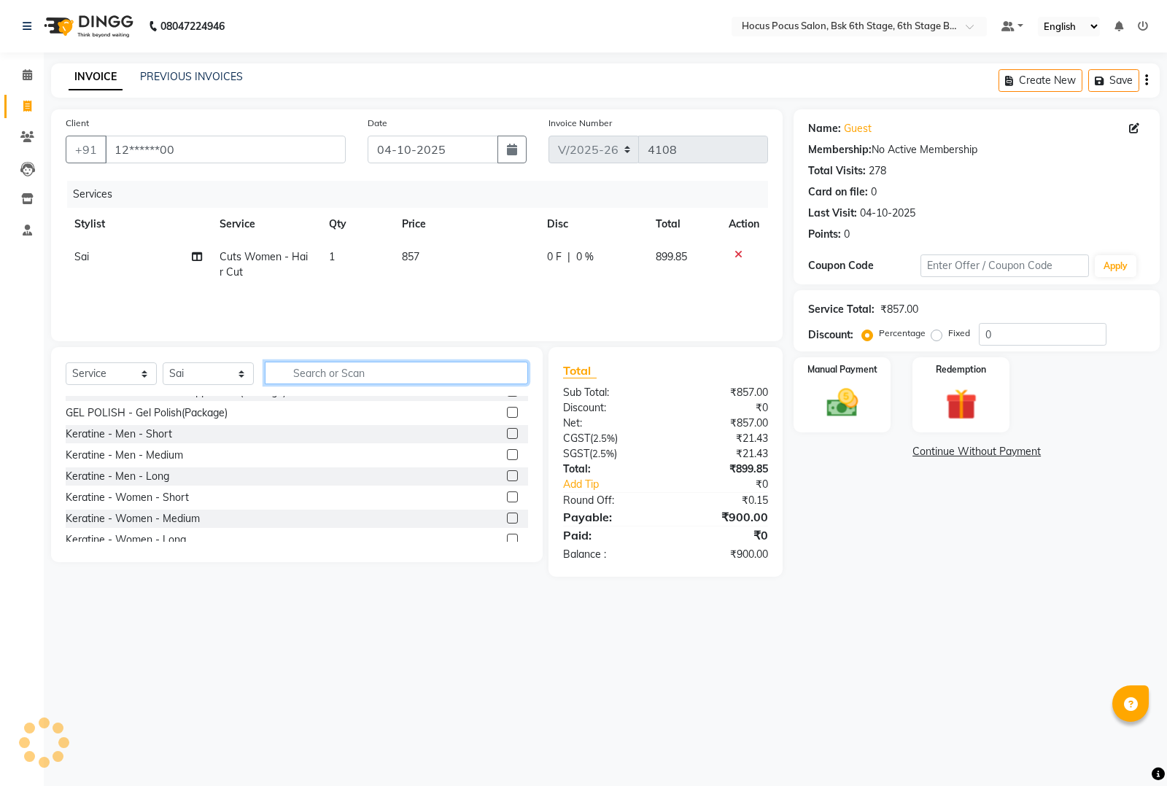
scroll to position [478, 0]
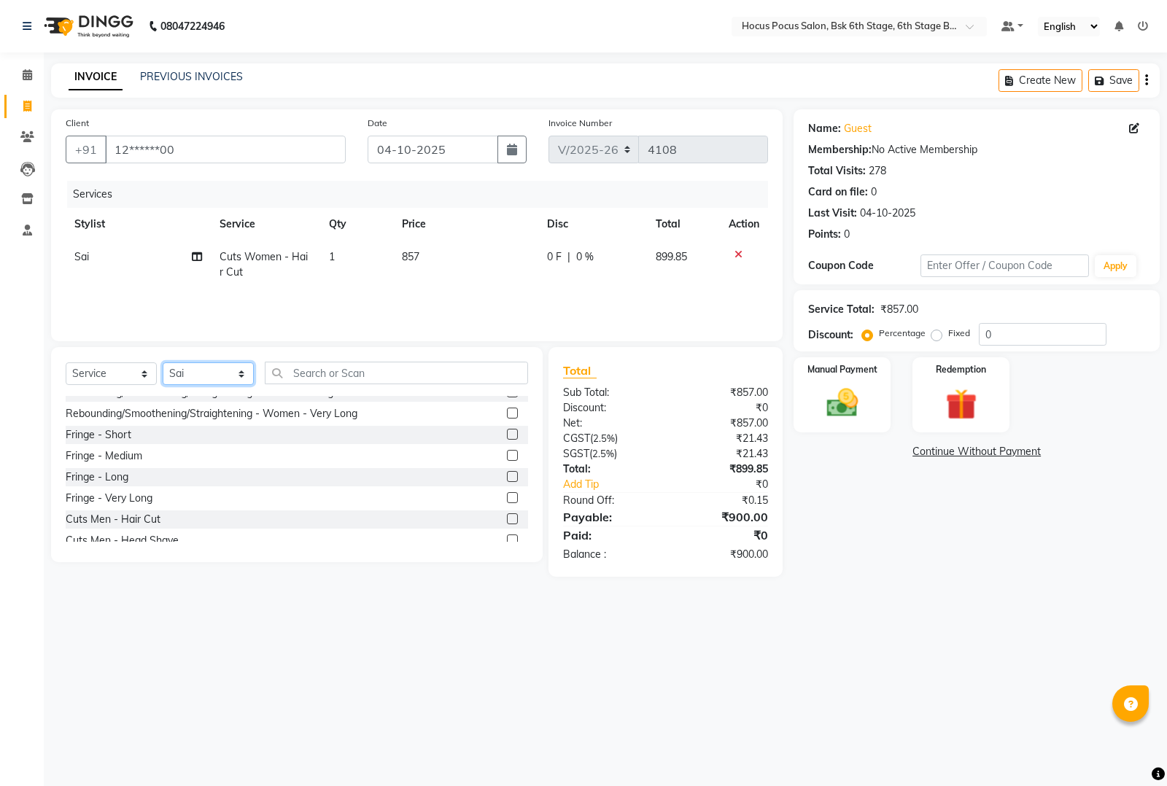
click at [201, 365] on select "Select Stylist [PERSON_NAME] hocus pocus [PERSON_NAME] [PERSON_NAME] [PERSON_NA…" at bounding box center [208, 373] width 91 height 23
click at [163, 362] on select "Select Stylist [PERSON_NAME] hocus pocus [PERSON_NAME] [PERSON_NAME] [PERSON_NA…" at bounding box center [208, 373] width 91 height 23
click at [354, 373] on input "text" at bounding box center [396, 373] width 263 height 23
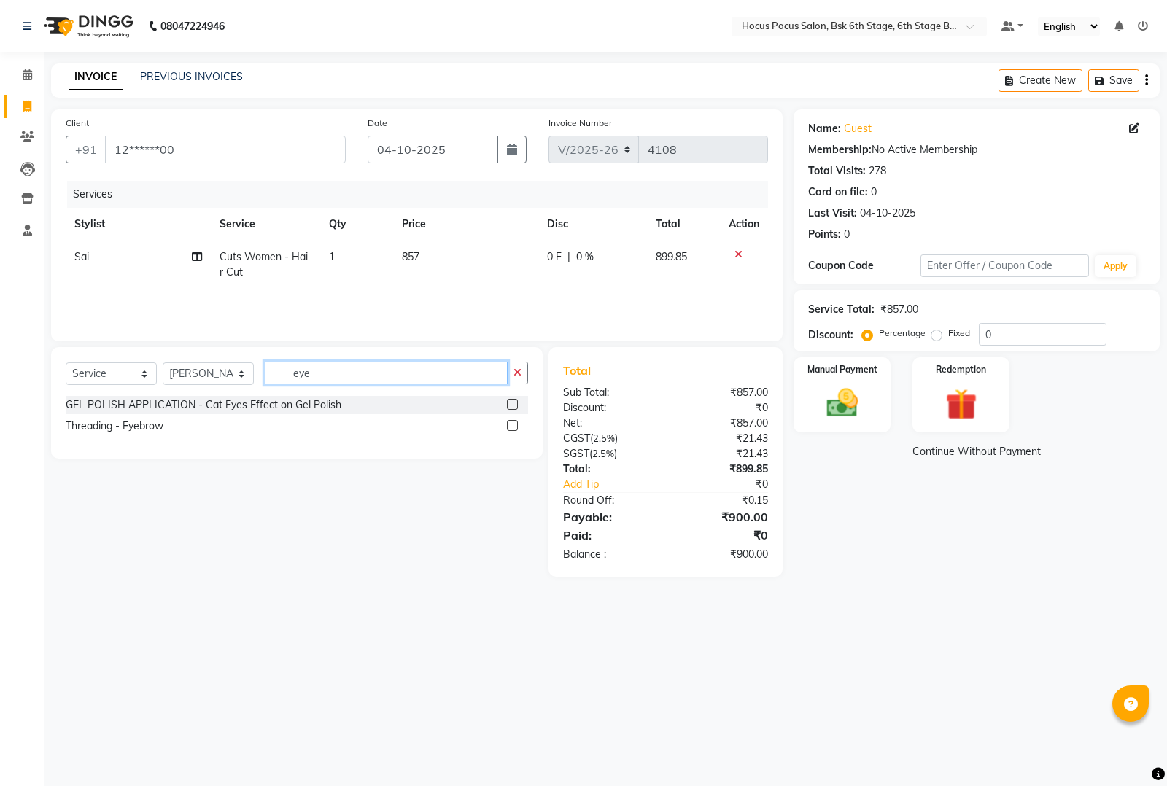
scroll to position [0, 0]
click at [143, 427] on div "Threading - Eyebrow" at bounding box center [115, 426] width 98 height 15
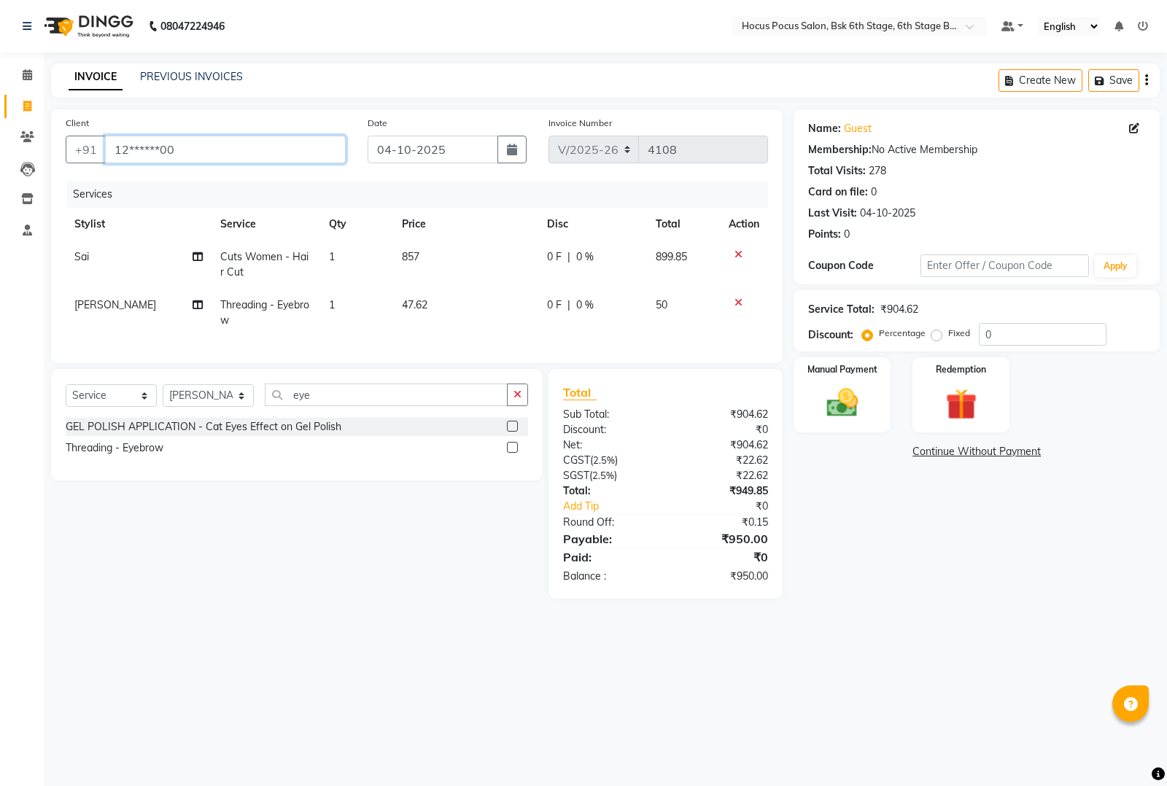
click at [198, 152] on input "12******00" at bounding box center [225, 150] width 241 height 28
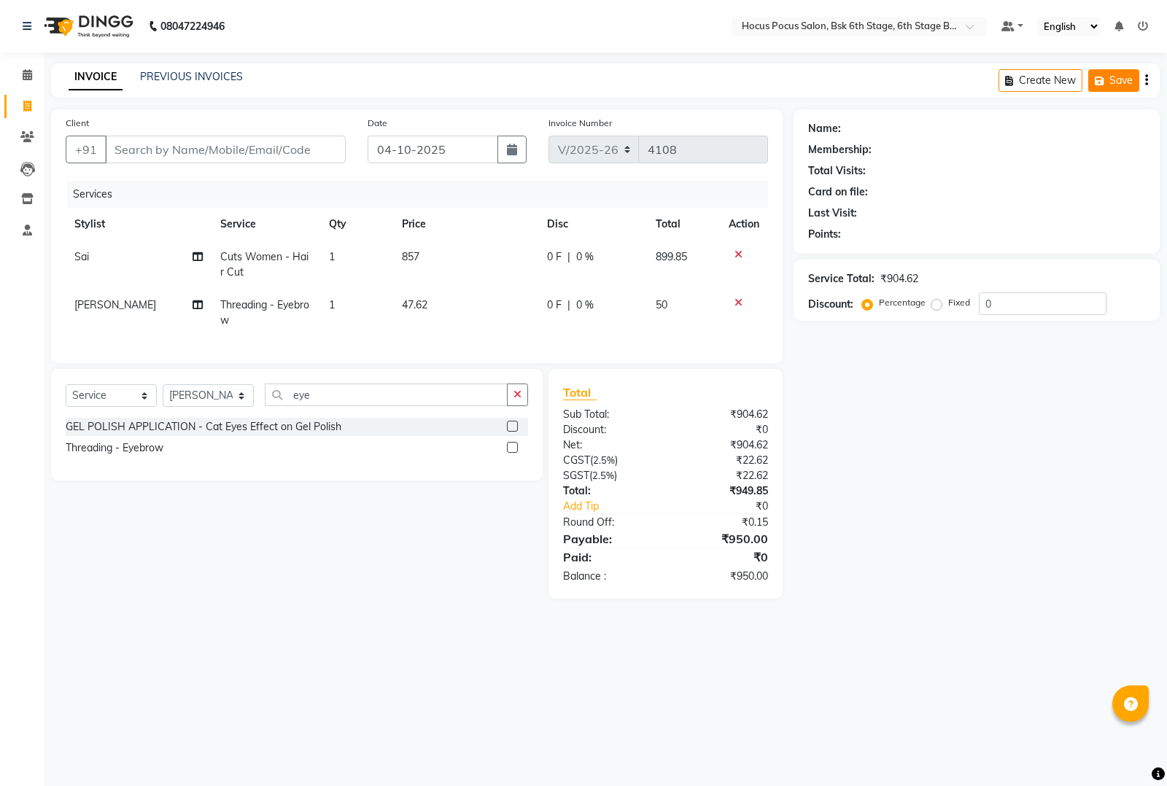
click at [1109, 77] on button "Save" at bounding box center [1113, 80] width 51 height 23
click at [139, 148] on input "Client" at bounding box center [225, 150] width 241 height 28
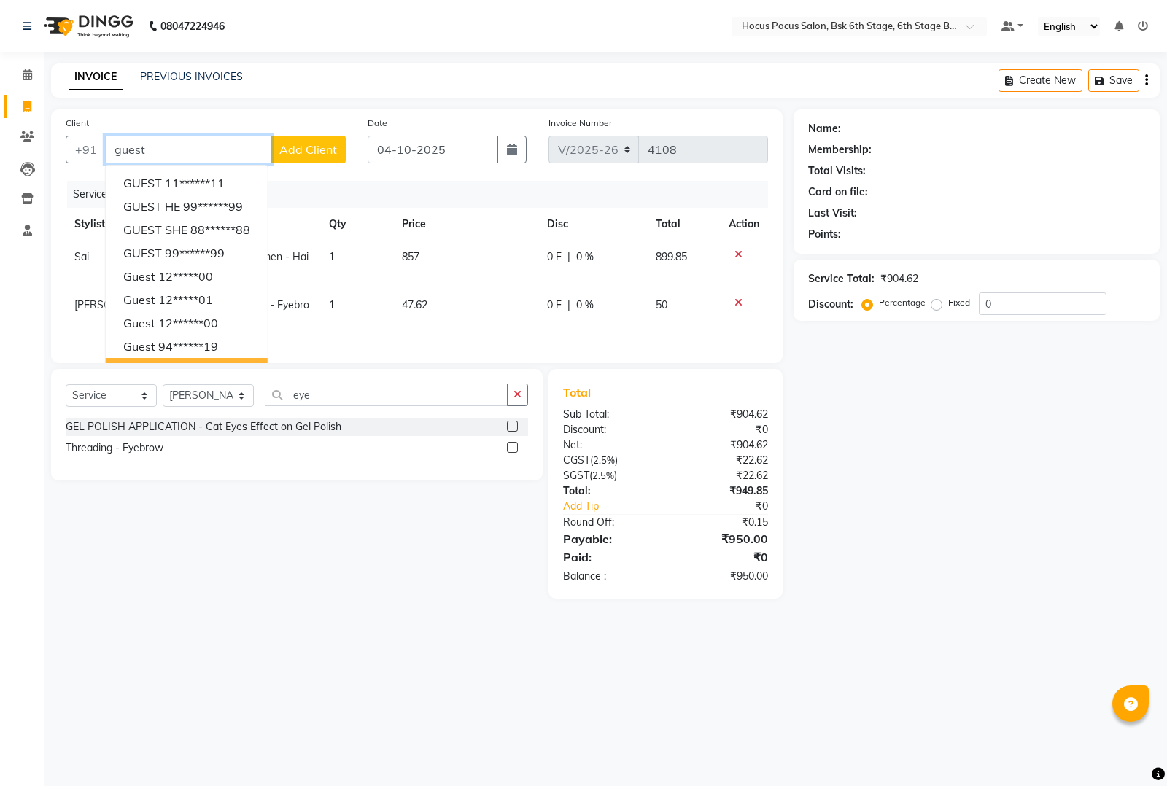
click at [186, 372] on ngb-highlight "97******70" at bounding box center [188, 369] width 60 height 15
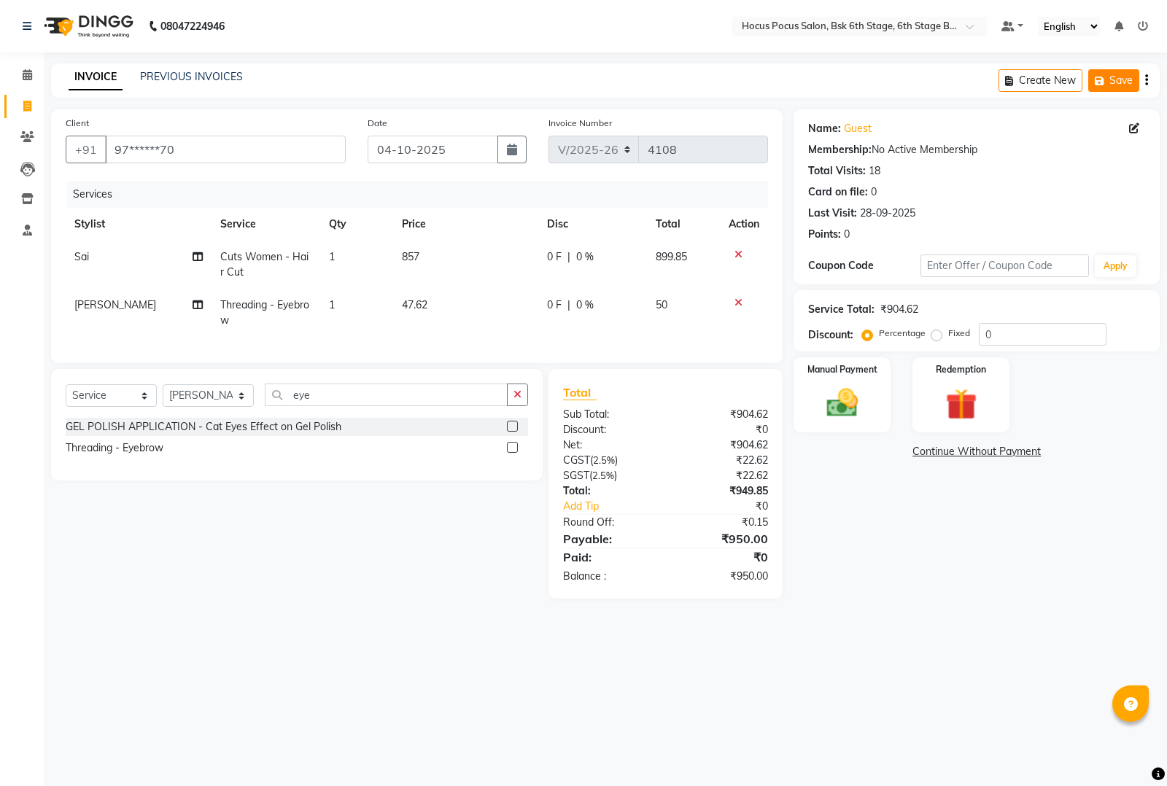
click at [1119, 73] on button "Save" at bounding box center [1113, 80] width 51 height 23
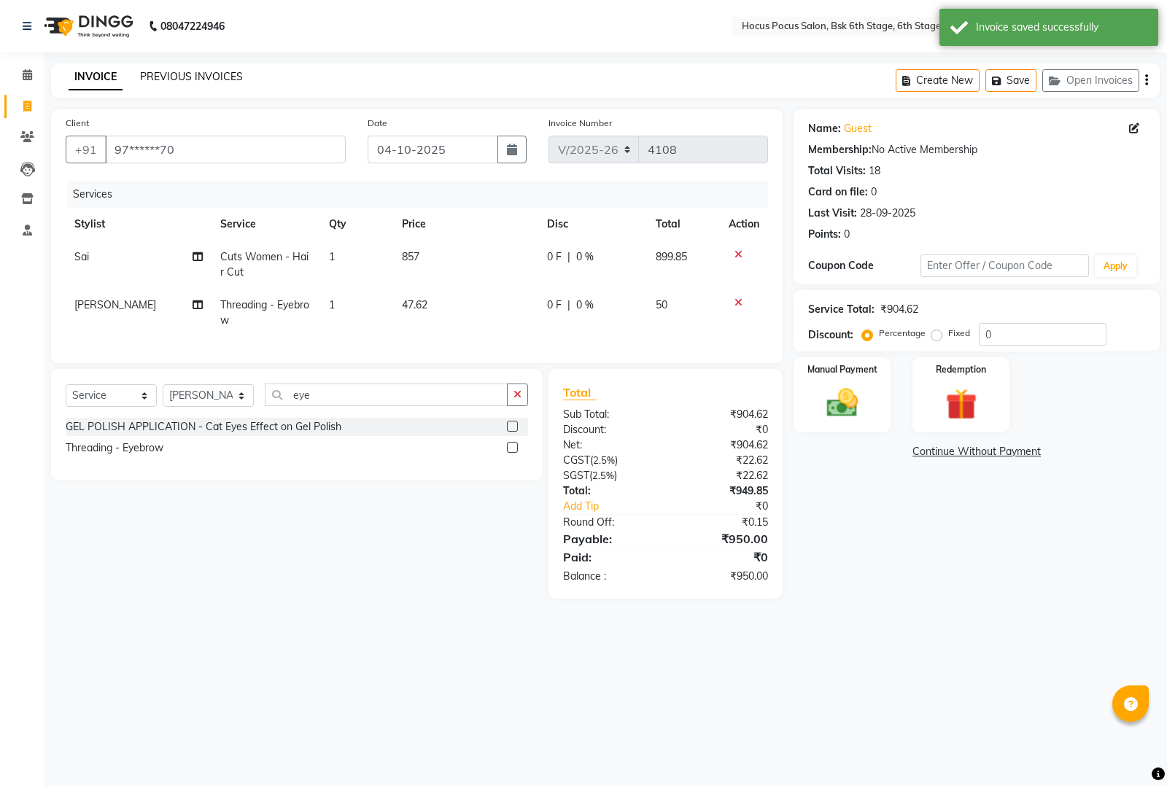
click at [161, 71] on link "PREVIOUS INVOICES" at bounding box center [191, 76] width 103 height 13
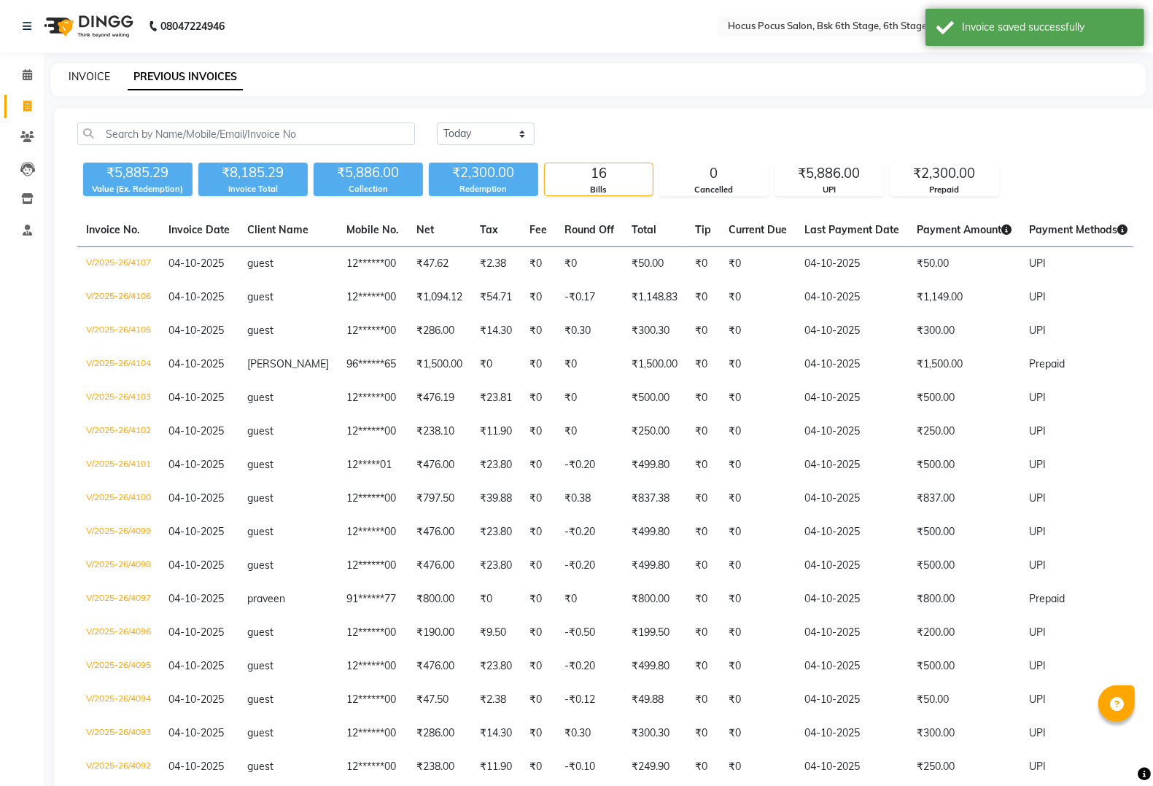
click at [91, 70] on link "INVOICE" at bounding box center [90, 76] width 42 height 13
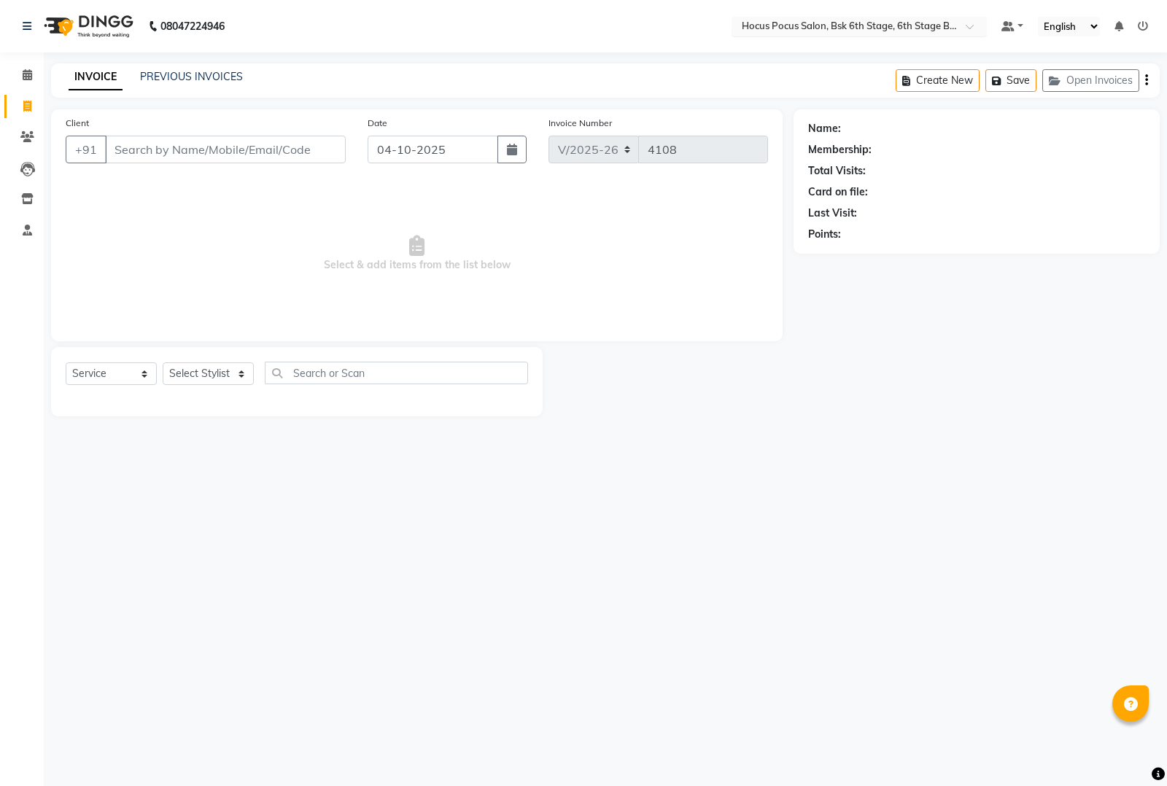
click at [873, 24] on input "text" at bounding box center [844, 27] width 211 height 15
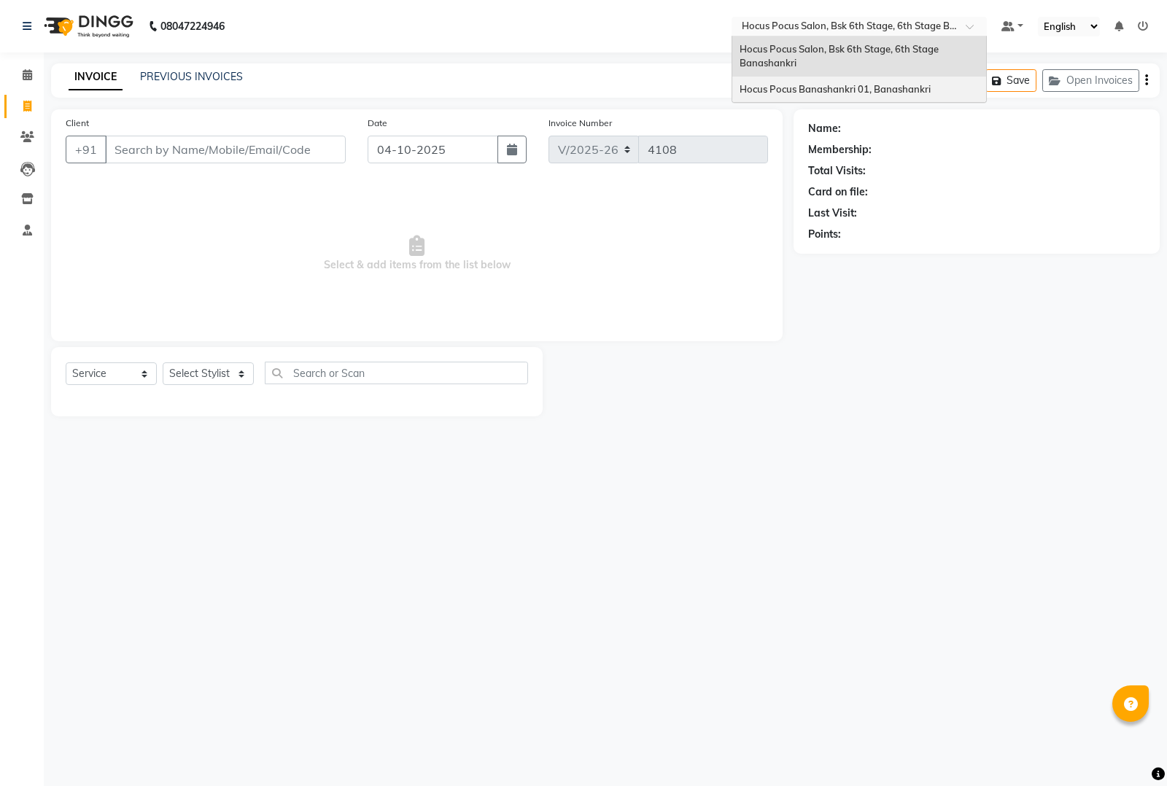
click at [797, 85] on span "Hocus Pocus Banashankri 01, Banashankri" at bounding box center [835, 89] width 191 height 12
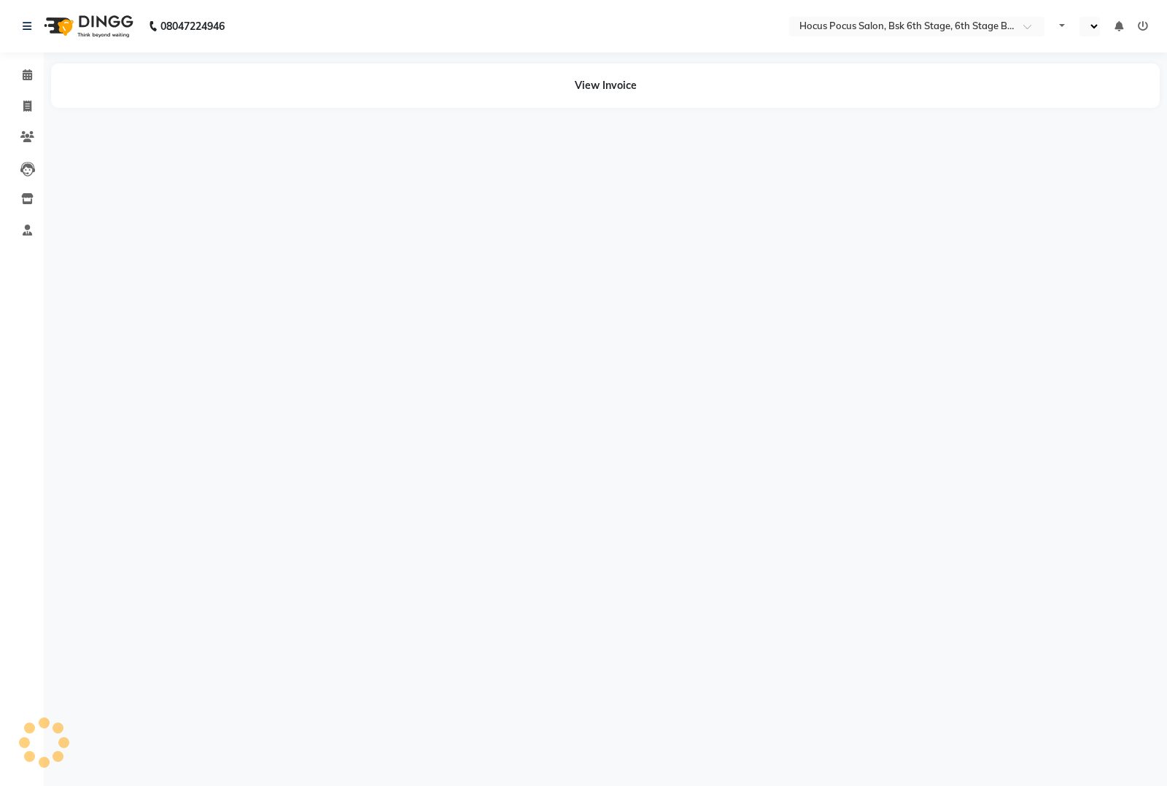
select select "en"
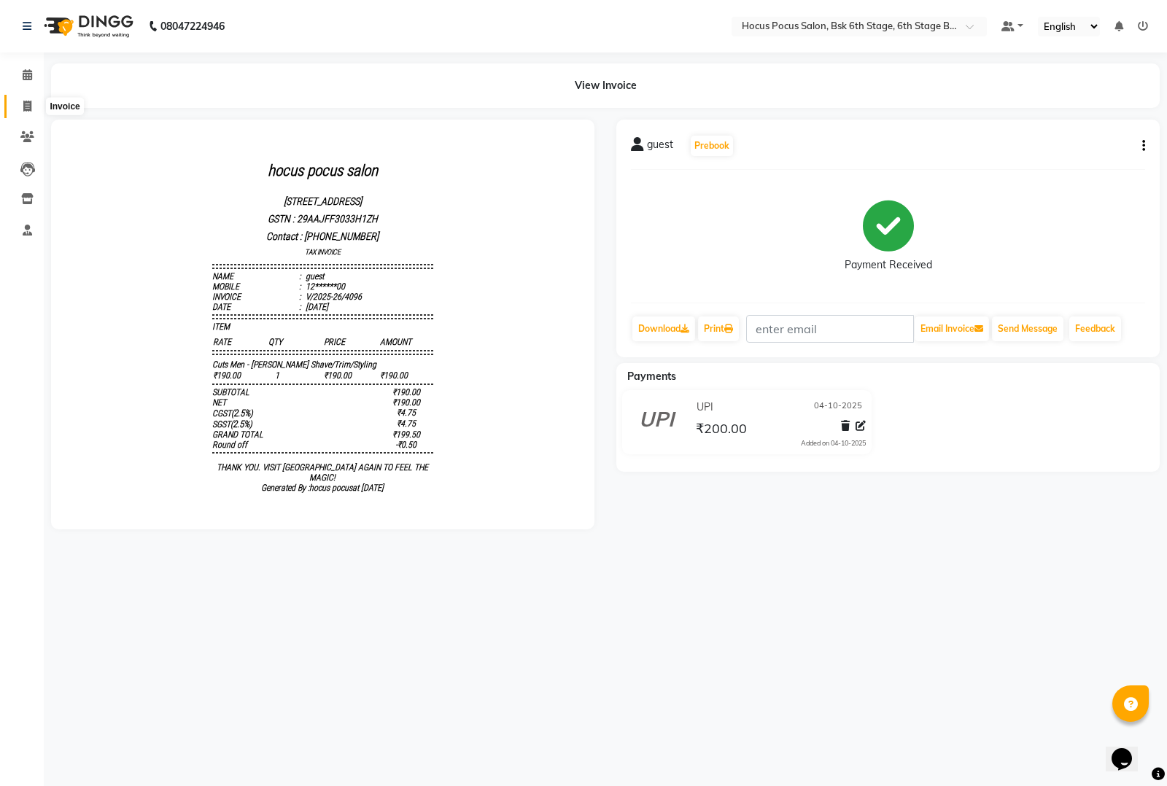
click at [31, 106] on span at bounding box center [28, 106] width 26 height 17
select select "5242"
select select "service"
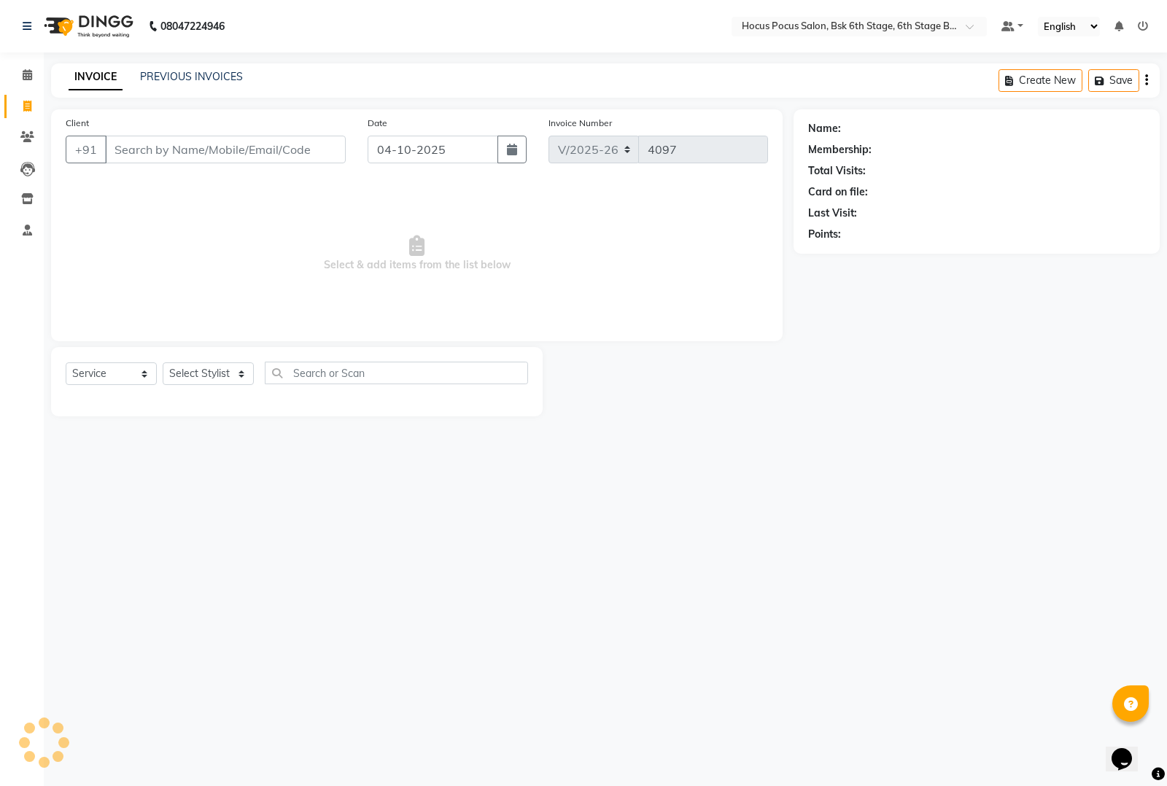
click at [213, 69] on div "PREVIOUS INVOICES" at bounding box center [191, 76] width 103 height 15
click at [214, 78] on link "PREVIOUS INVOICES" at bounding box center [191, 76] width 103 height 13
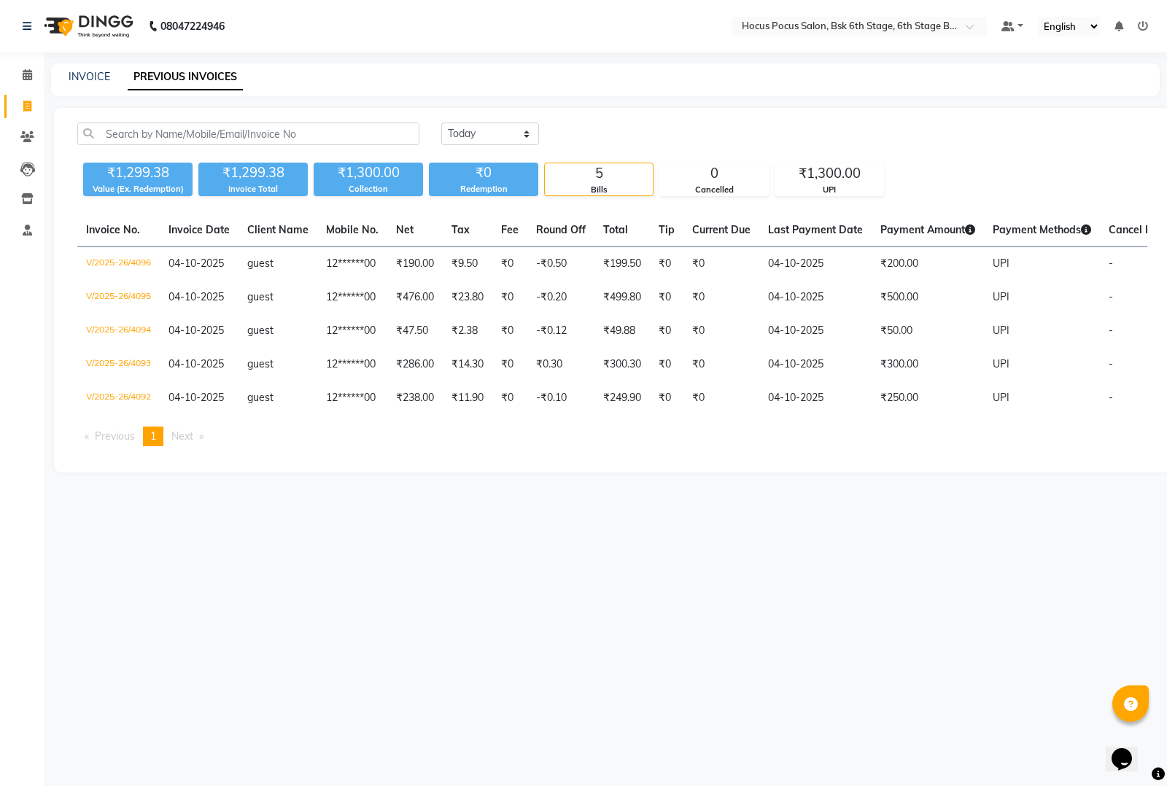
click at [67, 77] on div "INVOICE PREVIOUS INVOICES" at bounding box center [596, 76] width 1091 height 15
click at [99, 71] on link "INVOICE" at bounding box center [90, 76] width 42 height 13
select select "service"
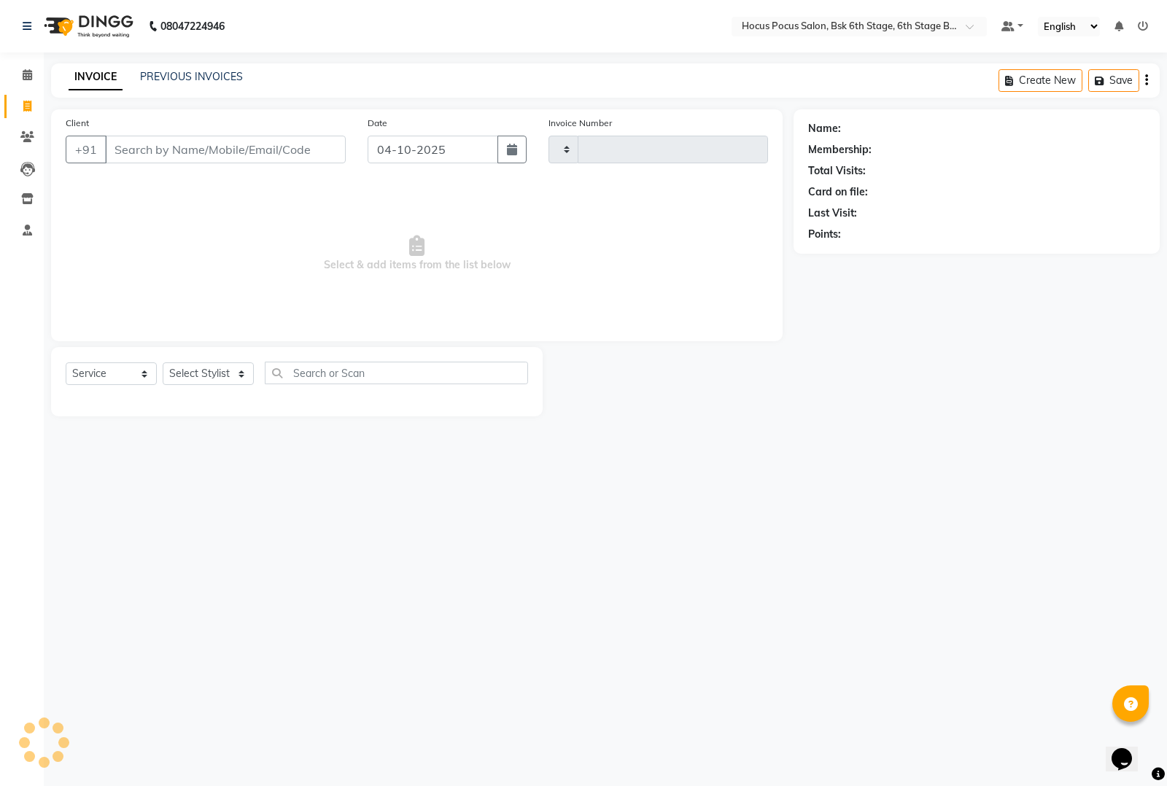
type input "4097"
select select "5242"
click at [161, 148] on input "Client" at bounding box center [225, 150] width 241 height 28
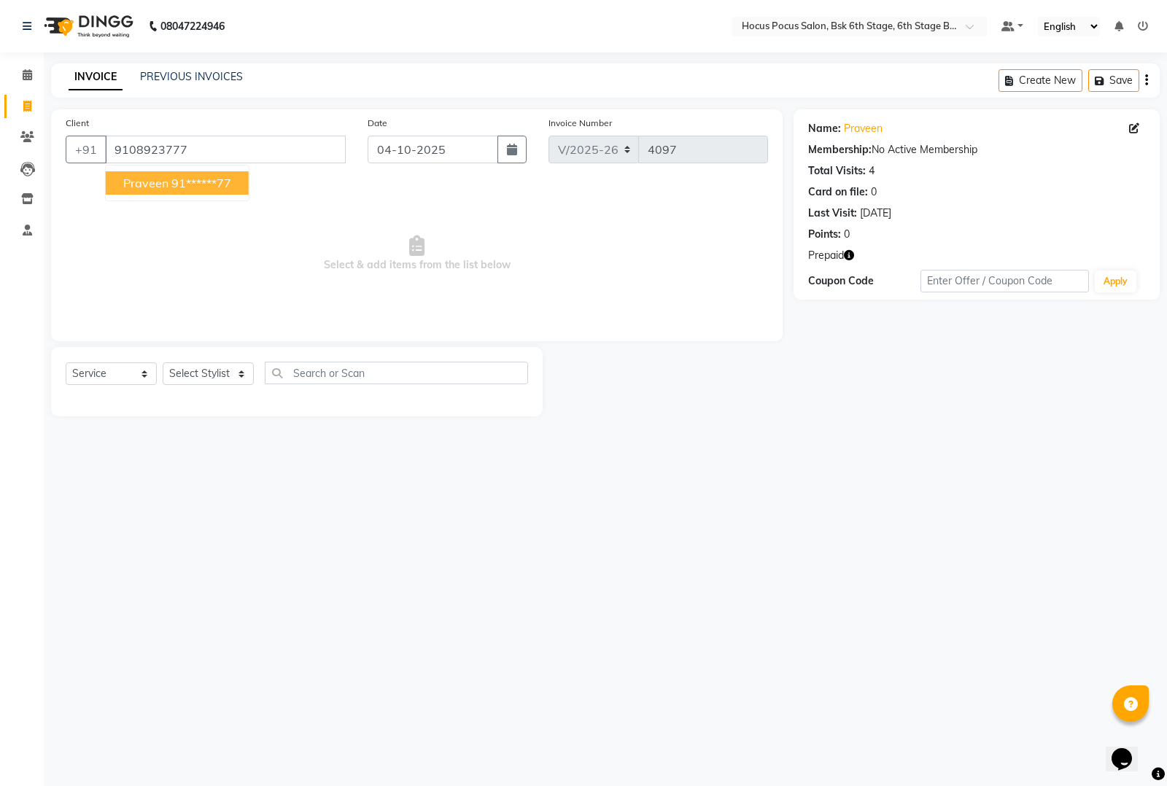
click at [166, 179] on span "praveen" at bounding box center [145, 183] width 45 height 15
type input "91******77"
click at [206, 370] on select "Select Stylist [PERSON_NAME] hocus pocus [PERSON_NAME] [PERSON_NAME] [PERSON_NA…" at bounding box center [208, 373] width 91 height 23
select select "78947"
click at [163, 362] on select "Select Stylist [PERSON_NAME] hocus pocus [PERSON_NAME] [PERSON_NAME] [PERSON_NA…" at bounding box center [208, 373] width 91 height 23
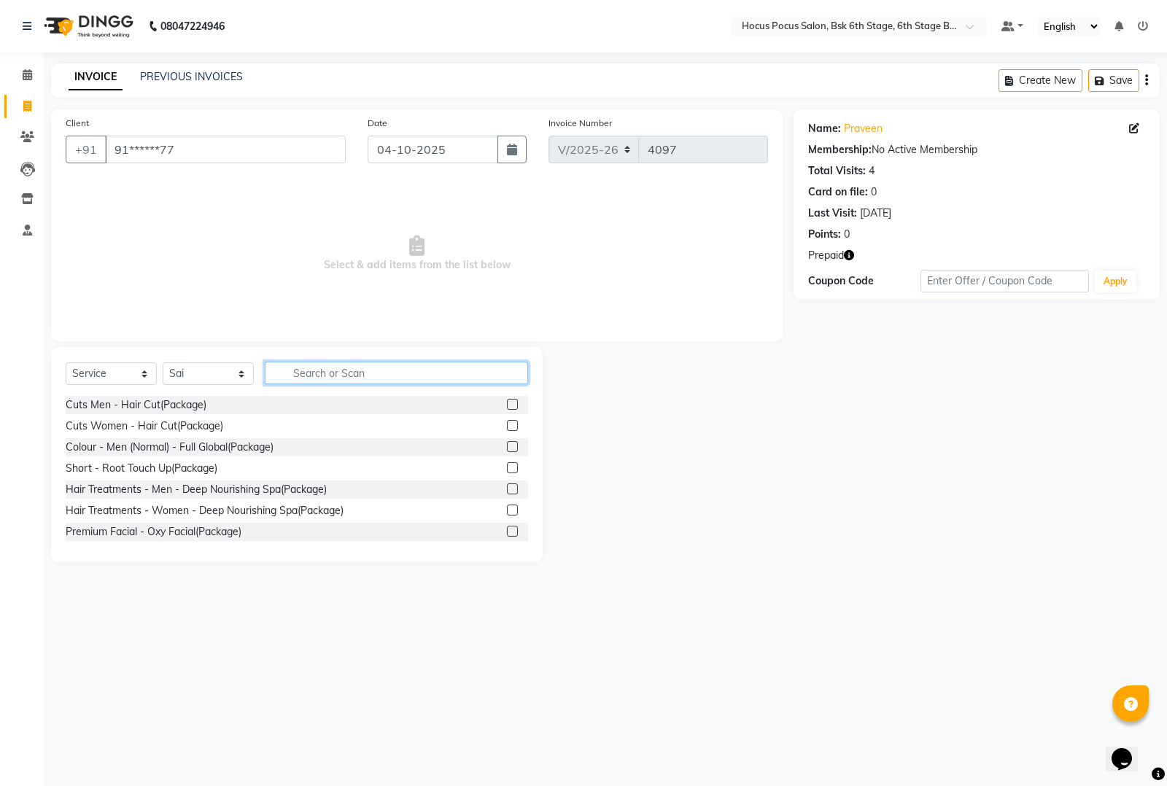
click at [311, 373] on input "text" at bounding box center [396, 373] width 263 height 23
type input "B"
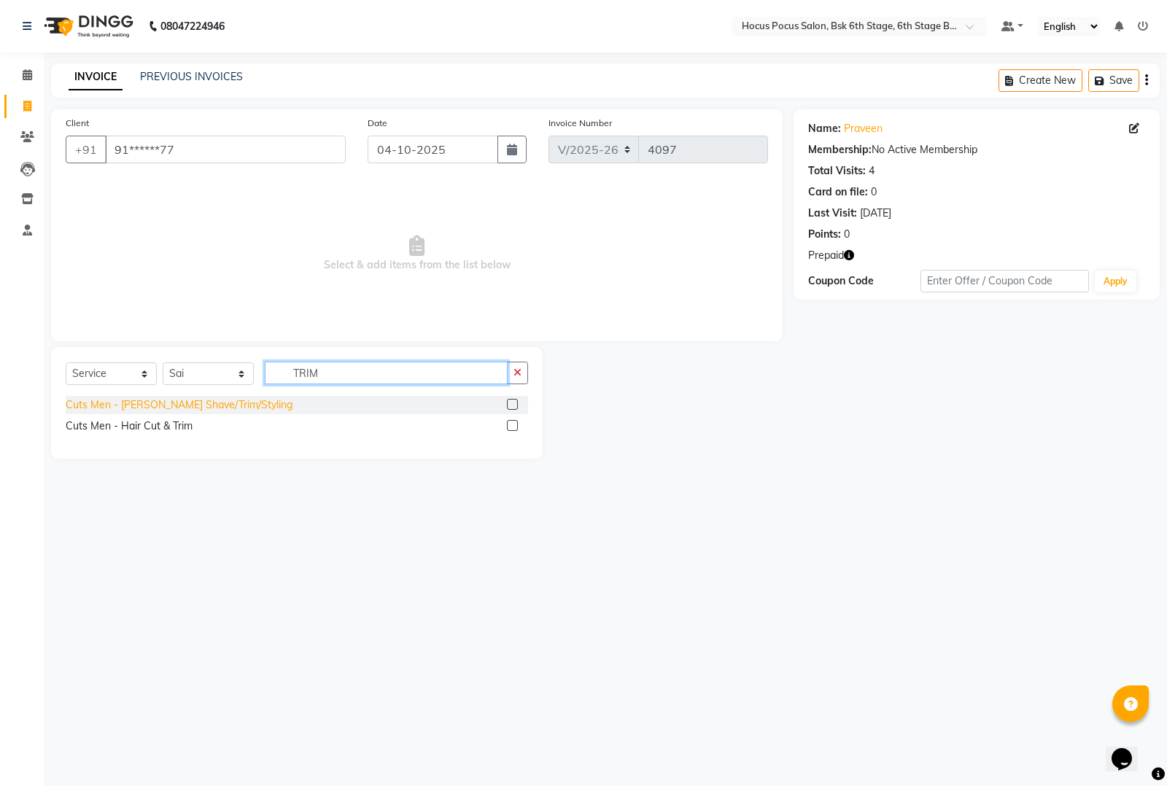
type input "TRIM"
click at [193, 405] on div "Cuts Men - [PERSON_NAME] Shave/Trim/Styling" at bounding box center [179, 404] width 227 height 15
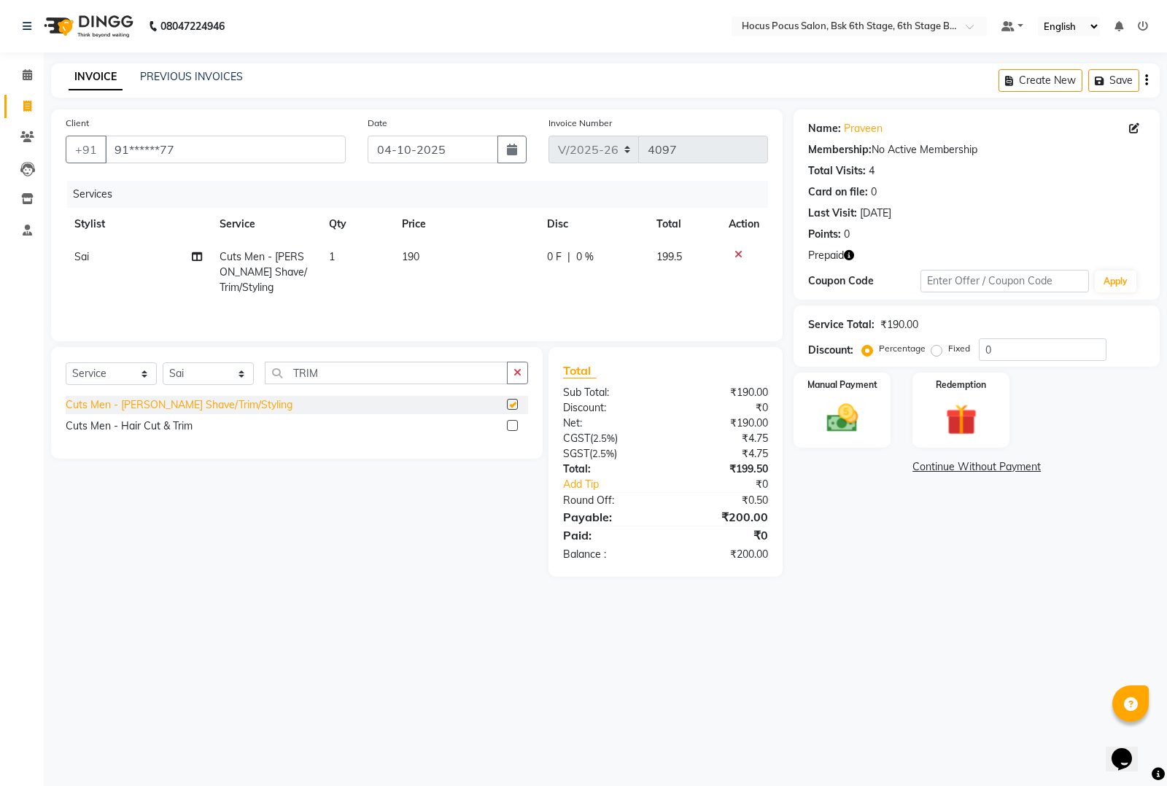
checkbox input "false"
click at [346, 368] on input "TRIM" at bounding box center [386, 373] width 243 height 23
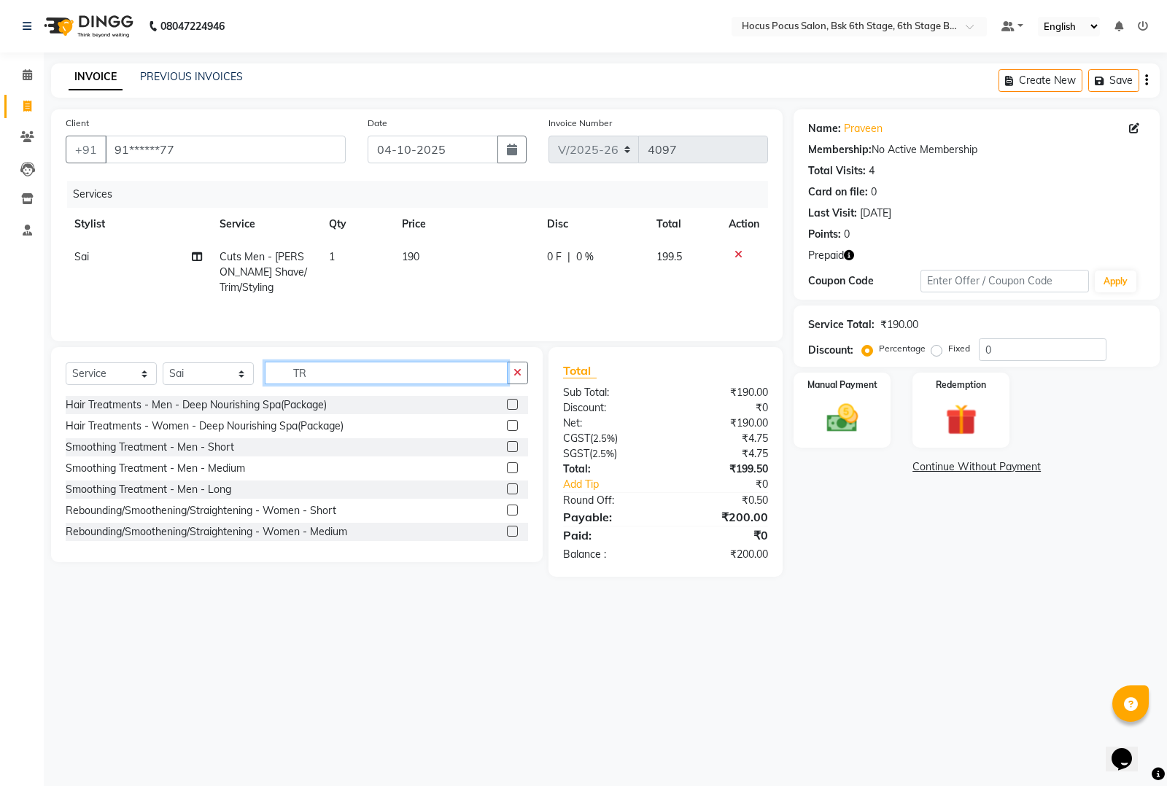
type input "T"
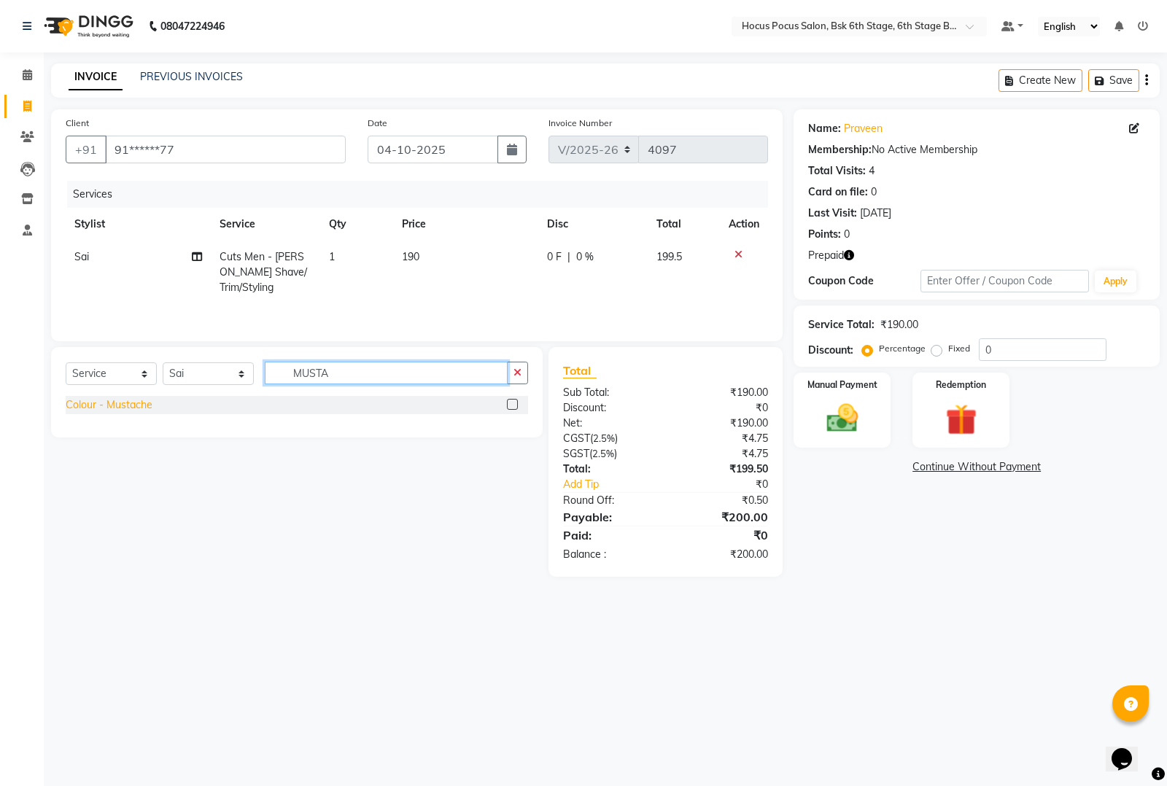
type input "MUSTA"
click at [126, 407] on div "Colour - Mustache" at bounding box center [109, 404] width 87 height 15
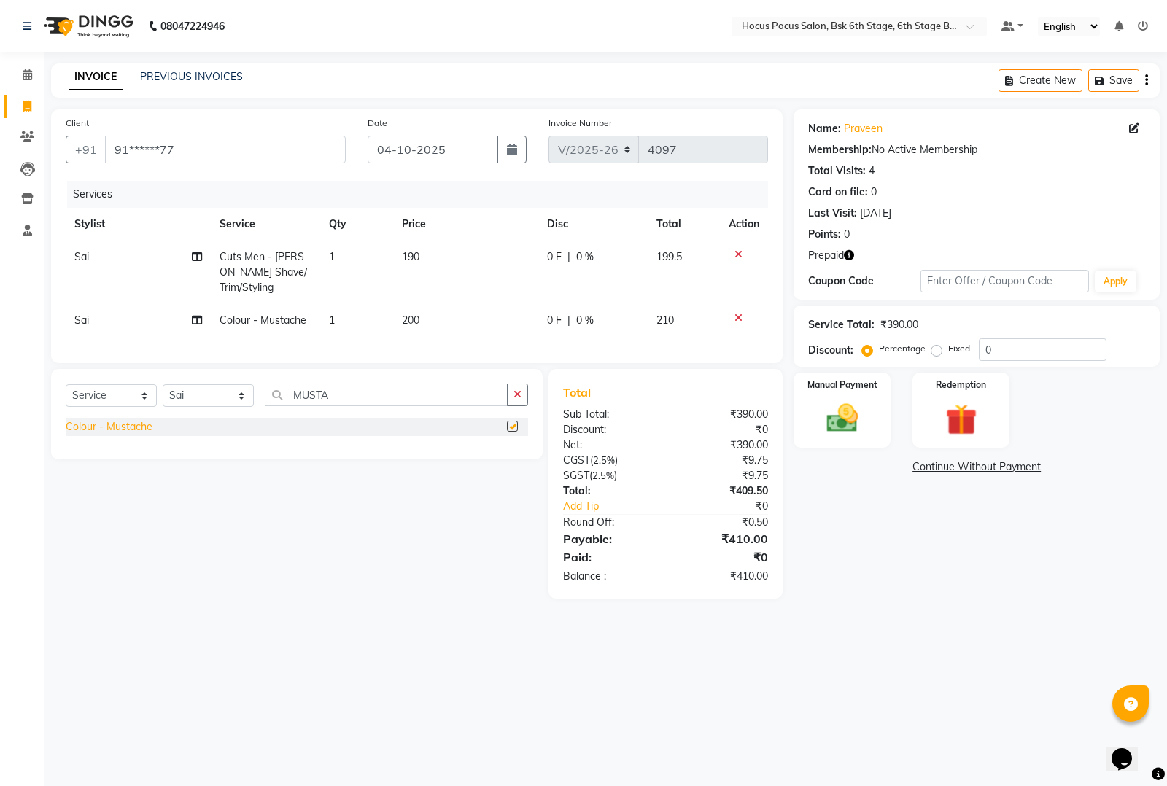
checkbox input "false"
click at [435, 250] on td "190" at bounding box center [465, 272] width 145 height 63
select select "78947"
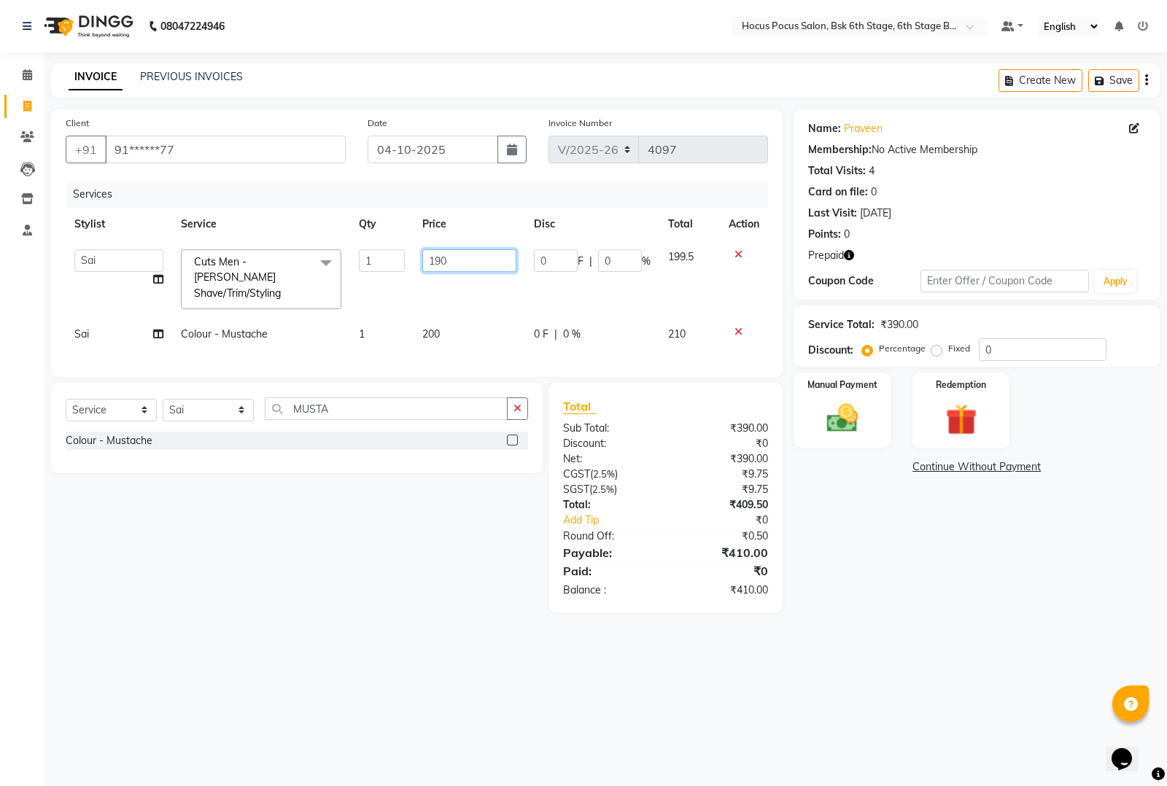
click at [454, 254] on input "190" at bounding box center [469, 260] width 94 height 23
type input "1"
type input "200"
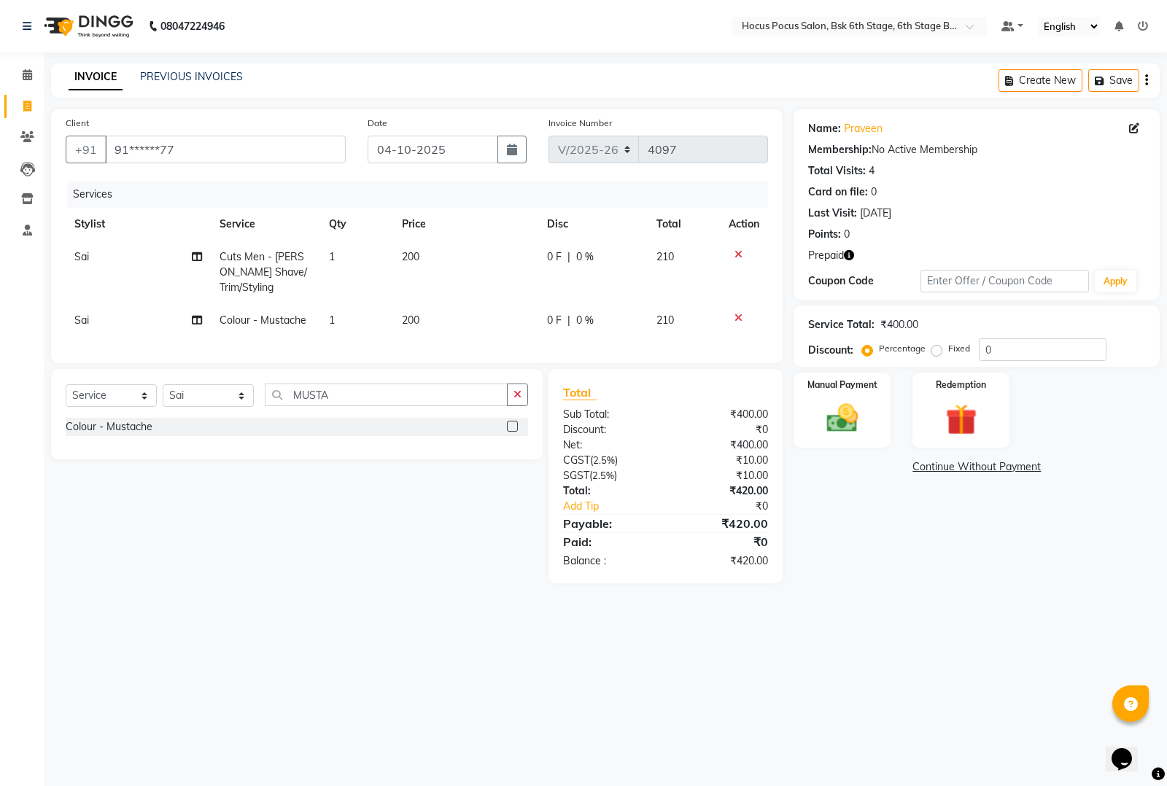
drag, startPoint x: 293, startPoint y: 597, endPoint x: 336, endPoint y: 570, distance: 50.4
click at [294, 598] on main "INVOICE PREVIOUS INVOICES Create New Save Client +91 91******77 Date 04-10-2025…" at bounding box center [605, 334] width 1123 height 542
click at [187, 392] on select "Select Stylist Ayan Faiz hocus pocus Jonathan Komal Manjila Parvathi Sai" at bounding box center [208, 395] width 91 height 23
select select "92672"
click at [163, 384] on select "Select Stylist Ayan Faiz hocus pocus Jonathan Komal Manjila Parvathi Sai" at bounding box center [208, 395] width 91 height 23
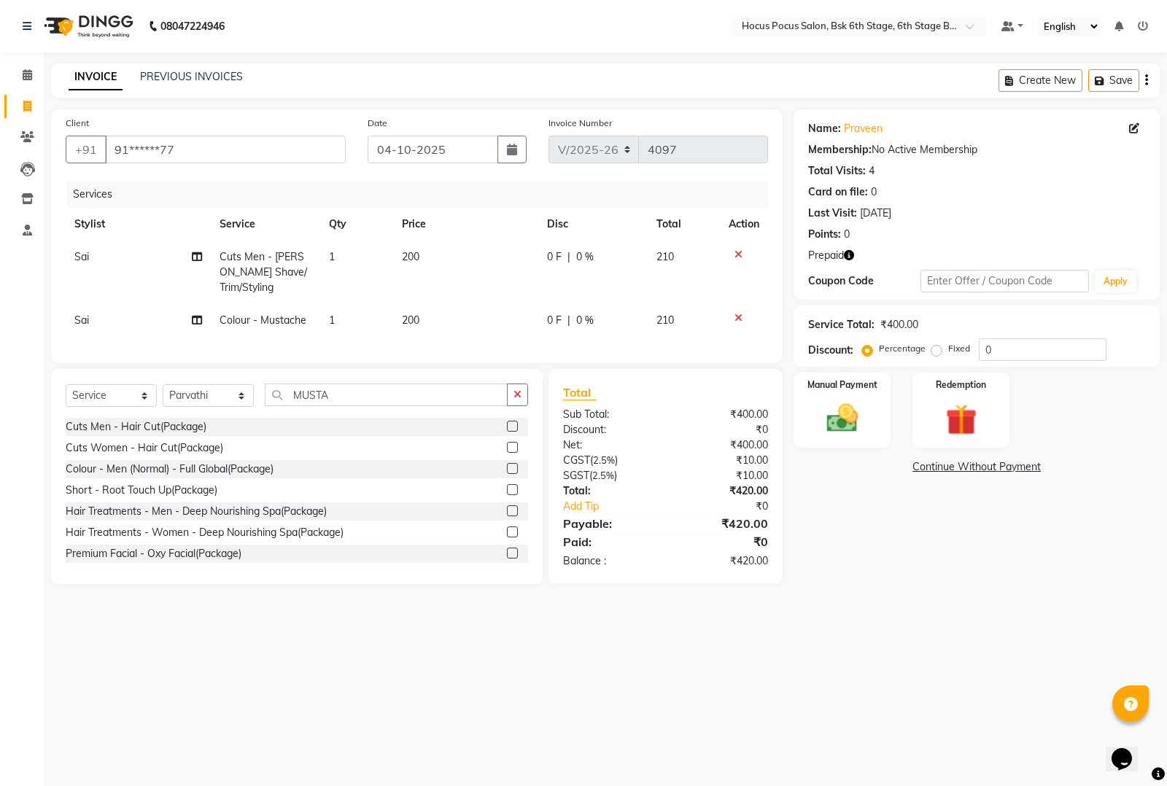
click at [359, 405] on div "Select Service Product Membership Package Voucher Prepaid Gift Card Select Styl…" at bounding box center [297, 401] width 462 height 34
click at [359, 395] on input "MUSTA" at bounding box center [386, 395] width 243 height 23
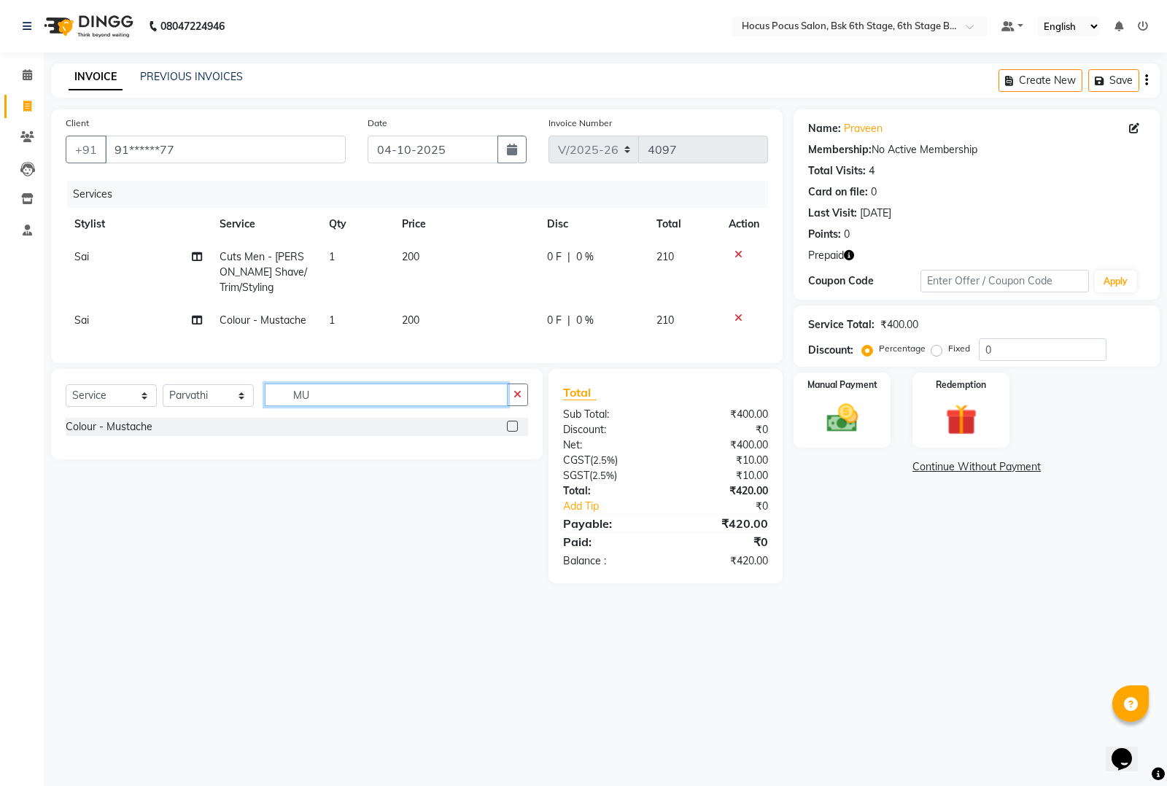
type input "M"
type input "FOOT"
click at [120, 427] on div "Foot Reflexology" at bounding box center [105, 426] width 79 height 15
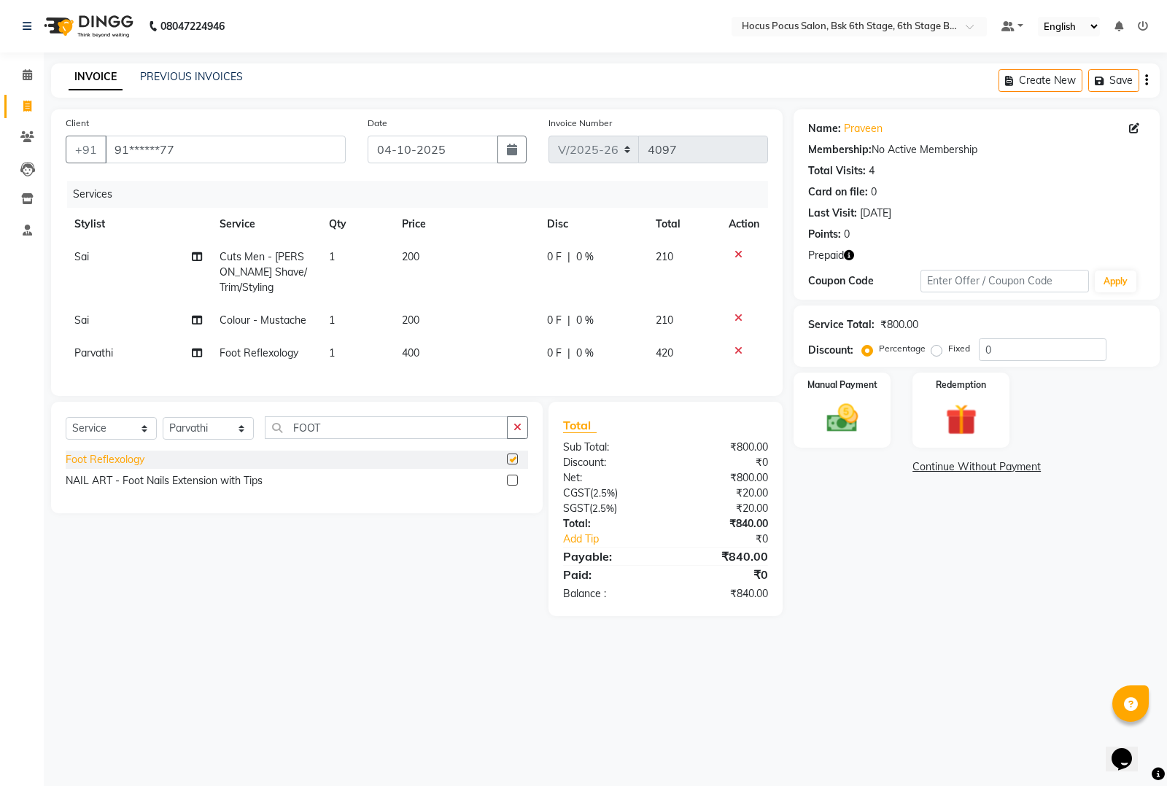
checkbox input "false"
click at [1114, 77] on button "Save" at bounding box center [1113, 80] width 51 height 23
click at [454, 337] on td "400" at bounding box center [465, 353] width 145 height 33
select select "92672"
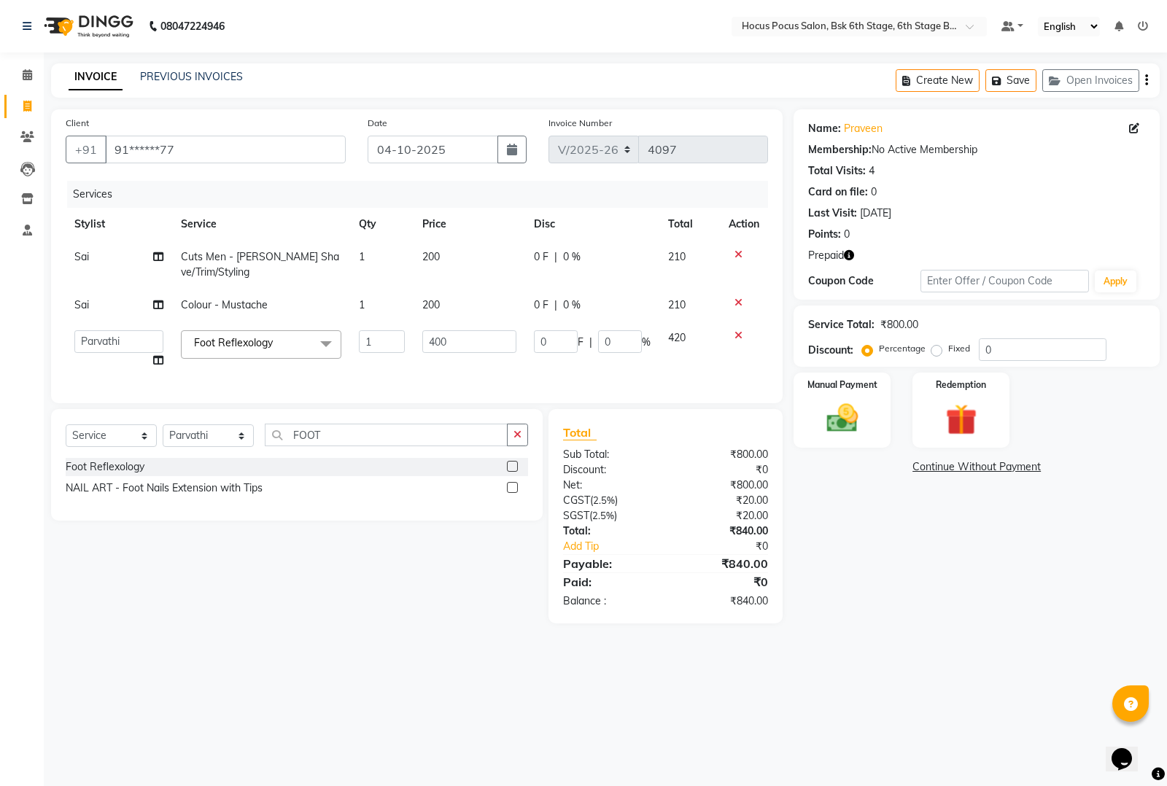
click at [459, 329] on td "400" at bounding box center [470, 349] width 112 height 55
click at [468, 343] on input "400" at bounding box center [469, 341] width 94 height 23
type input "4"
type input "600"
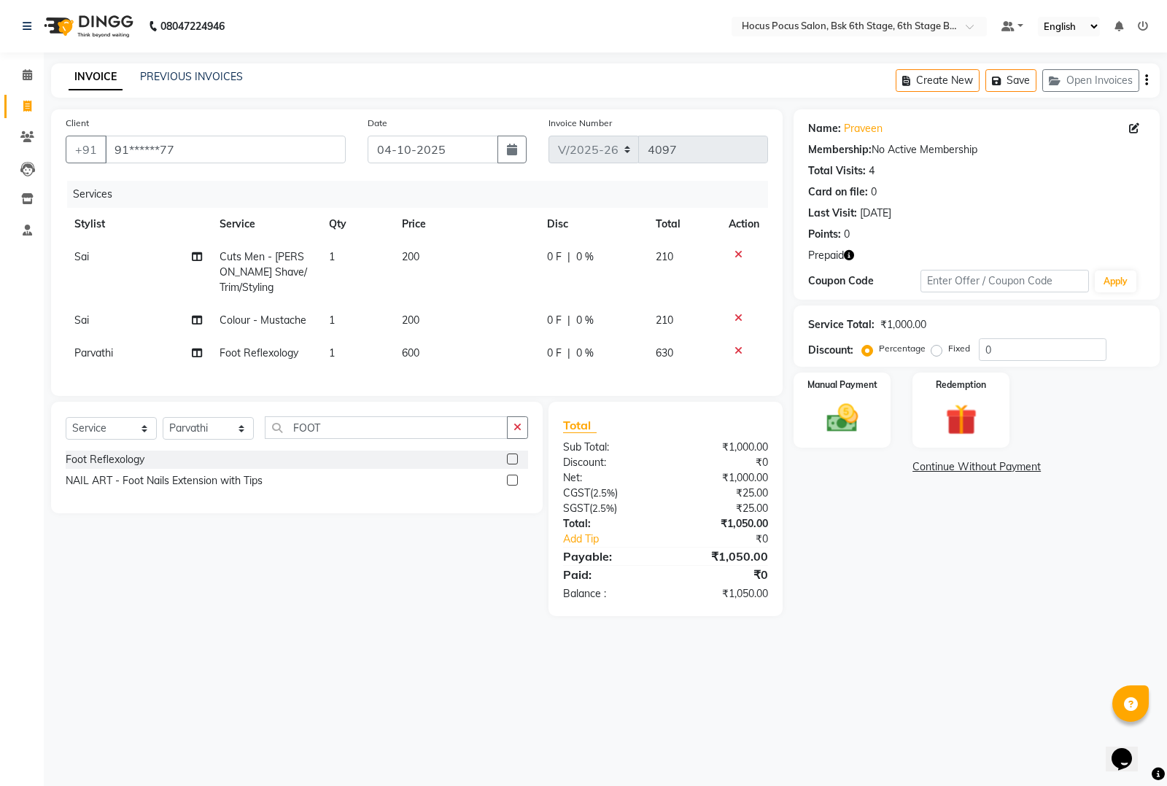
click at [287, 603] on div "Select Service Product Membership Package Voucher Prepaid Gift Card Select Styl…" at bounding box center [291, 509] width 502 height 214
click at [734, 249] on icon at bounding box center [738, 254] width 8 height 10
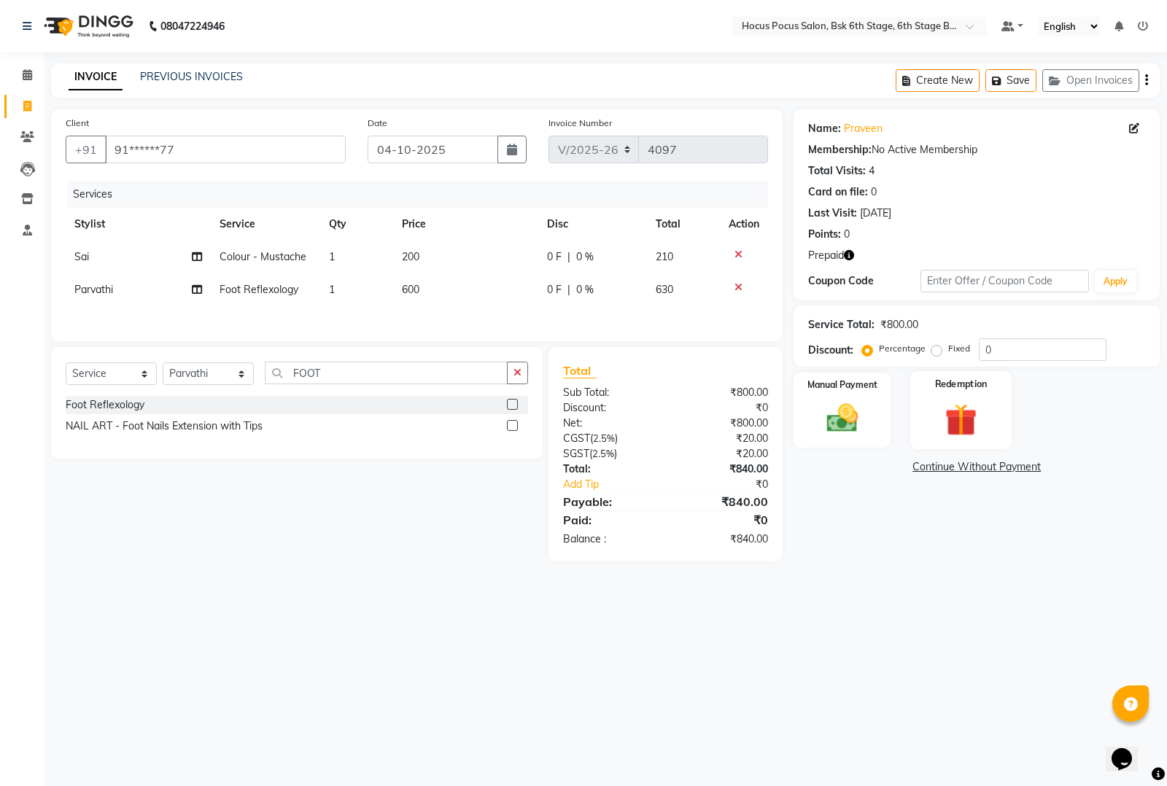
click at [958, 427] on img at bounding box center [960, 420] width 53 height 40
click at [982, 468] on span "1" at bounding box center [983, 470] width 8 height 9
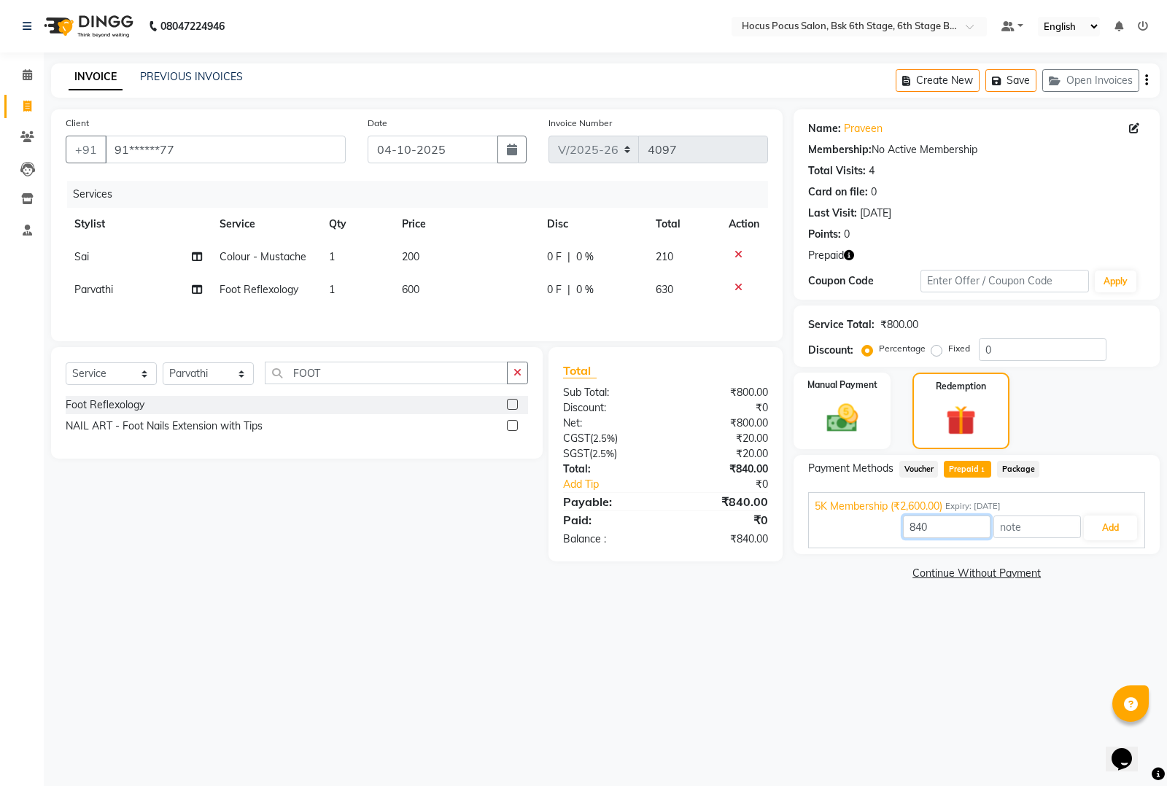
click at [957, 529] on input "840" at bounding box center [947, 527] width 88 height 23
type input "800"
click at [1119, 521] on button "Add" at bounding box center [1110, 528] width 53 height 25
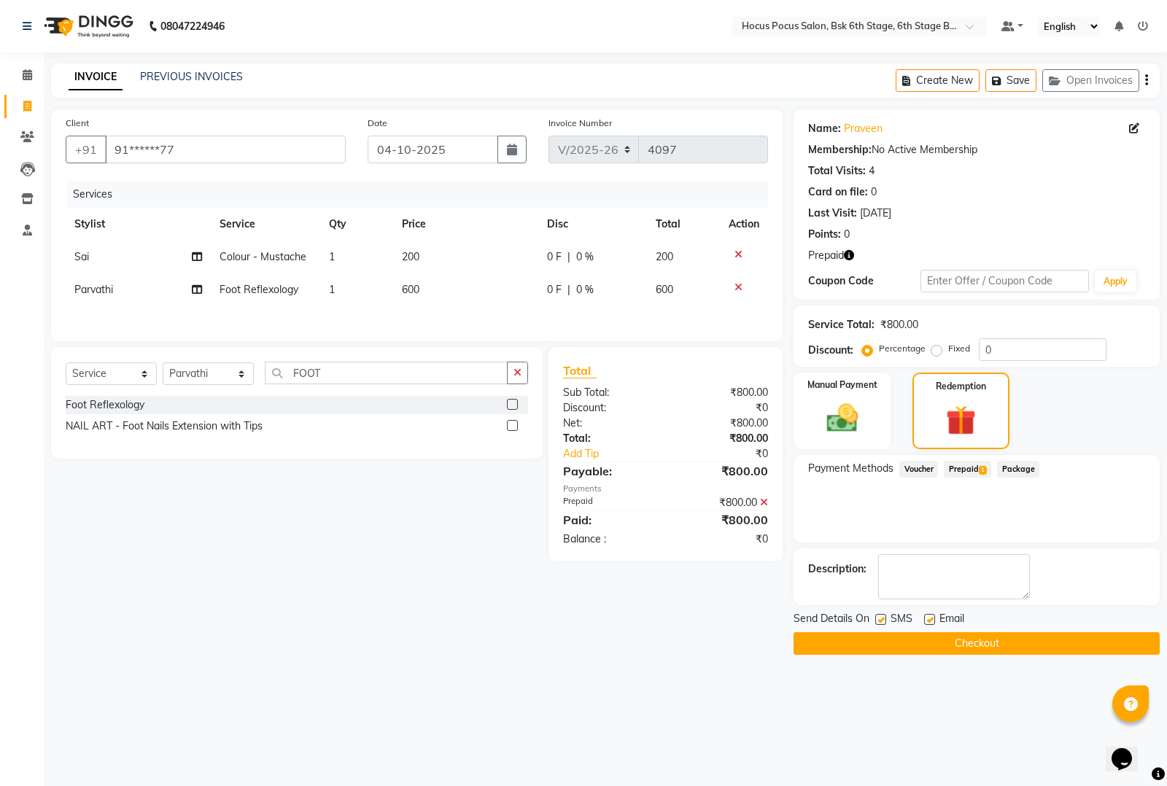
click at [882, 621] on label at bounding box center [880, 619] width 11 height 11
click at [882, 621] on input "checkbox" at bounding box center [879, 620] width 9 height 9
checkbox input "false"
click at [885, 634] on button "Checkout" at bounding box center [976, 643] width 366 height 23
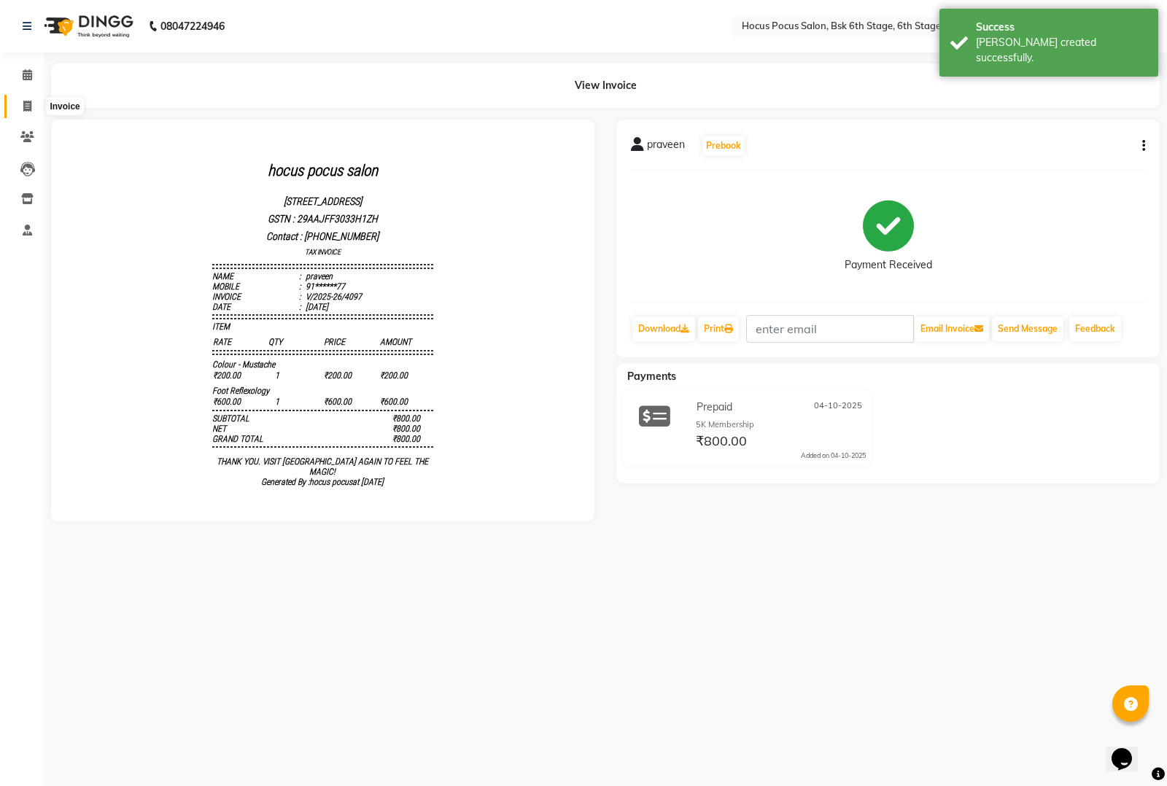
click at [23, 99] on span at bounding box center [28, 106] width 26 height 17
select select "service"
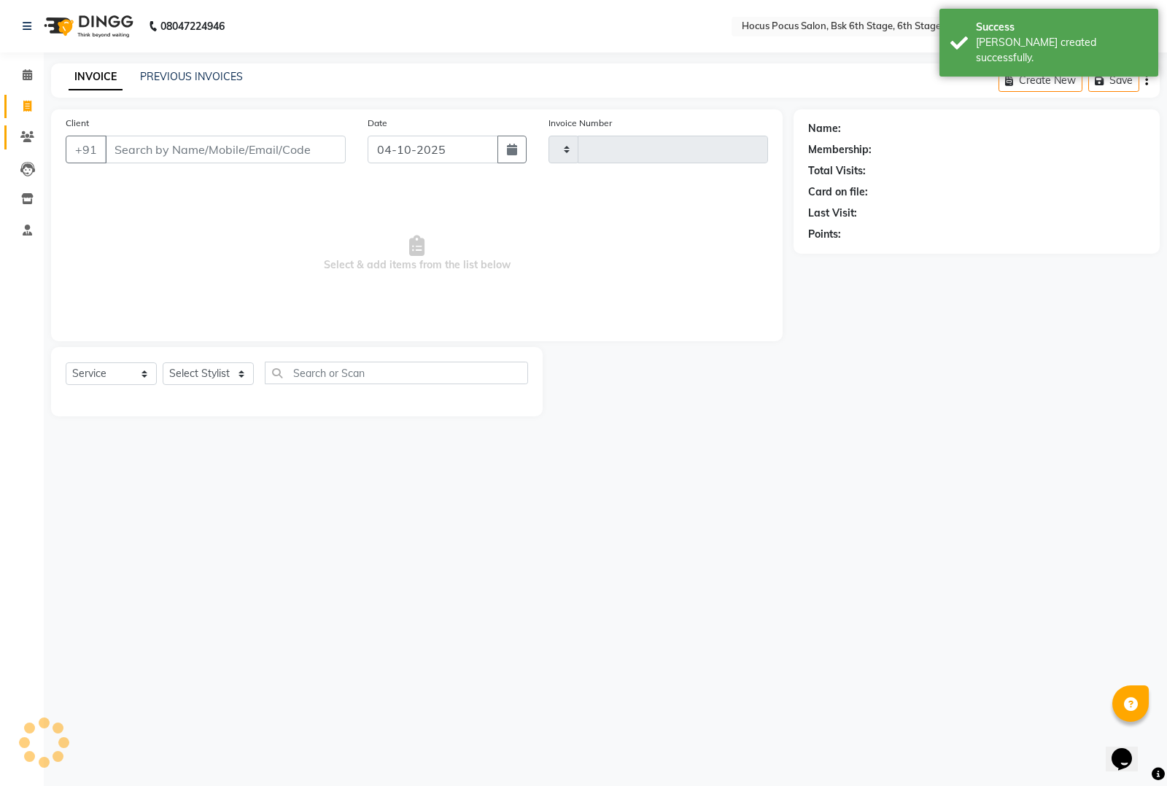
type input "4098"
select select "5242"
click at [132, 151] on input "Client" at bounding box center [225, 150] width 241 height 28
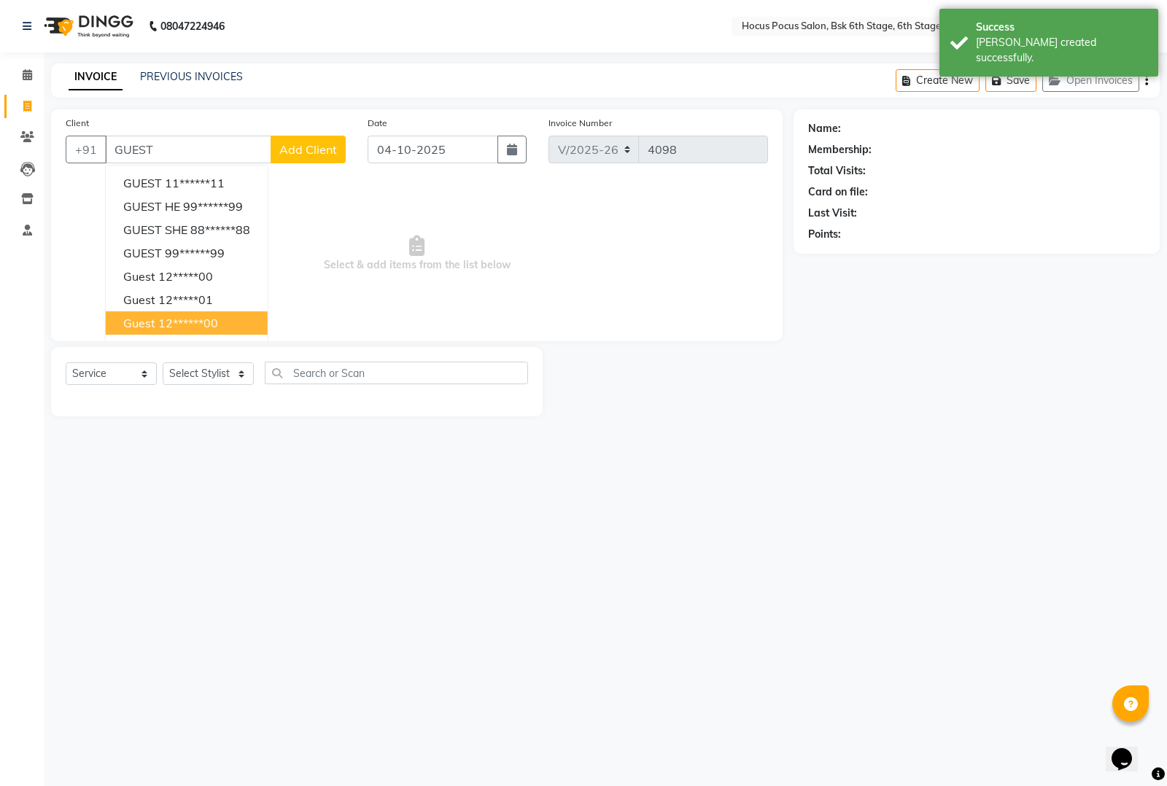
drag, startPoint x: 193, startPoint y: 322, endPoint x: 195, endPoint y: 355, distance: 32.9
click at [193, 328] on ngb-highlight "12******00" at bounding box center [188, 323] width 60 height 15
type input "12******00"
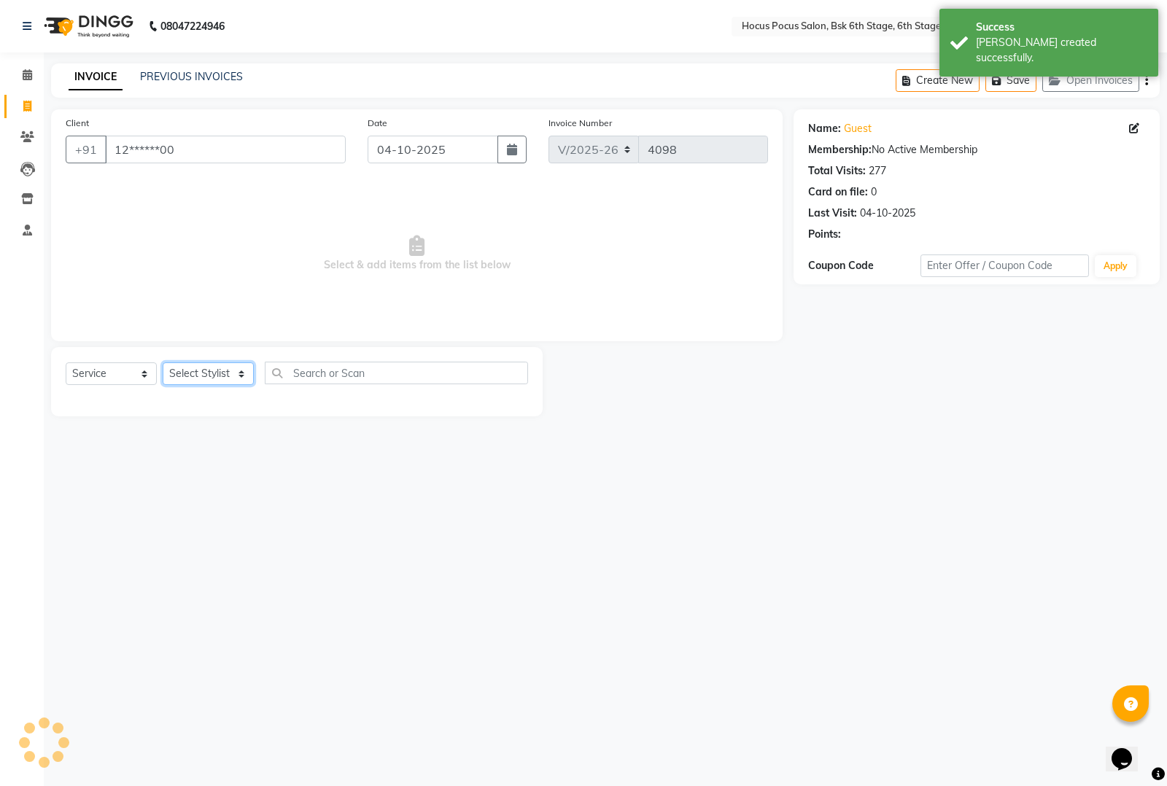
click at [202, 372] on select "Select Stylist Ayan Faiz hocus pocus Jonathan Komal Manjila Parvathi Sai" at bounding box center [208, 373] width 91 height 23
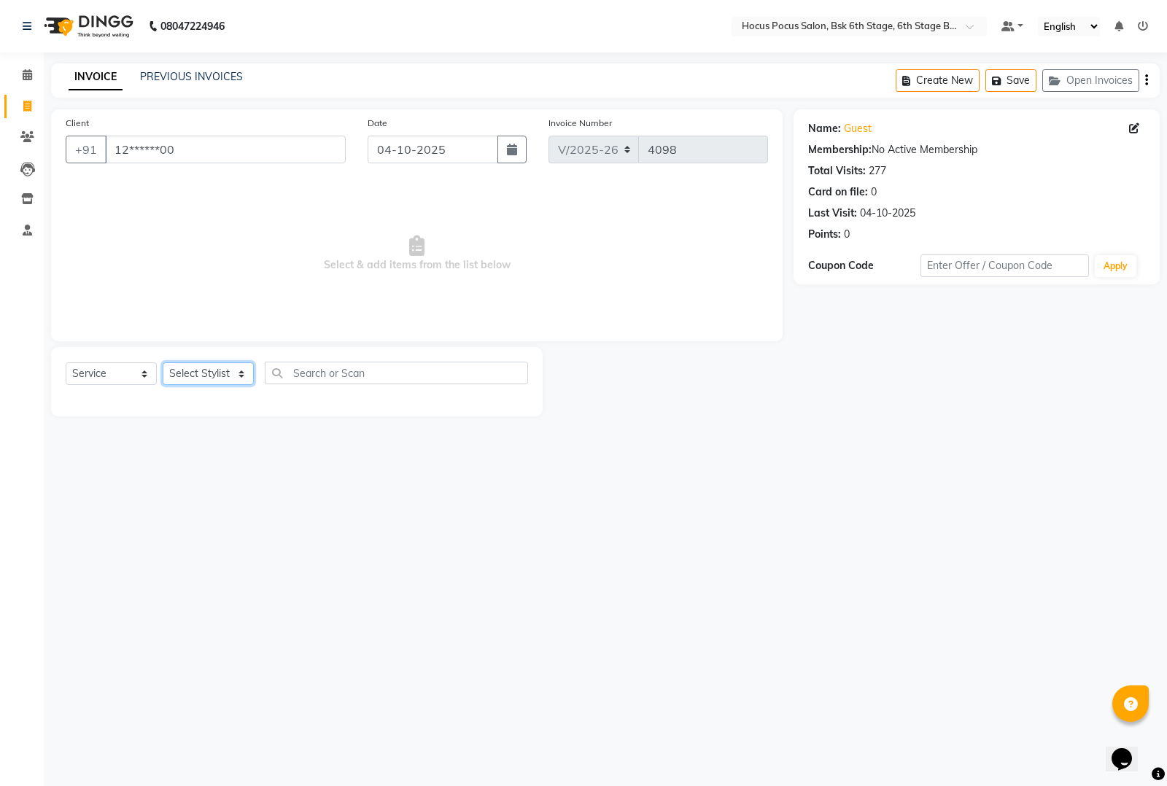
select select "87767"
click at [163, 362] on select "Select Stylist Ayan Faiz hocus pocus Jonathan Komal Manjila Parvathi Sai" at bounding box center [208, 373] width 91 height 23
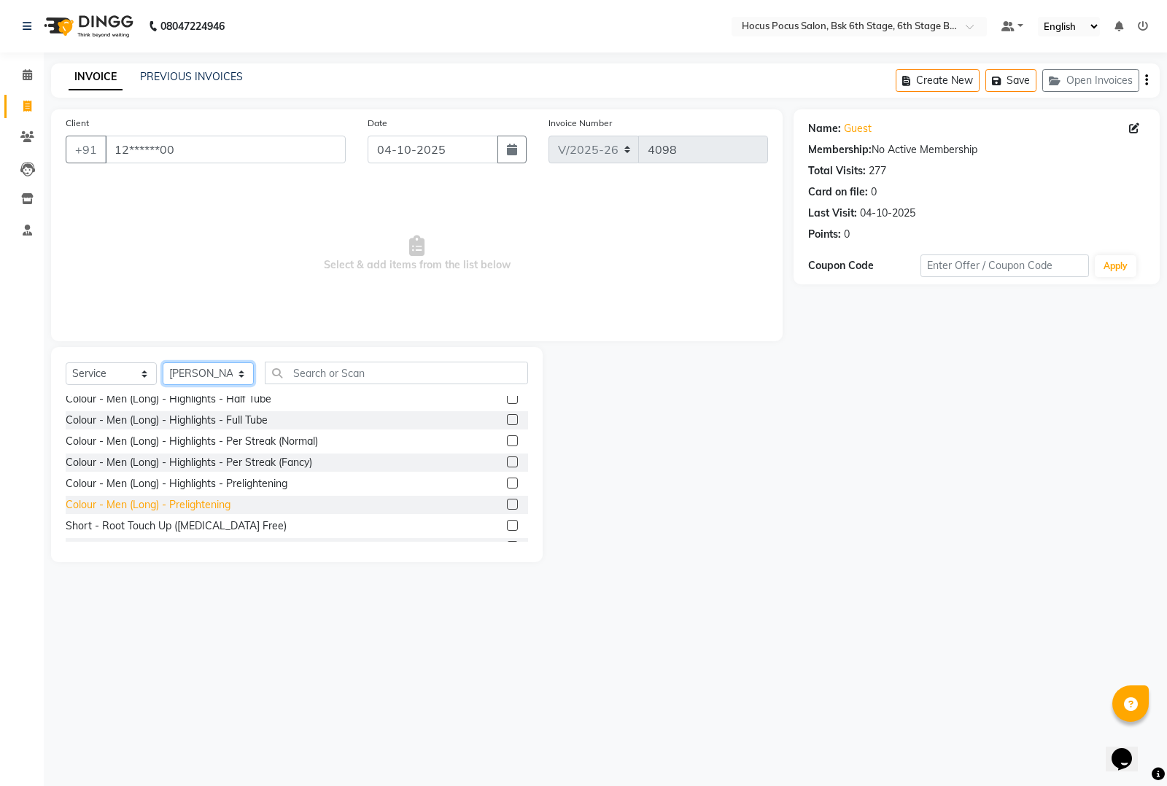
scroll to position [1367, 0]
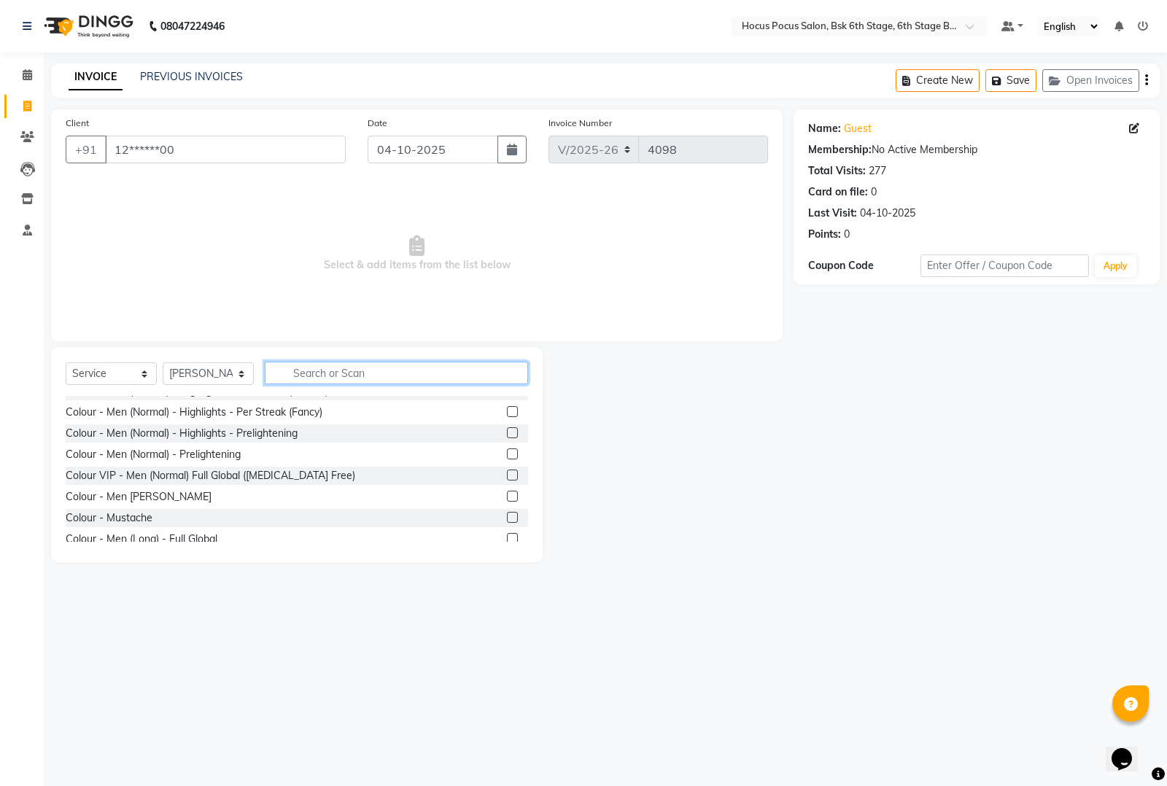
click at [290, 373] on input "text" at bounding box center [396, 373] width 263 height 23
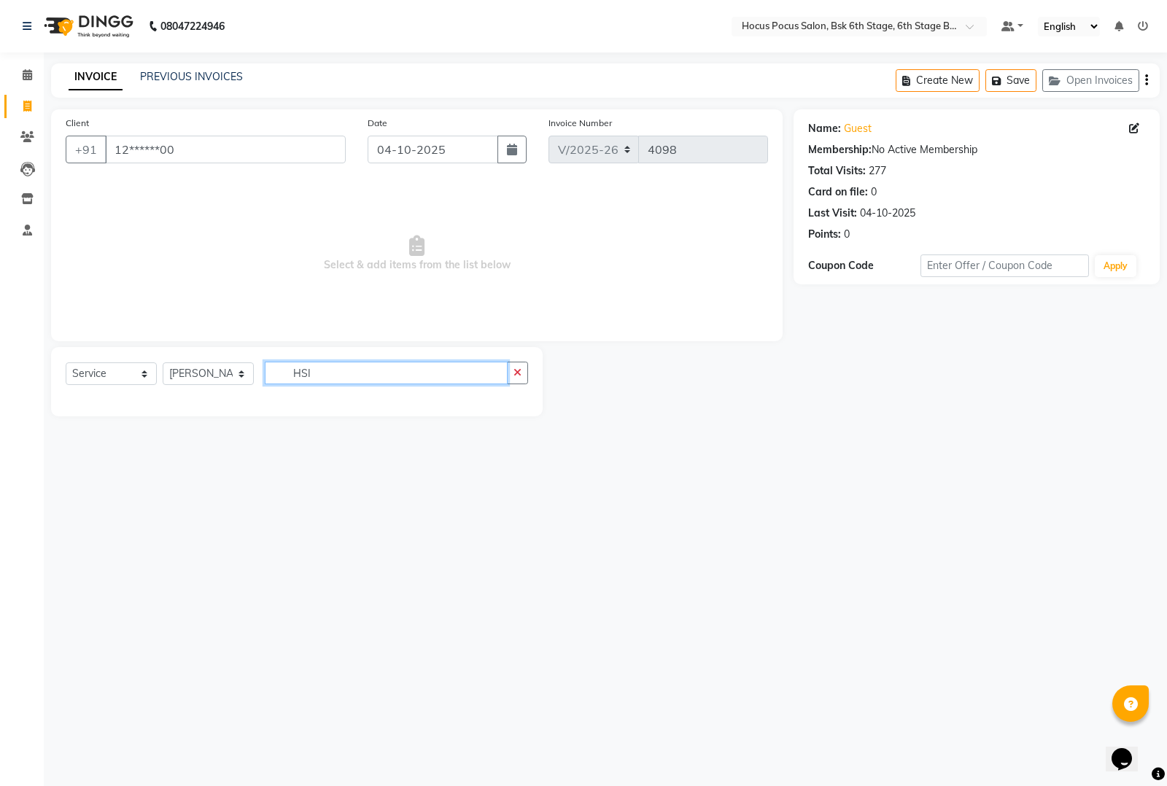
scroll to position [0, 0]
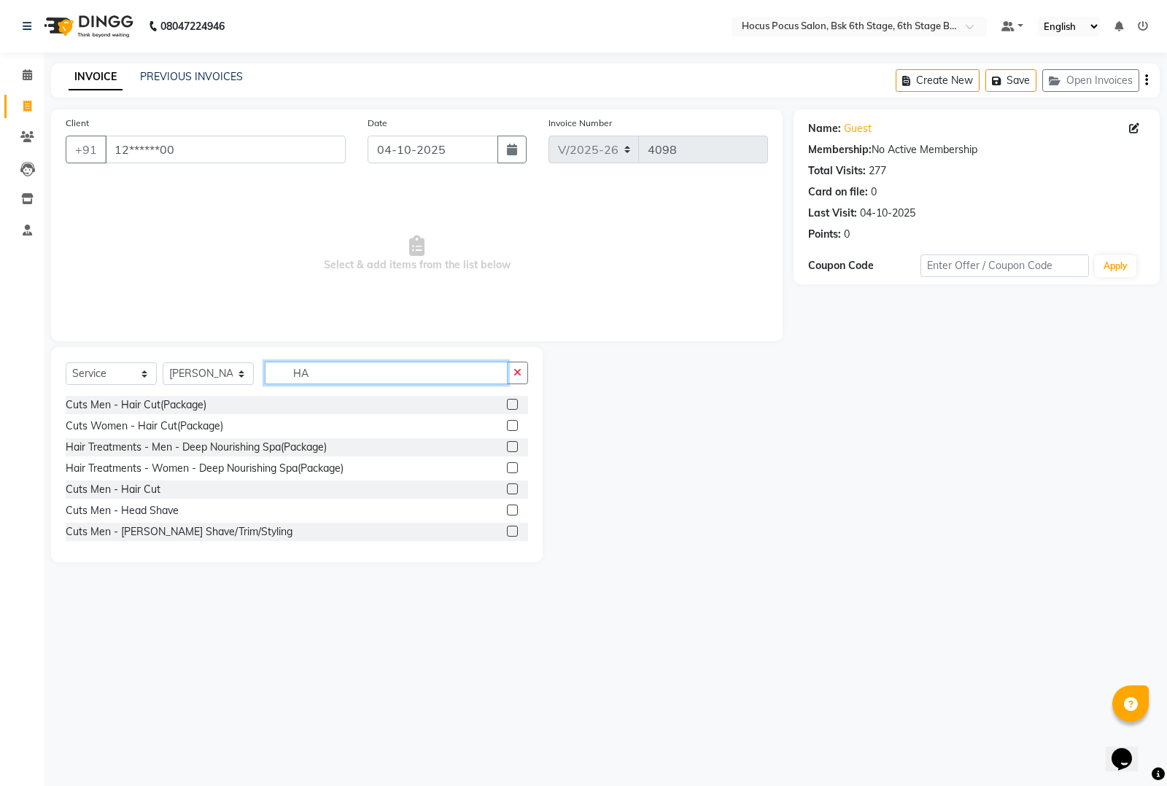
type input "H"
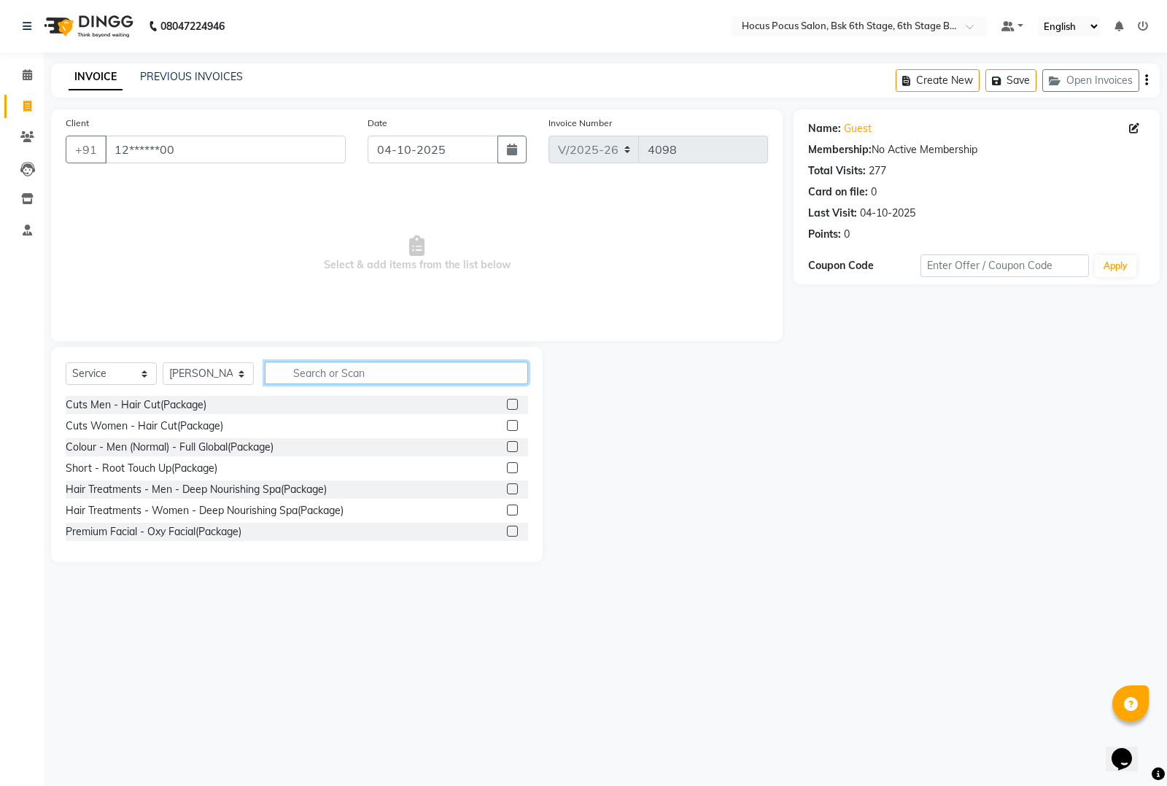
type input "j"
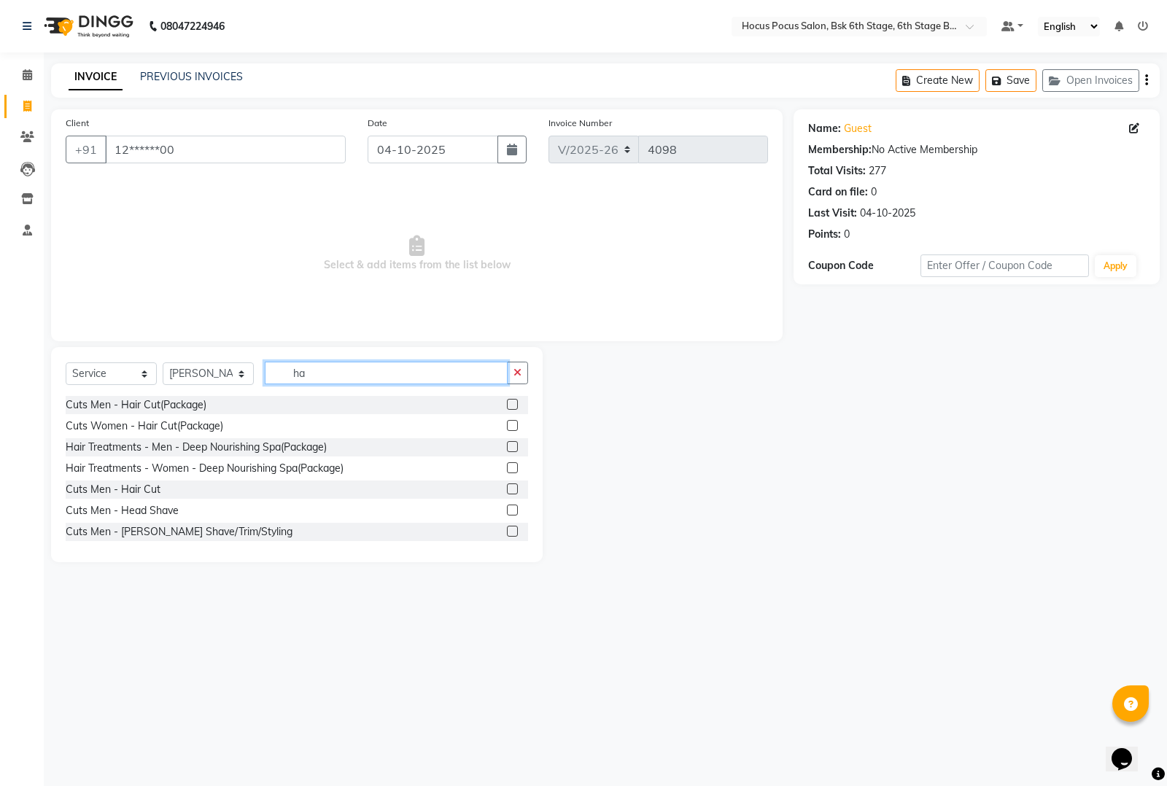
type input "h"
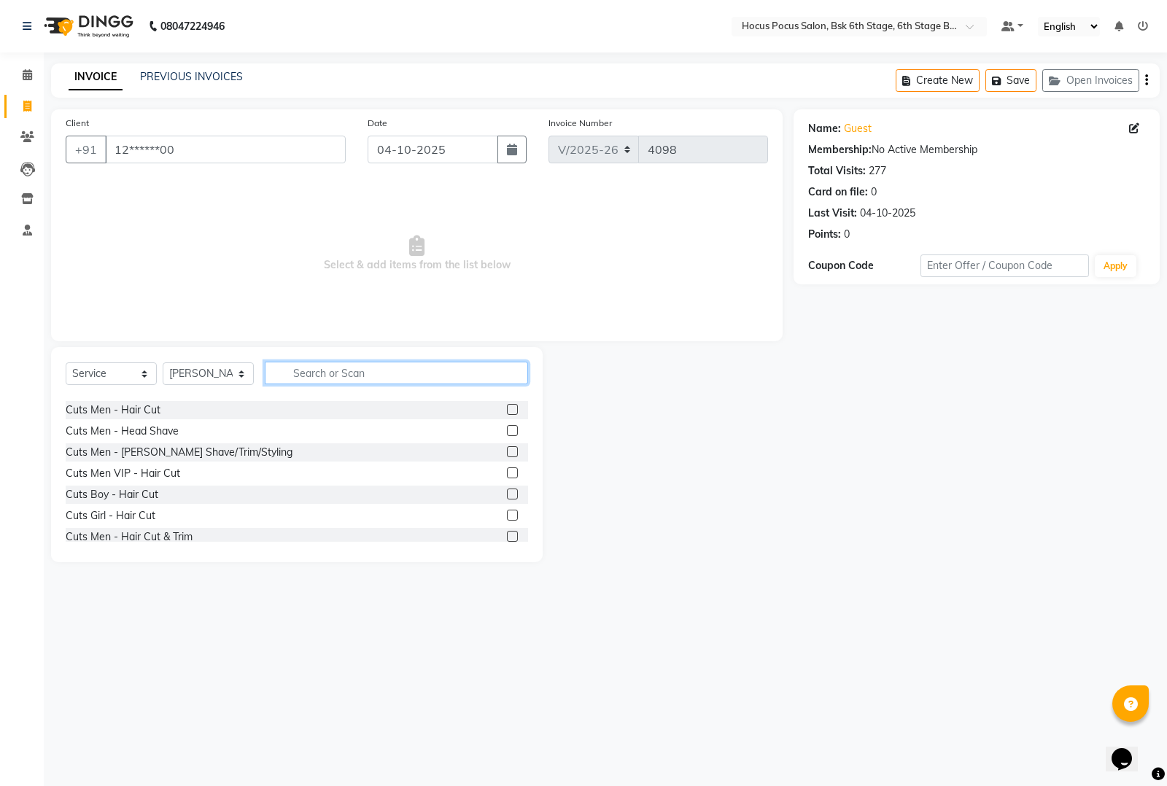
scroll to position [637, 0]
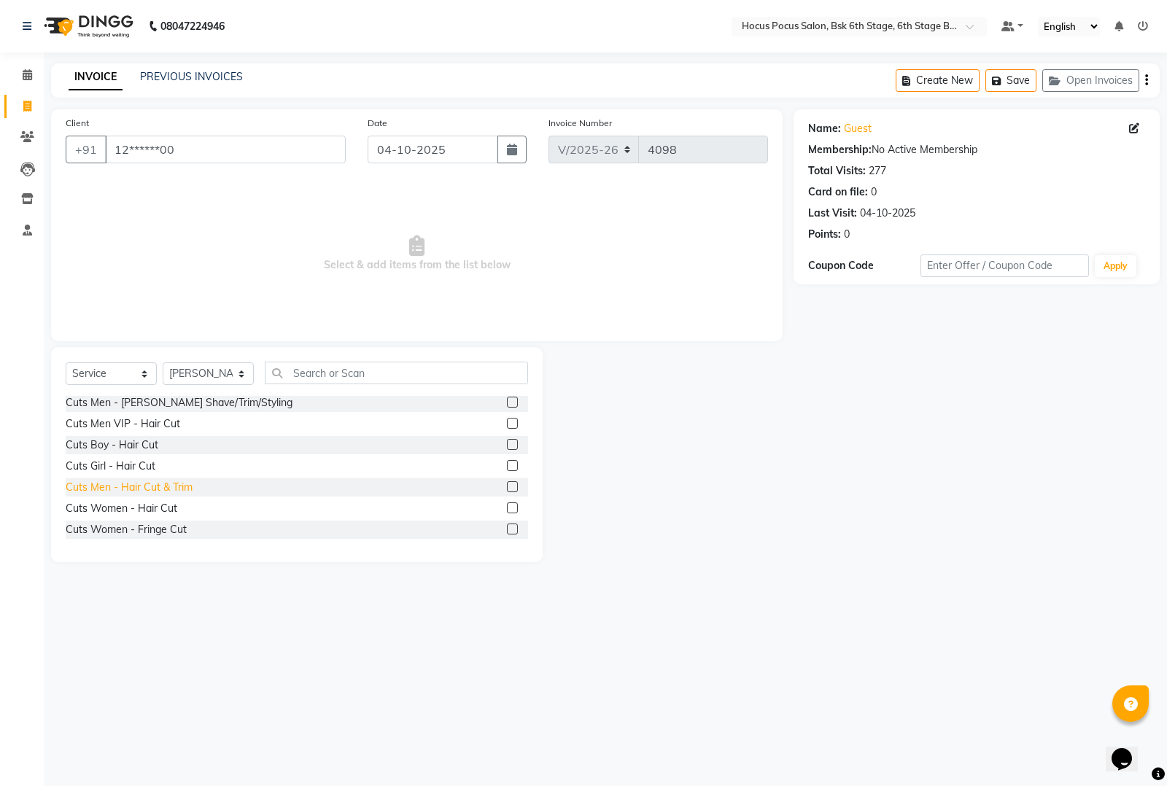
click at [136, 486] on div "Cuts Men - Hair Cut & Trim" at bounding box center [129, 487] width 127 height 15
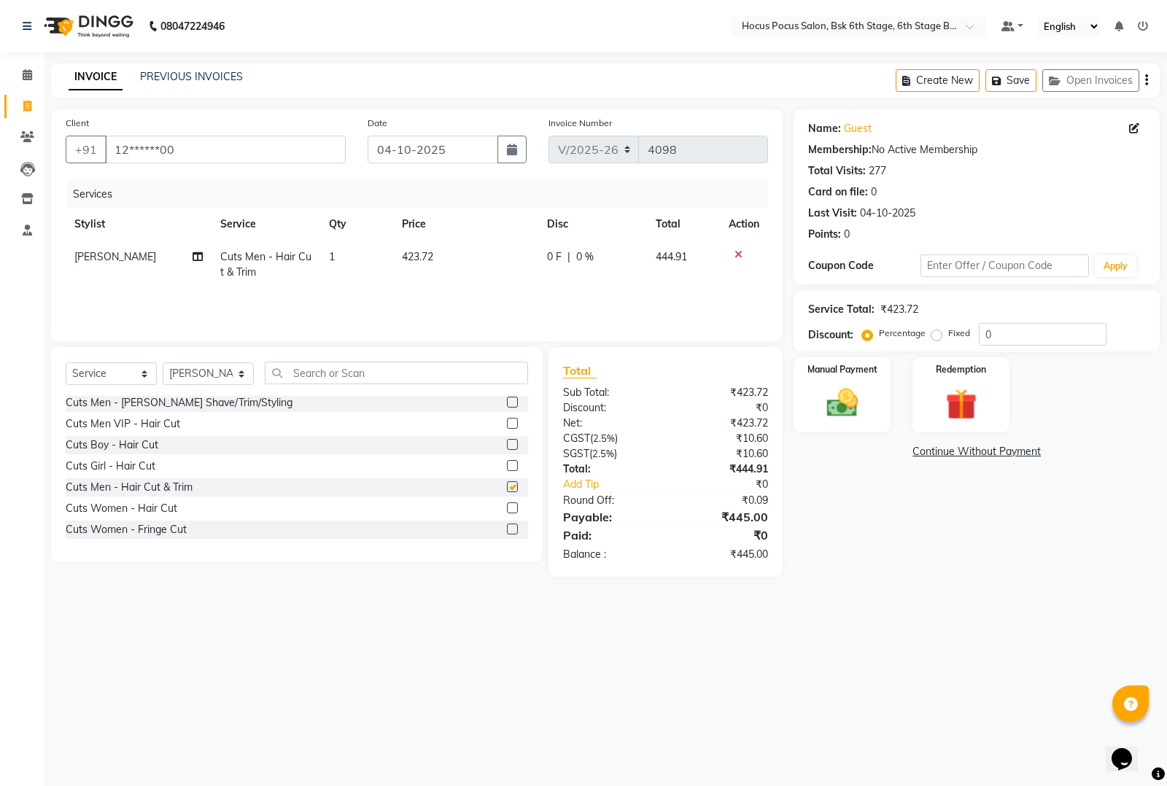
checkbox input "false"
click at [465, 252] on td "423.72" at bounding box center [465, 265] width 145 height 48
select select "87767"
click at [471, 252] on input "423.72" at bounding box center [467, 260] width 93 height 23
type input "476"
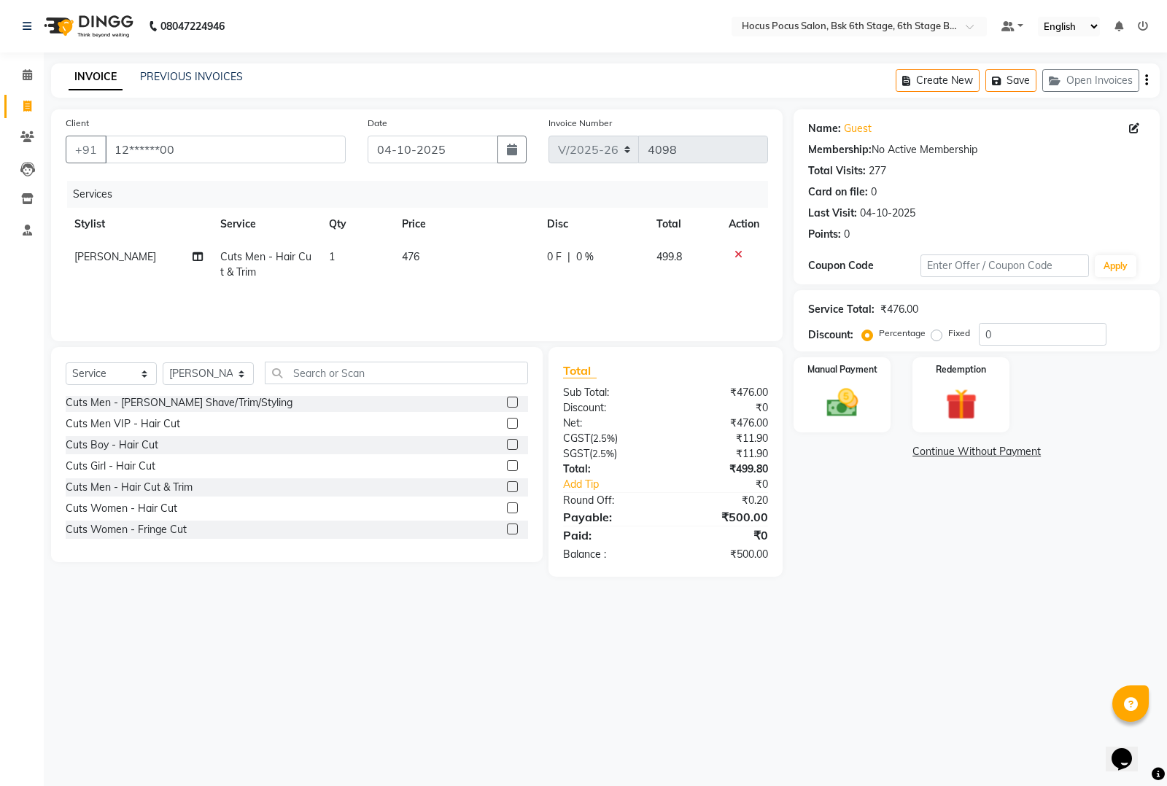
click at [399, 533] on div "Cuts Women - Fringe Cut" at bounding box center [297, 530] width 462 height 18
click at [855, 406] on img at bounding box center [842, 402] width 53 height 37
click at [950, 450] on span "UPI" at bounding box center [947, 452] width 23 height 17
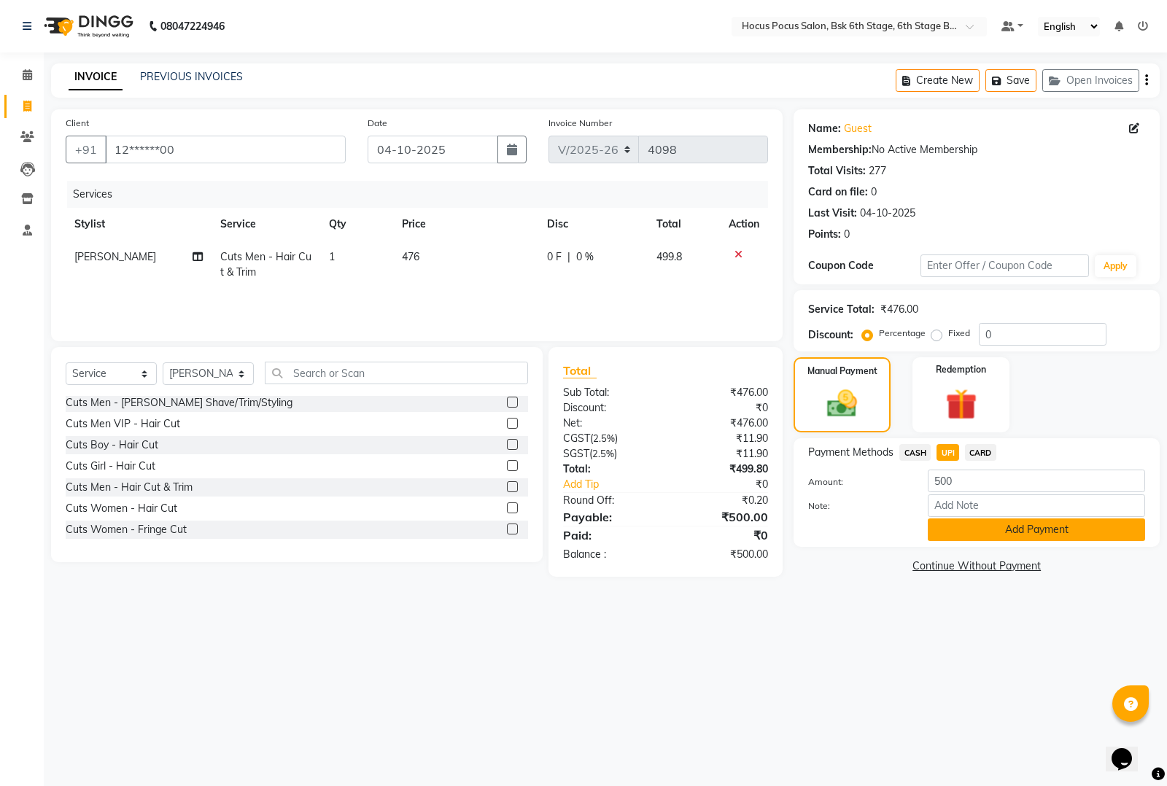
click at [969, 524] on button "Add Payment" at bounding box center [1036, 530] width 217 height 23
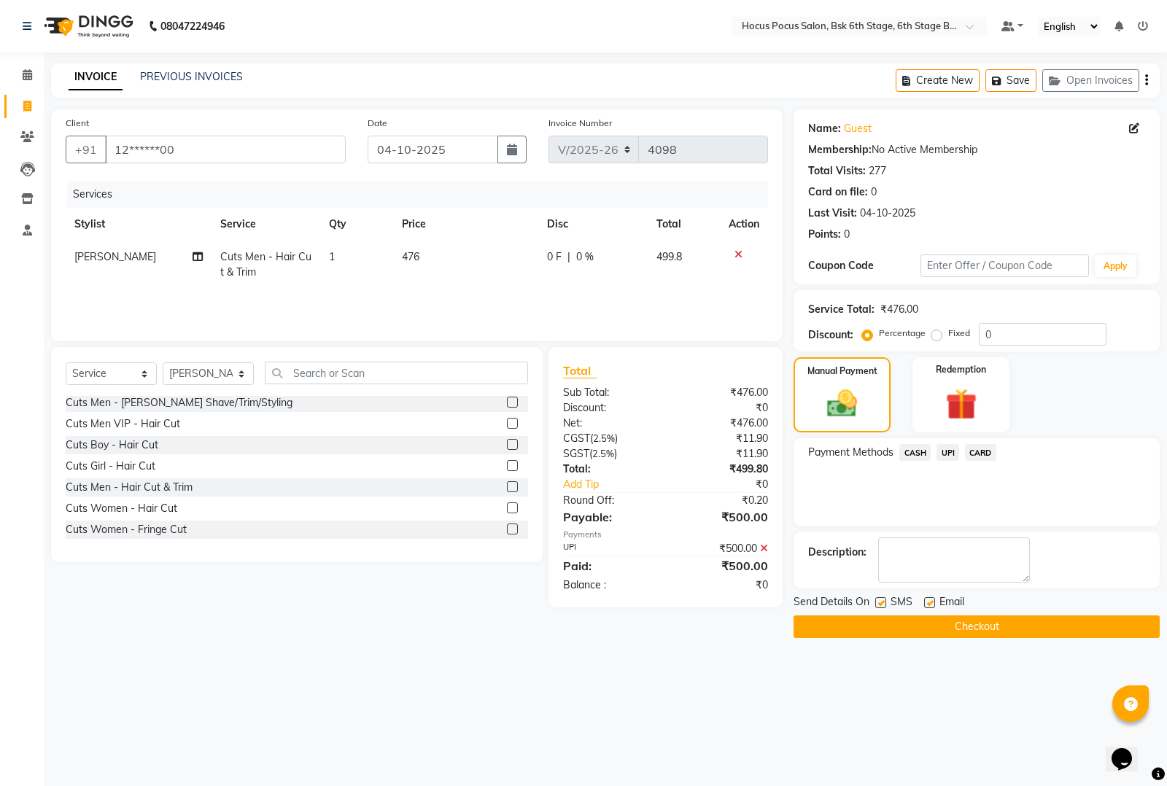
click at [881, 600] on label at bounding box center [880, 602] width 11 height 11
click at [881, 600] on input "checkbox" at bounding box center [879, 603] width 9 height 9
checkbox input "false"
click at [879, 625] on button "Checkout" at bounding box center [976, 627] width 366 height 23
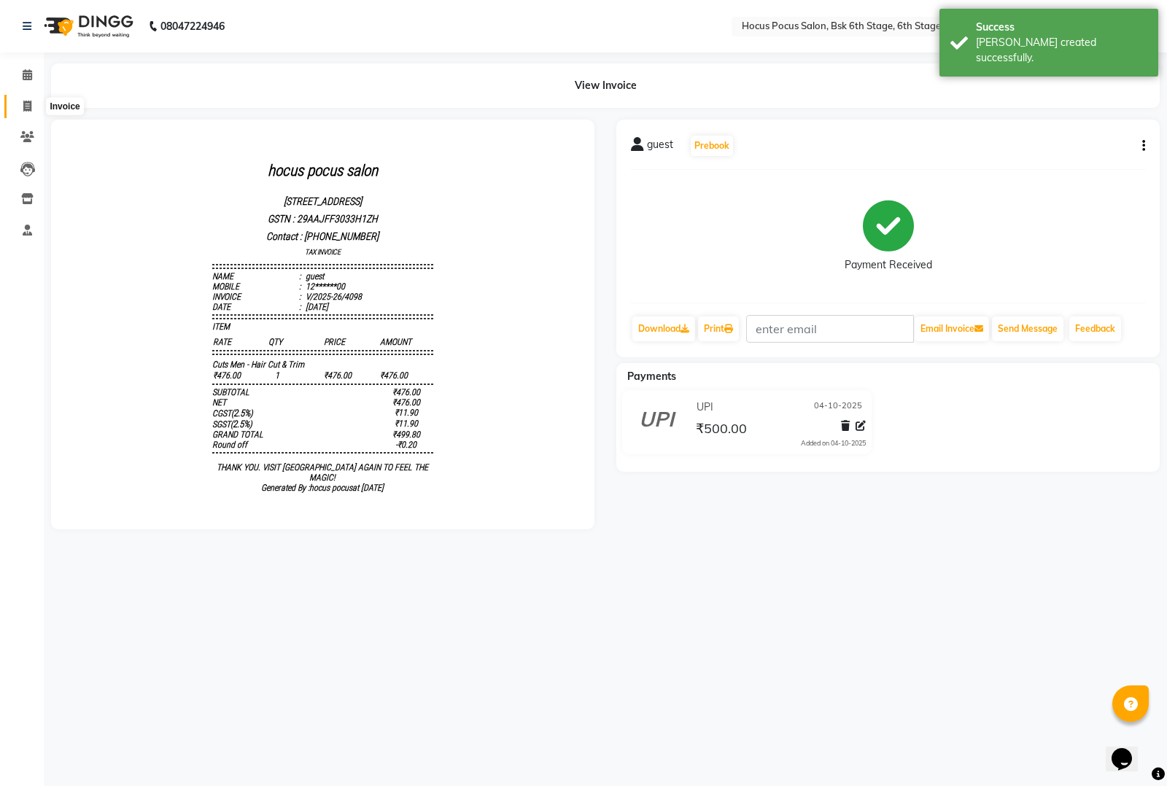
click at [26, 103] on icon at bounding box center [27, 106] width 8 height 11
select select "5242"
select select "service"
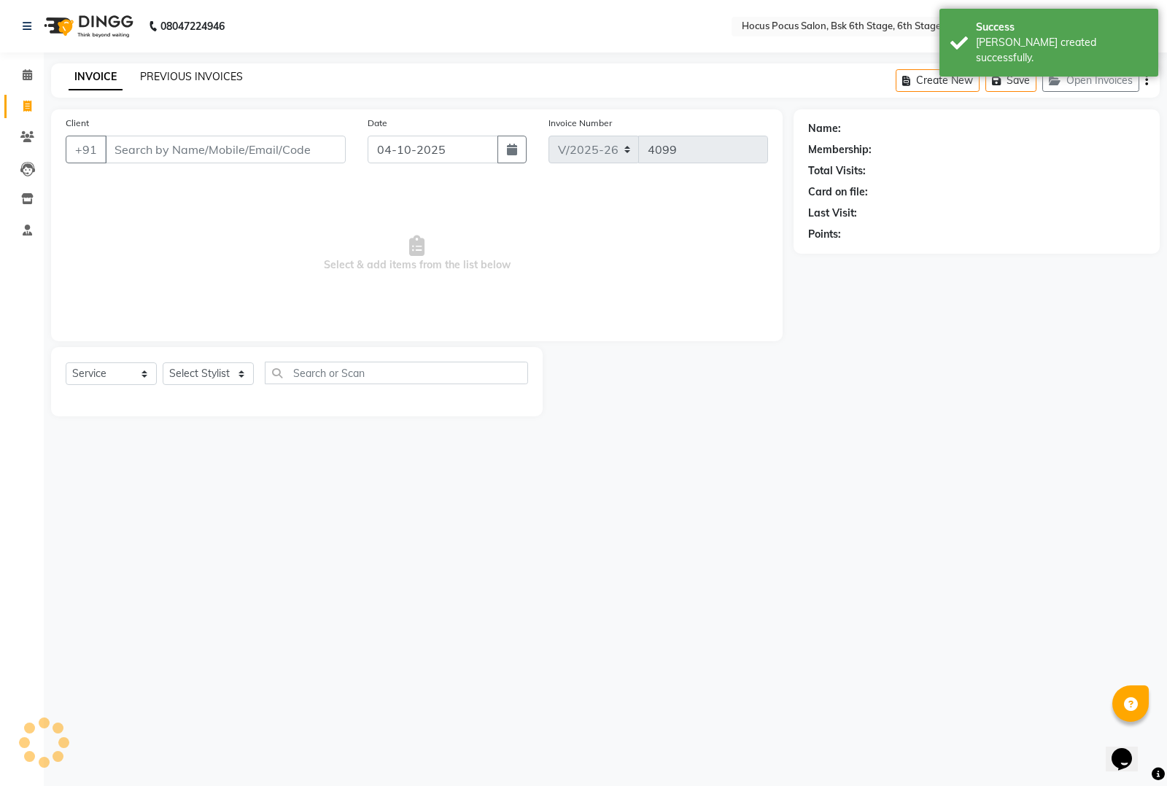
click at [209, 77] on link "PREVIOUS INVOICES" at bounding box center [191, 76] width 103 height 13
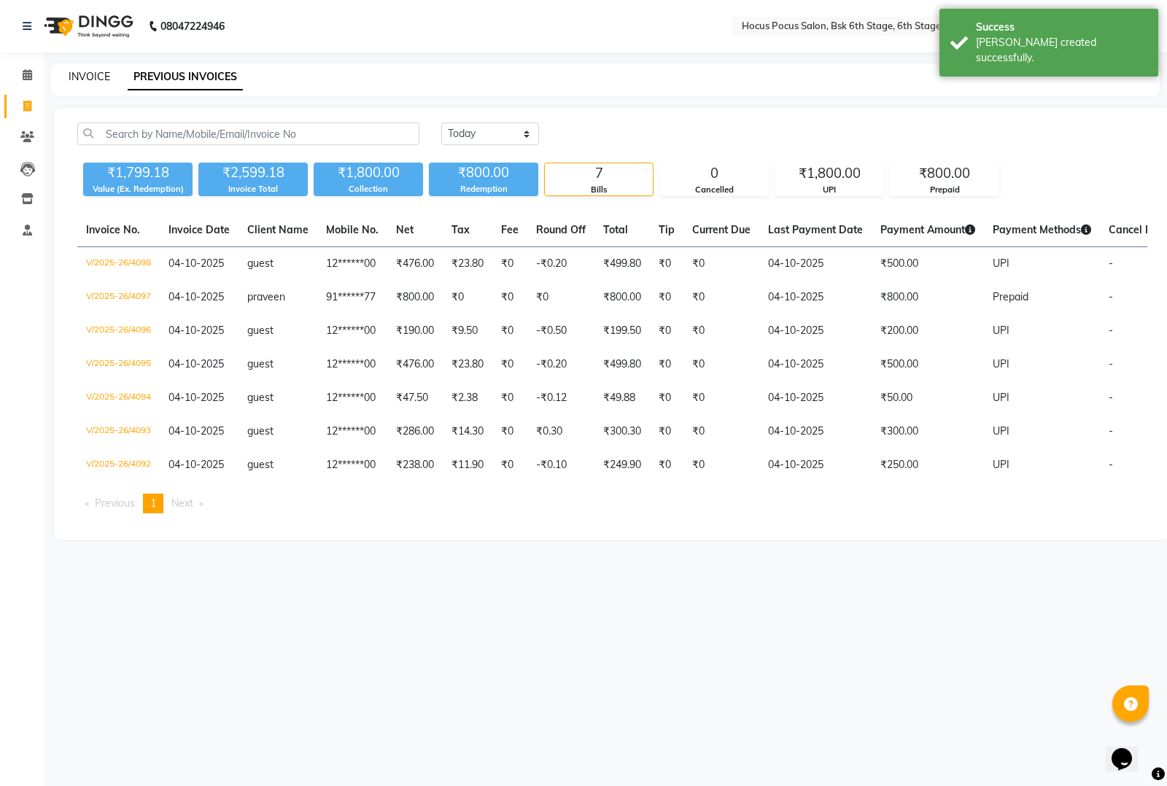
click at [82, 70] on link "INVOICE" at bounding box center [90, 76] width 42 height 13
select select "service"
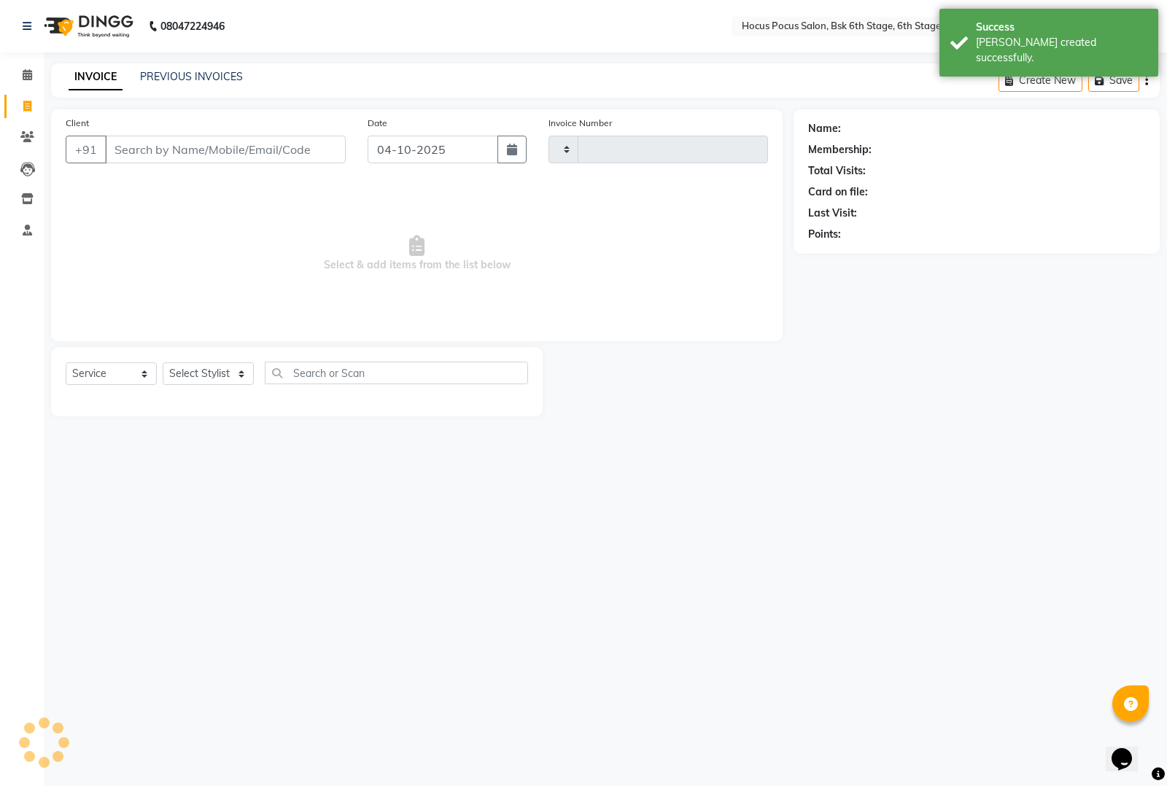
type input "4099"
select select "5242"
click at [1058, 74] on button "Open Invoices" at bounding box center [1090, 80] width 97 height 23
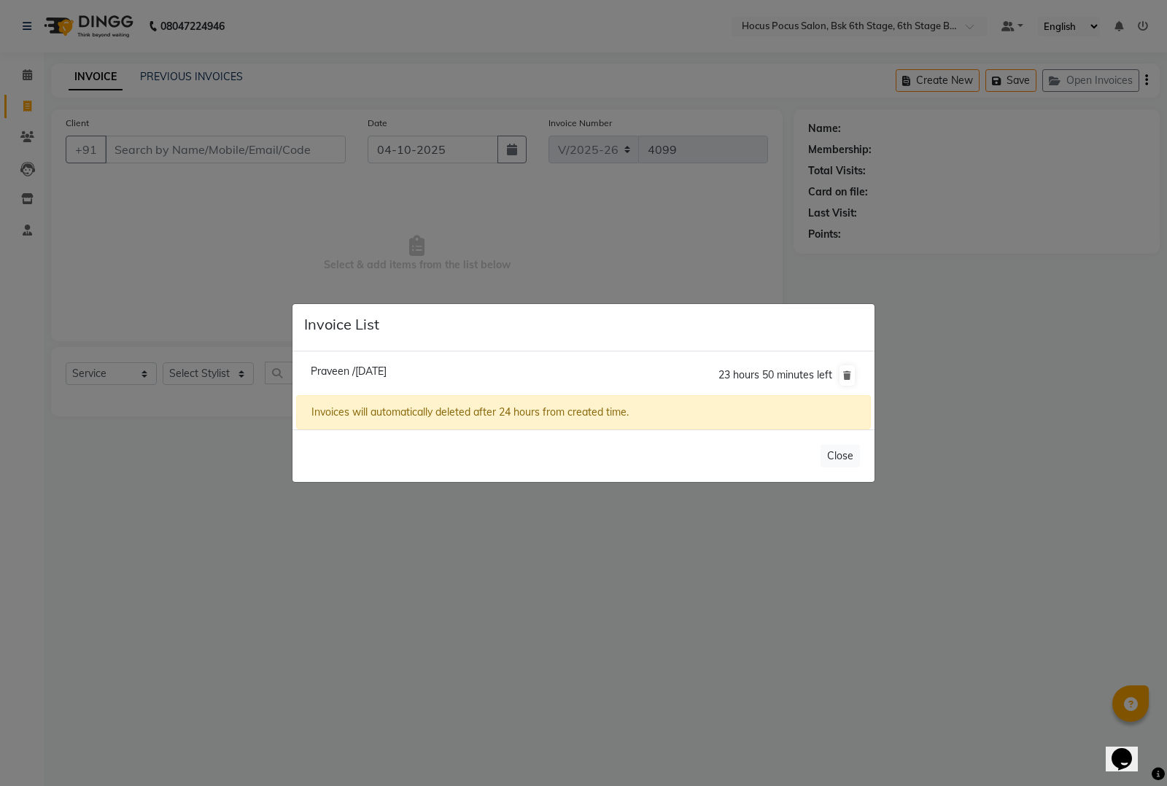
click at [387, 366] on span "Praveen /04 October 2025" at bounding box center [349, 371] width 76 height 13
type input "91******77"
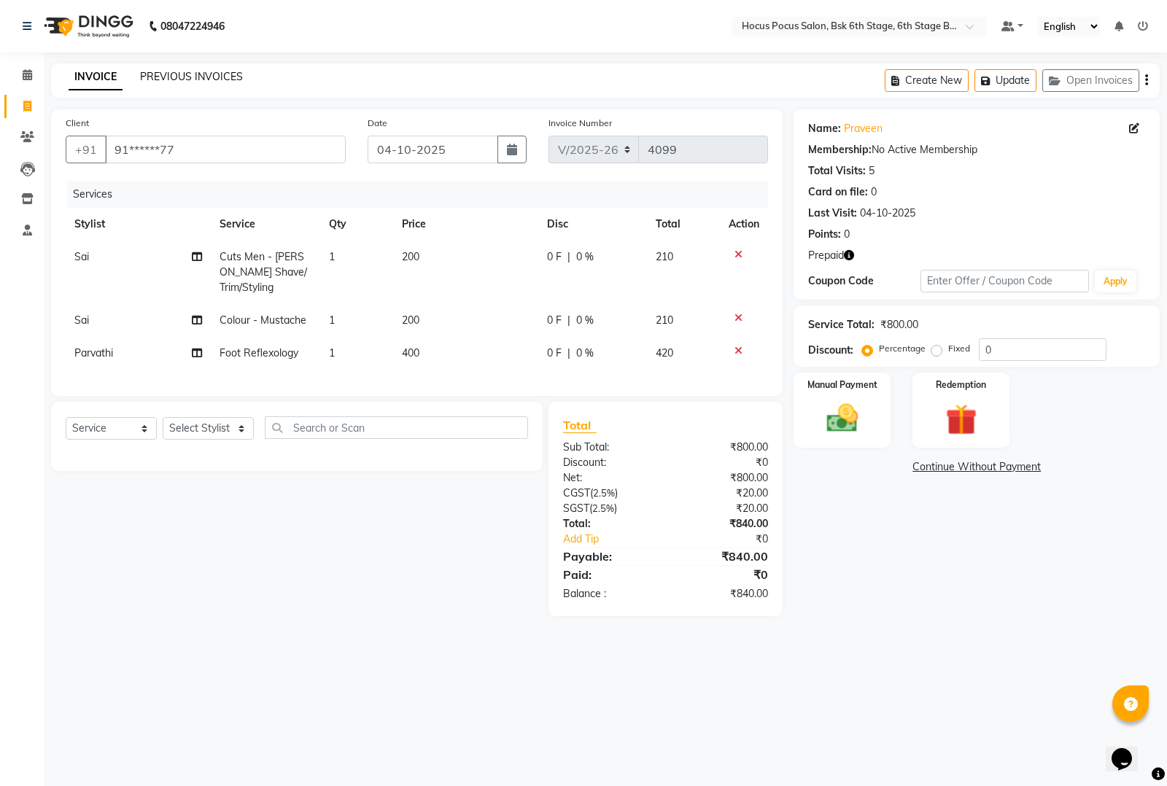
click at [186, 78] on link "PREVIOUS INVOICES" at bounding box center [191, 76] width 103 height 13
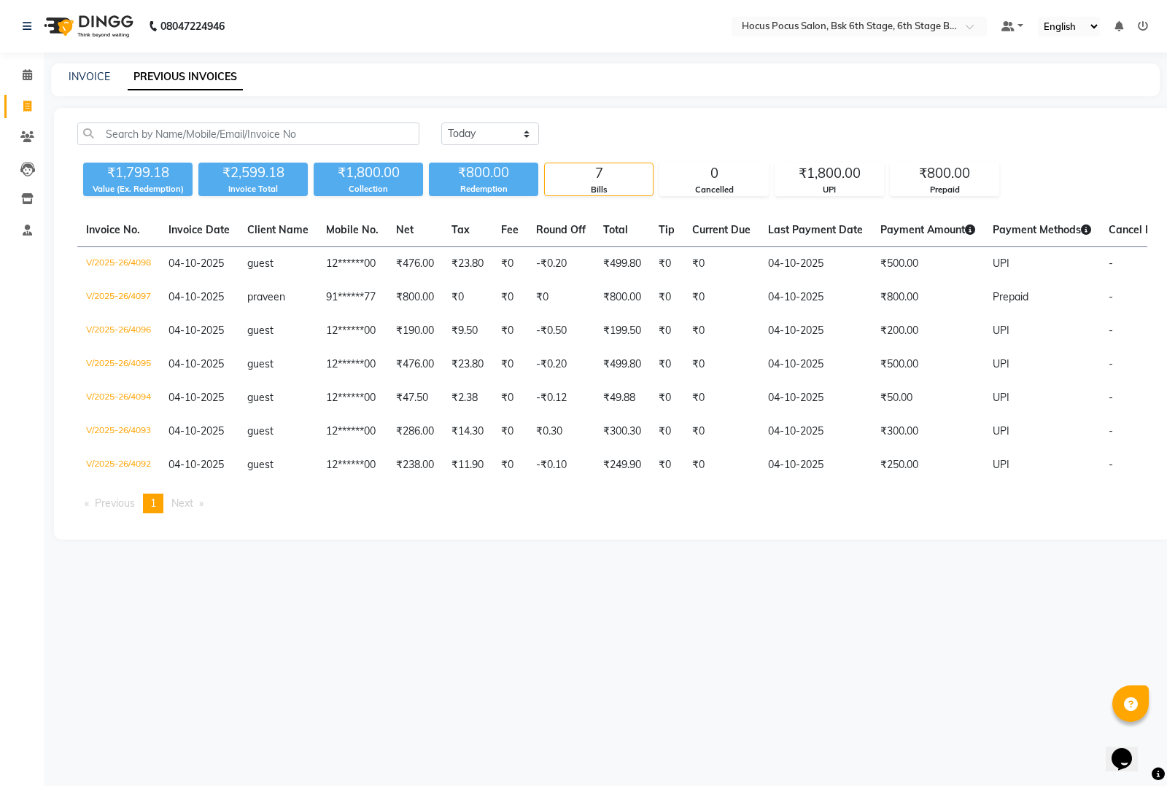
click at [98, 57] on div "08047224946 Select Location × Hocus Pocus Salon, Bsk 6th Stage, 6th Stage Banas…" at bounding box center [583, 393] width 1167 height 786
click at [102, 77] on link "INVOICE" at bounding box center [90, 76] width 42 height 13
select select "service"
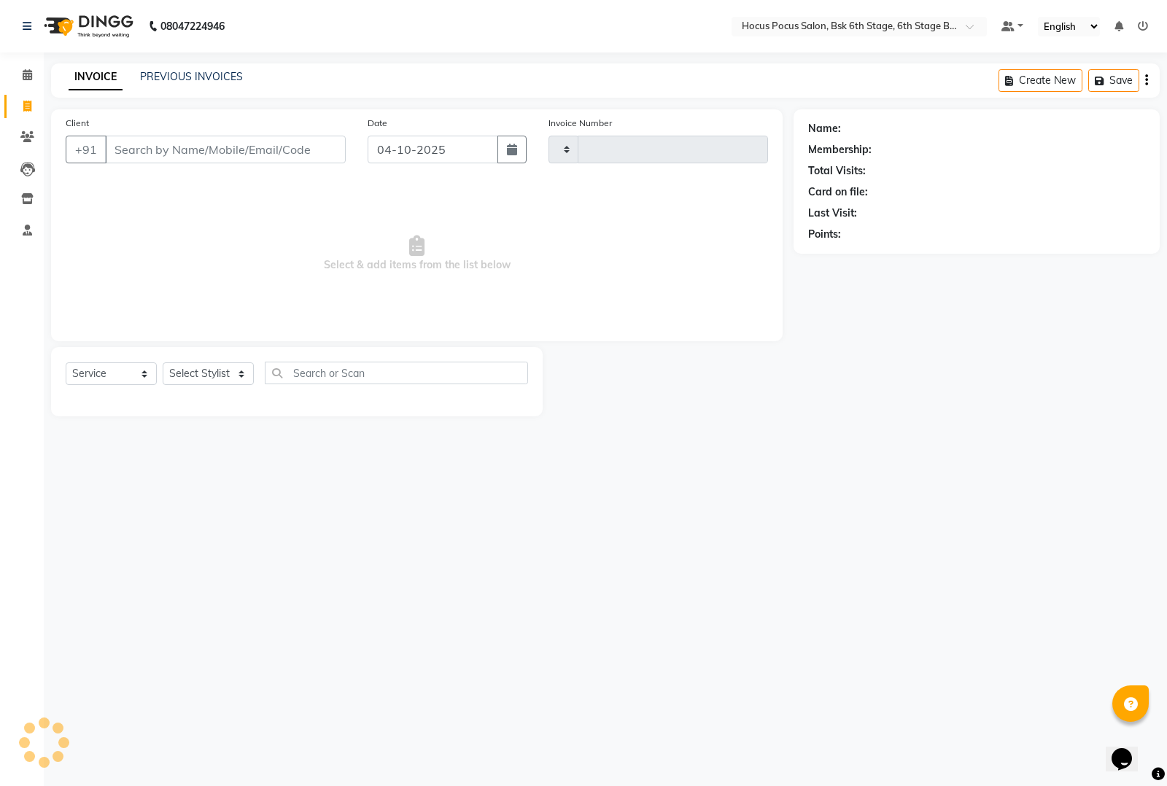
type input "4099"
select select "5242"
click at [1102, 75] on button "Open Invoices" at bounding box center [1090, 80] width 97 height 23
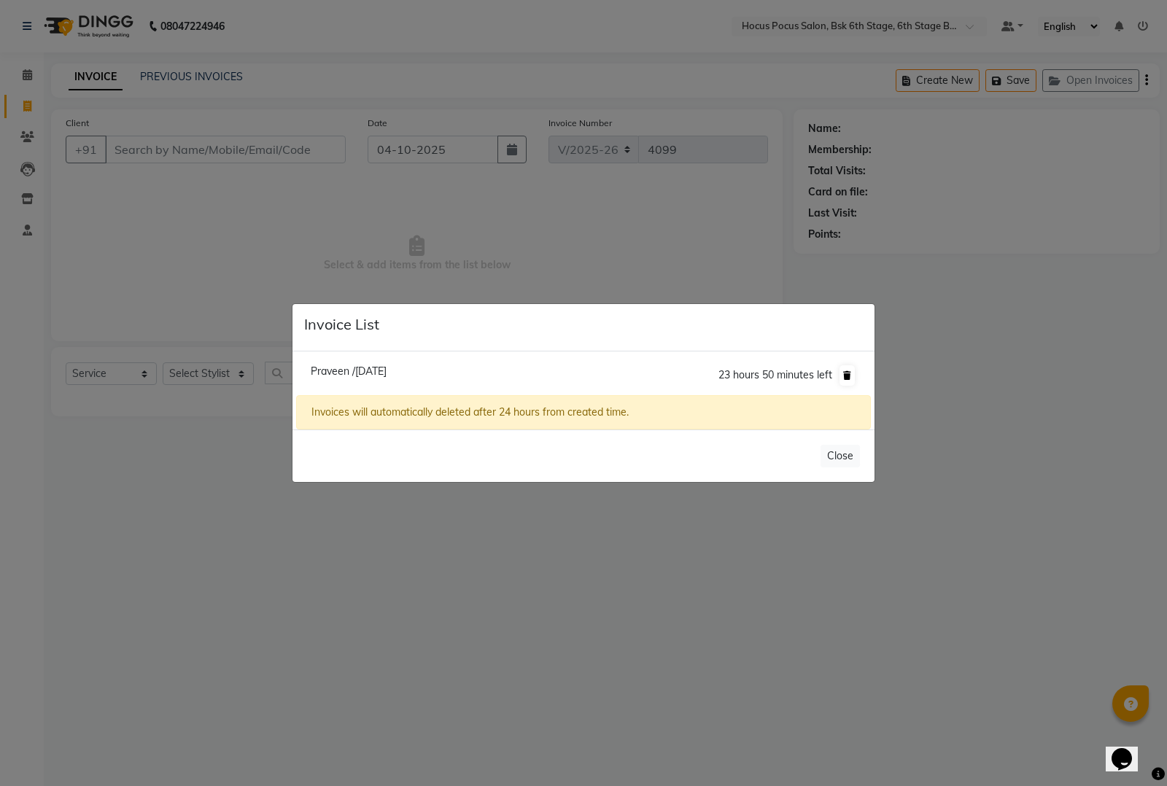
click at [848, 381] on button at bounding box center [846, 375] width 15 height 20
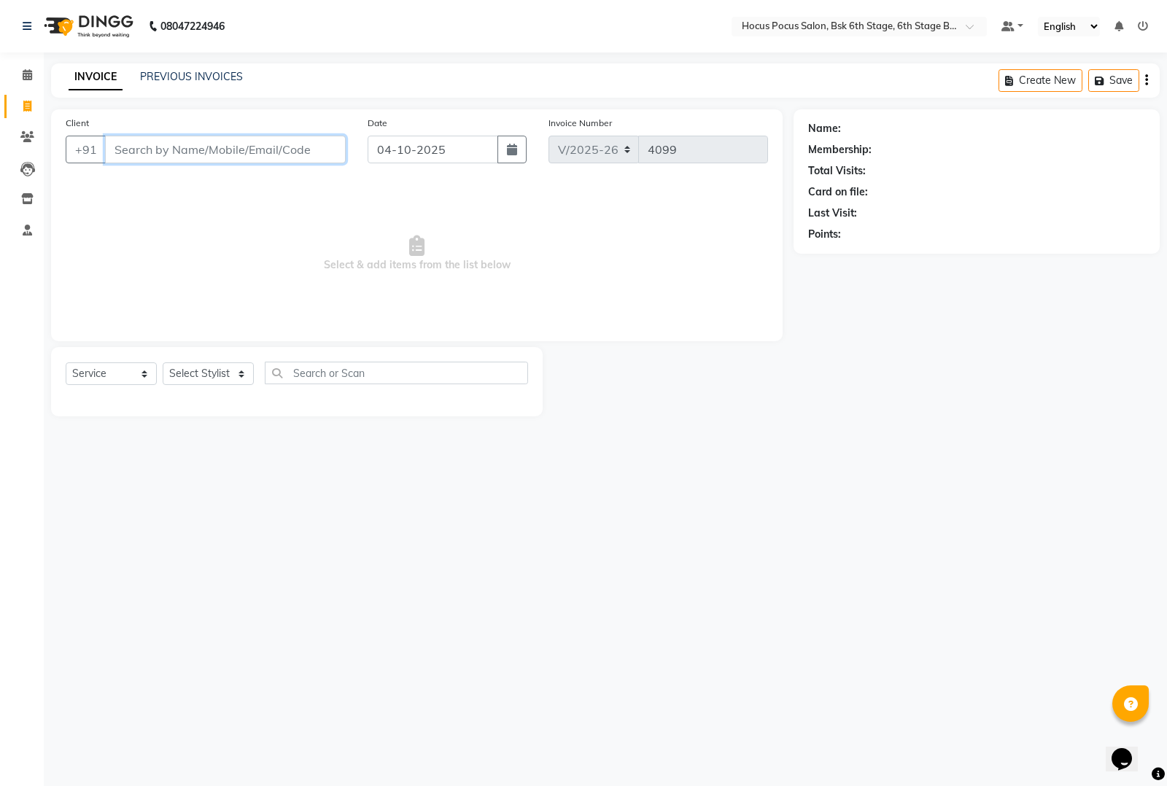
click at [202, 148] on input "Client" at bounding box center [225, 150] width 241 height 28
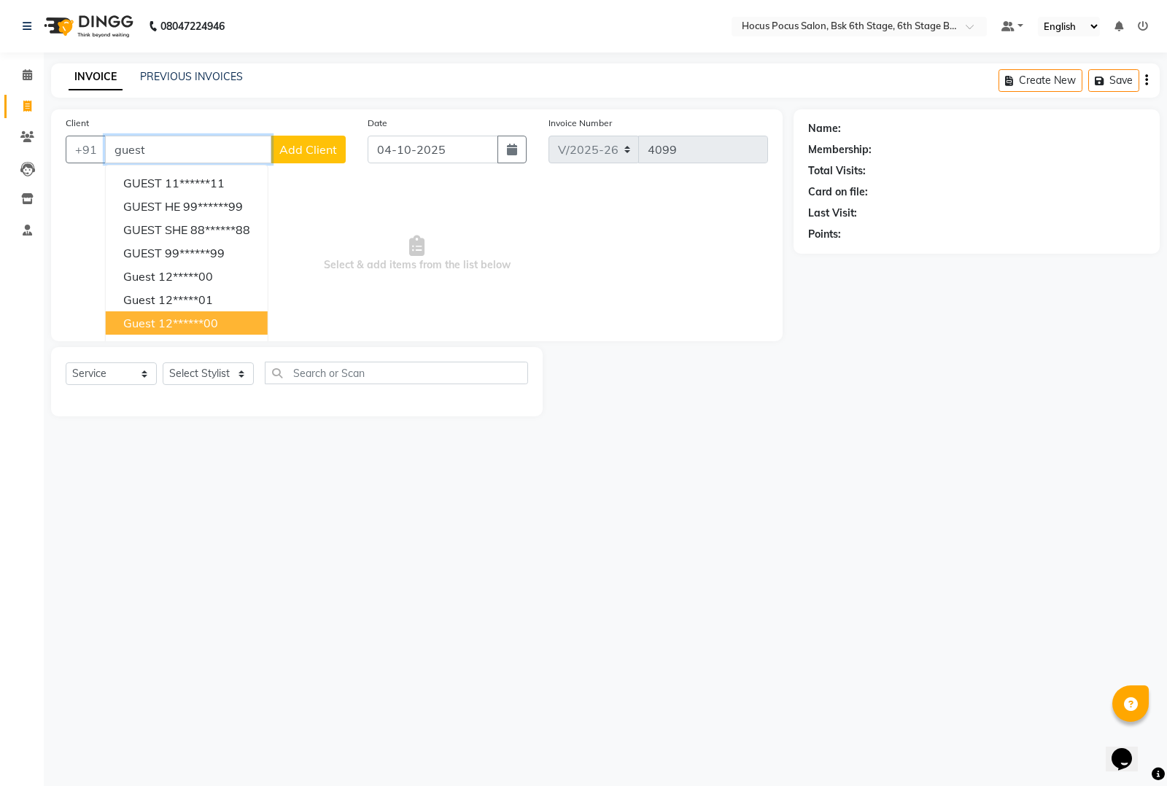
click at [147, 321] on span "guest" at bounding box center [139, 323] width 32 height 15
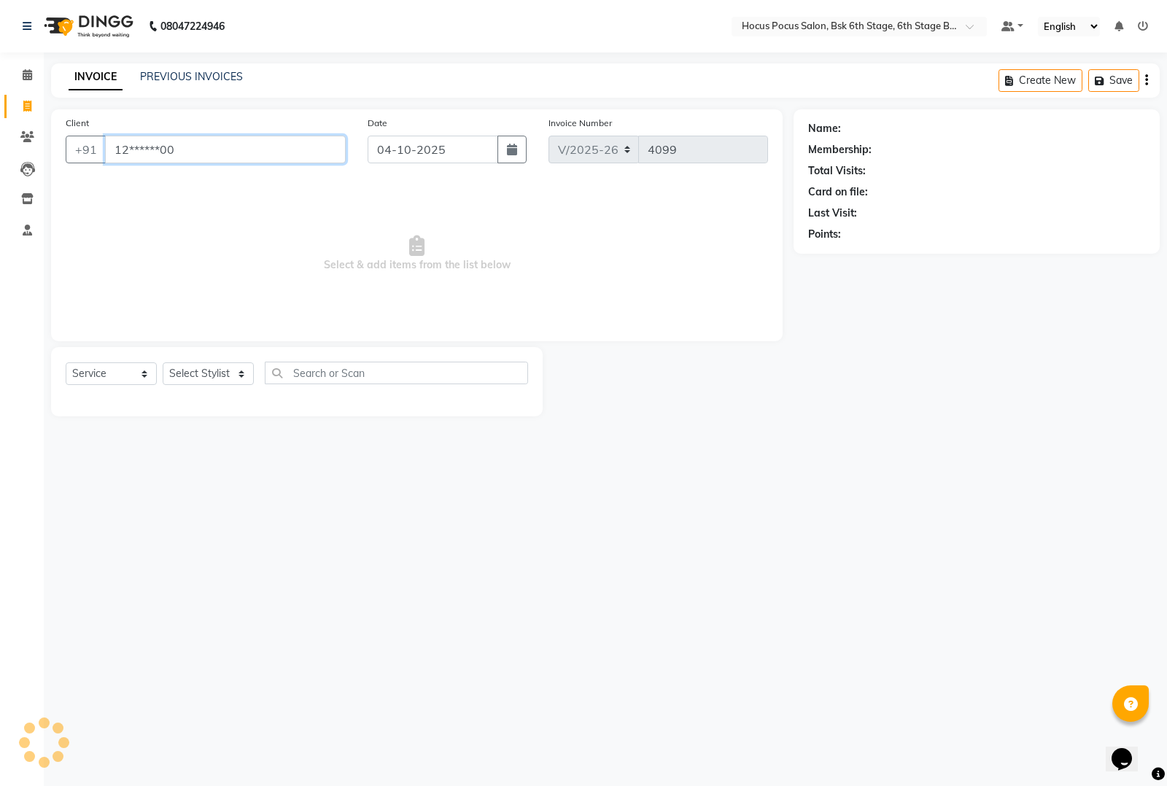
type input "12******00"
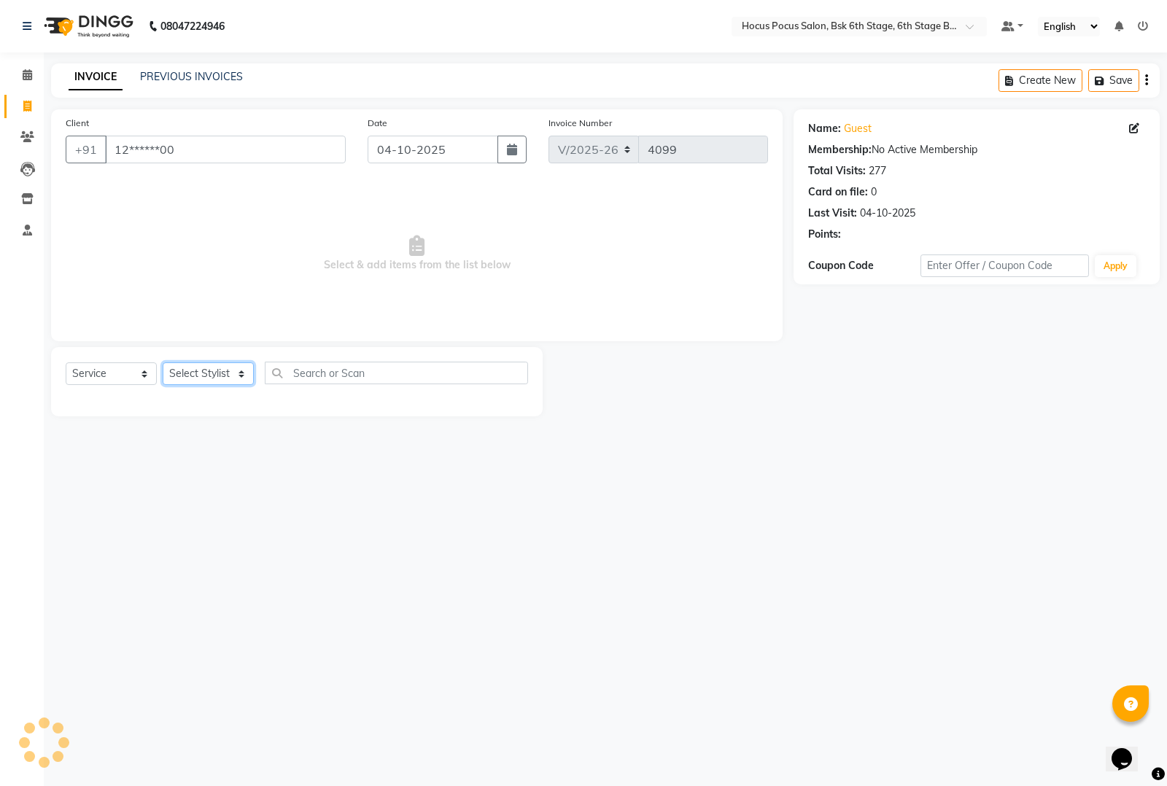
click at [195, 370] on select "Select Stylist [PERSON_NAME] hocus pocus [PERSON_NAME] [PERSON_NAME] [PERSON_NA…" at bounding box center [208, 373] width 91 height 23
click at [163, 362] on select "Select Stylist [PERSON_NAME] hocus pocus [PERSON_NAME] [PERSON_NAME] [PERSON_NA…" at bounding box center [208, 373] width 91 height 23
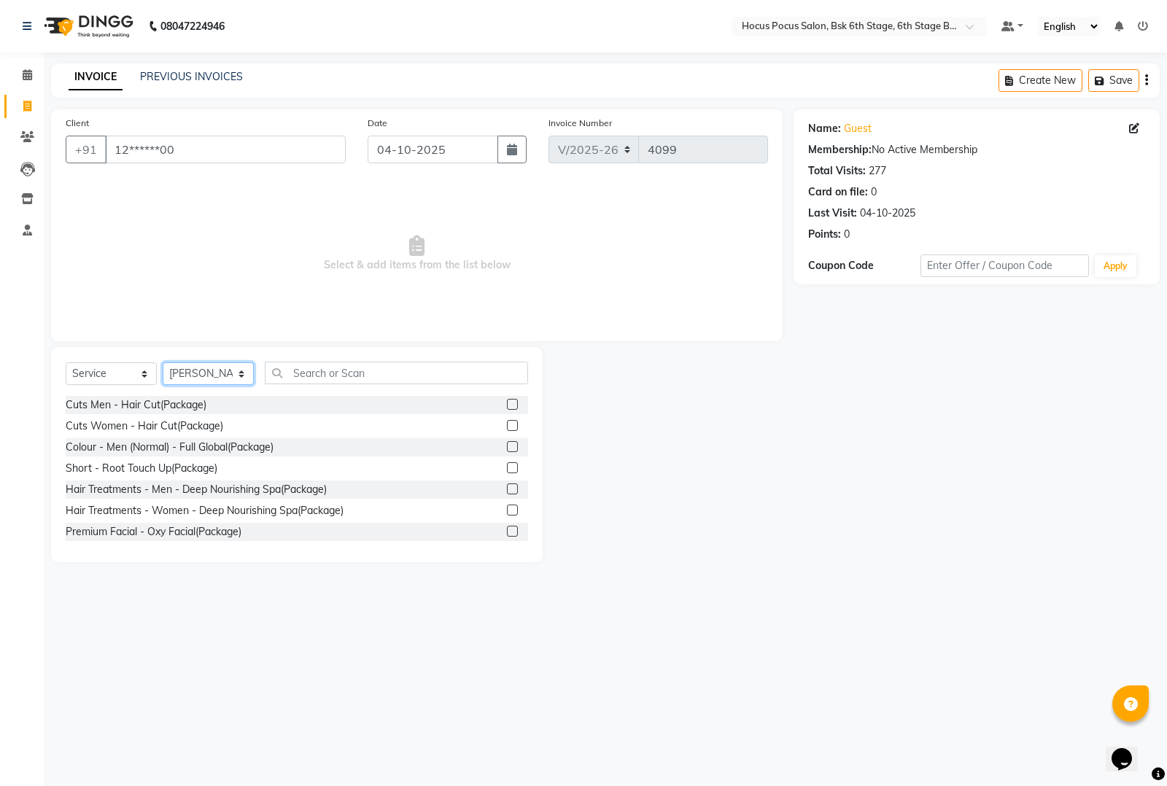
click at [206, 368] on select "Select Stylist [PERSON_NAME] hocus pocus [PERSON_NAME] [PERSON_NAME] [PERSON_NA…" at bounding box center [208, 373] width 91 height 23
select select "81460"
click at [163, 362] on select "Select Stylist [PERSON_NAME] hocus pocus [PERSON_NAME] [PERSON_NAME] [PERSON_NA…" at bounding box center [208, 373] width 91 height 23
click at [341, 373] on input "text" at bounding box center [396, 373] width 263 height 23
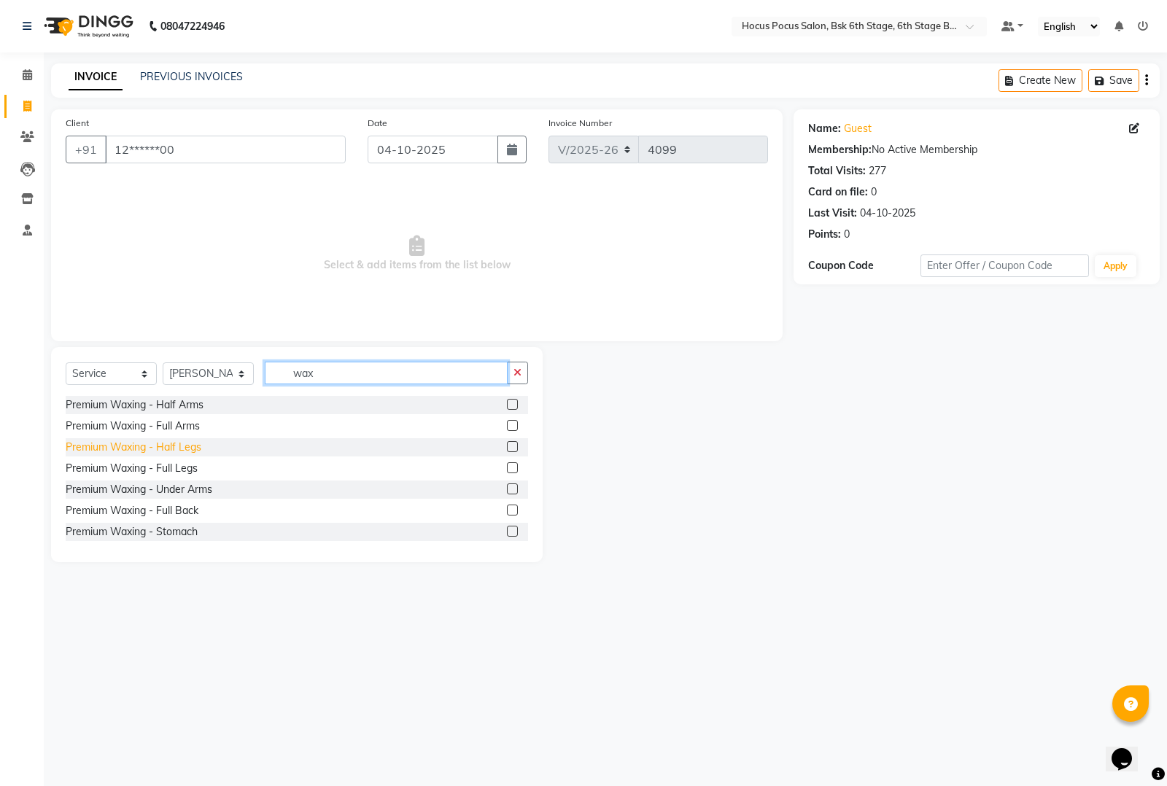
scroll to position [91, 0]
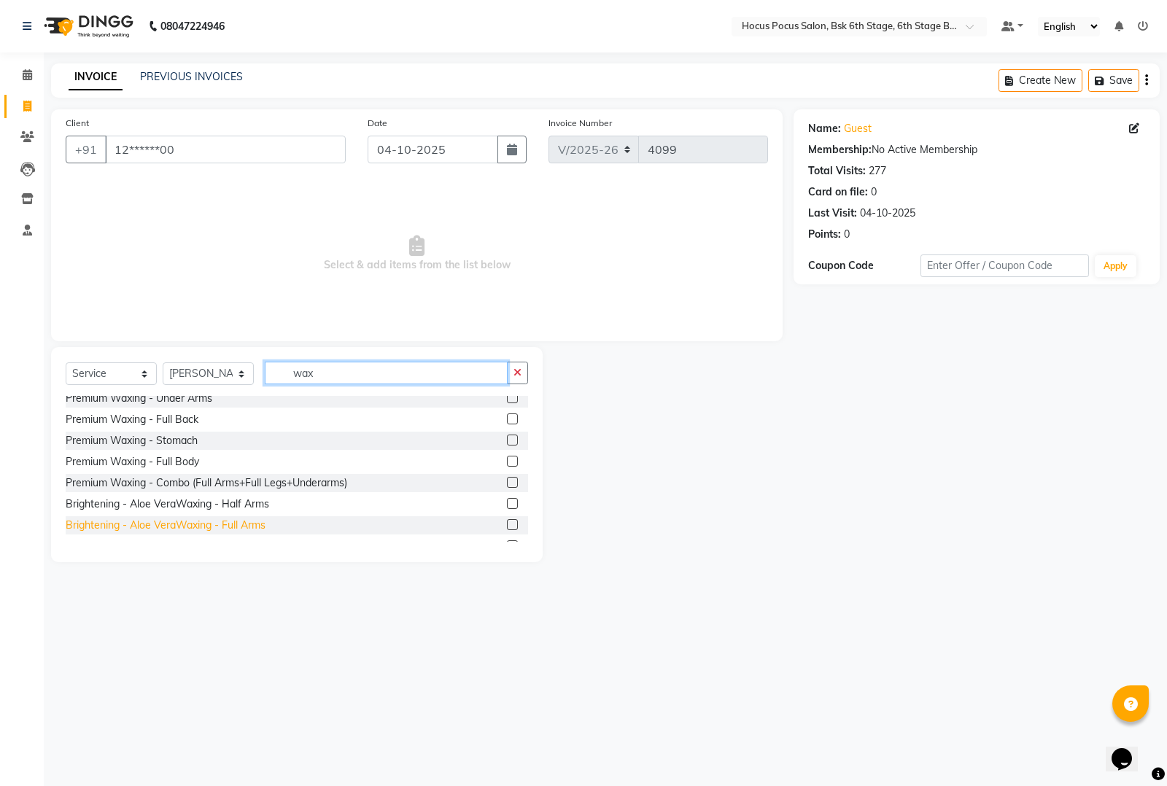
type input "wax"
click at [204, 525] on div "Brightening - Aloe VeraWaxing - Full Arms" at bounding box center [166, 525] width 200 height 15
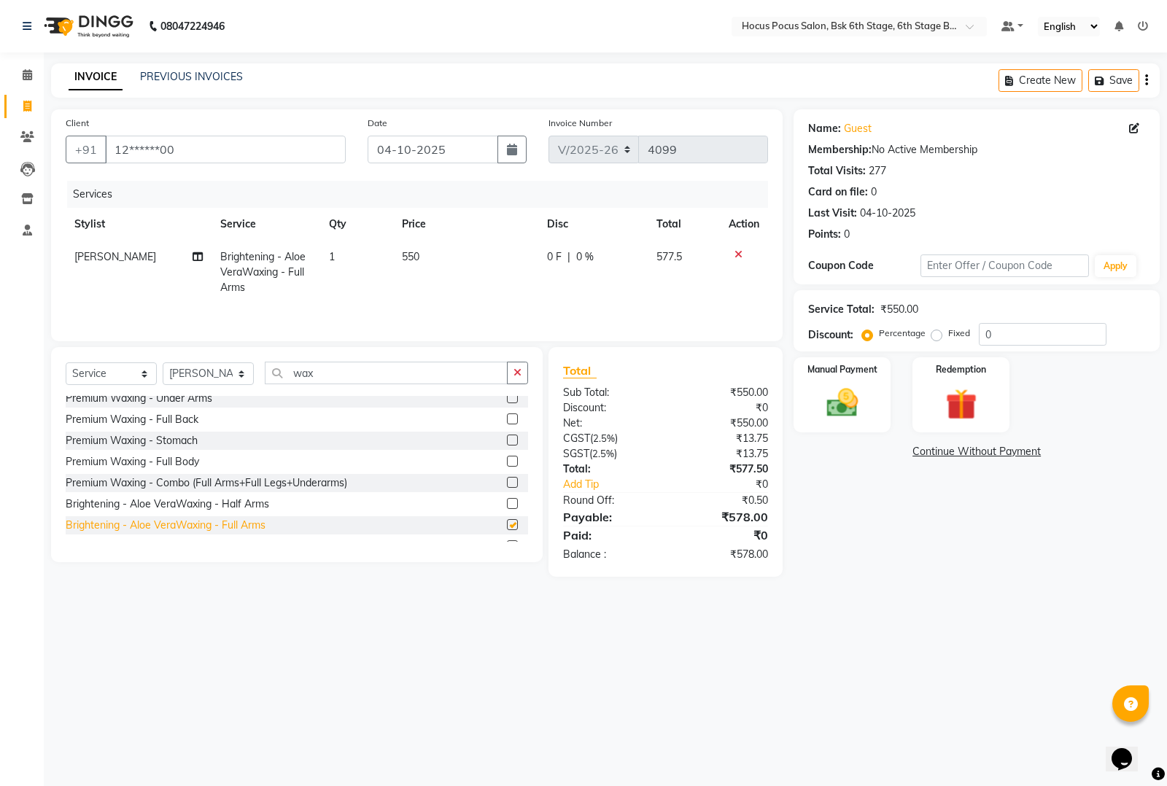
checkbox input "false"
click at [1098, 82] on icon "button" at bounding box center [1102, 81] width 15 height 10
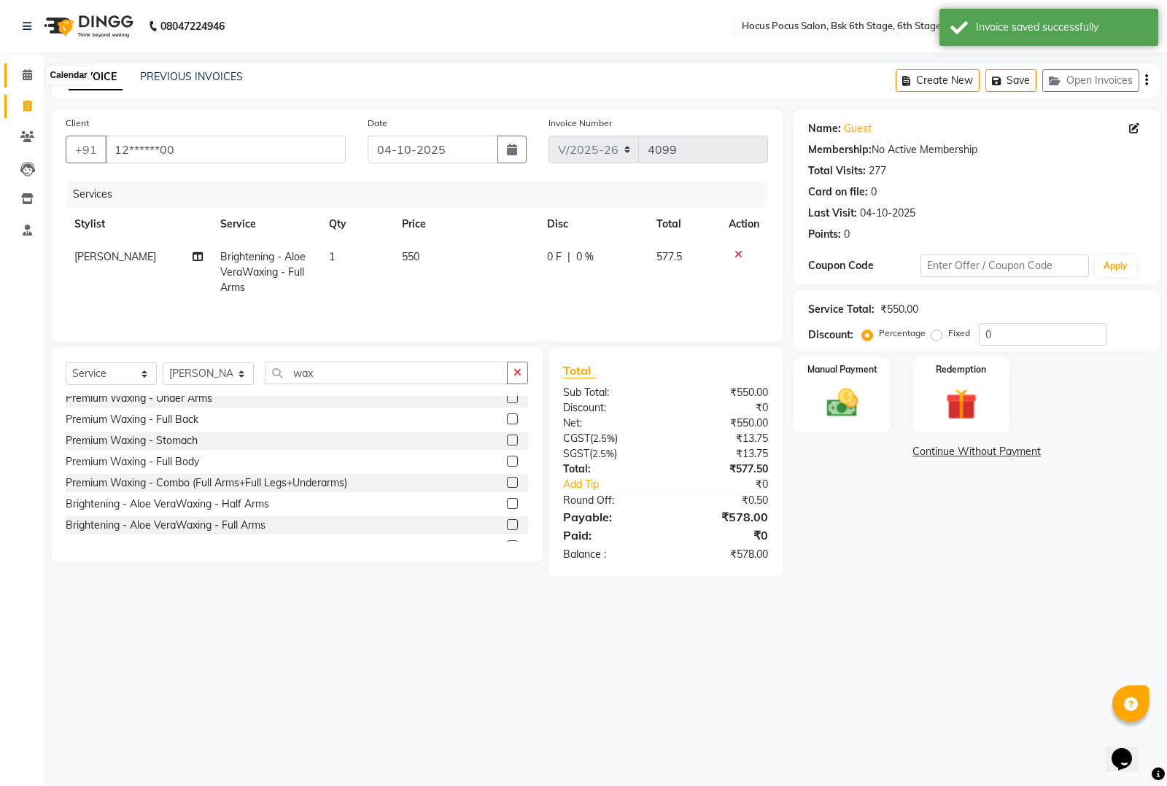
click at [26, 77] on icon at bounding box center [27, 74] width 9 height 11
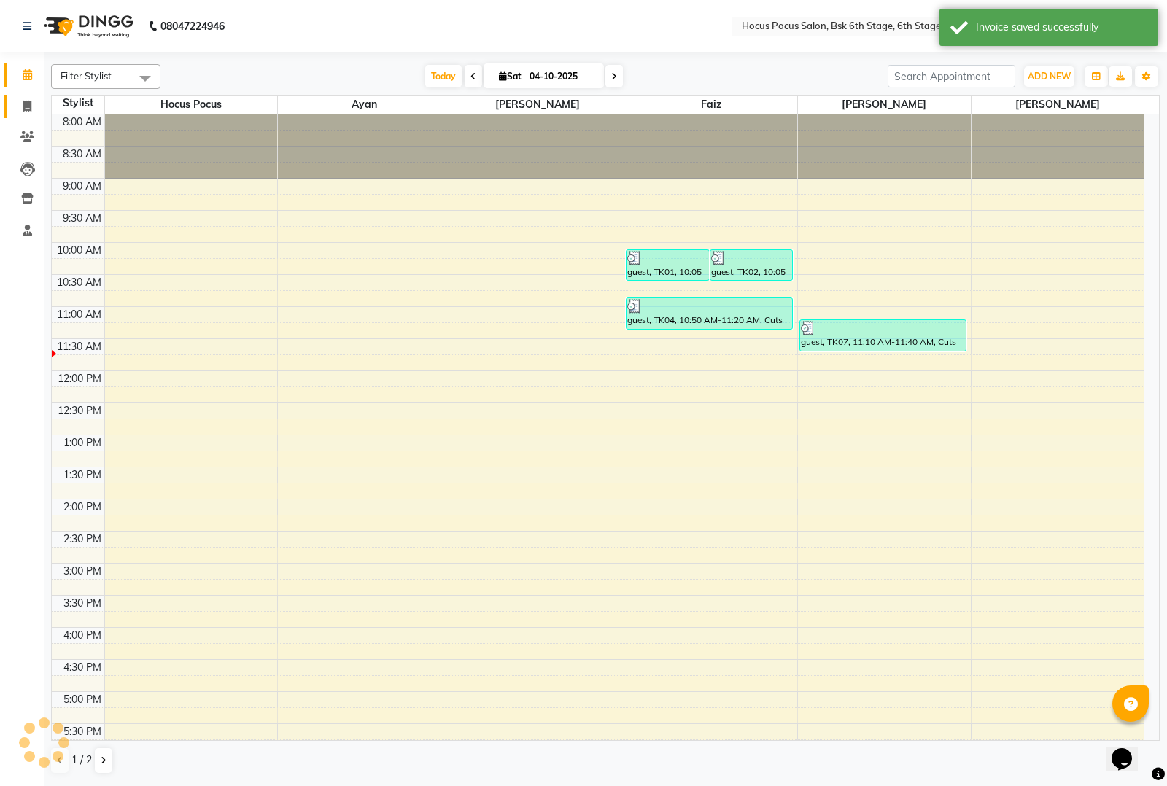
click at [29, 96] on link "Invoice" at bounding box center [21, 107] width 35 height 24
select select "5242"
select select "service"
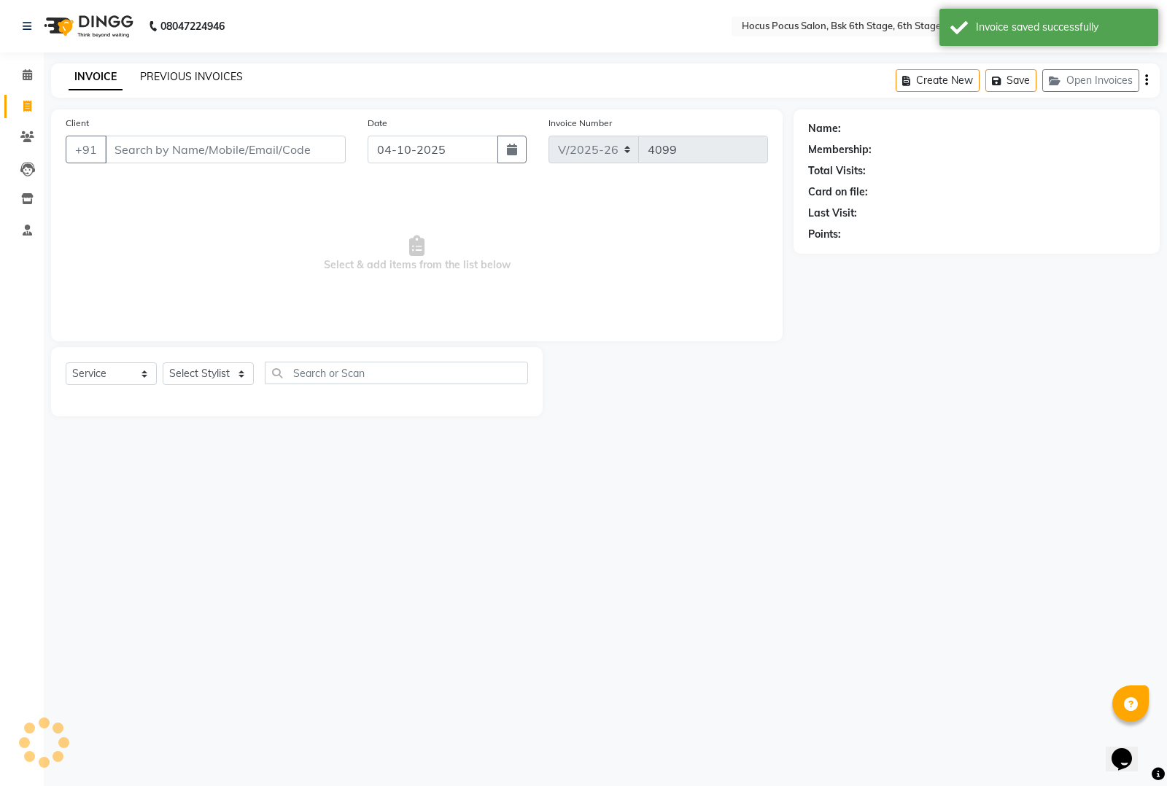
click at [184, 77] on link "PREVIOUS INVOICES" at bounding box center [191, 76] width 103 height 13
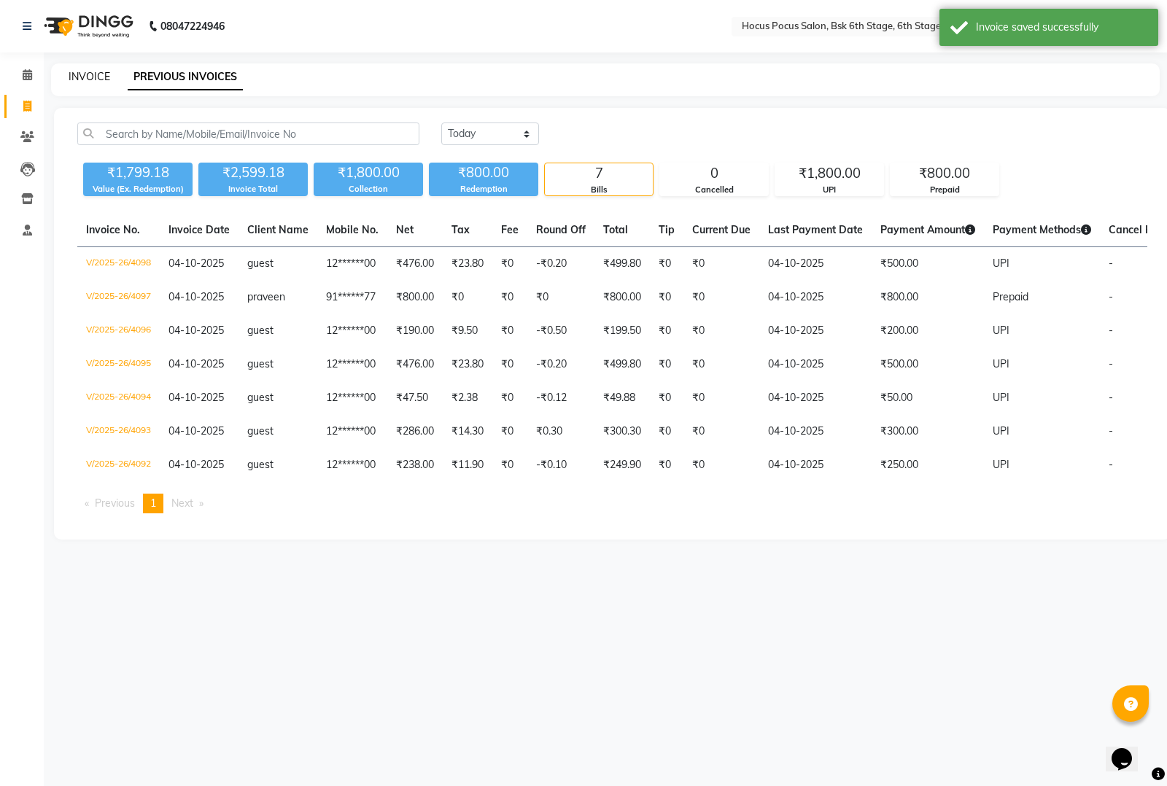
click at [93, 77] on link "INVOICE" at bounding box center [90, 76] width 42 height 13
select select "5242"
select select "service"
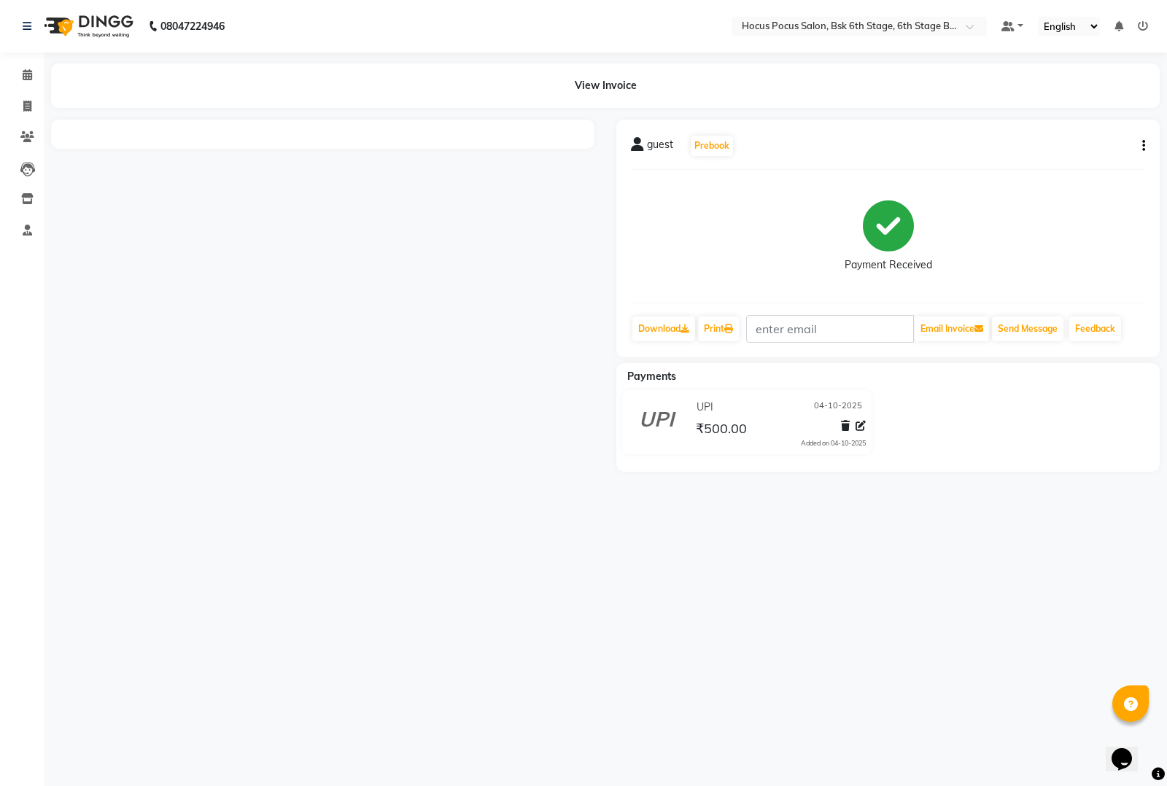
click at [1143, 146] on icon "button" at bounding box center [1143, 146] width 3 height 1
click at [1071, 133] on div "Edit Invoice" at bounding box center [1088, 137] width 66 height 18
select select "service"
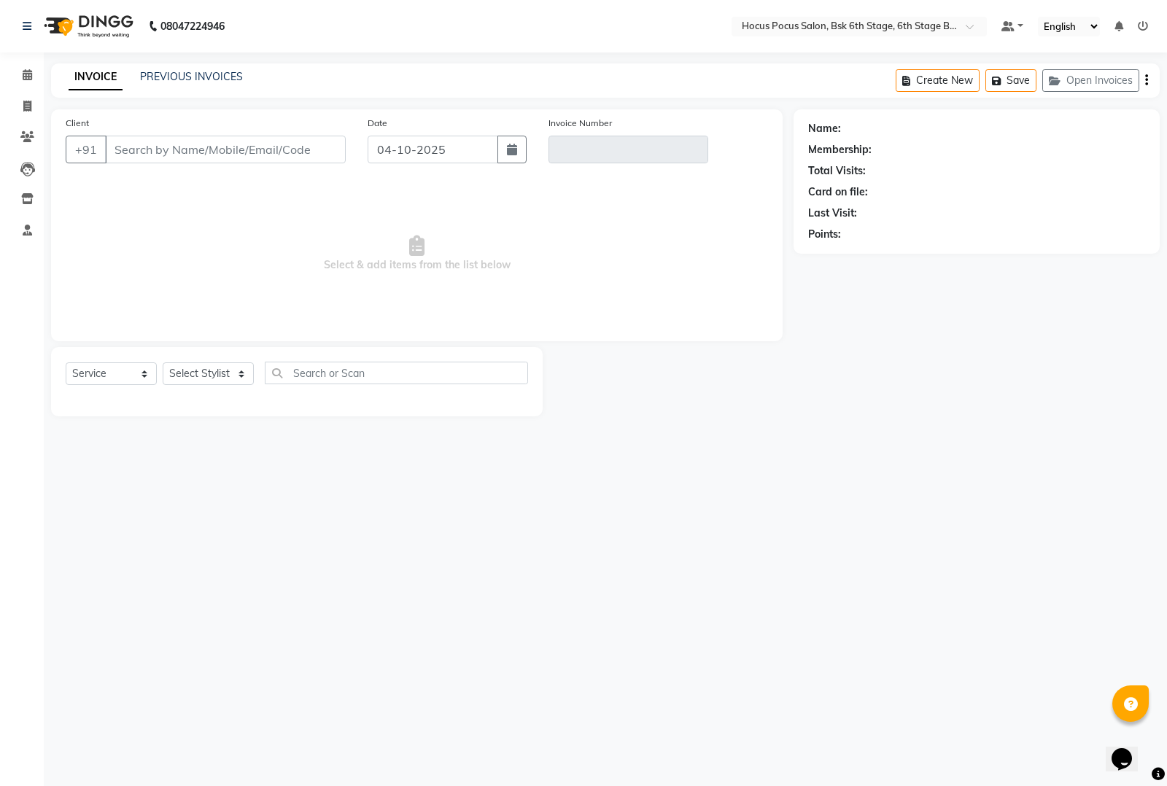
type input "12******00"
type input "V/2025-26/4098"
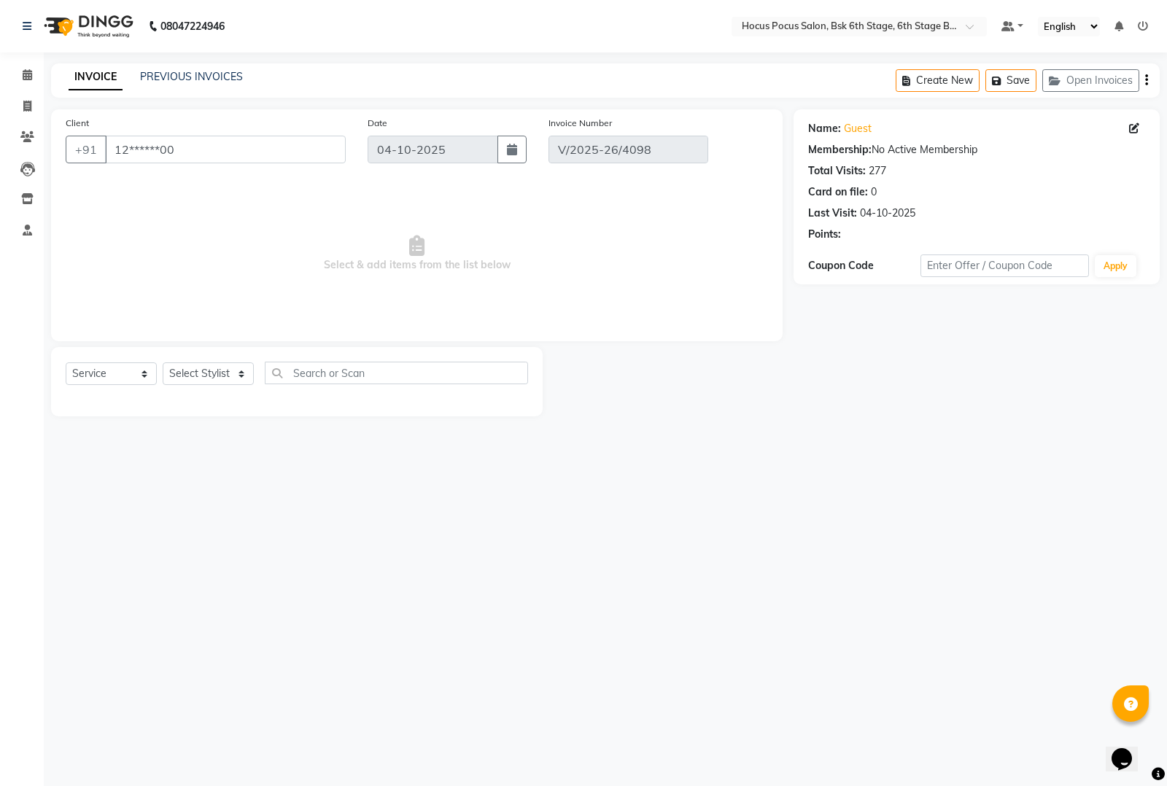
select select "select"
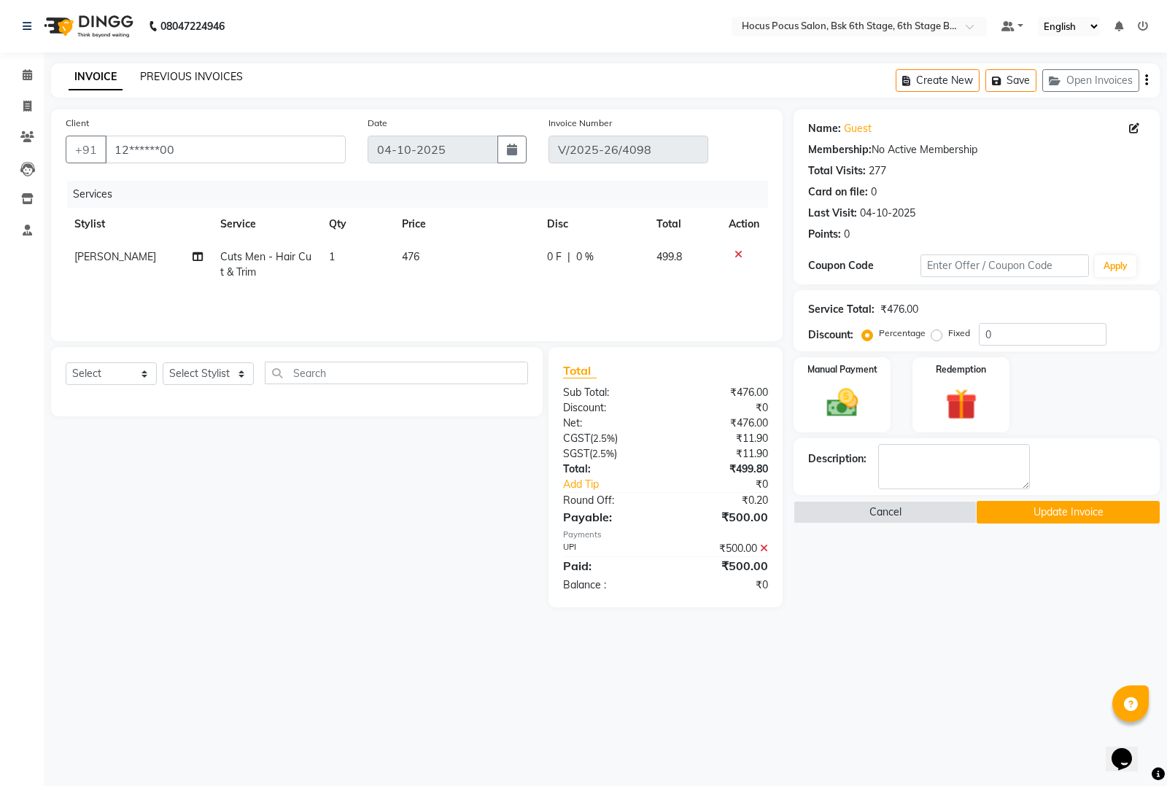
click at [198, 71] on link "PREVIOUS INVOICES" at bounding box center [191, 76] width 103 height 13
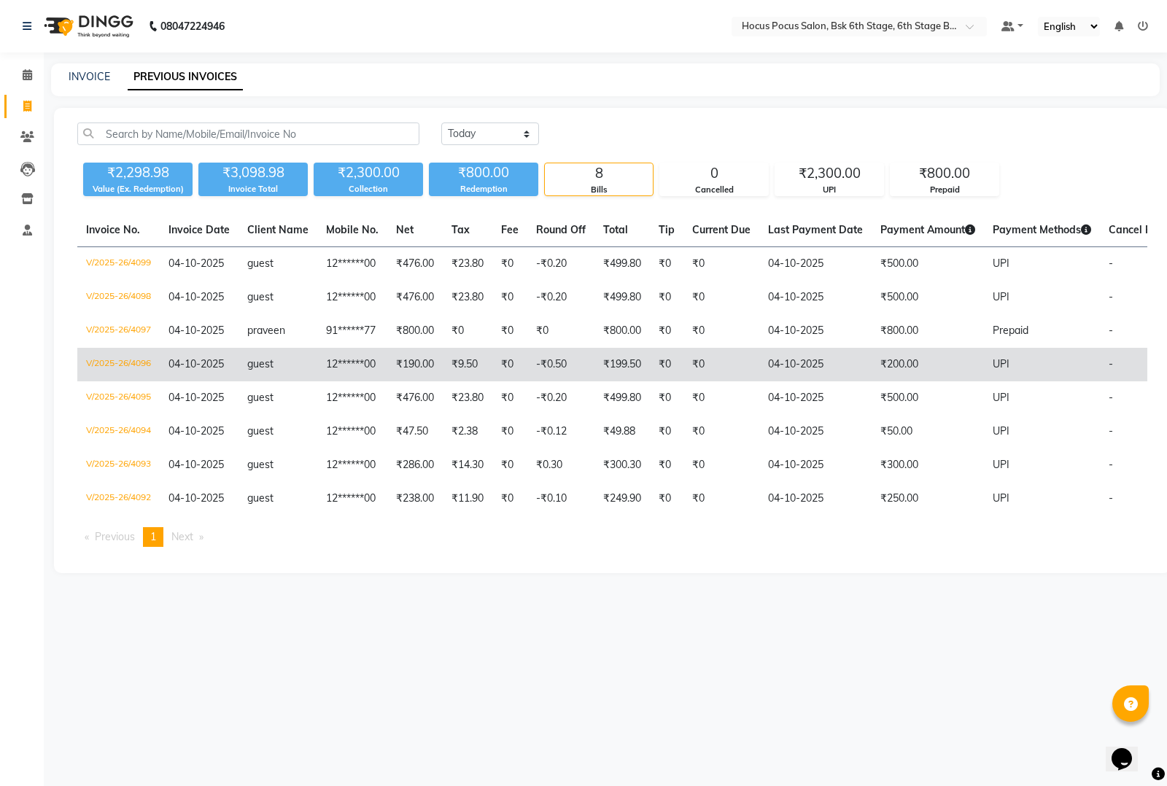
click at [910, 365] on td "₹200.00" at bounding box center [928, 365] width 112 height 34
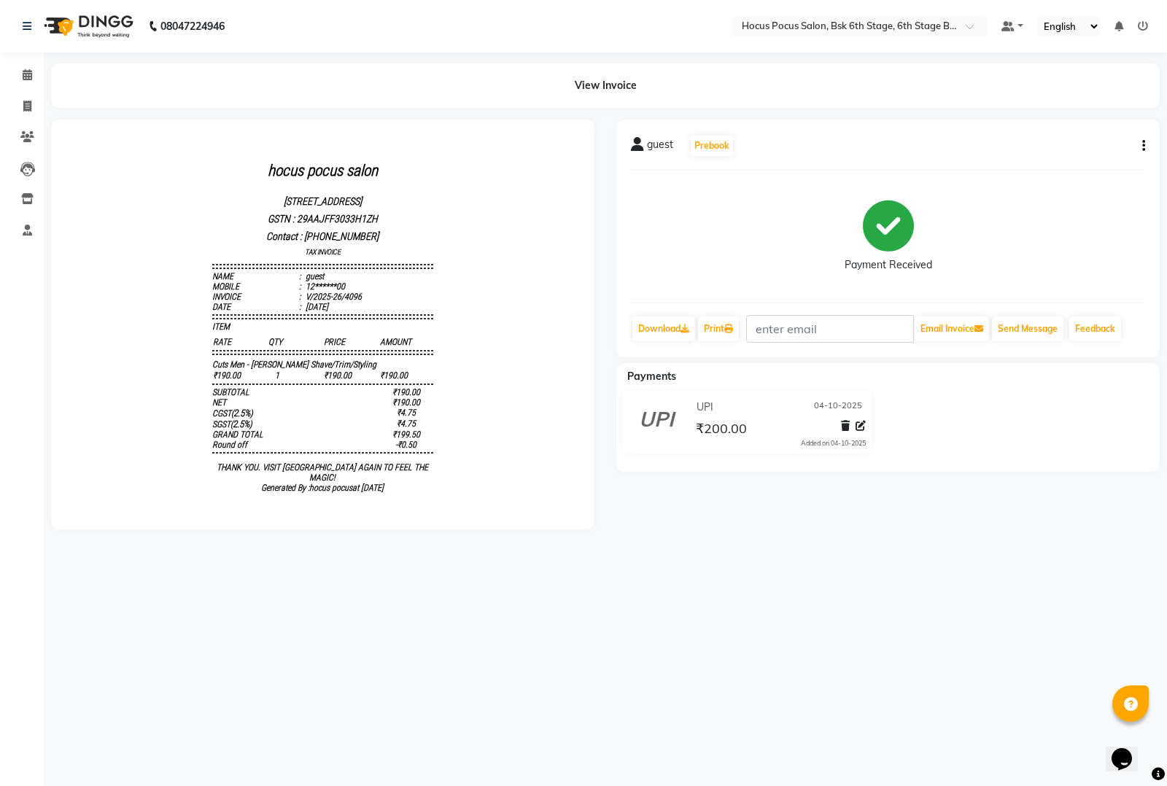
click at [1143, 146] on icon "button" at bounding box center [1143, 146] width 3 height 1
click at [1087, 135] on div "Edit Invoice" at bounding box center [1088, 137] width 66 height 18
select select "service"
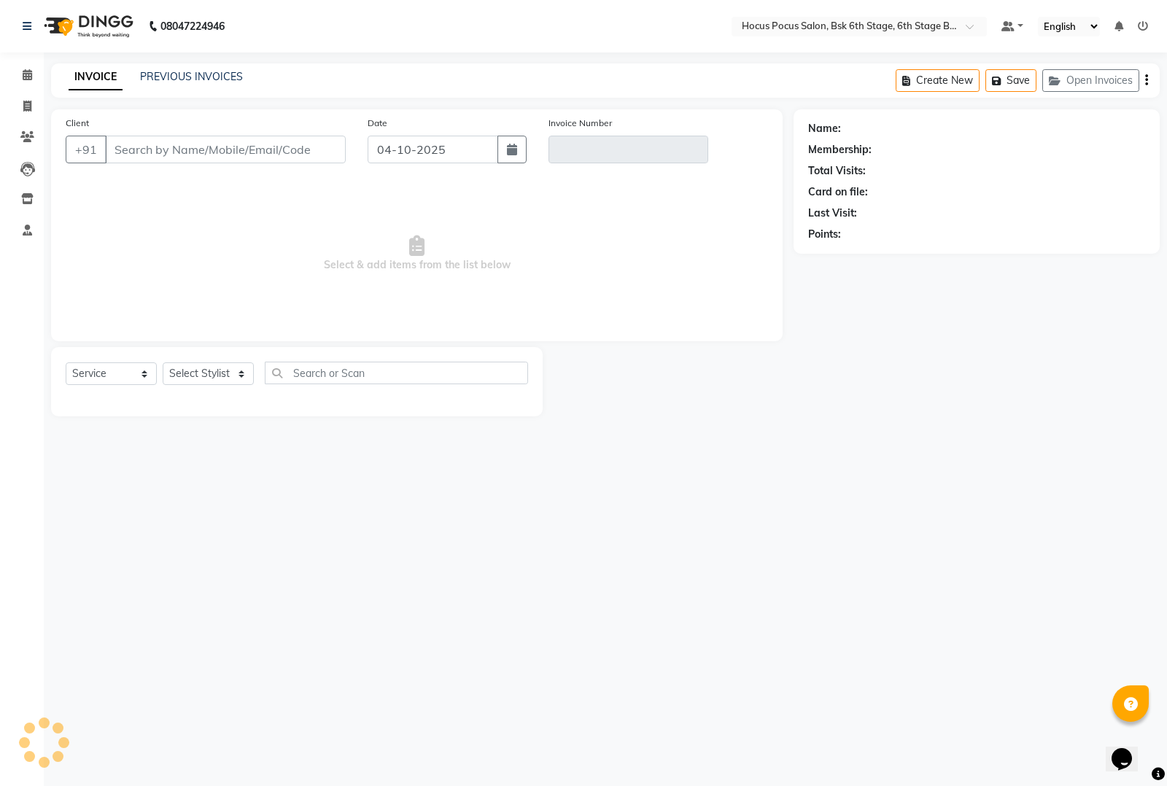
type input "12******00"
type input "V/2025-26/4096"
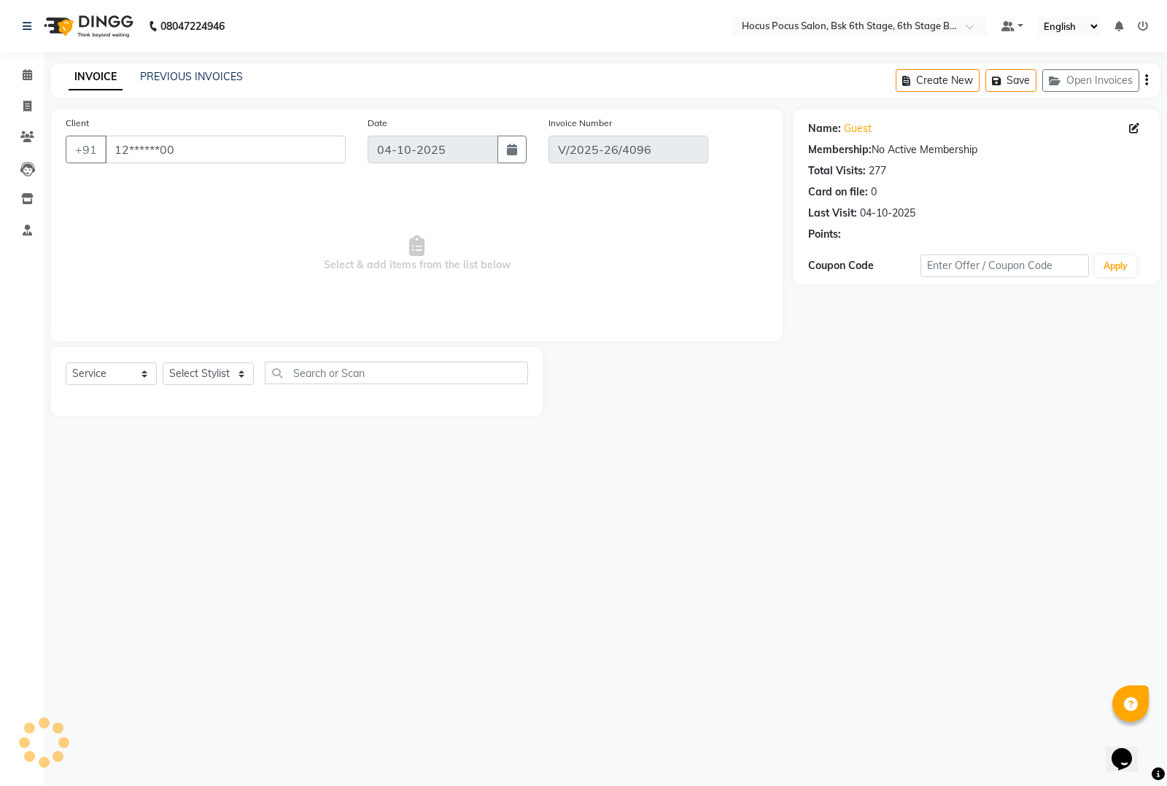
select select "select"
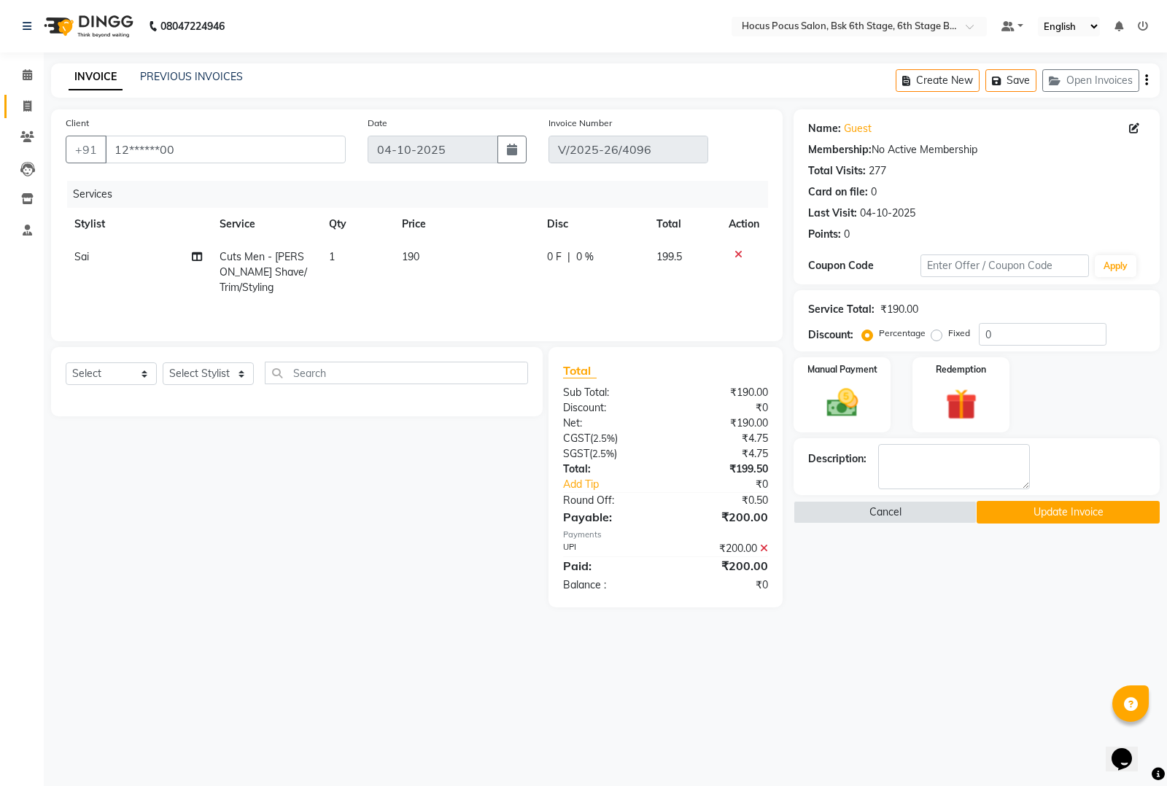
click at [26, 103] on icon at bounding box center [27, 106] width 8 height 11
select select "5242"
select select "service"
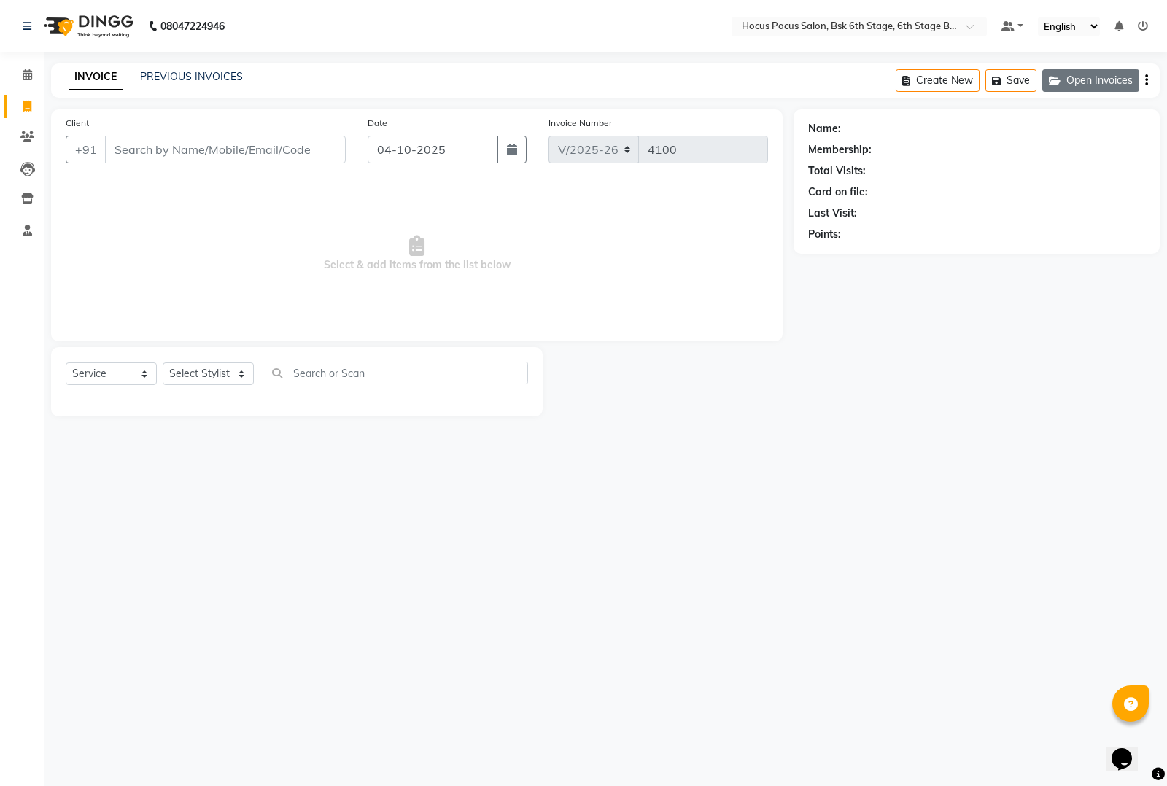
click at [1106, 74] on button "Open Invoices" at bounding box center [1090, 80] width 97 height 23
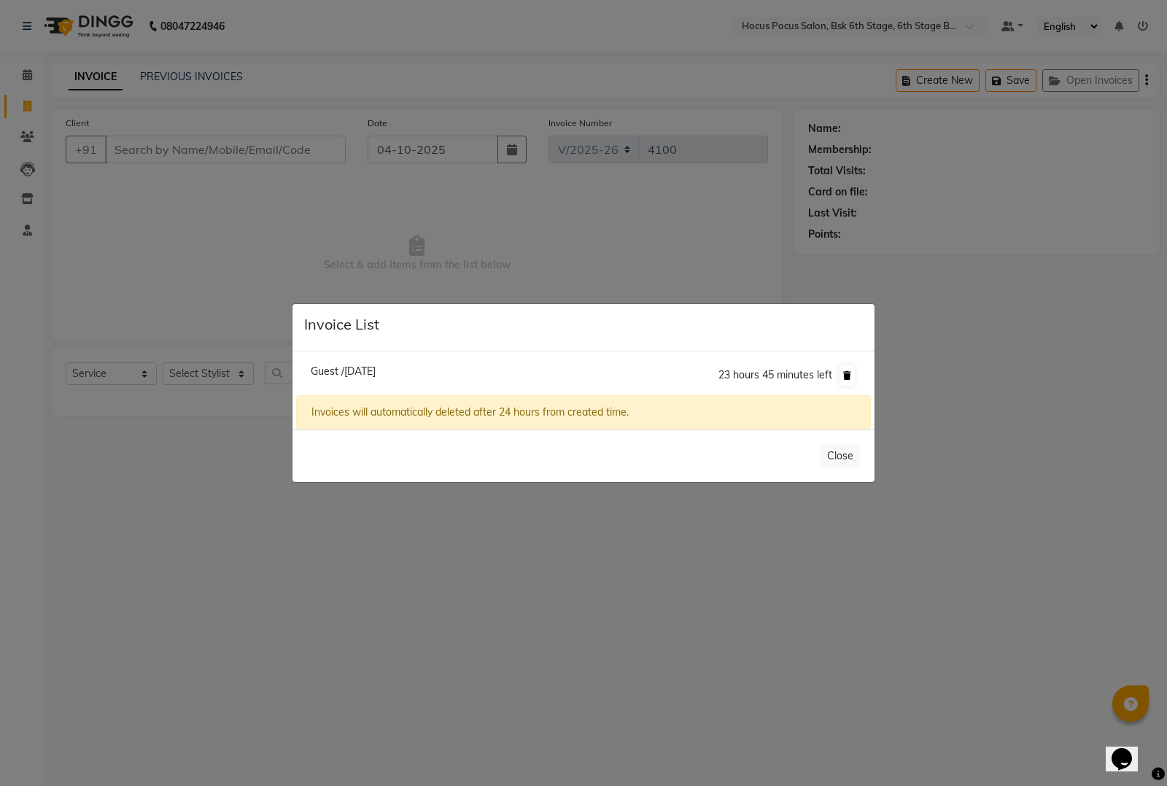
click at [850, 372] on icon at bounding box center [847, 375] width 8 height 9
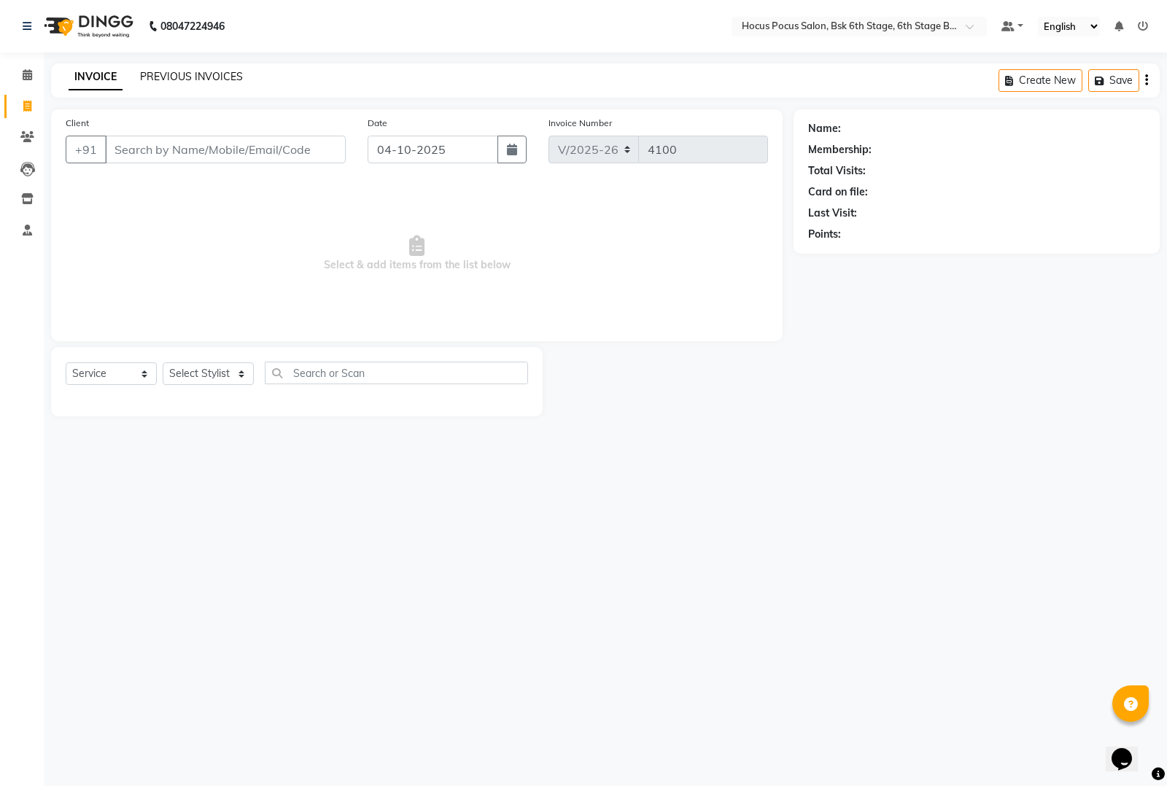
click at [213, 78] on link "PREVIOUS INVOICES" at bounding box center [191, 76] width 103 height 13
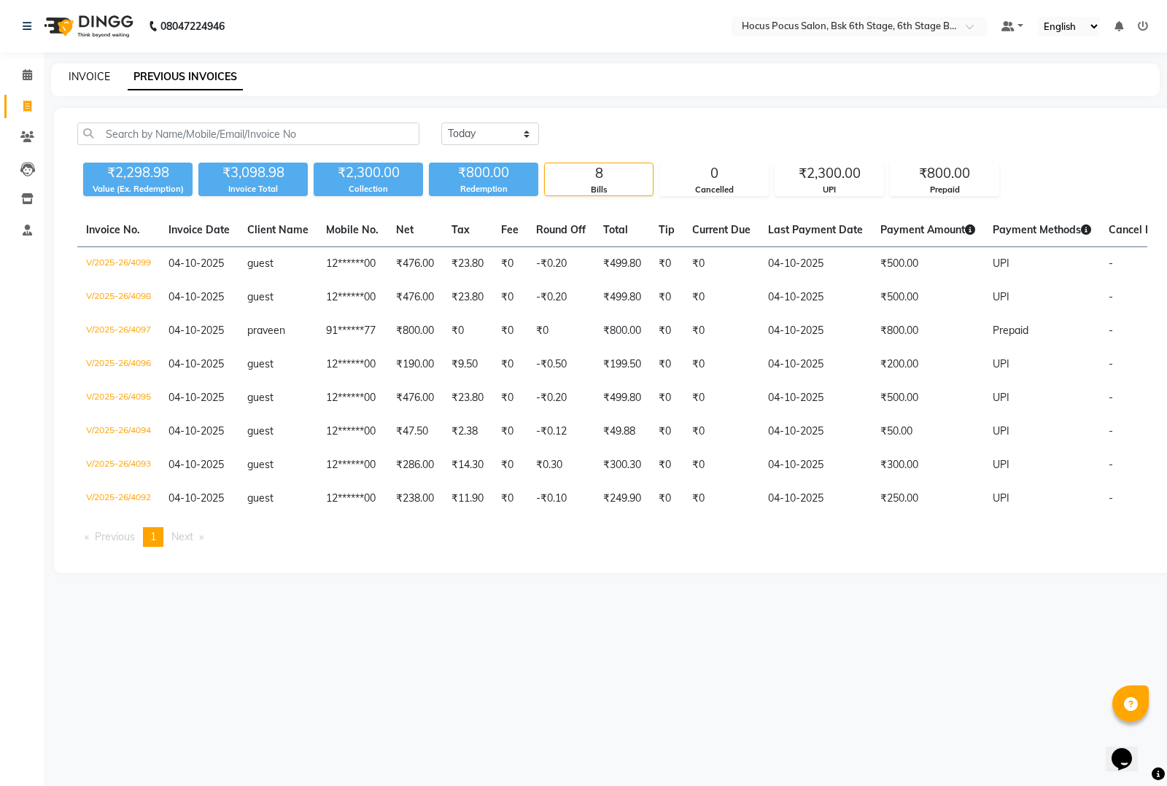
click at [93, 78] on link "INVOICE" at bounding box center [90, 76] width 42 height 13
select select "5242"
select select "service"
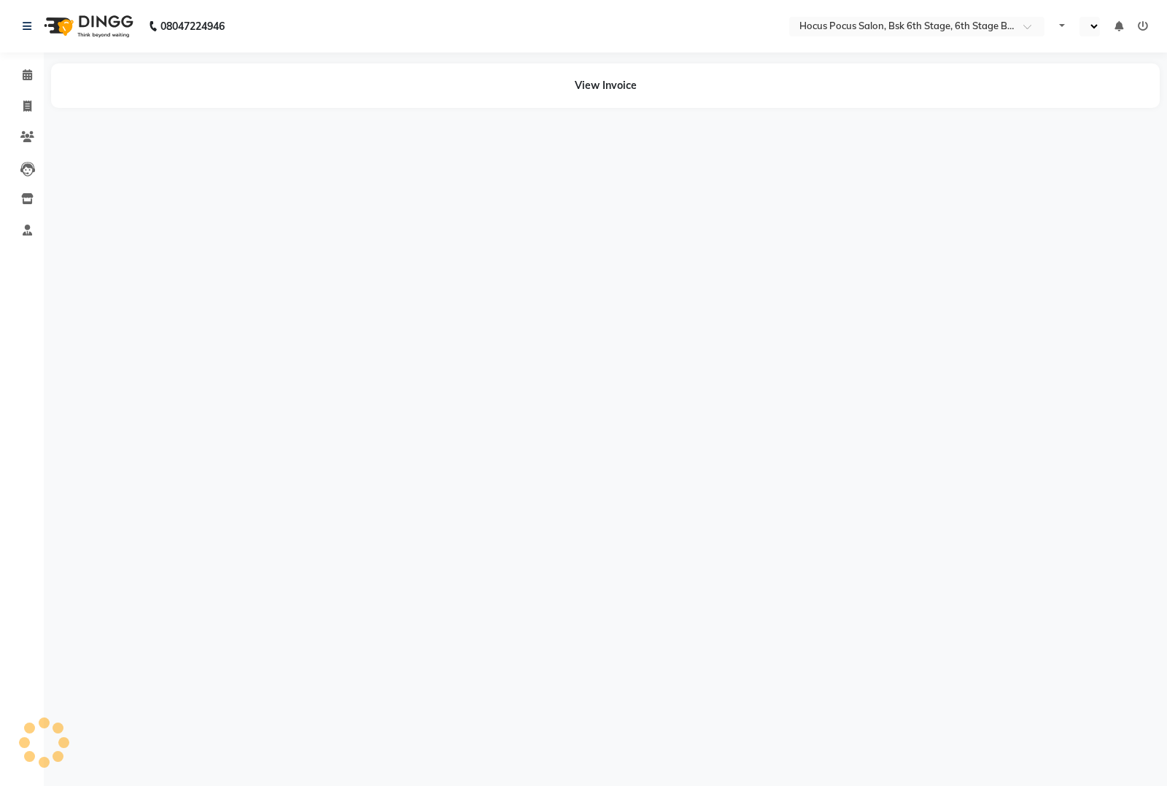
select select "en"
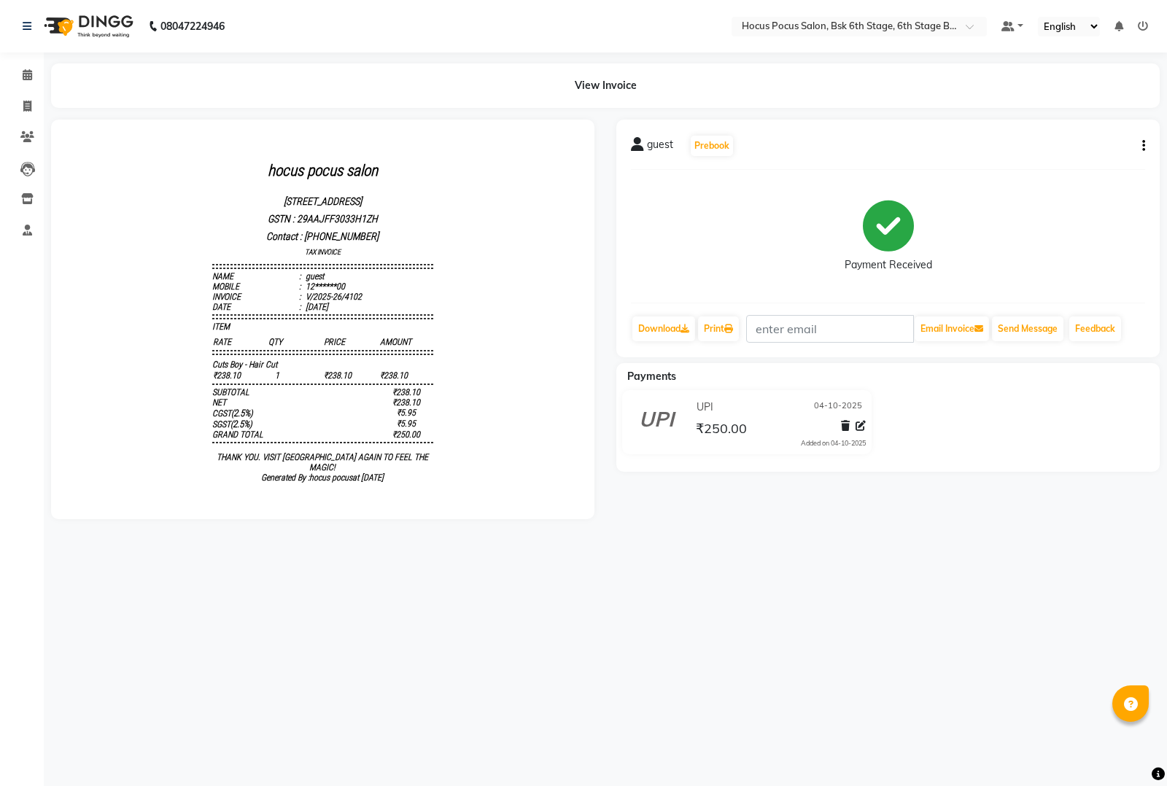
click at [1146, 146] on div "guest Prebook Payment Received Download Print Email Invoice Send Message Feedba…" at bounding box center [887, 239] width 543 height 238
click at [1143, 146] on icon "button" at bounding box center [1143, 146] width 3 height 1
click at [1082, 136] on div "Edit Invoice" at bounding box center [1088, 137] width 66 height 18
select select "service"
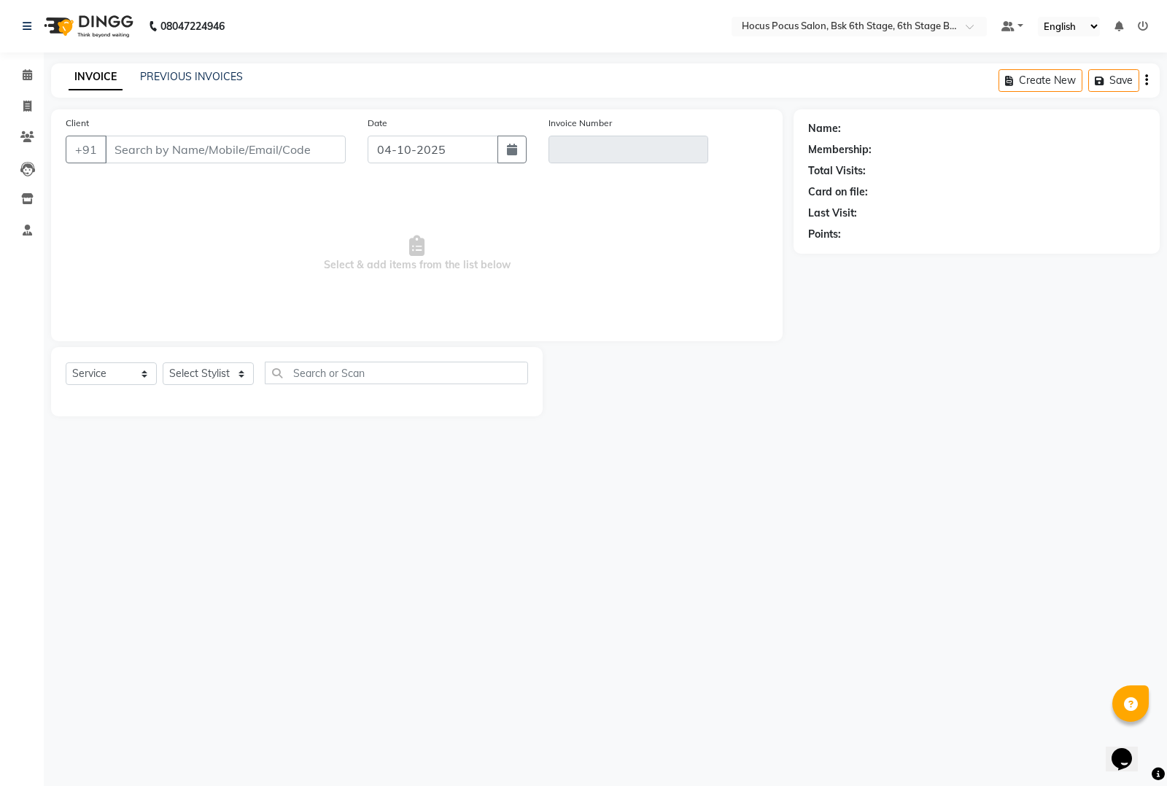
type input "12******00"
type input "V/2025-26/4102"
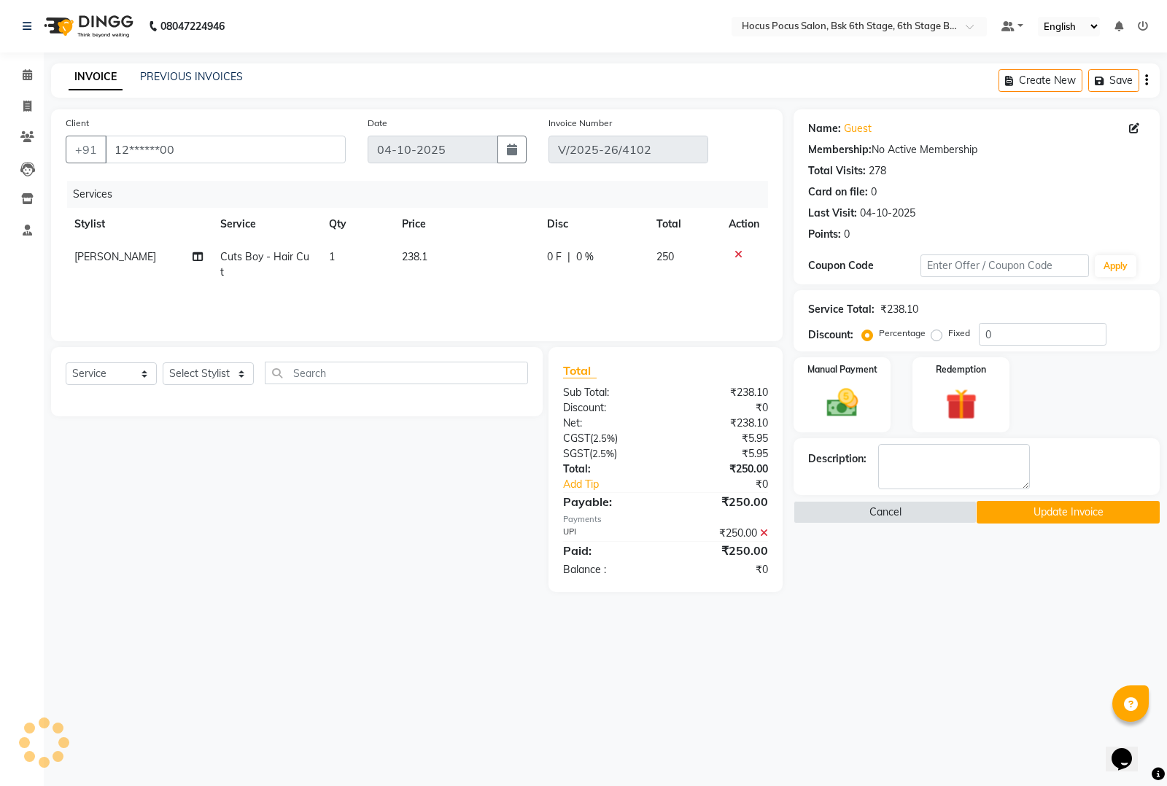
select select "select"
click at [27, 101] on icon at bounding box center [27, 106] width 8 height 11
select select "5242"
select select "service"
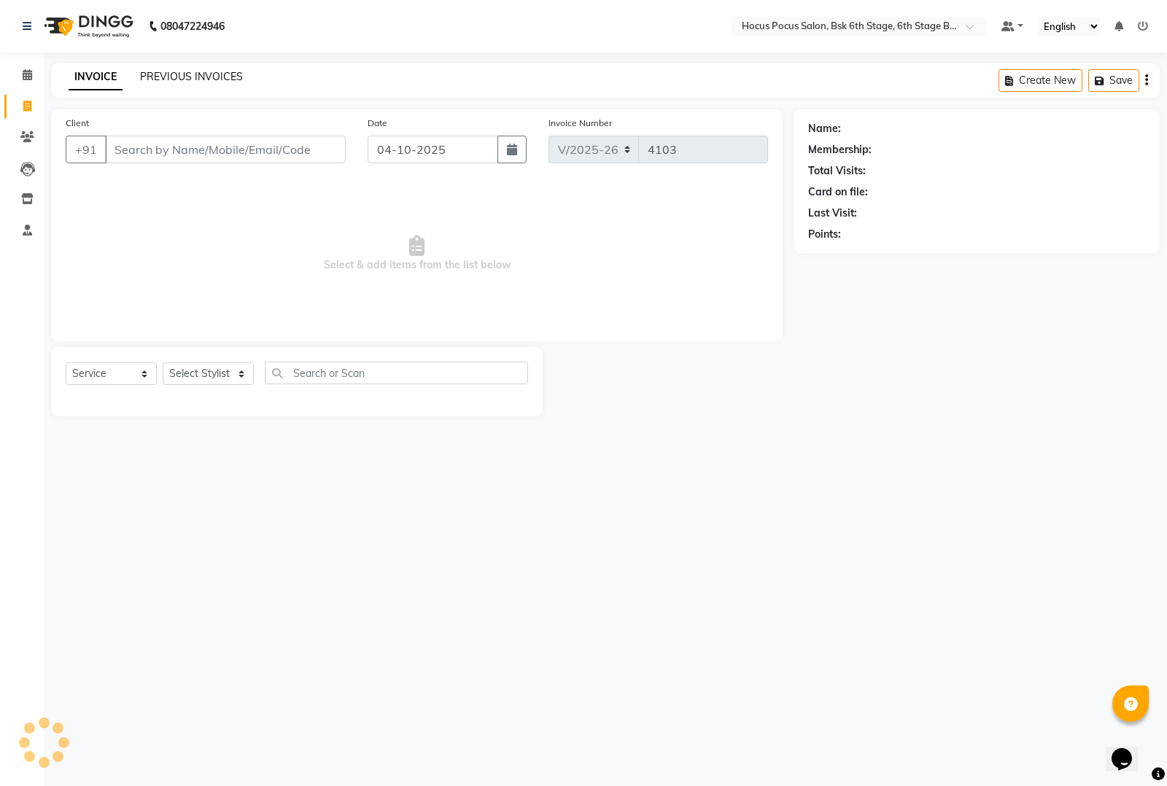
click at [209, 74] on link "PREVIOUS INVOICES" at bounding box center [191, 76] width 103 height 13
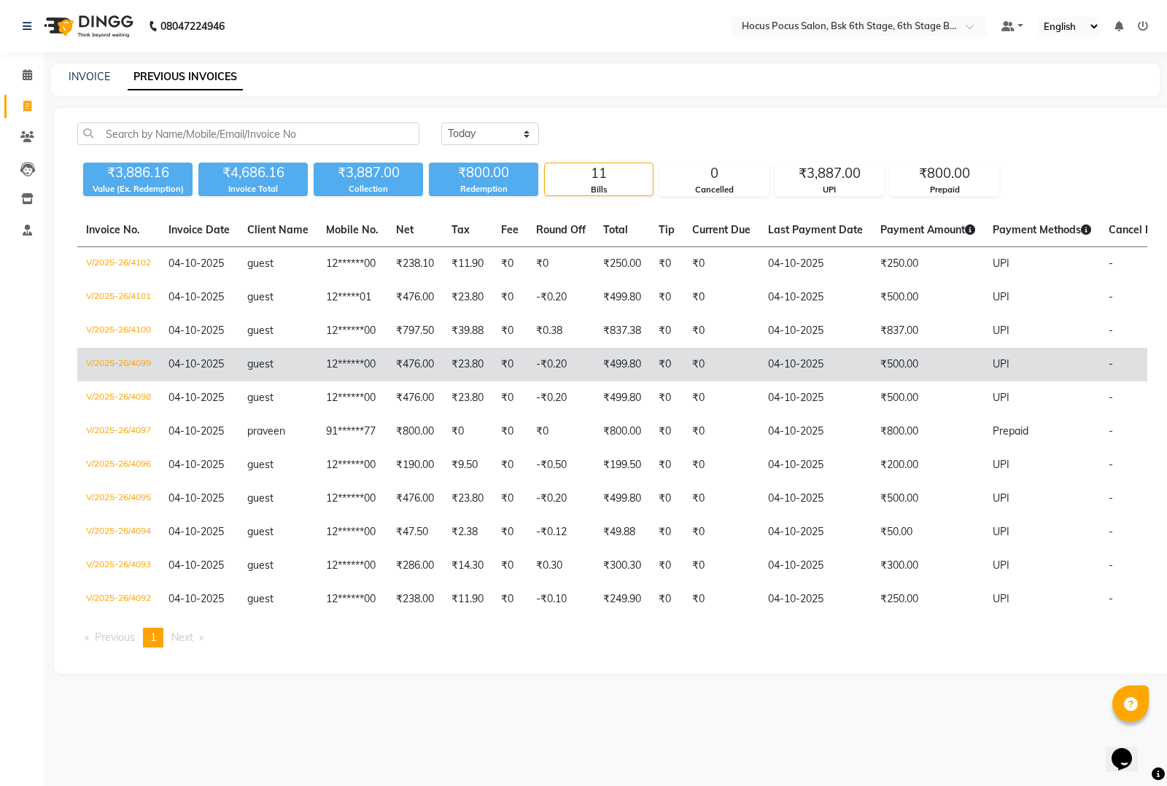
click at [899, 361] on td "₹500.00" at bounding box center [928, 365] width 112 height 34
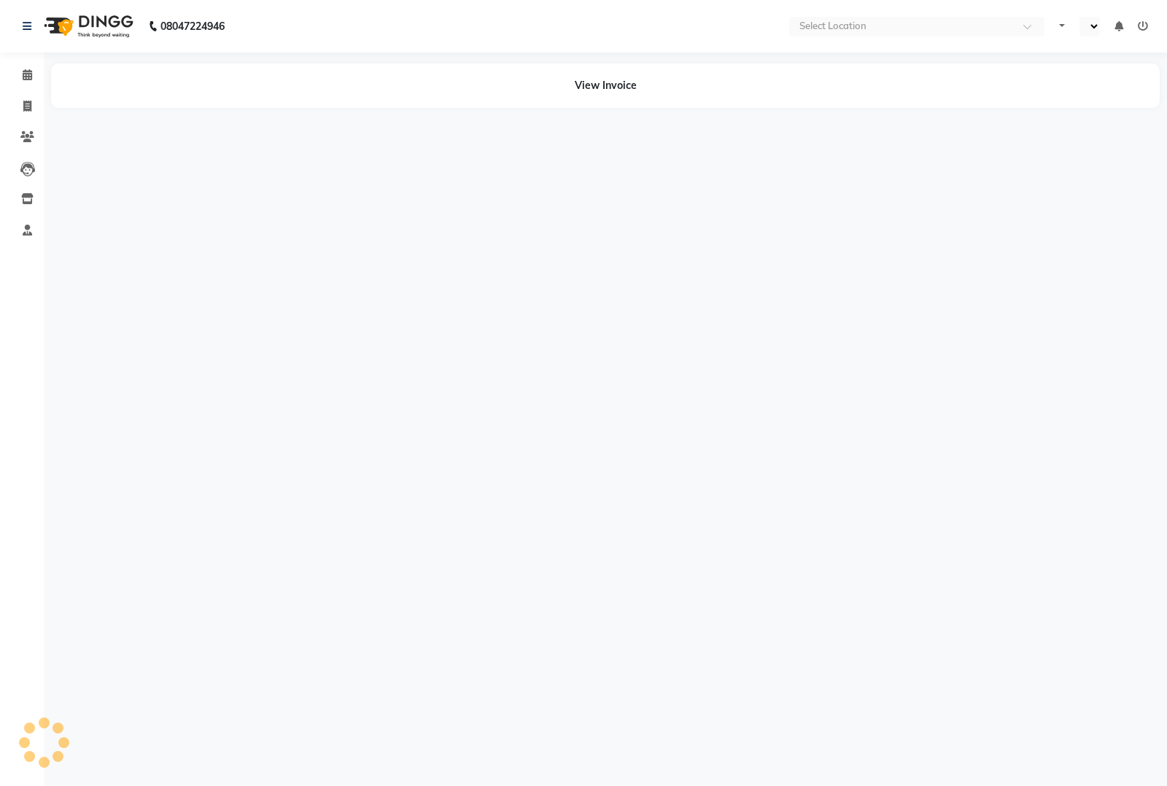
select select "en"
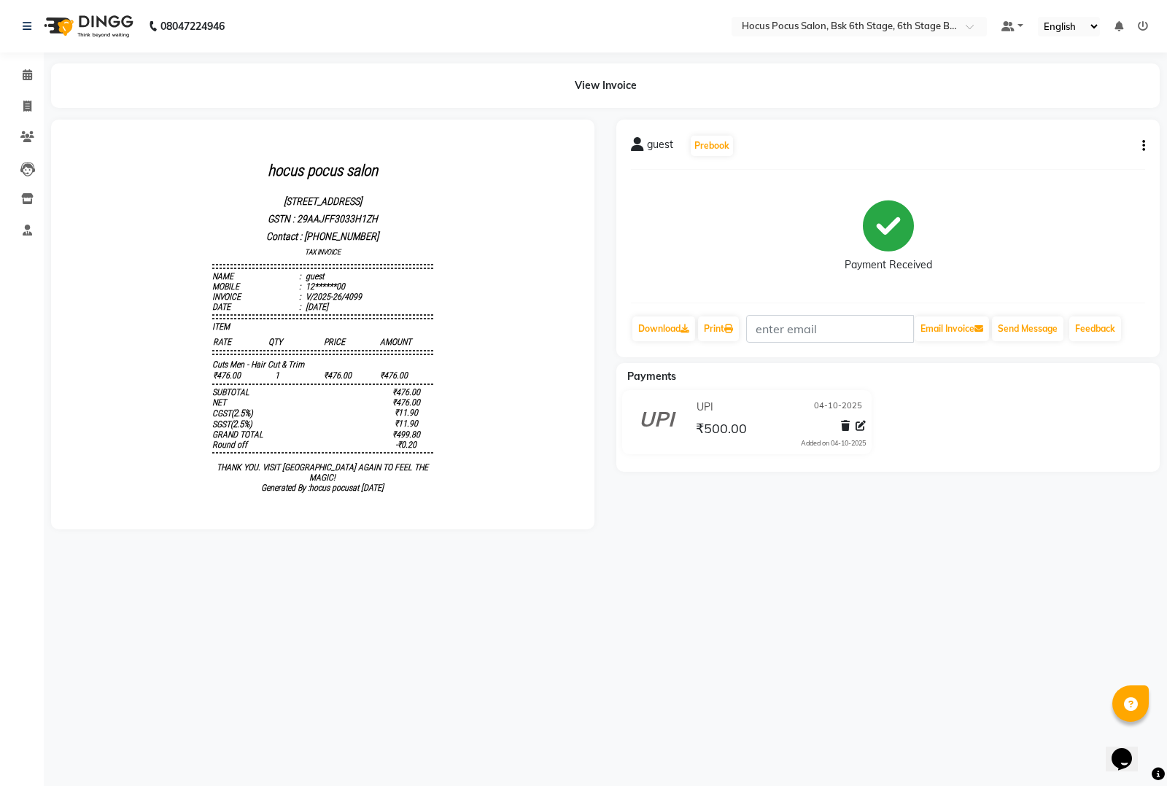
click at [1141, 139] on button "button" at bounding box center [1140, 146] width 9 height 15
click at [1088, 131] on div "Edit Invoice" at bounding box center [1088, 137] width 66 height 18
select select "service"
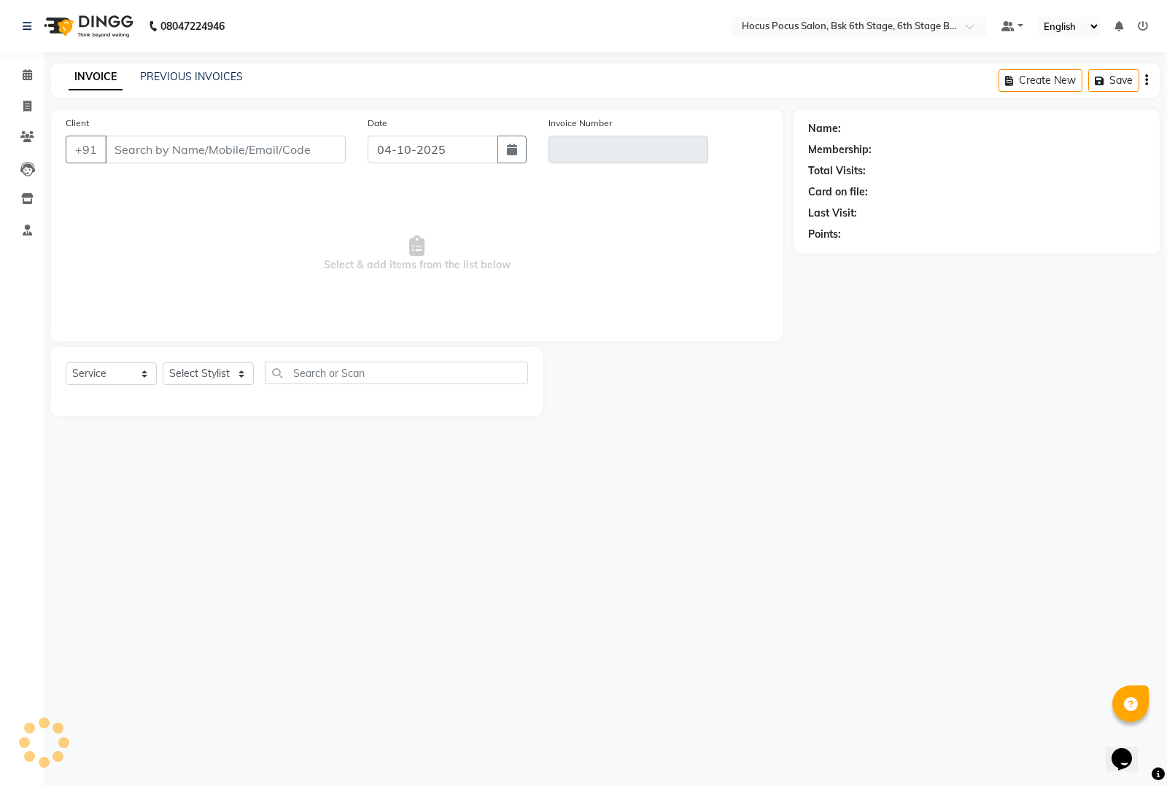
type input "12******00"
type input "V/2025-26/4099"
select select "select"
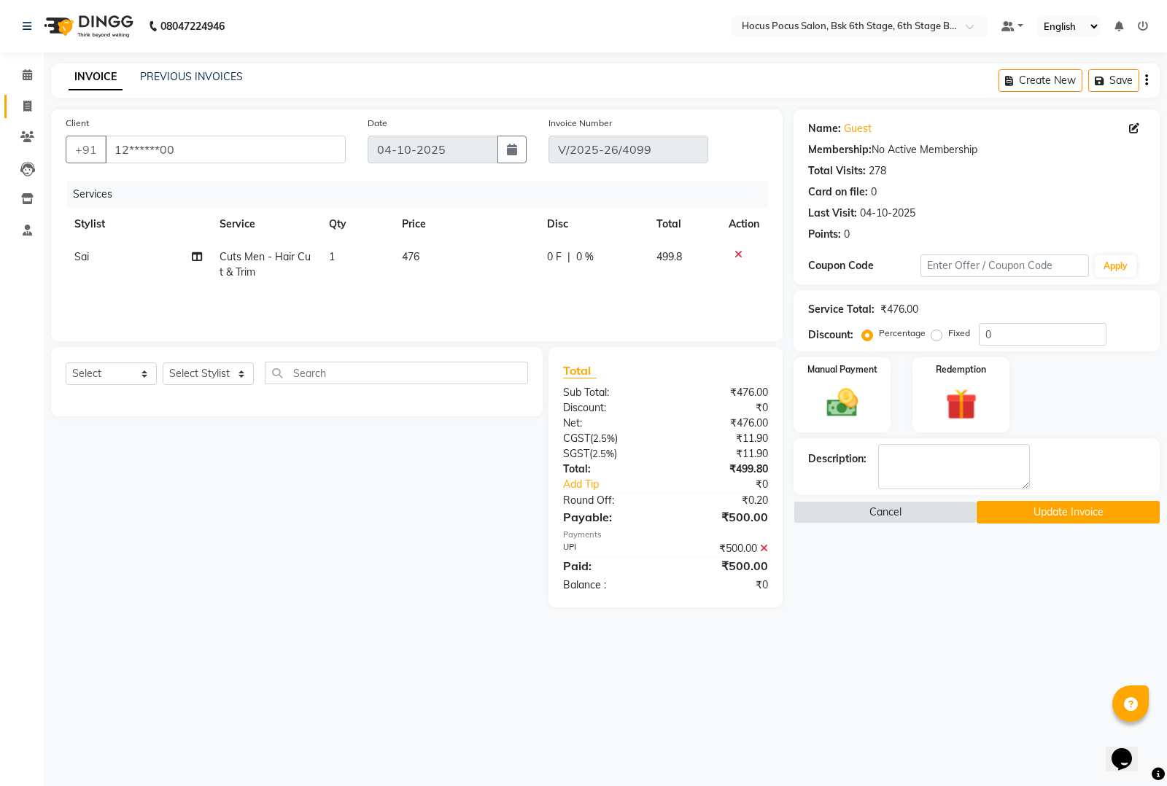
click at [24, 95] on link "Invoice" at bounding box center [21, 107] width 35 height 24
select select "5242"
select select "service"
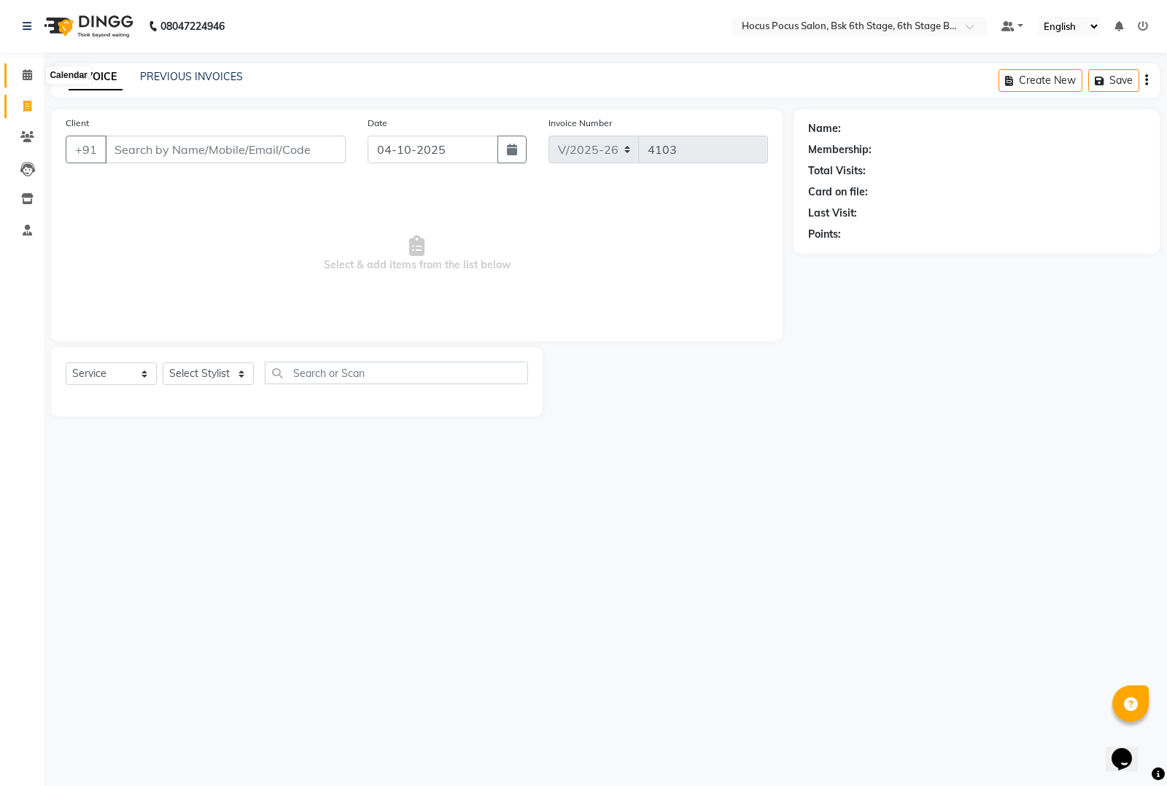
click at [20, 74] on span at bounding box center [28, 75] width 26 height 17
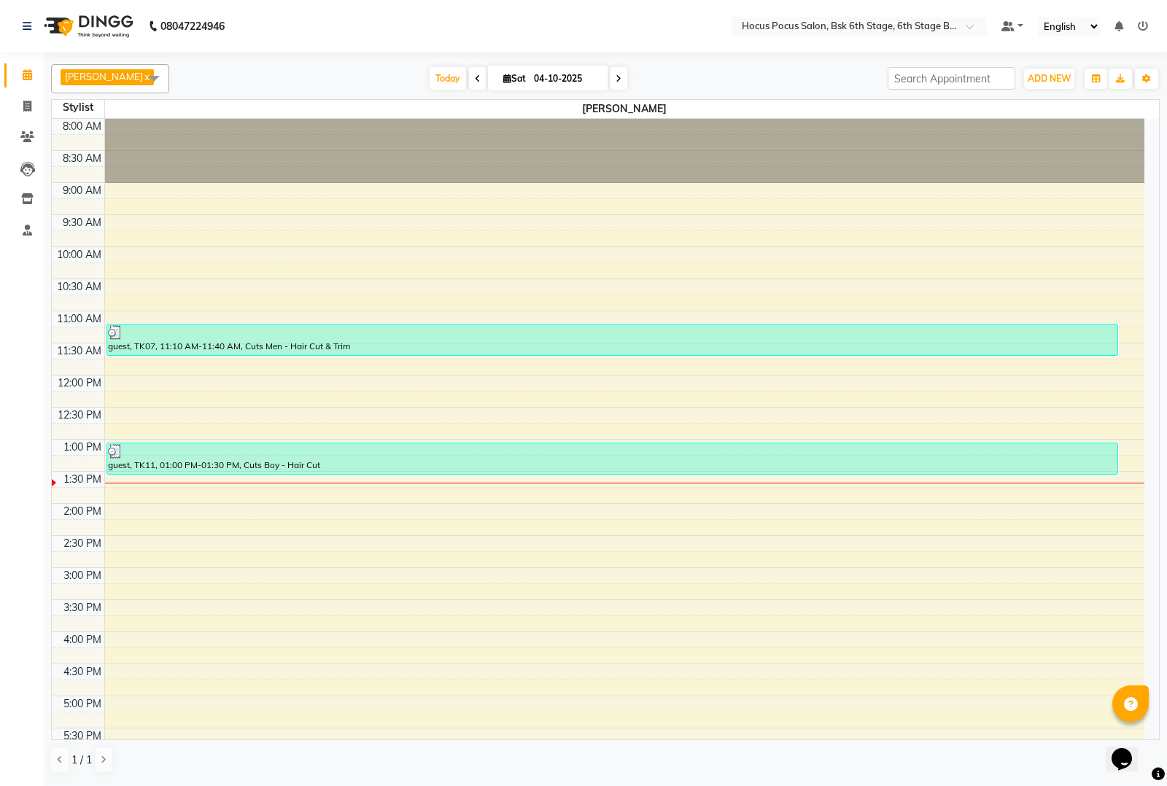
click at [143, 73] on link "x" at bounding box center [146, 77] width 7 height 12
checkbox input "false"
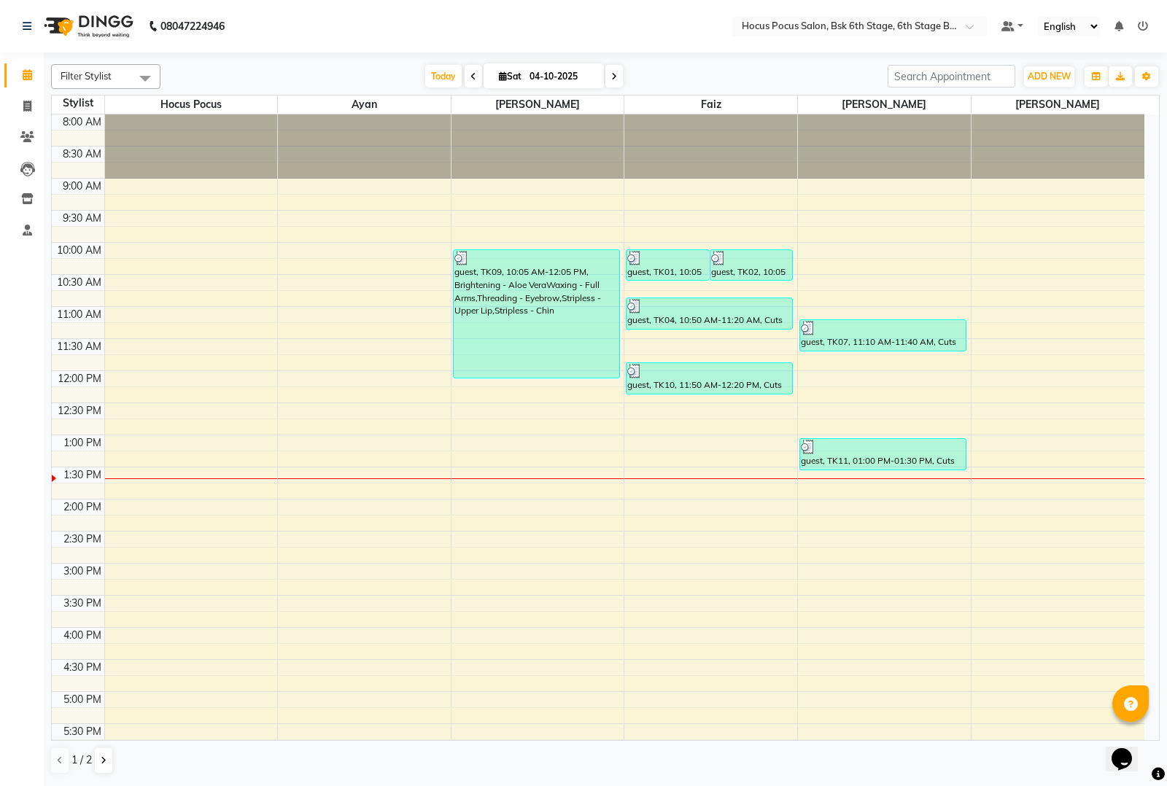
click at [139, 73] on span at bounding box center [145, 78] width 29 height 28
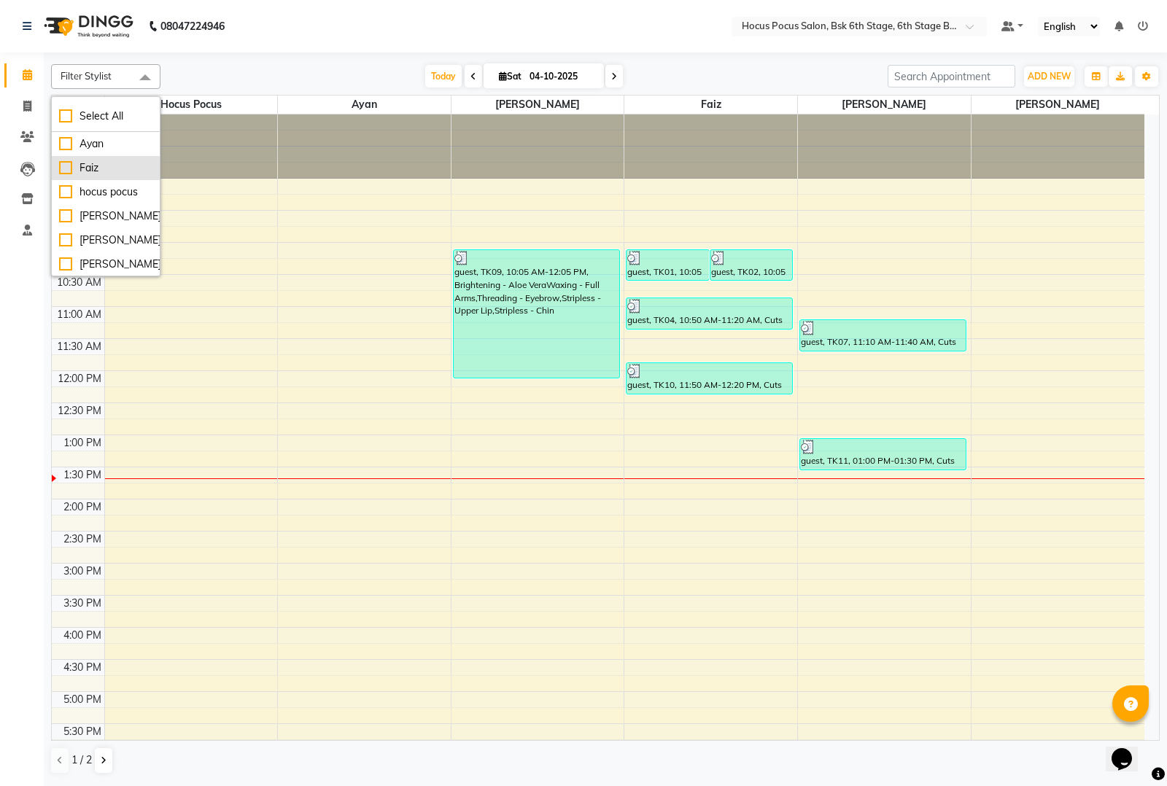
click at [66, 161] on div "Faiz" at bounding box center [105, 167] width 93 height 15
checkbox input "true"
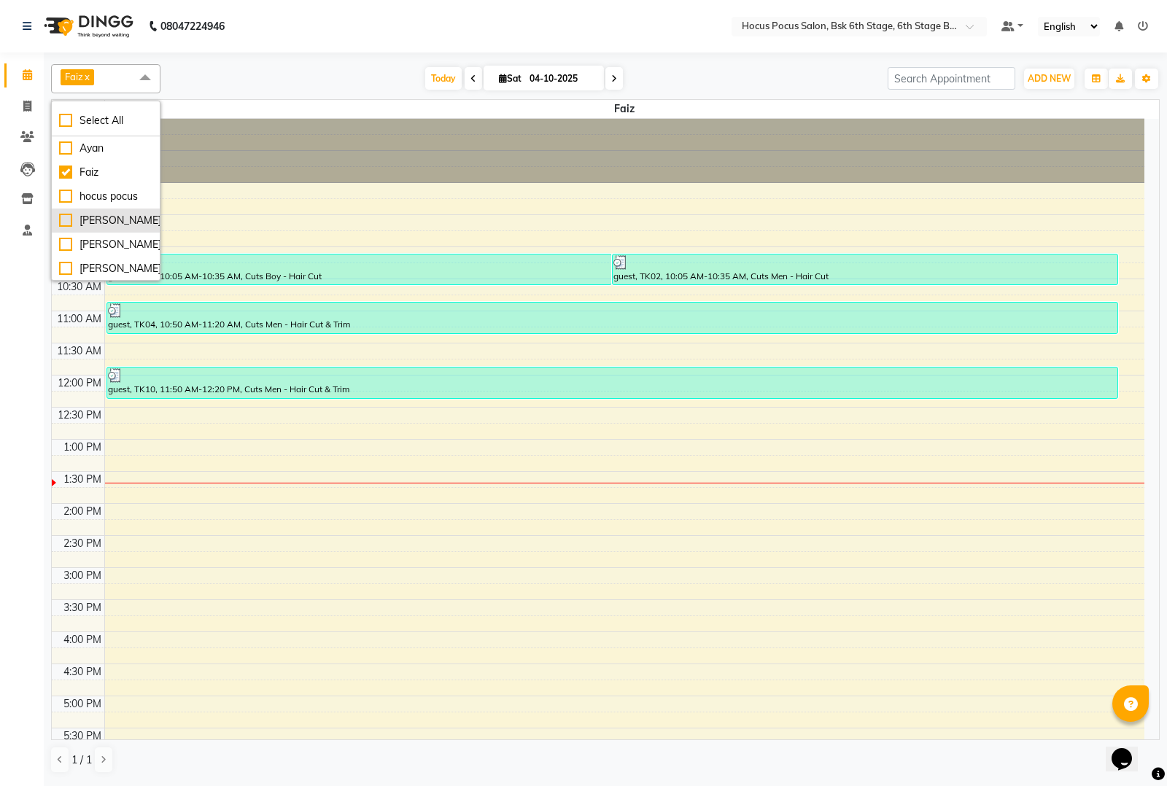
scroll to position [48, 0]
click at [58, 265] on li "Sai" at bounding box center [106, 269] width 108 height 24
checkbox input "true"
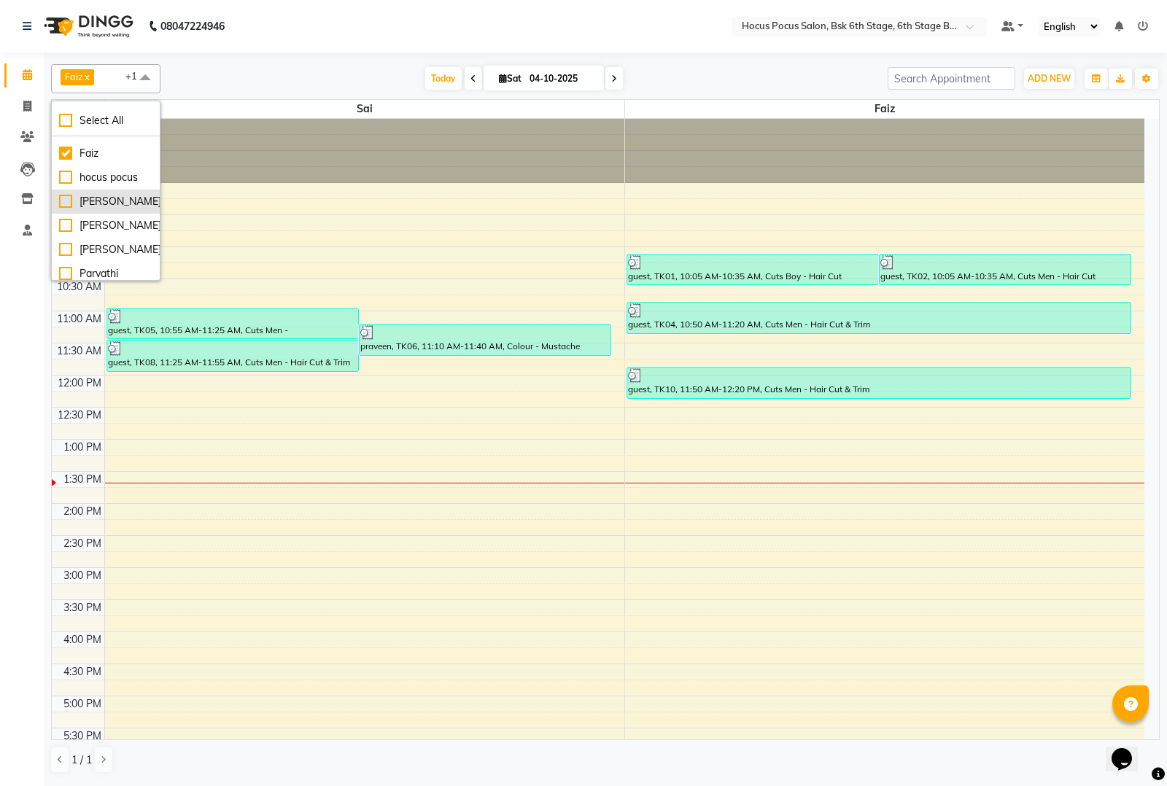
scroll to position [0, 0]
click at [62, 168] on div "Faiz" at bounding box center [105, 172] width 93 height 15
checkbox input "false"
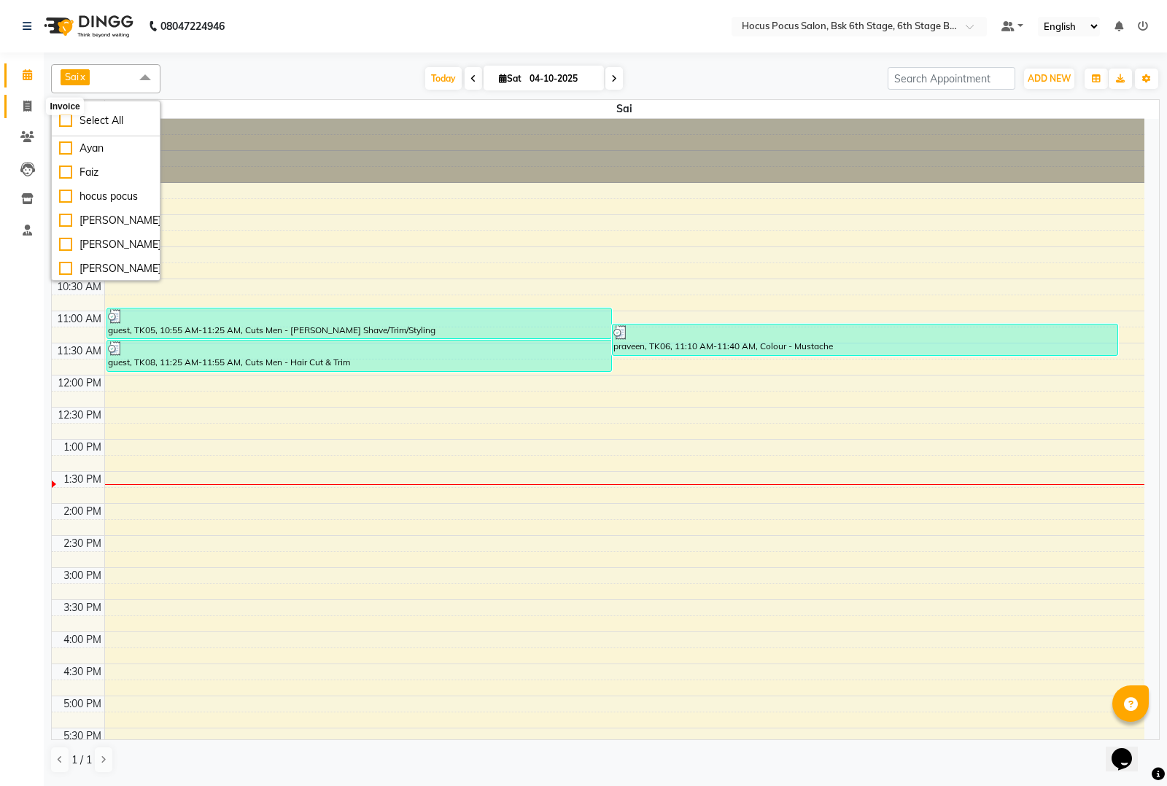
click at [23, 99] on span at bounding box center [28, 106] width 26 height 17
select select "service"
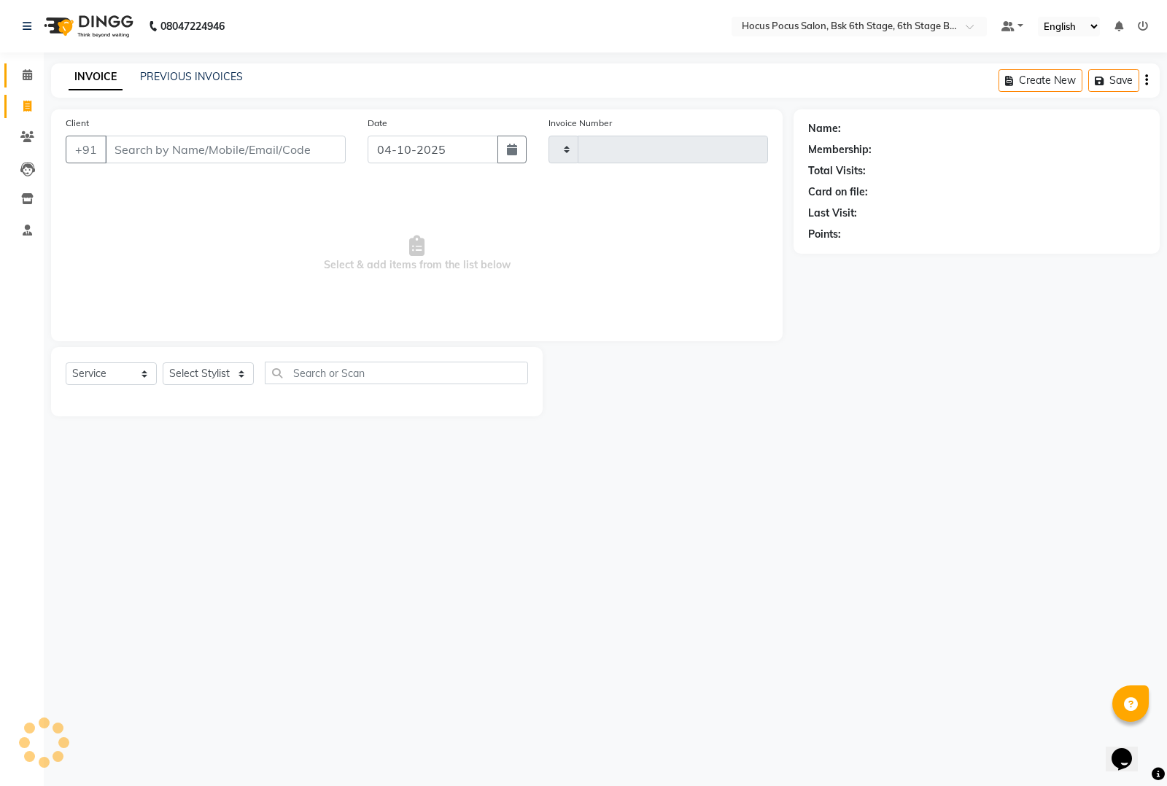
type input "4103"
select select "5242"
click at [168, 75] on link "PREVIOUS INVOICES" at bounding box center [191, 76] width 103 height 13
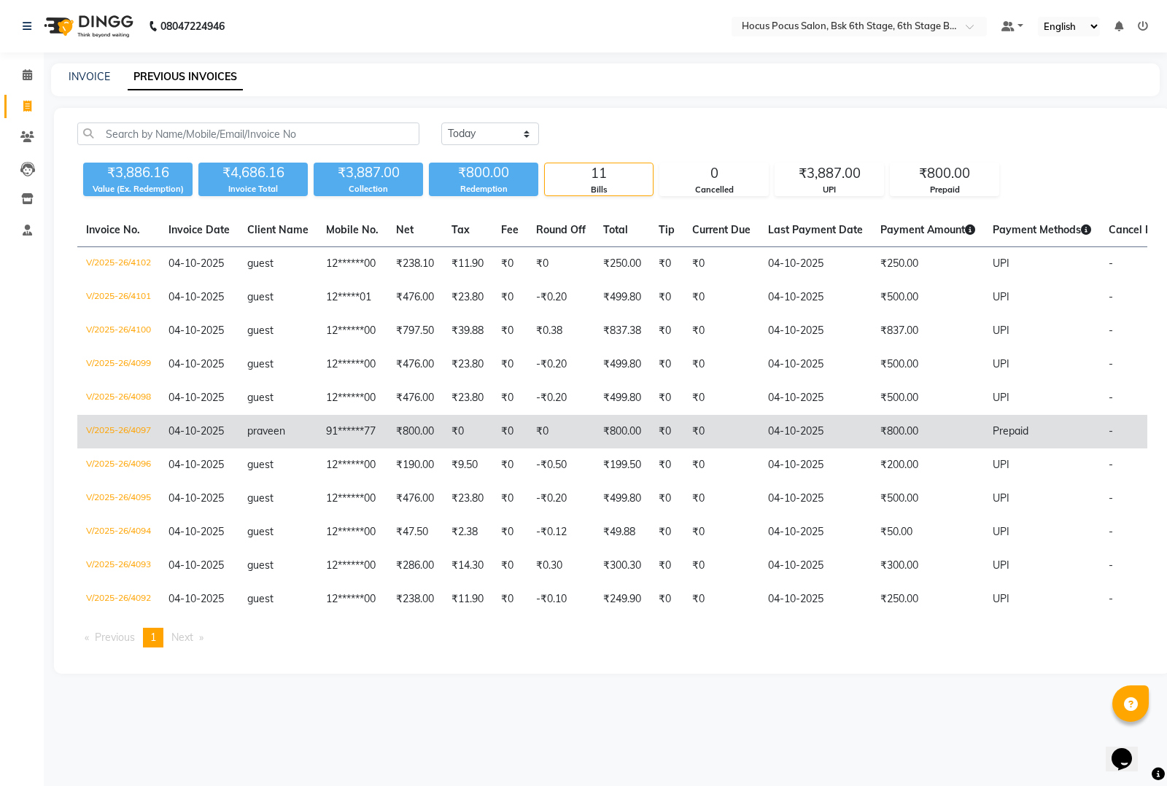
click at [901, 424] on td "₹800.00" at bounding box center [928, 432] width 112 height 34
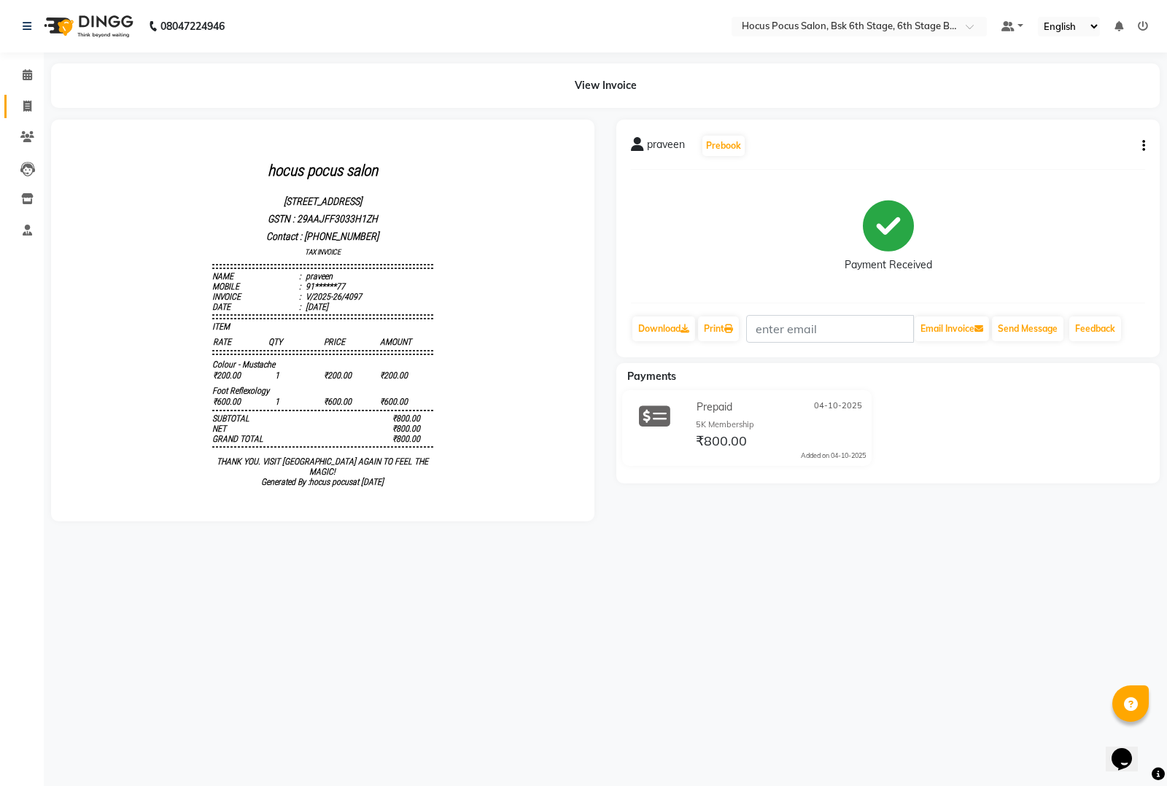
click at [18, 95] on link "Invoice" at bounding box center [21, 107] width 35 height 24
select select "service"
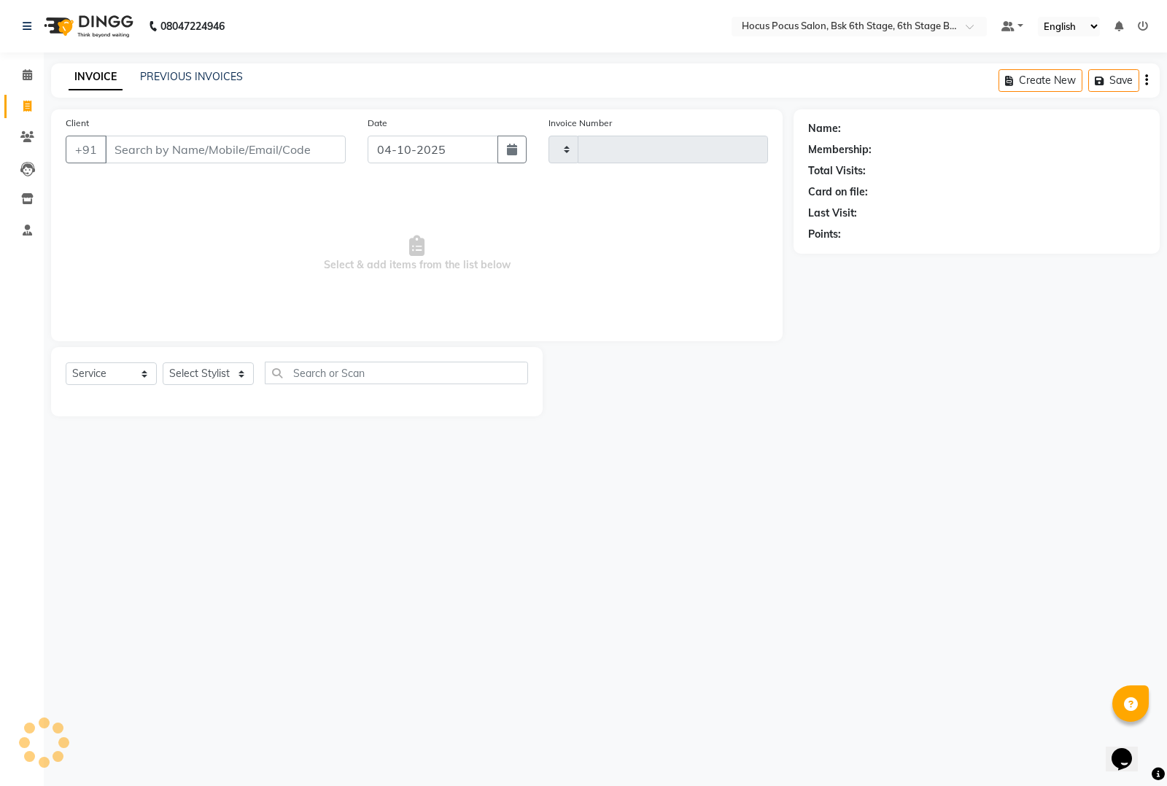
type input "4103"
select select "5242"
click at [169, 74] on link "PREVIOUS INVOICES" at bounding box center [191, 76] width 103 height 13
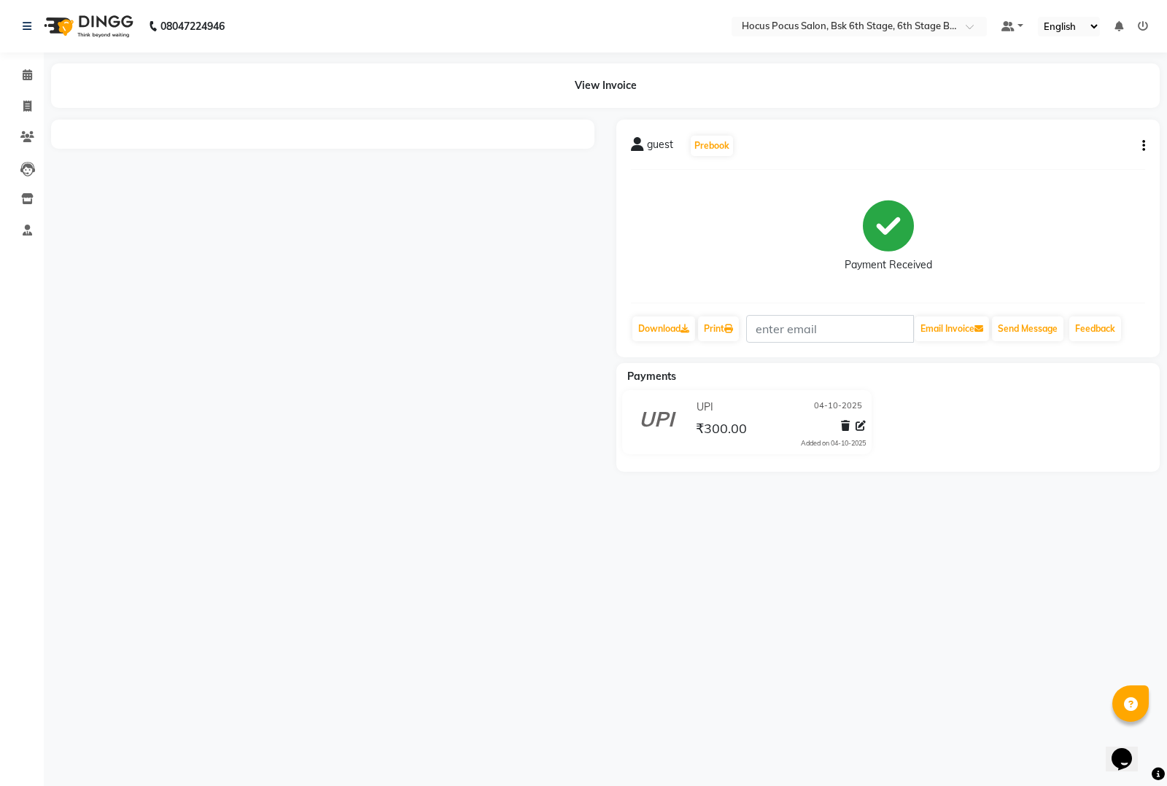
click at [1140, 142] on button "button" at bounding box center [1140, 146] width 9 height 15
click at [1091, 133] on div "Edit Invoice" at bounding box center [1088, 137] width 66 height 18
select select "service"
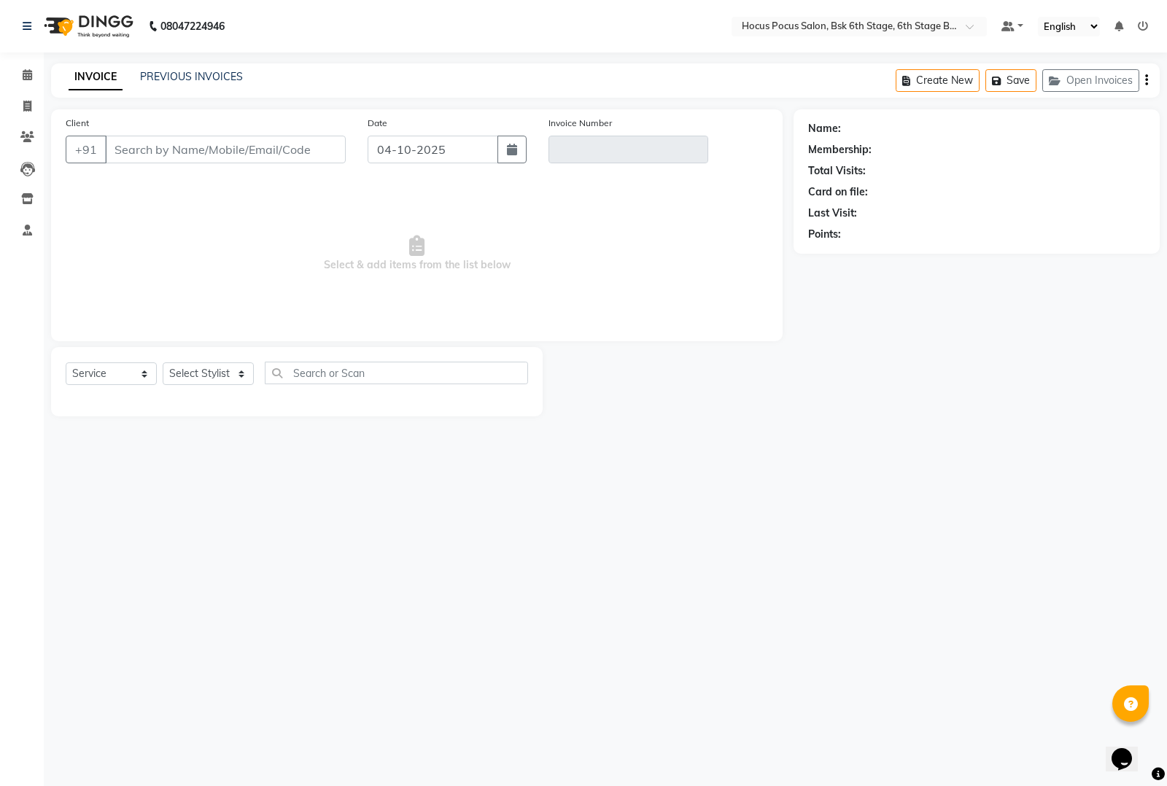
type input "12******00"
type input "V/2025-26/4105"
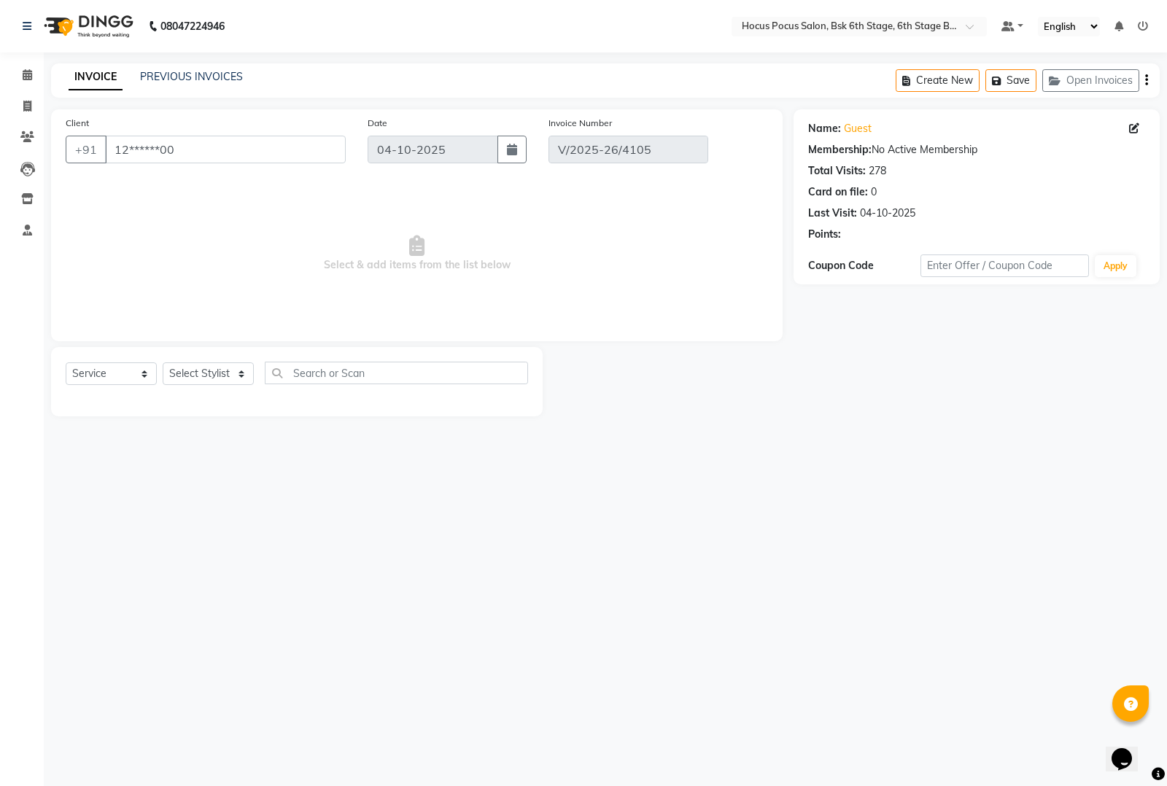
select select "select"
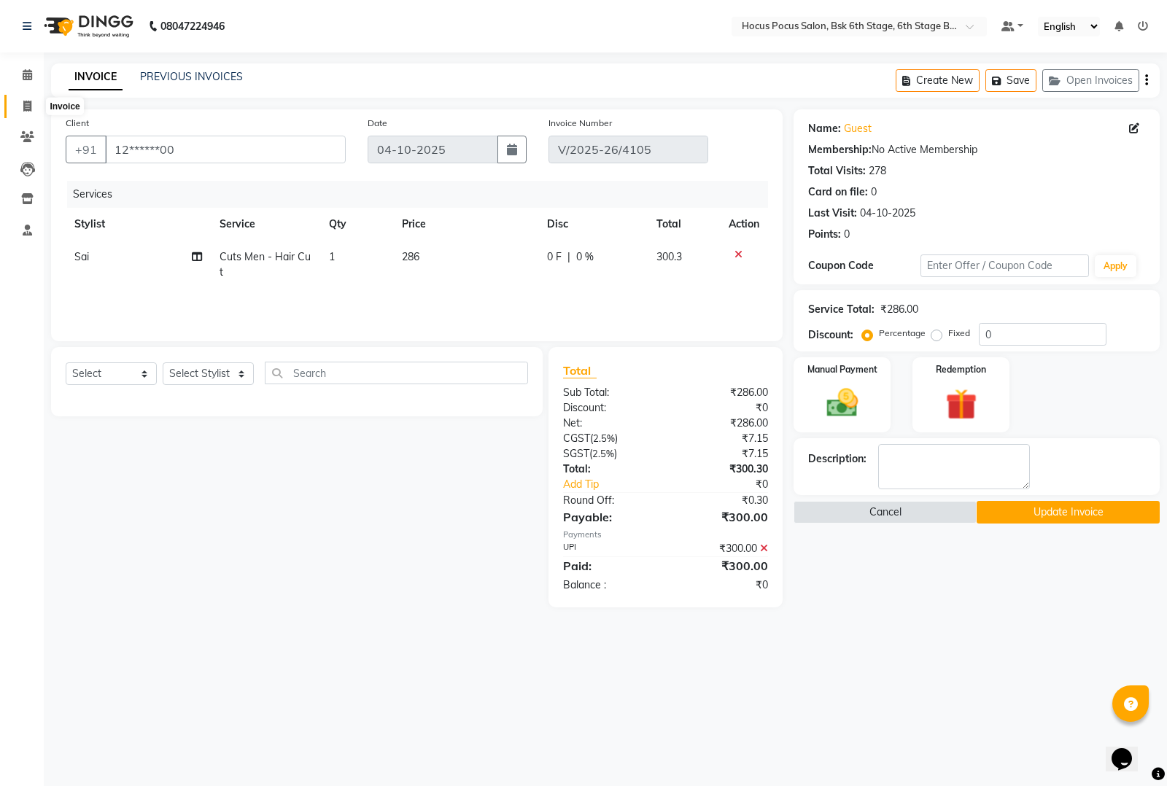
click at [24, 103] on icon at bounding box center [27, 106] width 8 height 11
select select "service"
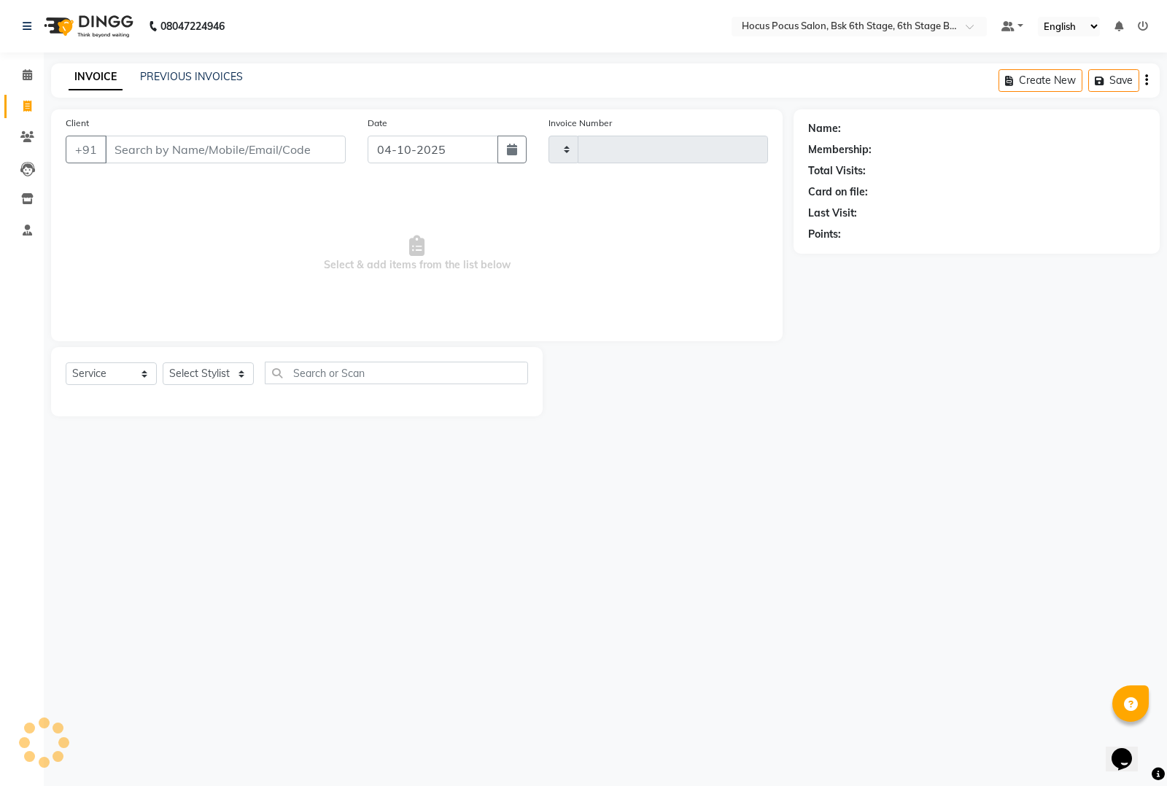
type input "4106"
select select "5242"
click at [183, 82] on link "PREVIOUS INVOICES" at bounding box center [191, 76] width 103 height 13
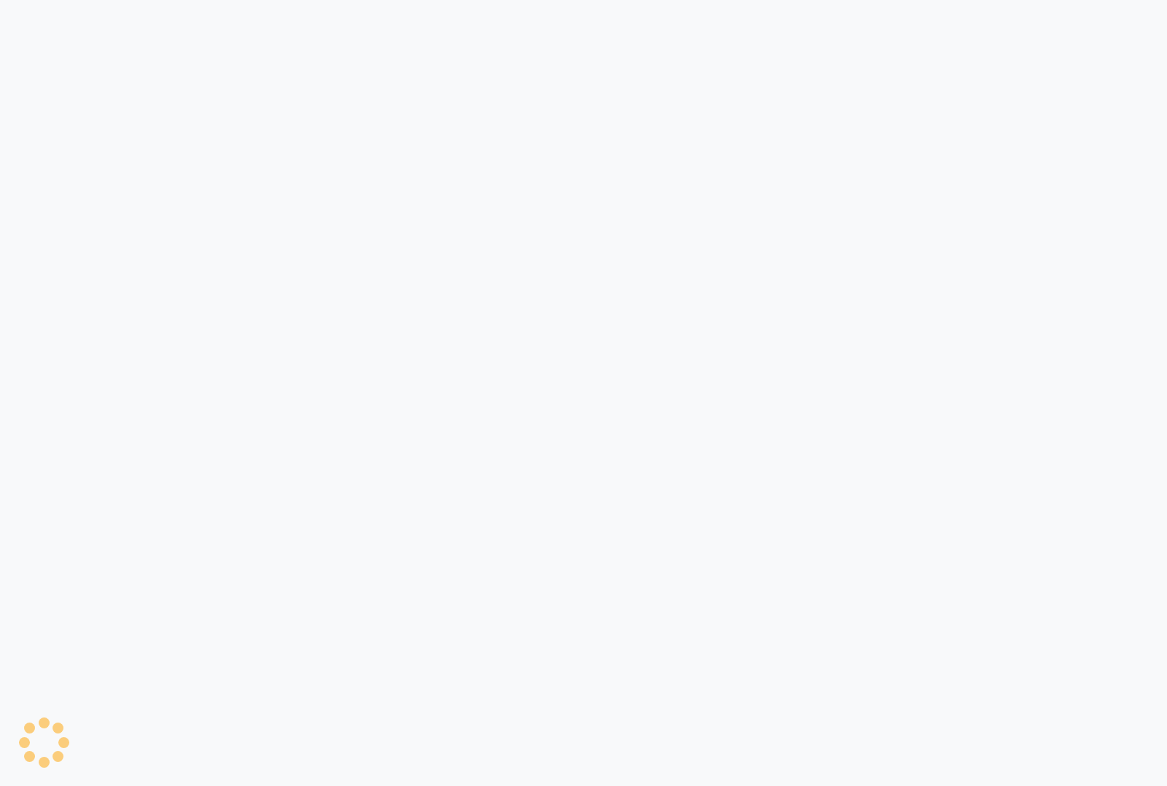
select select "6513"
select select "service"
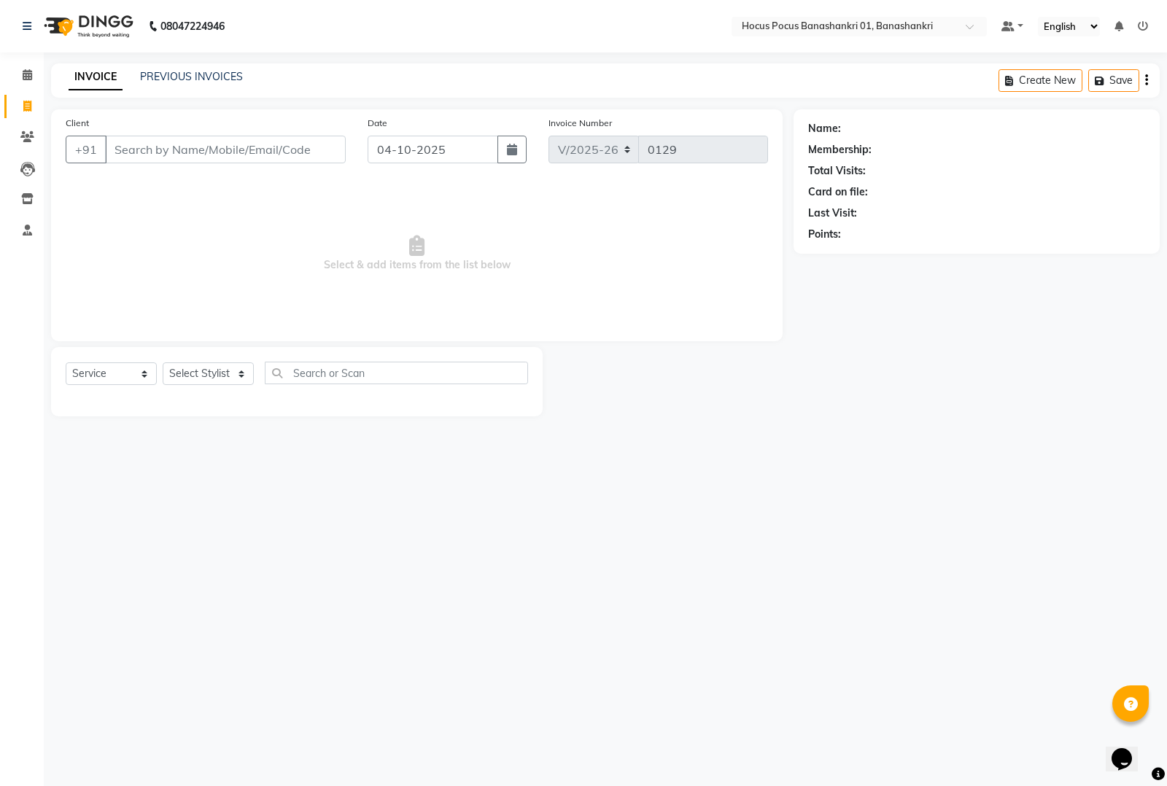
click at [180, 154] on input "Client" at bounding box center [225, 150] width 241 height 28
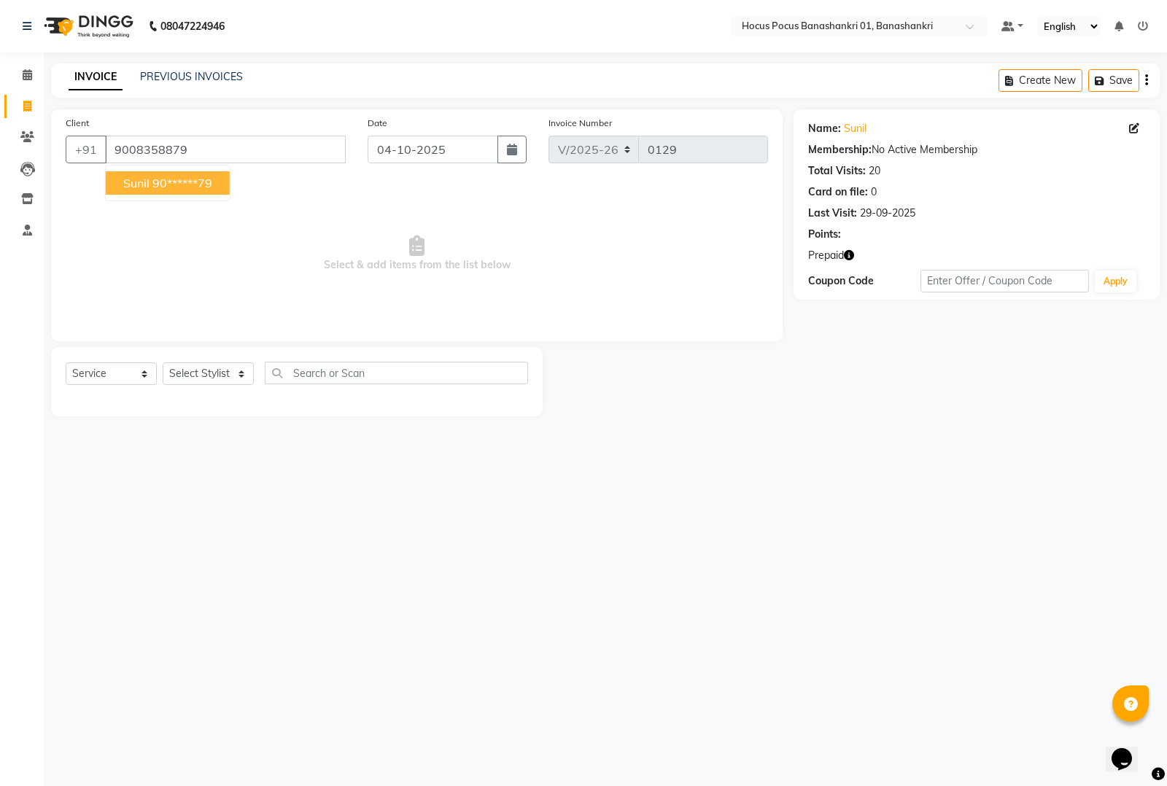
click at [190, 176] on ngb-highlight "90******79" at bounding box center [182, 183] width 60 height 15
type input "90******79"
click at [232, 155] on input "90******79" at bounding box center [225, 150] width 241 height 28
click at [850, 253] on icon "button" at bounding box center [849, 255] width 10 height 10
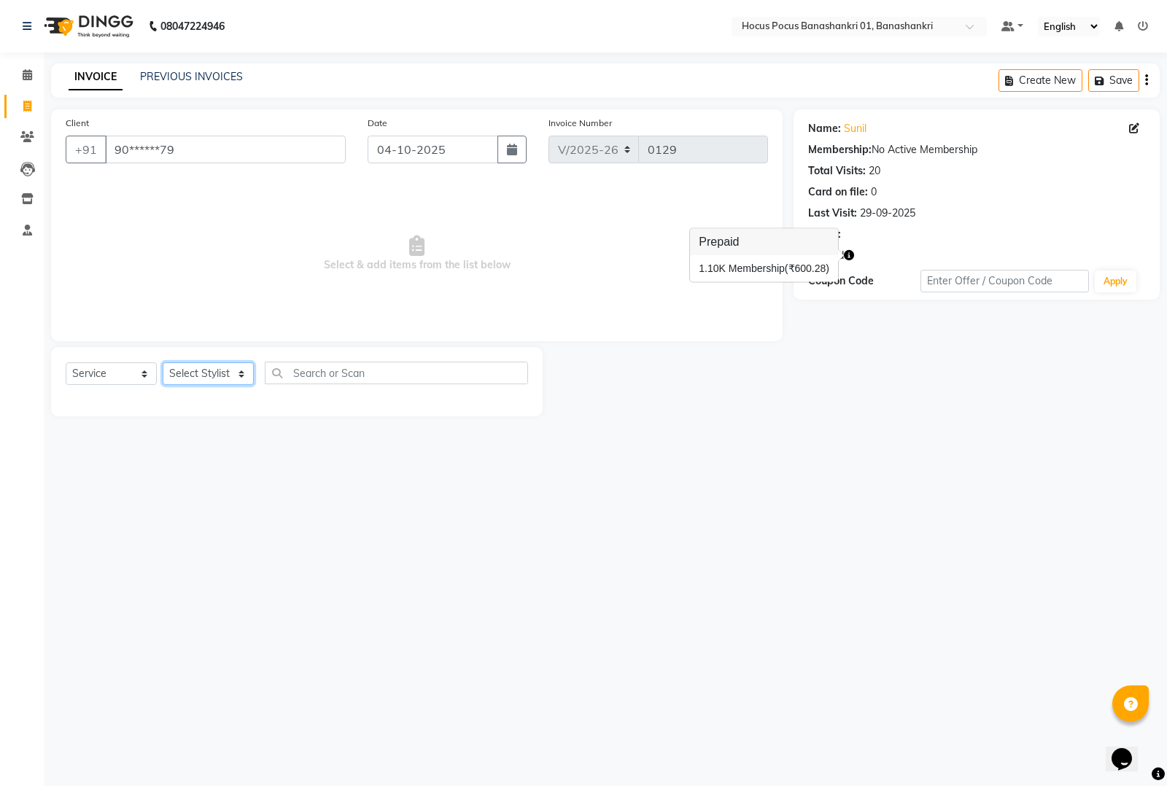
click at [225, 373] on select "Select Stylist Ayan Hocus Pocus jonathan khushi Komal manish Pabithra Raman Sai" at bounding box center [208, 373] width 91 height 23
select select "83360"
click at [163, 362] on select "Select Stylist Ayan Hocus Pocus jonathan khushi Komal manish Pabithra Raman Sai" at bounding box center [208, 373] width 91 height 23
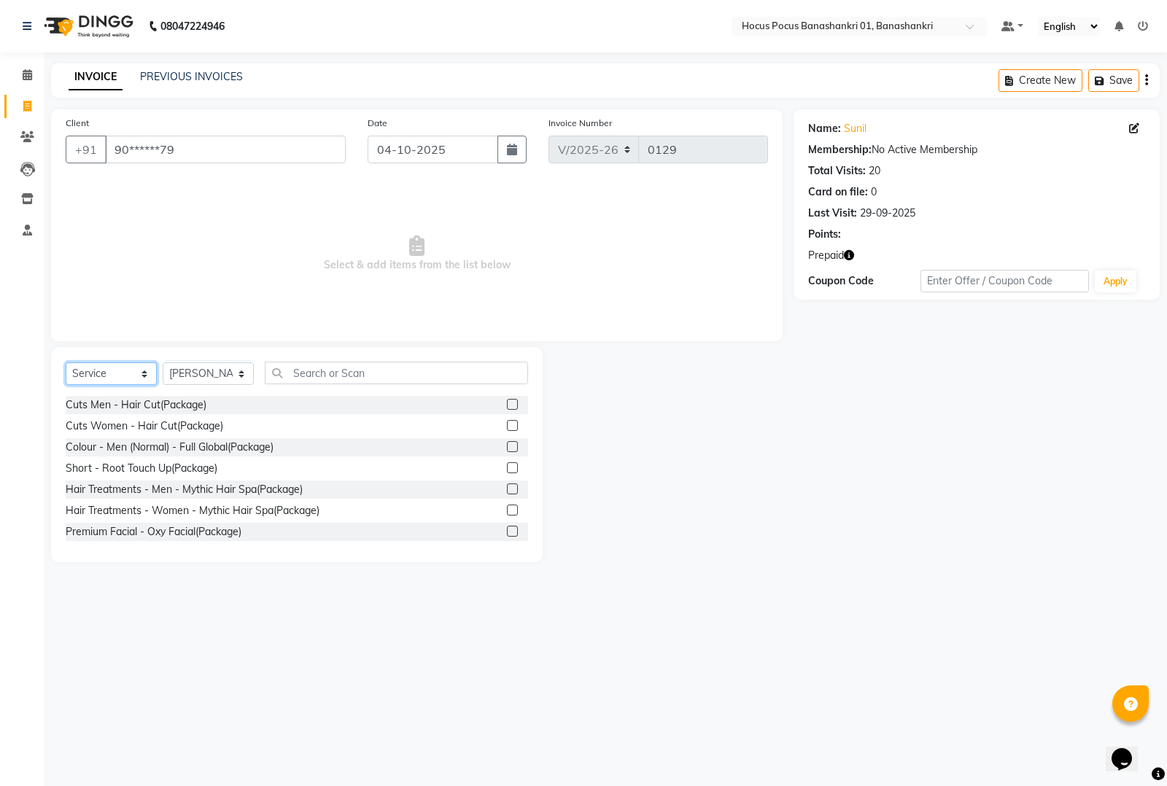
click at [122, 373] on select "Select Service Product Membership Package Voucher Prepaid Gift Card" at bounding box center [111, 373] width 91 height 23
select select "P"
click at [66, 362] on select "Select Service Product Membership Package Voucher Prepaid Gift Card" at bounding box center [111, 373] width 91 height 23
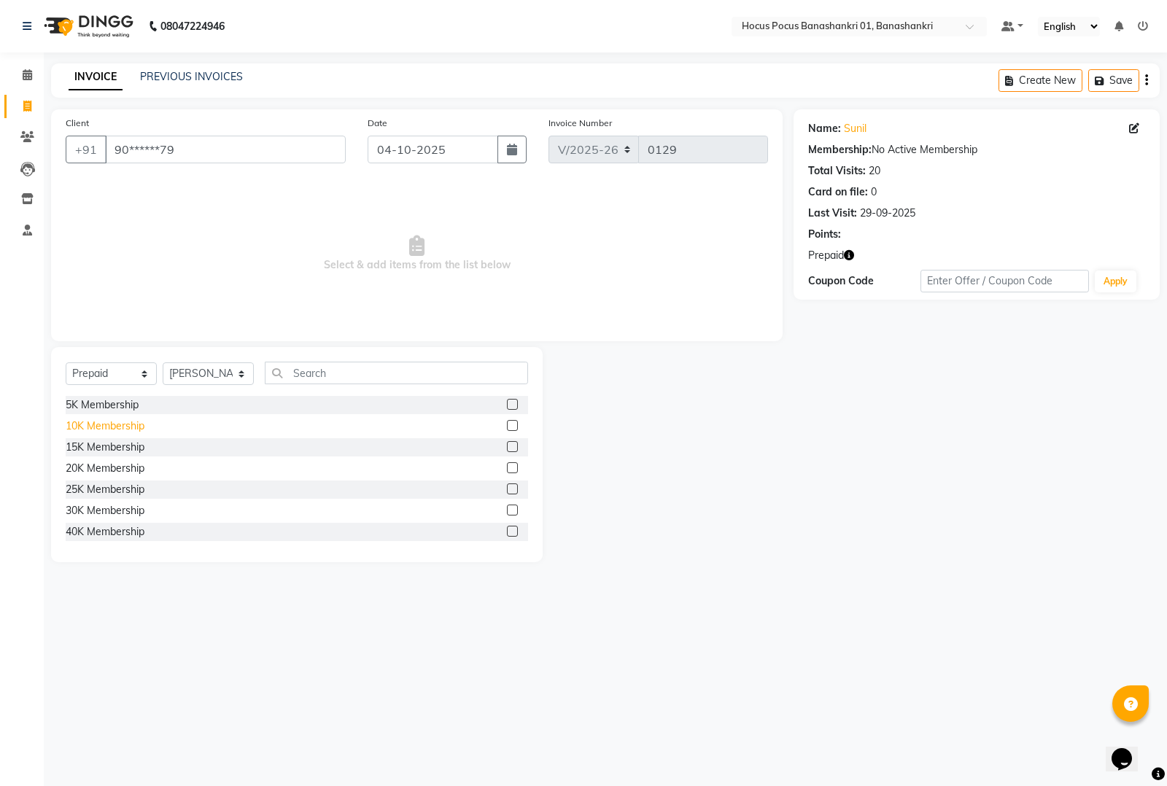
click at [114, 421] on div "10K Membership" at bounding box center [105, 426] width 79 height 15
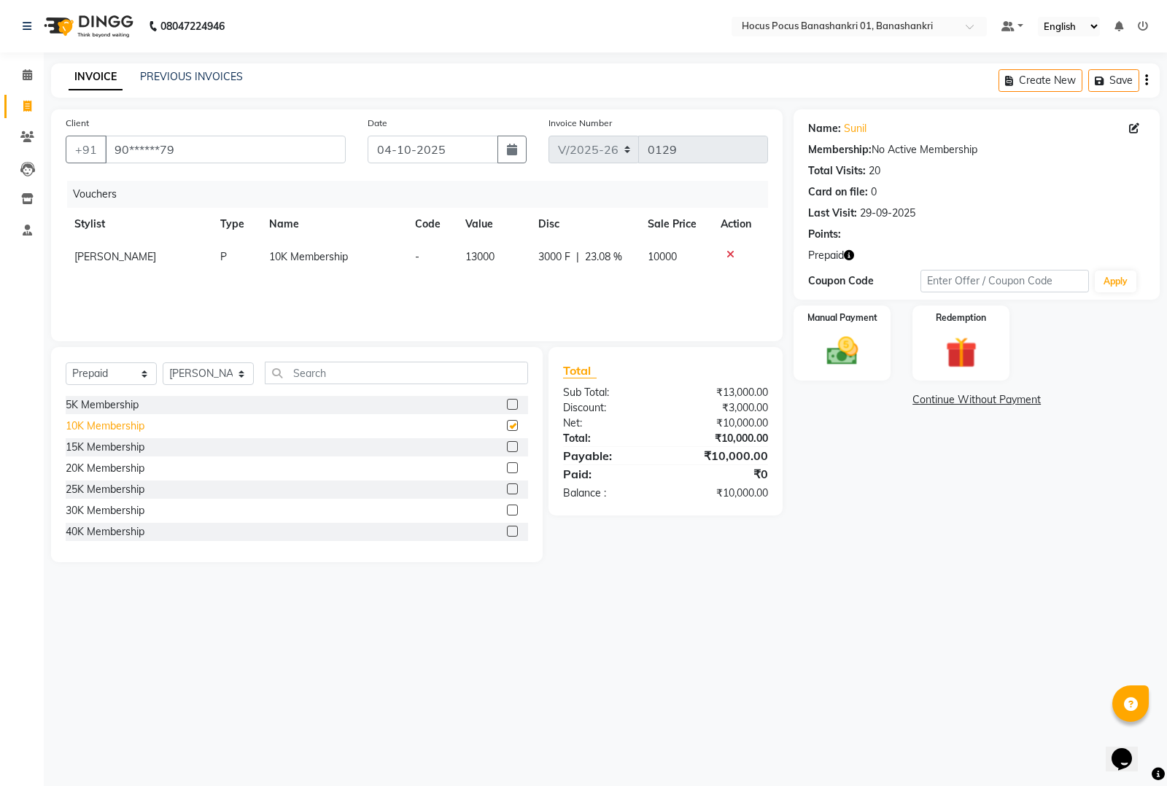
checkbox input "false"
click at [841, 351] on img at bounding box center [842, 351] width 53 height 37
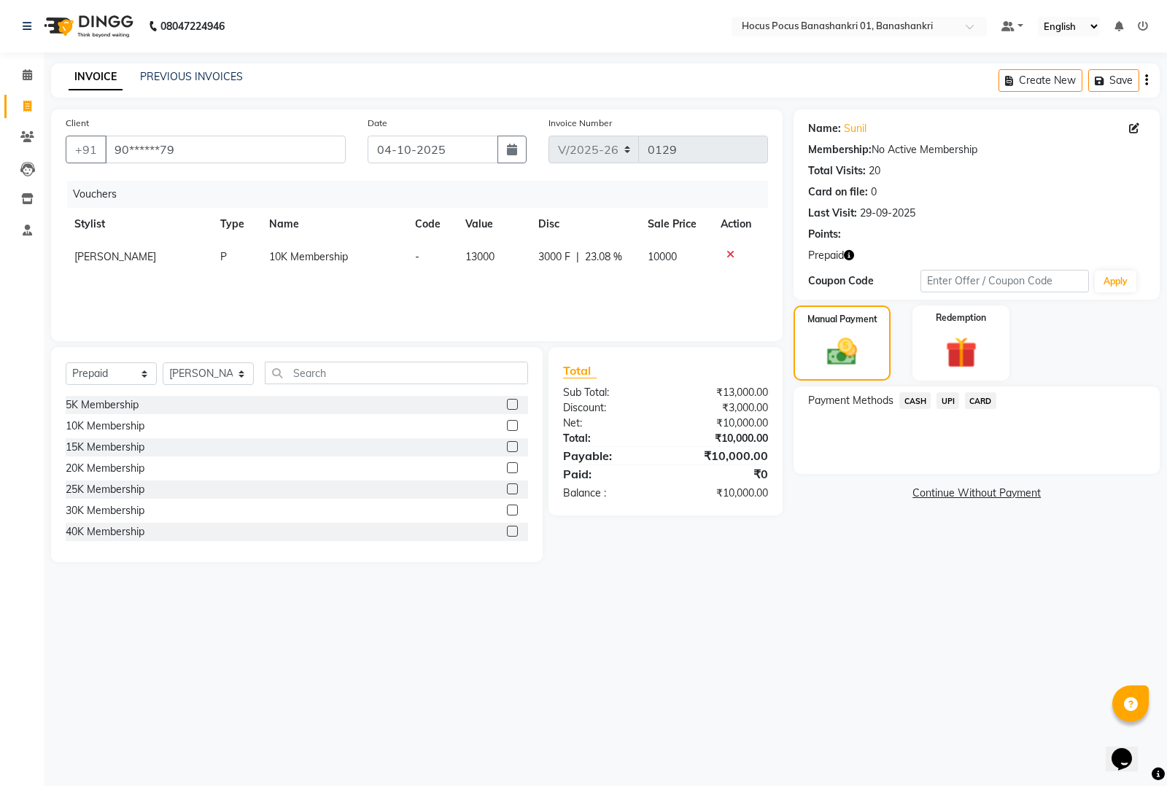
click at [979, 394] on span "CARD" at bounding box center [980, 400] width 31 height 17
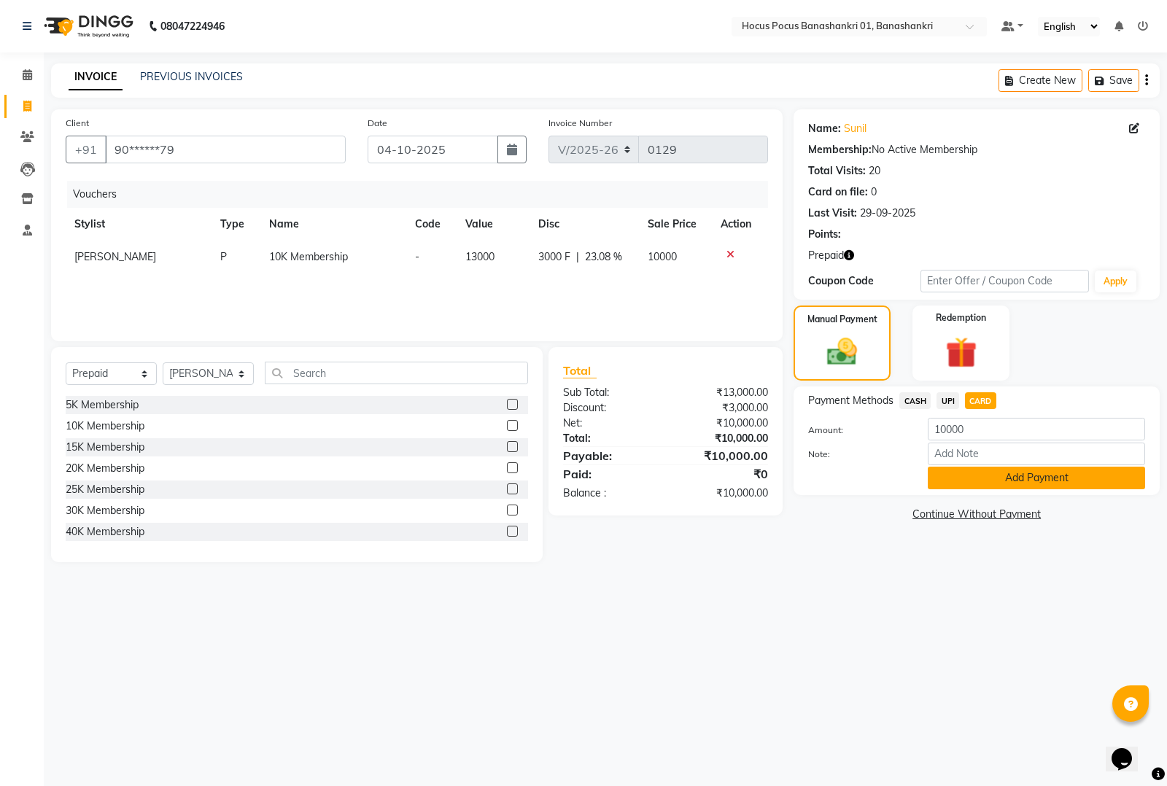
click at [985, 474] on button "Add Payment" at bounding box center [1036, 478] width 217 height 23
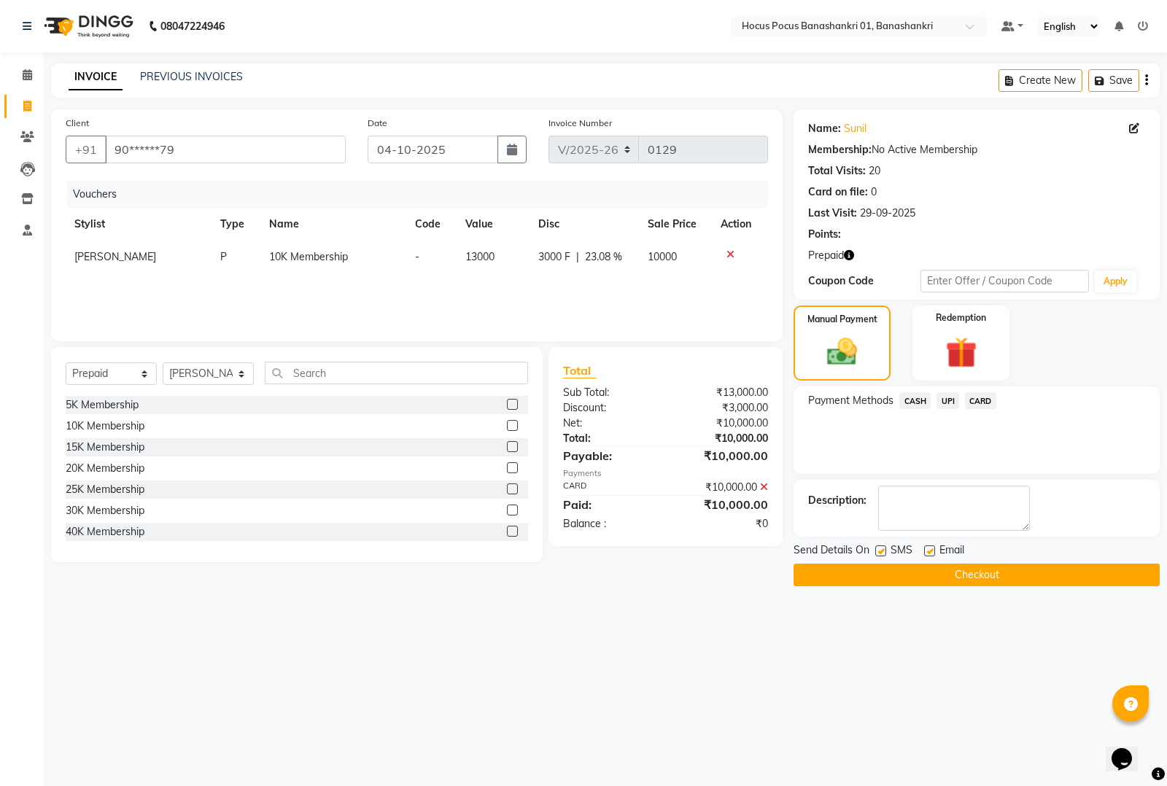
click at [882, 548] on label at bounding box center [880, 551] width 11 height 11
click at [882, 548] on input "checkbox" at bounding box center [879, 551] width 9 height 9
checkbox input "false"
click at [888, 566] on button "Checkout" at bounding box center [976, 575] width 366 height 23
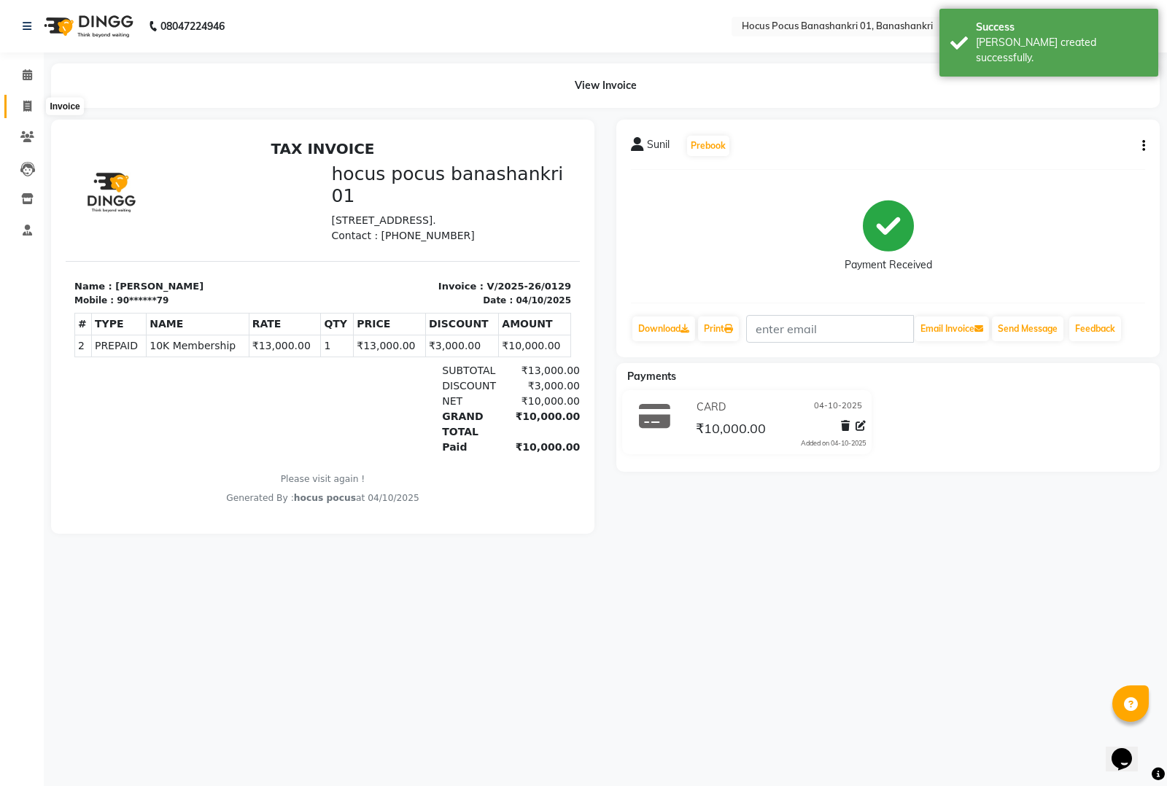
click at [28, 98] on span at bounding box center [28, 106] width 26 height 17
select select "6513"
select select "service"
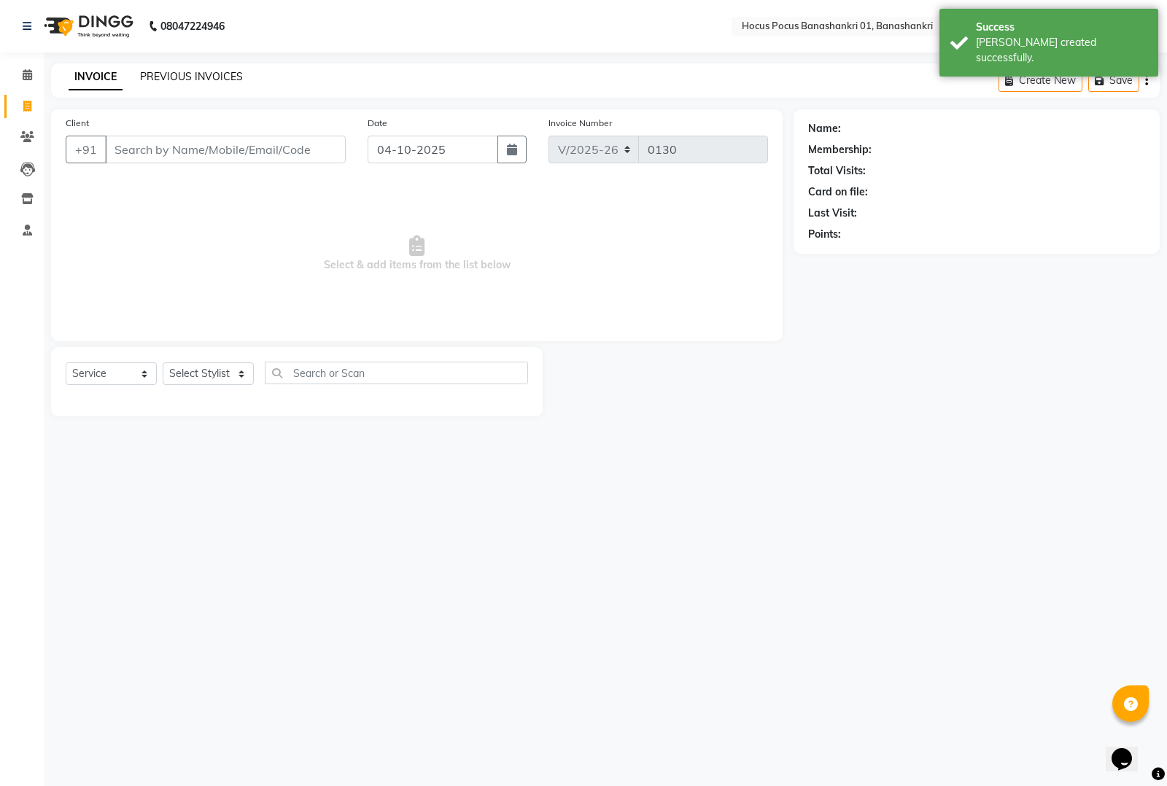
click at [164, 73] on link "PREVIOUS INVOICES" at bounding box center [191, 76] width 103 height 13
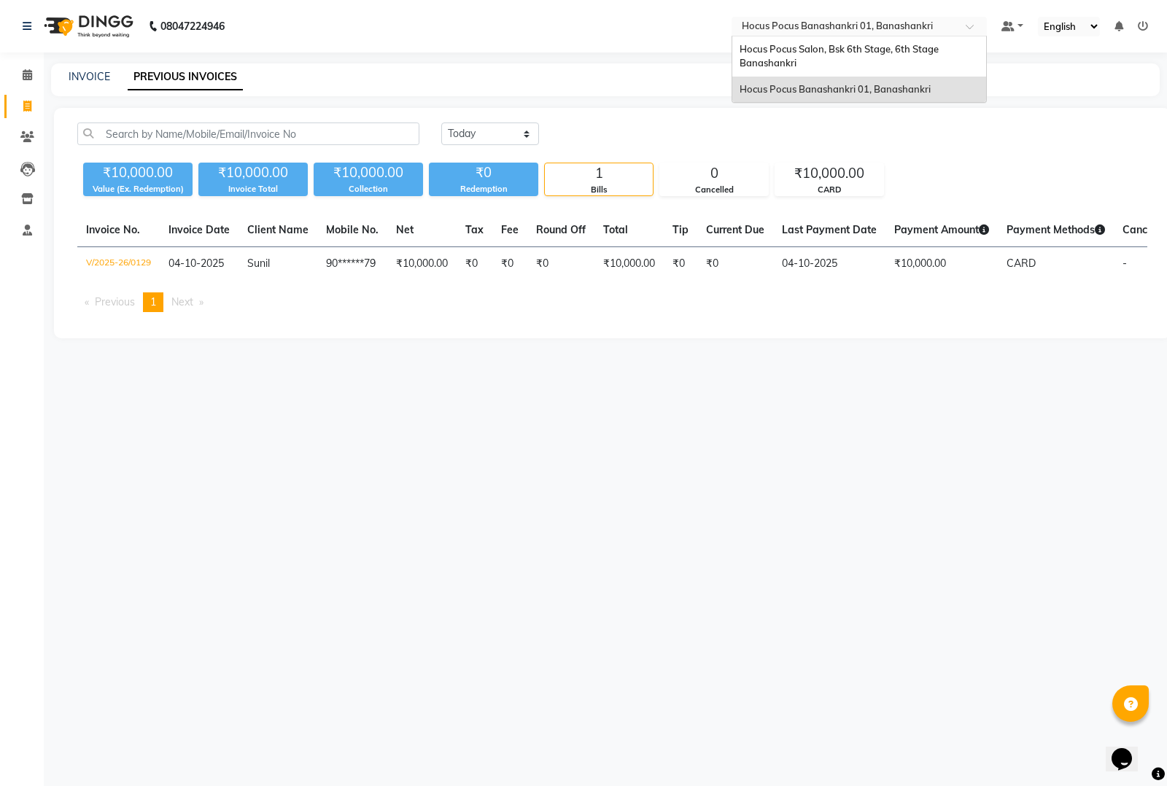
click at [823, 23] on input "text" at bounding box center [844, 27] width 211 height 15
click at [762, 53] on span "Hocus Pocus Salon, Bsk 6th Stage, 6th Stage Banashankri" at bounding box center [840, 56] width 201 height 26
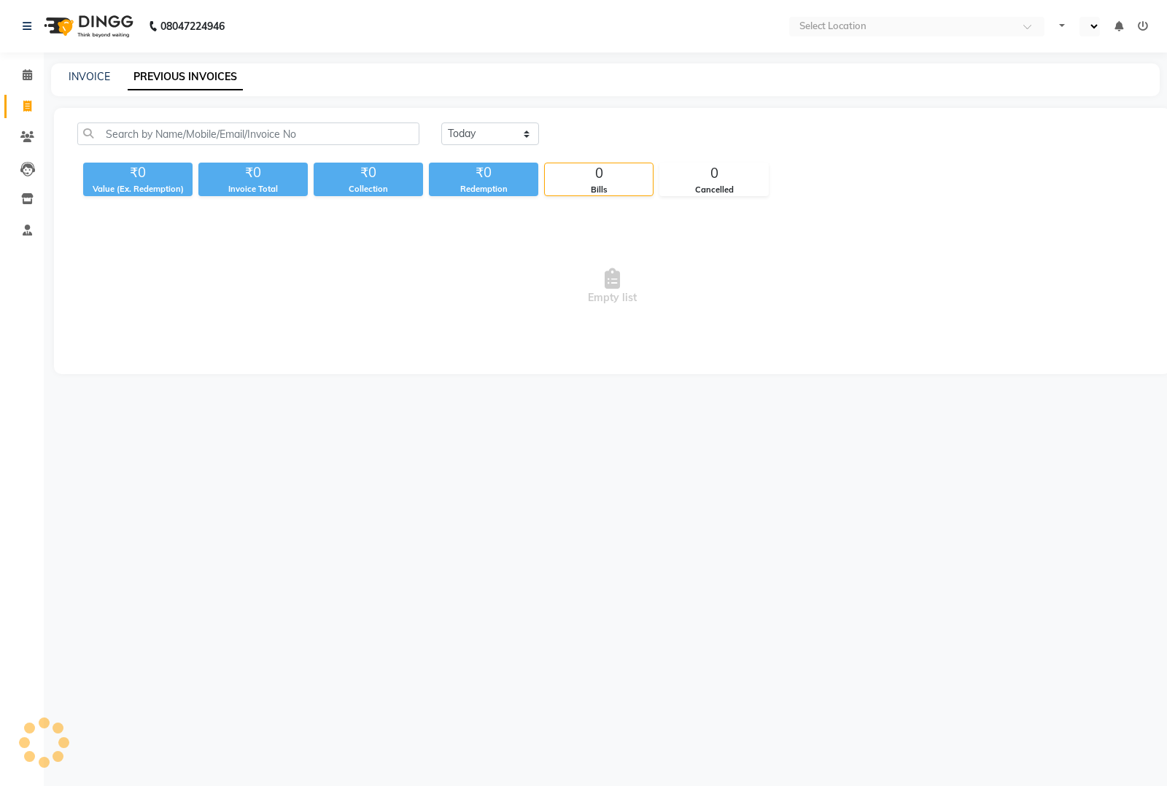
select select "en"
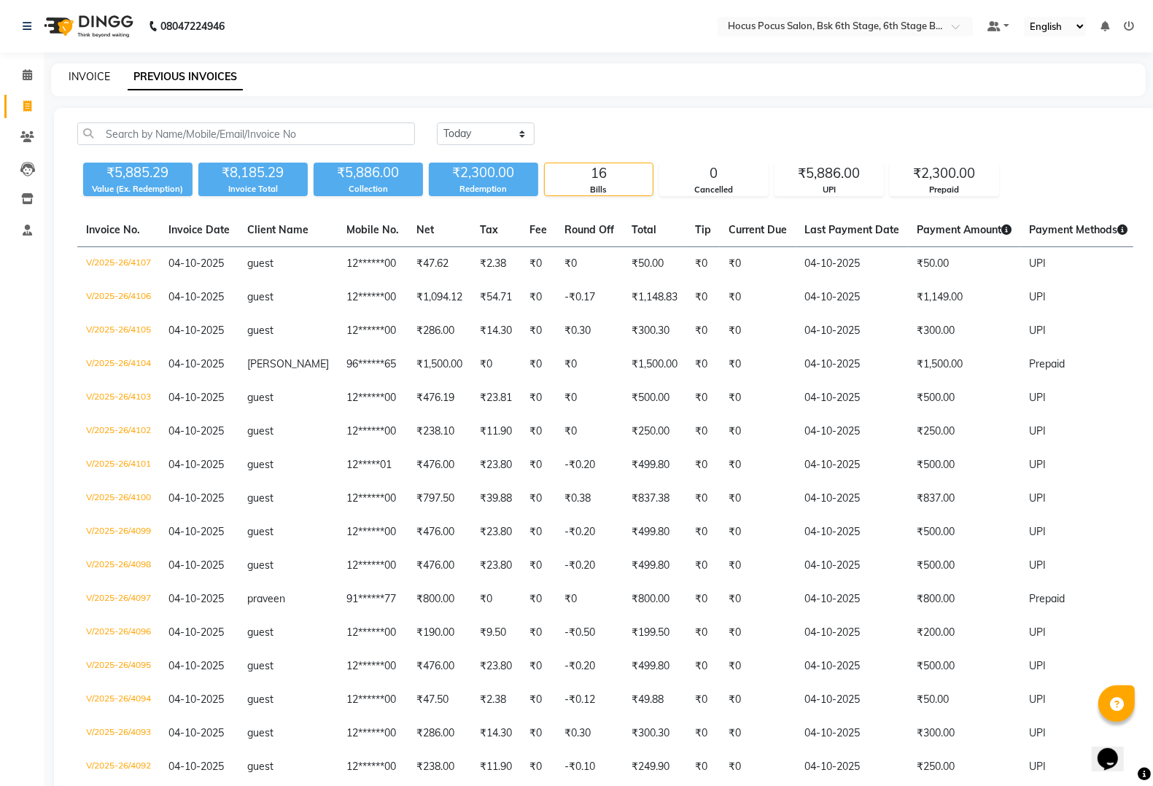
click at [92, 73] on link "INVOICE" at bounding box center [90, 76] width 42 height 13
select select "5242"
select select "service"
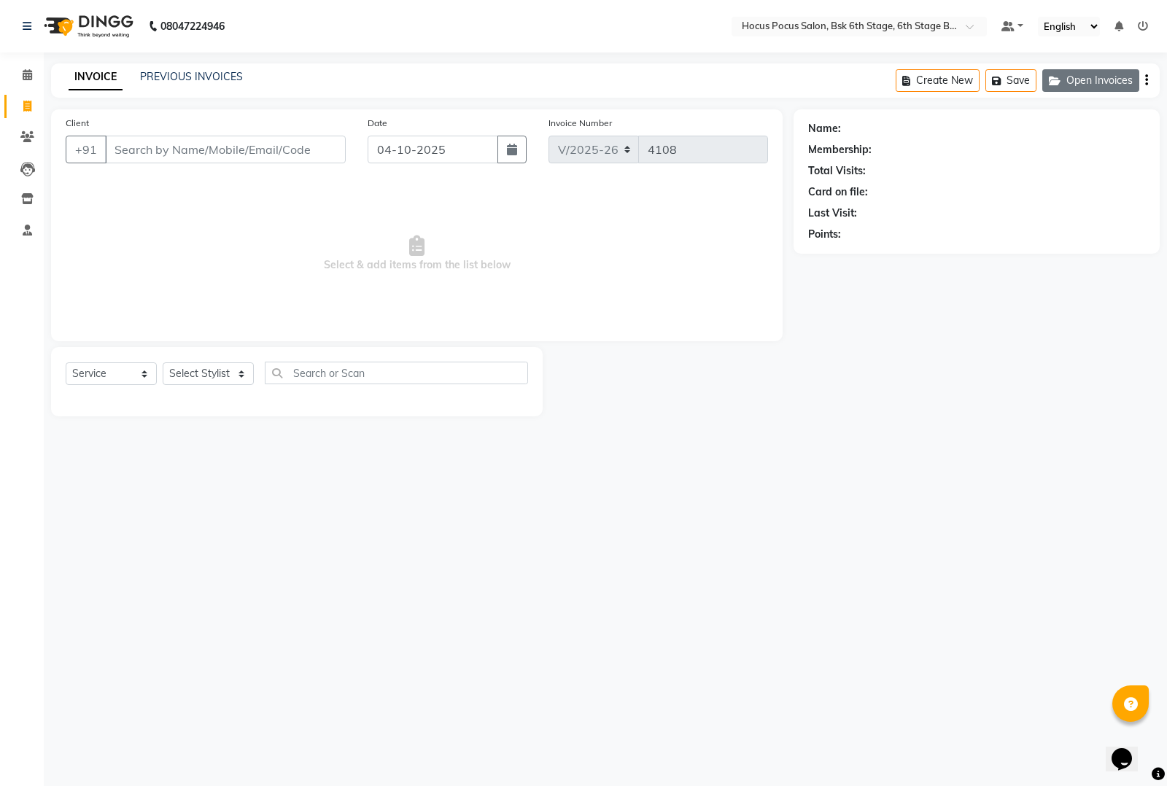
click at [1082, 82] on button "Open Invoices" at bounding box center [1090, 80] width 97 height 23
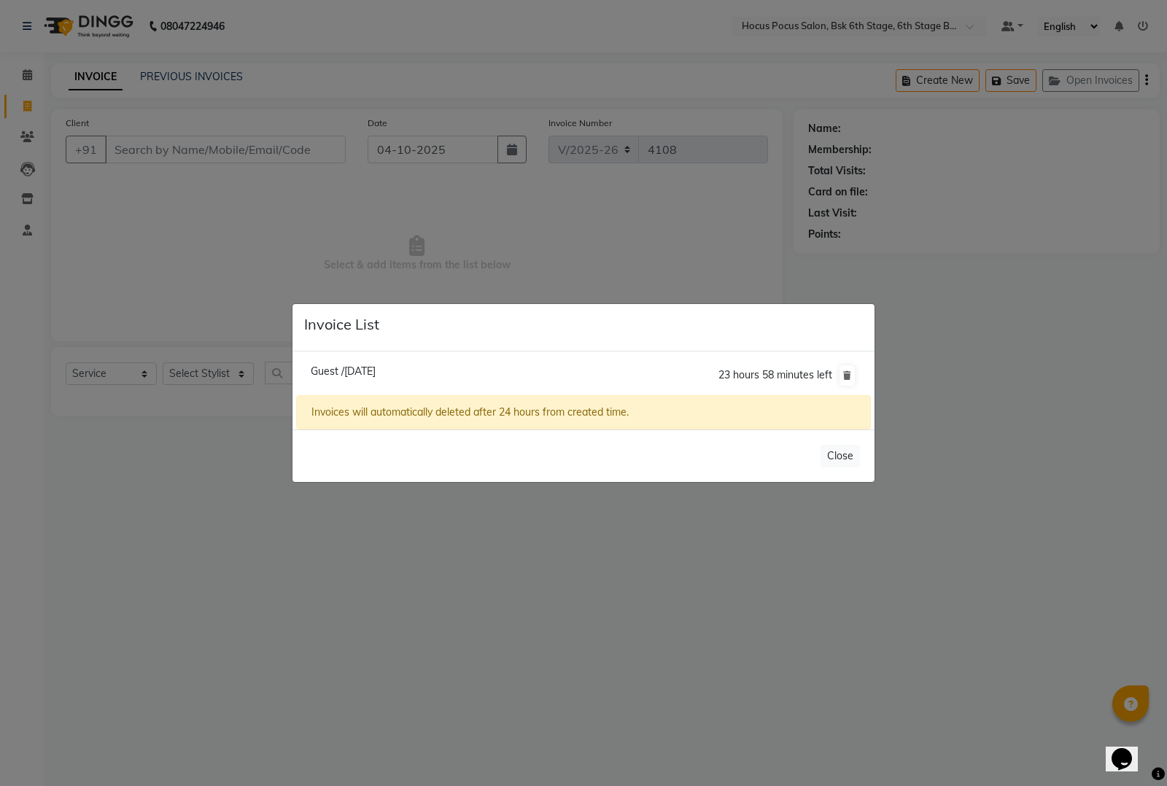
click at [376, 367] on span "Guest /[DATE]" at bounding box center [343, 371] width 65 height 13
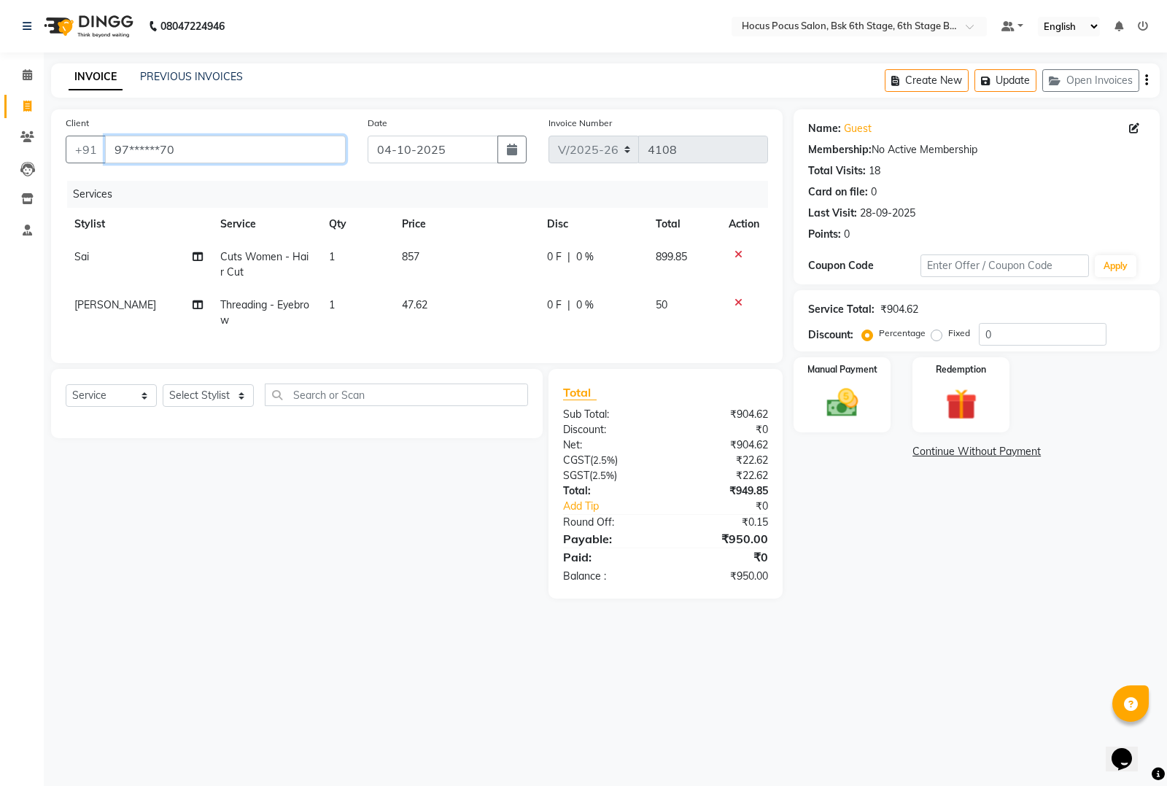
click at [212, 150] on input "97******70" at bounding box center [225, 150] width 241 height 28
type input "9"
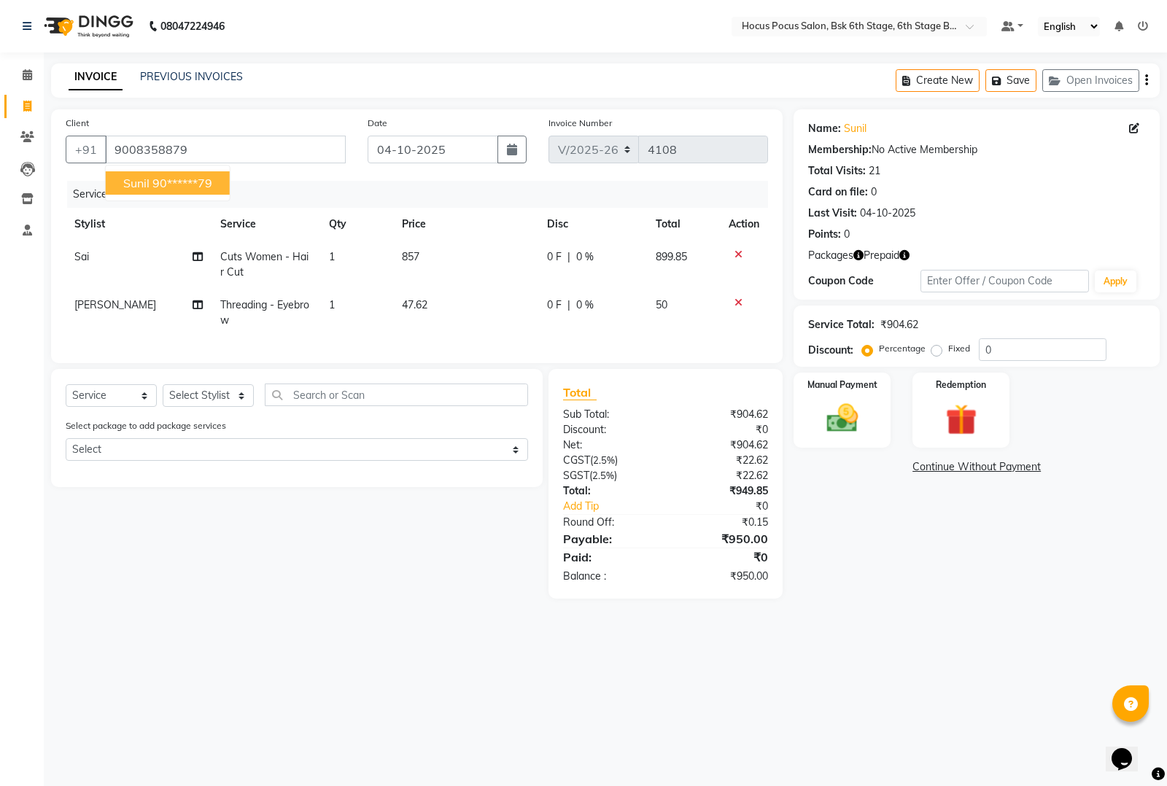
click at [159, 172] on button "Sunil 90******79" at bounding box center [168, 182] width 124 height 23
type input "90******79"
click at [858, 256] on icon "button" at bounding box center [858, 255] width 10 height 10
click at [909, 254] on icon "button" at bounding box center [904, 255] width 10 height 10
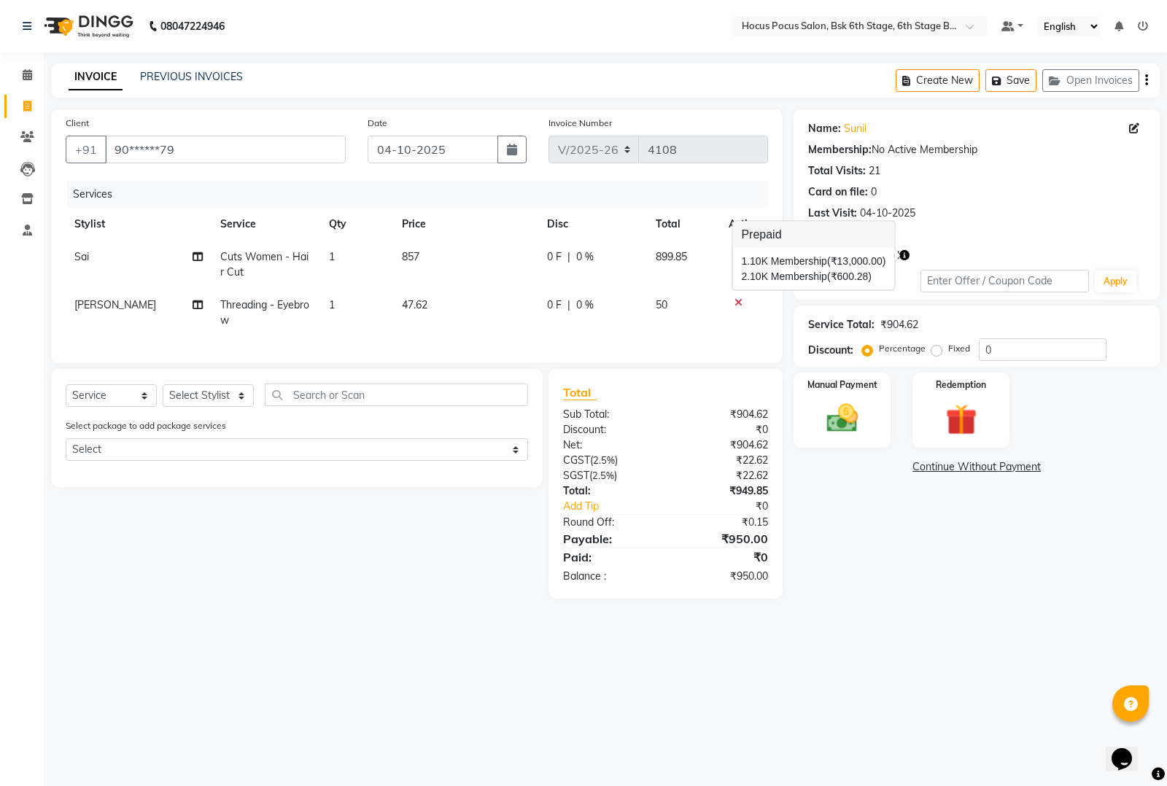
click at [449, 306] on td "47.62" at bounding box center [465, 313] width 145 height 48
select select "91469"
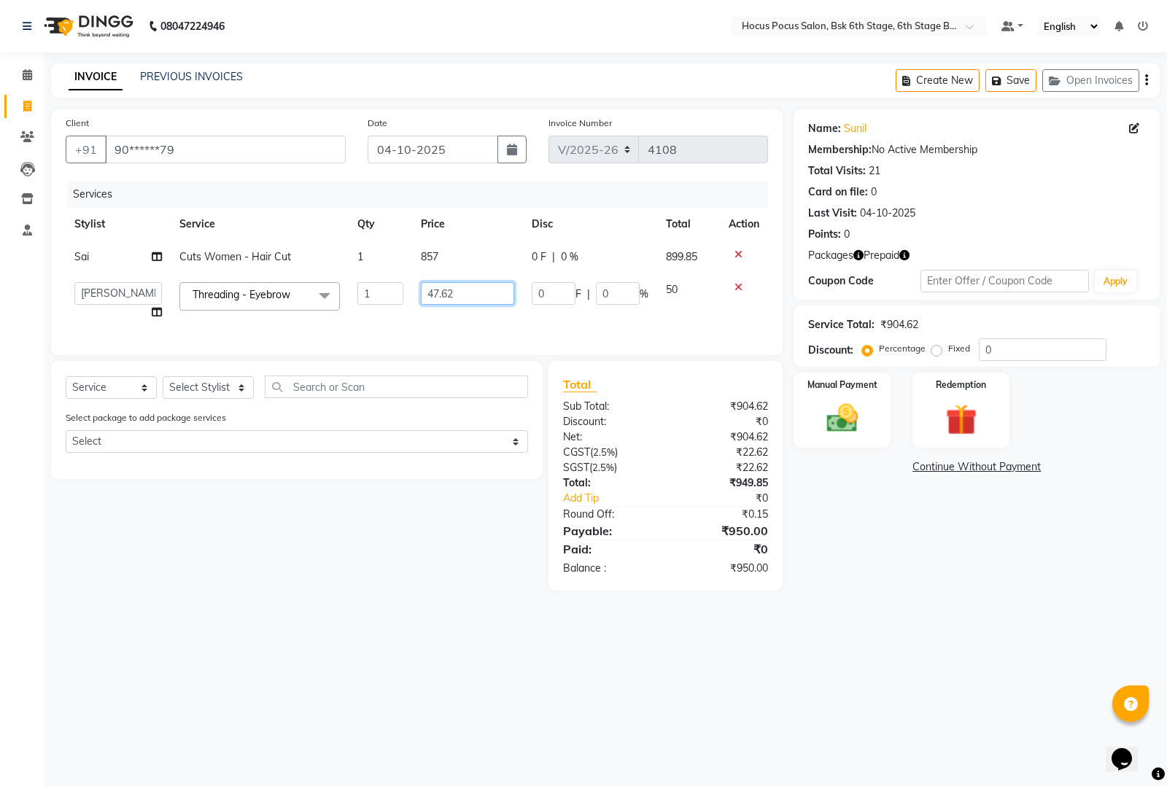
click at [465, 300] on input "47.62" at bounding box center [467, 293] width 93 height 23
type input "4"
type input "50"
click at [458, 245] on td "857" at bounding box center [467, 257] width 111 height 33
select select "78947"
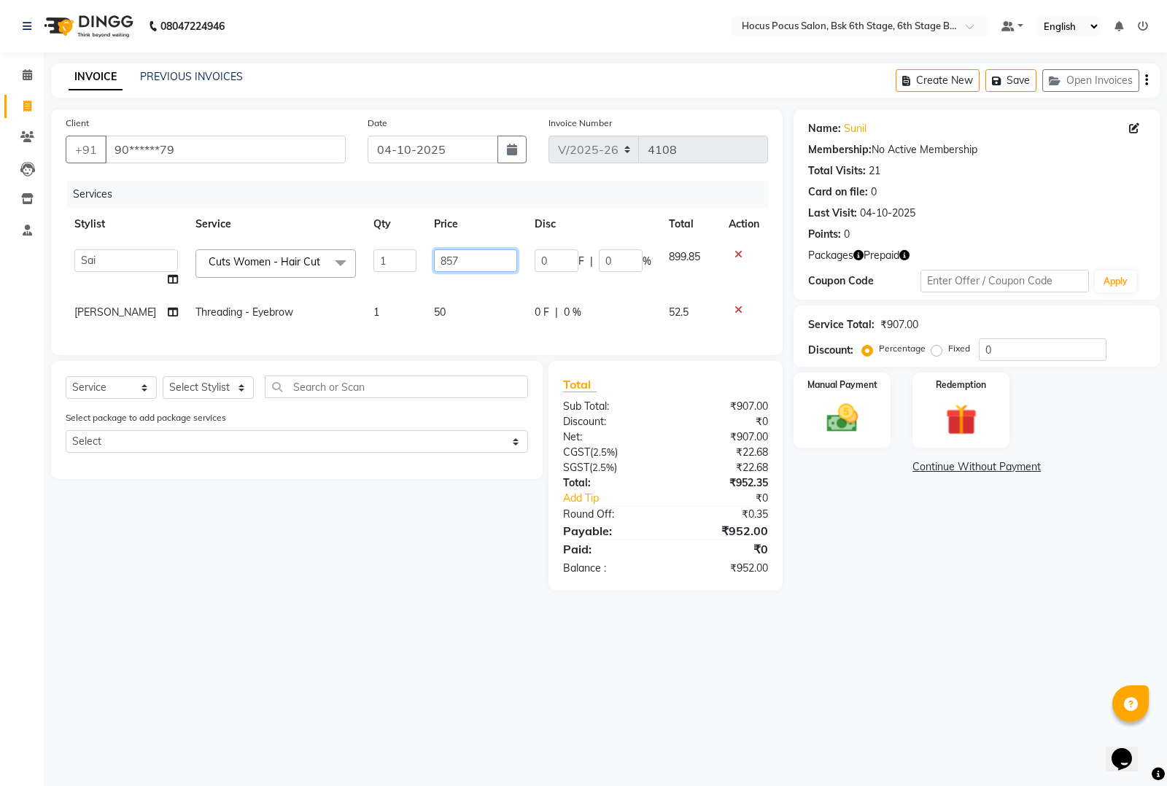
click at [489, 259] on input "857" at bounding box center [475, 260] width 83 height 23
type input "8"
type input "900"
click at [380, 591] on div "Select Service Product Membership Package Voucher Prepaid Gift Card Select Styl…" at bounding box center [291, 476] width 502 height 230
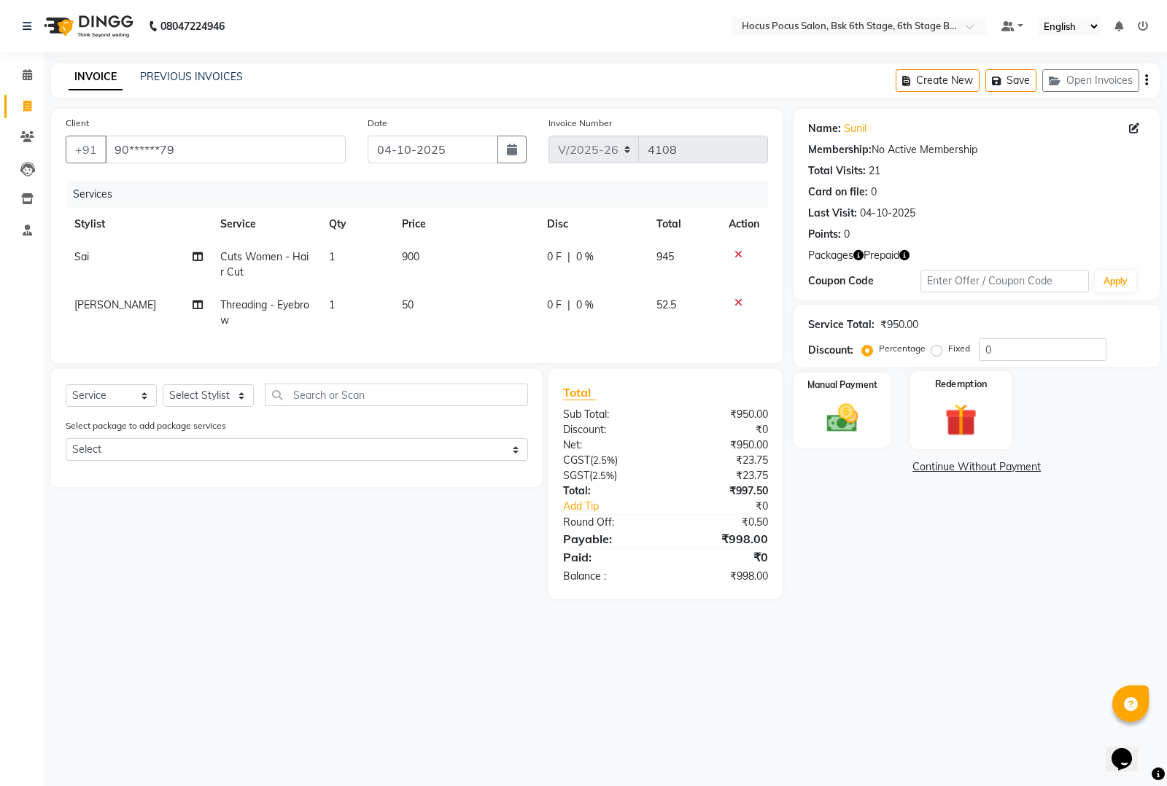
drag, startPoint x: 953, startPoint y: 413, endPoint x: 963, endPoint y: 449, distance: 37.0
click at [953, 414] on img at bounding box center [960, 420] width 53 height 40
click at [982, 457] on div "Payment Methods Voucher Prepaid 2 Package 1" at bounding box center [976, 499] width 366 height 88
drag, startPoint x: 981, startPoint y: 464, endPoint x: 981, endPoint y: 485, distance: 21.1
click at [979, 467] on span "Prepaid 2" at bounding box center [967, 469] width 47 height 17
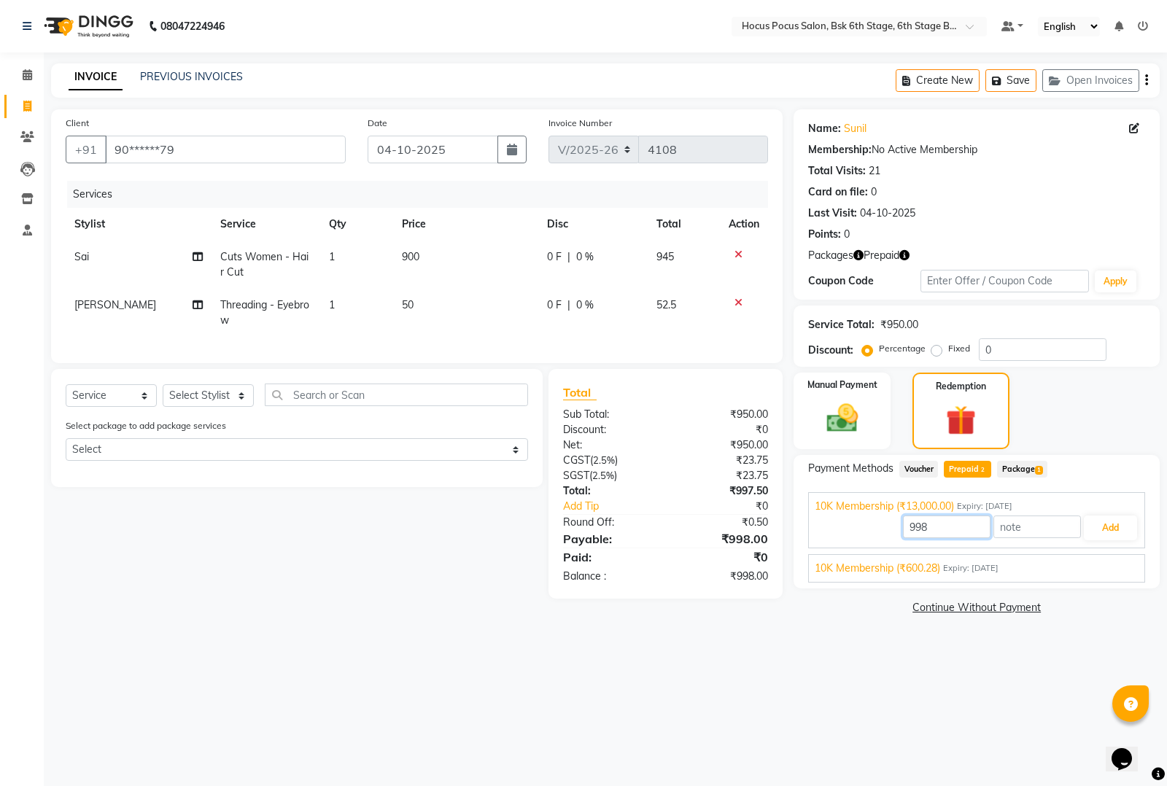
click at [966, 527] on input "998" at bounding box center [947, 527] width 88 height 23
type input "950"
click at [702, 709] on div "08047224946 Select Location × Hocus Pocus Salon, Bsk 6th Stage, 6th Stage Banas…" at bounding box center [583, 393] width 1167 height 786
click at [1100, 520] on button "Add" at bounding box center [1110, 528] width 53 height 25
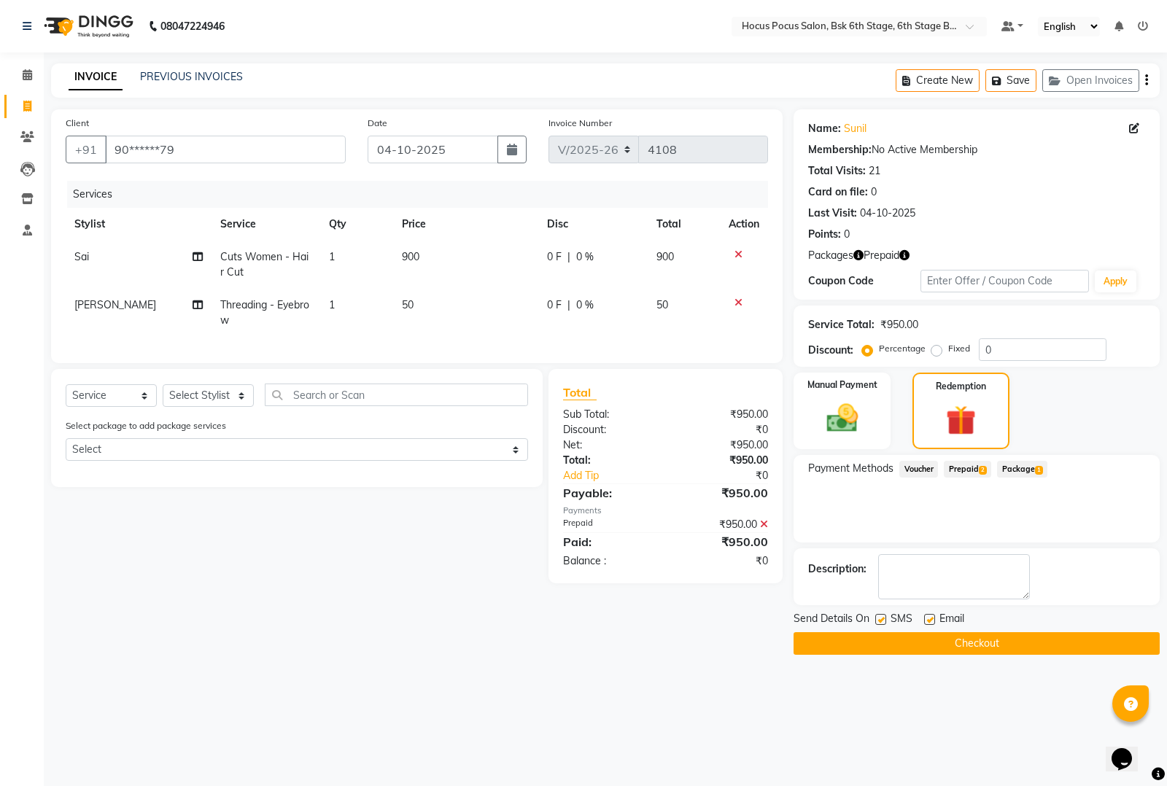
click at [879, 621] on label at bounding box center [880, 619] width 11 height 11
click at [879, 621] on input "checkbox" at bounding box center [879, 620] width 9 height 9
checkbox input "false"
click at [887, 644] on button "Checkout" at bounding box center [976, 643] width 366 height 23
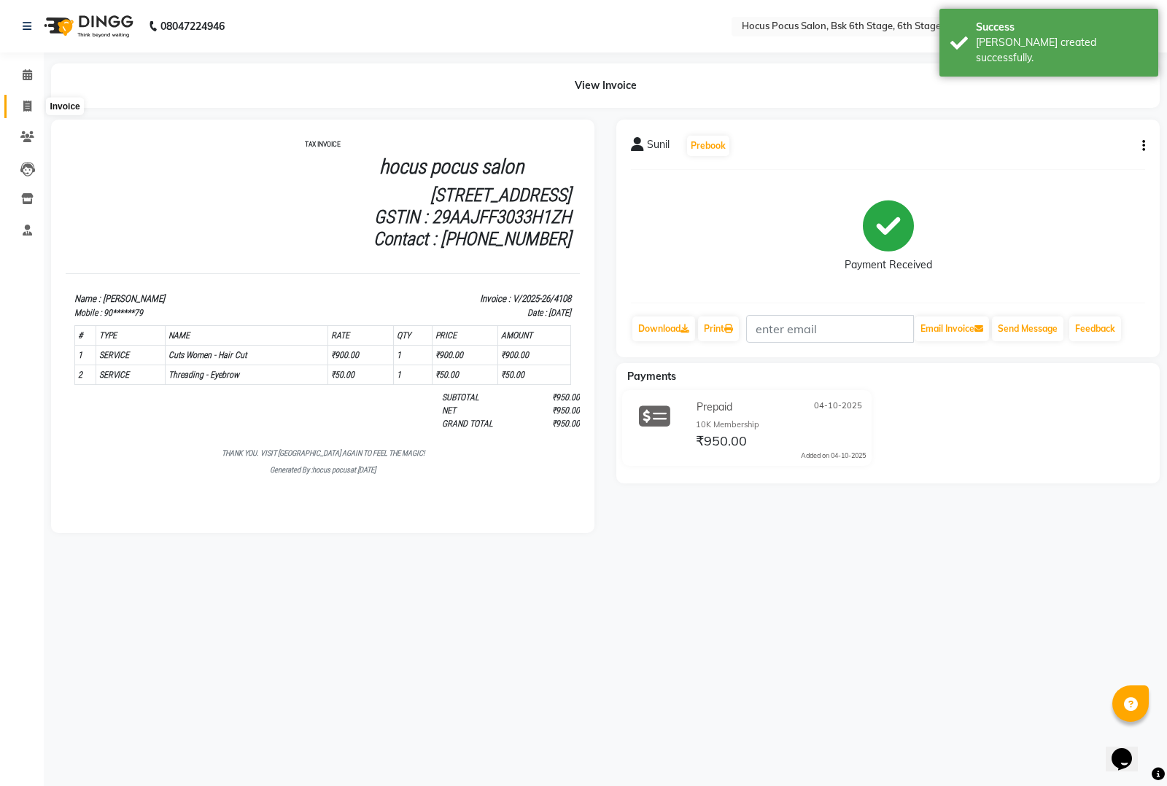
click at [23, 101] on icon at bounding box center [27, 106] width 8 height 11
select select "5242"
select select "service"
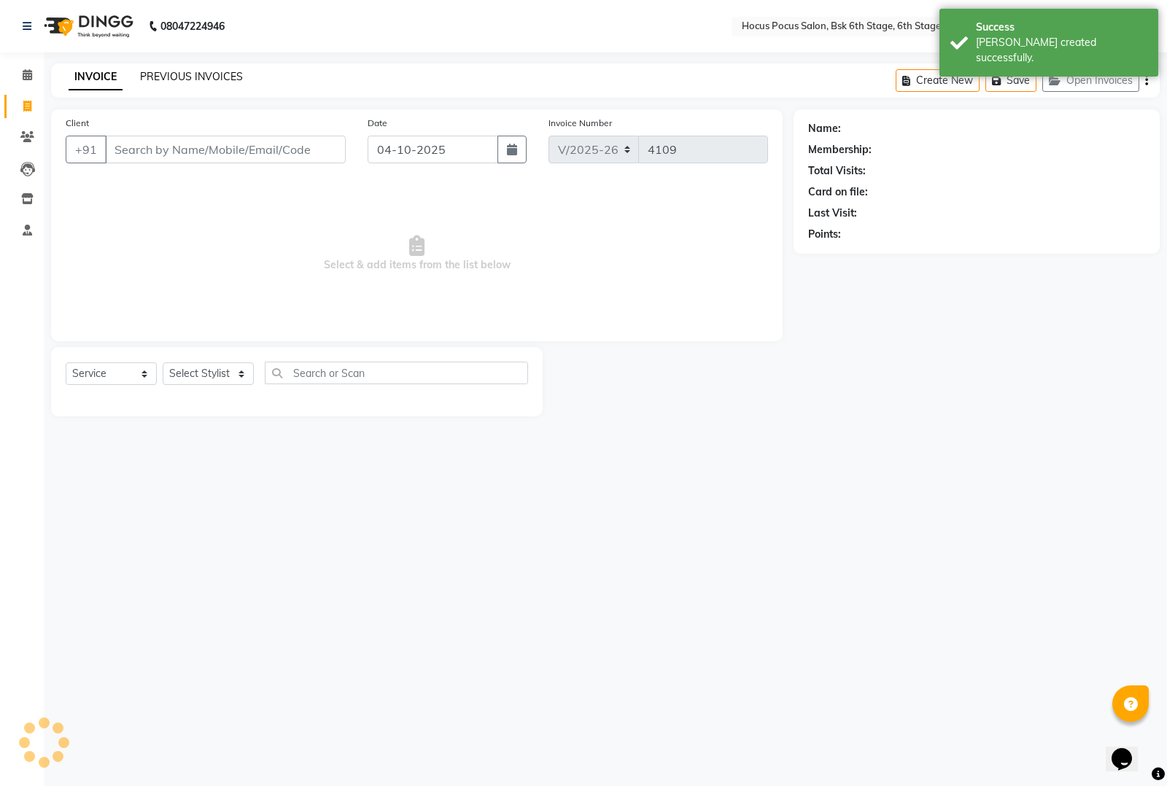
click at [158, 79] on link "PREVIOUS INVOICES" at bounding box center [191, 76] width 103 height 13
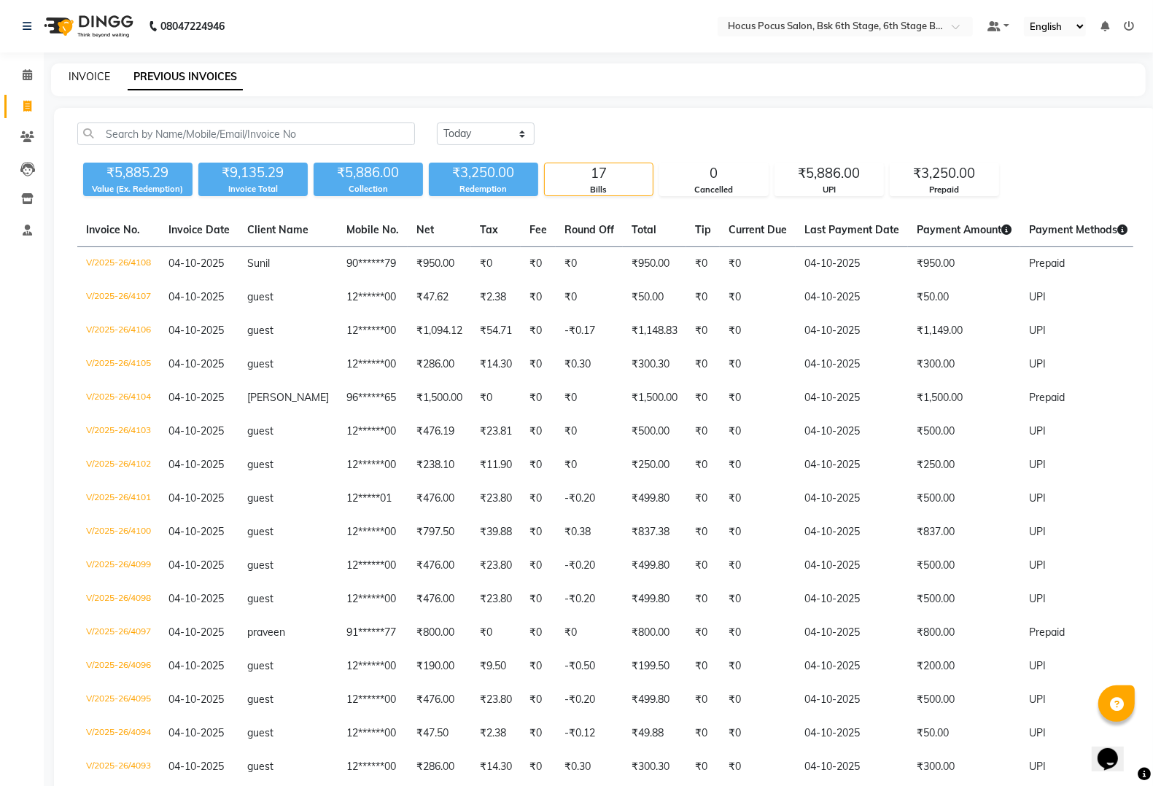
click at [96, 79] on link "INVOICE" at bounding box center [90, 76] width 42 height 13
select select "service"
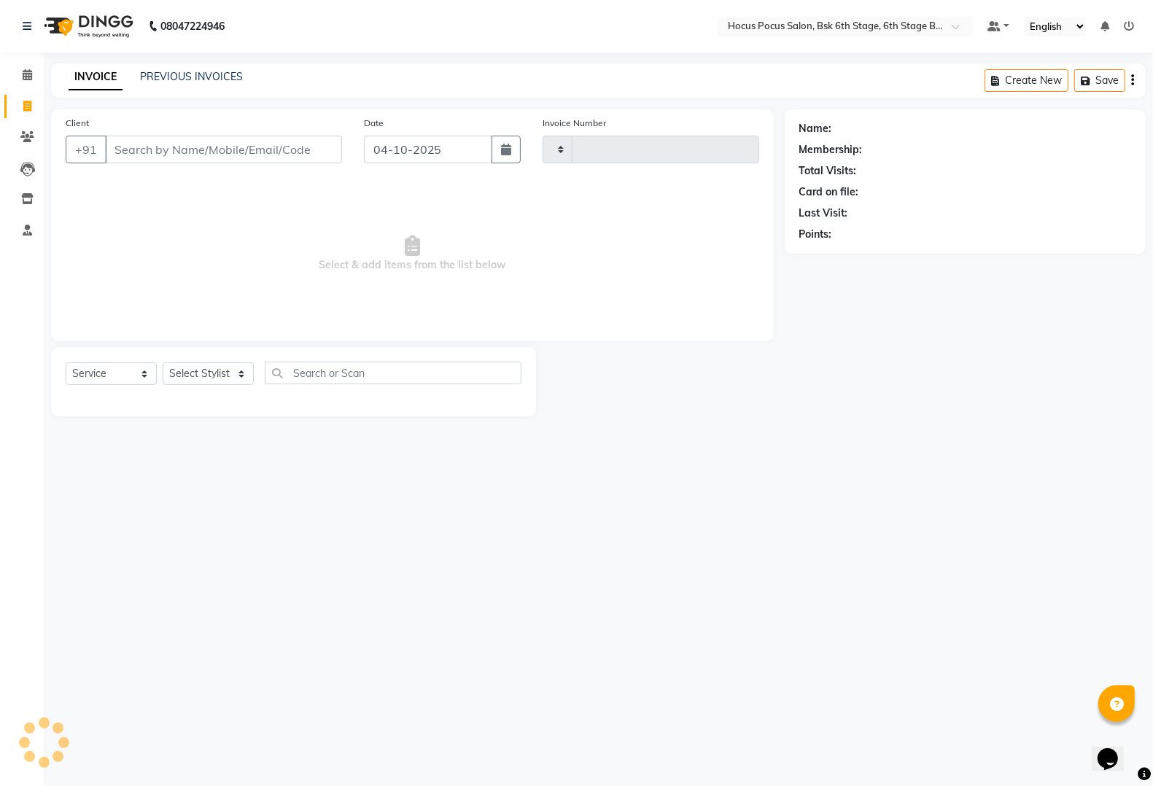
type input "4109"
select select "5242"
click at [136, 158] on input "Client" at bounding box center [225, 150] width 241 height 28
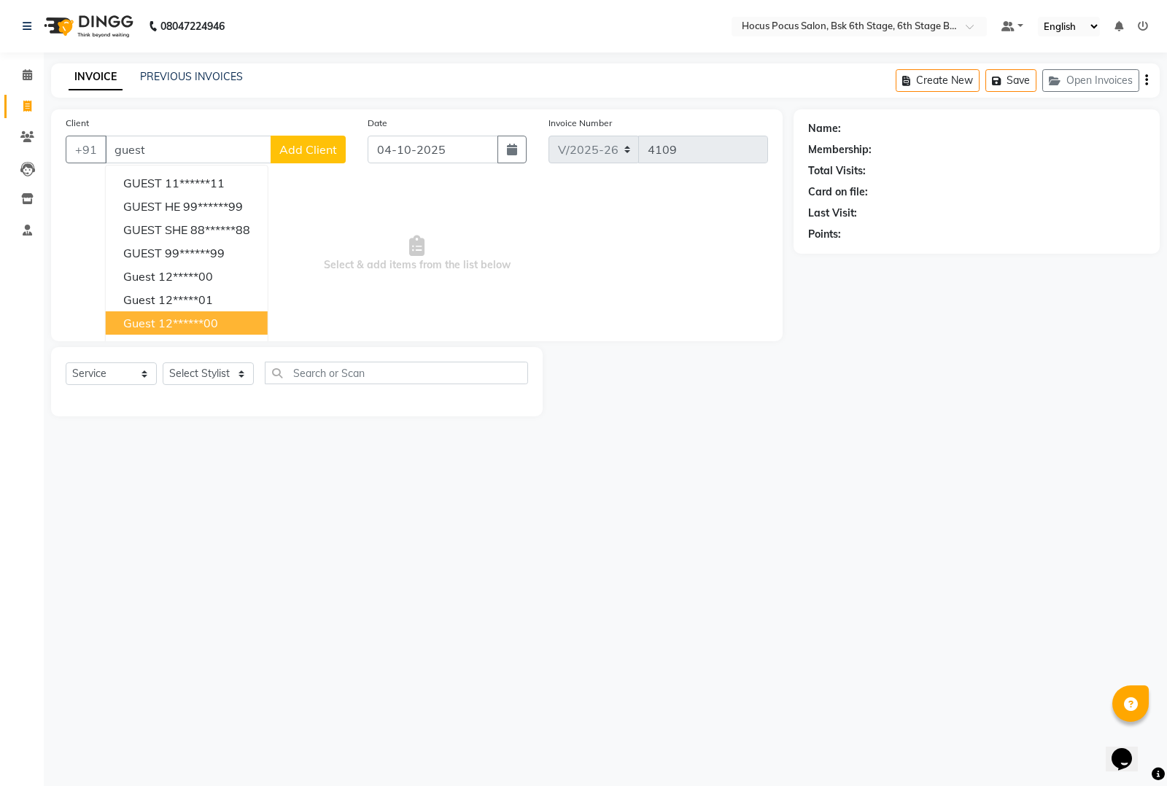
drag, startPoint x: 161, startPoint y: 319, endPoint x: 163, endPoint y: 338, distance: 18.3
click at [159, 322] on ngb-highlight "12******00" at bounding box center [188, 323] width 60 height 15
type input "12******00"
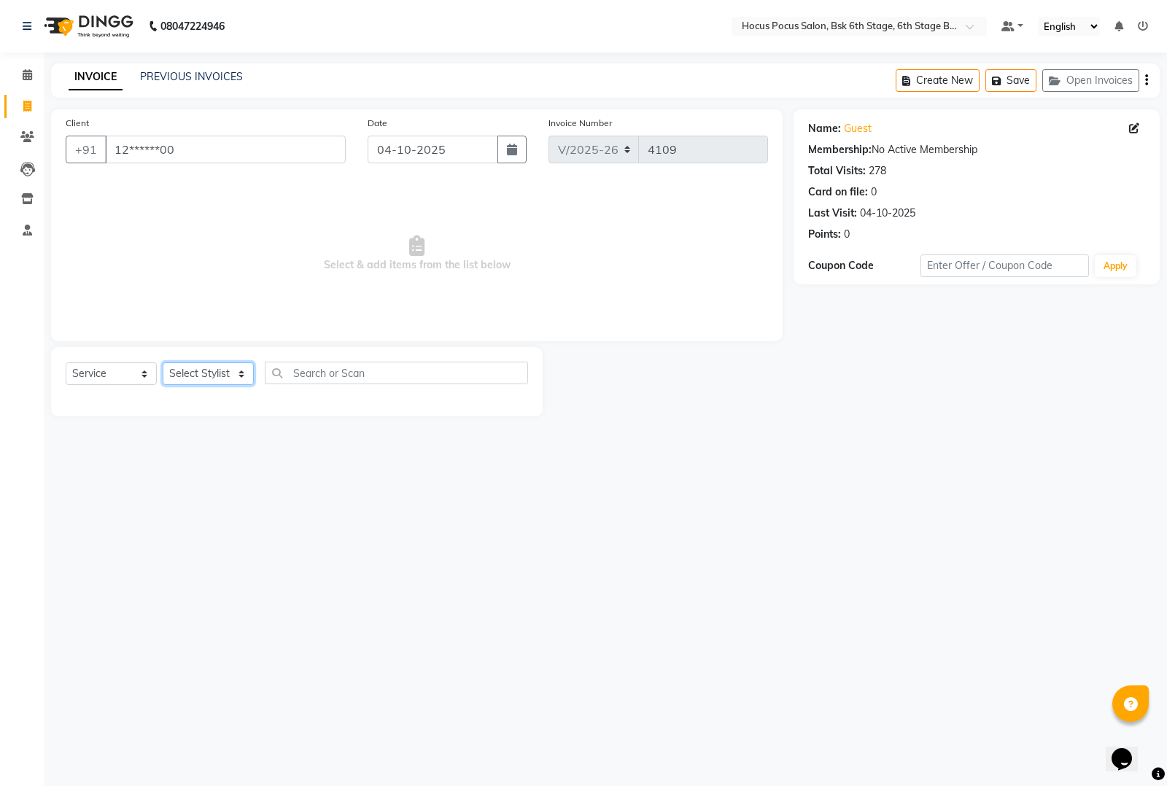
click at [187, 366] on select "Select Stylist Ayan Faiz hocus pocus Jonathan Komal Manjila Parvathi Sai" at bounding box center [208, 373] width 91 height 23
select select "87125"
click at [163, 362] on select "Select Stylist Ayan Faiz hocus pocus Jonathan Komal Manjila Parvathi Sai" at bounding box center [208, 373] width 91 height 23
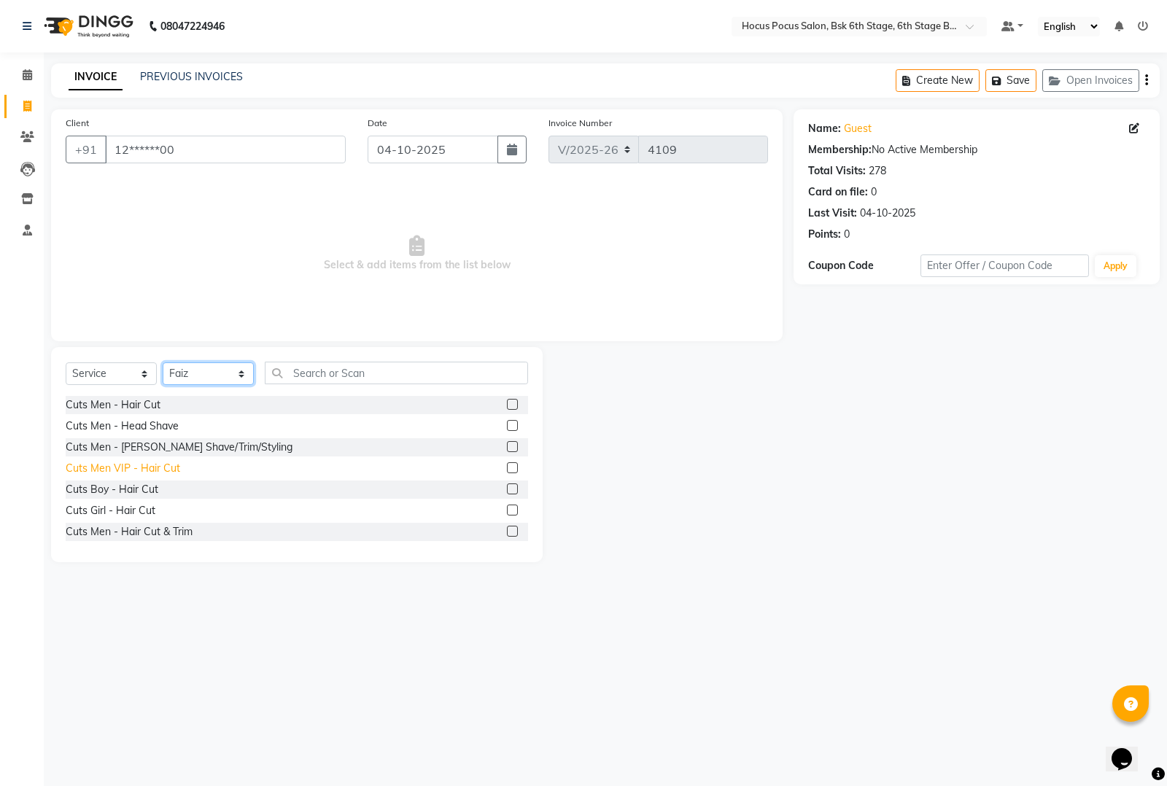
scroll to position [638, 0]
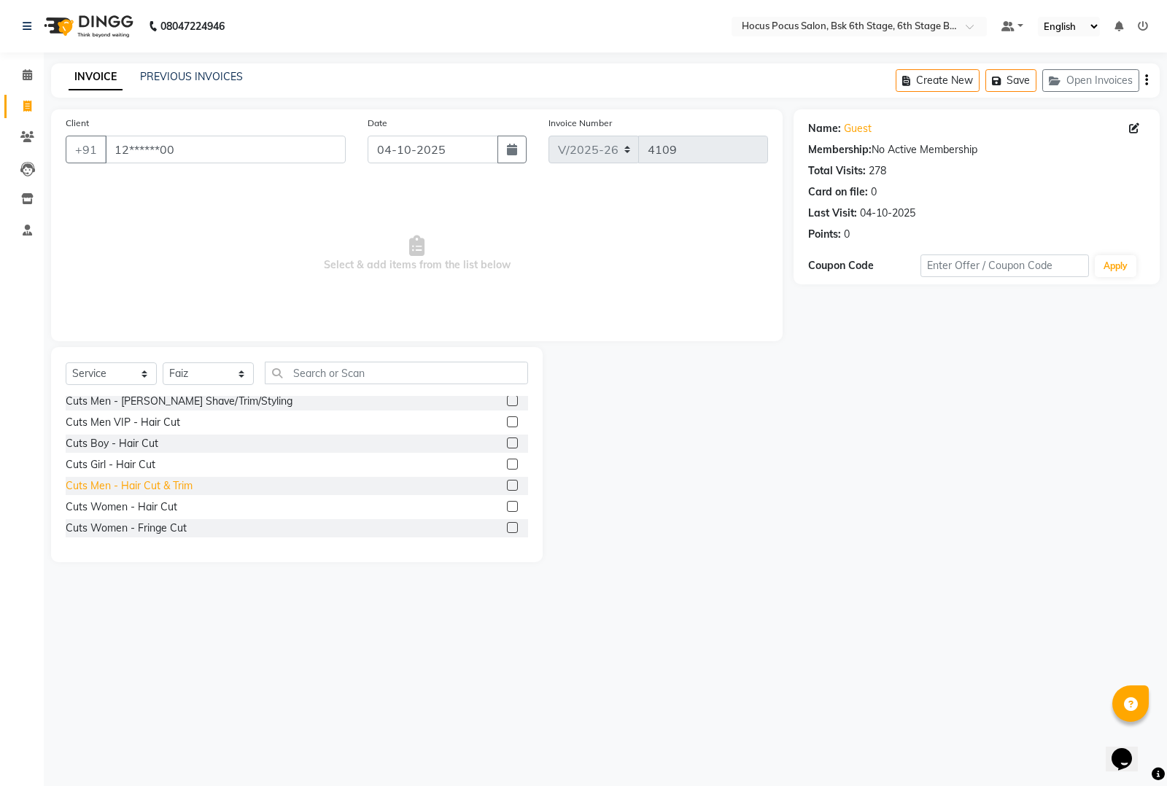
click at [159, 486] on div "Cuts Men - Hair Cut & Trim" at bounding box center [129, 485] width 127 height 15
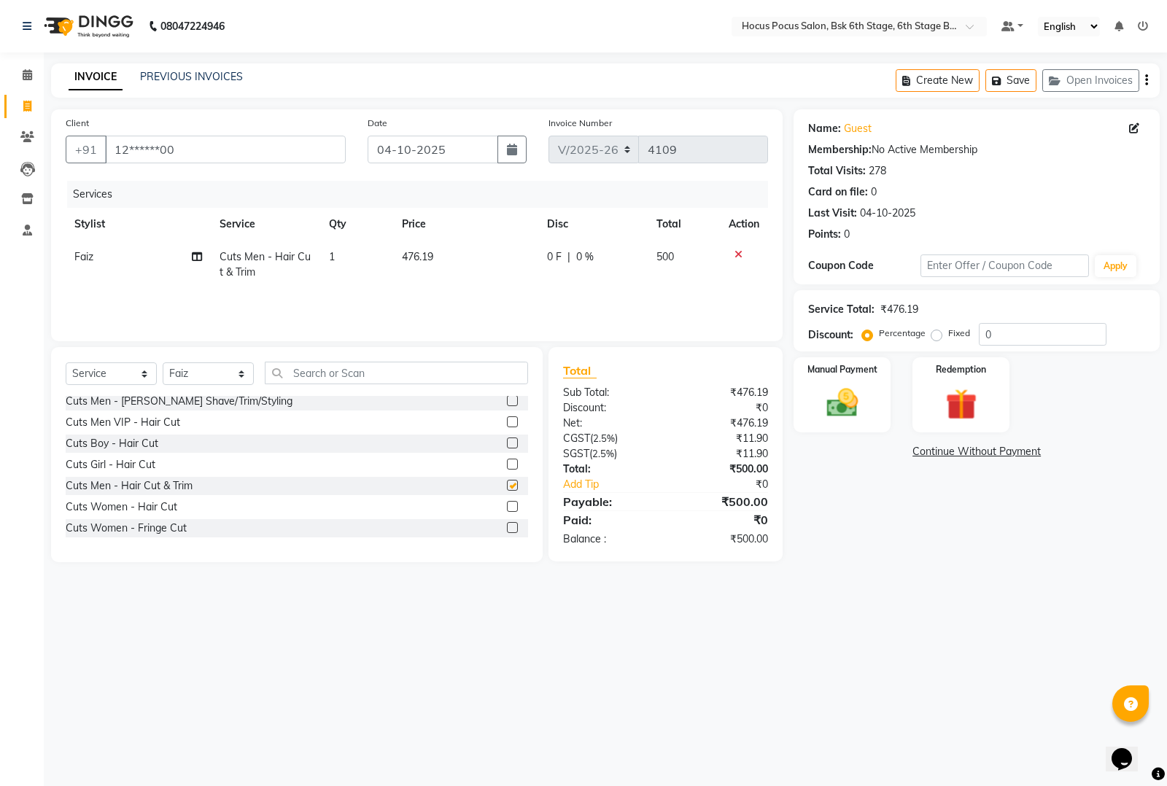
checkbox input "false"
click at [837, 400] on img at bounding box center [842, 402] width 53 height 37
click at [916, 450] on span "CASH" at bounding box center [914, 452] width 31 height 17
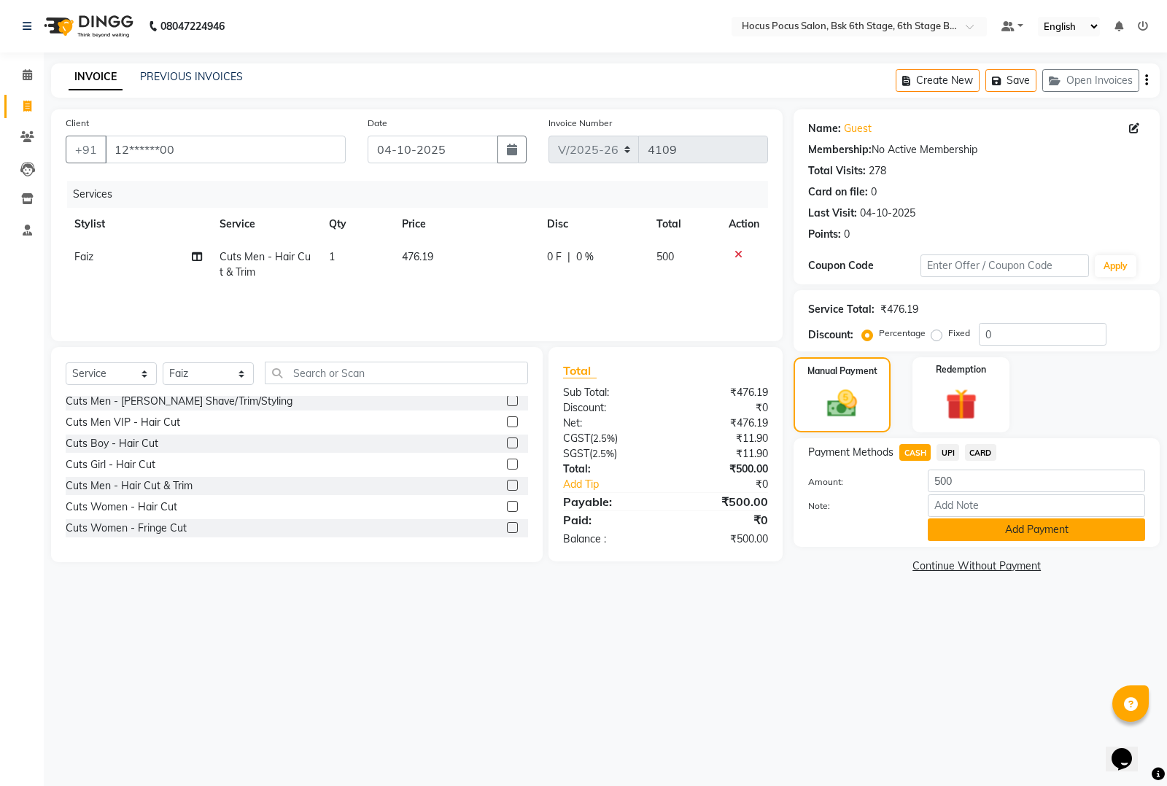
click at [969, 529] on button "Add Payment" at bounding box center [1036, 530] width 217 height 23
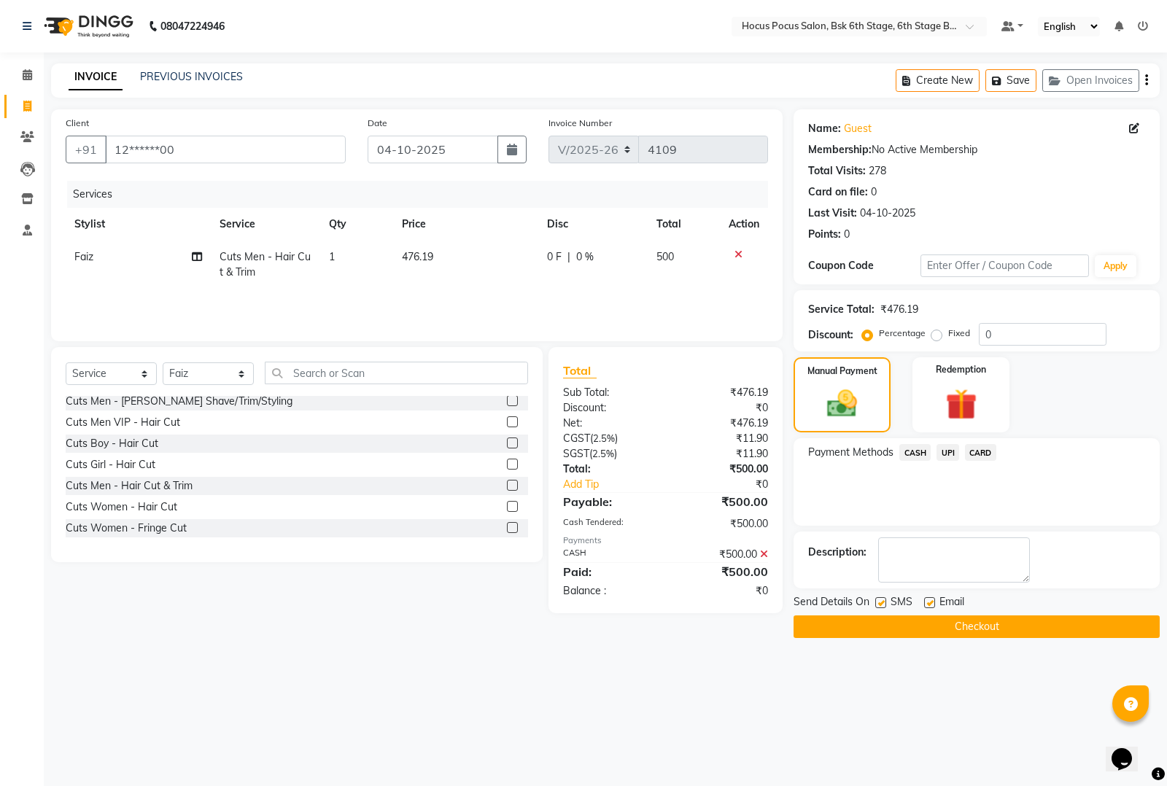
click at [877, 603] on label at bounding box center [880, 602] width 11 height 11
click at [877, 603] on input "checkbox" at bounding box center [879, 603] width 9 height 9
checkbox input "false"
click at [886, 622] on button "Checkout" at bounding box center [976, 627] width 366 height 23
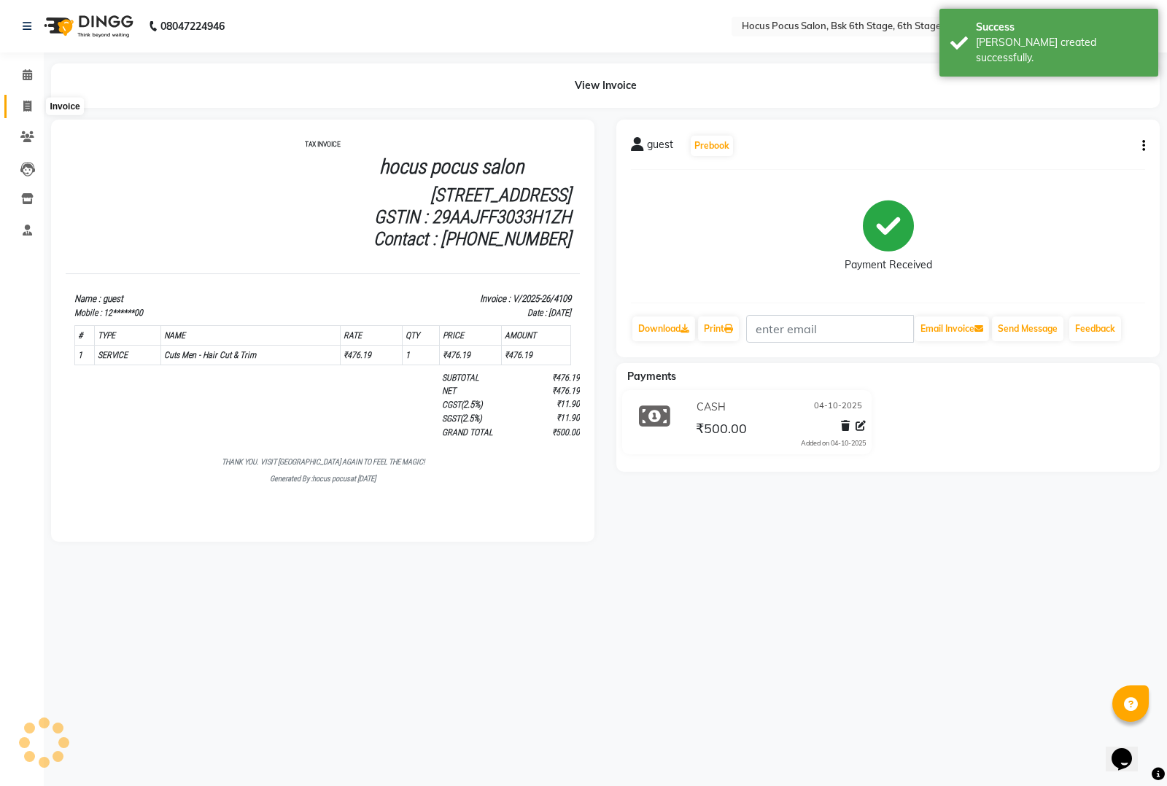
click at [26, 101] on icon at bounding box center [27, 106] width 8 height 11
select select "service"
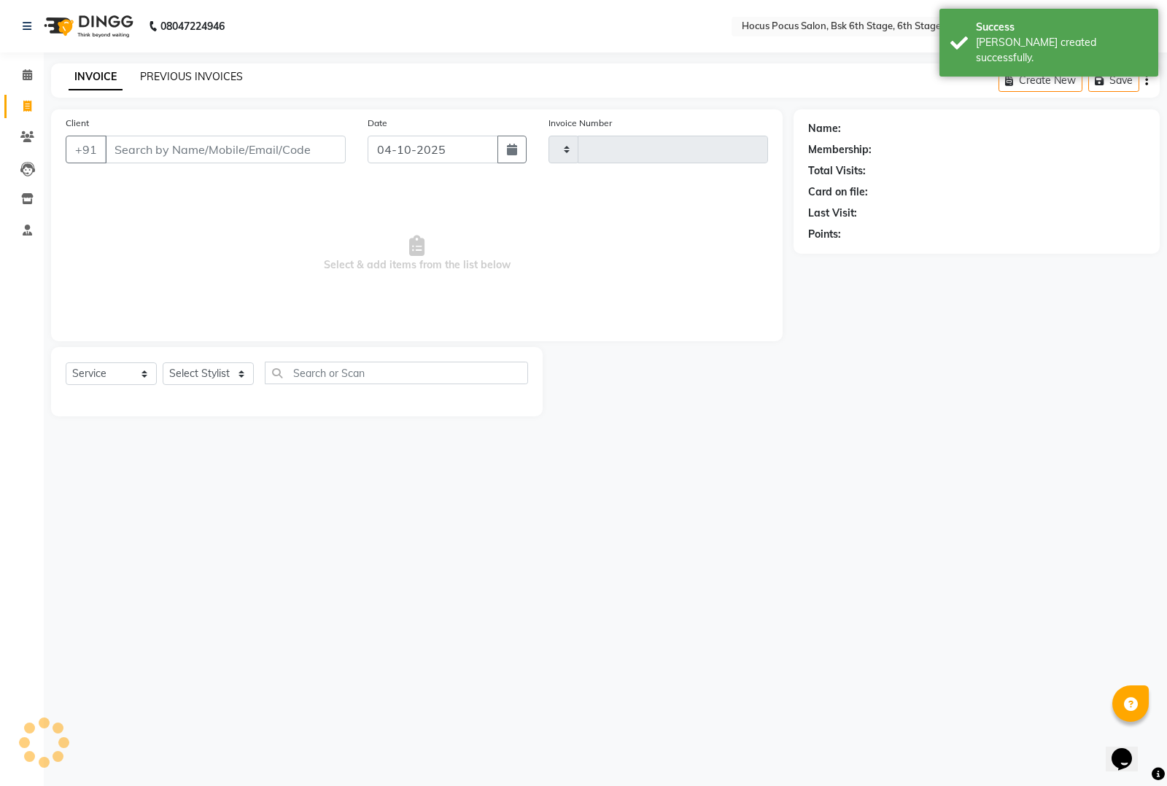
type input "4110"
select select "5242"
click at [187, 80] on link "PREVIOUS INVOICES" at bounding box center [191, 76] width 103 height 13
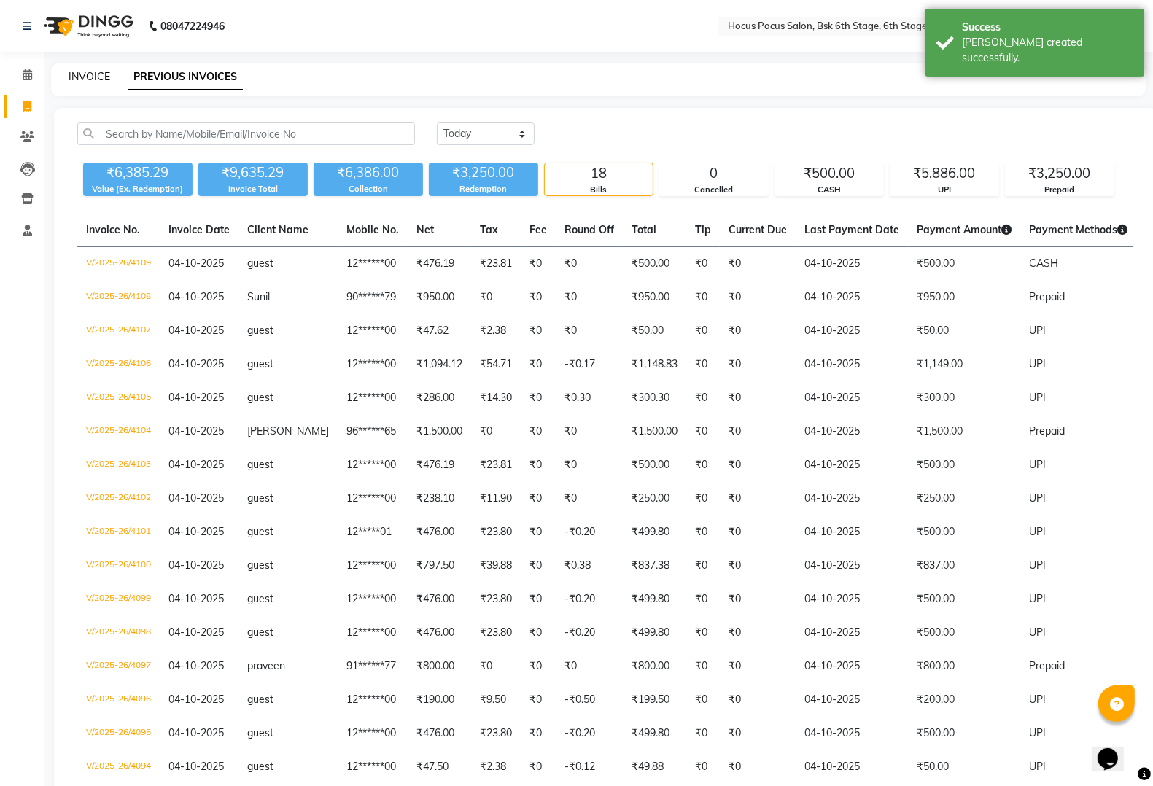
click at [91, 74] on link "INVOICE" at bounding box center [90, 76] width 42 height 13
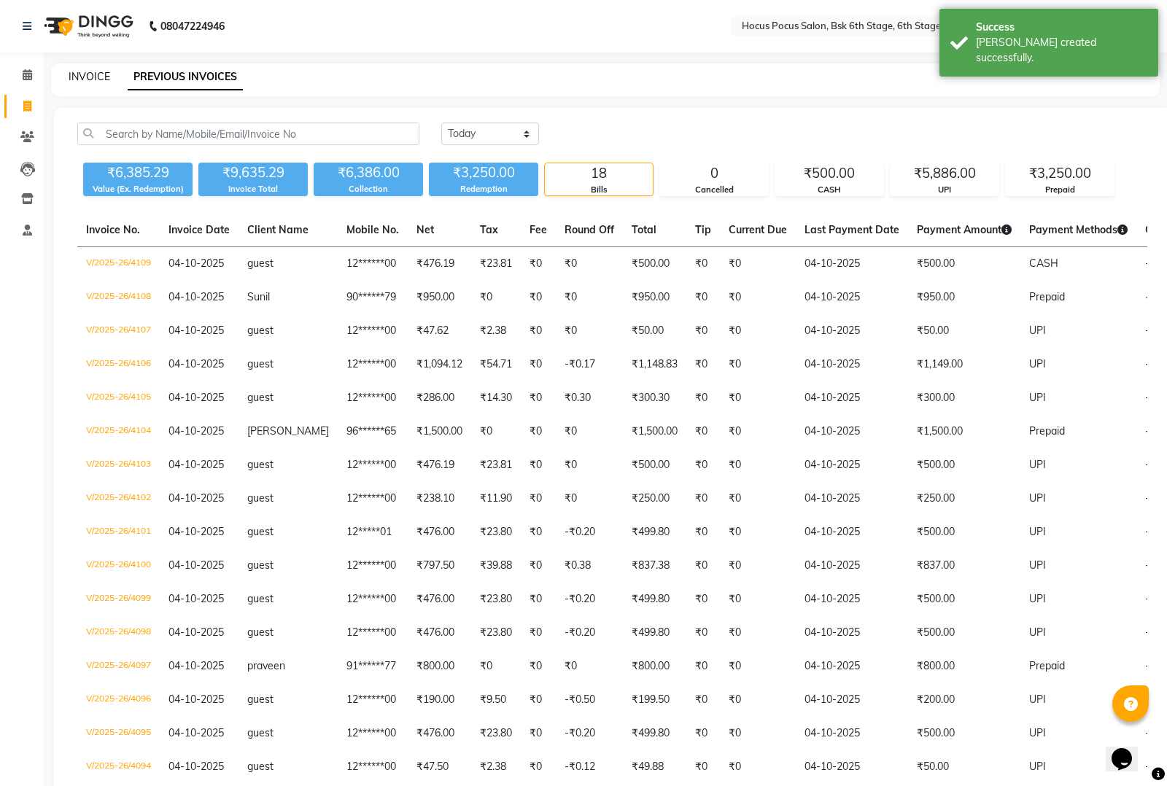
select select "5242"
select select "service"
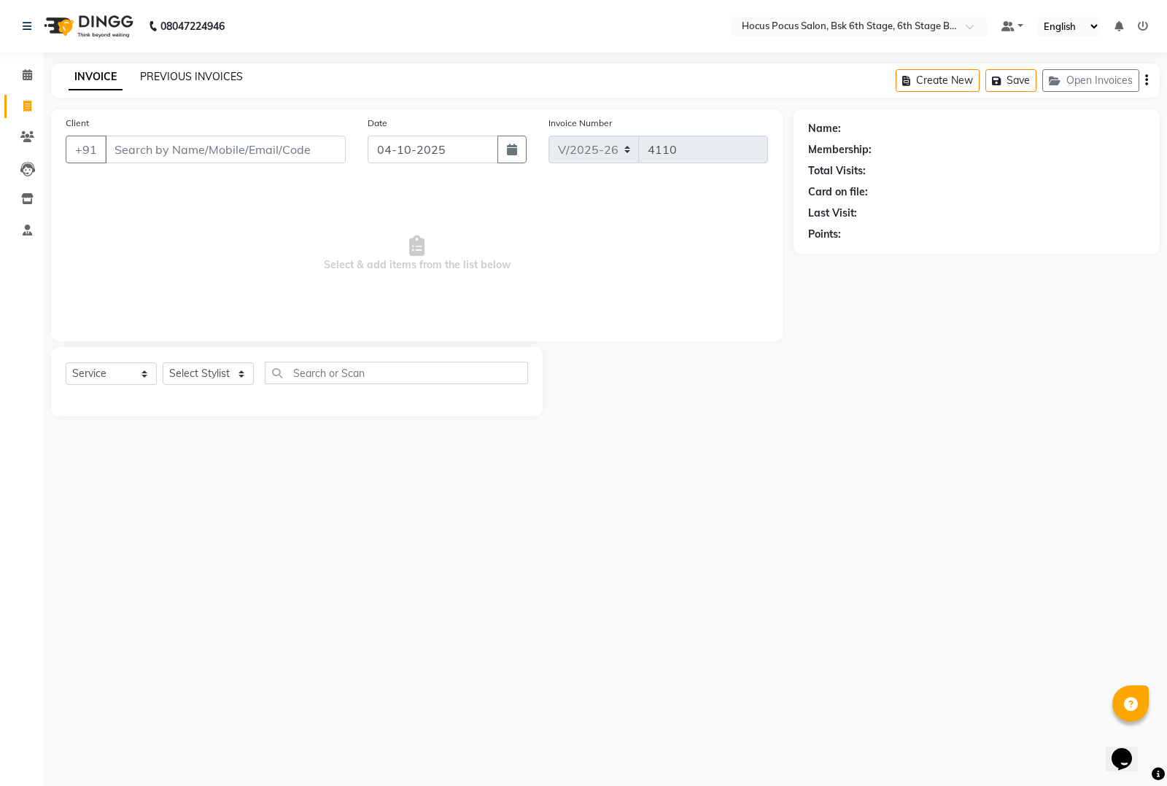
click at [193, 74] on link "PREVIOUS INVOICES" at bounding box center [191, 76] width 103 height 13
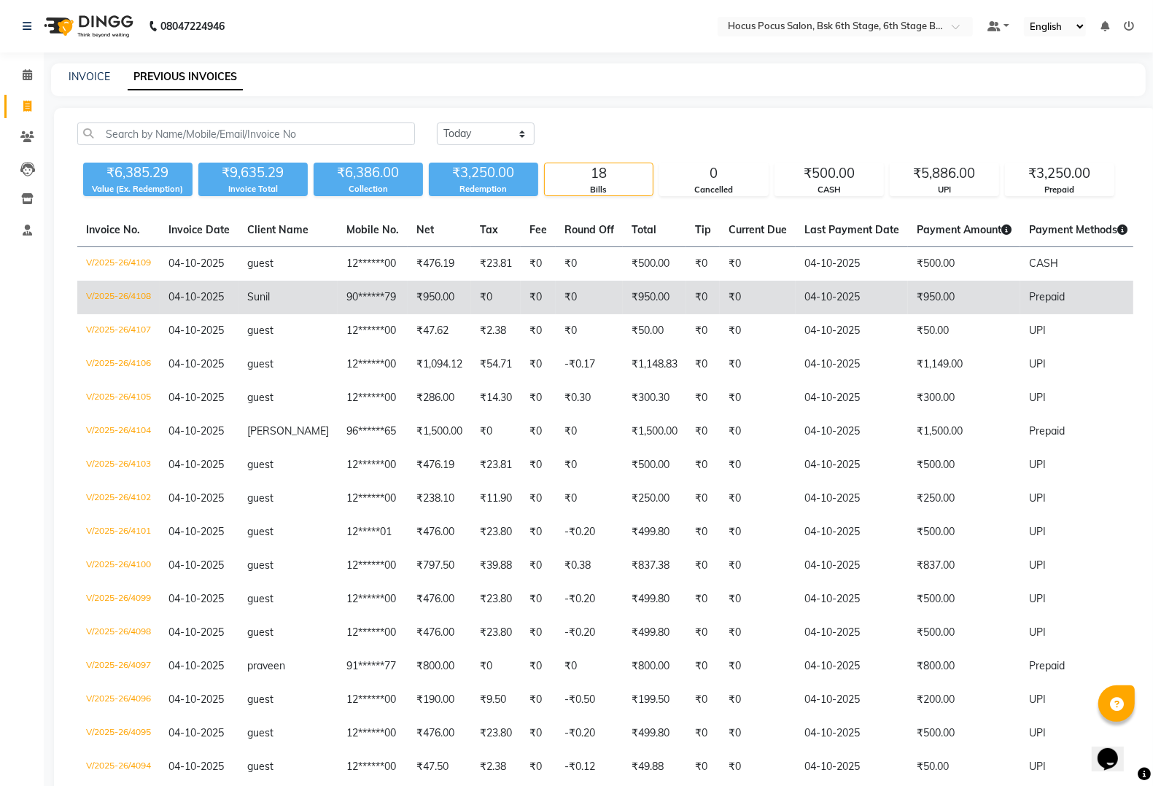
click at [910, 296] on td "₹950.00" at bounding box center [964, 298] width 112 height 34
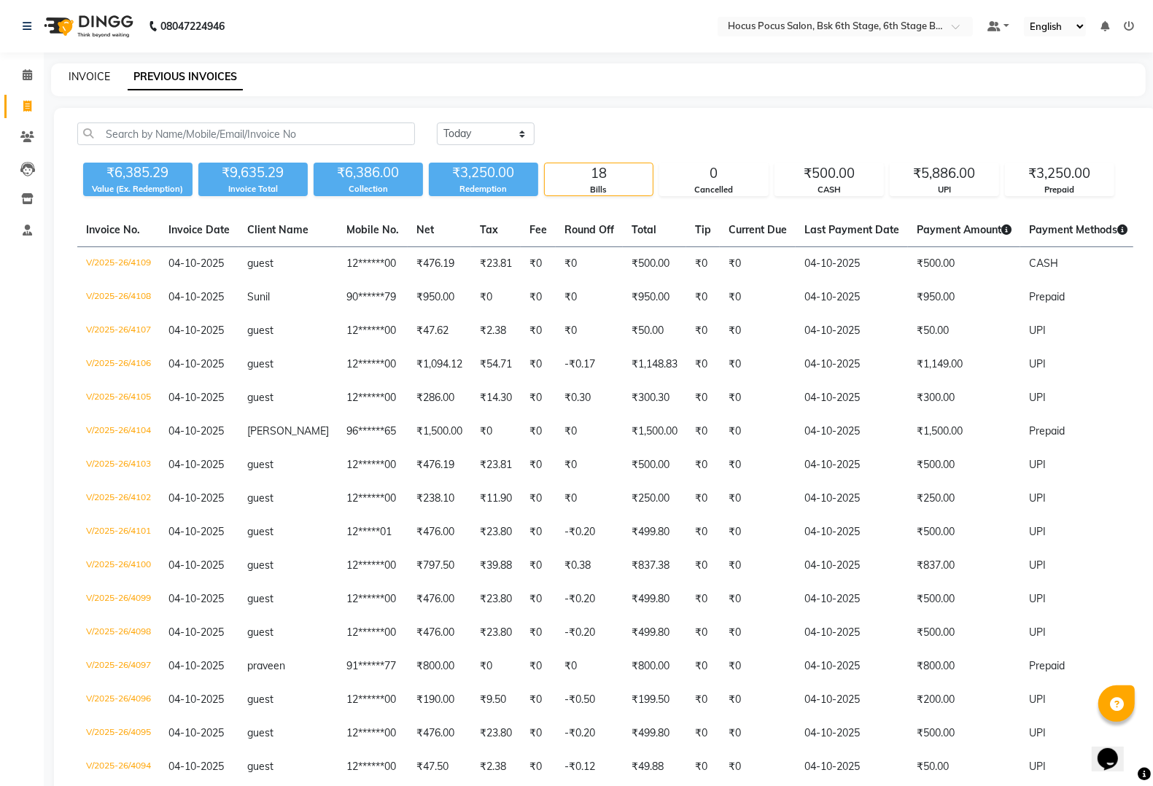
click at [82, 79] on link "INVOICE" at bounding box center [90, 76] width 42 height 13
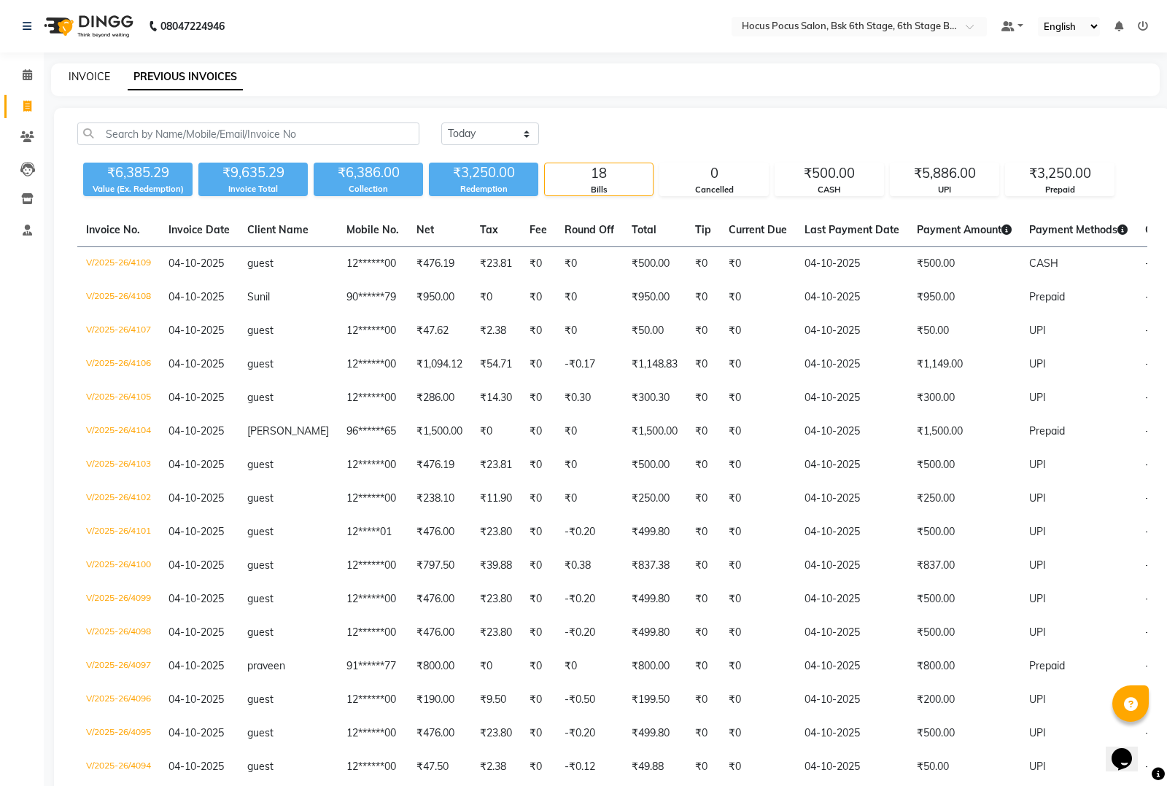
select select "5242"
select select "service"
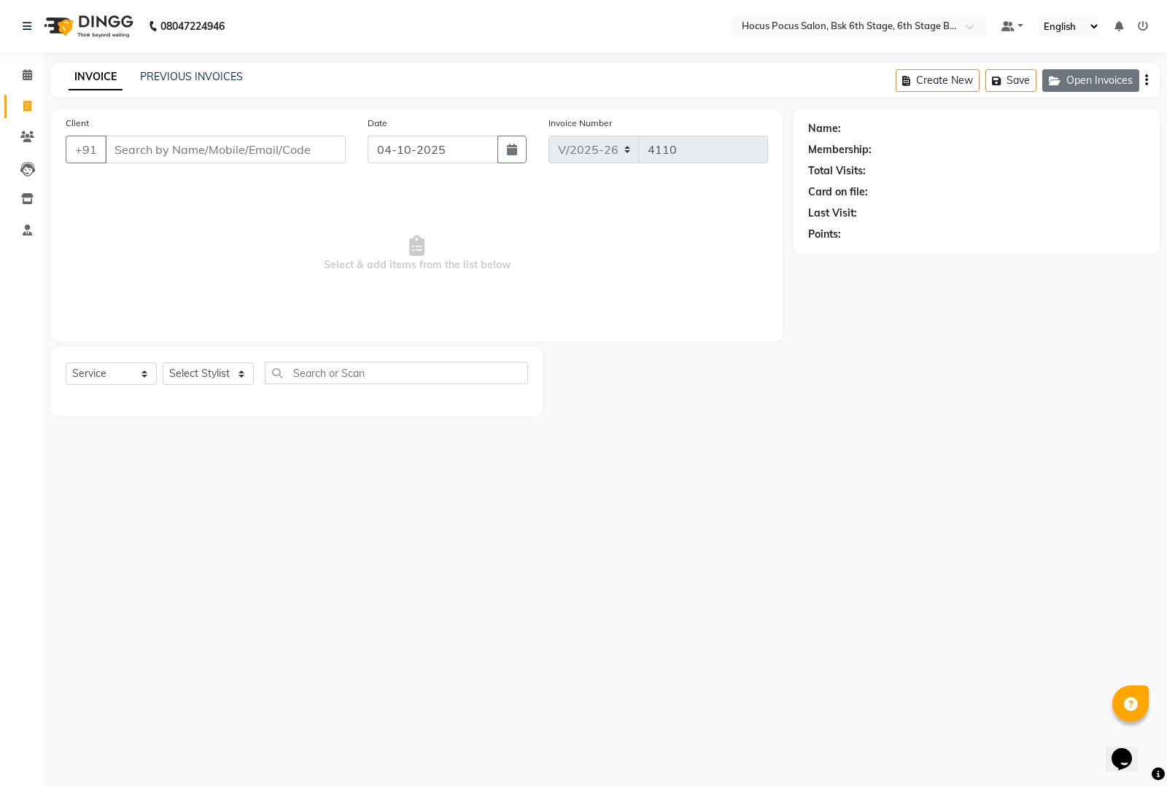
click at [1111, 79] on button "Open Invoices" at bounding box center [1090, 80] width 97 height 23
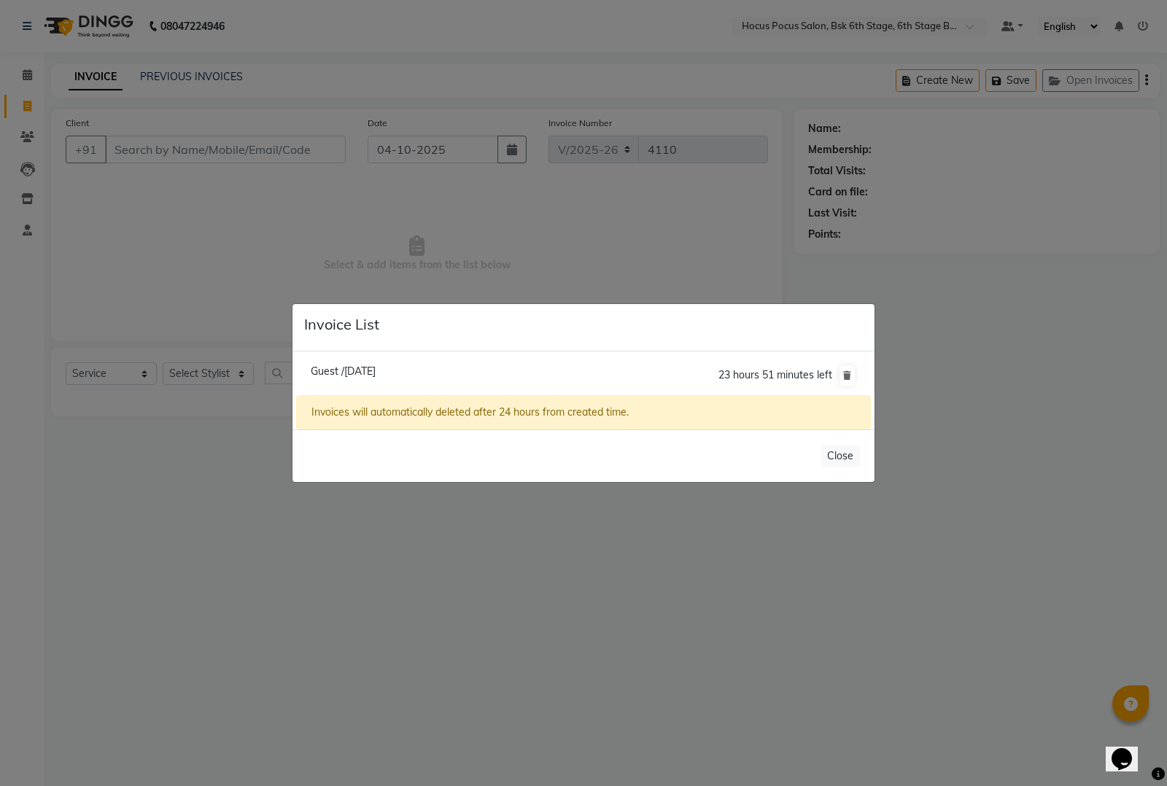
click at [373, 365] on span "Guest /04 October 2025" at bounding box center [343, 371] width 65 height 13
type input "97******70"
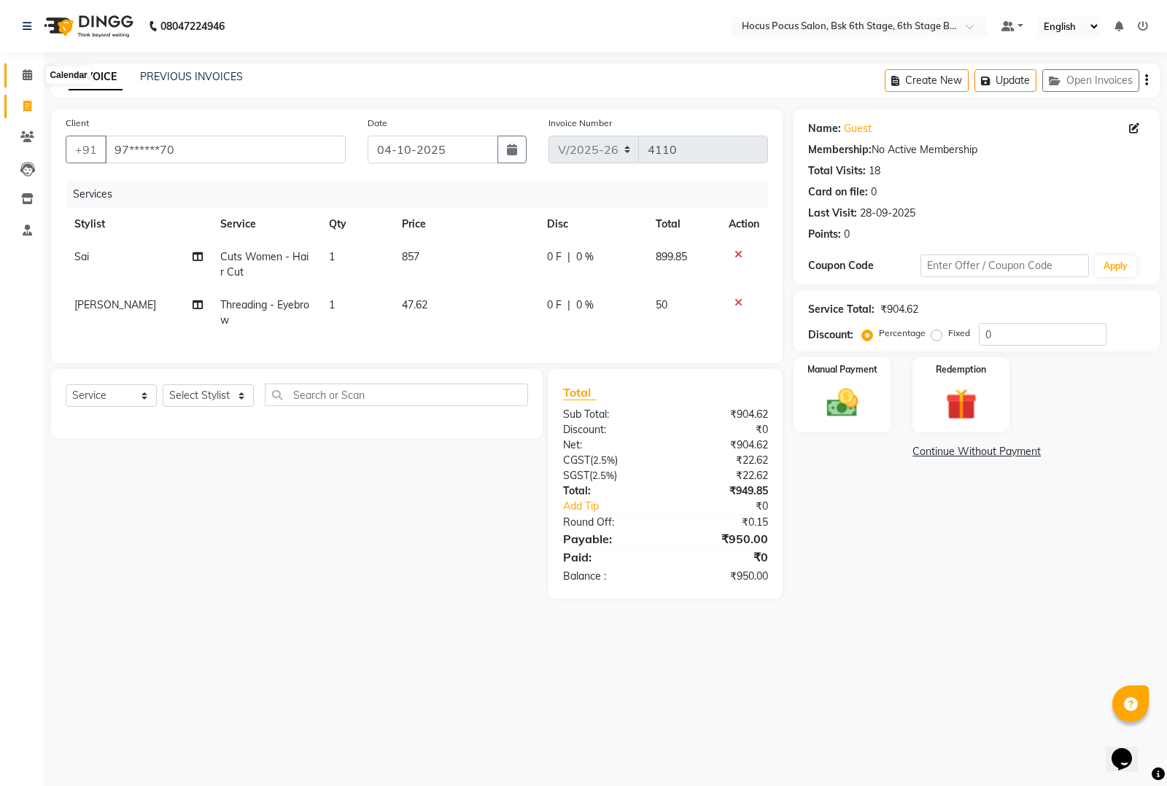
click at [28, 74] on icon at bounding box center [27, 74] width 9 height 11
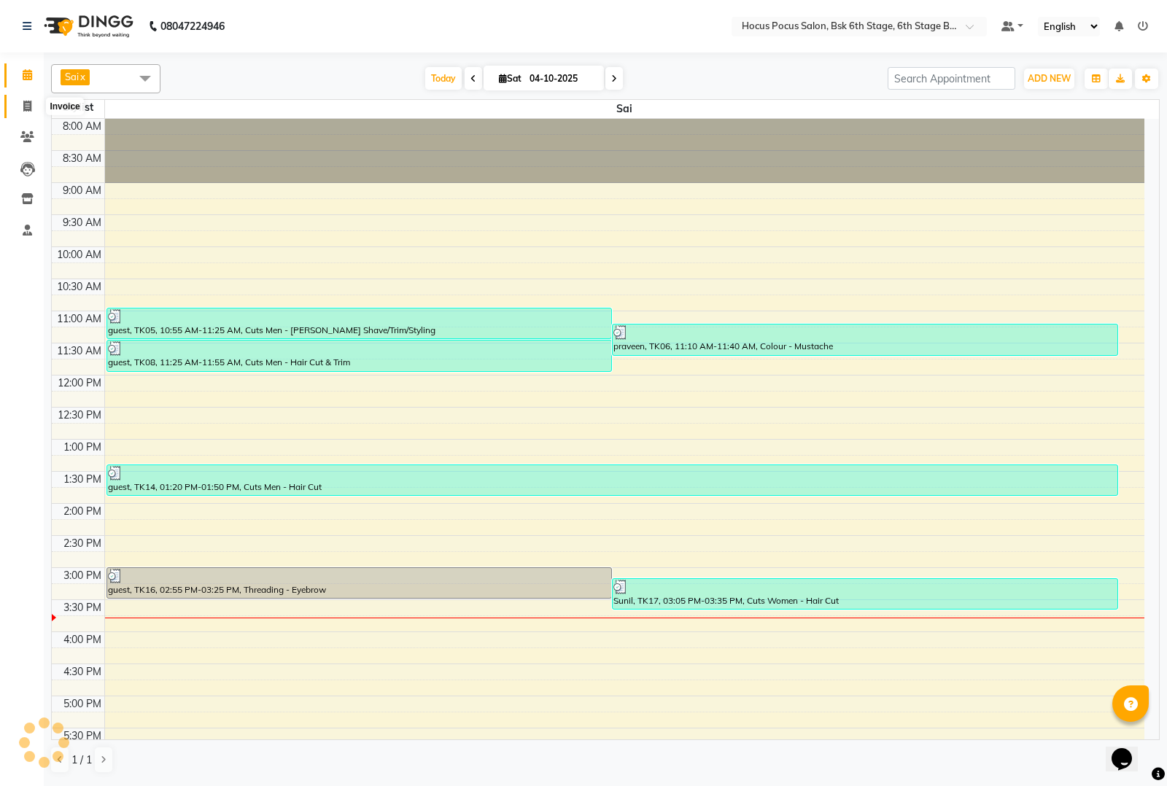
click at [28, 103] on icon at bounding box center [27, 106] width 8 height 11
select select "5242"
select select "service"
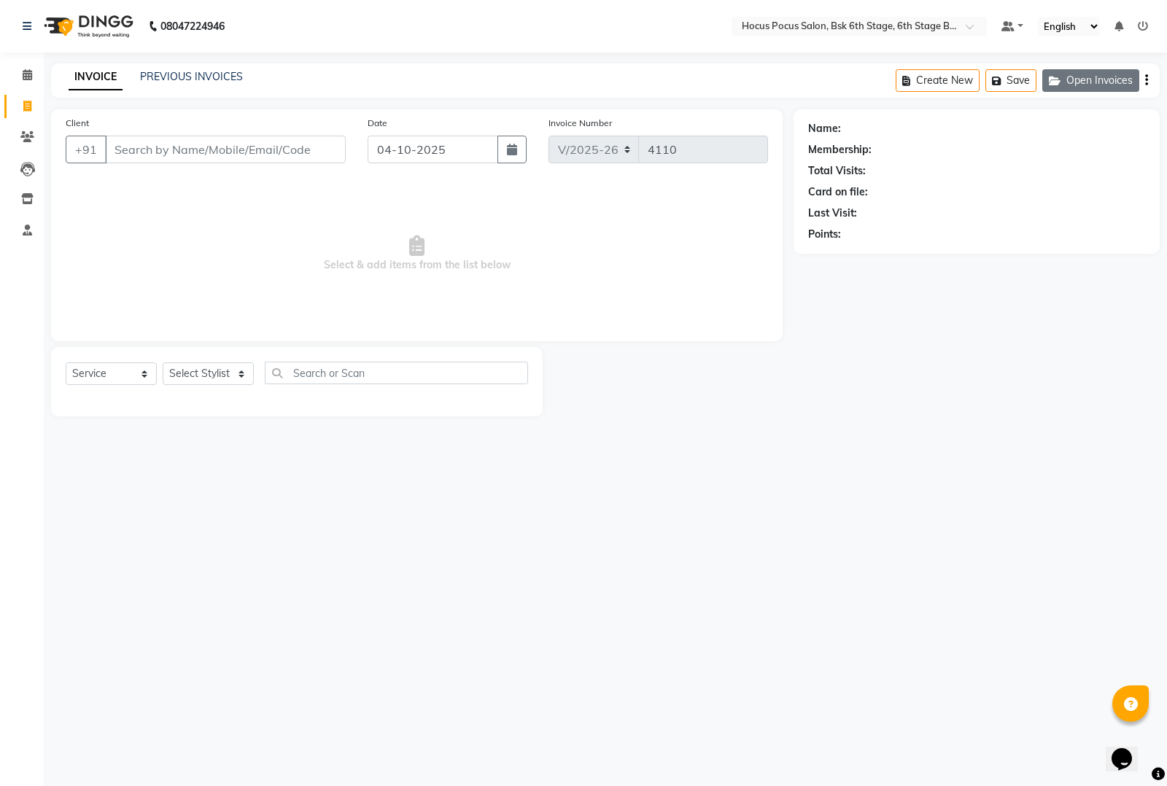
click at [1112, 80] on button "Open Invoices" at bounding box center [1090, 80] width 97 height 23
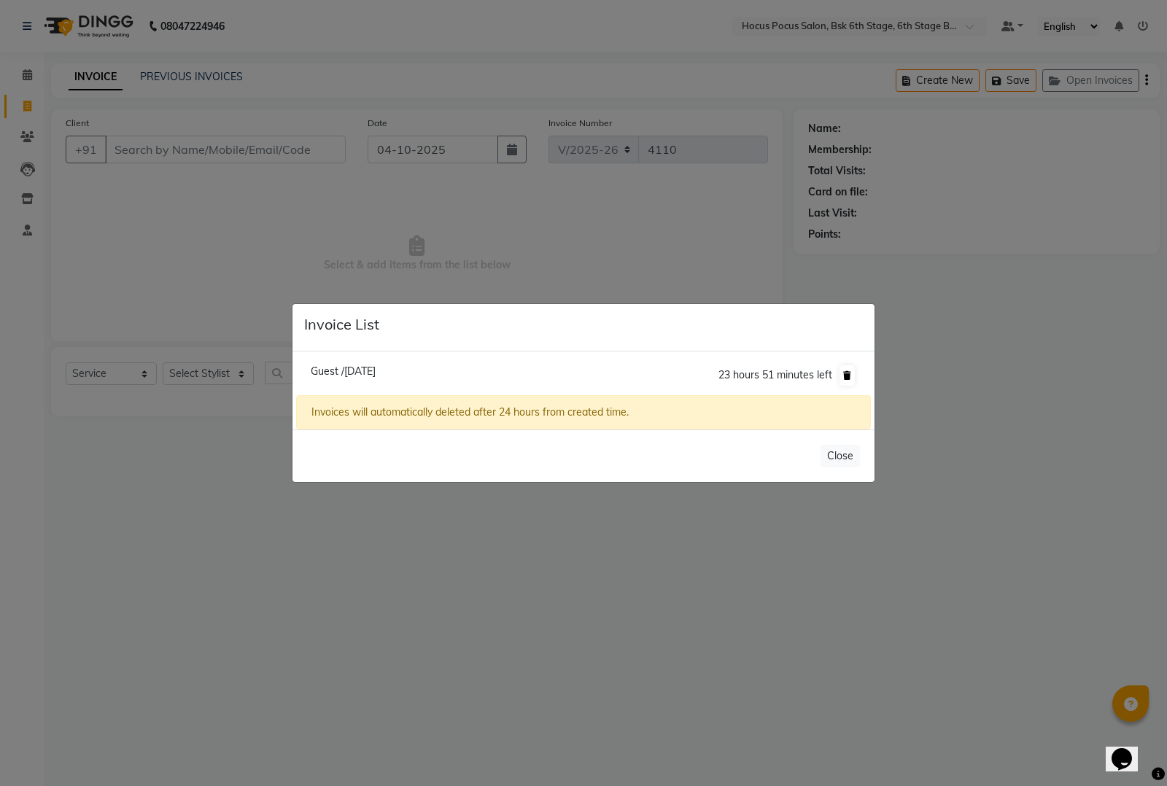
click at [847, 371] on icon at bounding box center [847, 375] width 8 height 9
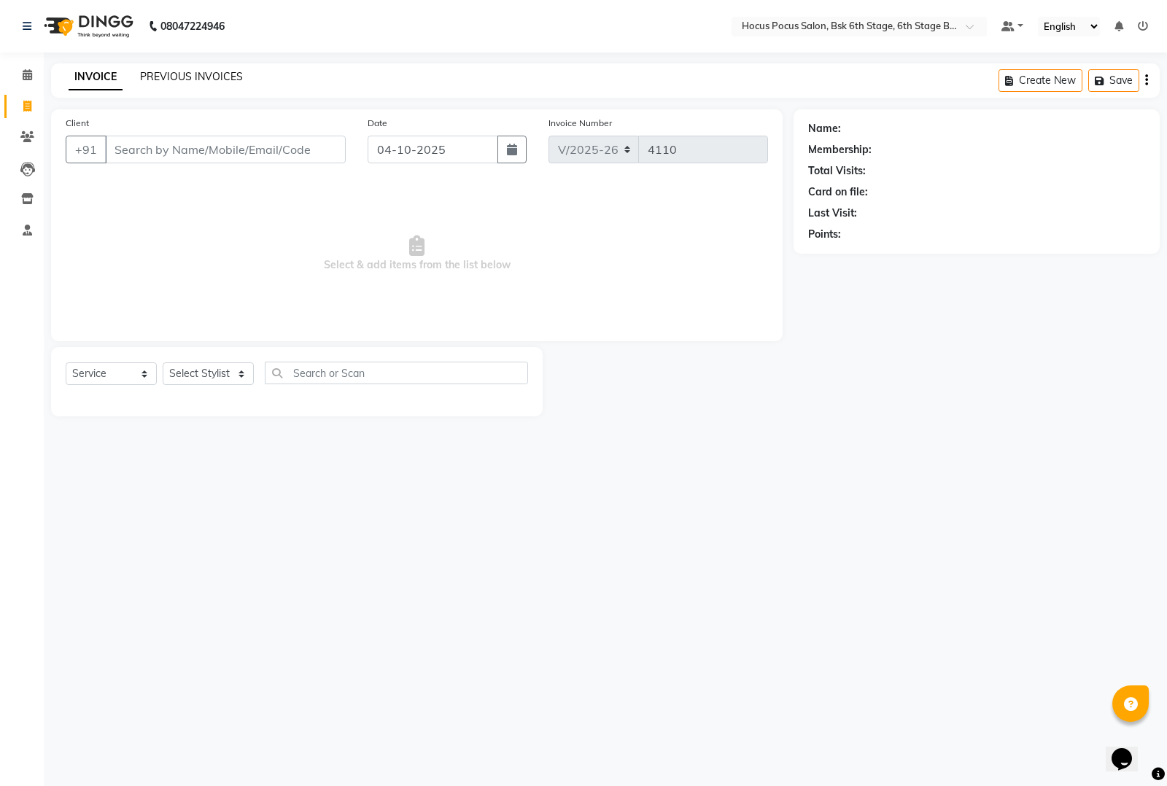
click at [185, 73] on link "PREVIOUS INVOICES" at bounding box center [191, 76] width 103 height 13
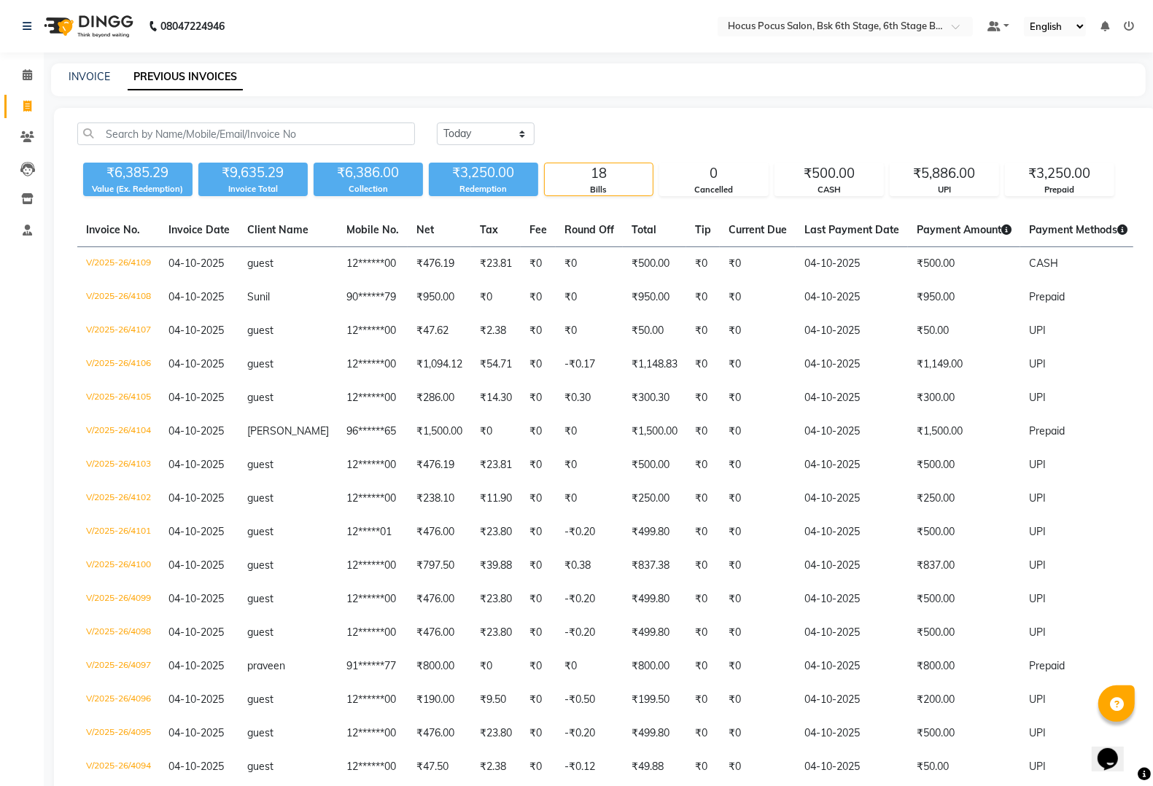
click at [85, 67] on div "INVOICE PREVIOUS INVOICES" at bounding box center [598, 79] width 1095 height 33
click at [92, 74] on link "INVOICE" at bounding box center [90, 76] width 42 height 13
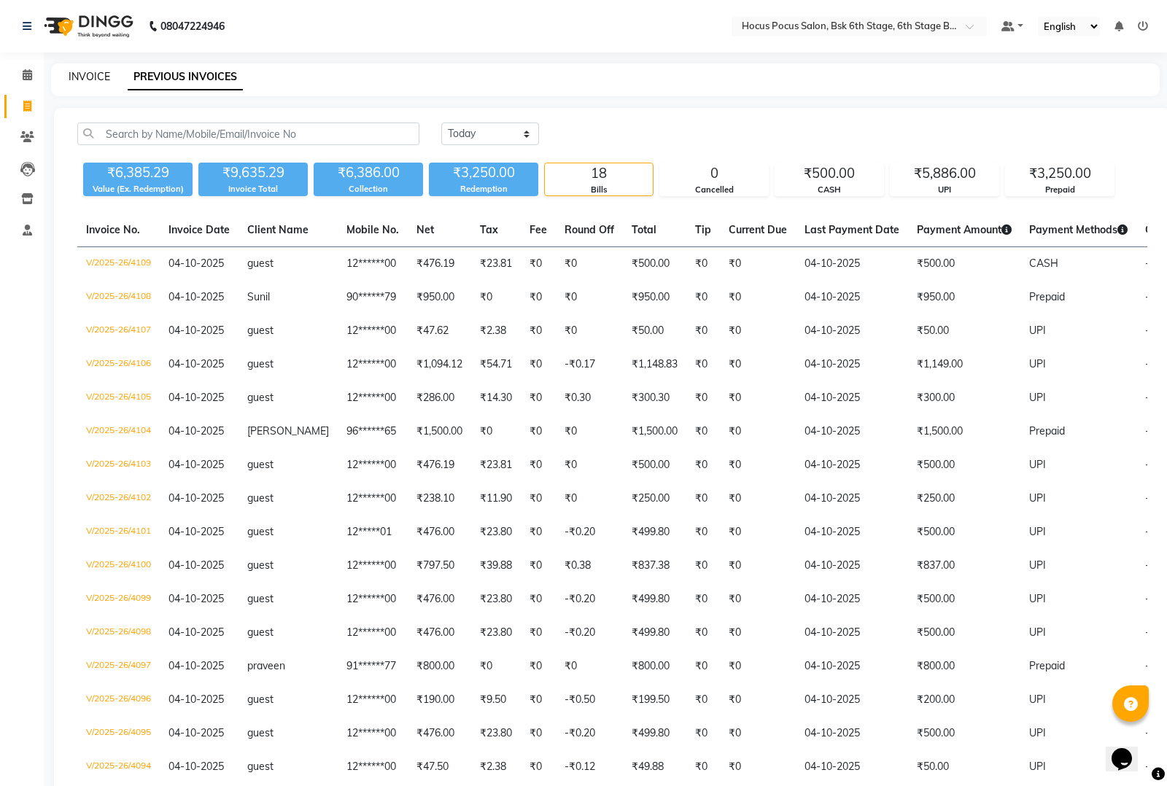
select select "5242"
select select "service"
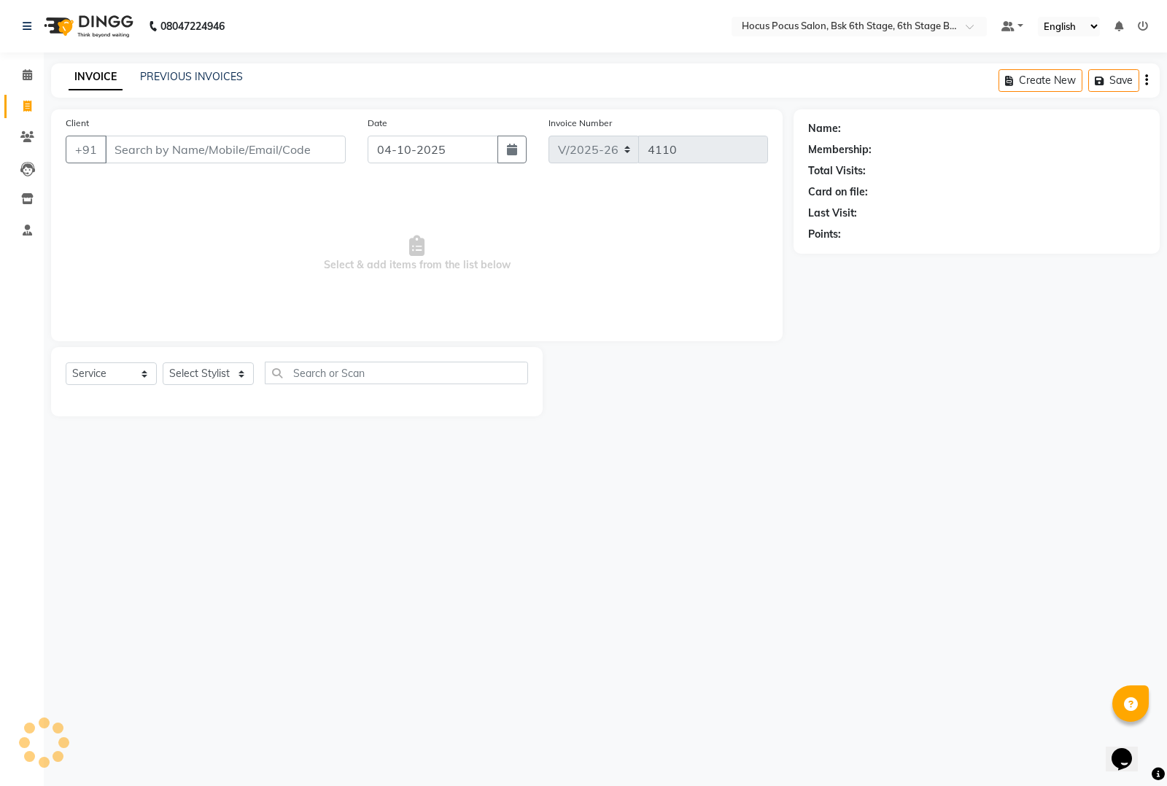
click at [147, 150] on input "Client" at bounding box center [225, 150] width 241 height 28
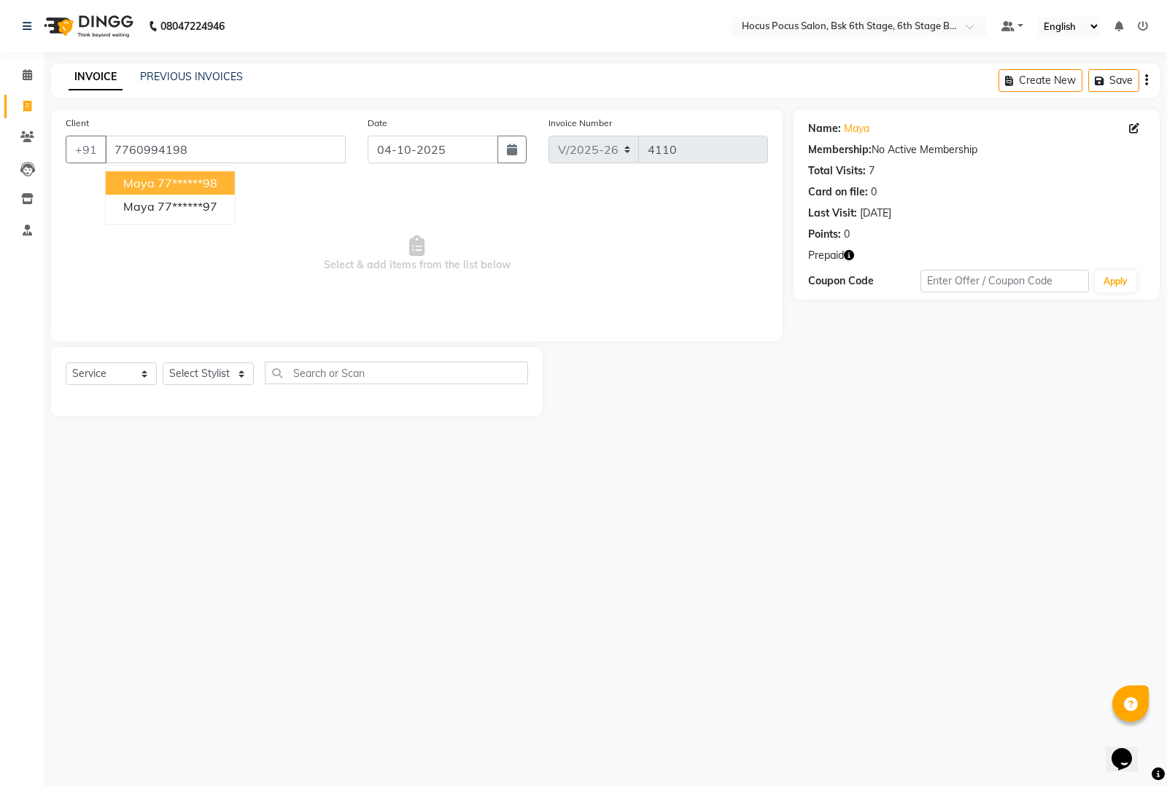
click at [177, 174] on button "Maya 77******98" at bounding box center [170, 182] width 129 height 23
type input "77******98"
click at [853, 257] on icon "button" at bounding box center [849, 255] width 10 height 10
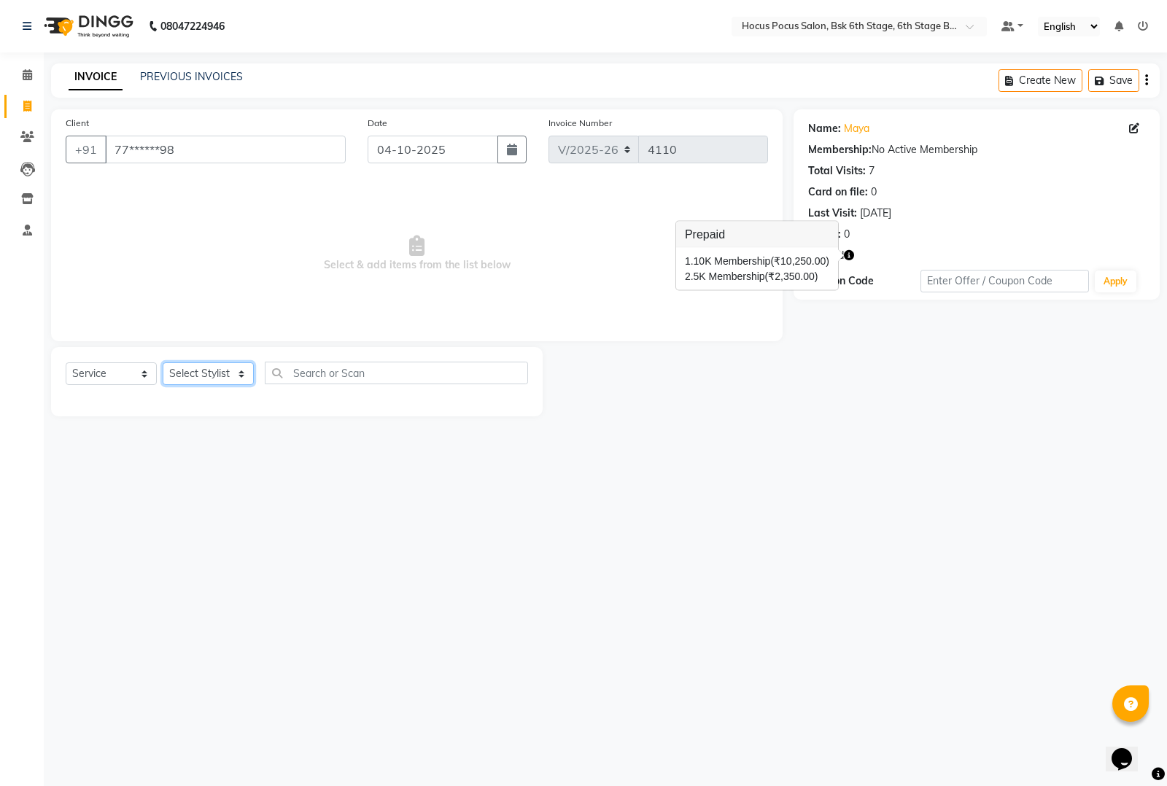
click at [224, 376] on select "Select Stylist [PERSON_NAME] hocus pocus [PERSON_NAME] [PERSON_NAME] [PERSON_NA…" at bounding box center [208, 373] width 91 height 23
select select "81460"
click at [163, 362] on select "Select Stylist [PERSON_NAME] hocus pocus [PERSON_NAME] [PERSON_NAME] [PERSON_NA…" at bounding box center [208, 373] width 91 height 23
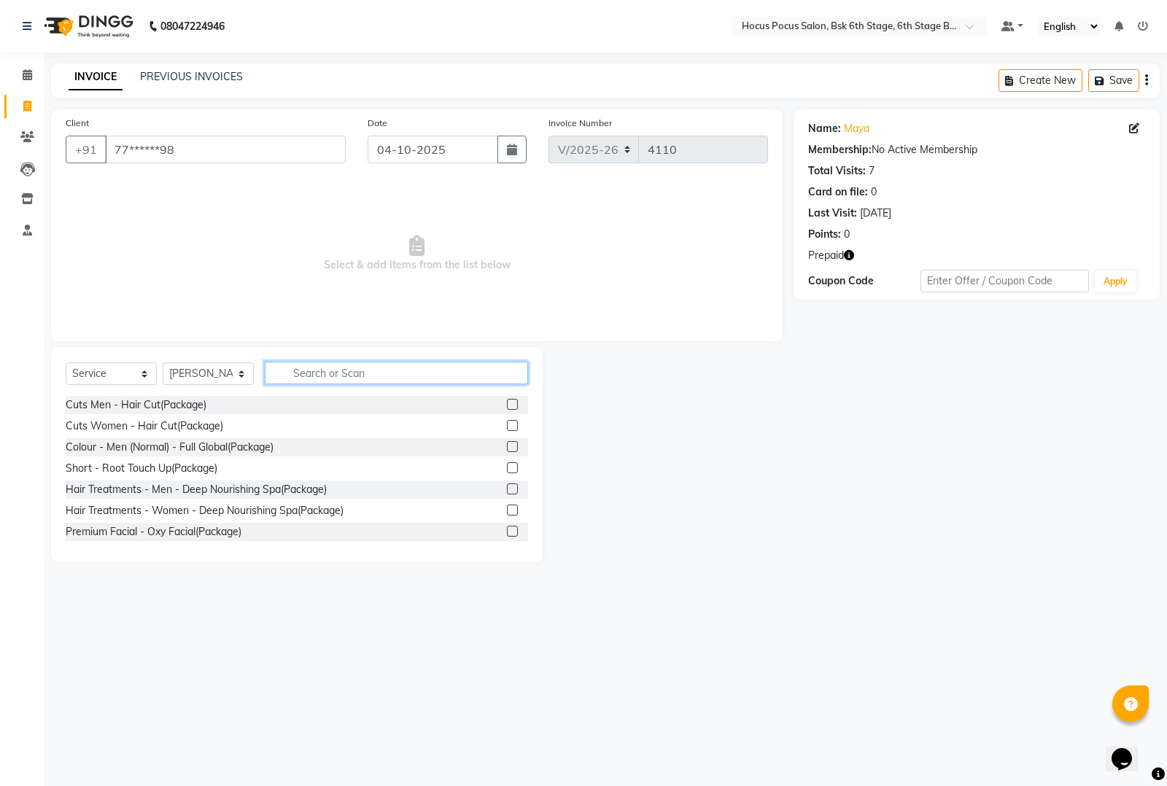
click at [339, 362] on input "text" at bounding box center [396, 373] width 263 height 23
type input "advanc"
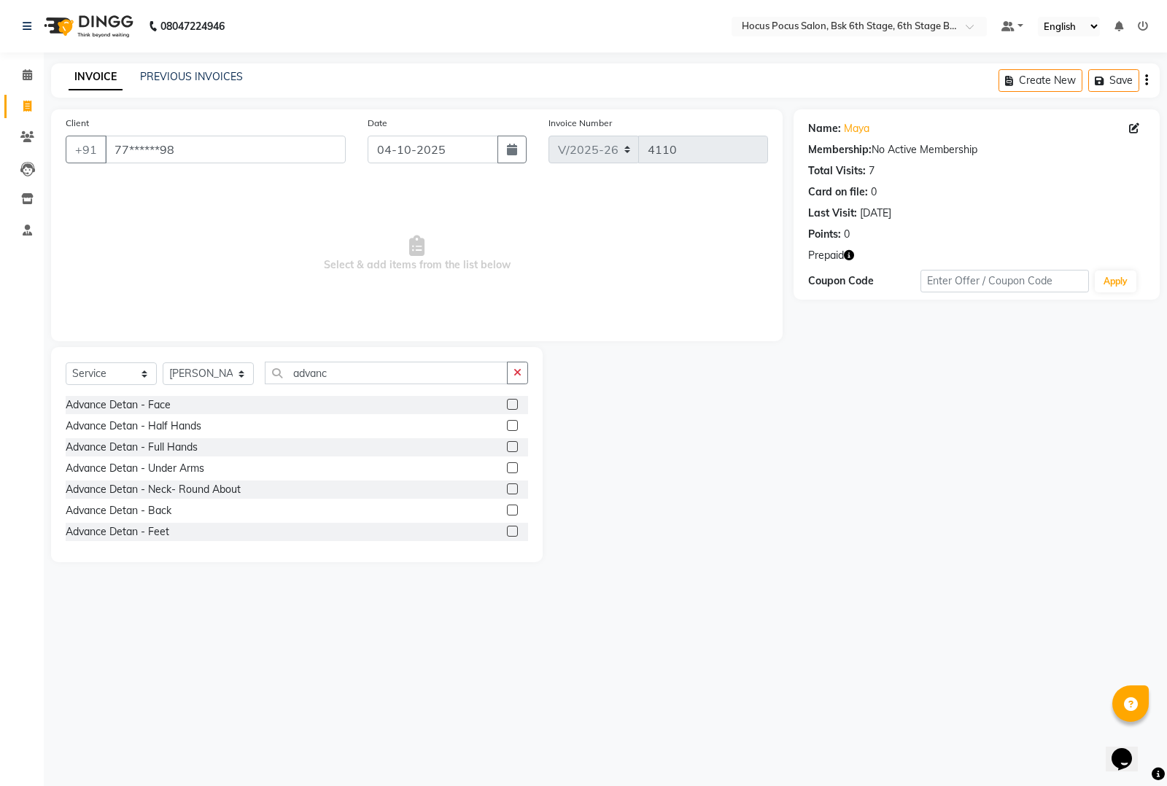
click at [154, 395] on div "Select Service Product Membership Package Voucher Prepaid Gift Card Select Styl…" at bounding box center [297, 379] width 462 height 34
click at [154, 405] on div "Advance Detan - Face" at bounding box center [118, 404] width 105 height 15
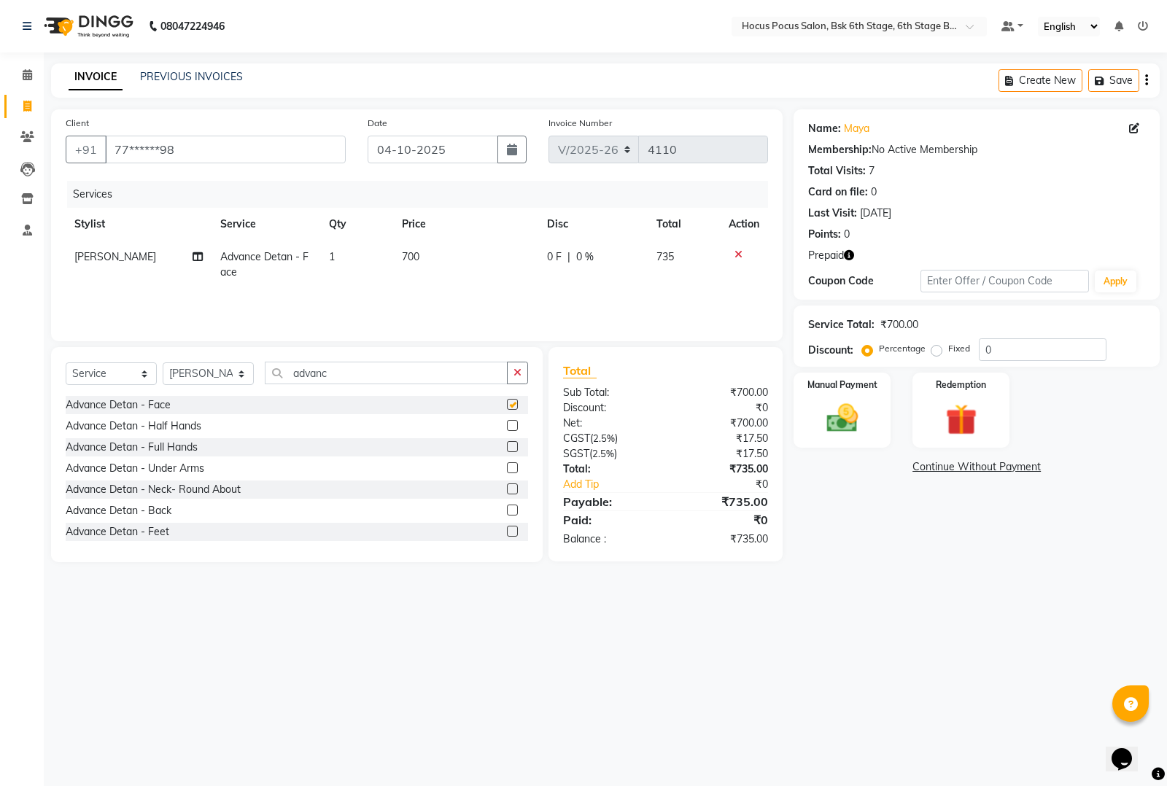
checkbox input "false"
click at [369, 376] on input "advanc" at bounding box center [386, 373] width 243 height 23
type input "advan"
click at [220, 490] on div "Advance Detan - Neck- Round About" at bounding box center [153, 489] width 175 height 15
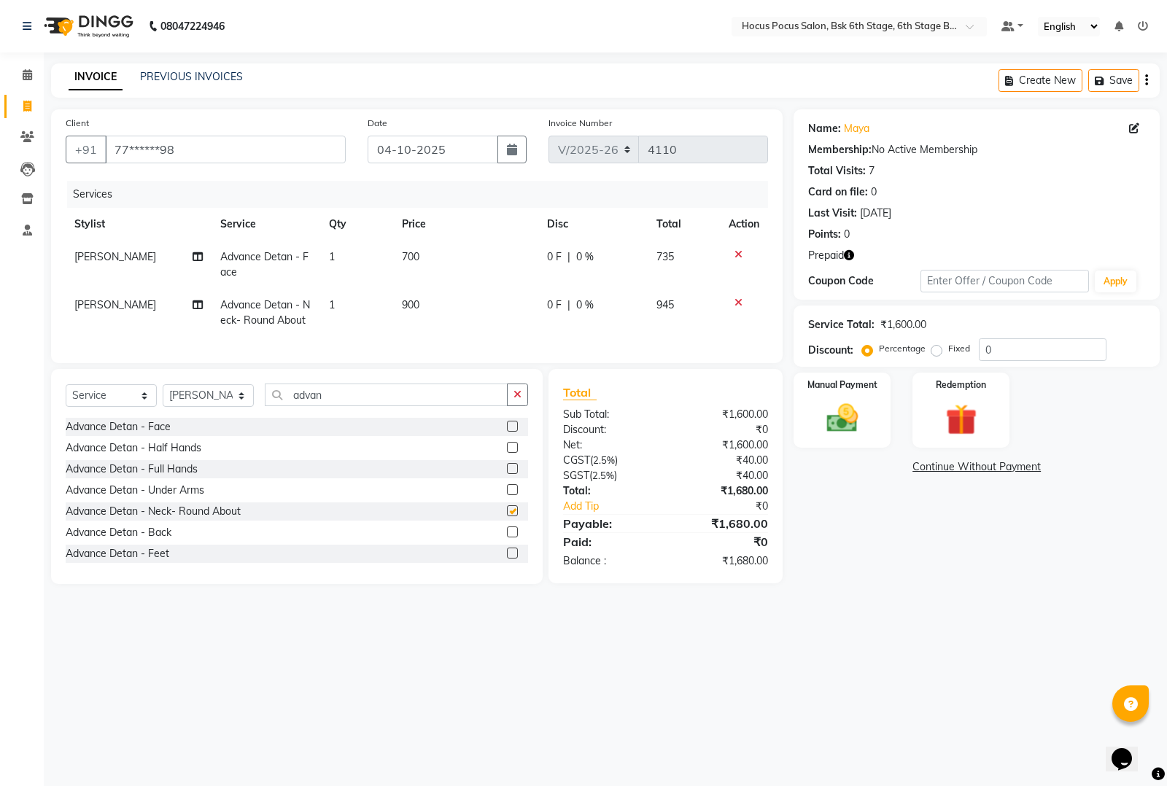
checkbox input "false"
click at [381, 402] on input "advan" at bounding box center [386, 395] width 243 height 23
type input "a"
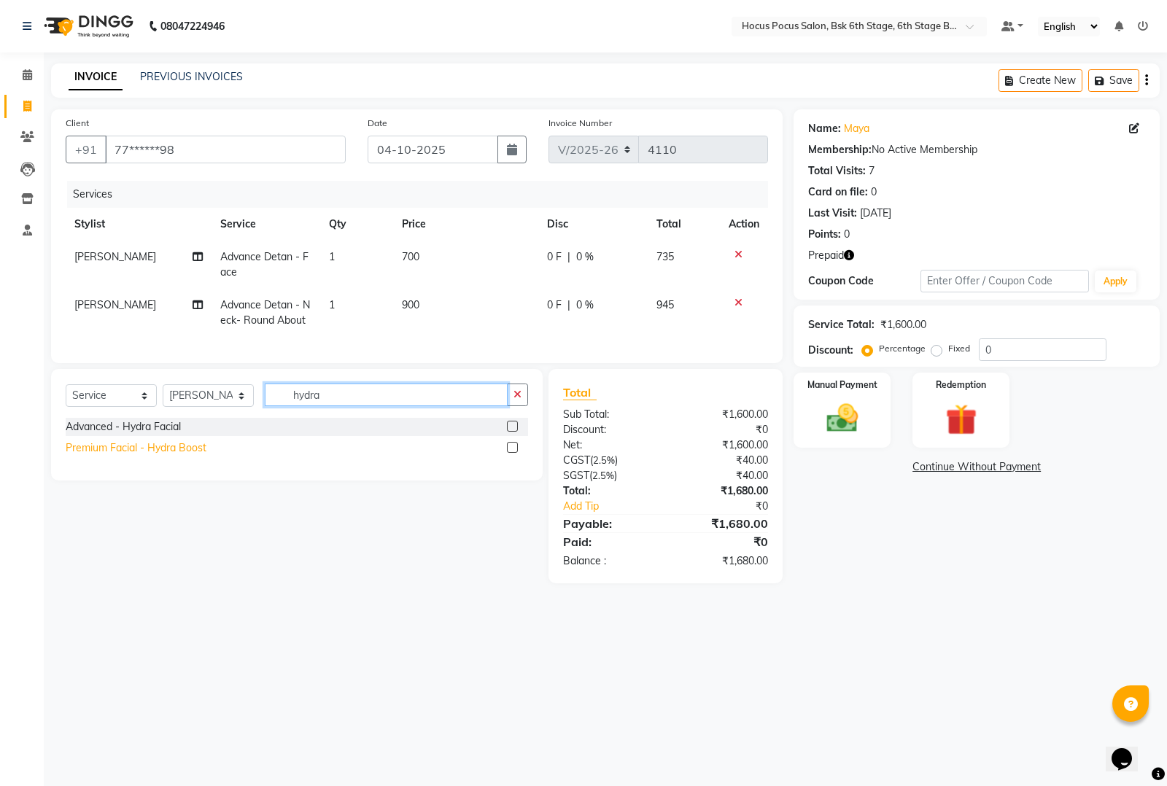
type input "hydra"
click at [155, 456] on div "Premium Facial - Hydra Boost" at bounding box center [136, 448] width 141 height 15
checkbox input "false"
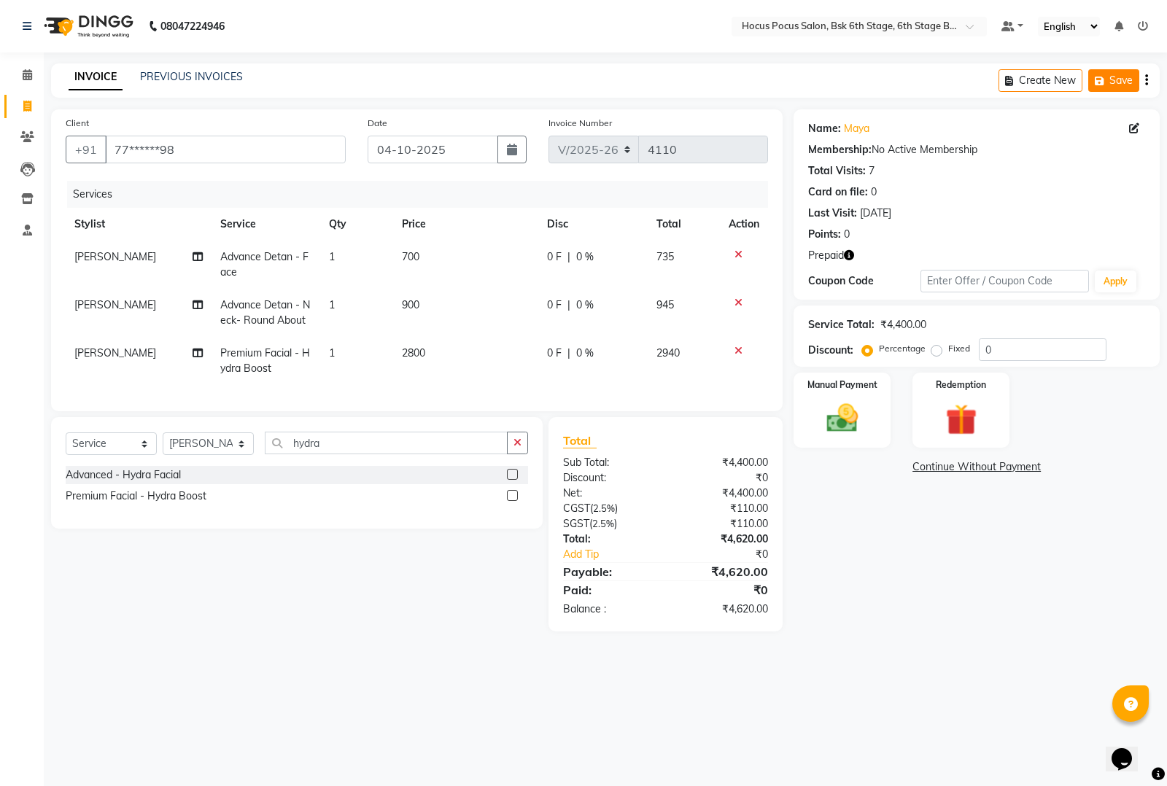
click at [1117, 77] on button "Save" at bounding box center [1113, 80] width 51 height 23
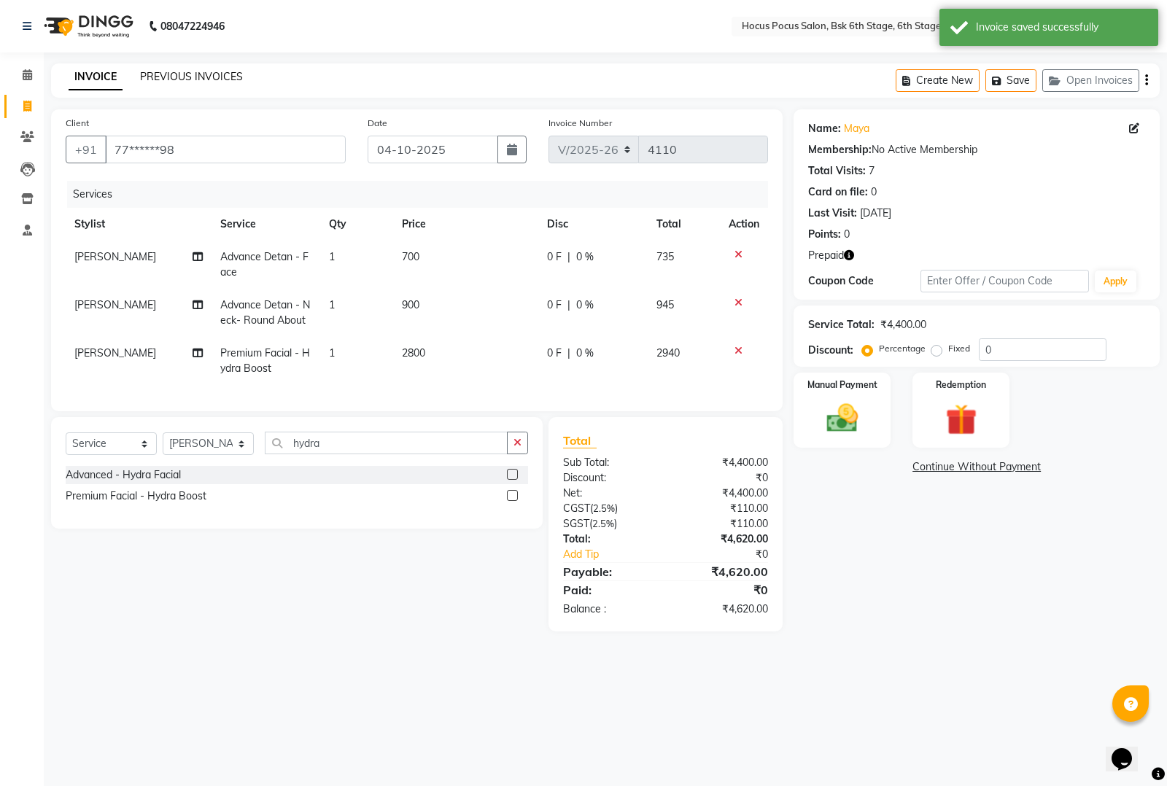
click at [177, 70] on link "PREVIOUS INVOICES" at bounding box center [191, 76] width 103 height 13
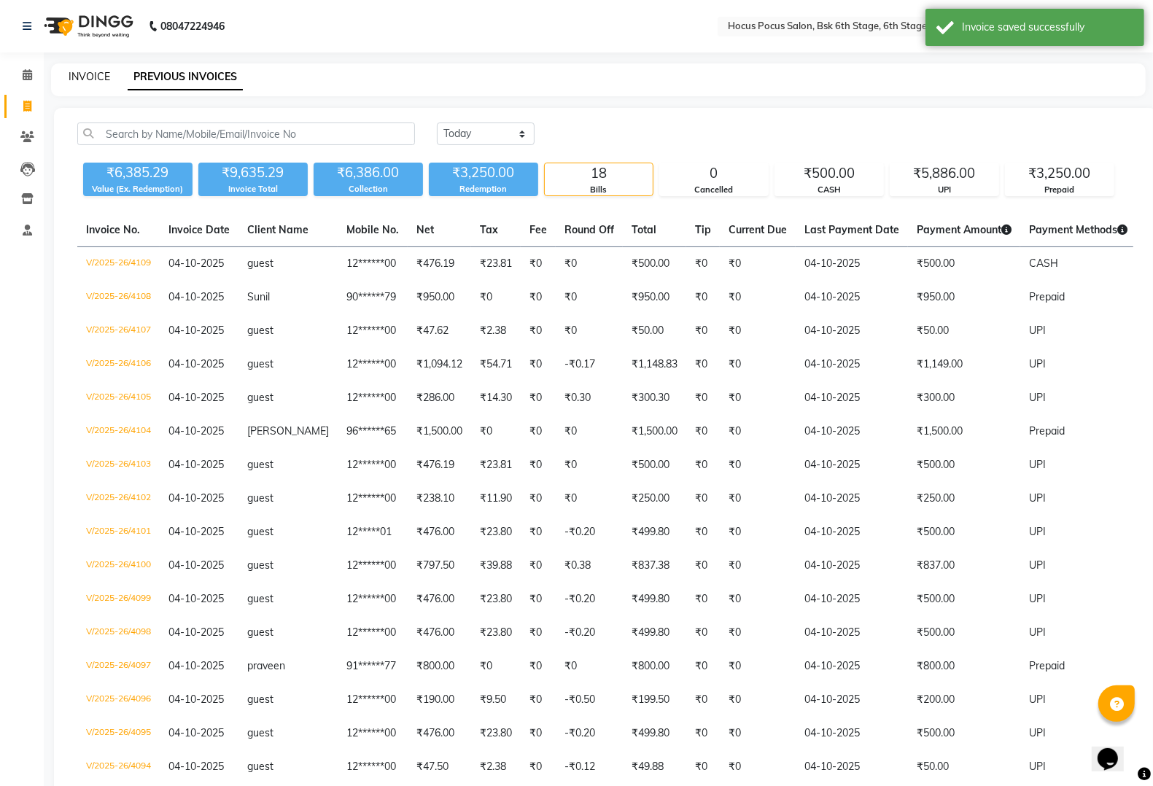
click at [100, 77] on link "INVOICE" at bounding box center [90, 76] width 42 height 13
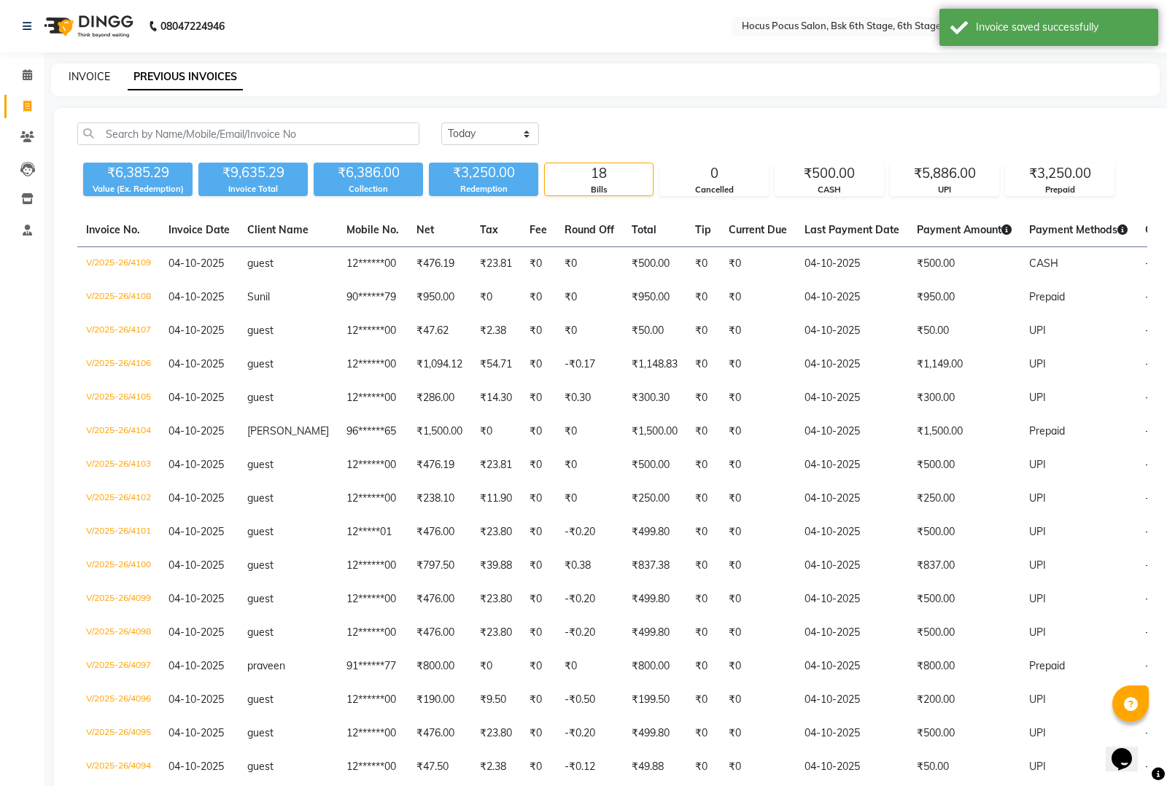
select select "5242"
select select "service"
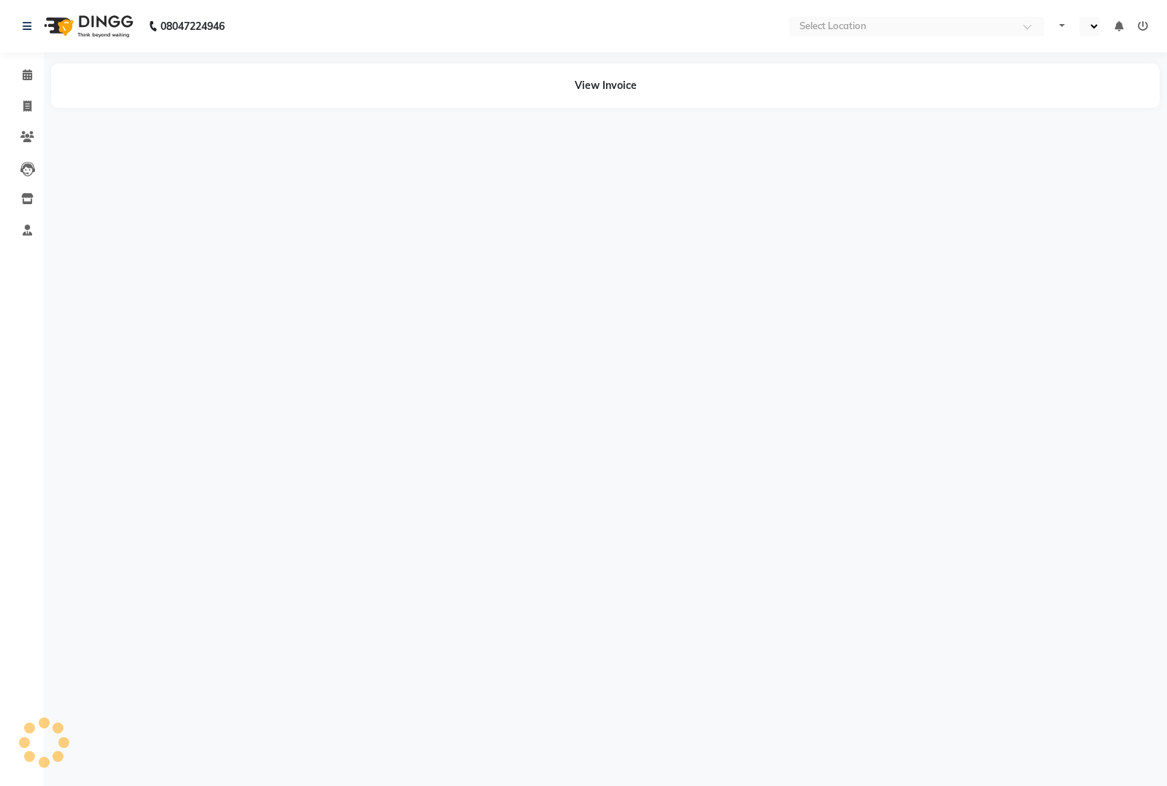
select select "en"
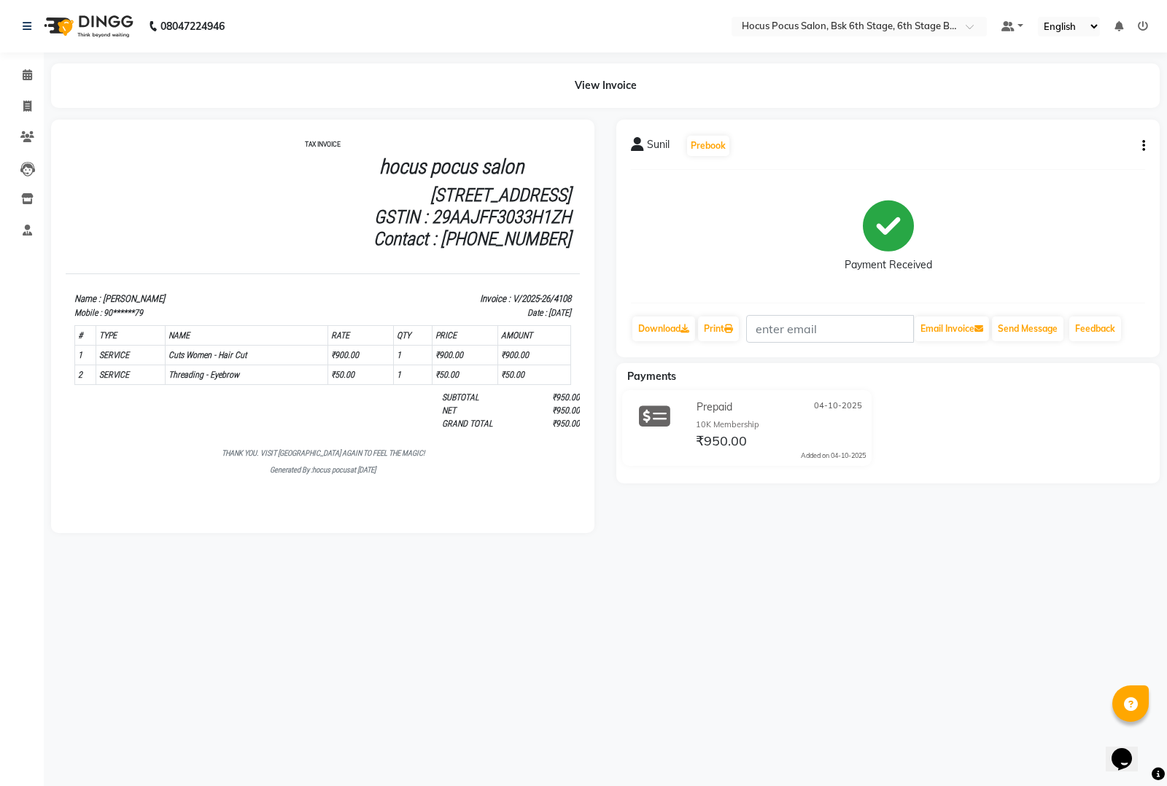
click at [1146, 144] on div "Sunil Prebook Payment Received Download Print Email Invoice Send Message Feedba…" at bounding box center [887, 239] width 543 height 238
click at [1142, 146] on icon "button" at bounding box center [1143, 146] width 3 height 1
click at [1082, 136] on div "Edit Invoice" at bounding box center [1088, 137] width 66 height 18
select select "service"
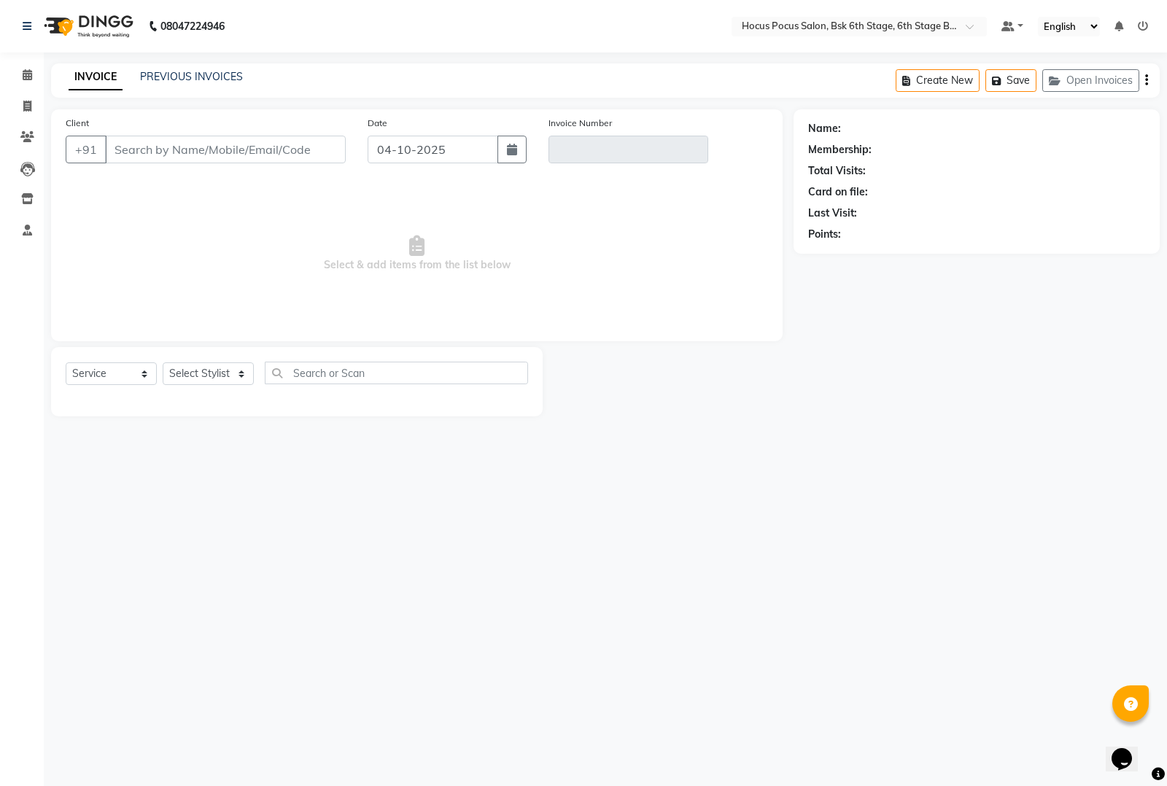
type input "90******79"
type input "V/2025-26/4108"
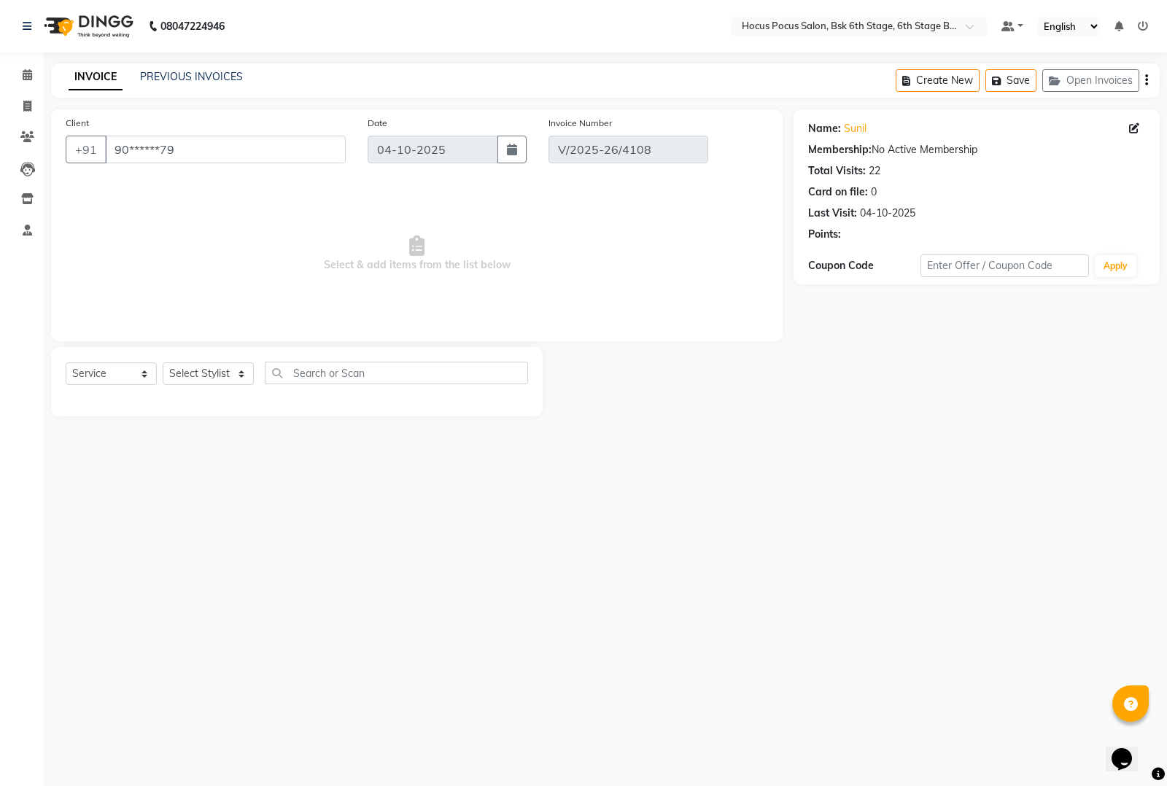
select select "select"
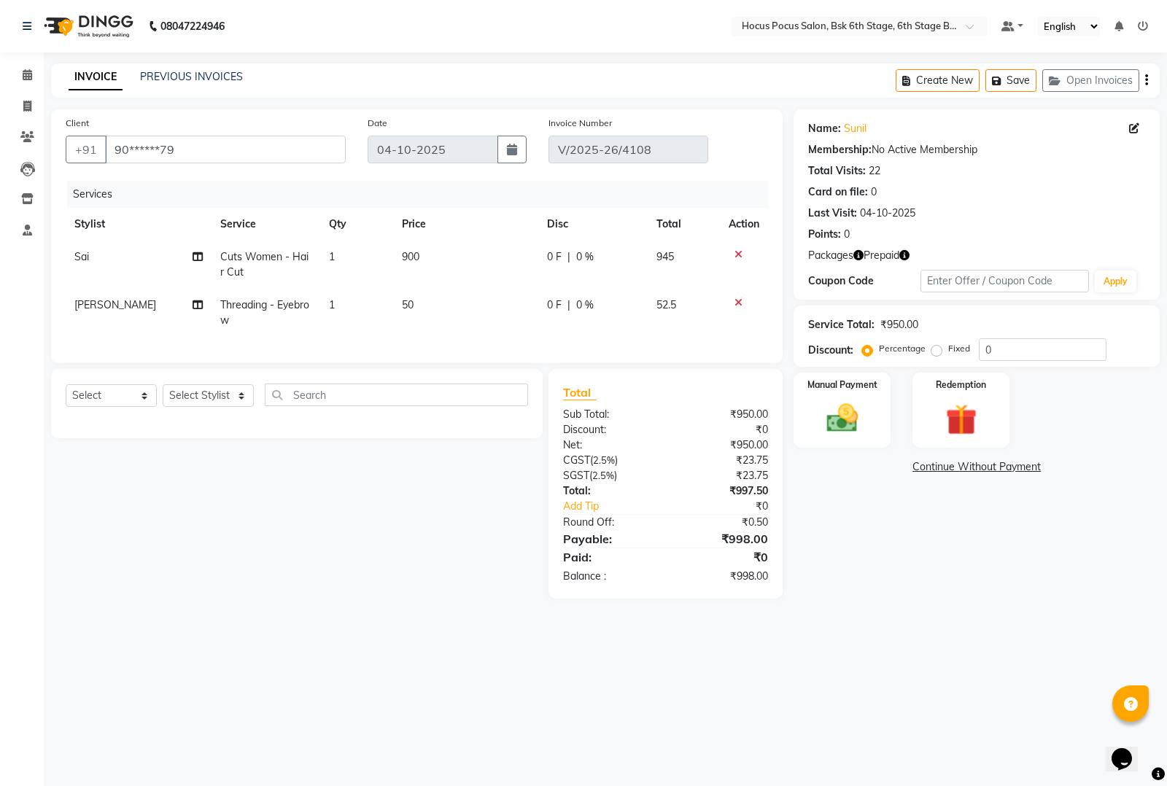
click at [122, 301] on td "[PERSON_NAME]" at bounding box center [139, 313] width 146 height 48
select select "91469"
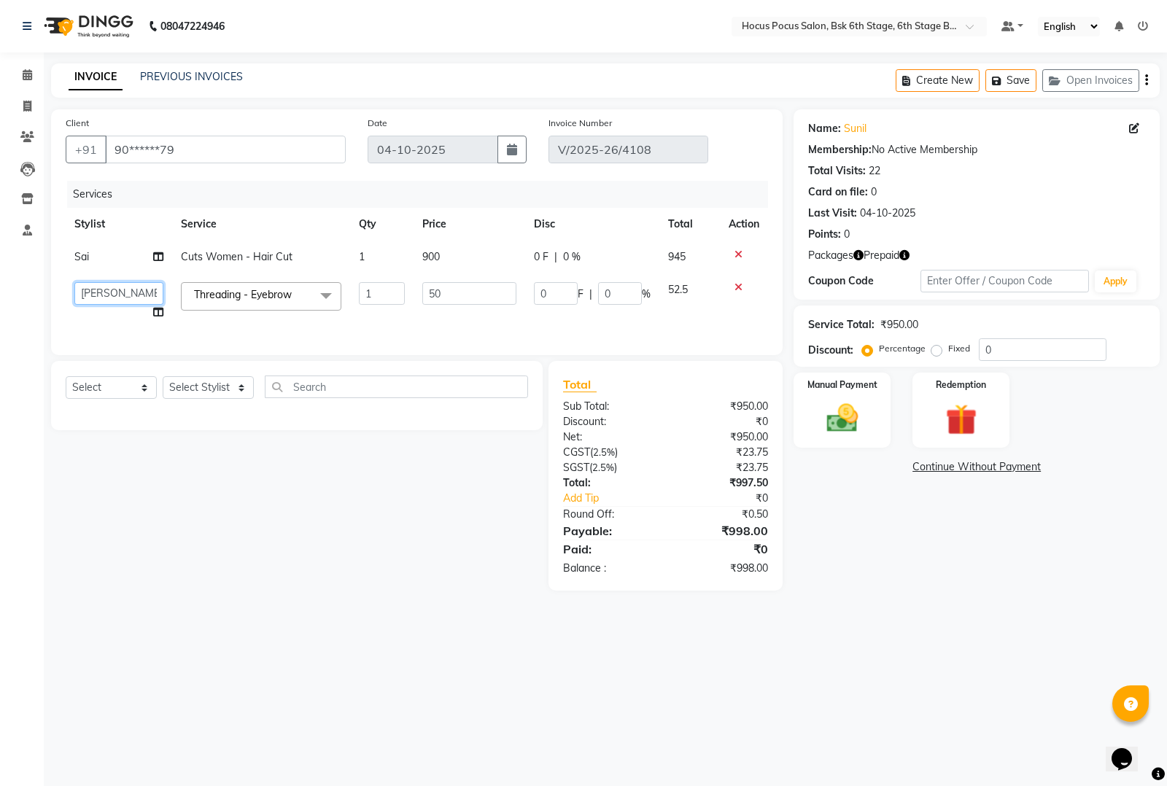
click at [104, 286] on select "[PERSON_NAME] hocus pocus [PERSON_NAME] [PERSON_NAME] [PERSON_NAME] Sai" at bounding box center [118, 293] width 89 height 23
select select "81460"
click at [958, 425] on img at bounding box center [960, 420] width 53 height 40
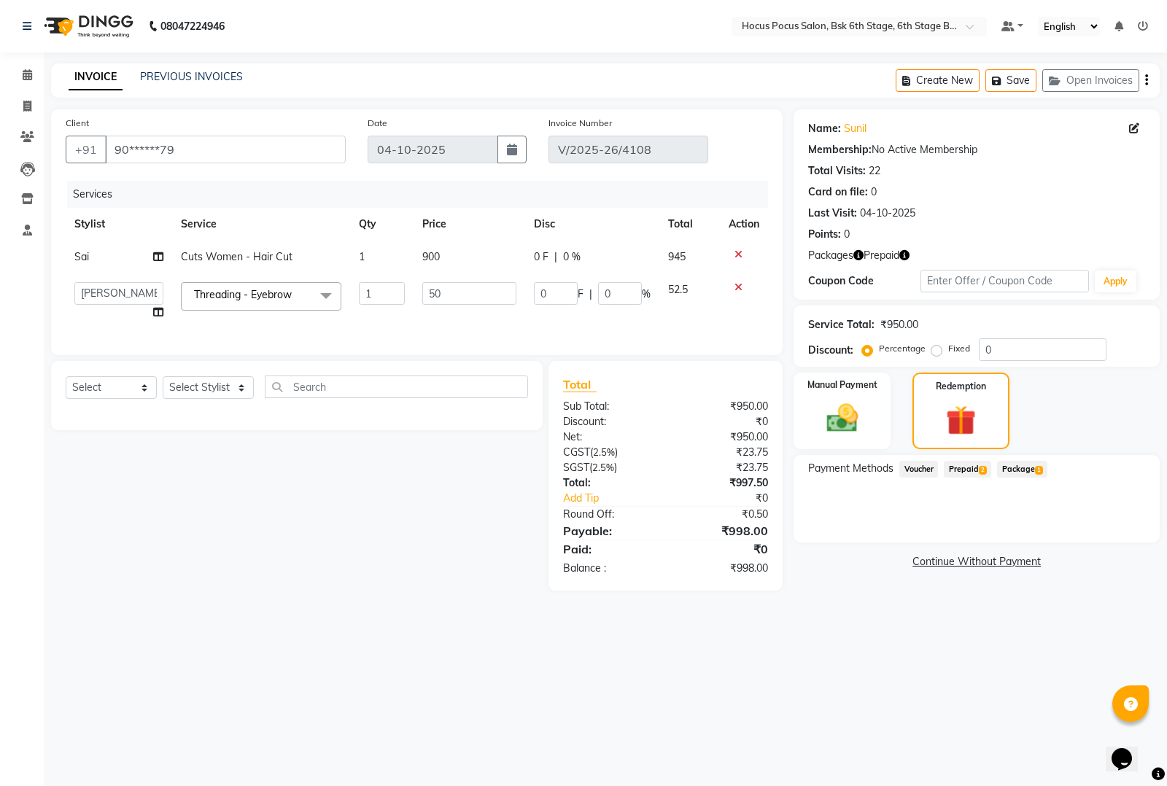
click at [979, 467] on span "Prepaid 2" at bounding box center [967, 469] width 47 height 17
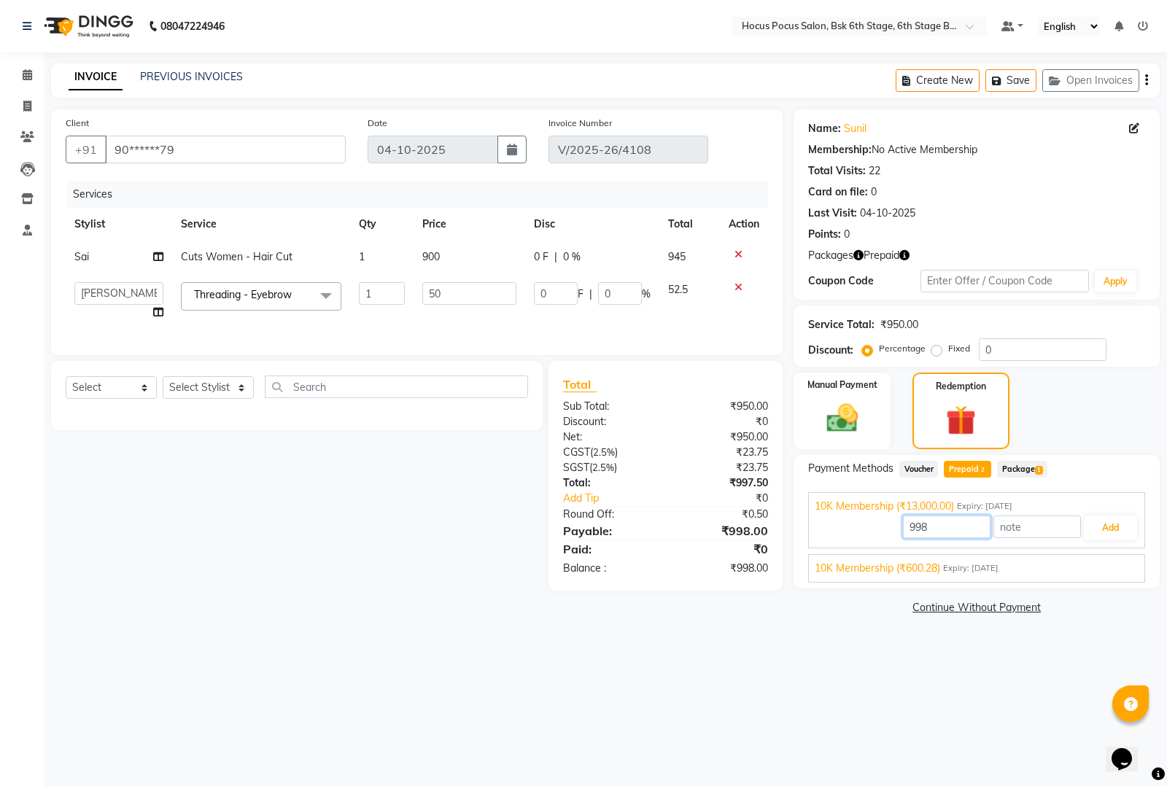
click at [954, 527] on input "998" at bounding box center [947, 527] width 88 height 23
type input "950"
click at [1105, 527] on button "Add" at bounding box center [1110, 528] width 53 height 25
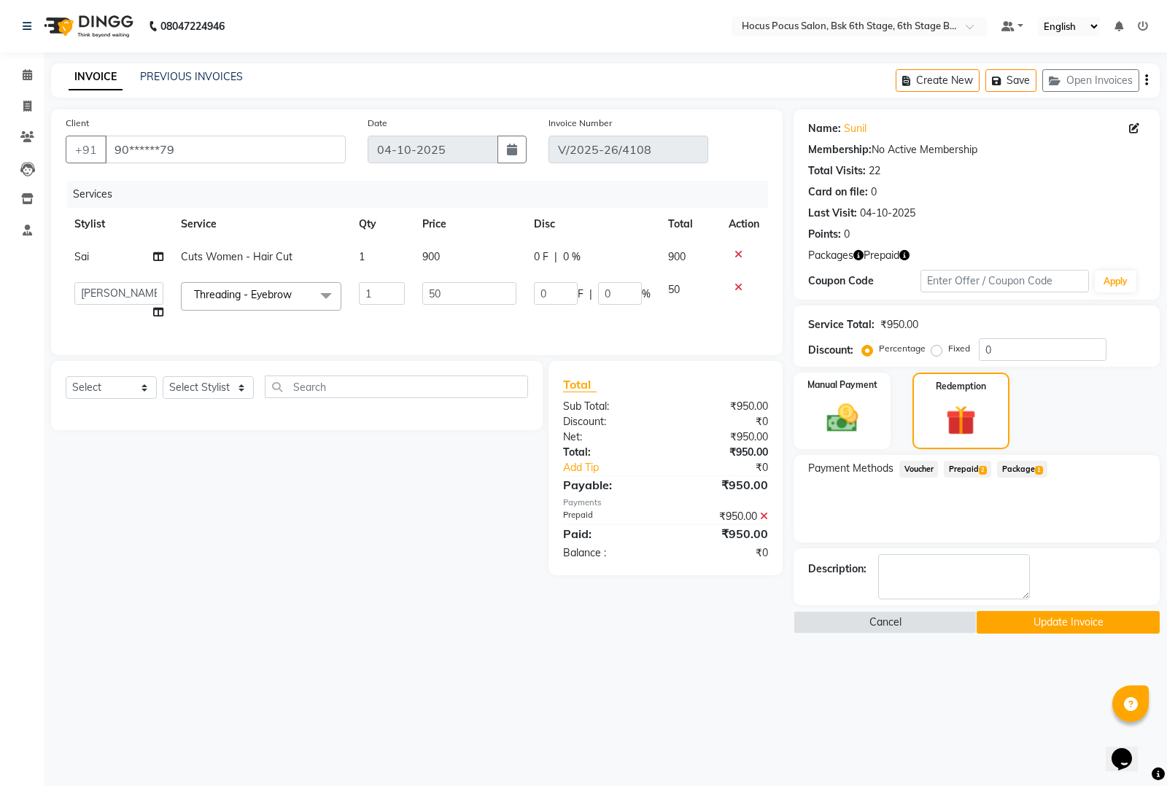
click at [1033, 621] on button "Update Invoice" at bounding box center [1068, 622] width 183 height 23
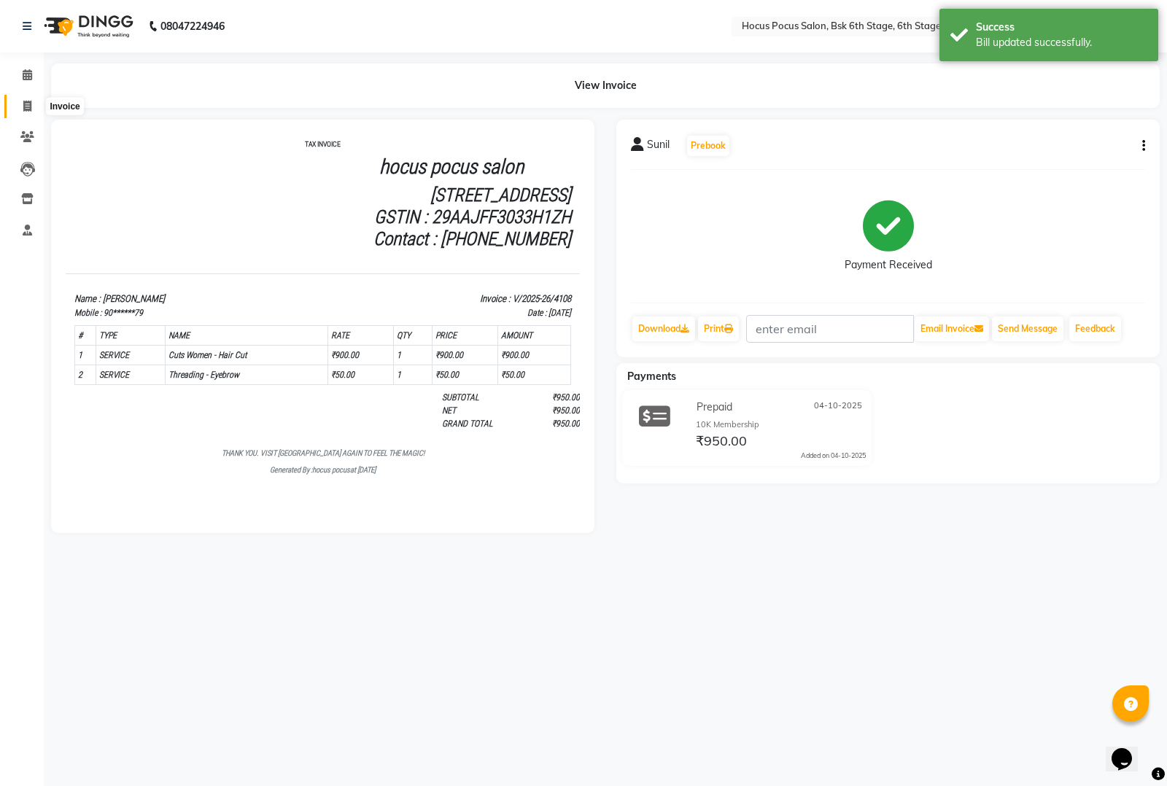
click at [26, 104] on icon at bounding box center [27, 106] width 8 height 11
select select "service"
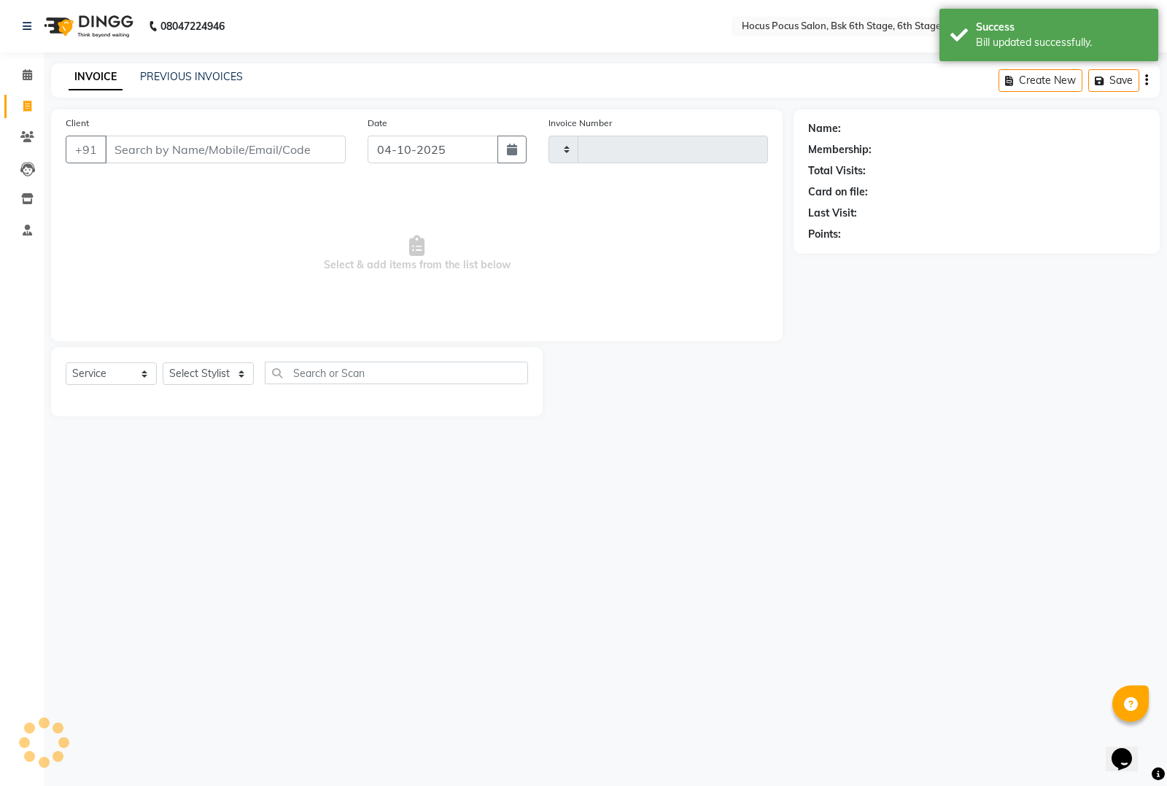
type input "4110"
select select "5242"
click at [179, 77] on link "PREVIOUS INVOICES" at bounding box center [191, 76] width 103 height 13
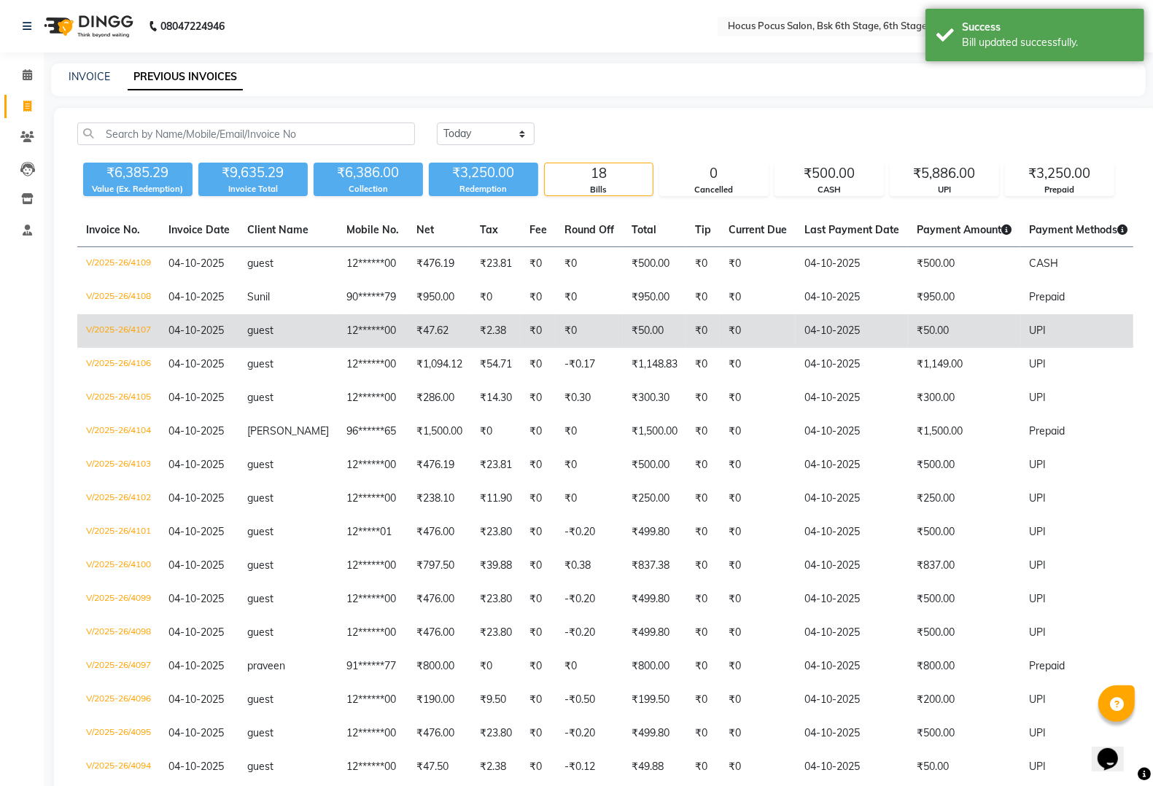
click at [917, 326] on td "₹50.00" at bounding box center [964, 331] width 112 height 34
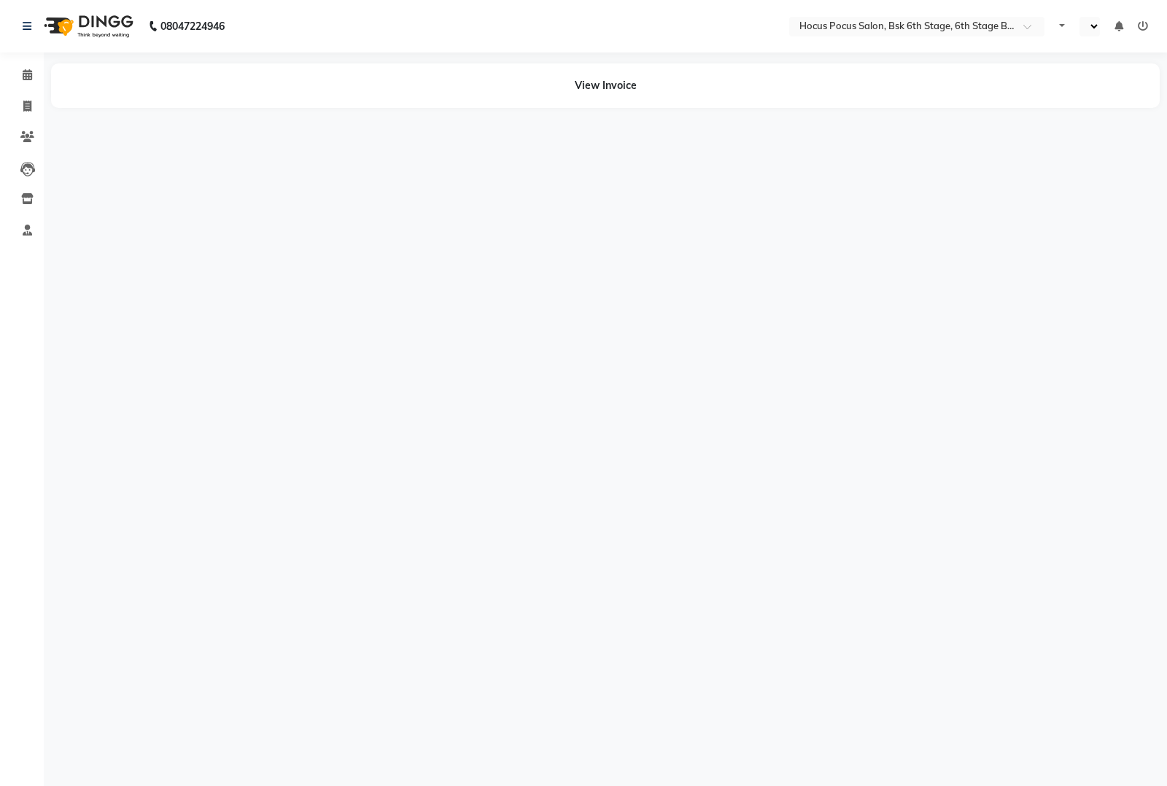
select select "en"
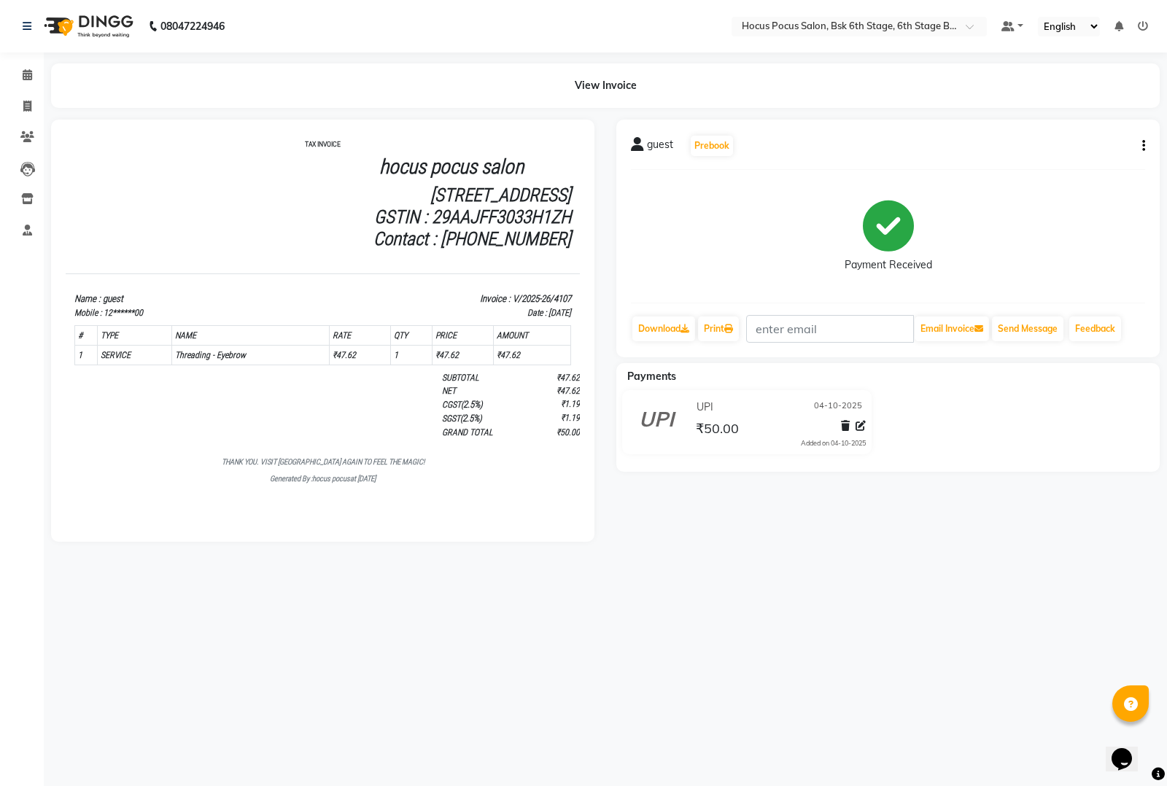
click at [1140, 139] on button "button" at bounding box center [1140, 146] width 9 height 15
click at [1082, 128] on div "Edit Invoice" at bounding box center [1088, 137] width 66 height 18
select select "service"
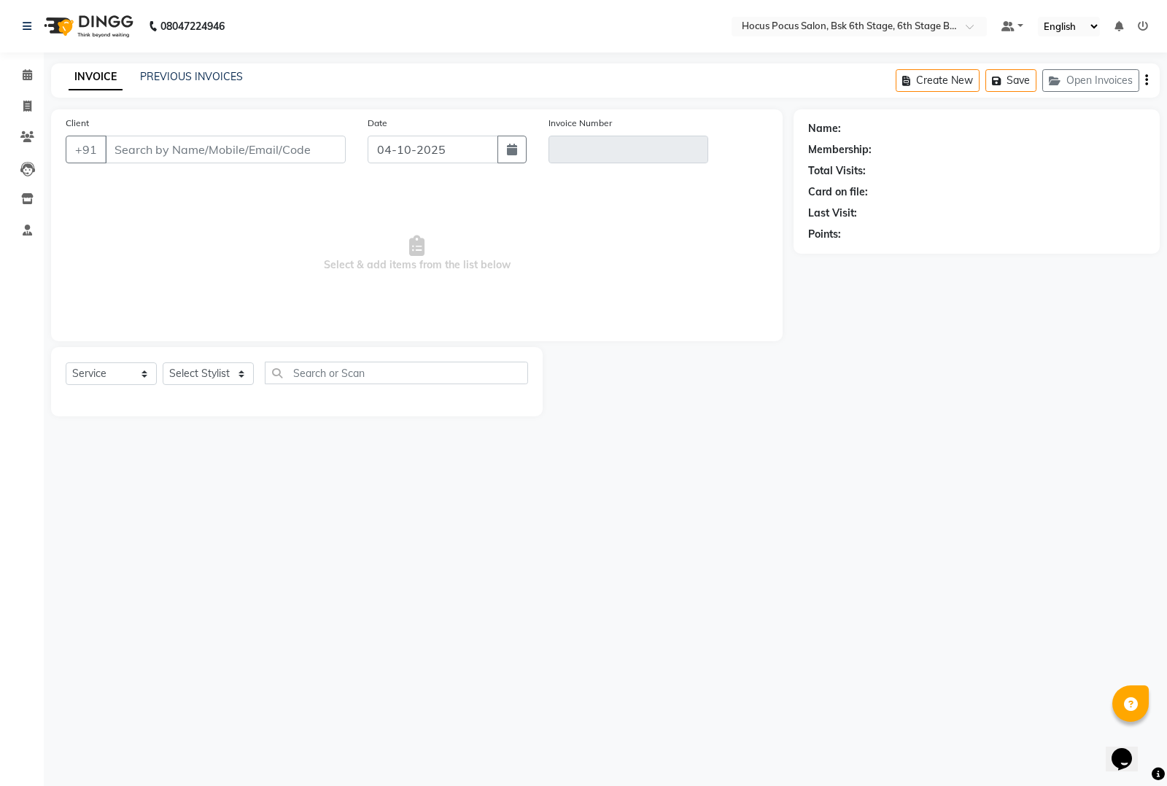
type input "12******00"
type input "V/2025-26/4107"
select select "select"
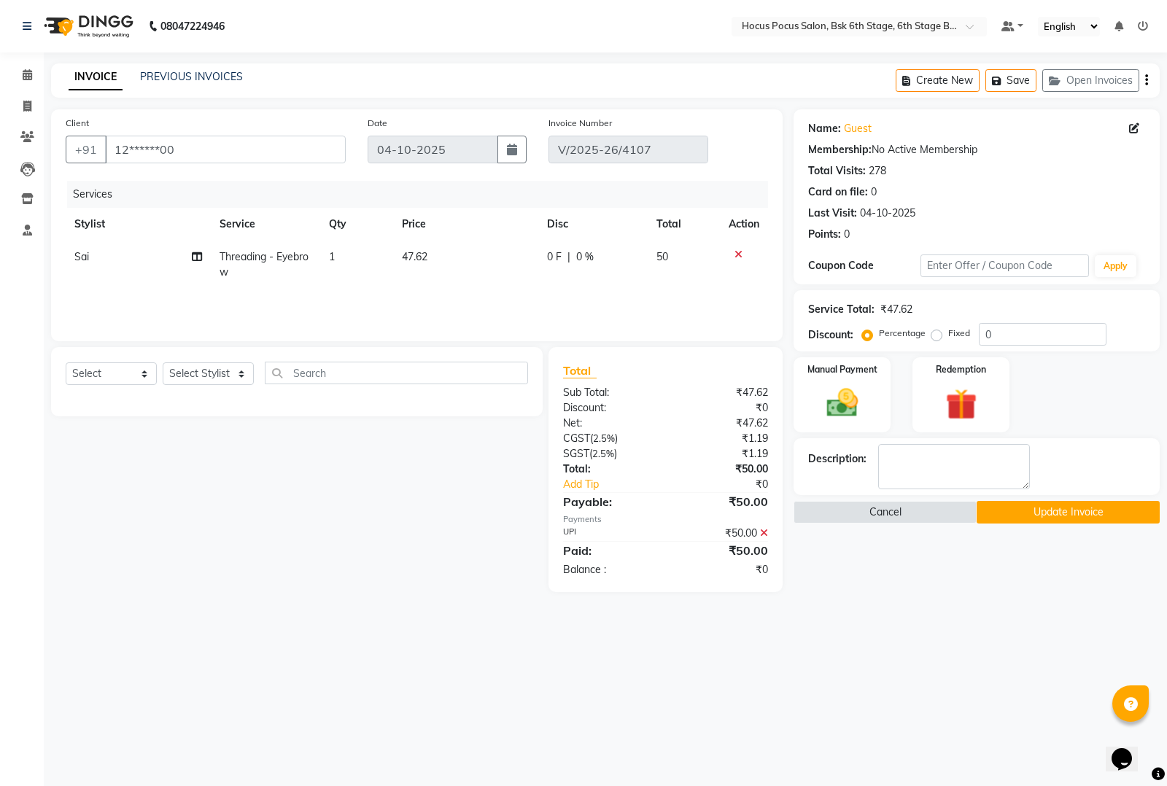
click at [99, 252] on td "Sai" at bounding box center [138, 265] width 145 height 48
select select "78947"
click at [99, 252] on select "Ayan Faiz hocus pocus Jonathan Komal Manjila Parvathi Sai" at bounding box center [118, 260] width 89 height 23
select select "91469"
click at [1033, 519] on button "Update Invoice" at bounding box center [1068, 512] width 183 height 23
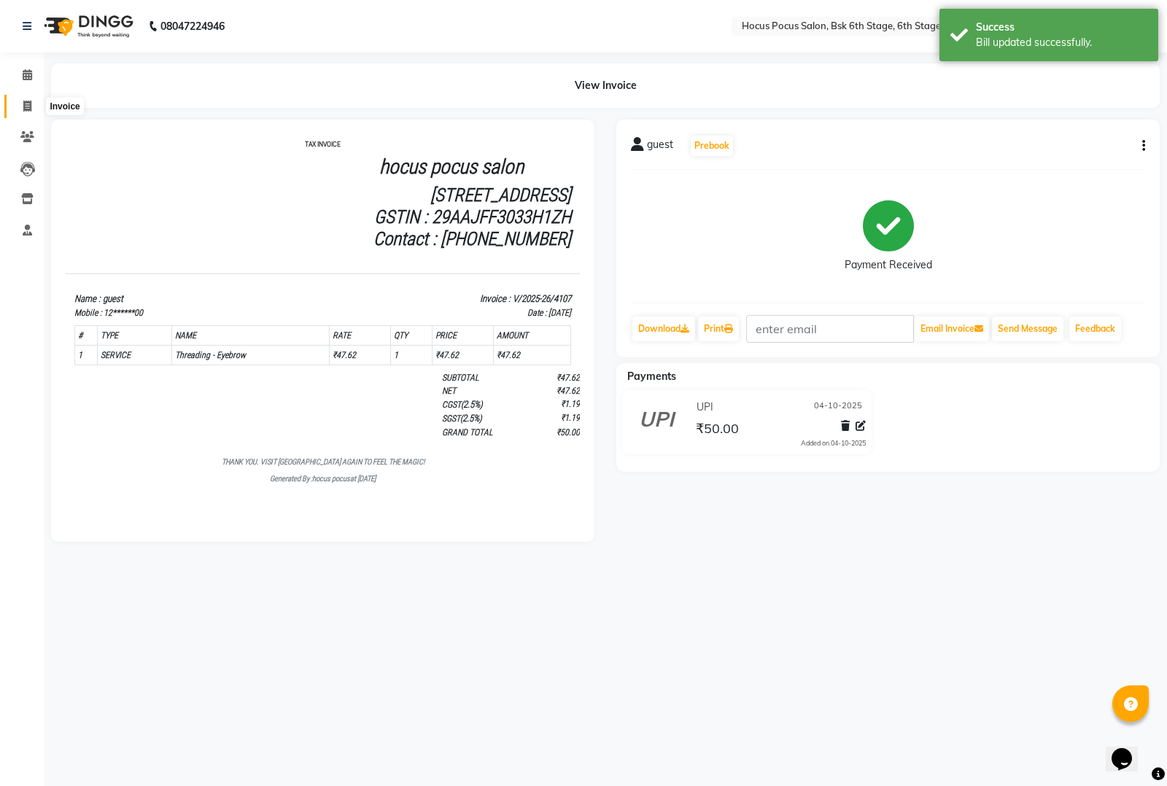
click at [23, 109] on icon at bounding box center [27, 106] width 8 height 11
select select "service"
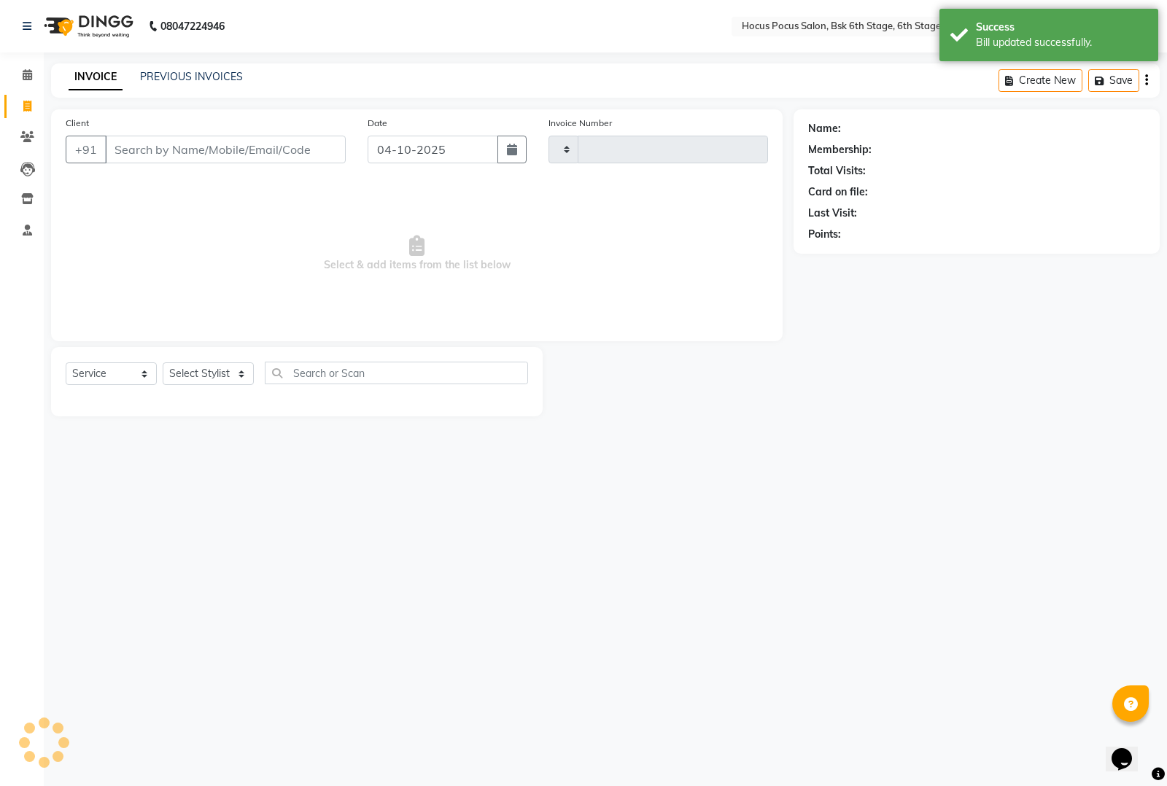
type input "4110"
select select "5242"
click at [192, 78] on link "PREVIOUS INVOICES" at bounding box center [191, 76] width 103 height 13
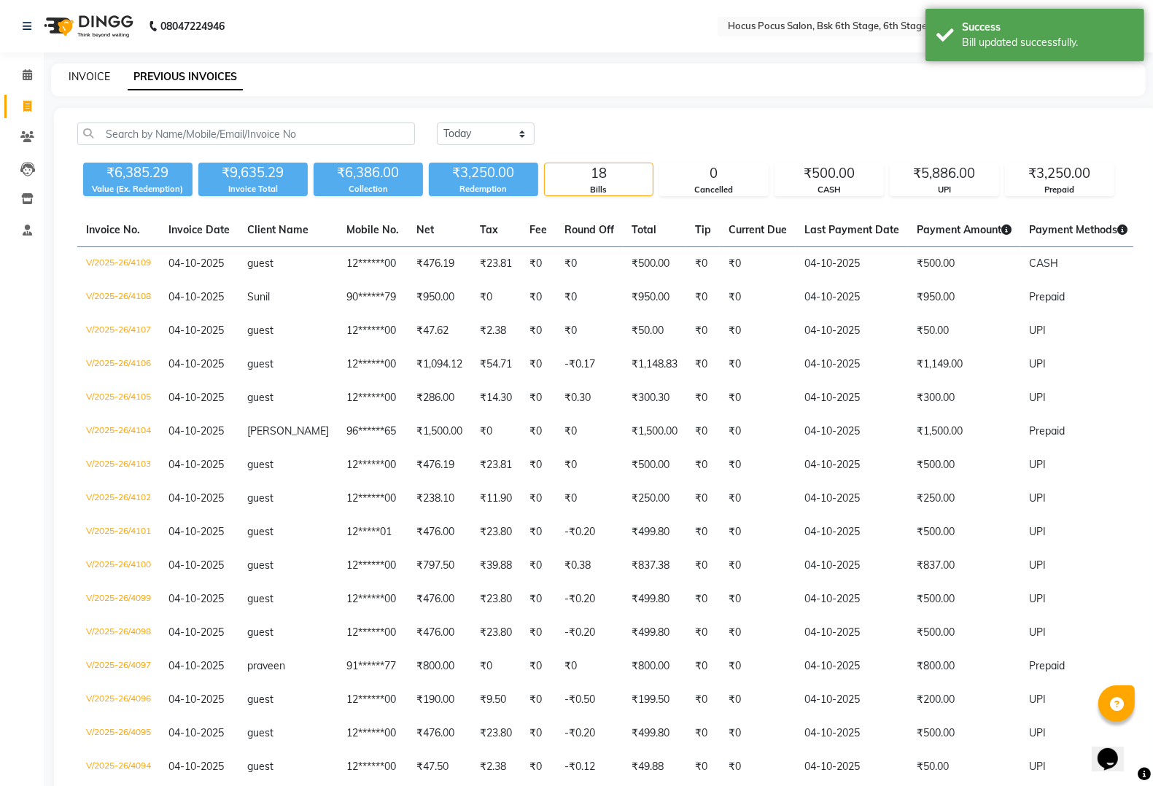
click at [90, 81] on link "INVOICE" at bounding box center [90, 76] width 42 height 13
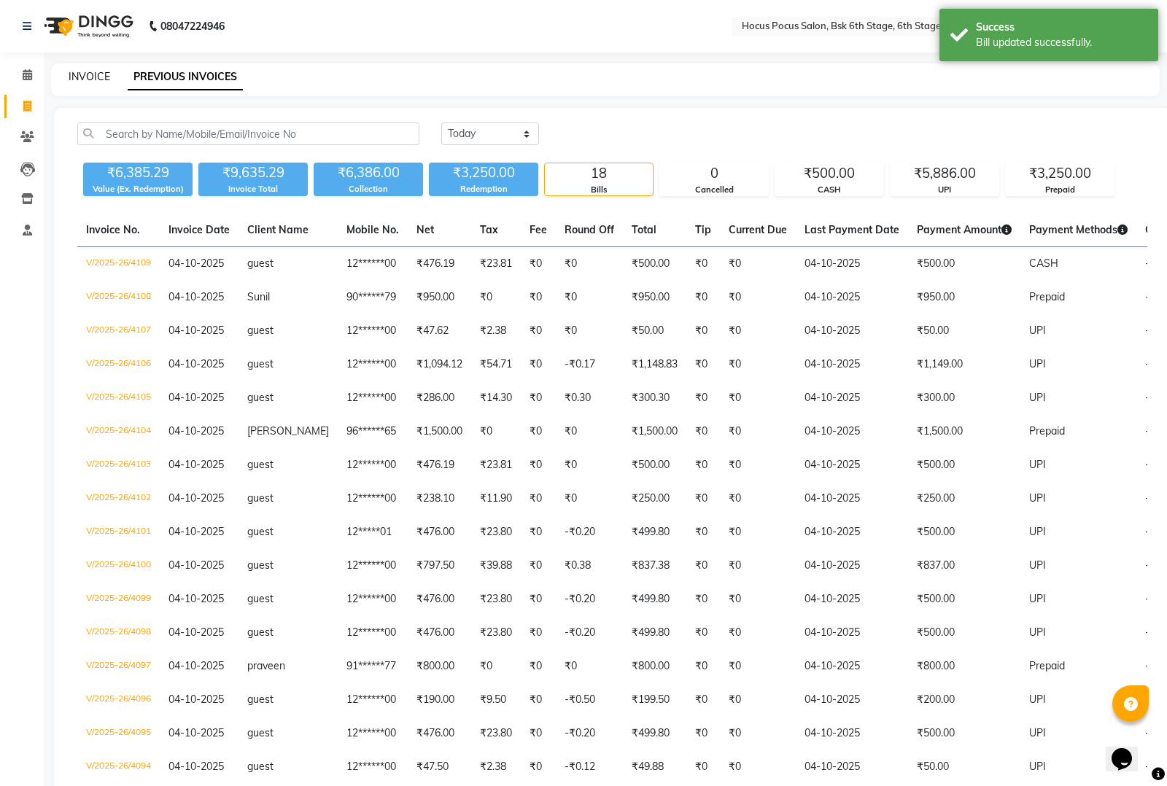
select select "5242"
select select "service"
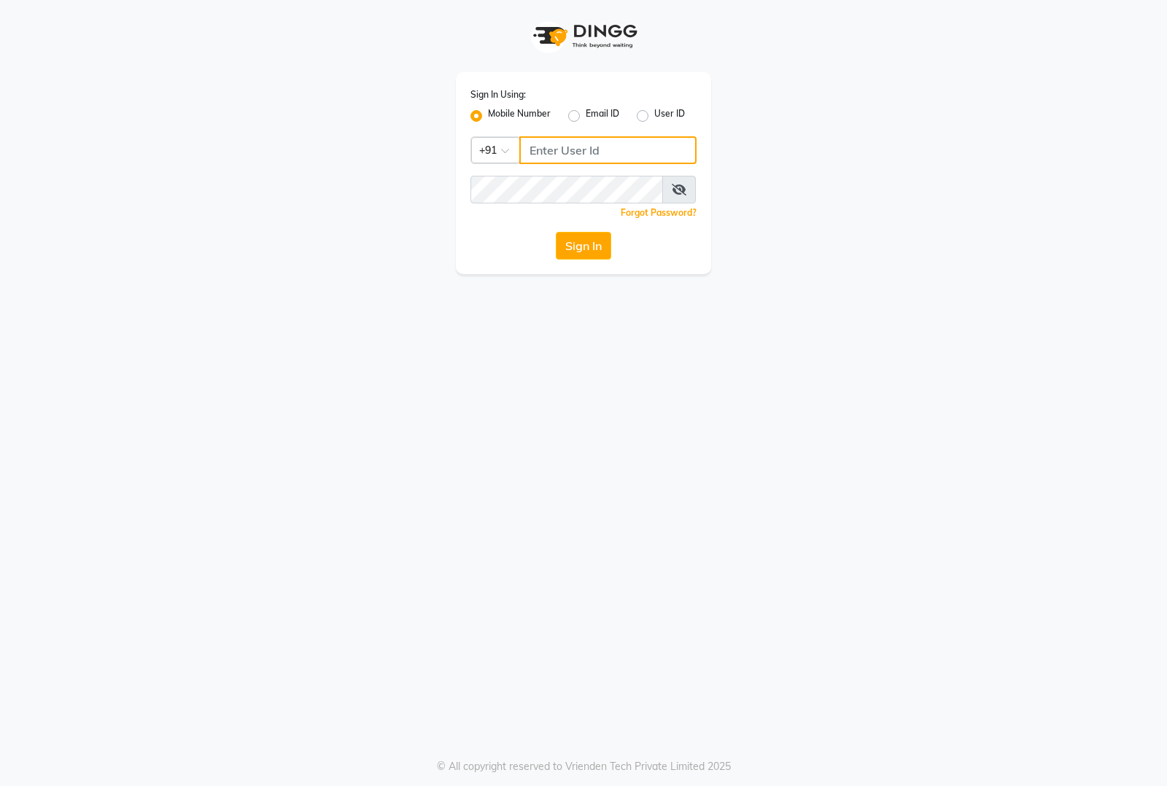
click at [585, 161] on input "Username" at bounding box center [607, 150] width 177 height 28
type input "8884866447"
click at [556, 232] on button "Sign In" at bounding box center [583, 246] width 55 height 28
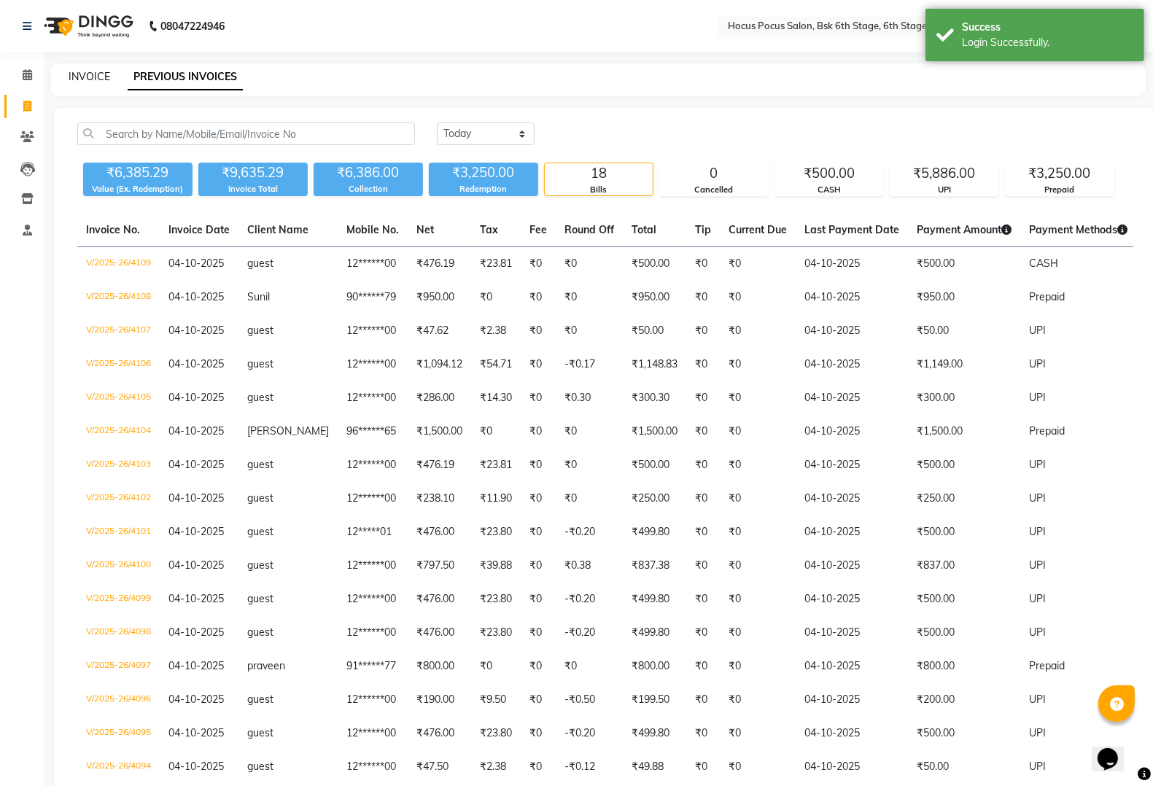
click at [88, 74] on link "INVOICE" at bounding box center [90, 76] width 42 height 13
select select "service"
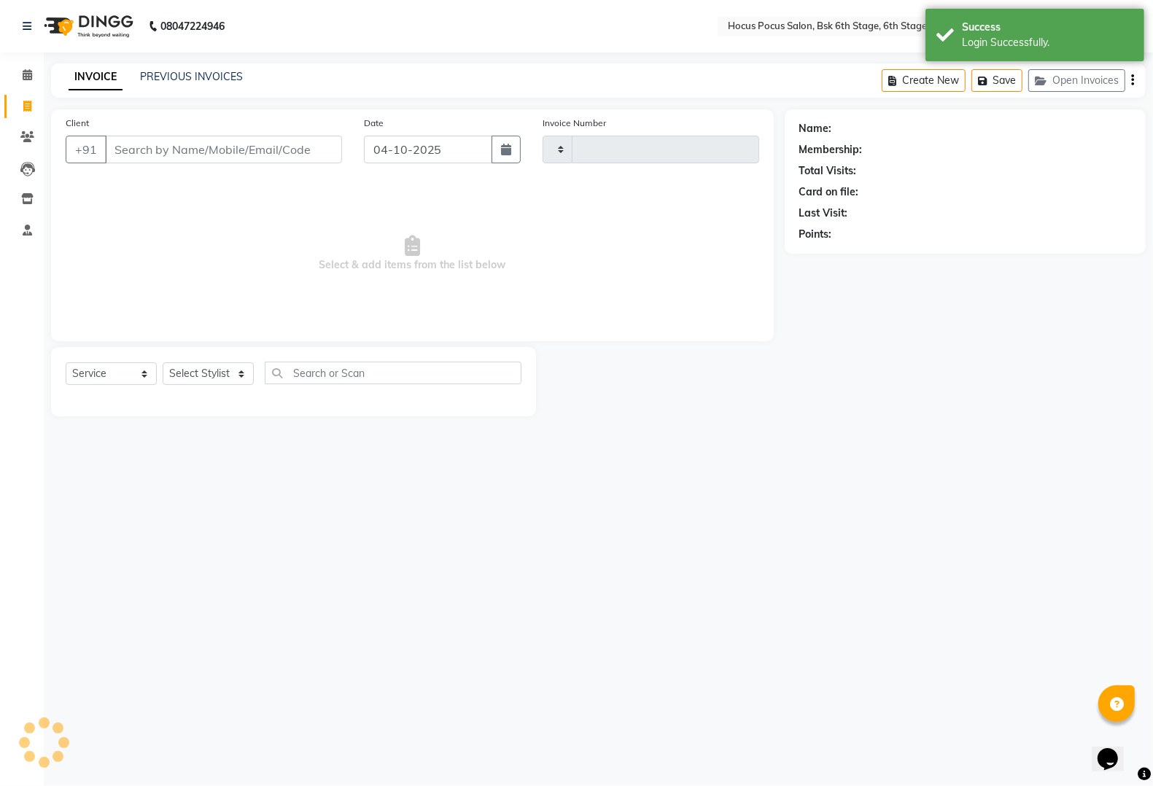
type input "4110"
select select "5242"
click at [1078, 82] on button "Open Invoices" at bounding box center [1090, 80] width 97 height 23
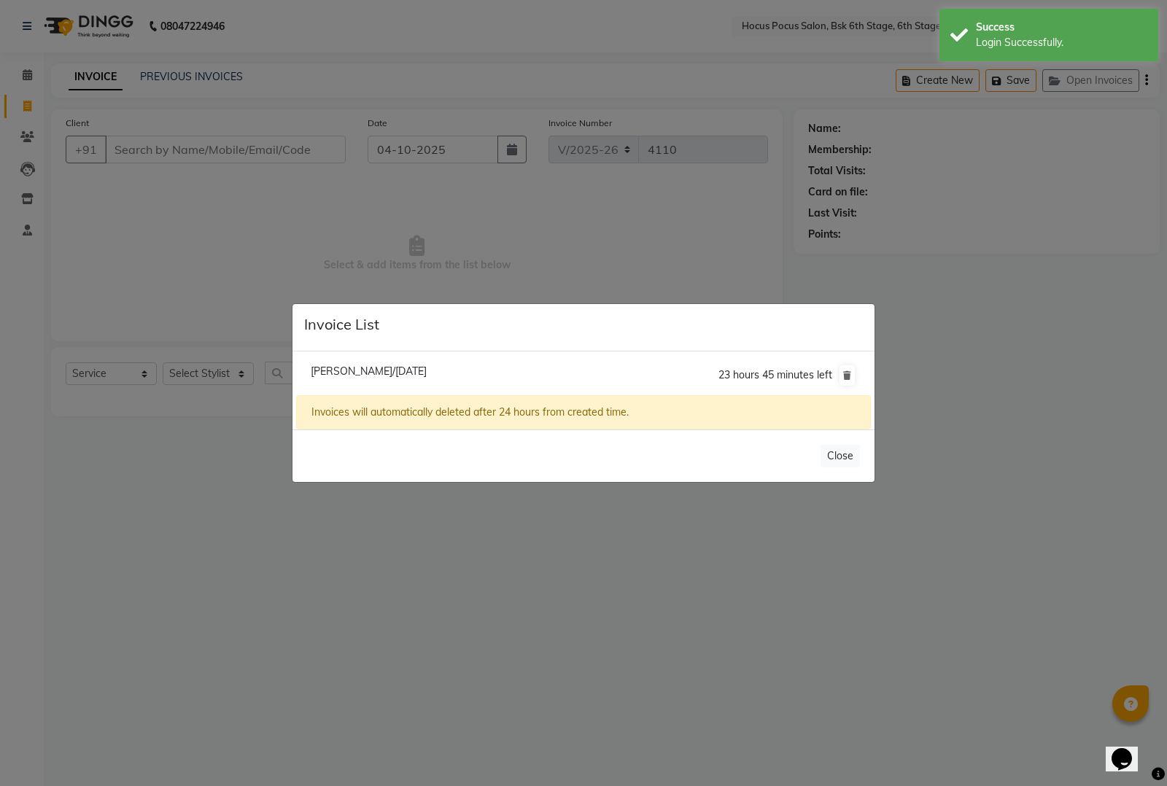
click at [359, 369] on span "[PERSON_NAME]/[DATE]" at bounding box center [369, 371] width 116 height 13
type input "77******98"
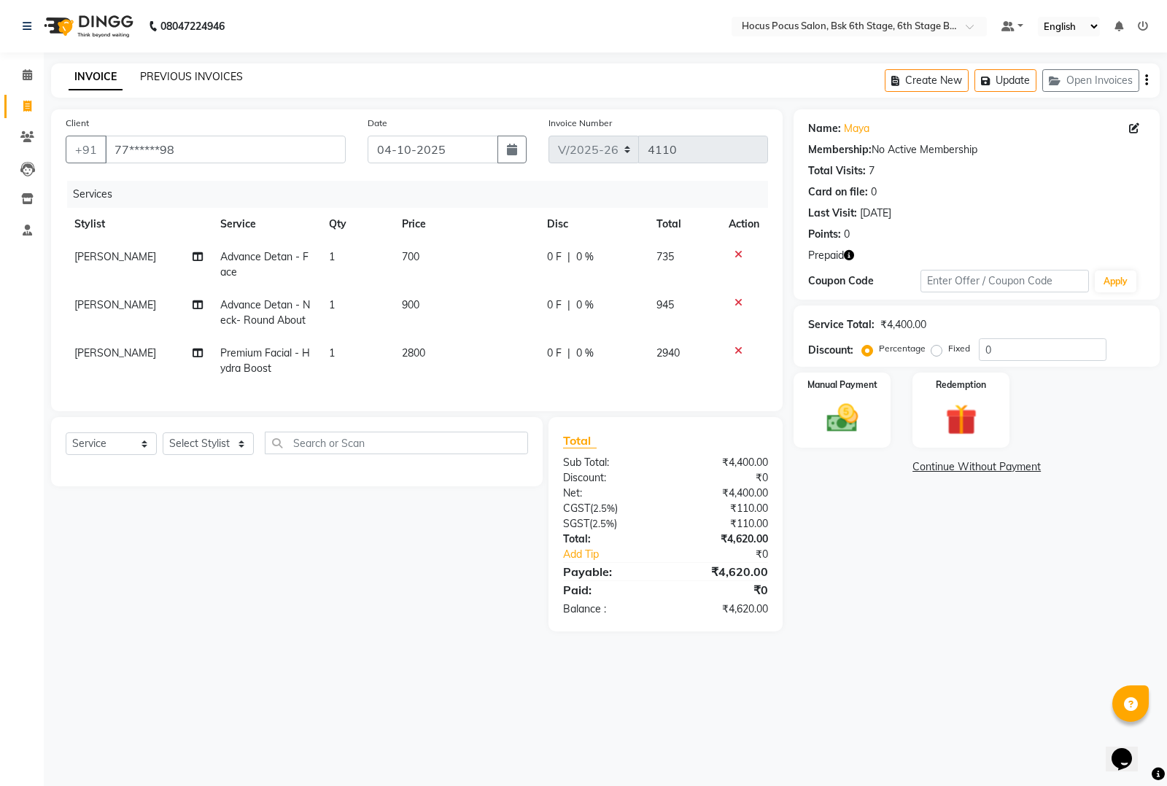
click at [170, 79] on link "PREVIOUS INVOICES" at bounding box center [191, 76] width 103 height 13
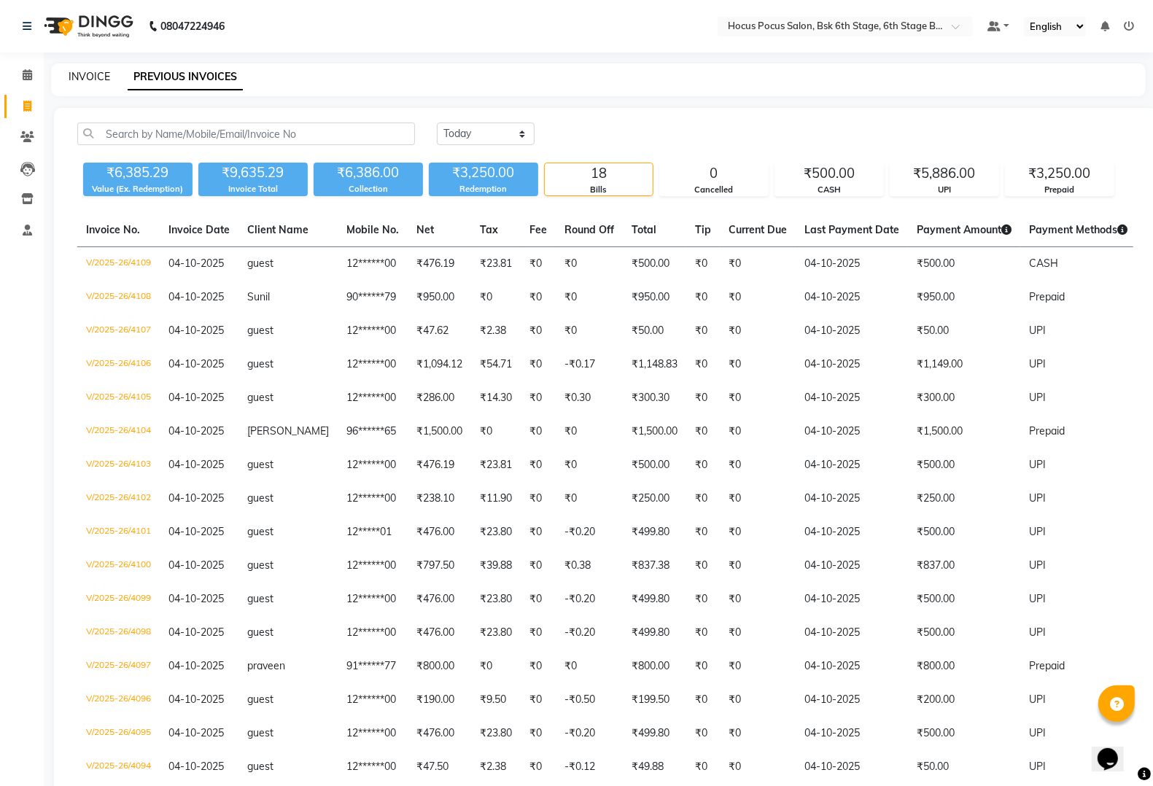
click at [96, 71] on link "INVOICE" at bounding box center [90, 76] width 42 height 13
select select "service"
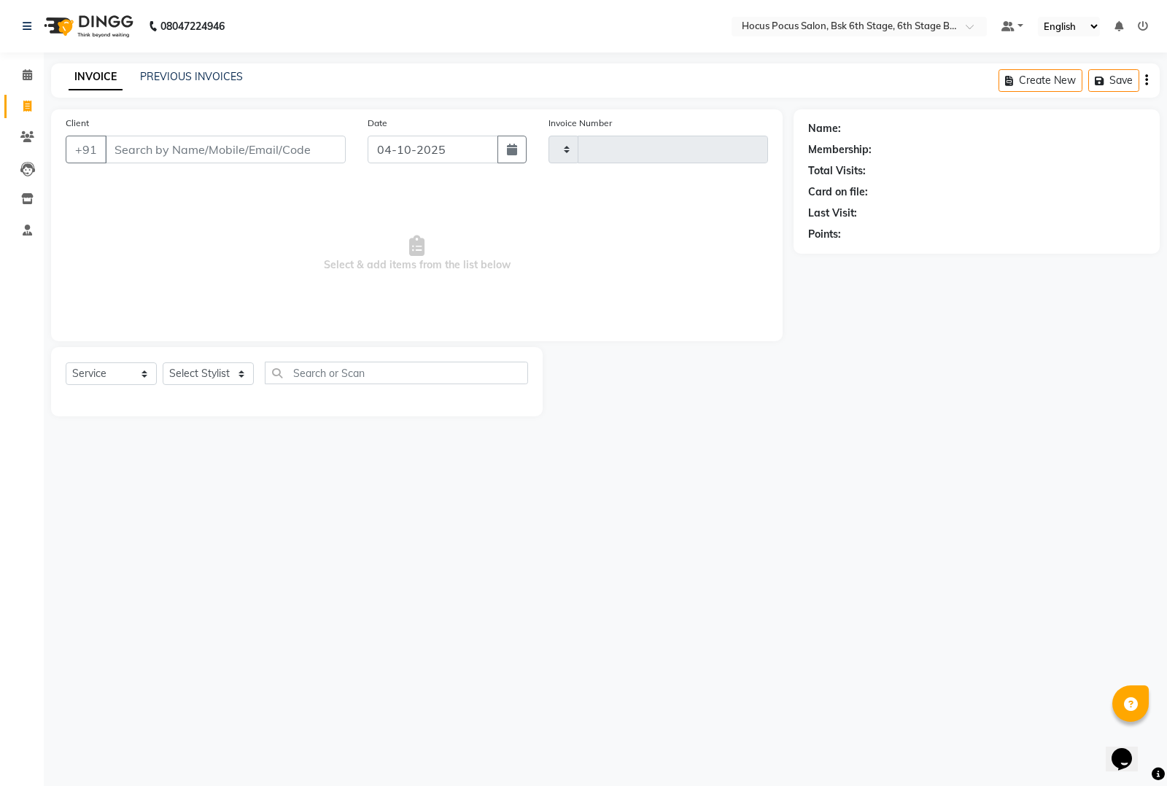
type input "4110"
select select "5242"
click at [128, 140] on input "Client" at bounding box center [225, 150] width 241 height 28
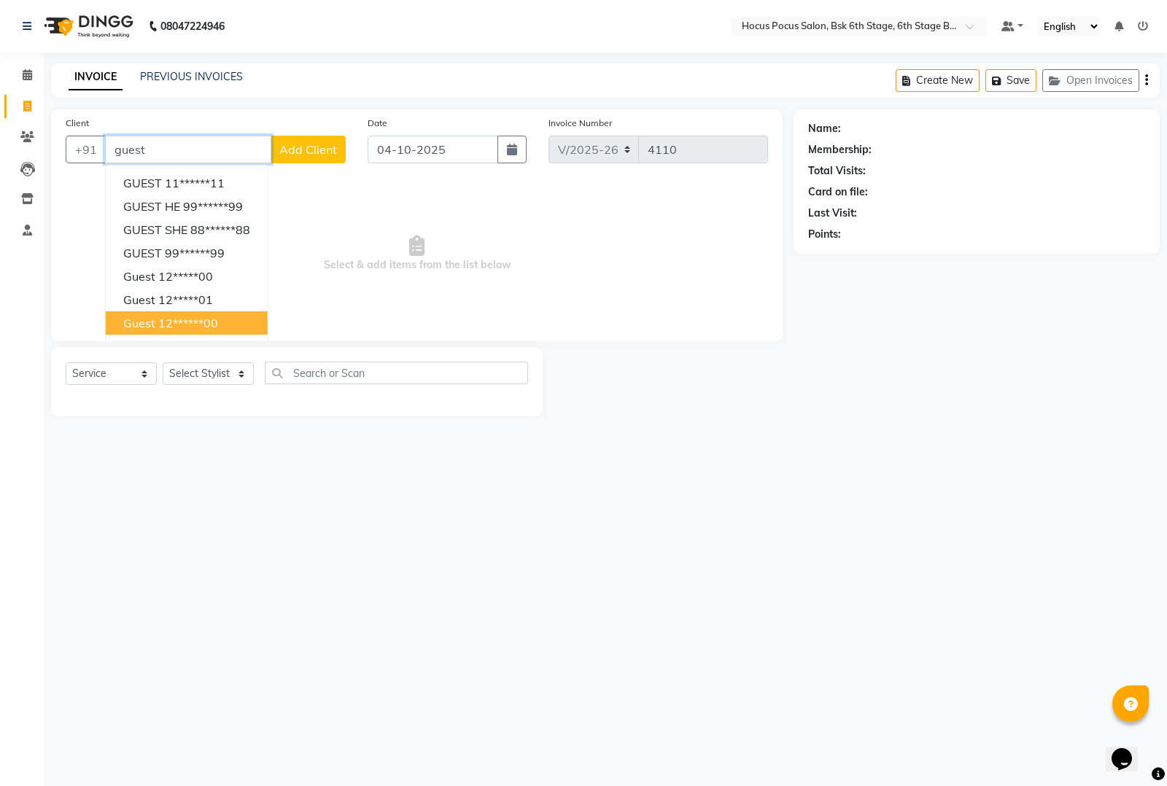
click at [190, 319] on ngb-highlight "12******00" at bounding box center [188, 323] width 60 height 15
type input "12******00"
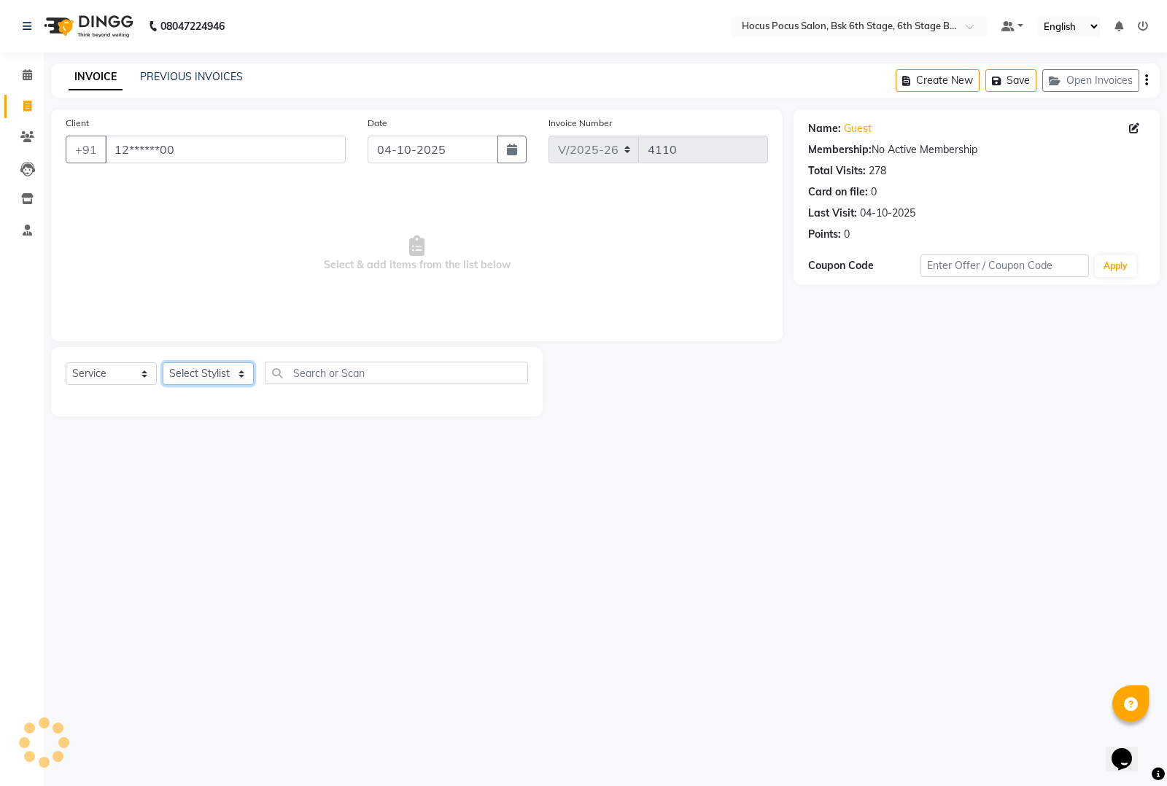
click at [220, 373] on select "Select Stylist [PERSON_NAME] hocus pocus [PERSON_NAME] [PERSON_NAME] [PERSON_NA…" at bounding box center [208, 373] width 91 height 23
select select "78947"
click at [163, 362] on select "Select Stylist [PERSON_NAME] hocus pocus [PERSON_NAME] [PERSON_NAME] [PERSON_NA…" at bounding box center [208, 373] width 91 height 23
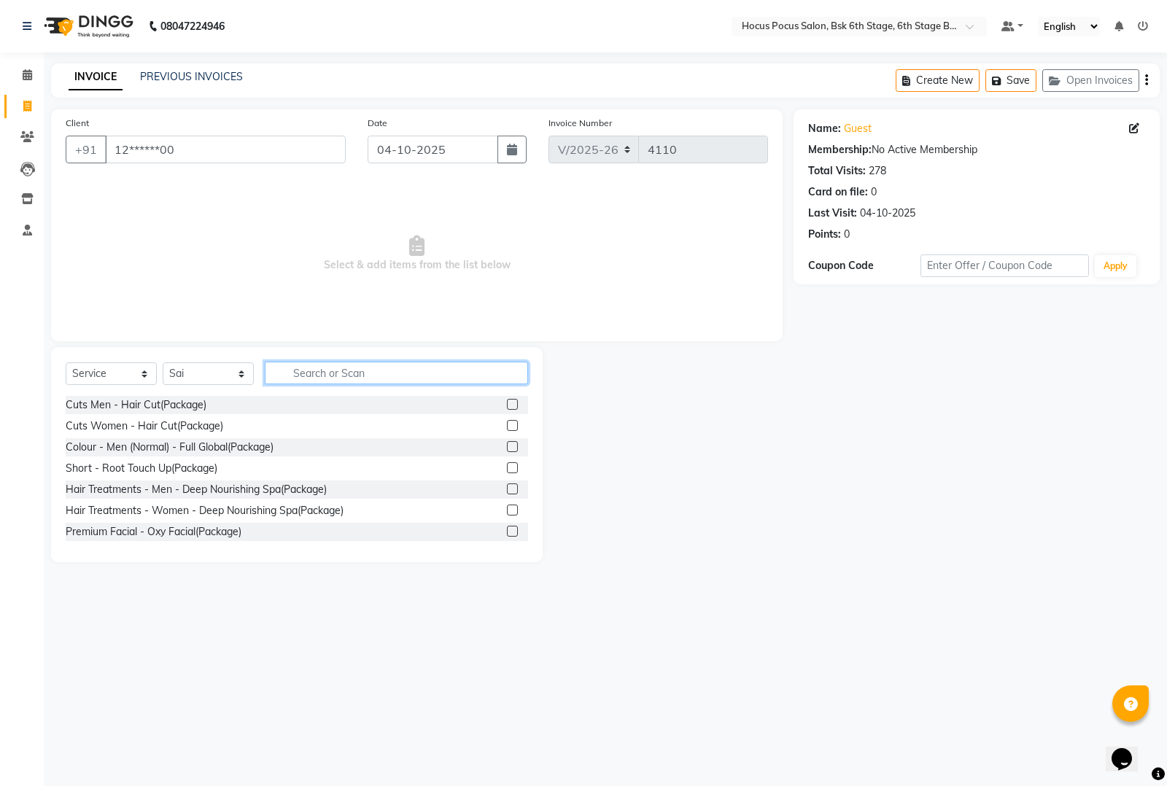
click at [299, 376] on input "text" at bounding box center [396, 373] width 263 height 23
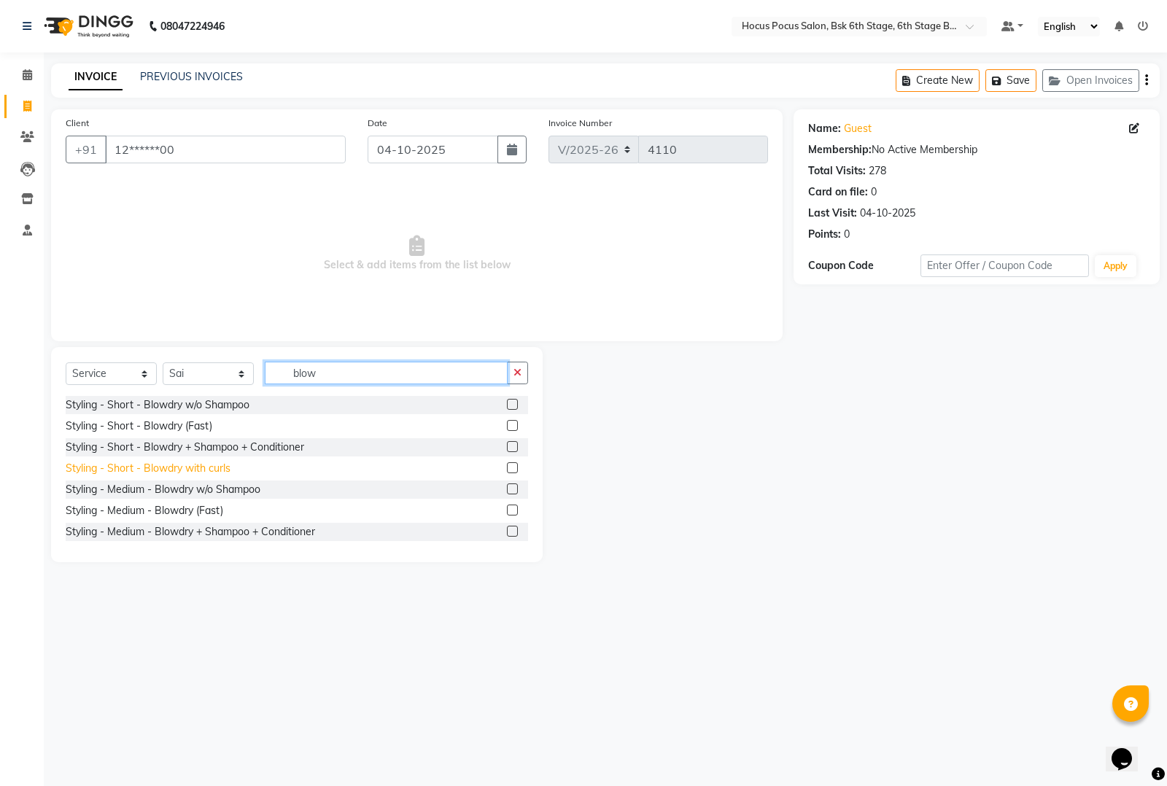
type input "blow"
click at [191, 465] on div "Styling - Short - Blowdry with curls" at bounding box center [148, 468] width 165 height 15
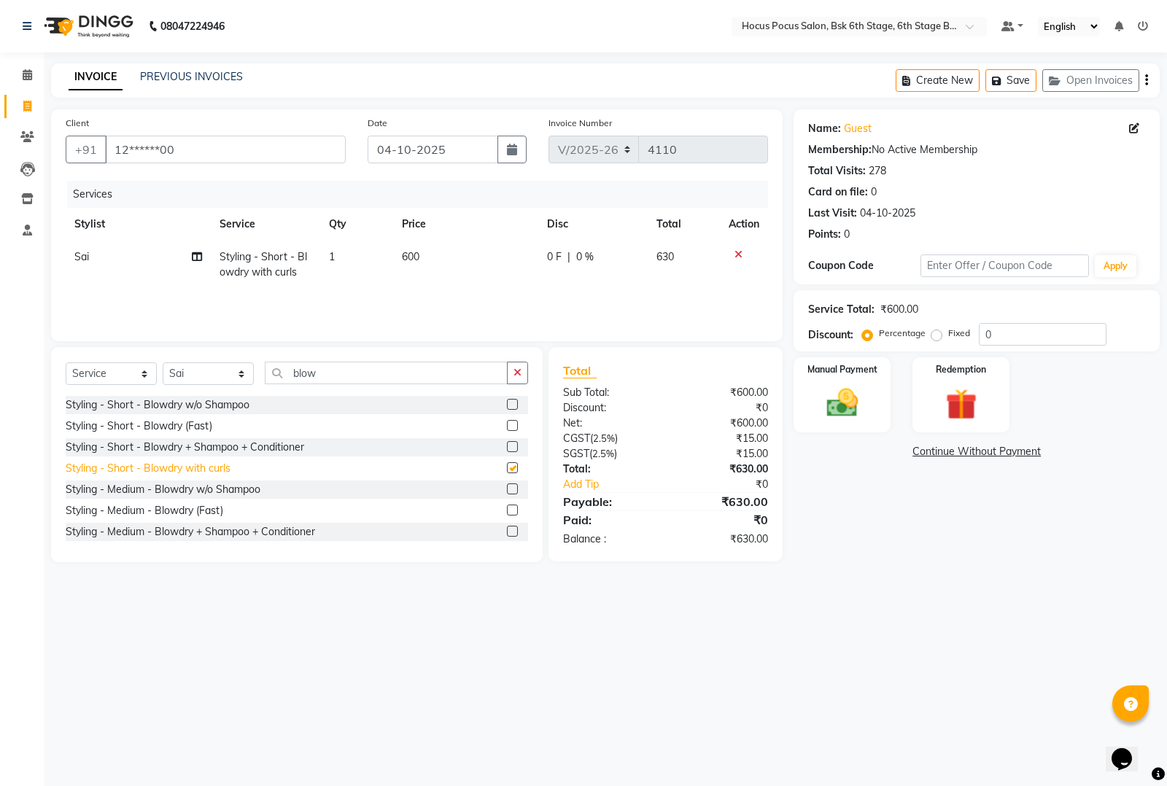
checkbox input "false"
click at [834, 406] on img at bounding box center [842, 402] width 53 height 37
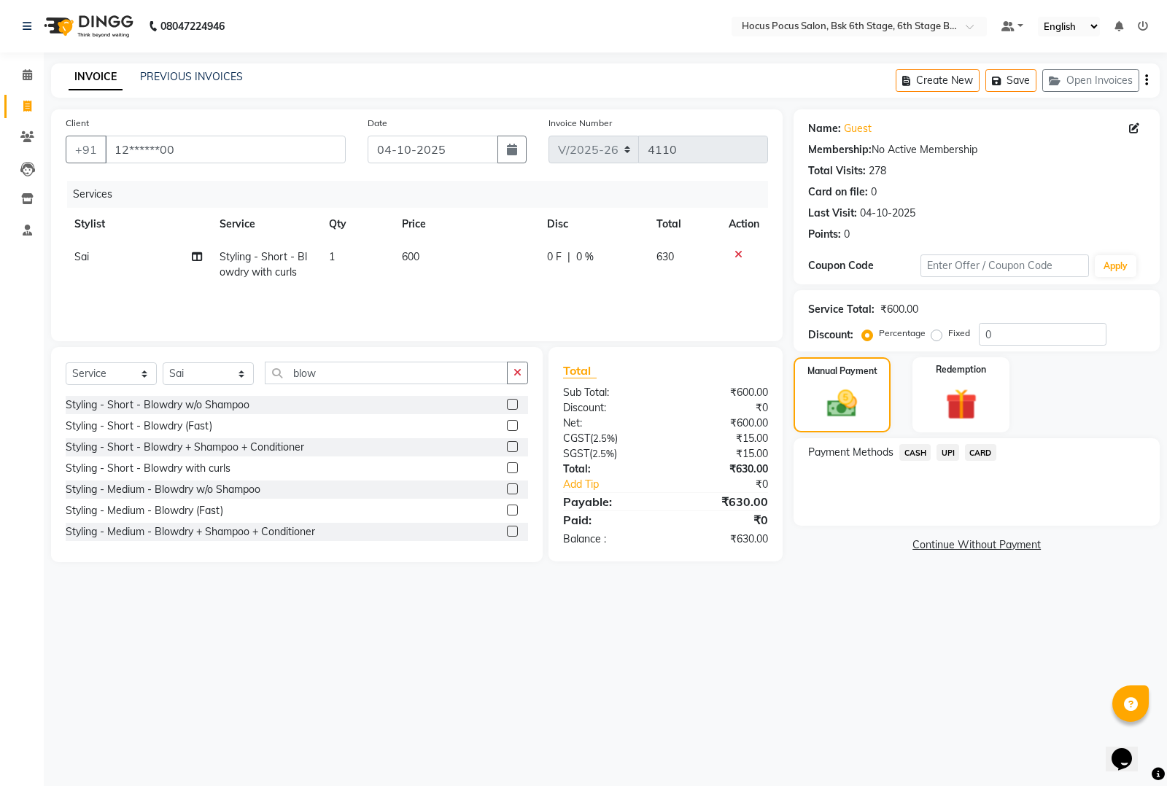
click at [921, 456] on span "CASH" at bounding box center [914, 452] width 31 height 17
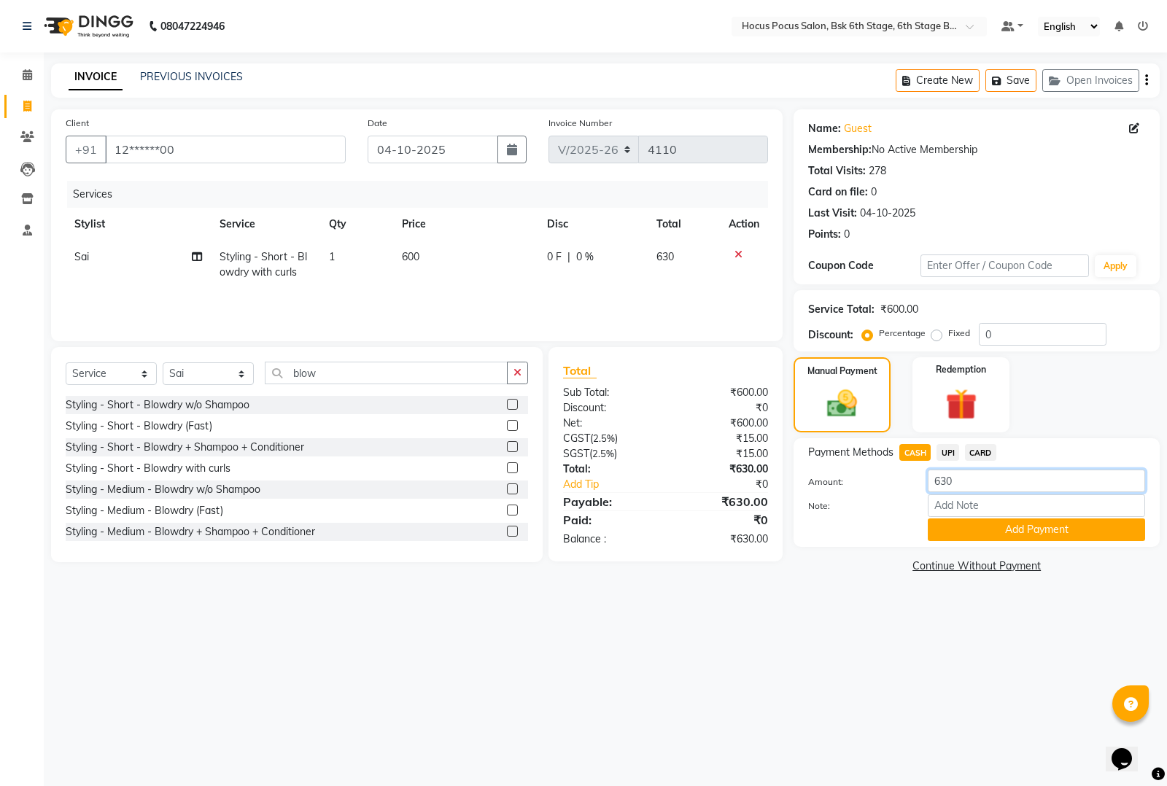
click at [974, 479] on input "630" at bounding box center [1036, 481] width 217 height 23
type input "6"
type input "500"
click at [1025, 524] on button "Add Payment" at bounding box center [1036, 530] width 217 height 23
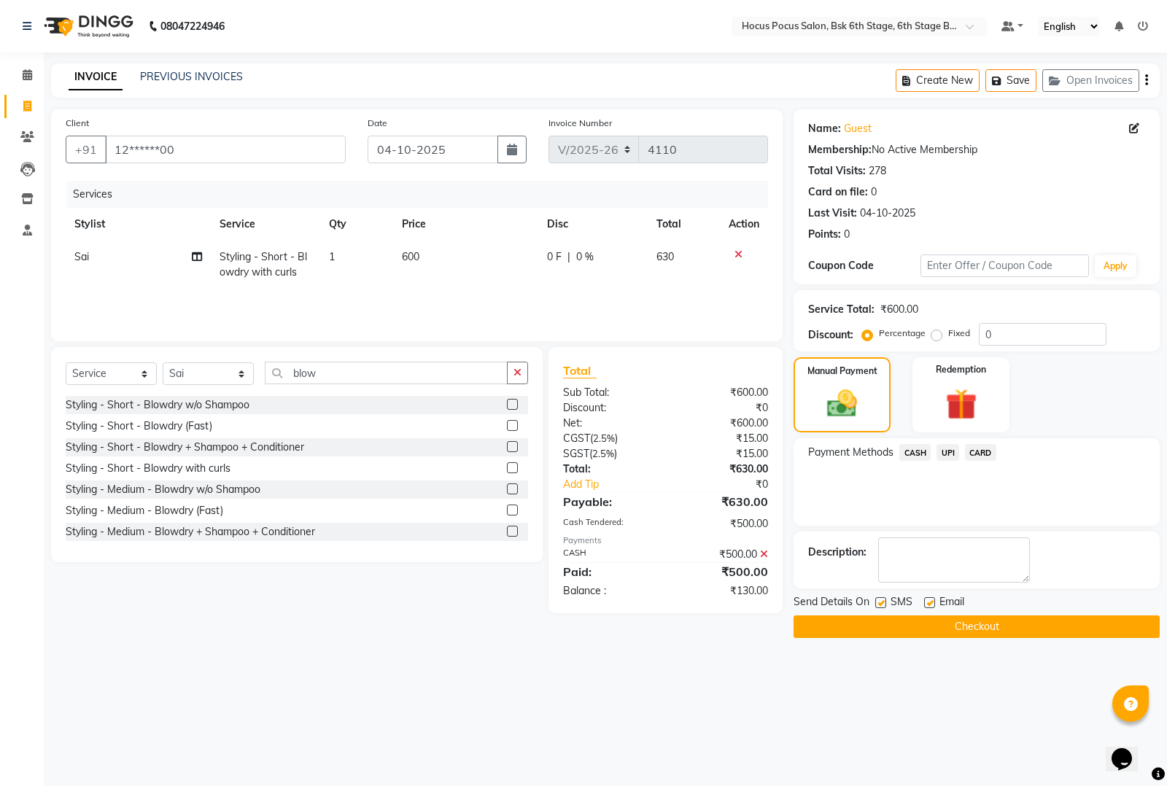
click at [953, 450] on span "UPI" at bounding box center [947, 452] width 23 height 17
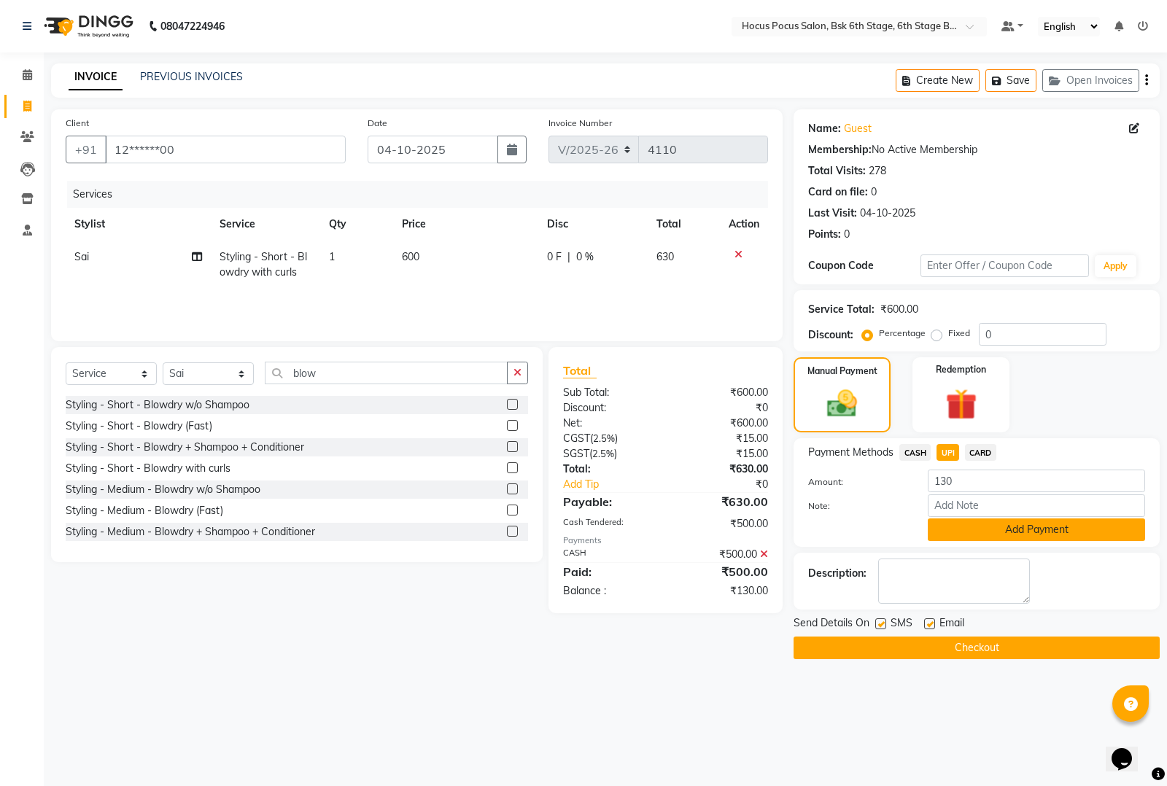
click at [974, 532] on button "Add Payment" at bounding box center [1036, 530] width 217 height 23
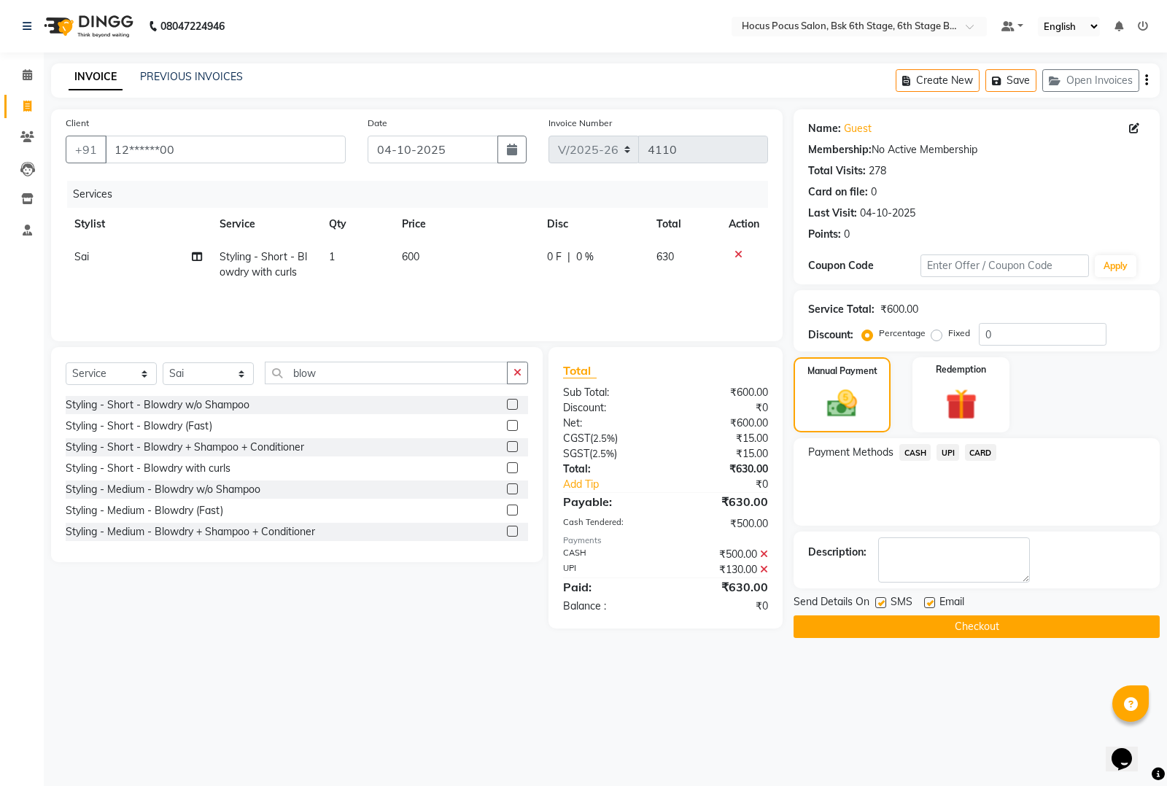
click at [884, 600] on label at bounding box center [880, 602] width 11 height 11
click at [884, 600] on input "checkbox" at bounding box center [879, 603] width 9 height 9
checkbox input "false"
click at [890, 628] on button "Checkout" at bounding box center [976, 627] width 366 height 23
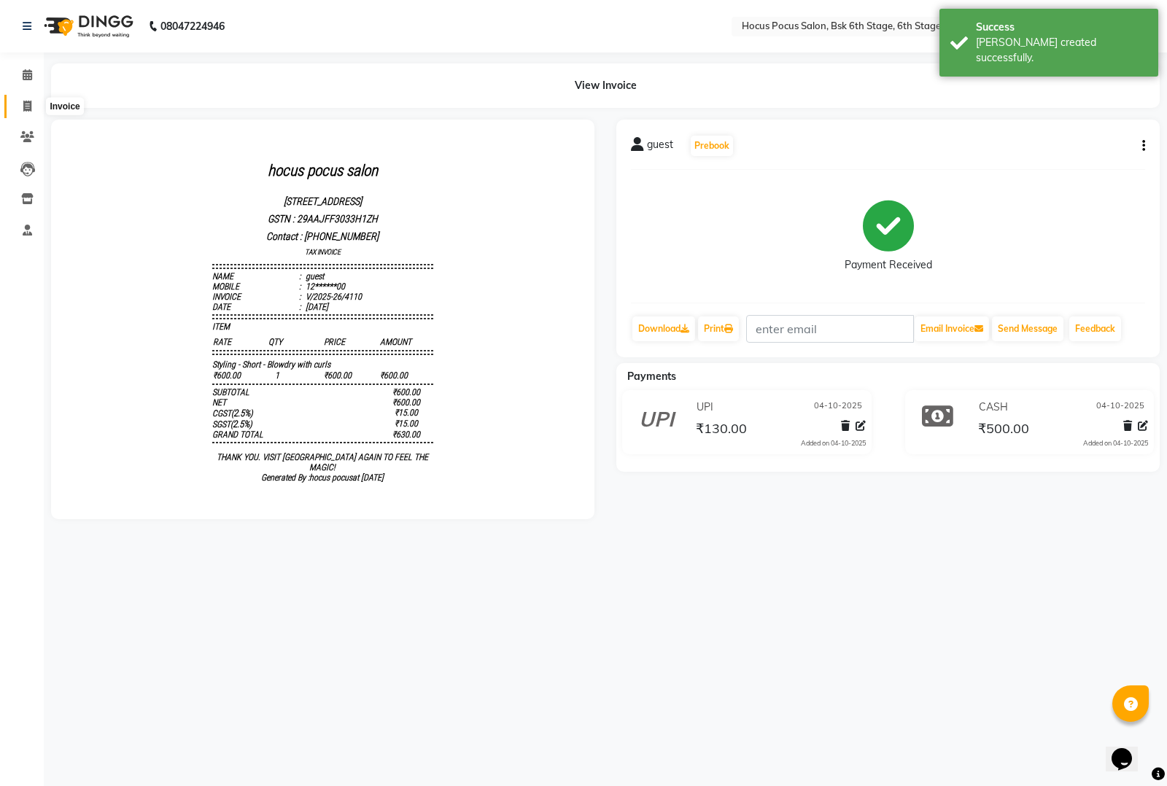
click at [15, 101] on span at bounding box center [28, 106] width 26 height 17
select select "service"
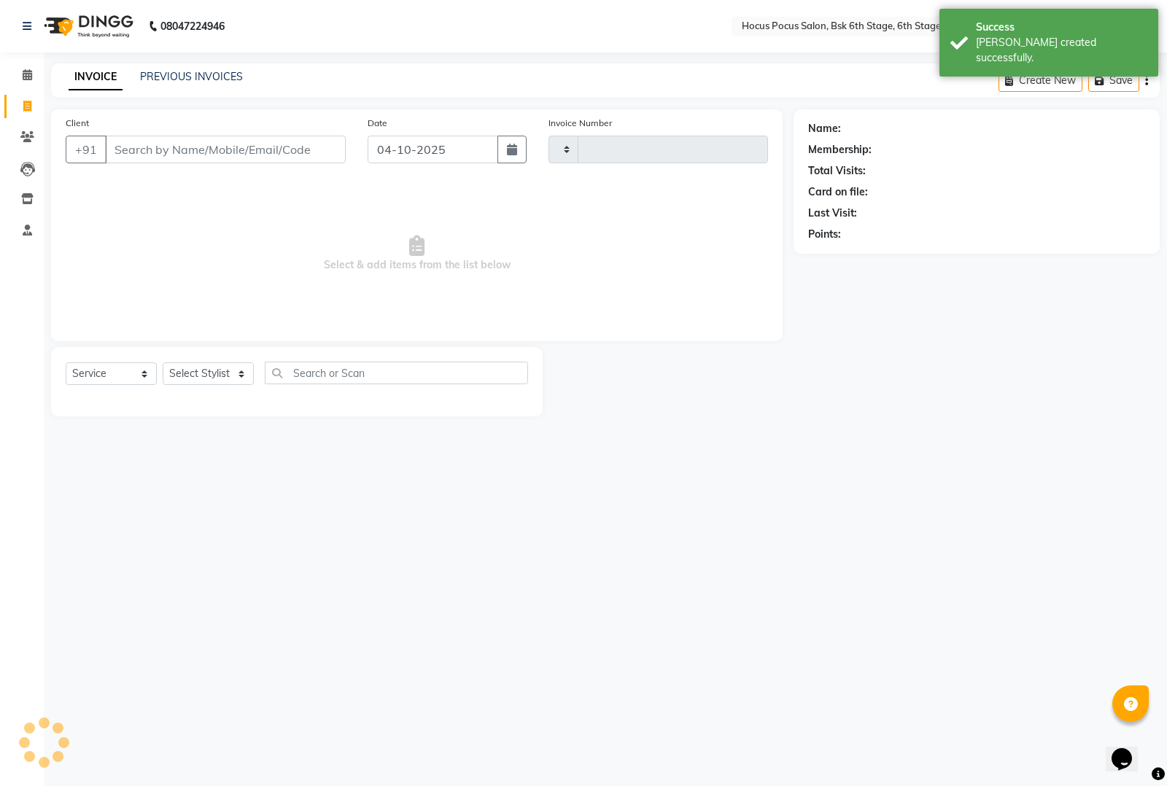
type input "4111"
select select "5242"
click at [187, 71] on link "PREVIOUS INVOICES" at bounding box center [191, 76] width 103 height 13
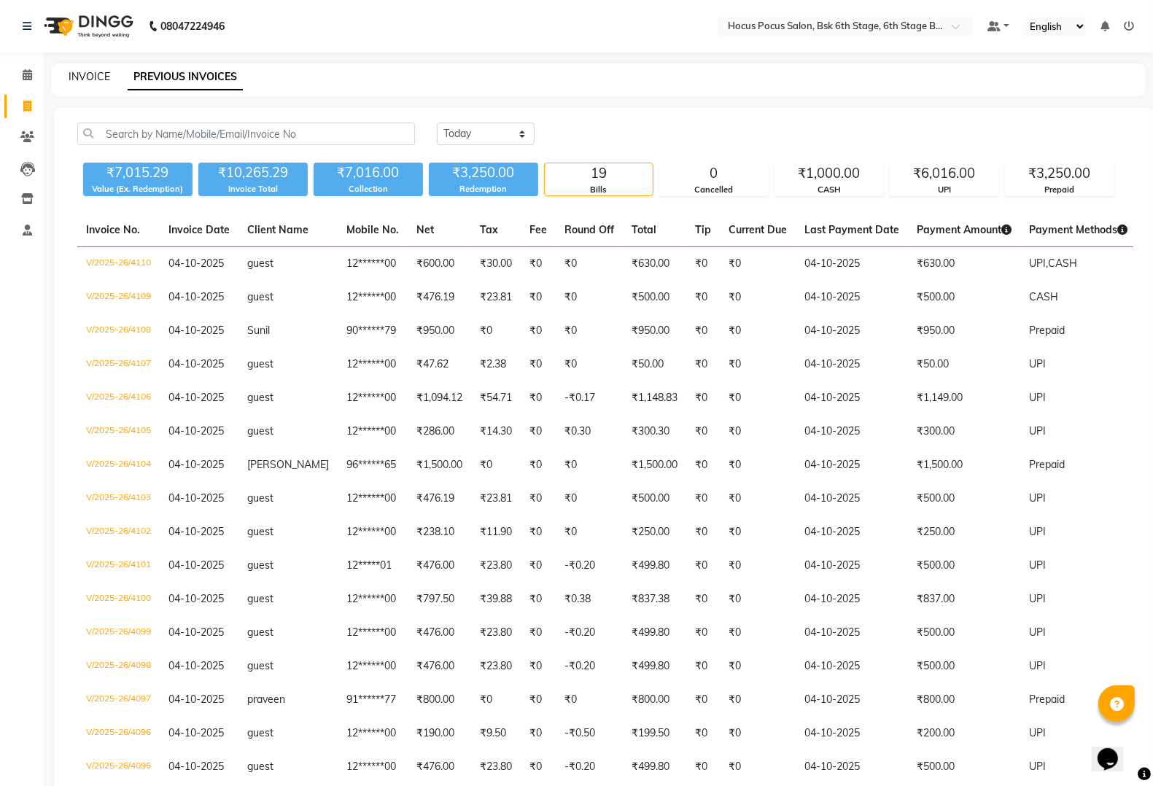
click at [88, 73] on link "INVOICE" at bounding box center [90, 76] width 42 height 13
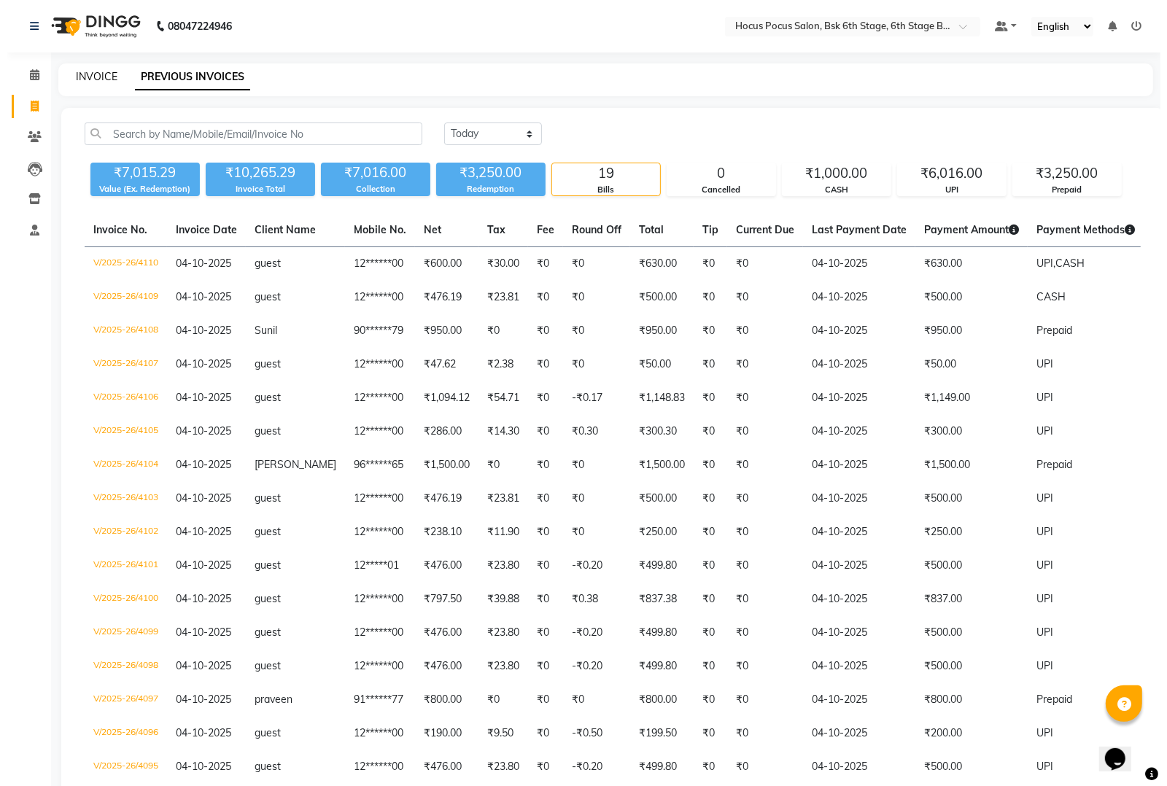
select select "service"
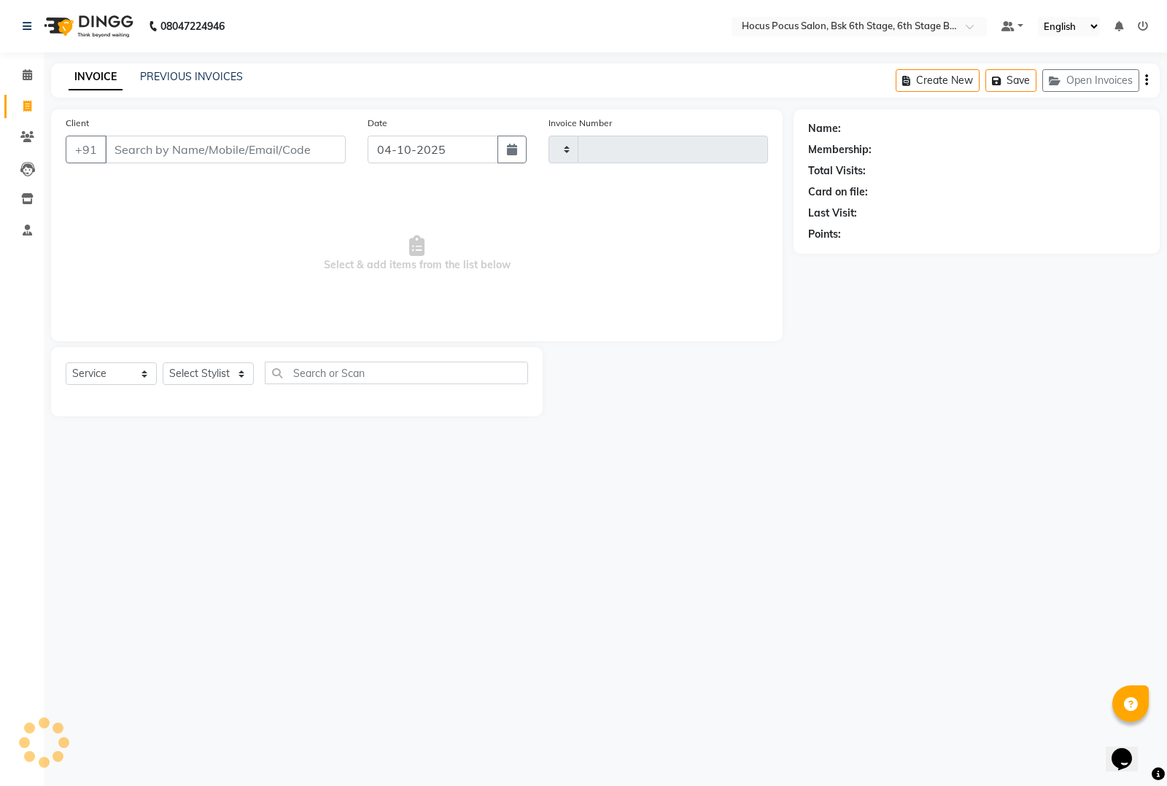
type input "4111"
select select "5242"
click at [1077, 77] on button "Open Invoices" at bounding box center [1090, 80] width 97 height 23
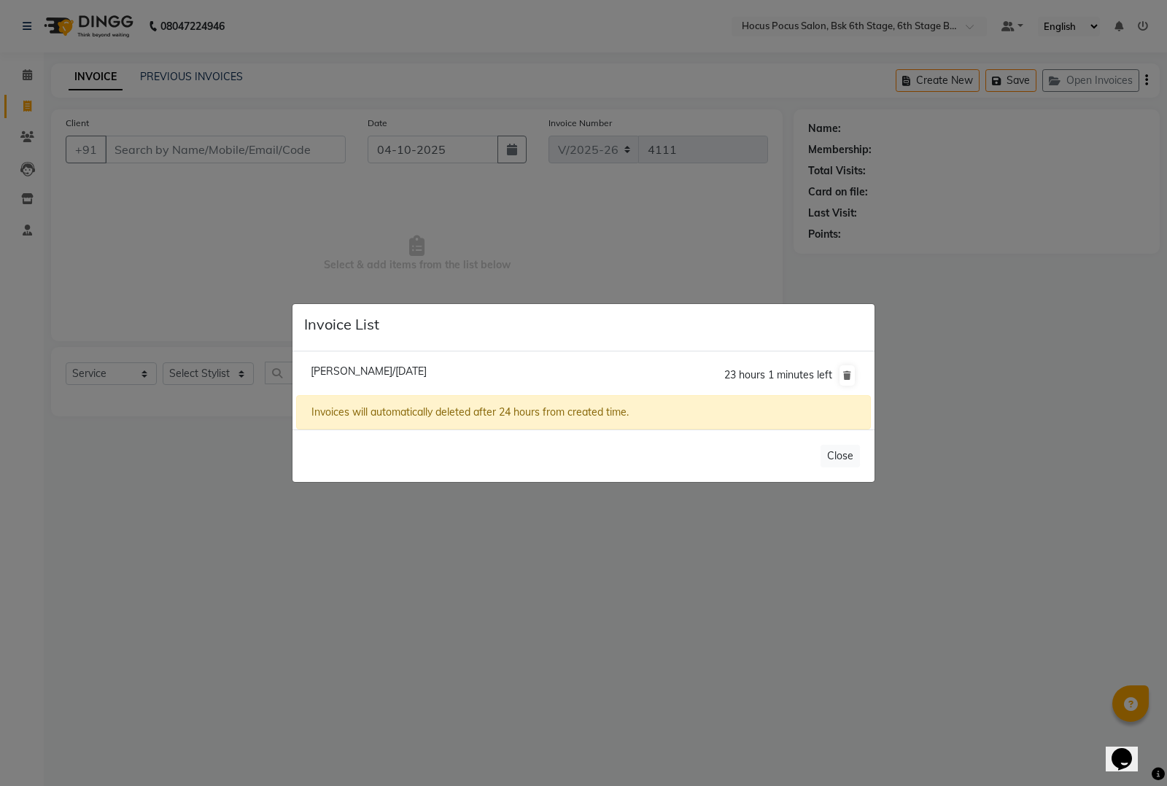
click at [392, 370] on span "[PERSON_NAME]/[DATE]" at bounding box center [369, 371] width 116 height 13
type input "77******98"
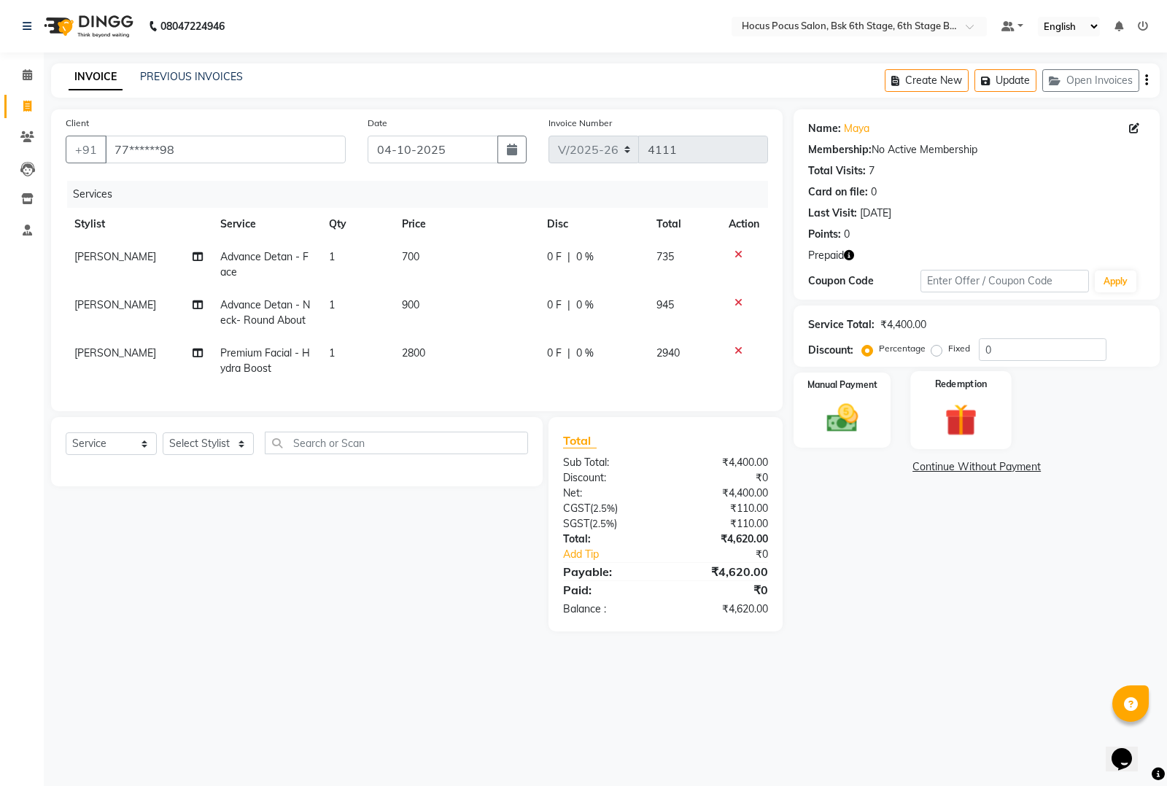
drag, startPoint x: 958, startPoint y: 416, endPoint x: 958, endPoint y: 436, distance: 19.7
click at [958, 418] on img at bounding box center [960, 420] width 53 height 40
click at [979, 464] on span "Prepaid 2" at bounding box center [967, 469] width 47 height 17
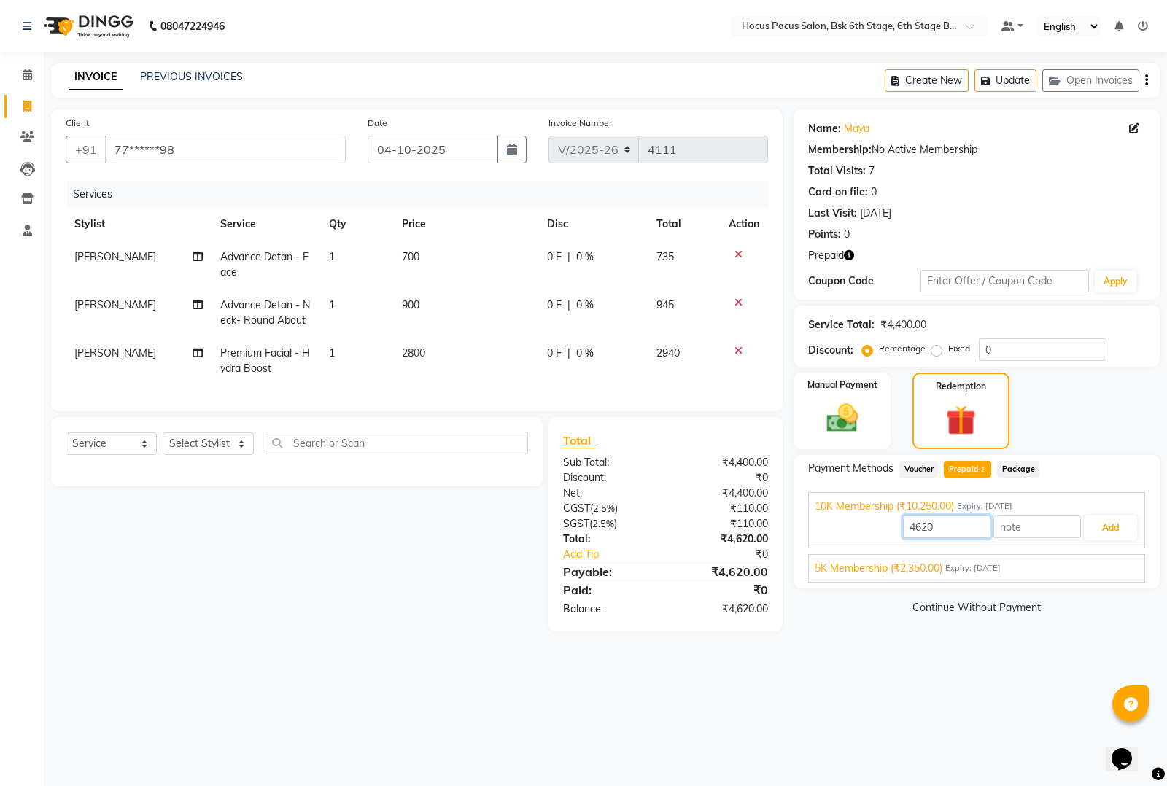
click at [950, 518] on input "4620" at bounding box center [947, 527] width 88 height 23
type input "4400"
click at [1113, 529] on button "Add" at bounding box center [1110, 528] width 53 height 25
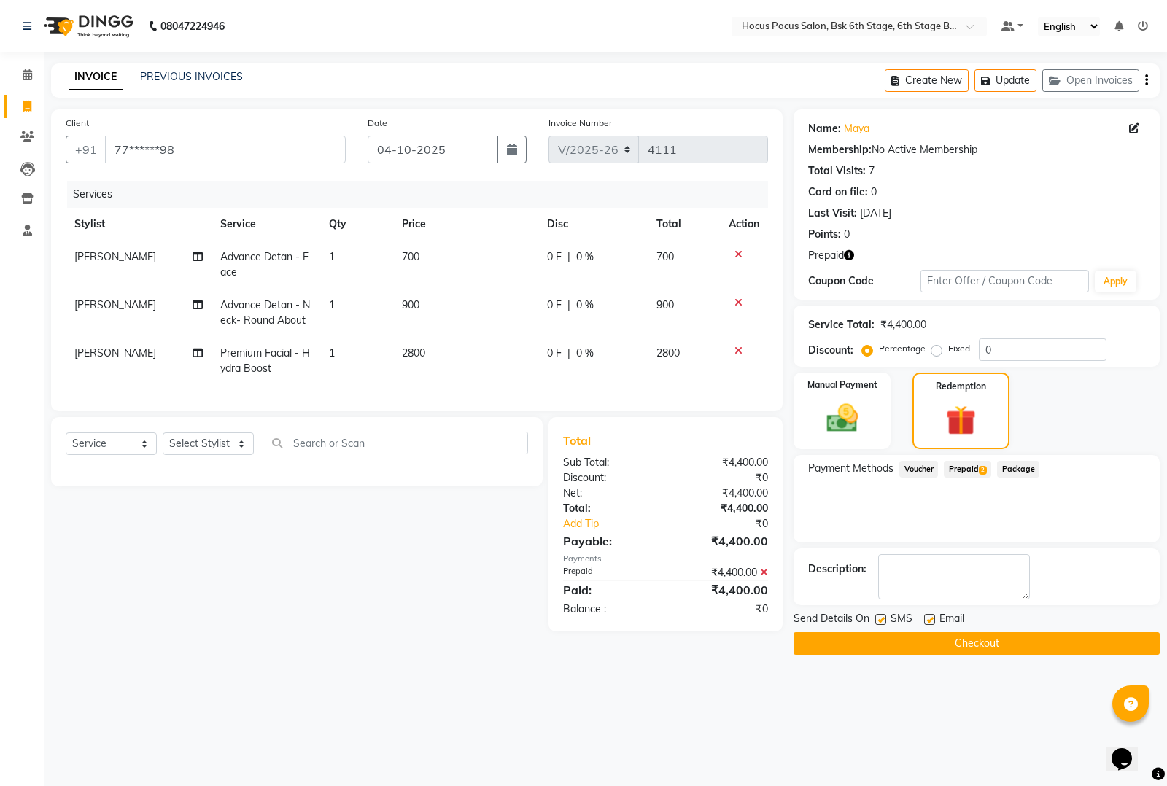
drag, startPoint x: 881, startPoint y: 618, endPoint x: 881, endPoint y: 629, distance: 10.9
click at [880, 618] on label at bounding box center [880, 619] width 11 height 11
click at [880, 618] on input "checkbox" at bounding box center [879, 620] width 9 height 9
checkbox input "false"
click at [899, 30] on input "text" at bounding box center [844, 27] width 211 height 15
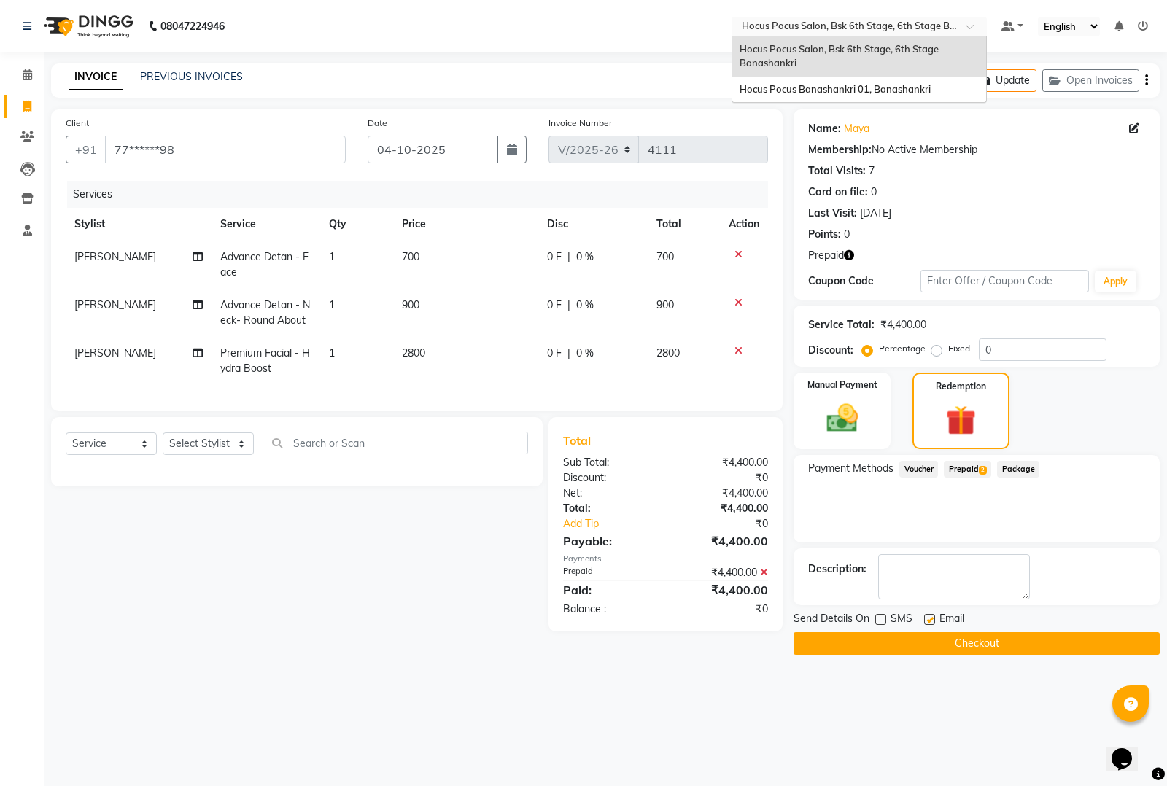
click at [778, 55] on div "Hocus Pocus Salon, Bsk 6th Stage, 6th Stage Banashankri" at bounding box center [859, 56] width 254 height 40
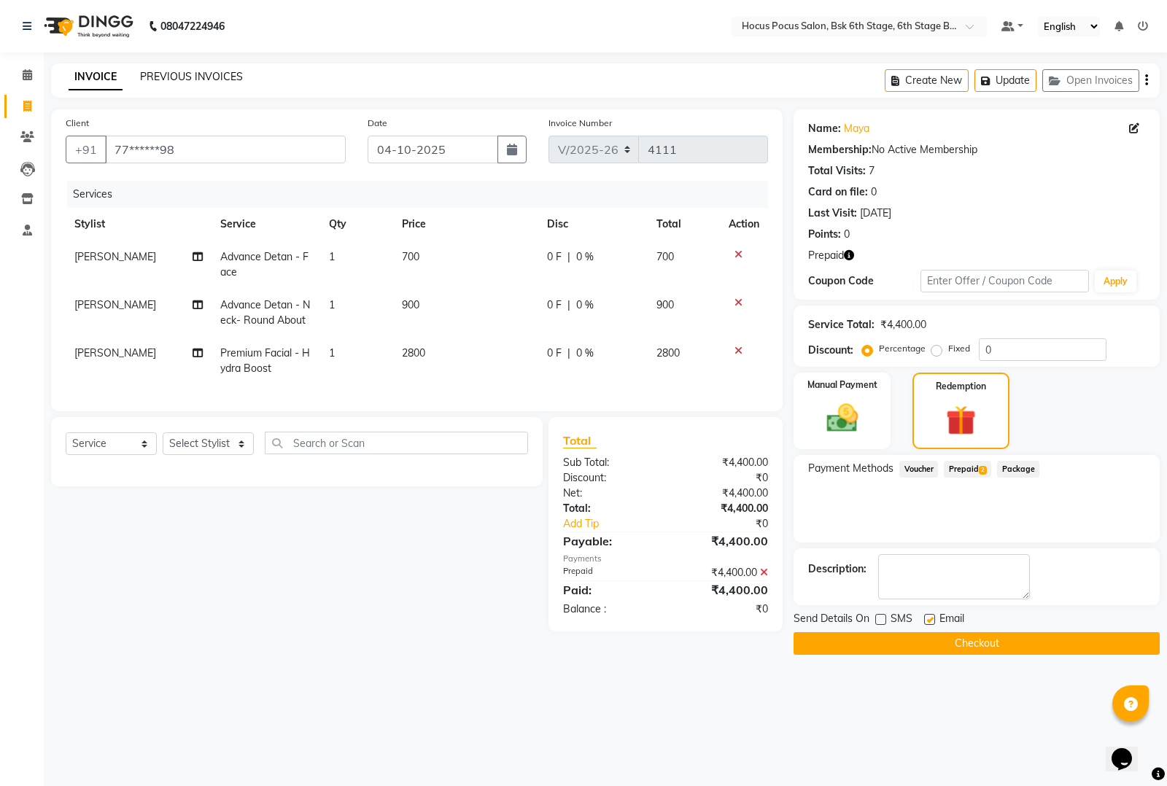
click at [181, 78] on link "PREVIOUS INVOICES" at bounding box center [191, 76] width 103 height 13
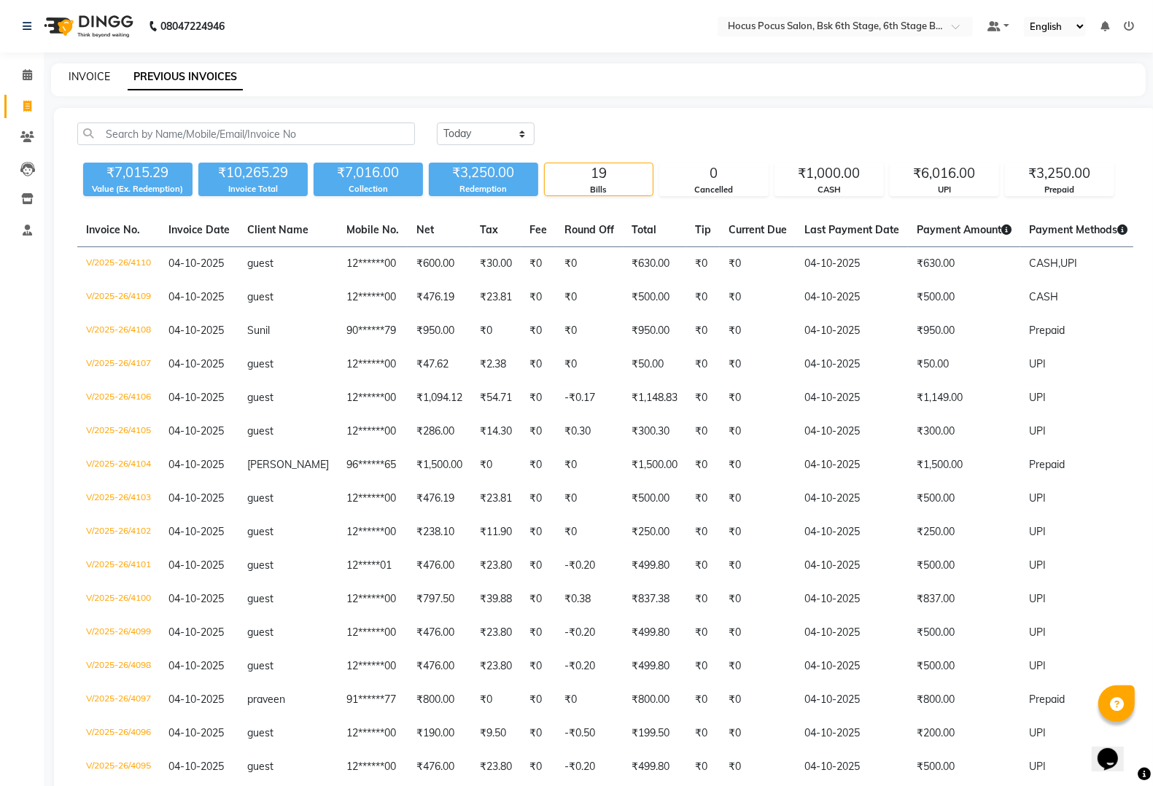
click at [91, 70] on link "INVOICE" at bounding box center [90, 76] width 42 height 13
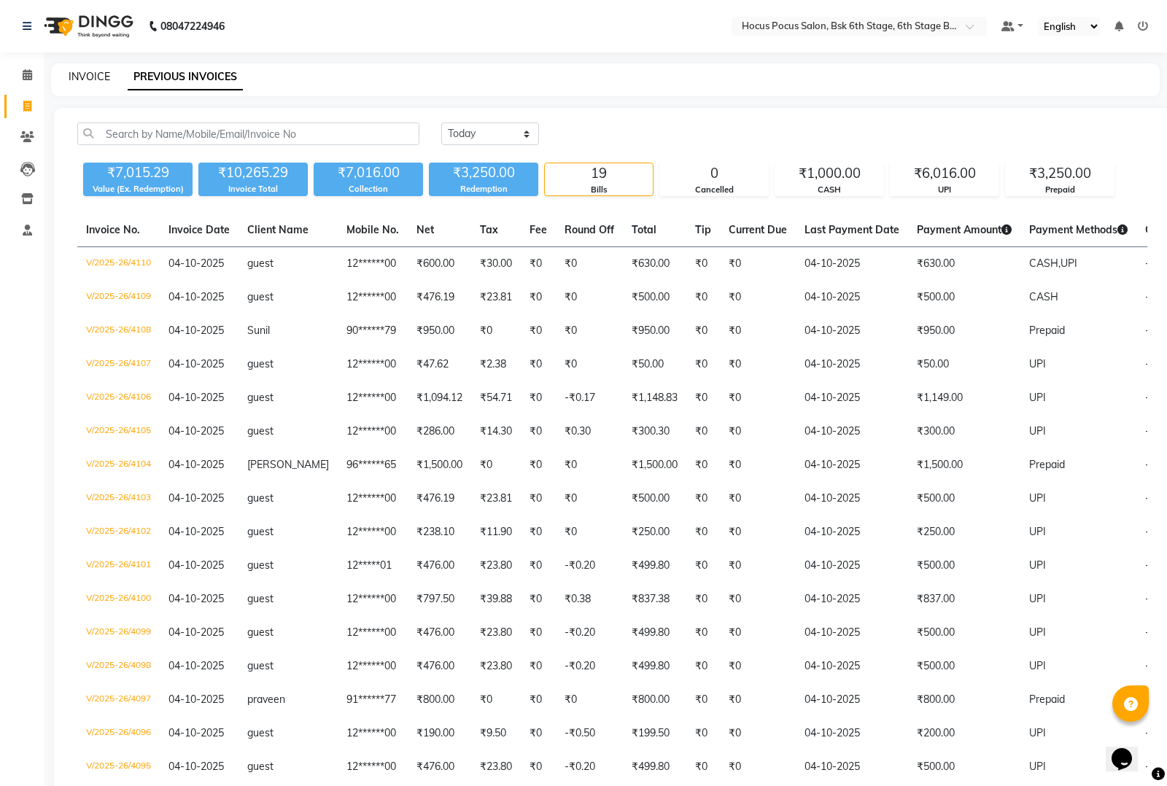
select select "5242"
select select "service"
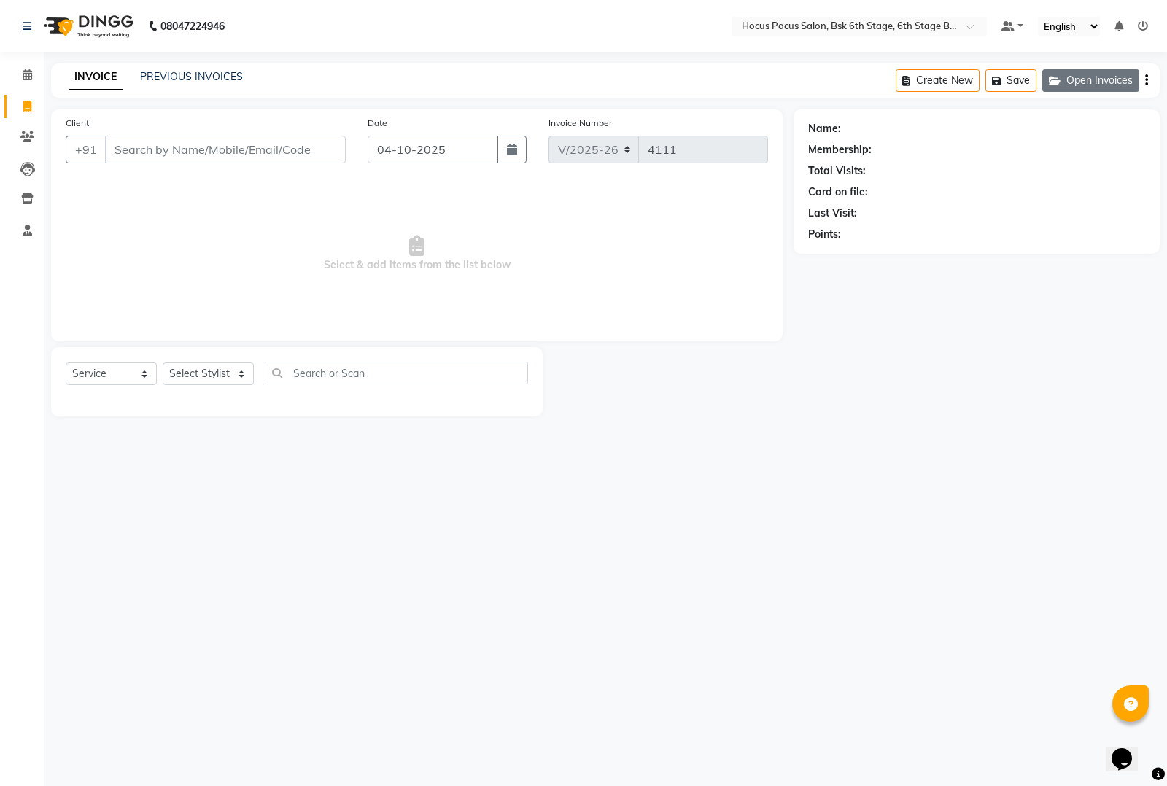
click at [1109, 85] on button "Open Invoices" at bounding box center [1090, 80] width 97 height 23
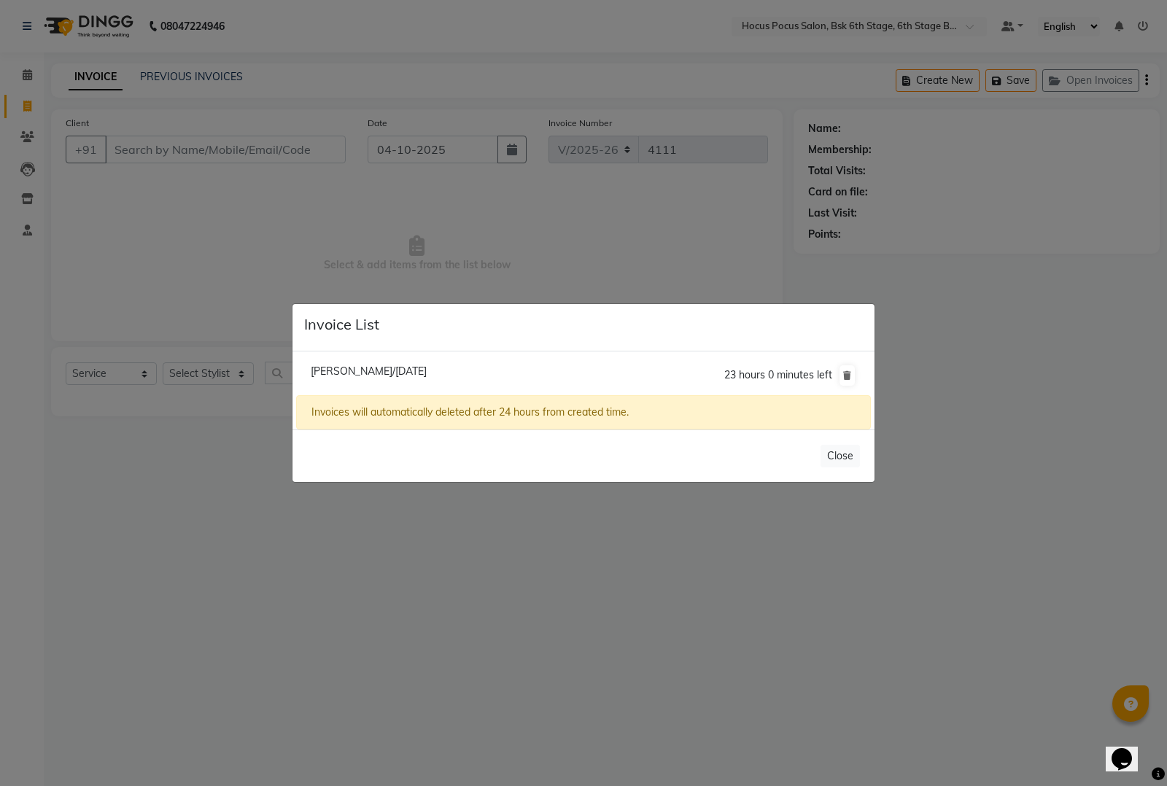
click at [365, 365] on span "[PERSON_NAME]/[DATE]" at bounding box center [369, 371] width 116 height 13
type input "77******98"
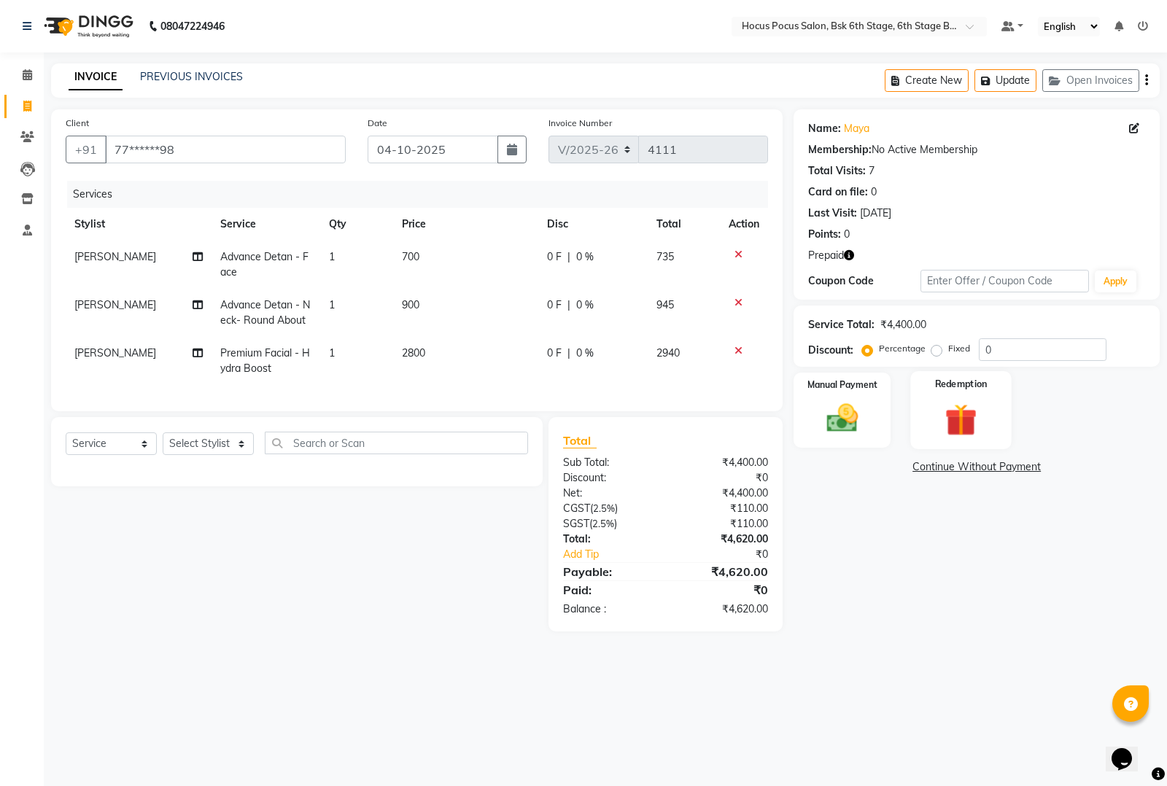
click at [964, 418] on img at bounding box center [960, 420] width 53 height 40
click at [986, 475] on span "Prepaid 2" at bounding box center [967, 469] width 47 height 17
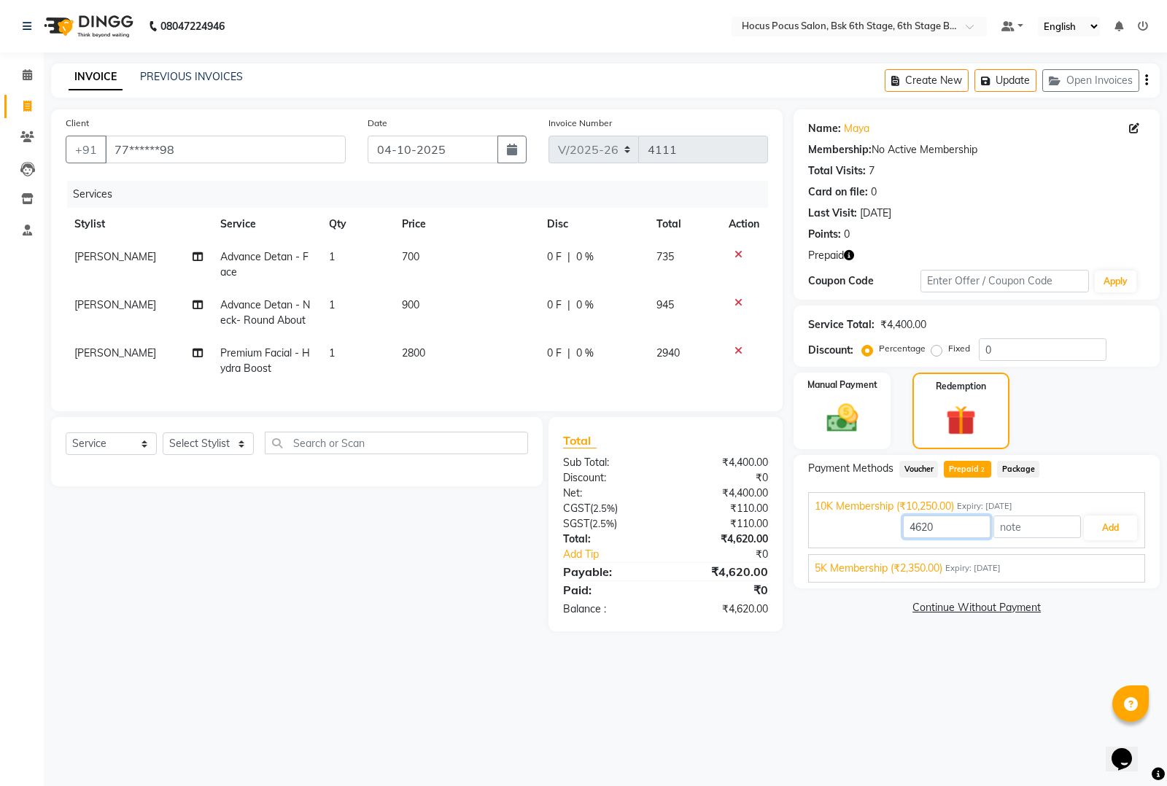
click at [966, 521] on input "4620" at bounding box center [947, 527] width 88 height 23
type input "4400"
click at [1116, 529] on button "Add" at bounding box center [1110, 528] width 53 height 25
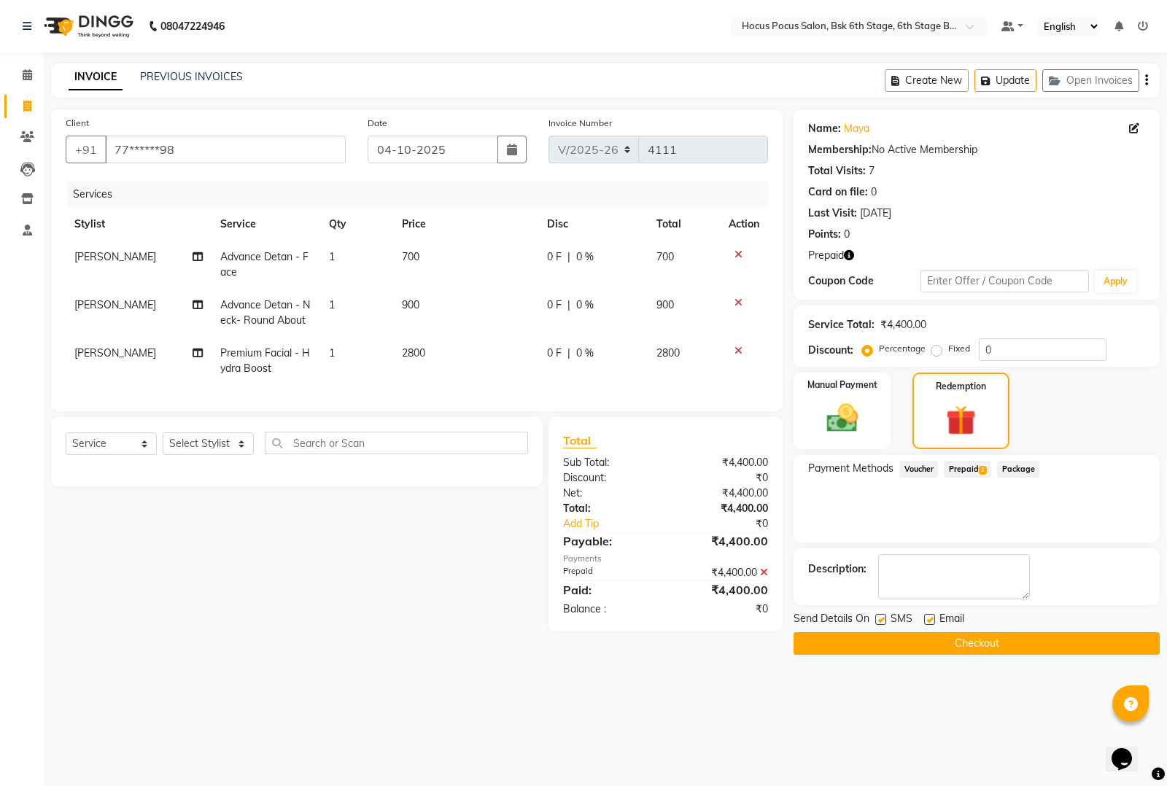
click at [881, 617] on label at bounding box center [880, 619] width 11 height 11
click at [881, 617] on input "checkbox" at bounding box center [879, 620] width 9 height 9
checkbox input "false"
click at [948, 637] on button "Checkout" at bounding box center [976, 643] width 366 height 23
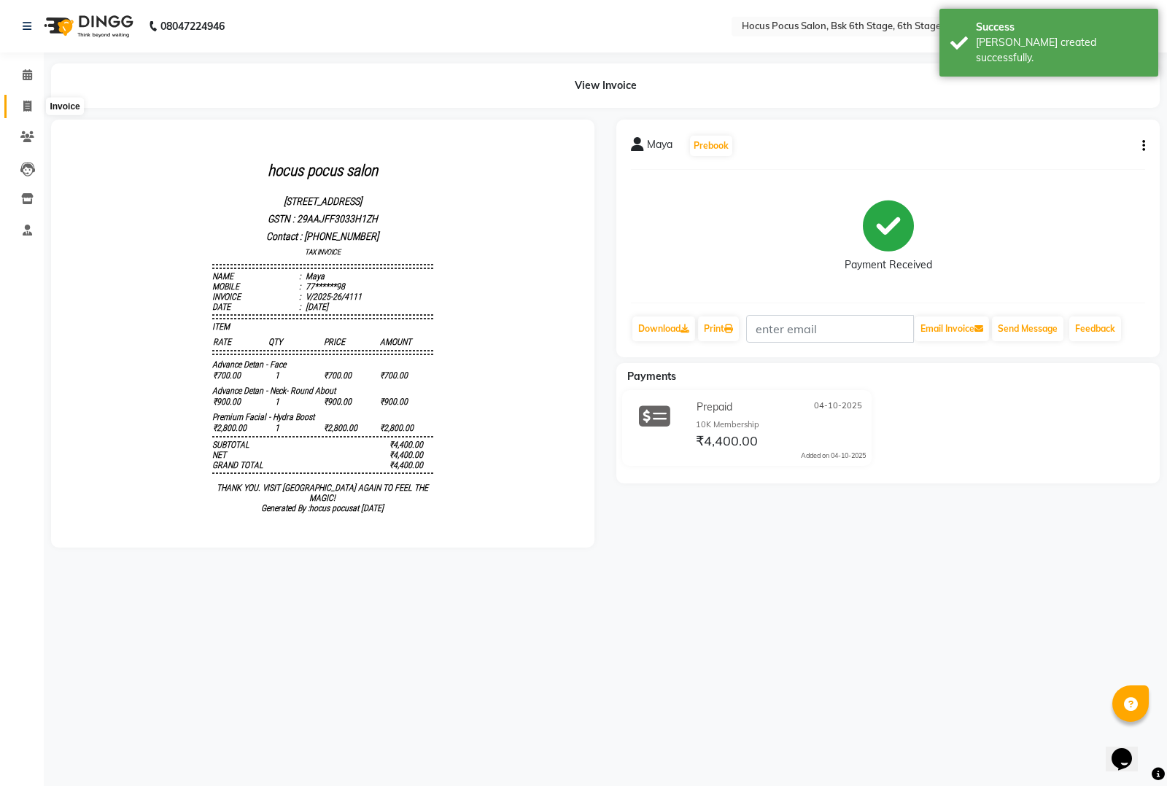
click at [20, 108] on span at bounding box center [28, 106] width 26 height 17
select select "service"
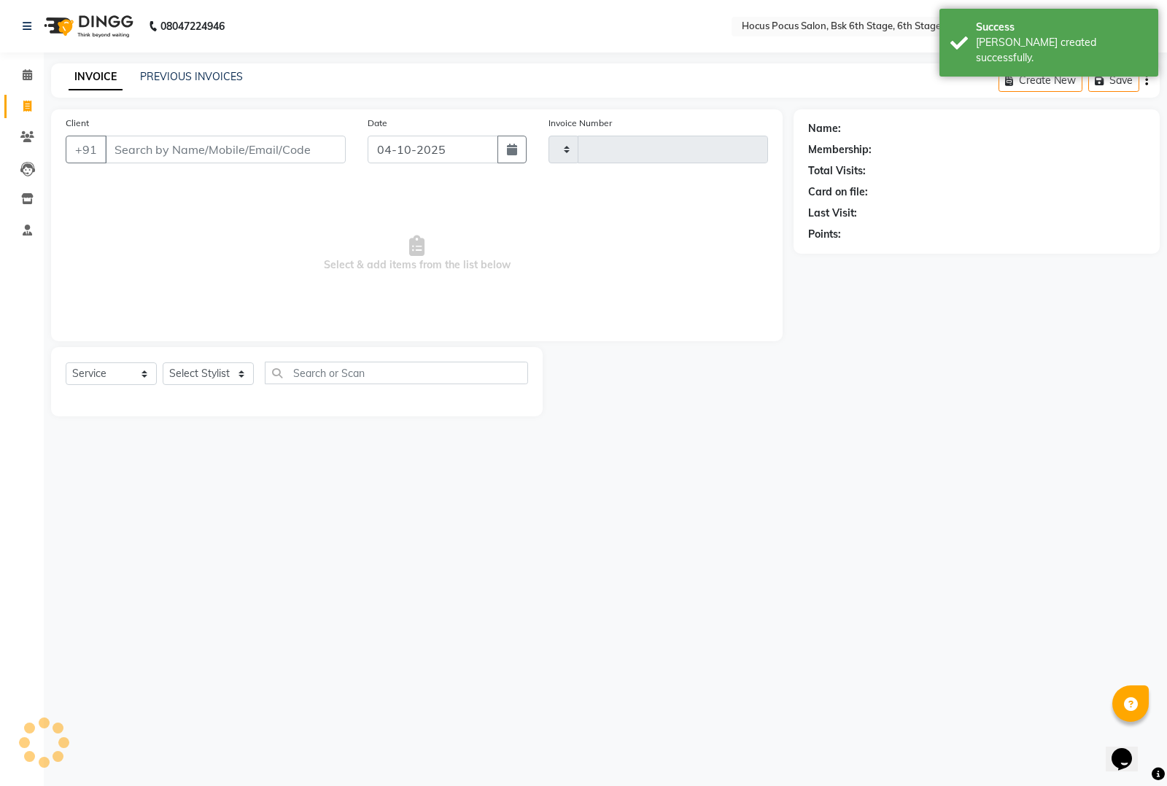
type input "4112"
select select "5242"
click at [174, 77] on link "PREVIOUS INVOICES" at bounding box center [191, 76] width 103 height 13
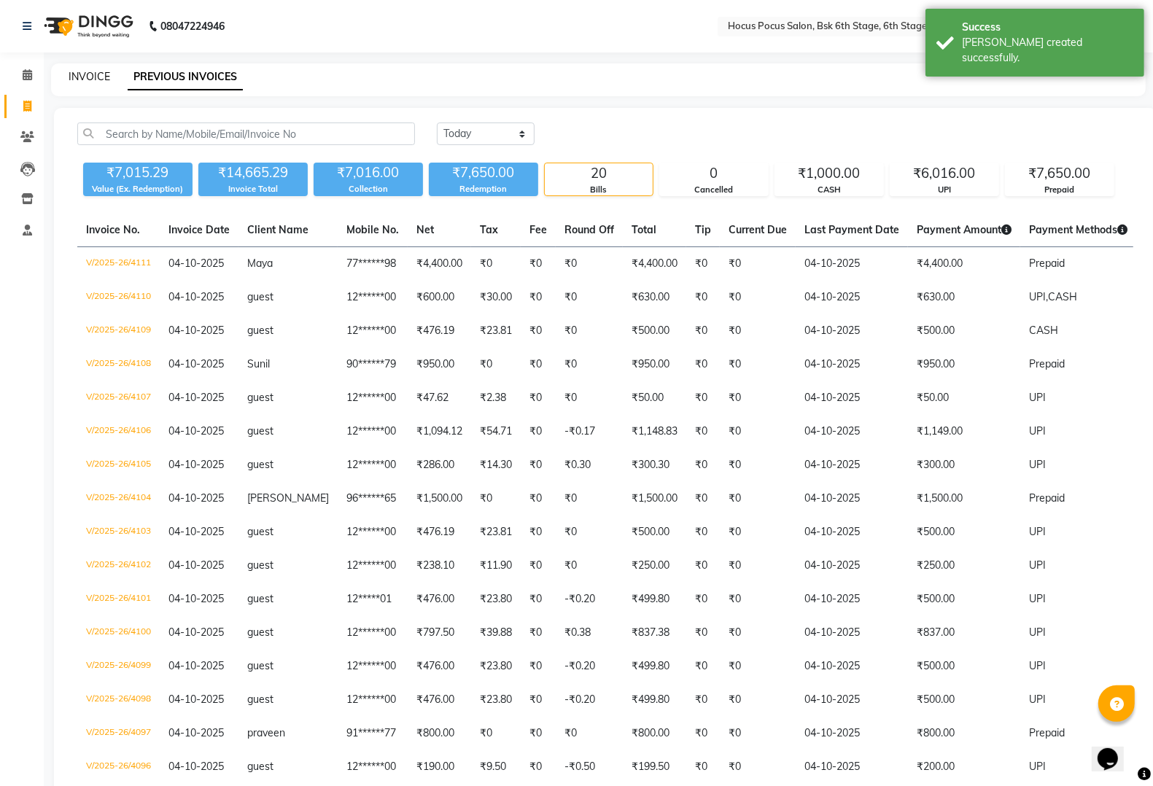
click at [93, 80] on link "INVOICE" at bounding box center [90, 76] width 42 height 13
select select "5242"
select select "service"
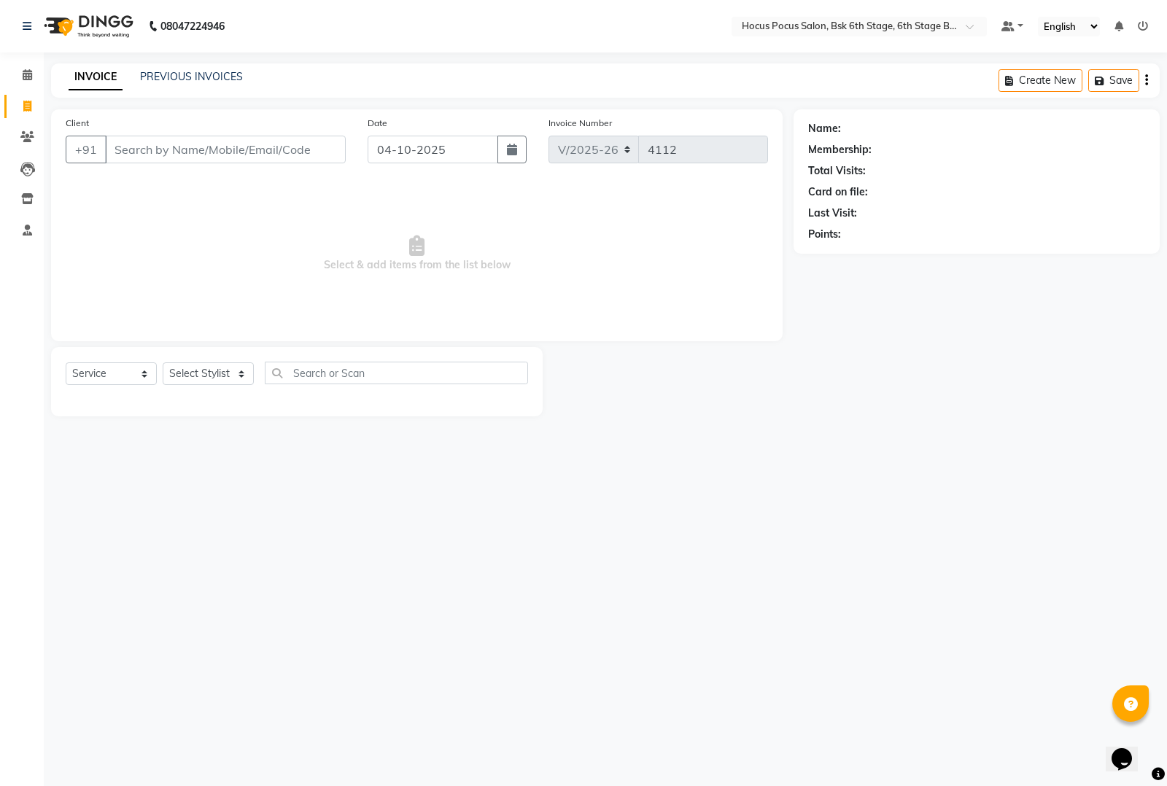
click at [260, 731] on div "08047224946 Select Location × Hocus Pocus Salon, Bsk 6th Stage, 6th Stage Banas…" at bounding box center [583, 393] width 1167 height 786
click at [192, 71] on link "PREVIOUS INVOICES" at bounding box center [191, 76] width 103 height 13
